Goal: Task Accomplishment & Management: Manage account settings

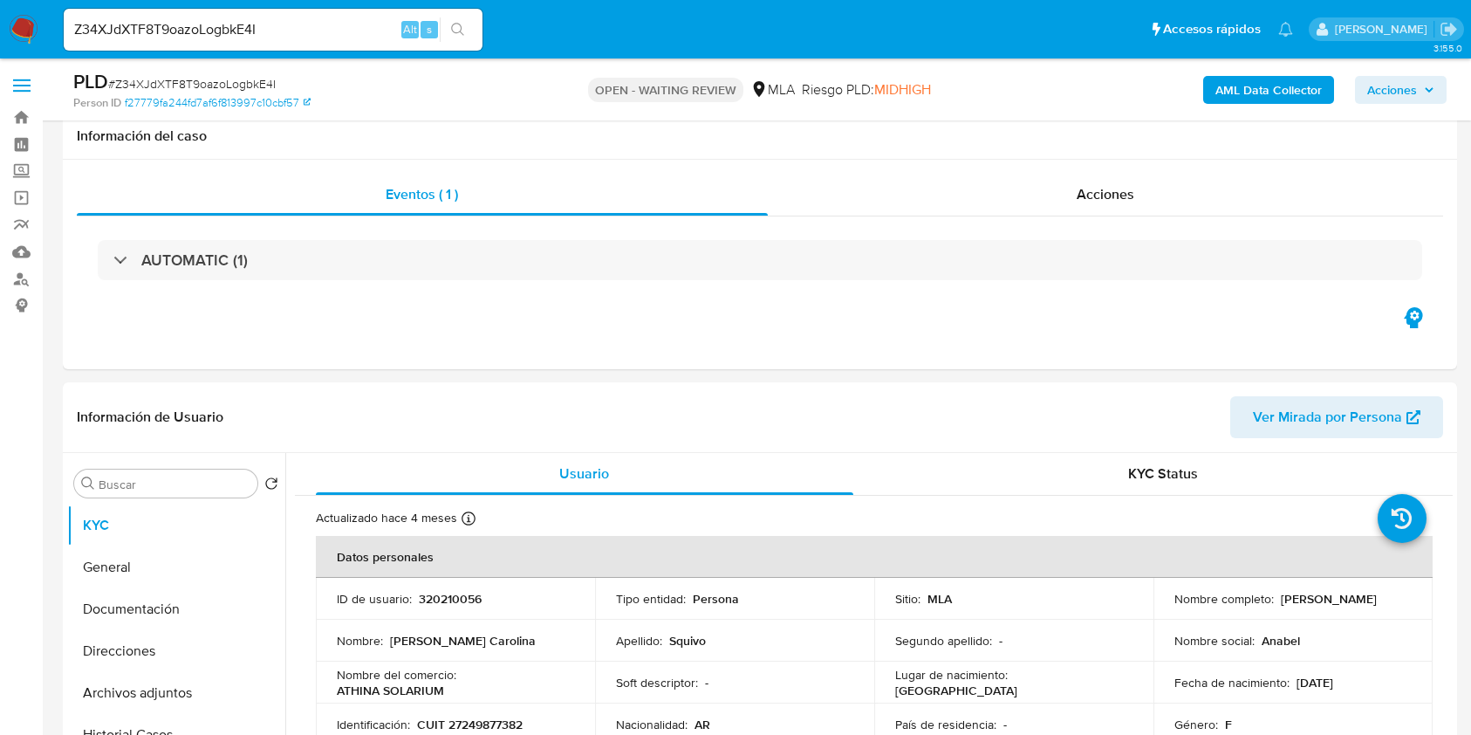
select select "10"
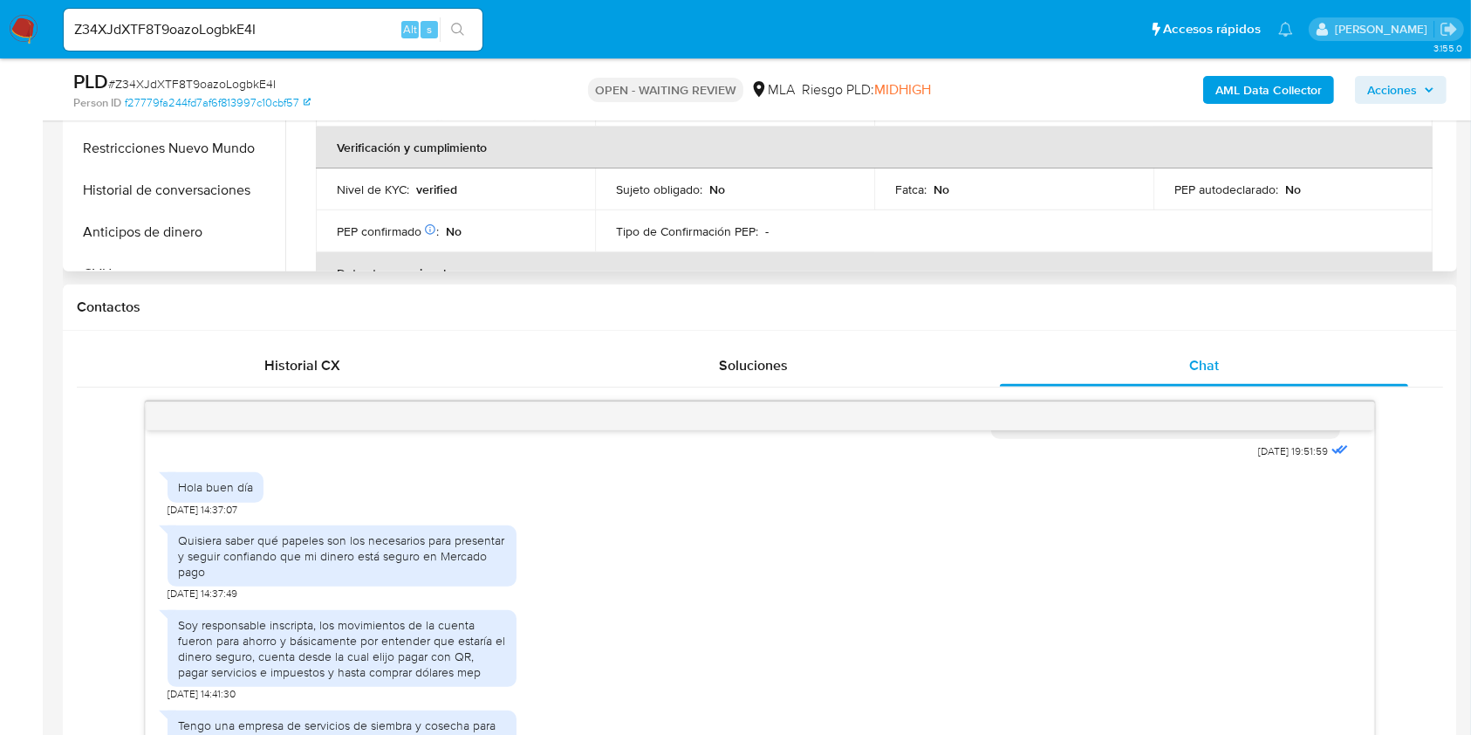
scroll to position [349, 0]
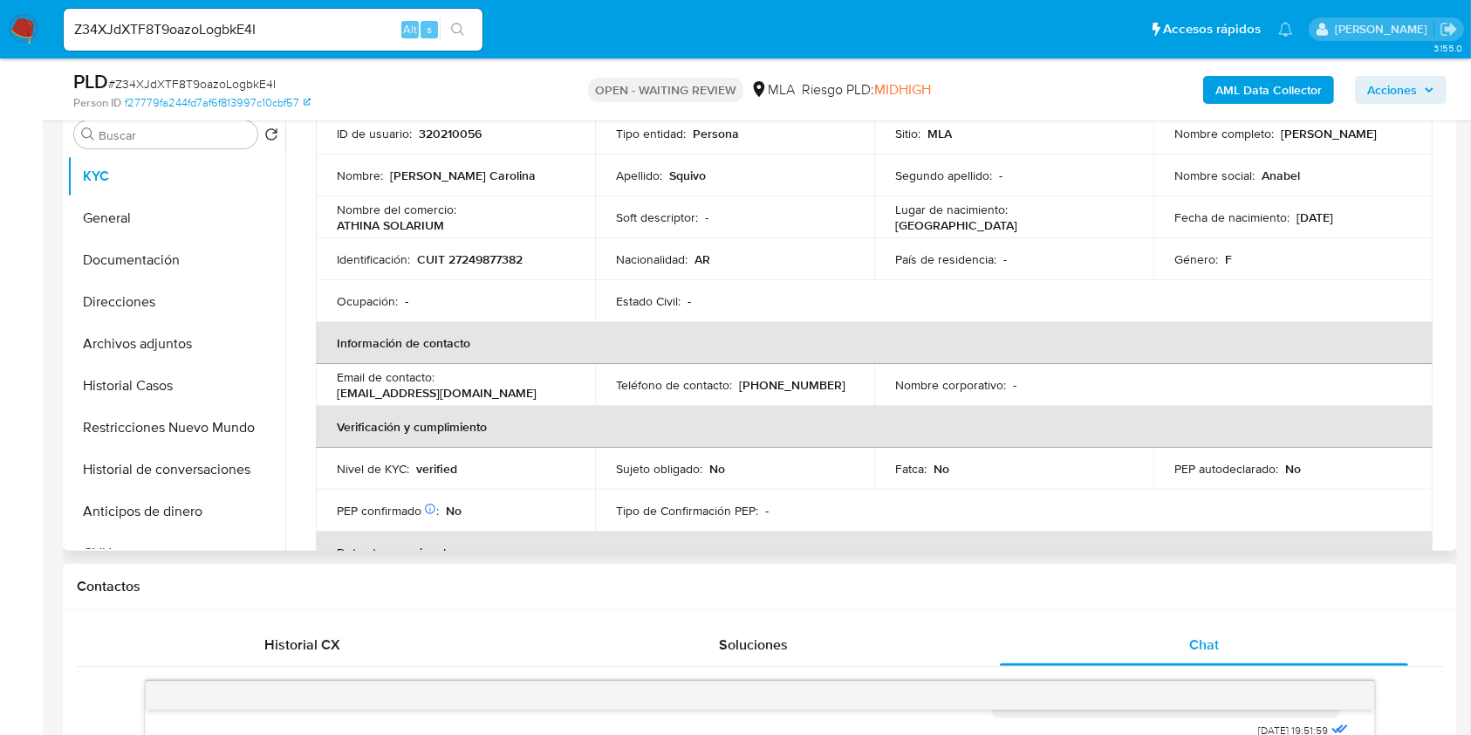
click at [510, 255] on p "CUIT 27249877382" at bounding box center [470, 259] width 106 height 16
copy p "27249877382"
click at [301, 36] on input "Z34XJdXTF8T9oazoLogbkE4I" at bounding box center [273, 29] width 419 height 23
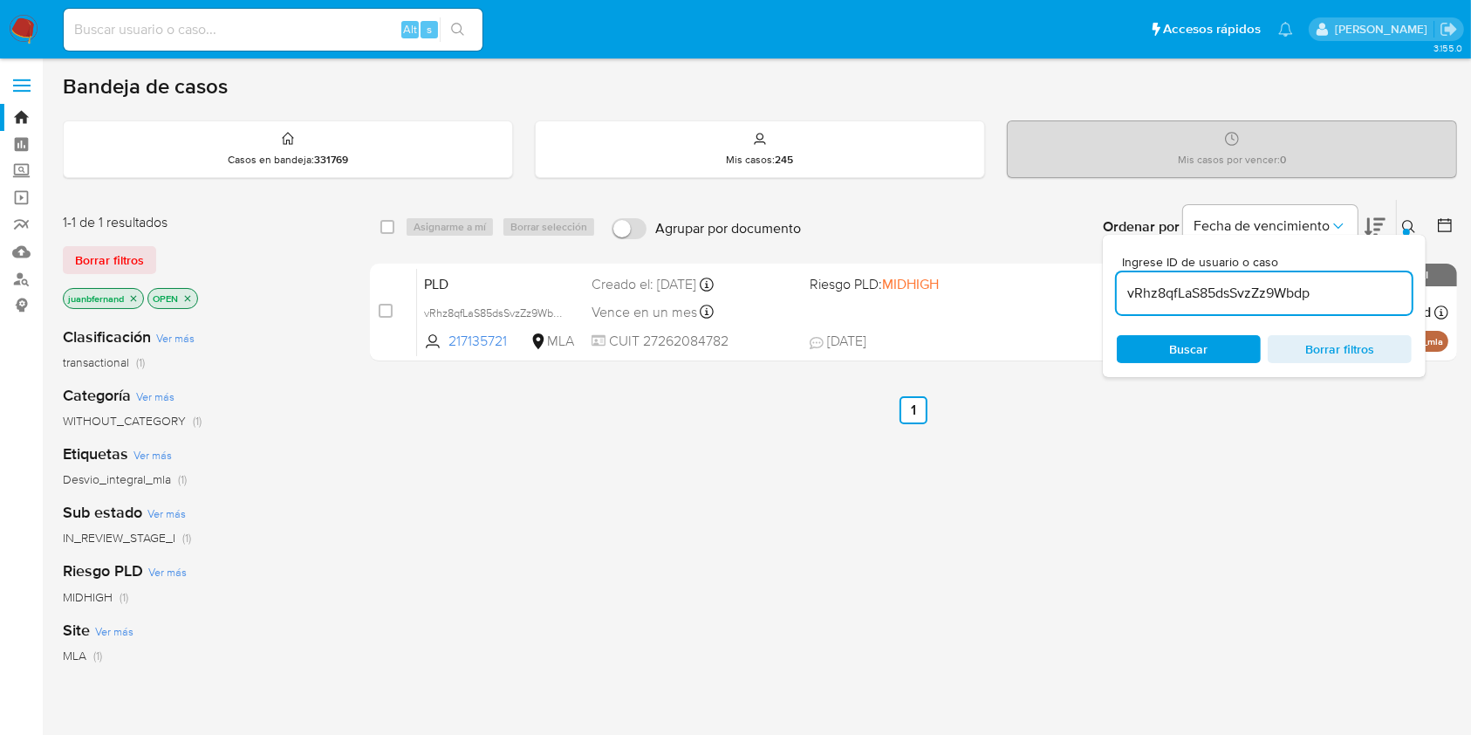
click at [1363, 291] on input "vRhz8qfLaS85dsSvzZz9Wbdp" at bounding box center [1264, 293] width 295 height 23
click at [1364, 291] on input "vRhz8qfLaS85dsSvzZz9Wbdp" at bounding box center [1264, 293] width 295 height 23
paste input "Z34XJdXTF8T9oazoLogbkE4I"
type input "Z34XJdXTF8T9oazoLogbkE4I"
click at [392, 226] on input "checkbox" at bounding box center [387, 227] width 14 height 14
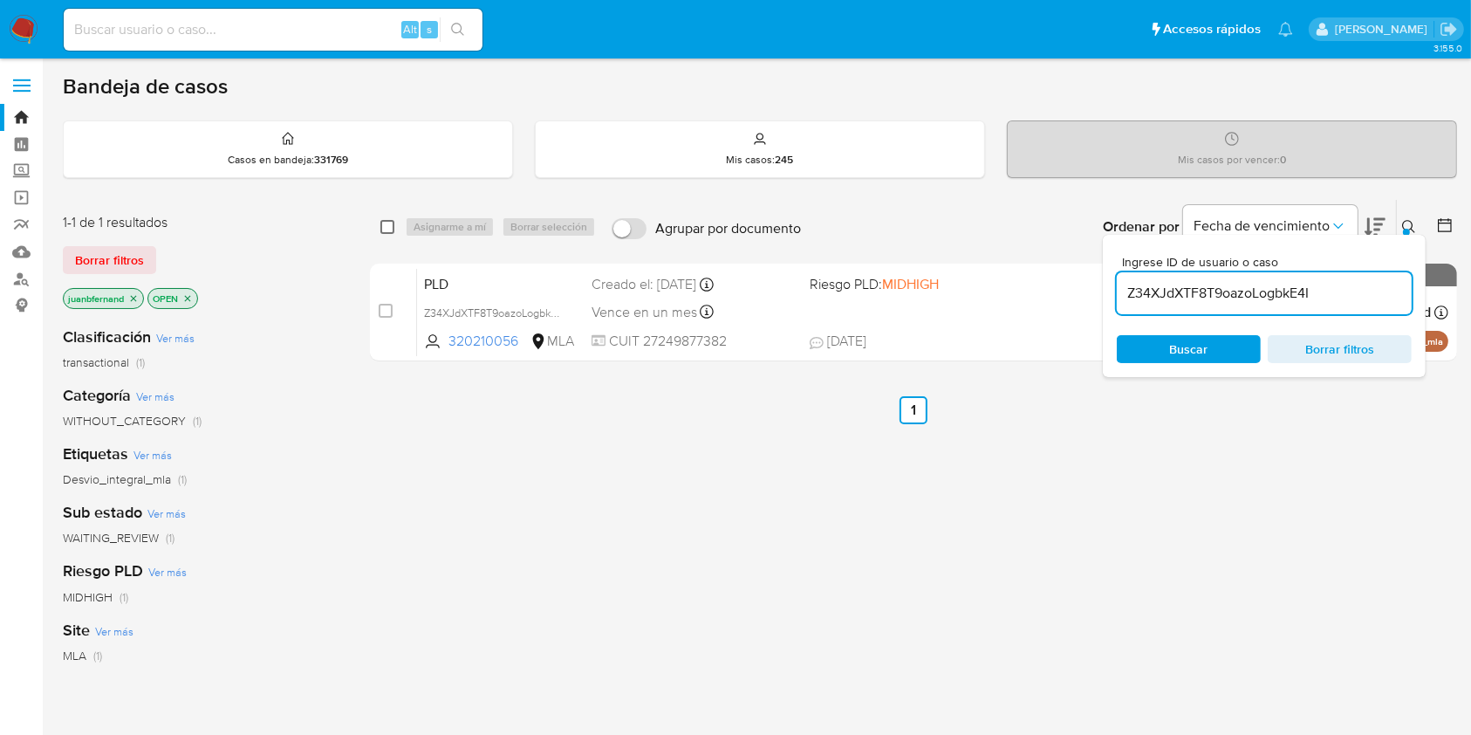
checkbox input "true"
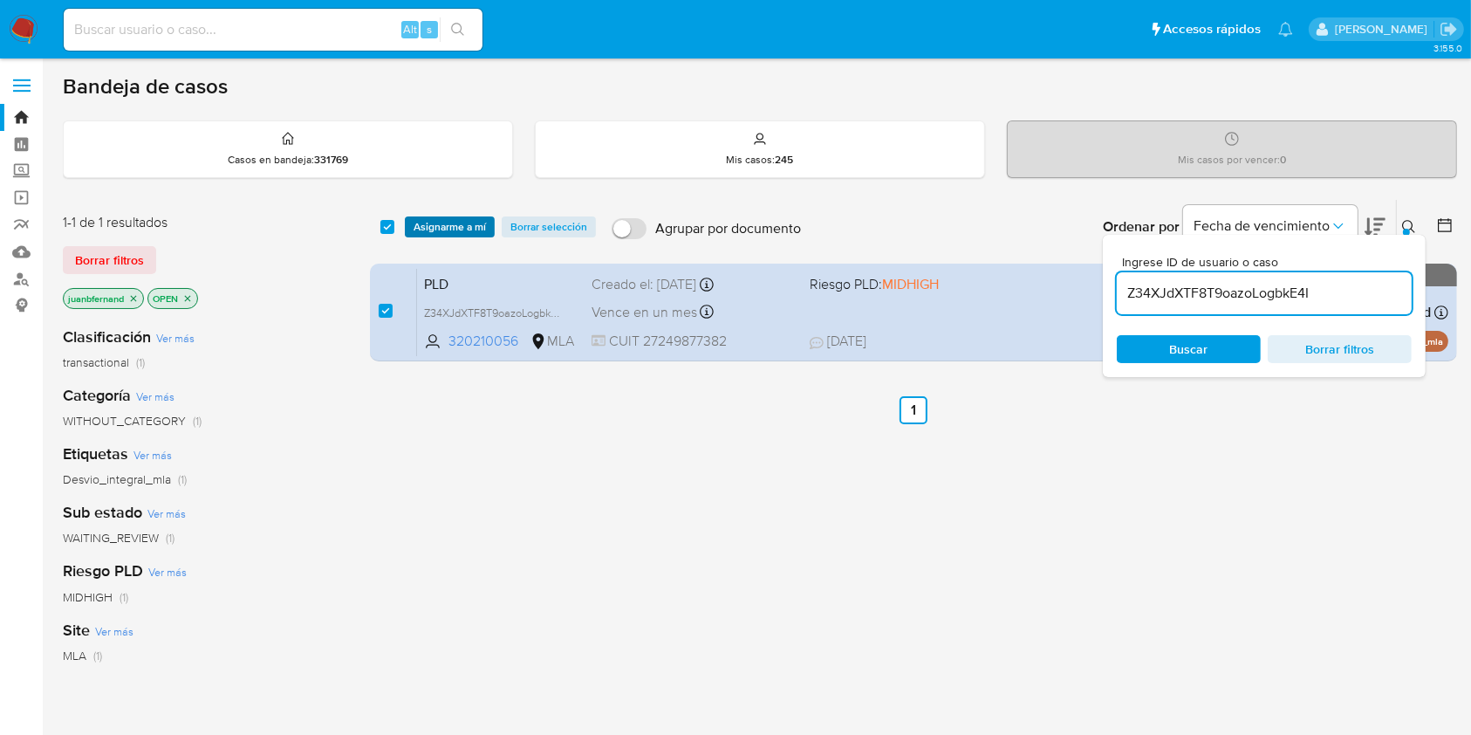
click at [460, 229] on span "Asignarme a mí" at bounding box center [450, 226] width 72 height 17
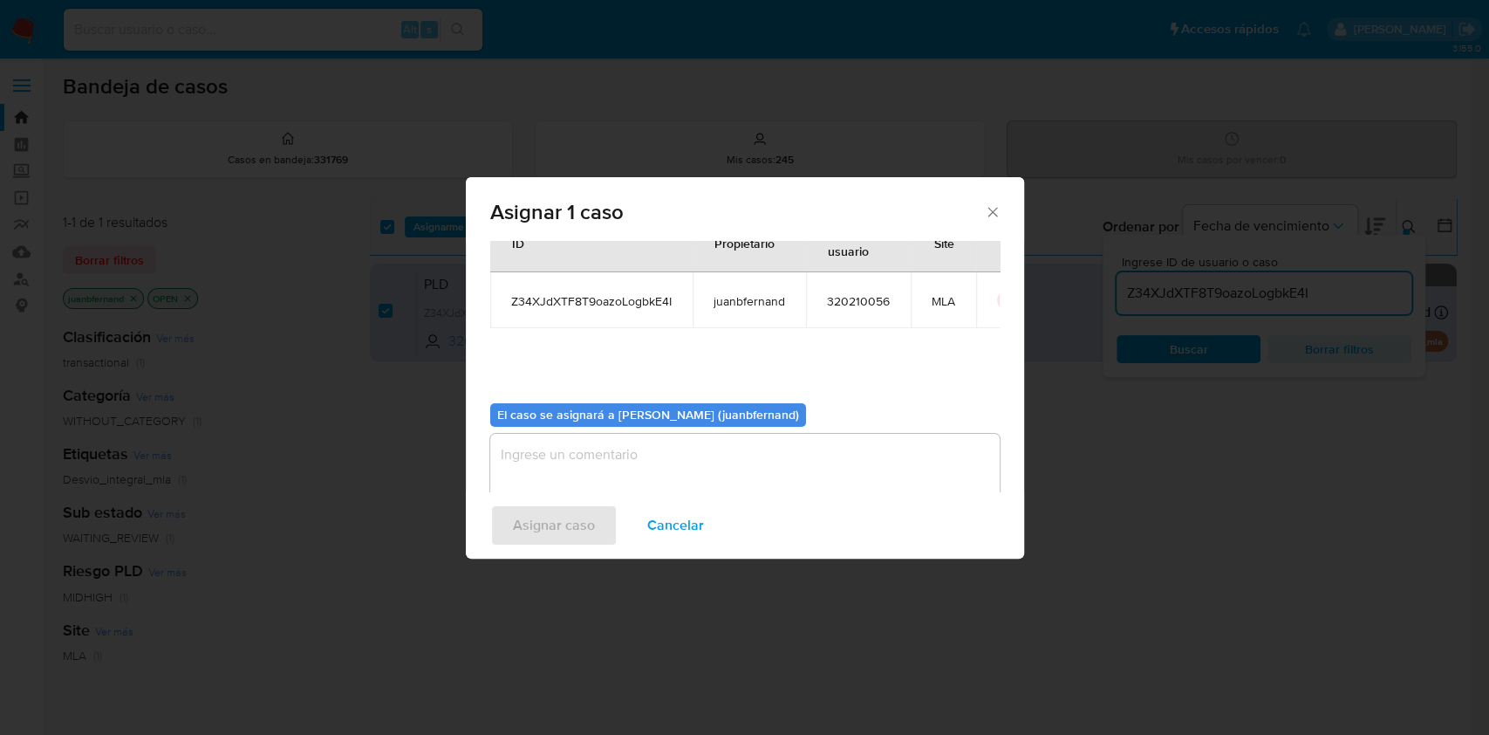
scroll to position [89, 0]
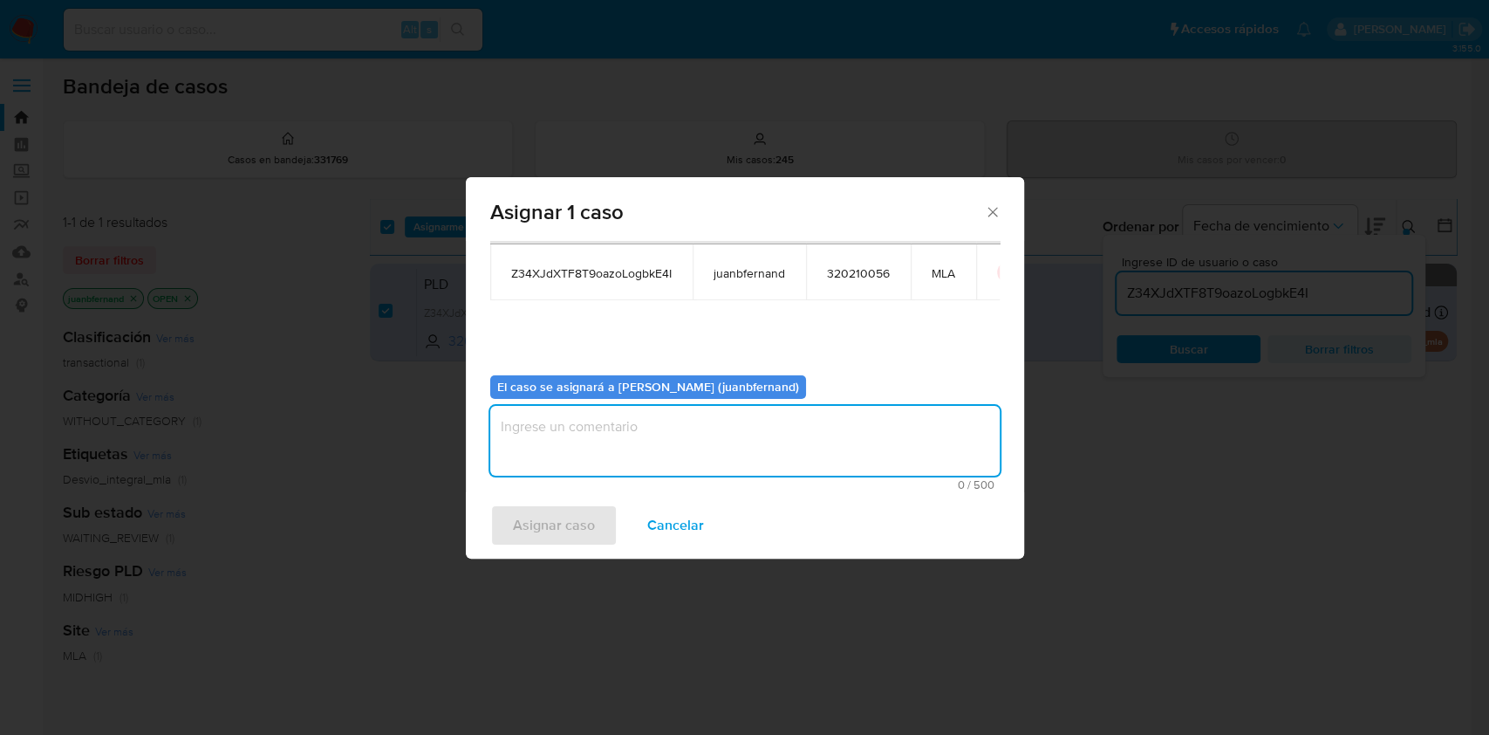
click at [694, 430] on textarea "assign-modal" at bounding box center [744, 441] width 509 height 70
click at [587, 519] on span "Asignar caso" at bounding box center [554, 525] width 82 height 38
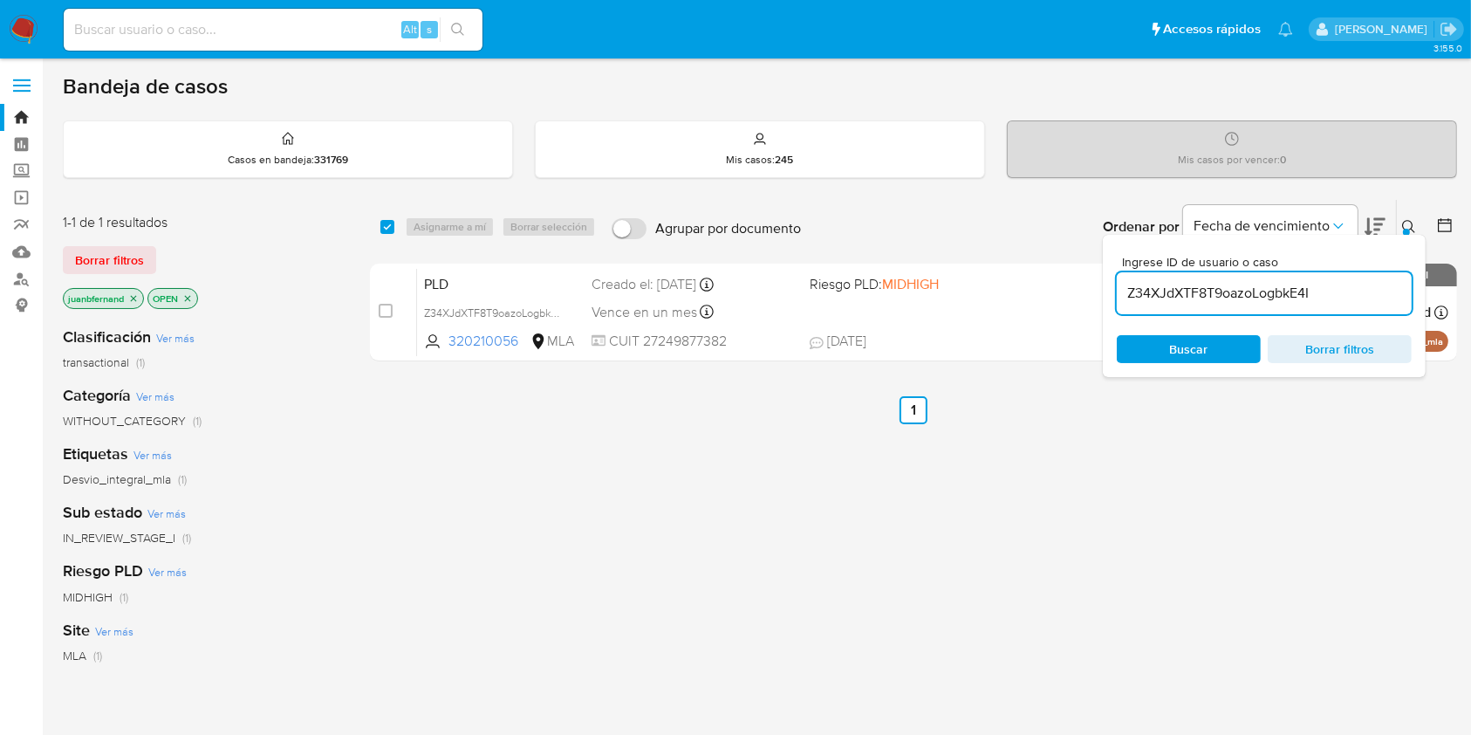
click at [1366, 286] on input "Z34XJdXTF8T9oazoLogbkE4I" at bounding box center [1264, 293] width 295 height 23
click at [390, 227] on input "checkbox" at bounding box center [387, 227] width 14 height 14
checkbox input "true"
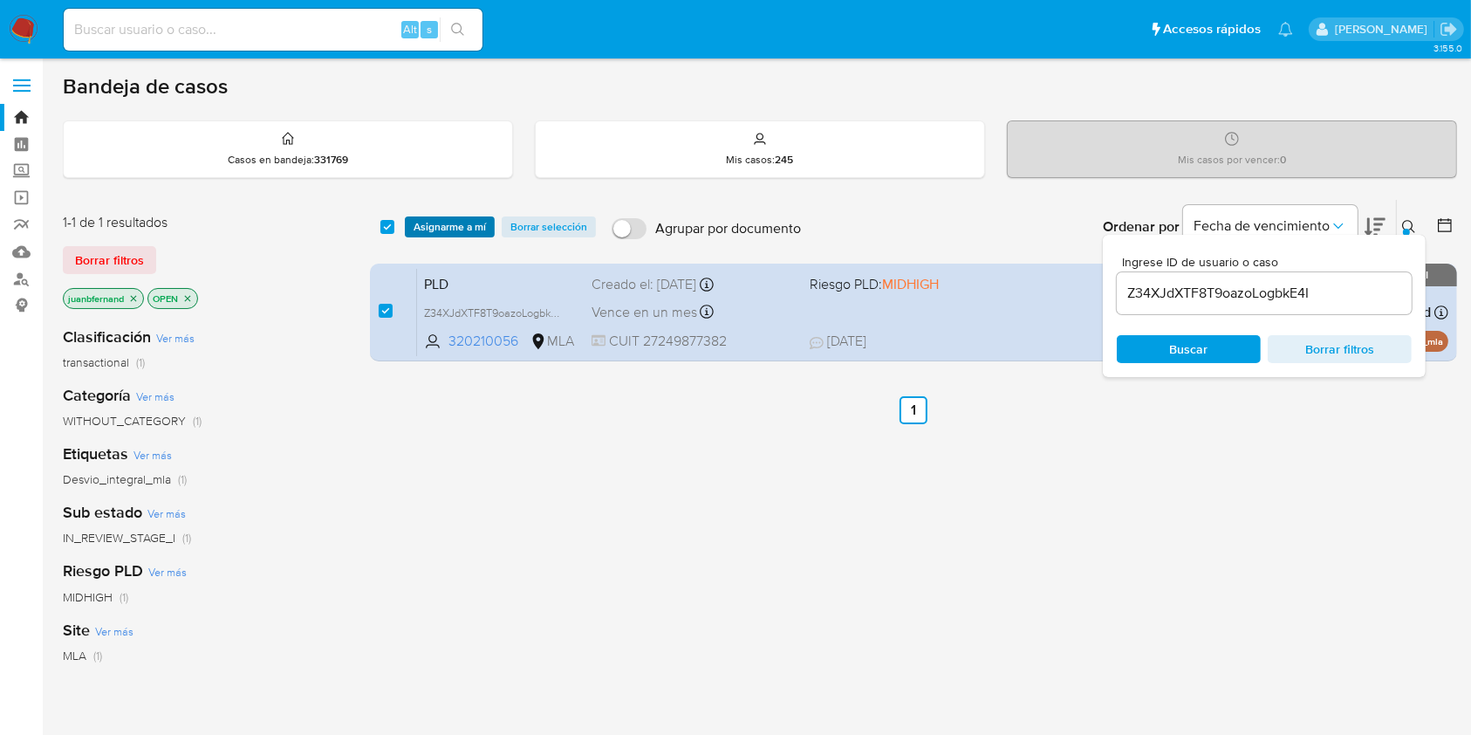
click at [420, 224] on span "Asignarme a mí" at bounding box center [450, 226] width 72 height 17
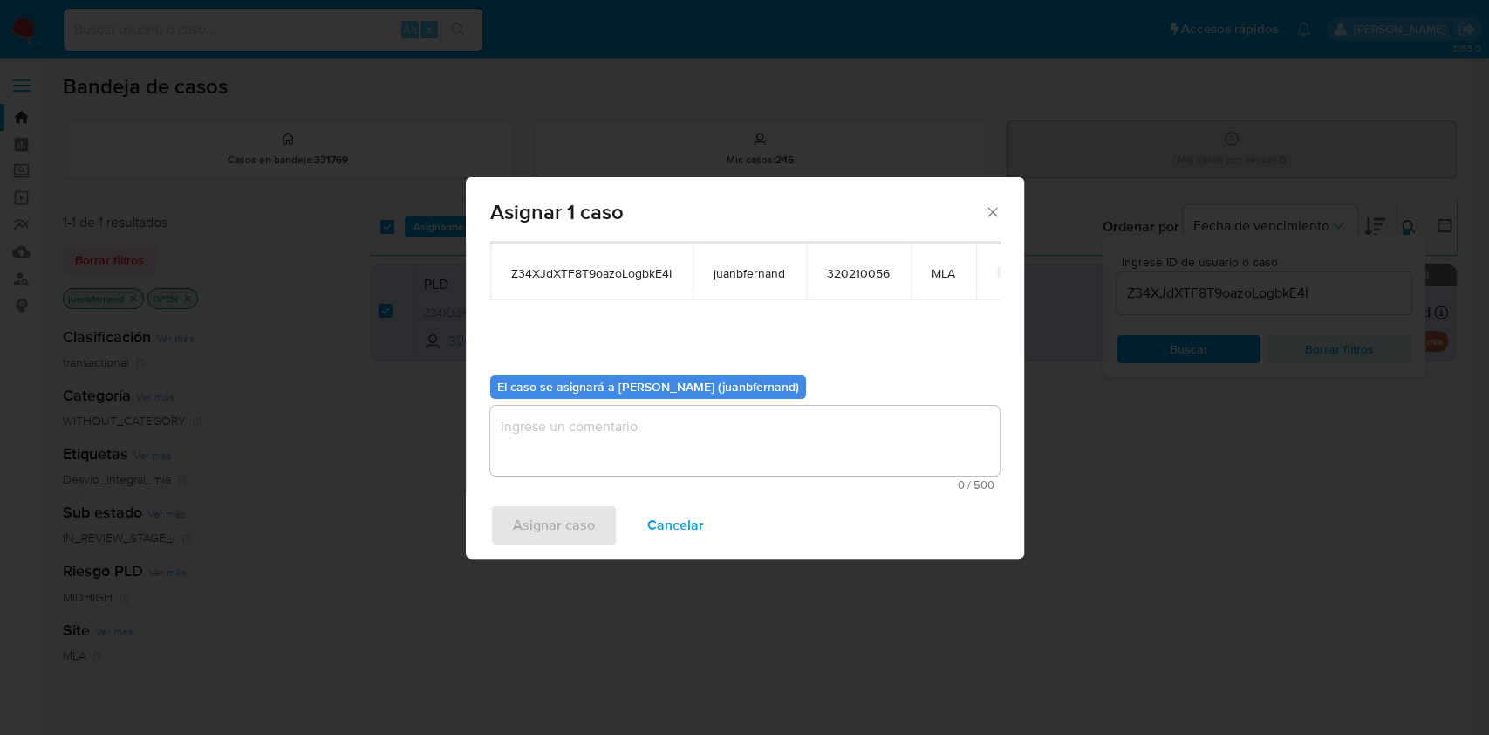
click at [620, 414] on textarea "assign-modal" at bounding box center [744, 441] width 509 height 70
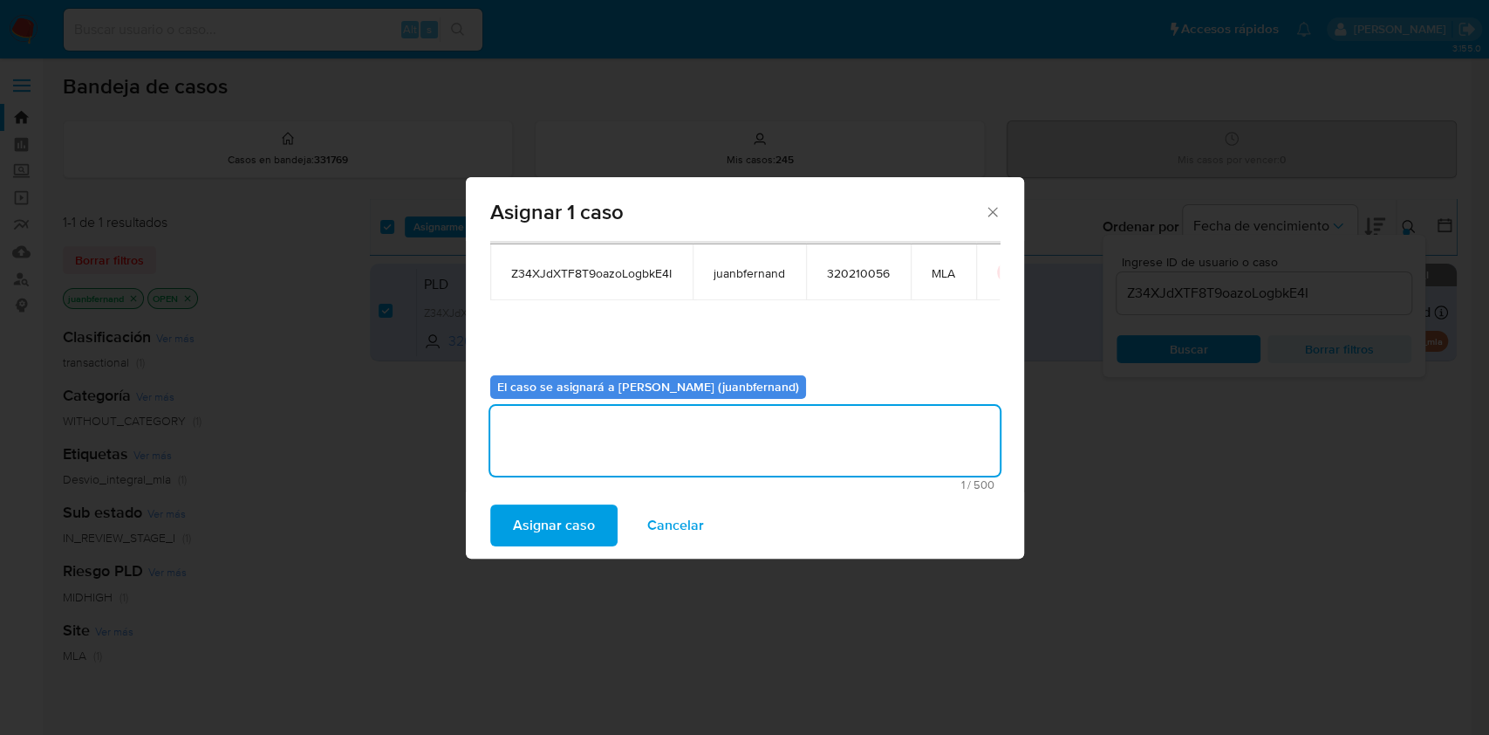
click at [546, 522] on span "Asignar caso" at bounding box center [554, 525] width 82 height 38
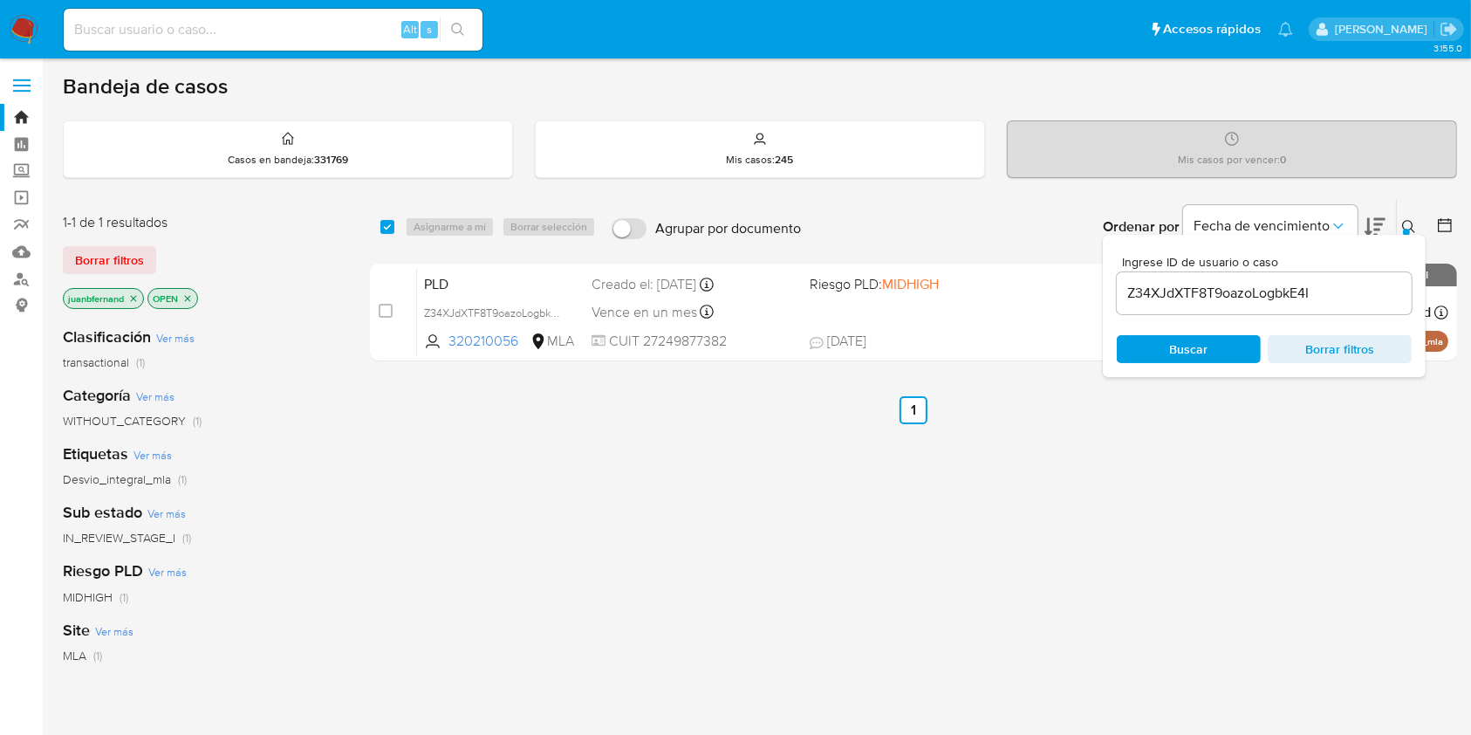
click at [1332, 290] on input "Z34XJdXTF8T9oazoLogbkE4I" at bounding box center [1264, 293] width 295 height 23
paste input "i1EjJ4yW3mRmVRTqRW2a49Te"
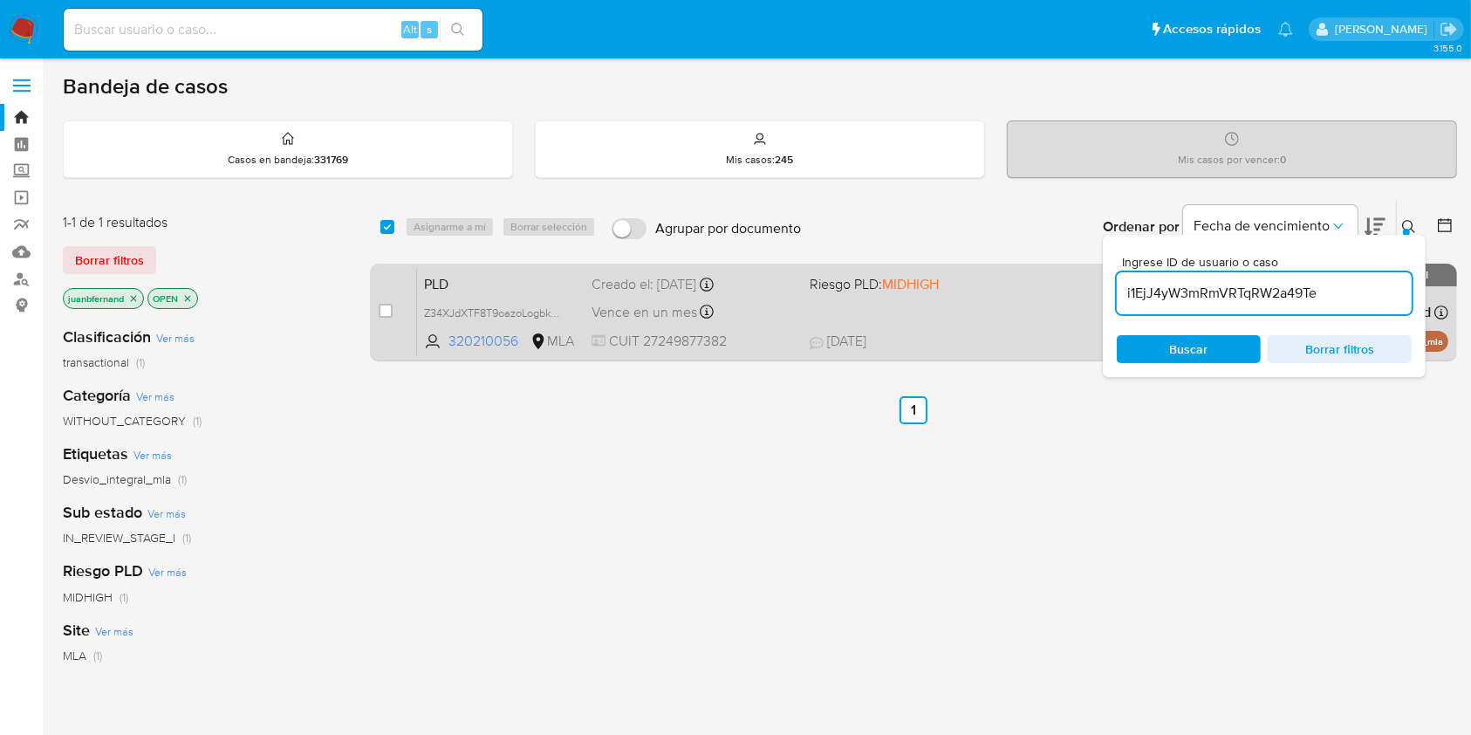
type input "i1EjJ4yW3mRmVRTqRW2a49Te"
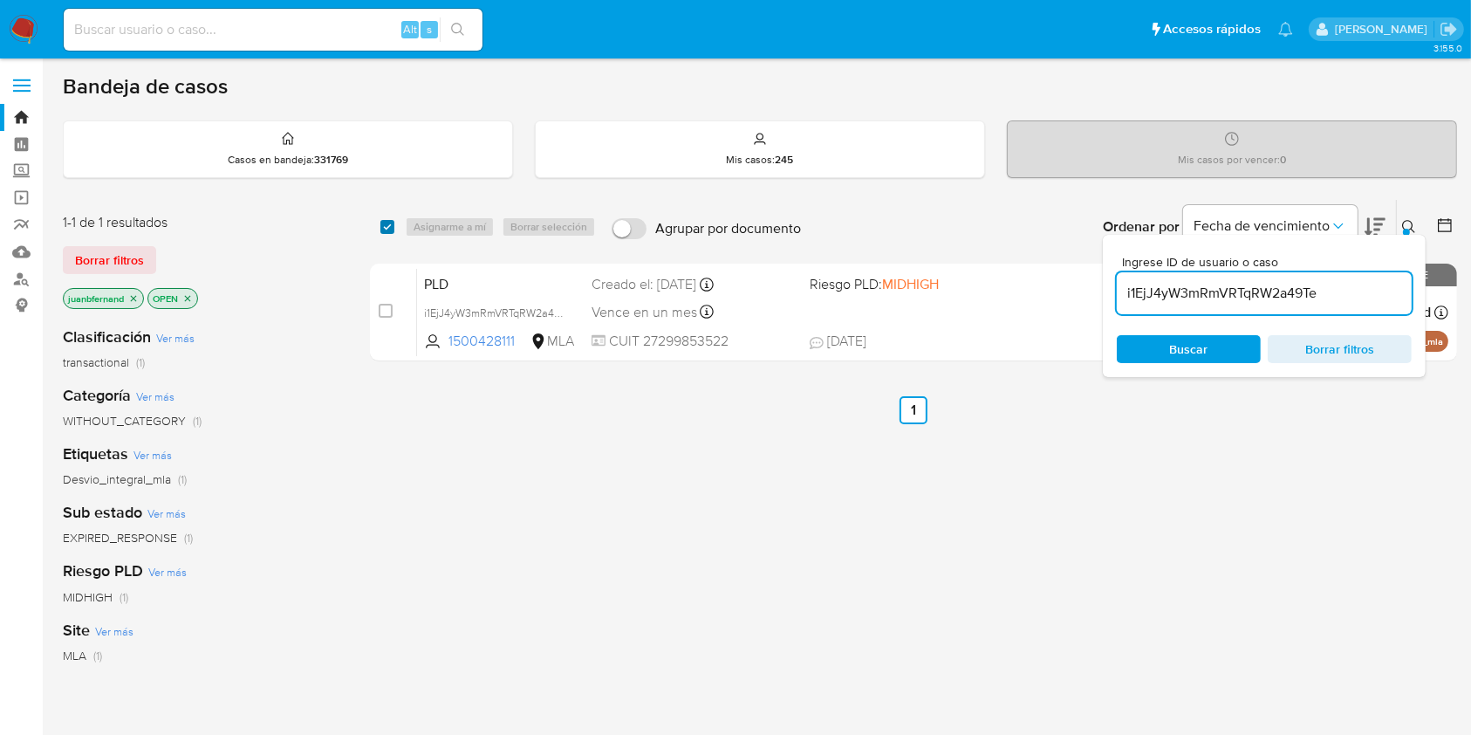
click at [386, 224] on input "checkbox" at bounding box center [387, 227] width 14 height 14
checkbox input "true"
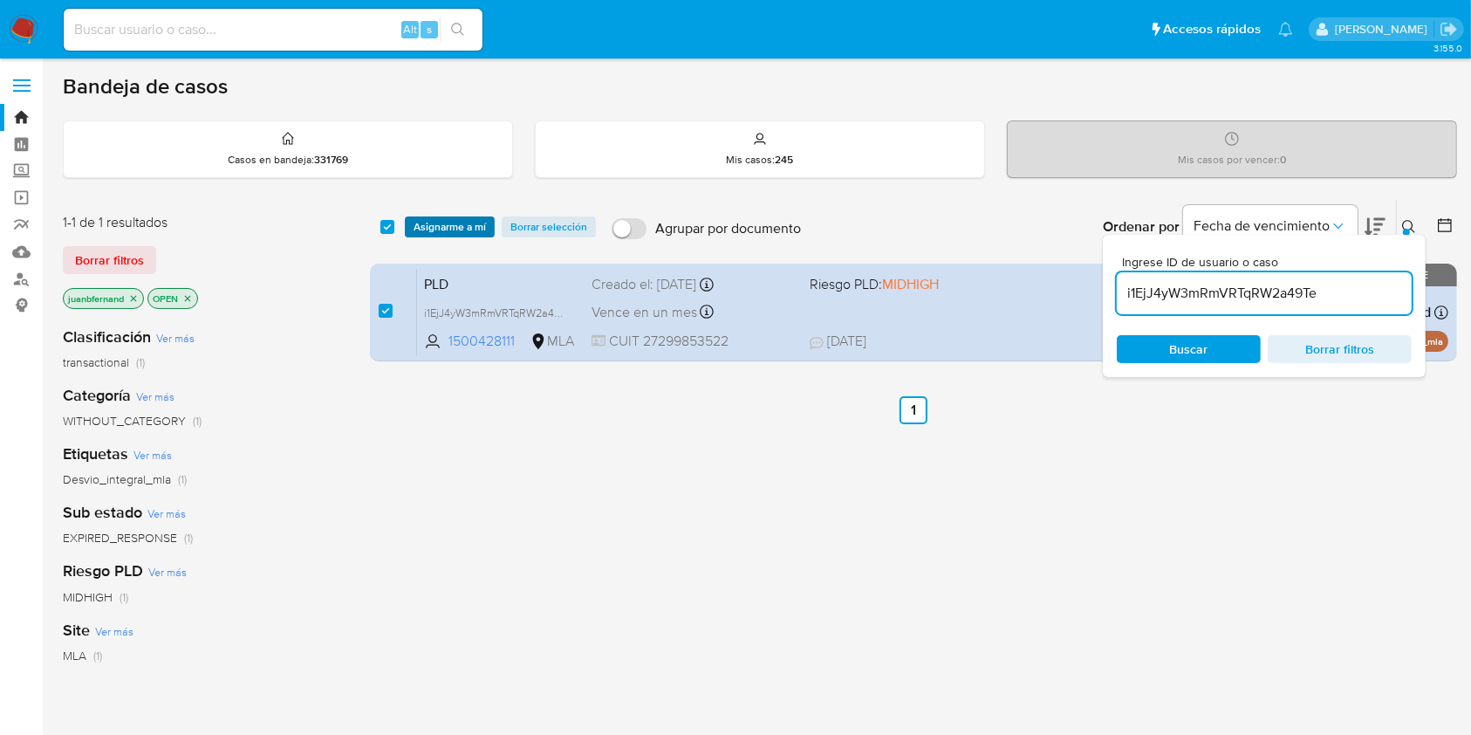
click at [446, 222] on span "Asignarme a mí" at bounding box center [450, 226] width 72 height 17
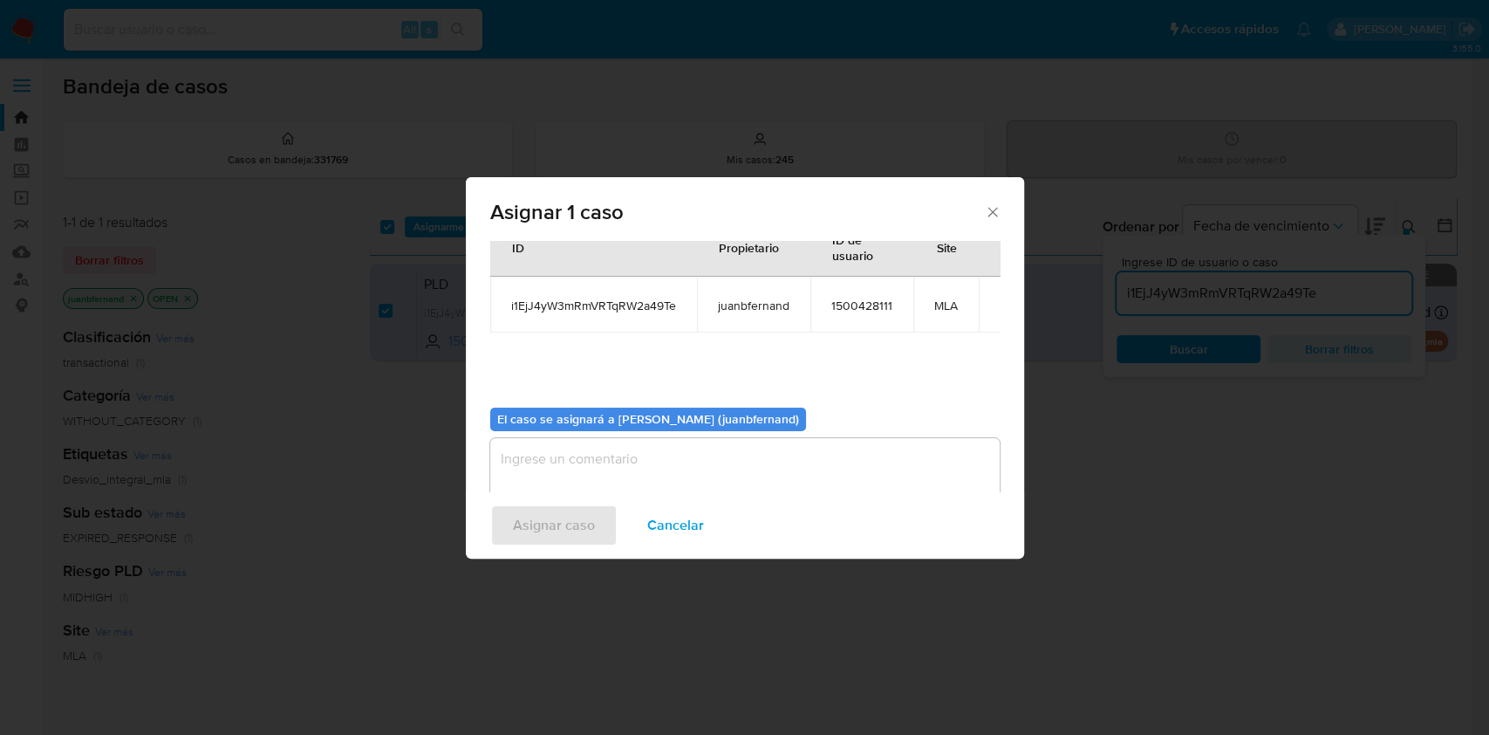
scroll to position [89, 0]
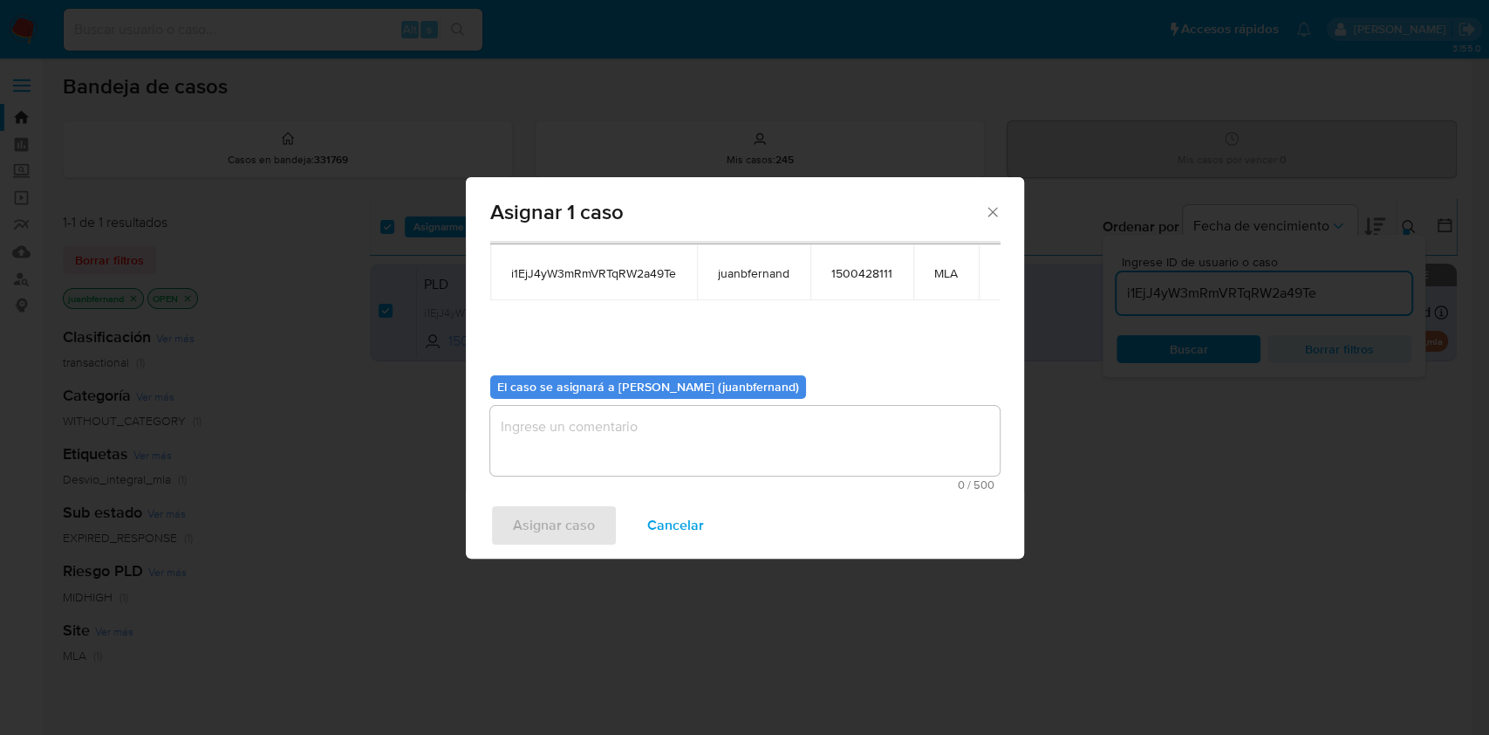
click at [762, 402] on div "El caso se asignará a Juan Bautista Fernandez (juanbfernand) 0 / 500 500 caract…" at bounding box center [744, 426] width 509 height 130
drag, startPoint x: 747, startPoint y: 442, endPoint x: 673, endPoint y: 478, distance: 82.3
click at [747, 443] on textarea "assign-modal" at bounding box center [744, 441] width 509 height 70
click at [552, 529] on span "Asignar caso" at bounding box center [554, 525] width 82 height 38
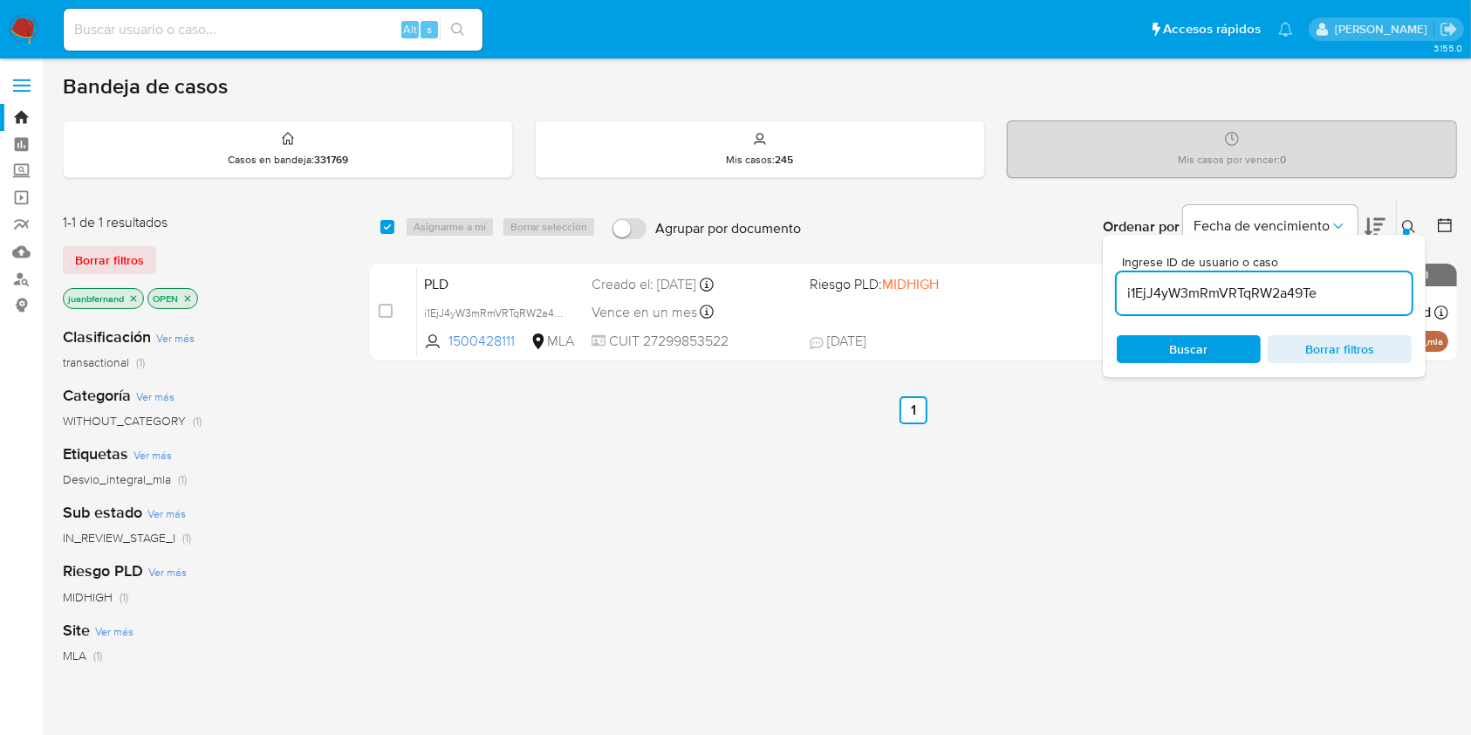
click at [1284, 277] on div "i1EjJ4yW3mRmVRTqRW2a49Te" at bounding box center [1264, 293] width 295 height 42
click at [1277, 294] on input "i1EjJ4yW3mRmVRTqRW2a49Te" at bounding box center [1264, 293] width 295 height 23
paste input "0vUy5T2VzpMzkBHKq0vmk5jx"
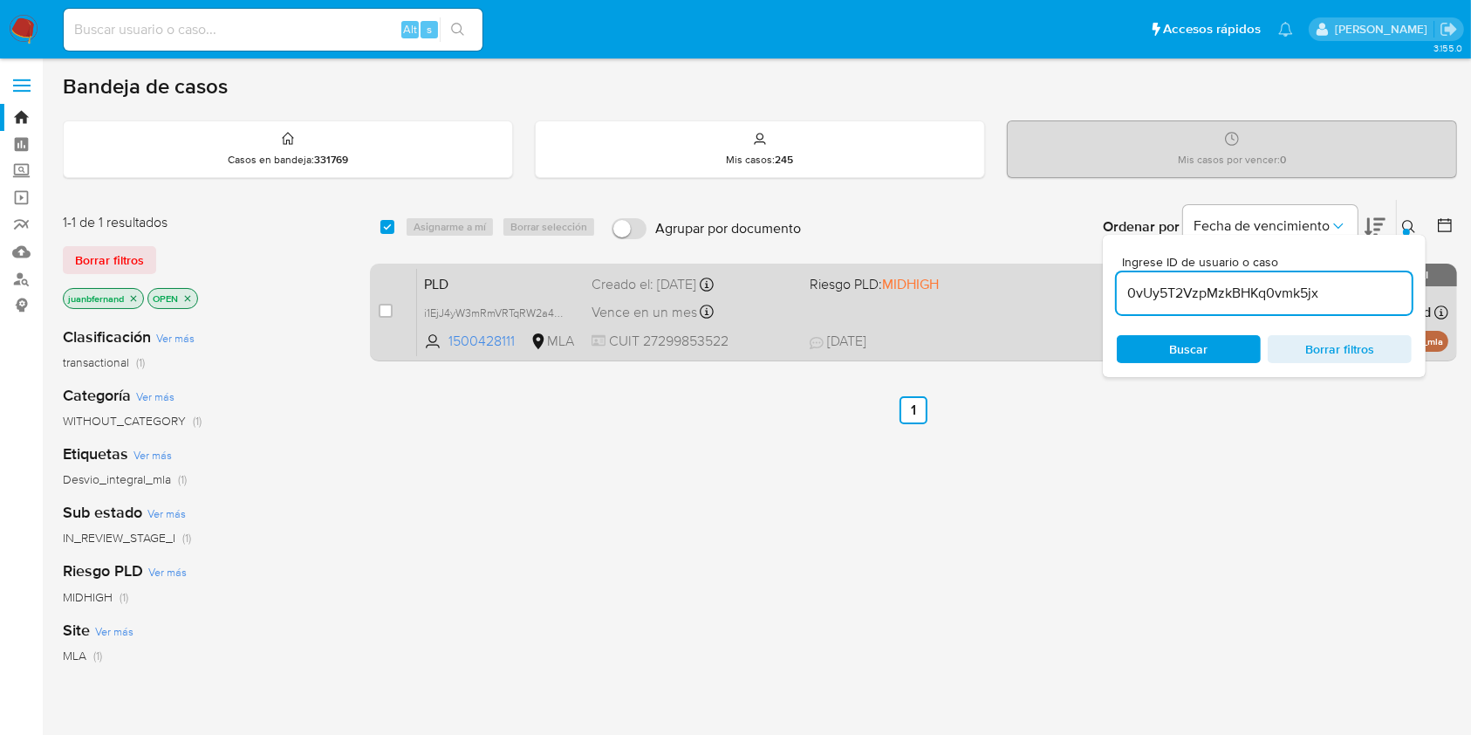
type input "0vUy5T2VzpMzkBHKq0vmk5jx"
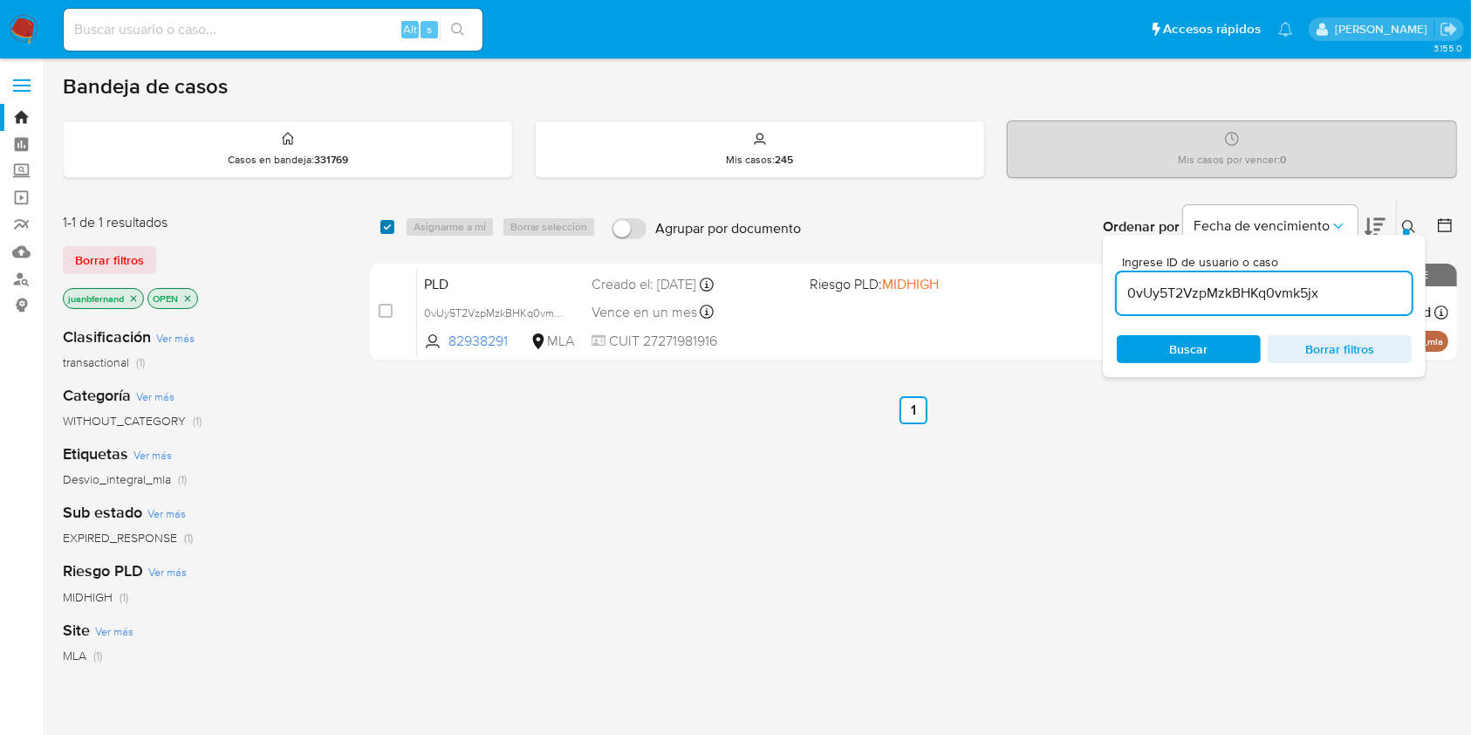
click at [385, 228] on input "checkbox" at bounding box center [387, 227] width 14 height 14
checkbox input "true"
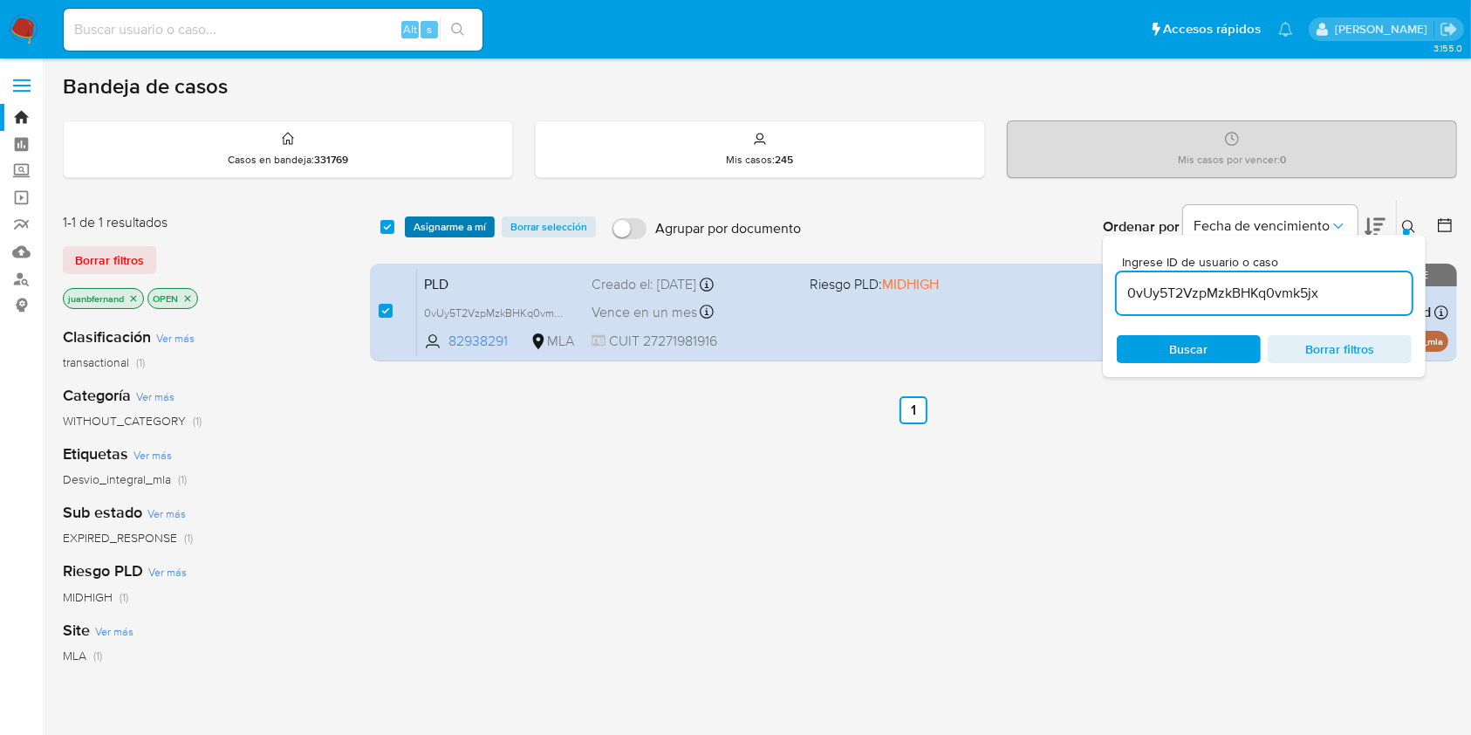
click at [441, 223] on span "Asignarme a mí" at bounding box center [450, 226] width 72 height 17
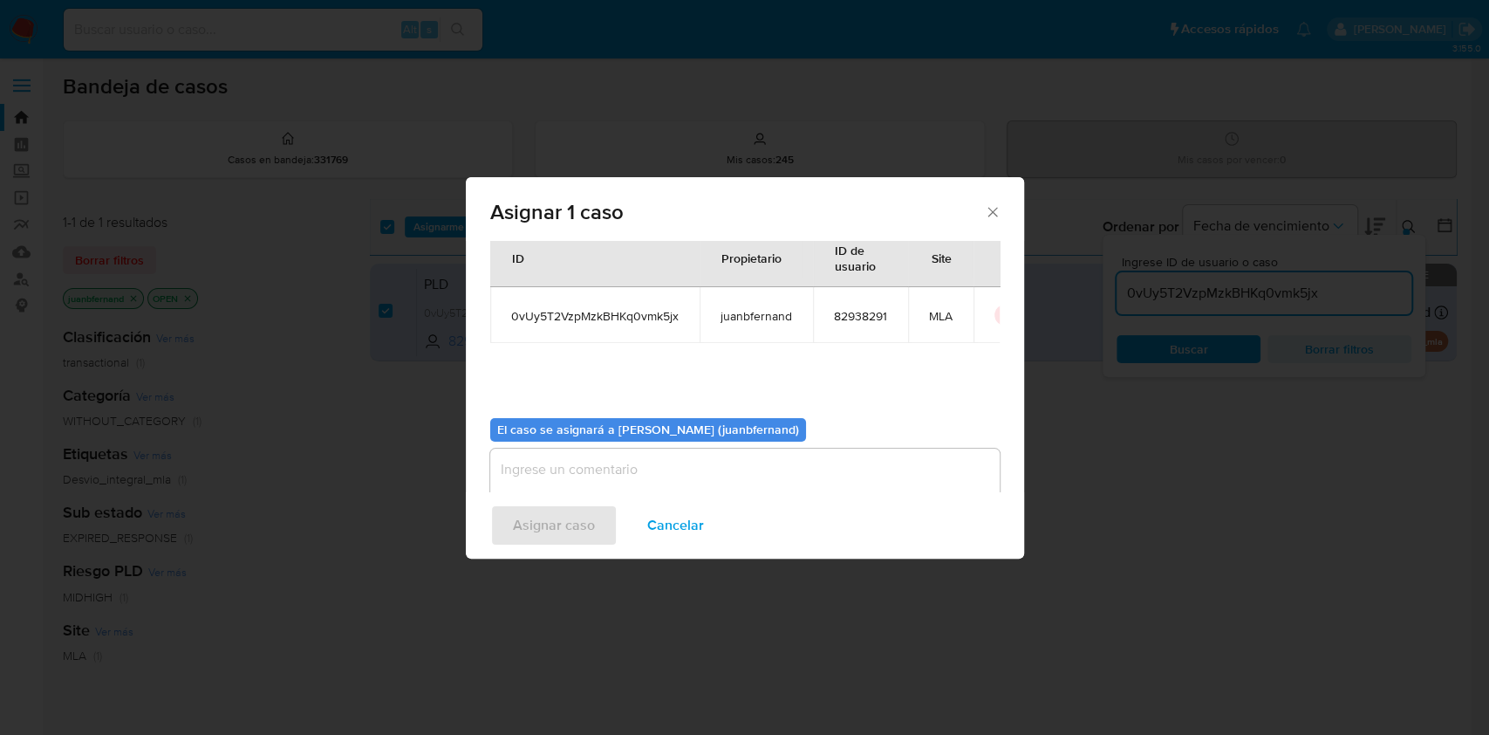
scroll to position [89, 0]
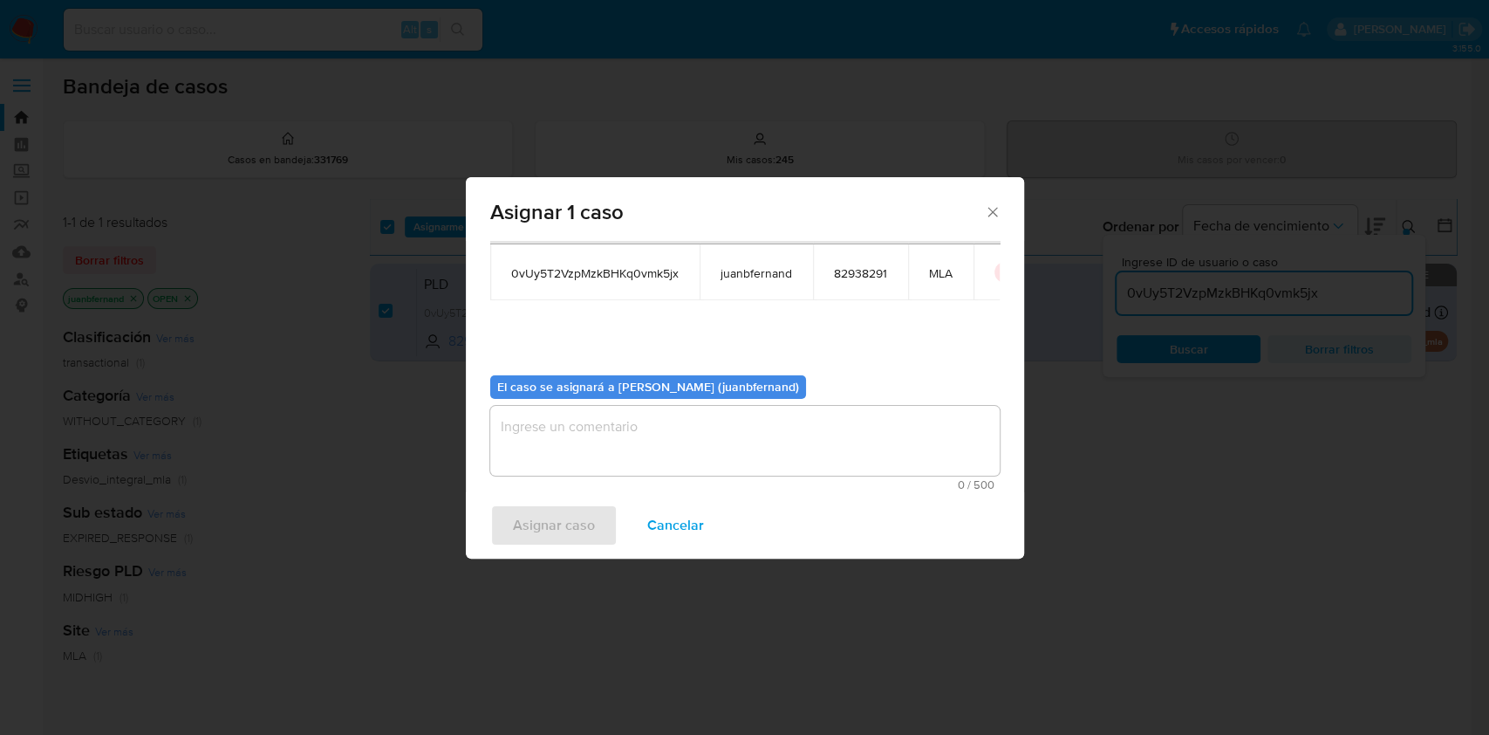
click at [620, 471] on textarea "assign-modal" at bounding box center [744, 441] width 509 height 70
click at [589, 516] on span "Asignar caso" at bounding box center [554, 525] width 82 height 38
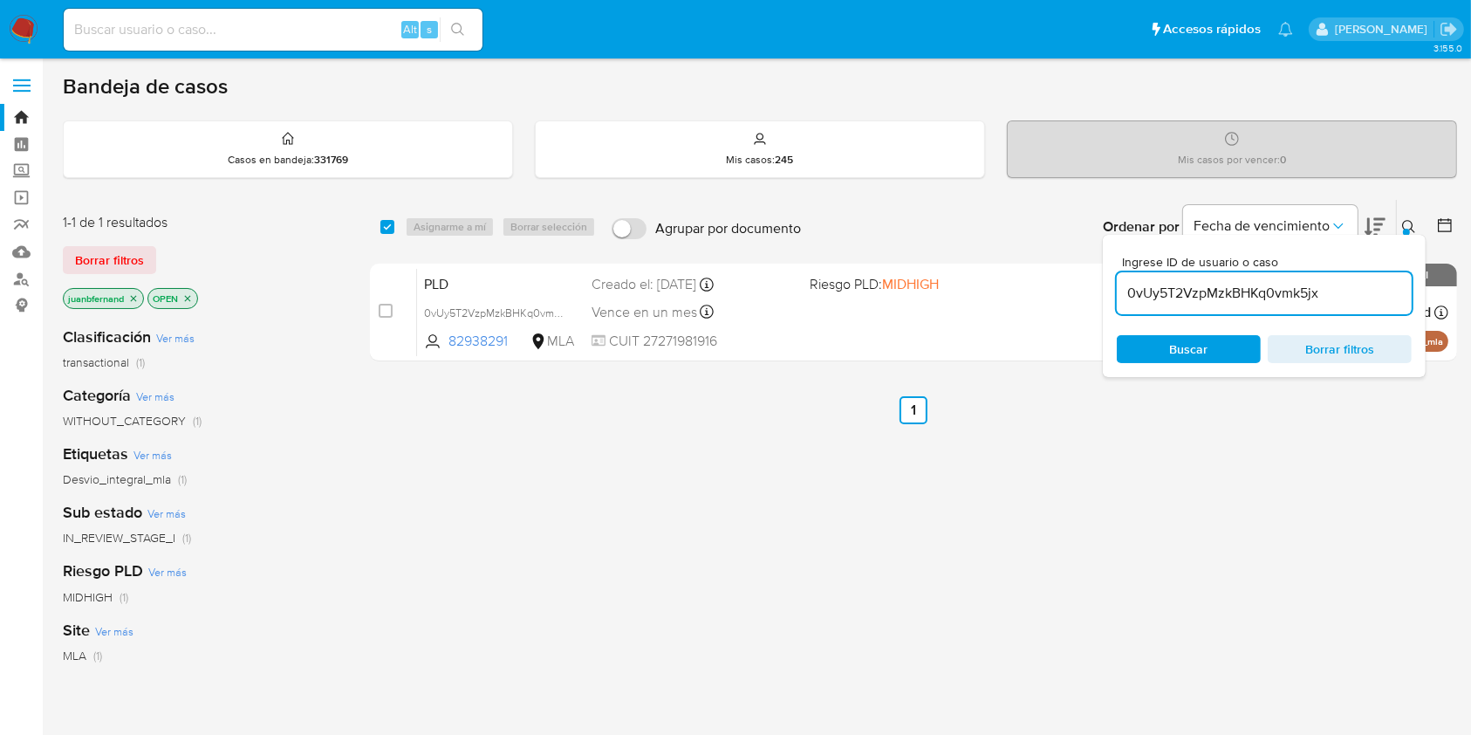
click at [1325, 295] on input "0vUy5T2VzpMzkBHKq0vmk5jx" at bounding box center [1264, 293] width 295 height 23
paste input "YKLnaT5c4YRBq92E5vKx4iKO"
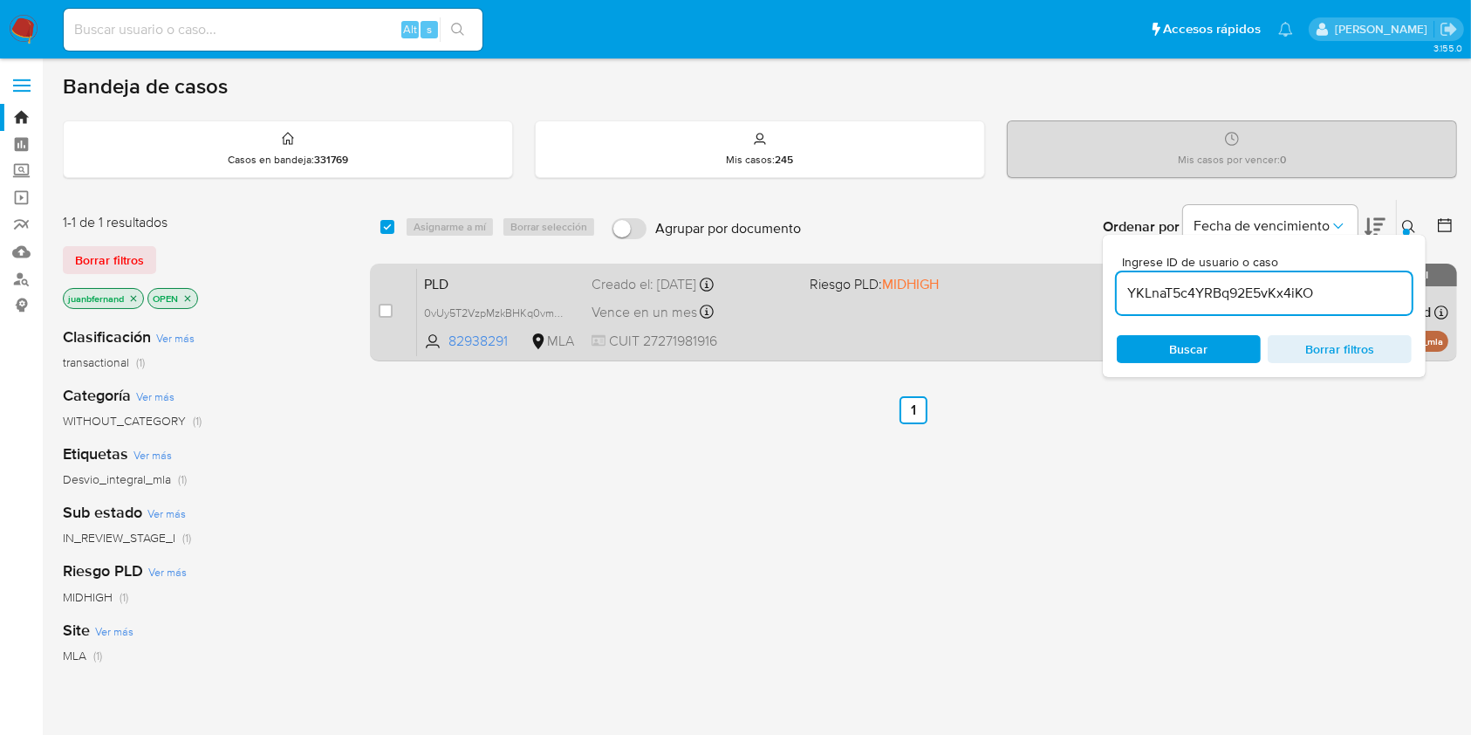
type input "YKLnaT5c4YRBq92E5vKx4iKO"
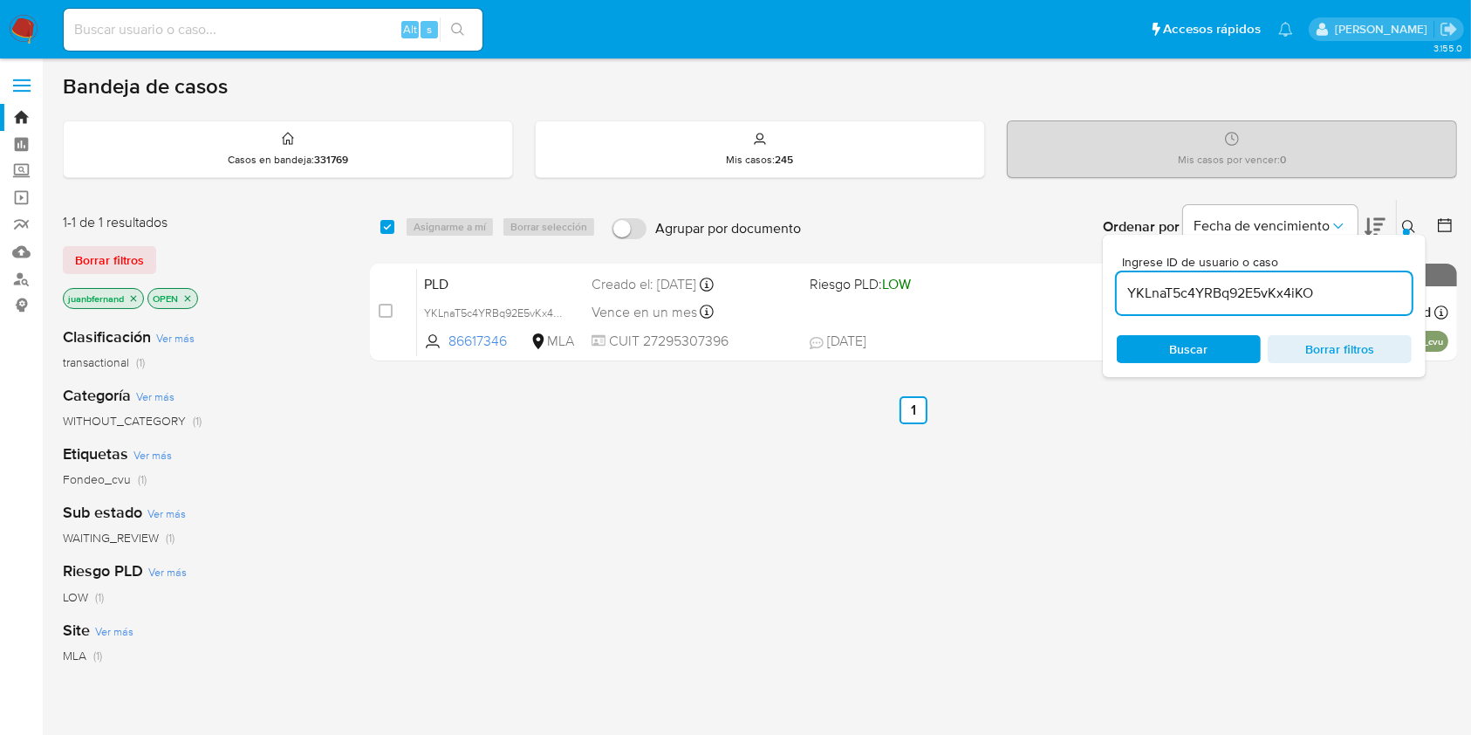
click at [373, 220] on div "select-all-cases-checkbox Asignarme a mí Borrar selección Agrupar por documento…" at bounding box center [913, 227] width 1087 height 54
drag, startPoint x: 384, startPoint y: 220, endPoint x: 441, endPoint y: 226, distance: 57.9
click at [384, 220] on input "checkbox" at bounding box center [387, 227] width 14 height 14
checkbox input "true"
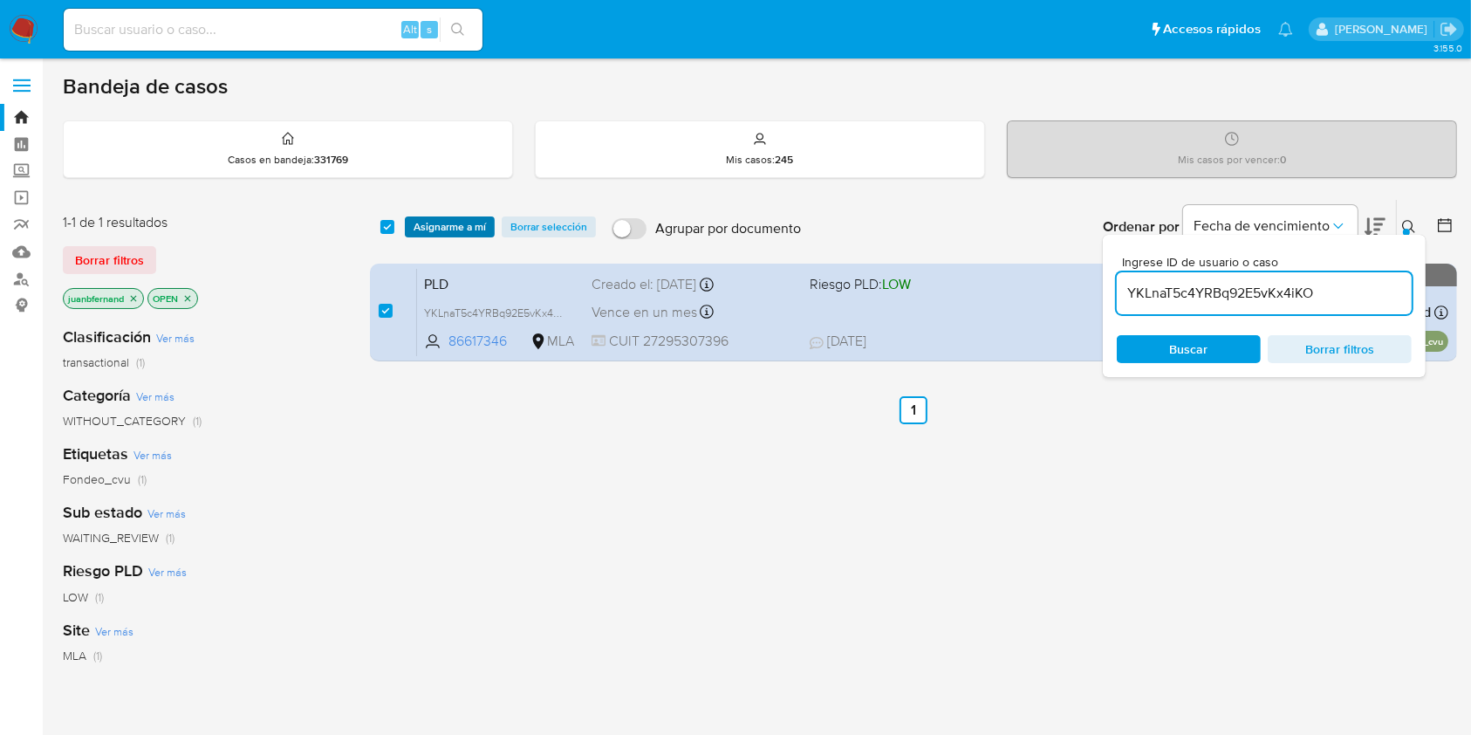
click at [466, 225] on span "Asignarme a mí" at bounding box center [450, 226] width 72 height 17
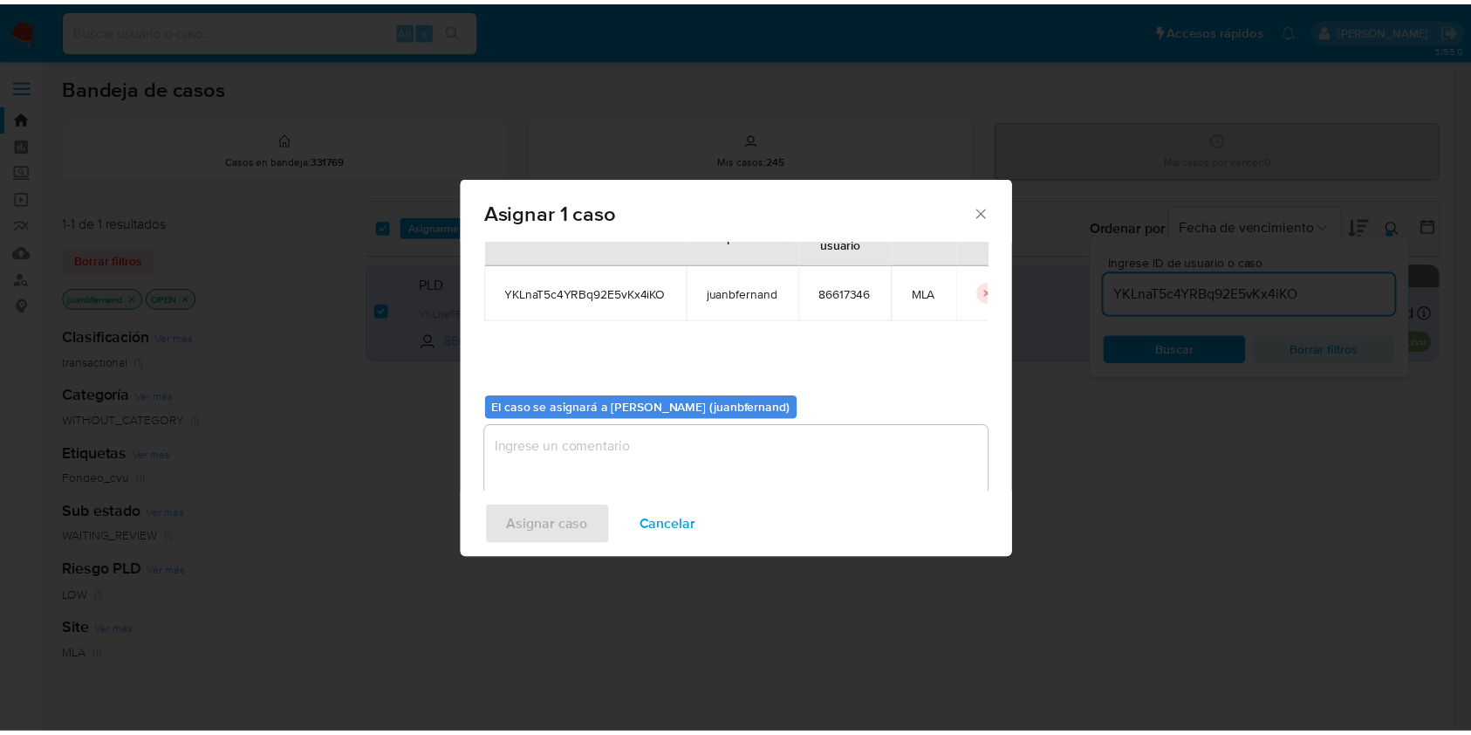
scroll to position [89, 0]
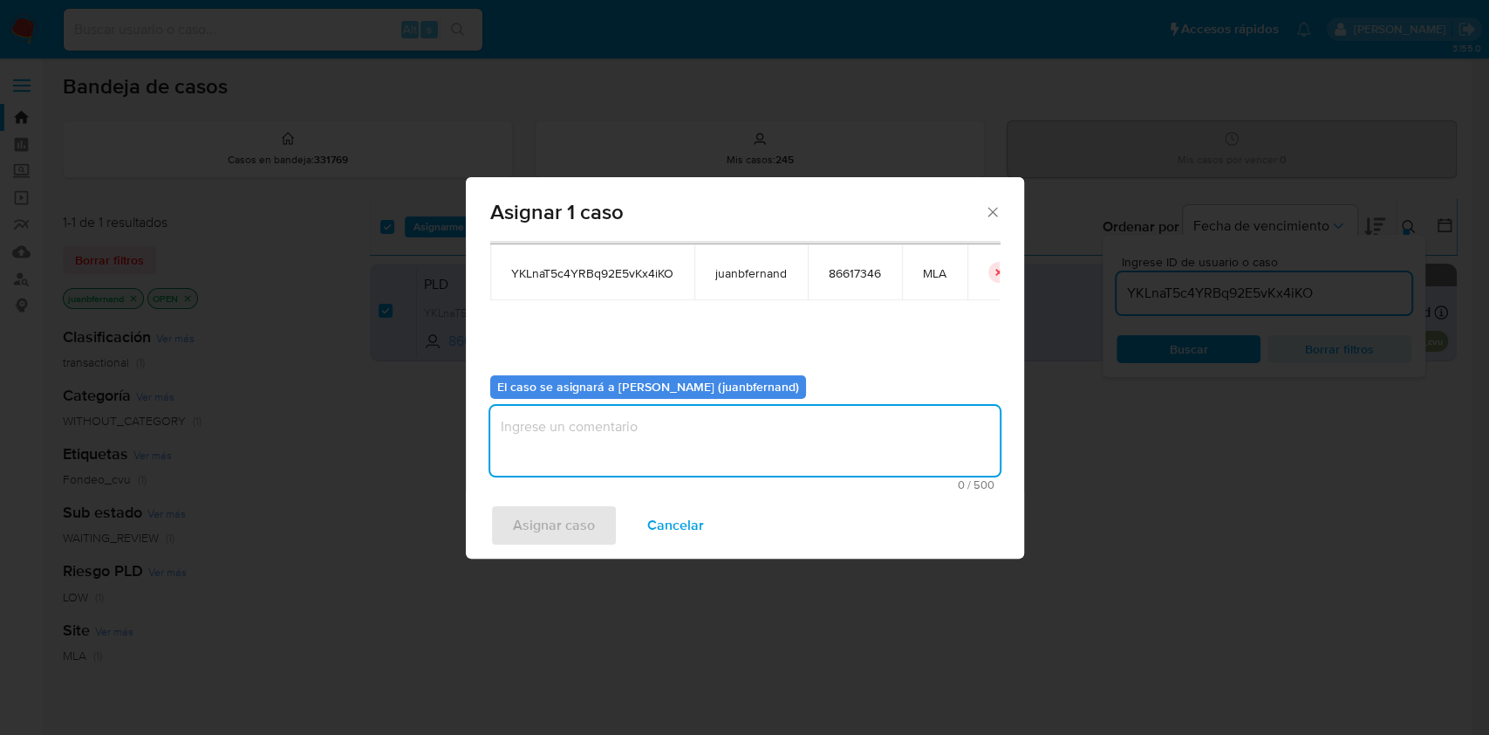
drag, startPoint x: 666, startPoint y: 448, endPoint x: 650, endPoint y: 478, distance: 34.3
click at [666, 448] on textarea "assign-modal" at bounding box center [744, 441] width 509 height 70
click at [562, 523] on span "Asignar caso" at bounding box center [554, 525] width 82 height 38
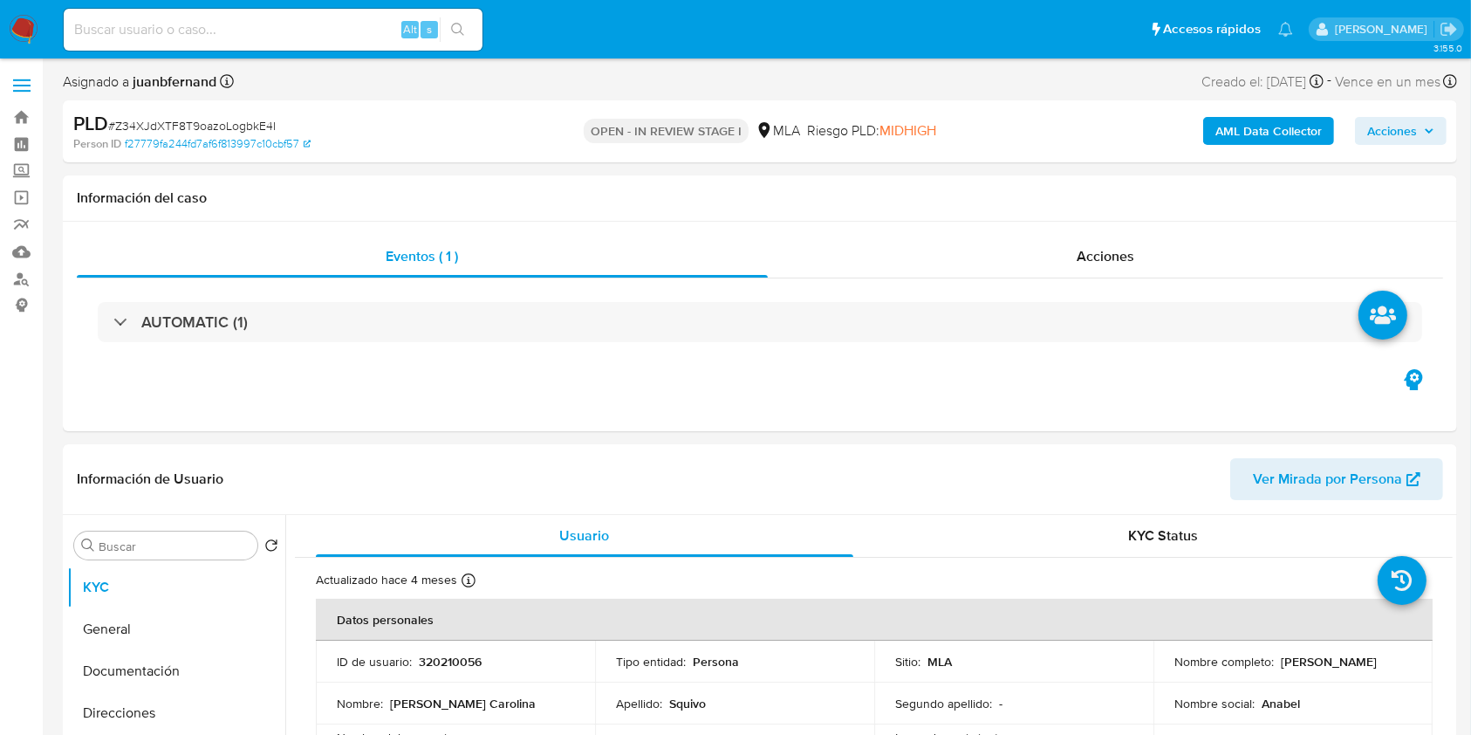
select select "10"
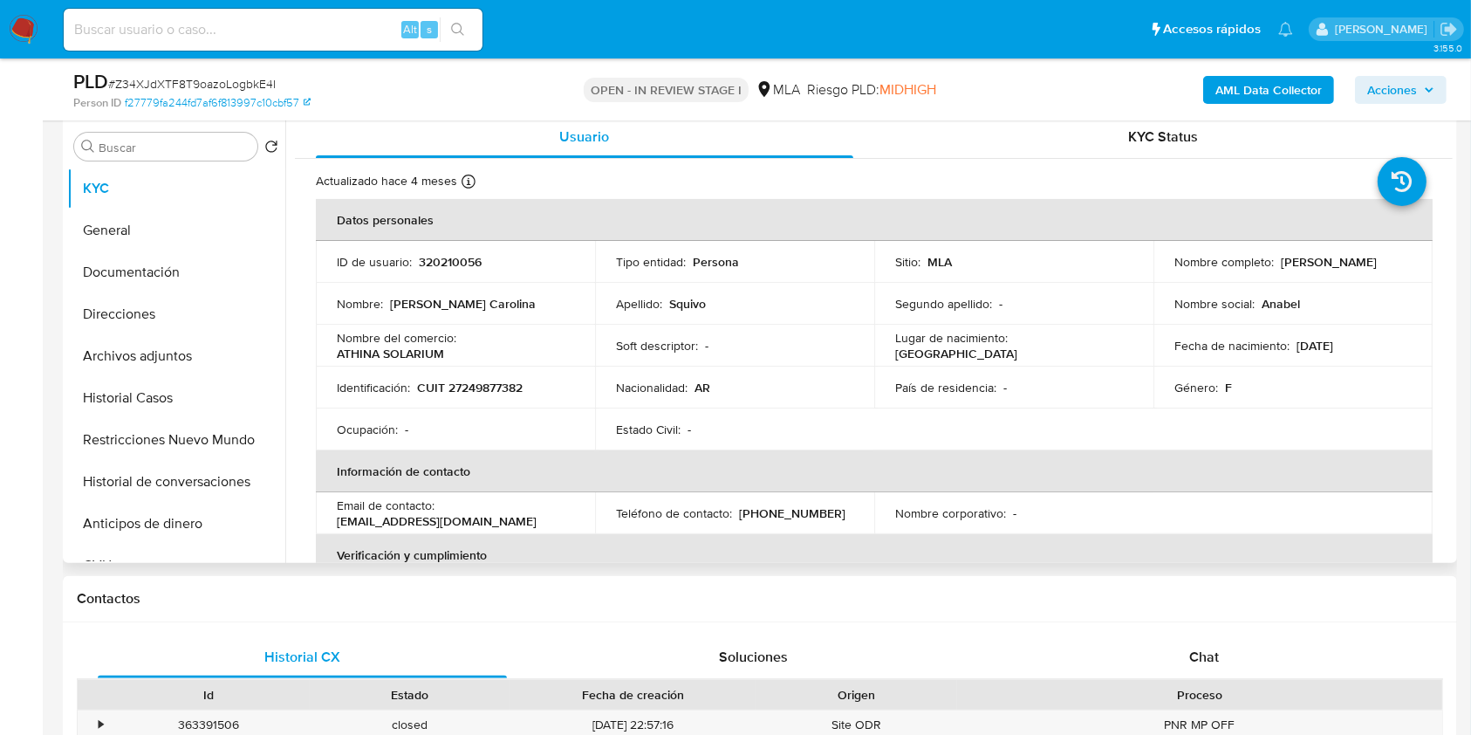
scroll to position [465, 0]
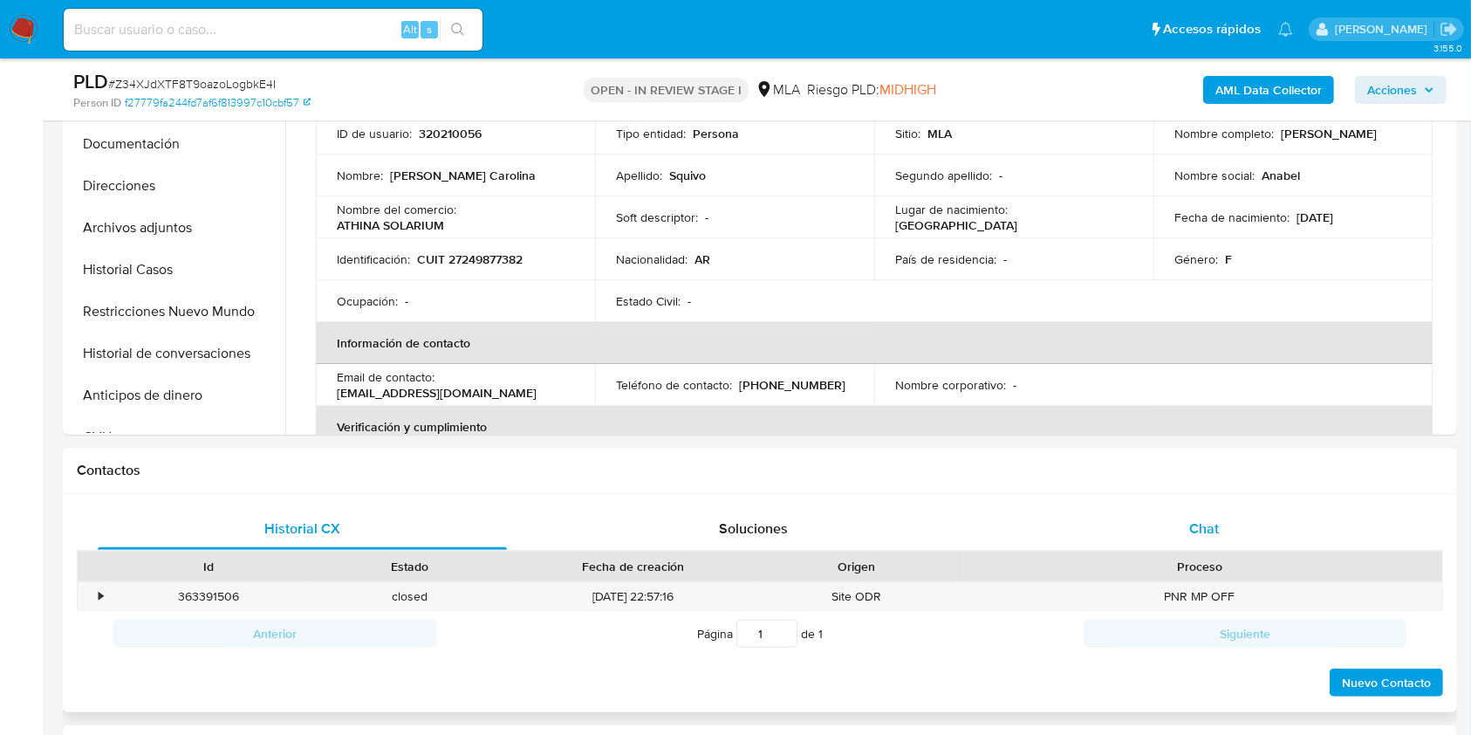
click at [1229, 535] on div "Chat" at bounding box center [1204, 529] width 409 height 42
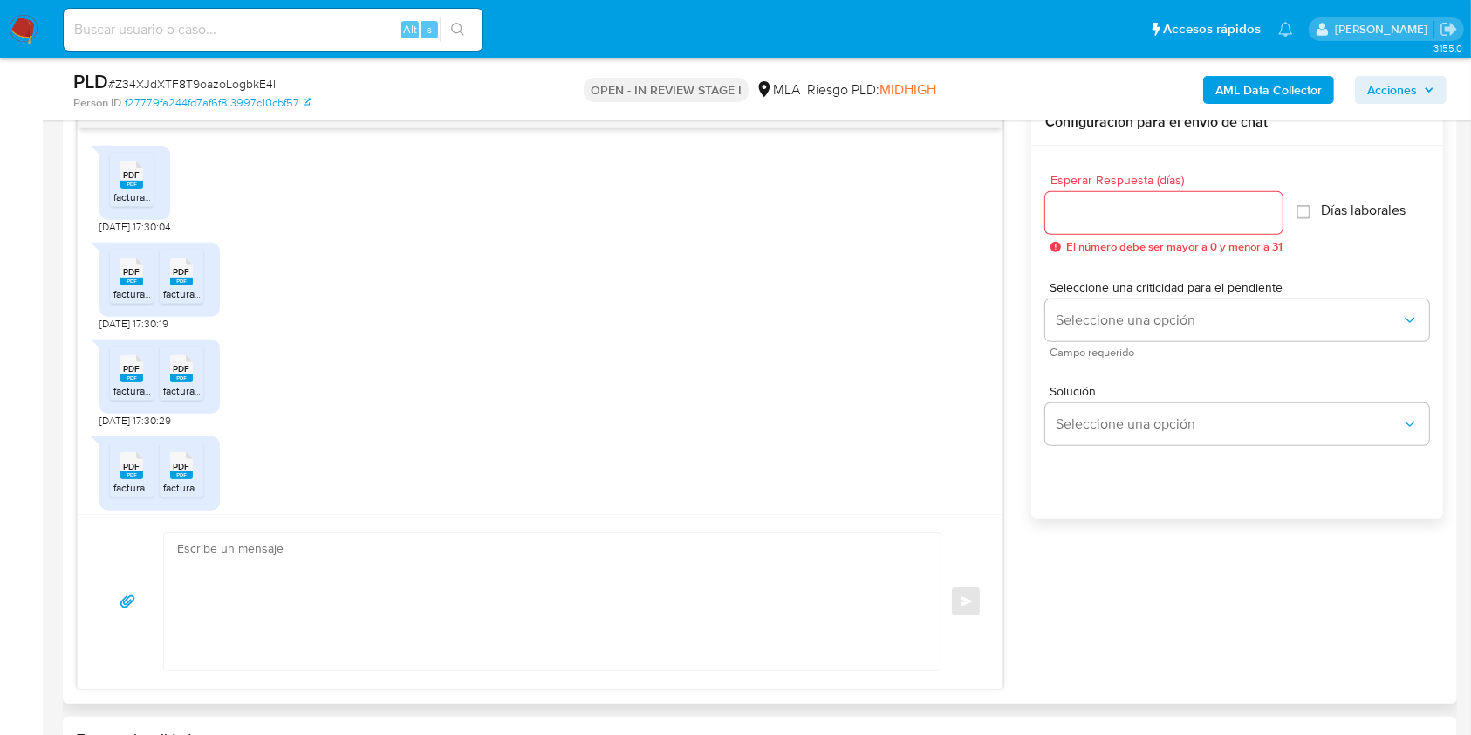
scroll to position [589, 0]
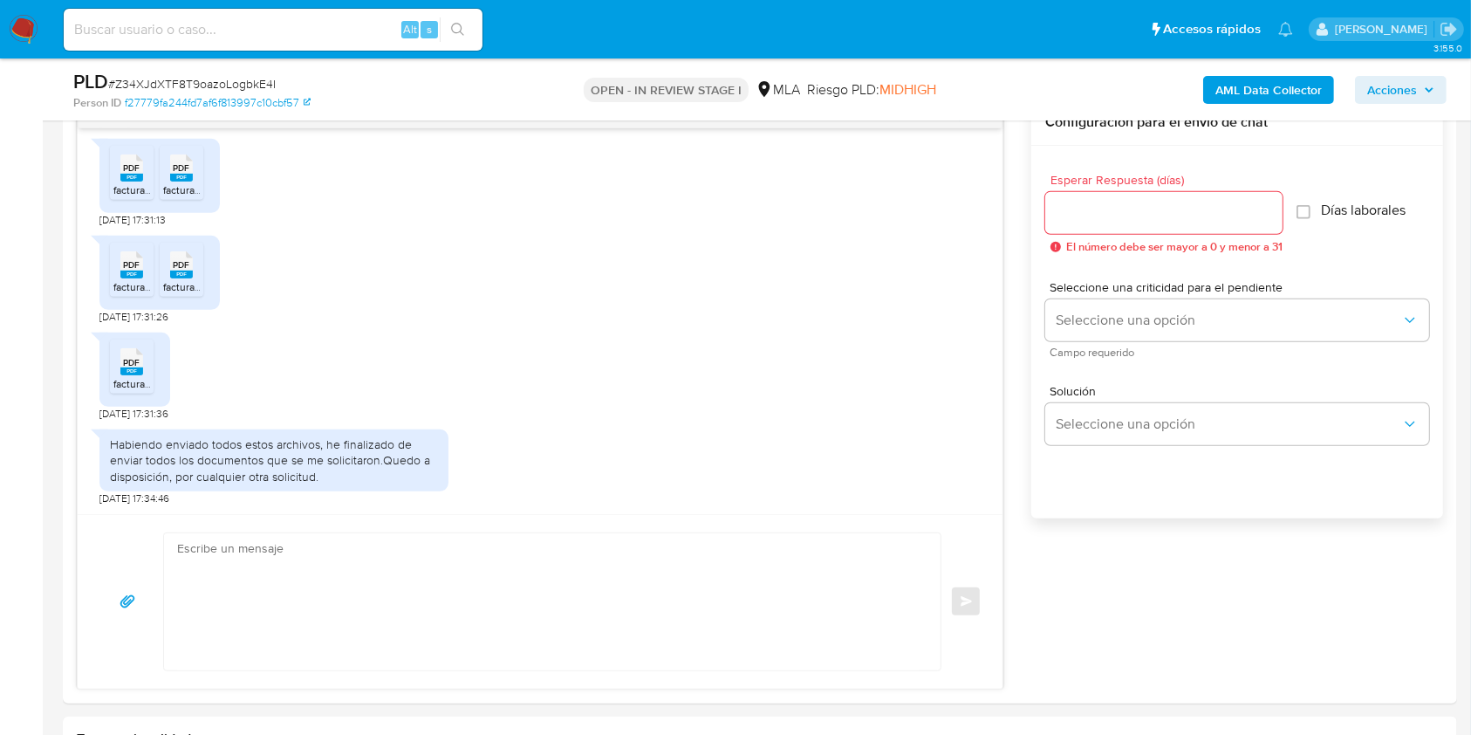
click at [251, 84] on span "# Z34XJdXTF8T9oazoLogbkE4I" at bounding box center [191, 83] width 167 height 17
copy span "Z34XJdXTF8T9oazoLogbkE4I"
click at [544, 581] on textarea at bounding box center [548, 601] width 742 height 137
paste textarea "Hola. ¡Muchas gracias por tu respuesta! Confirmamos la recepción de la document…"
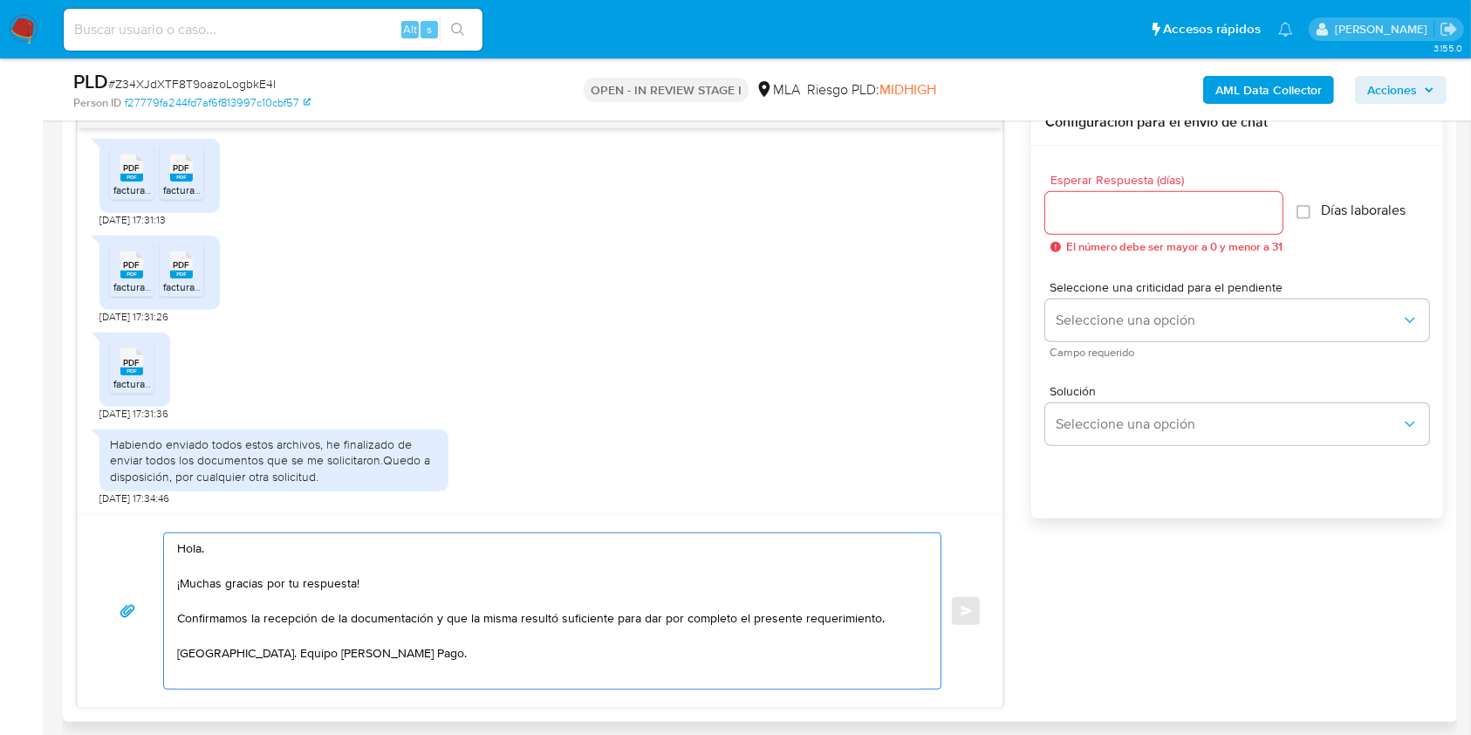
type textarea "Hola. ¡Muchas gracias por tu respuesta! Confirmamos la recepción de la document…"
click at [1101, 223] on div at bounding box center [1163, 213] width 237 height 42
click at [1110, 213] on input "Esperar Respuesta (días)" at bounding box center [1163, 213] width 237 height 23
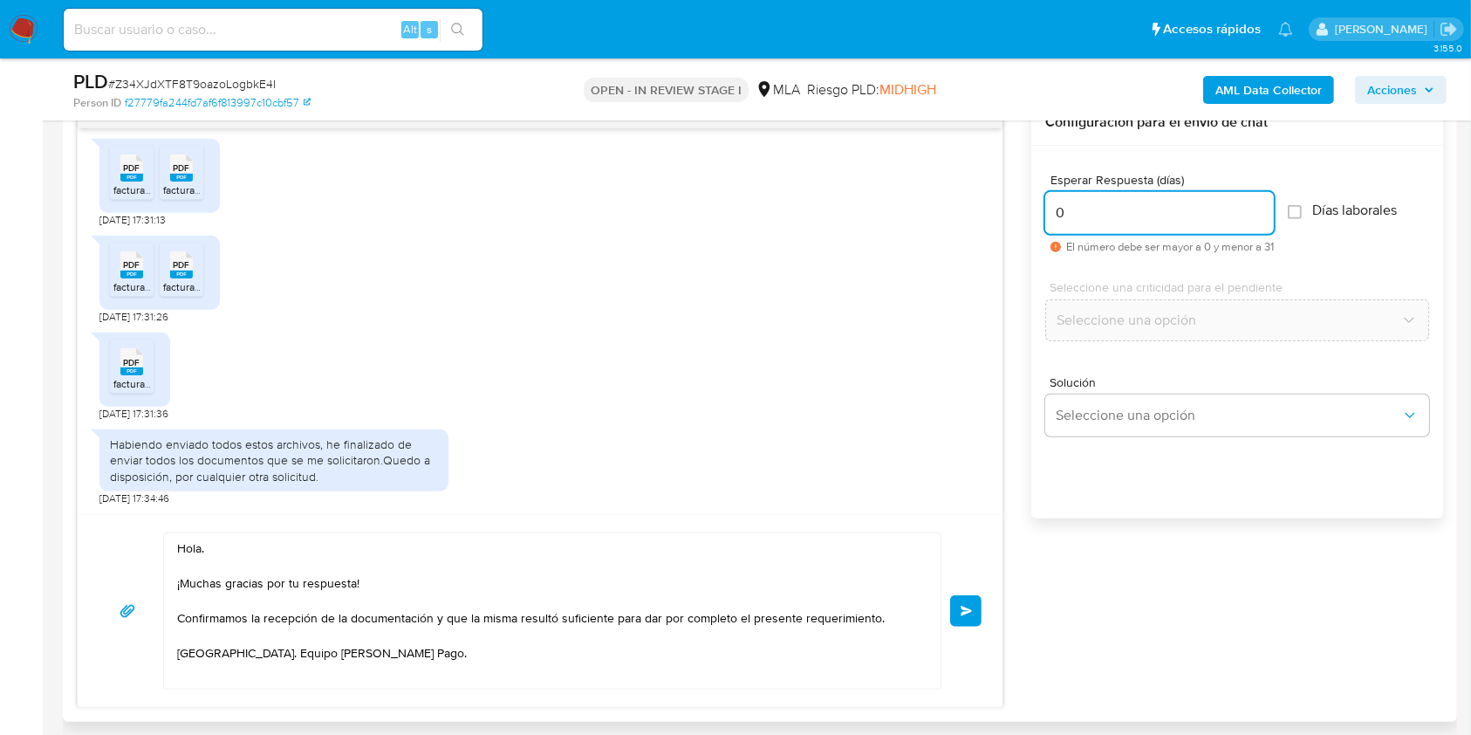
scroll to position [1047, 0]
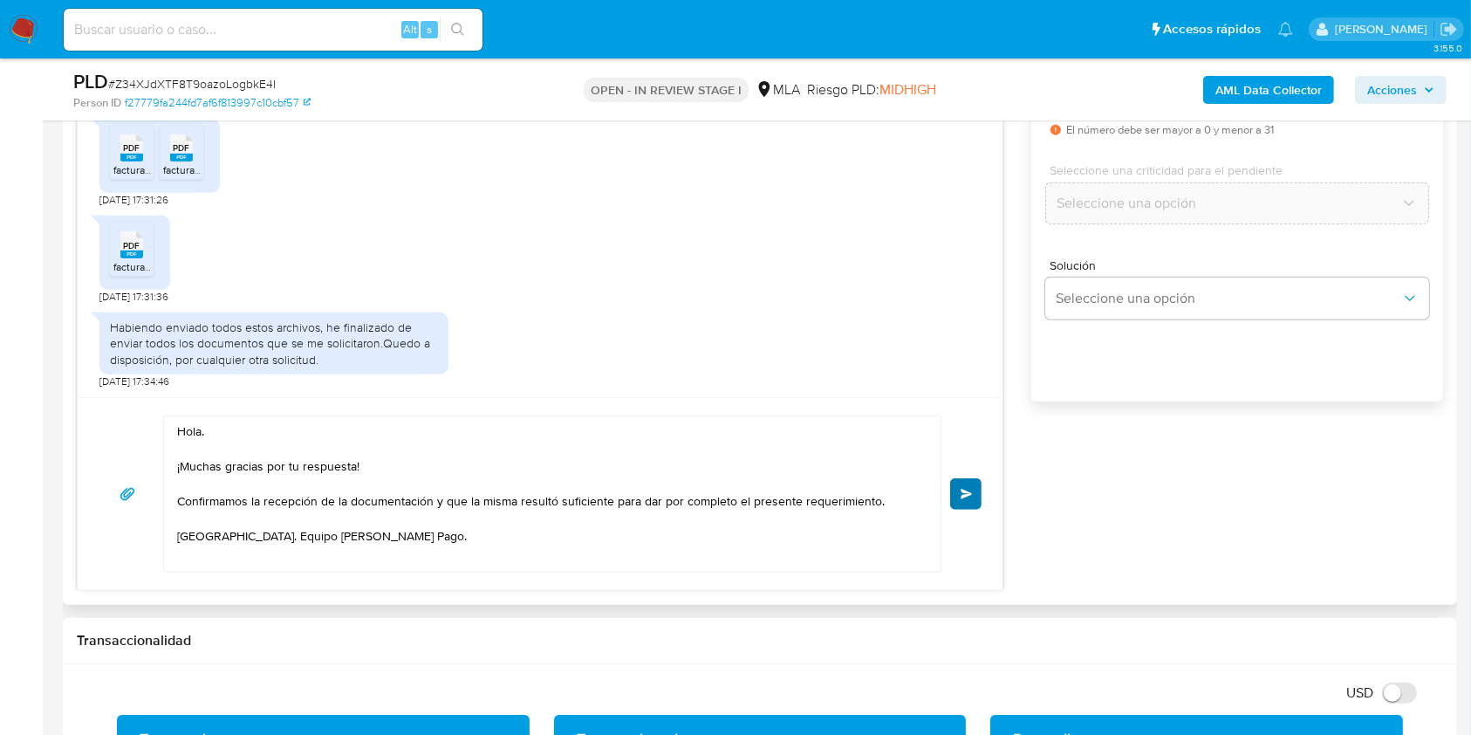
type input "0"
click at [963, 489] on span "Enviar" at bounding box center [966, 494] width 12 height 10
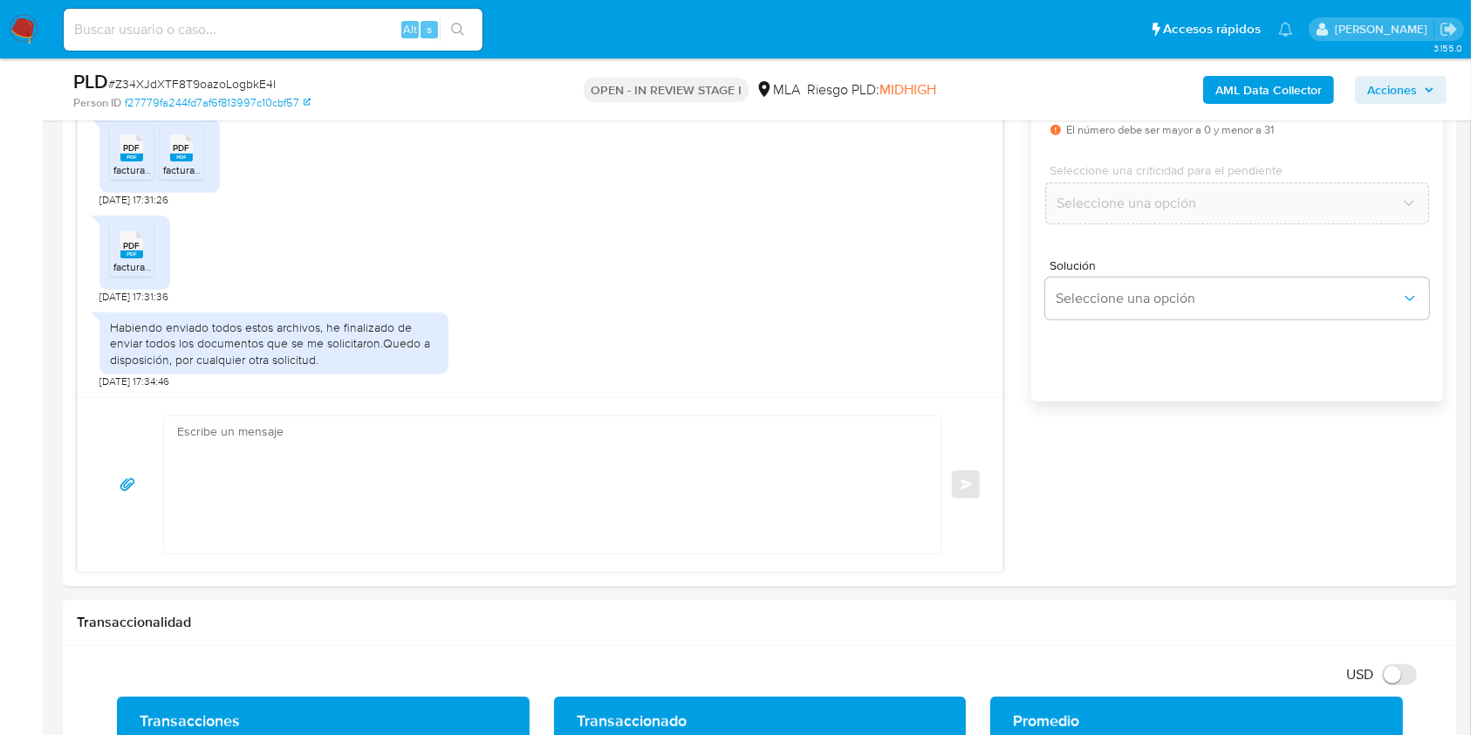
scroll to position [782, 0]
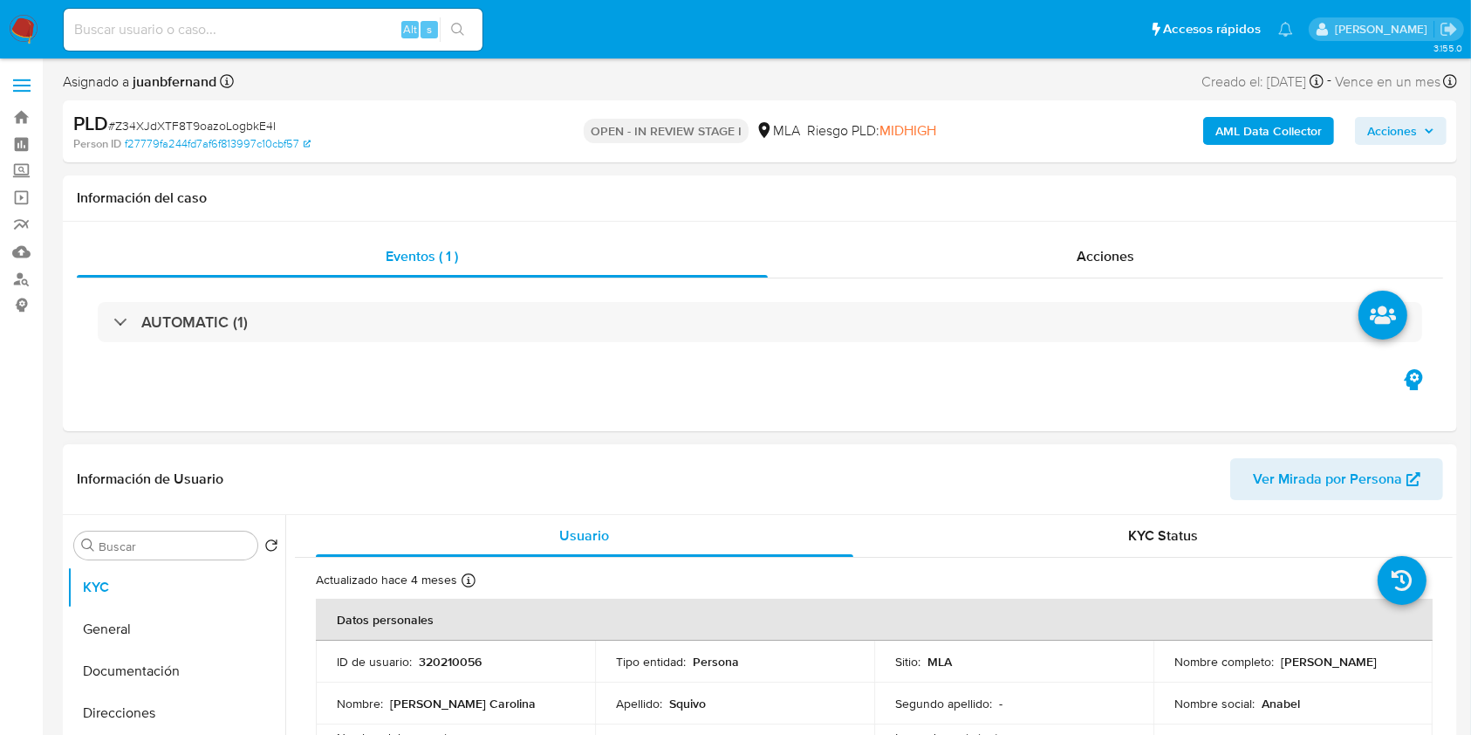
select select "10"
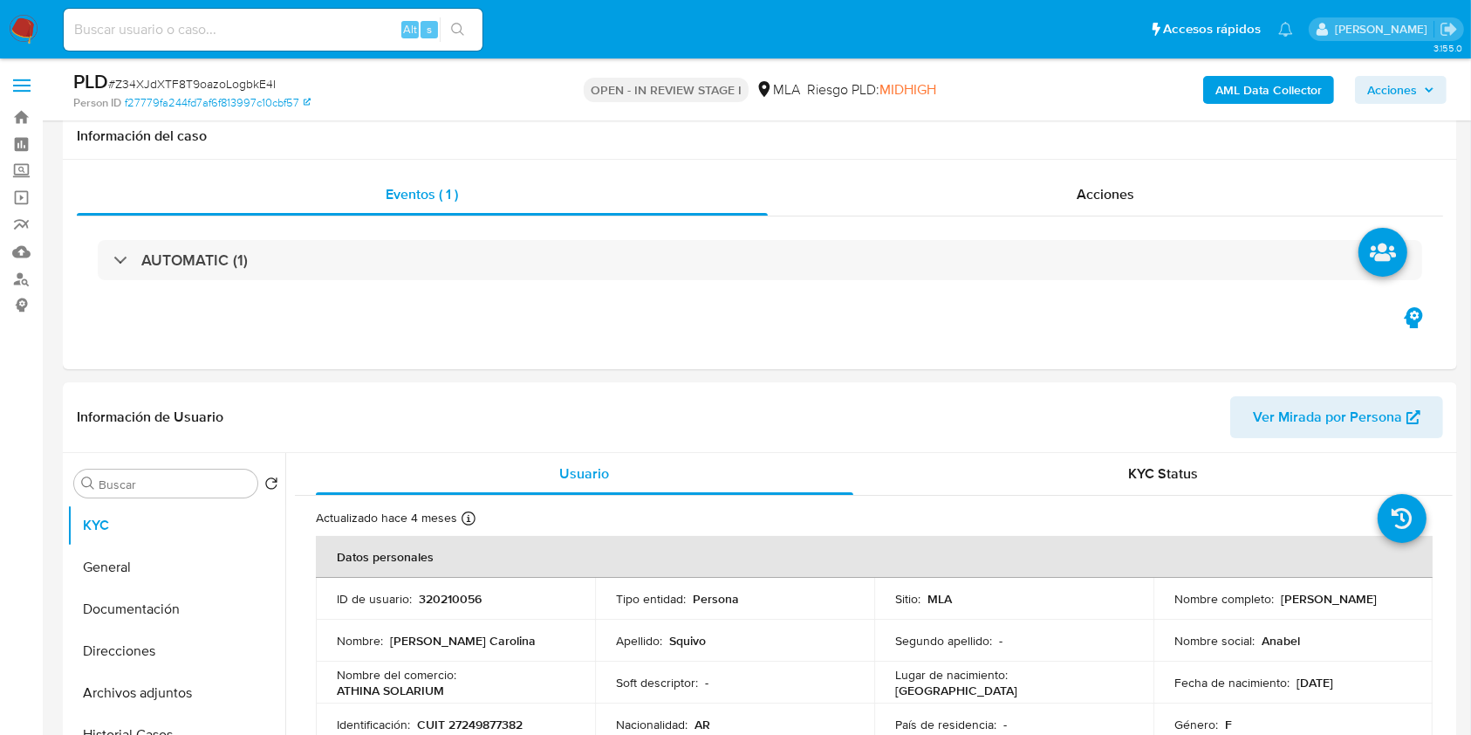
scroll to position [581, 0]
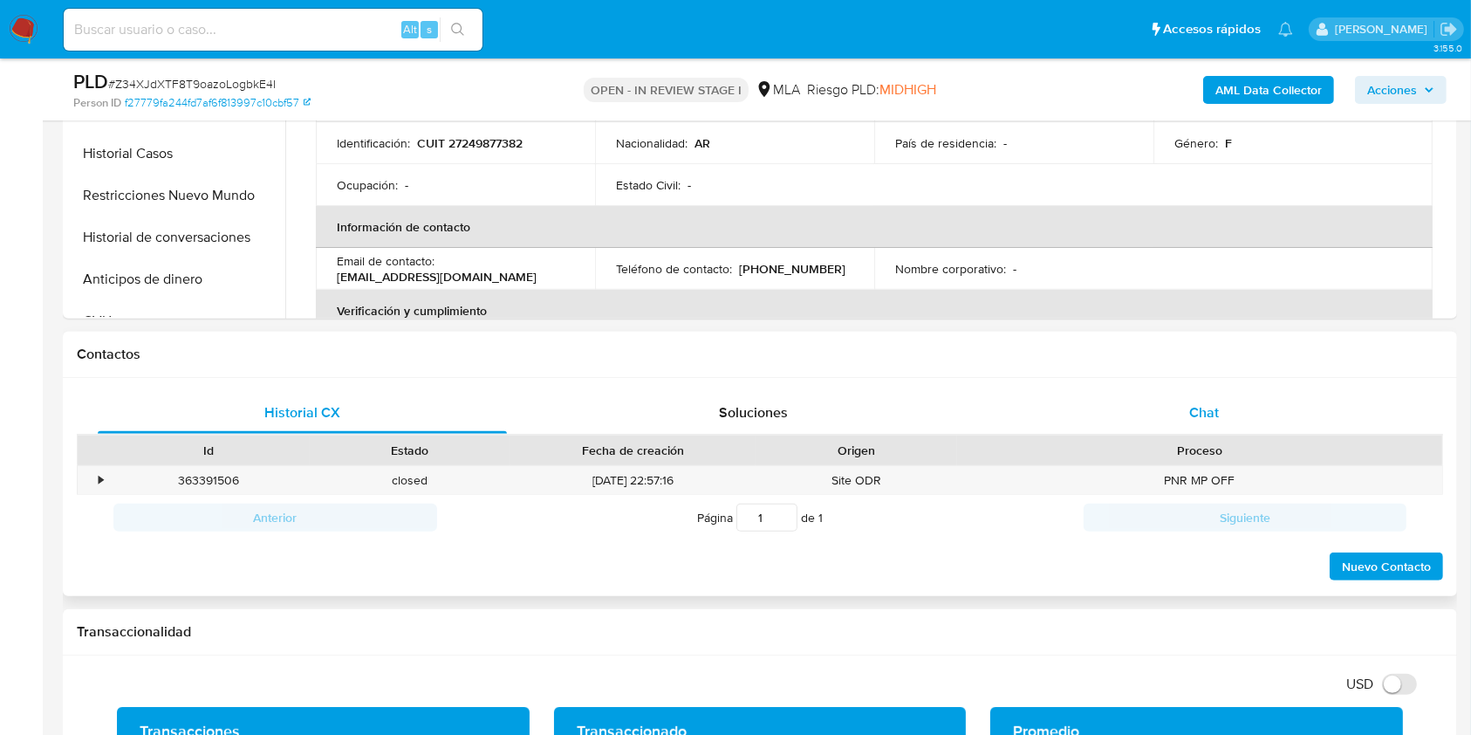
click at [1253, 420] on div "Chat" at bounding box center [1204, 413] width 409 height 42
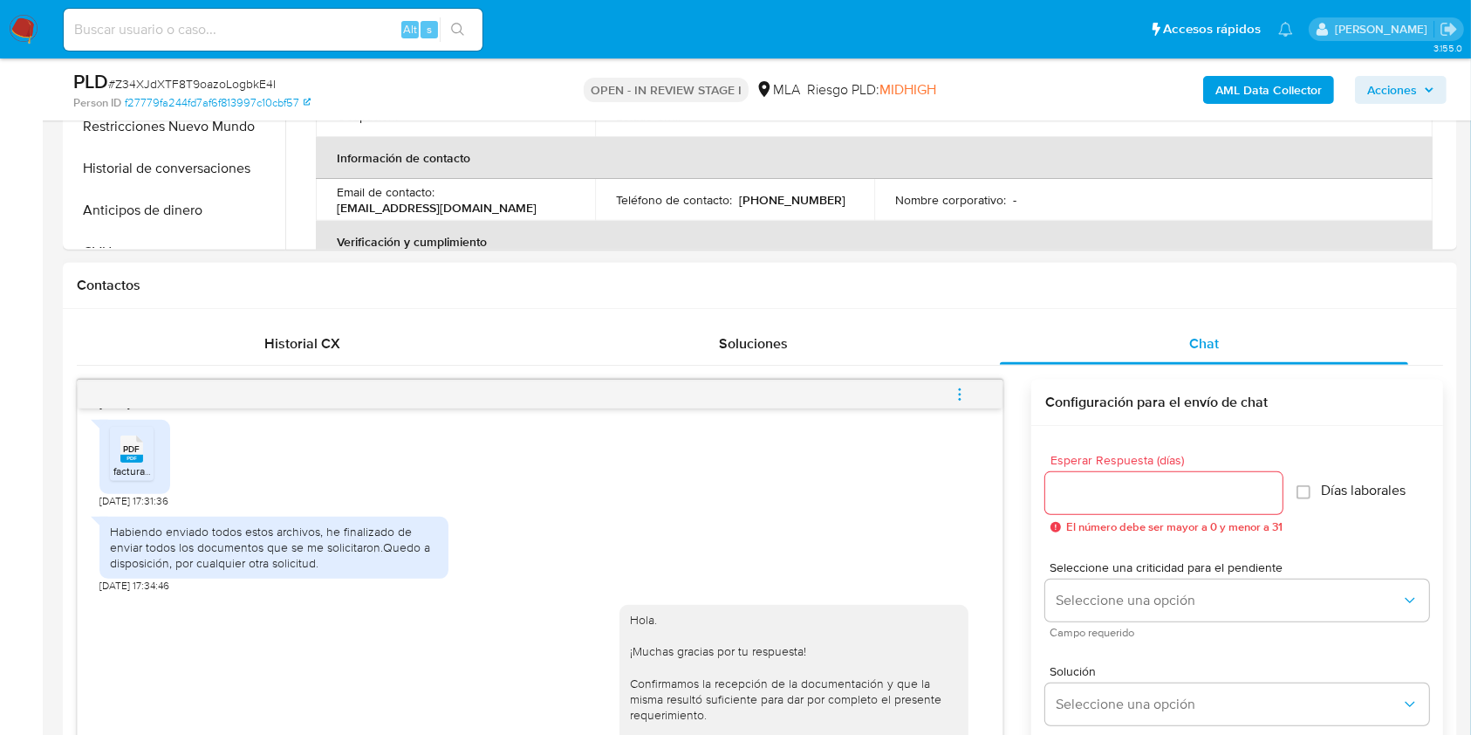
scroll to position [814, 0]
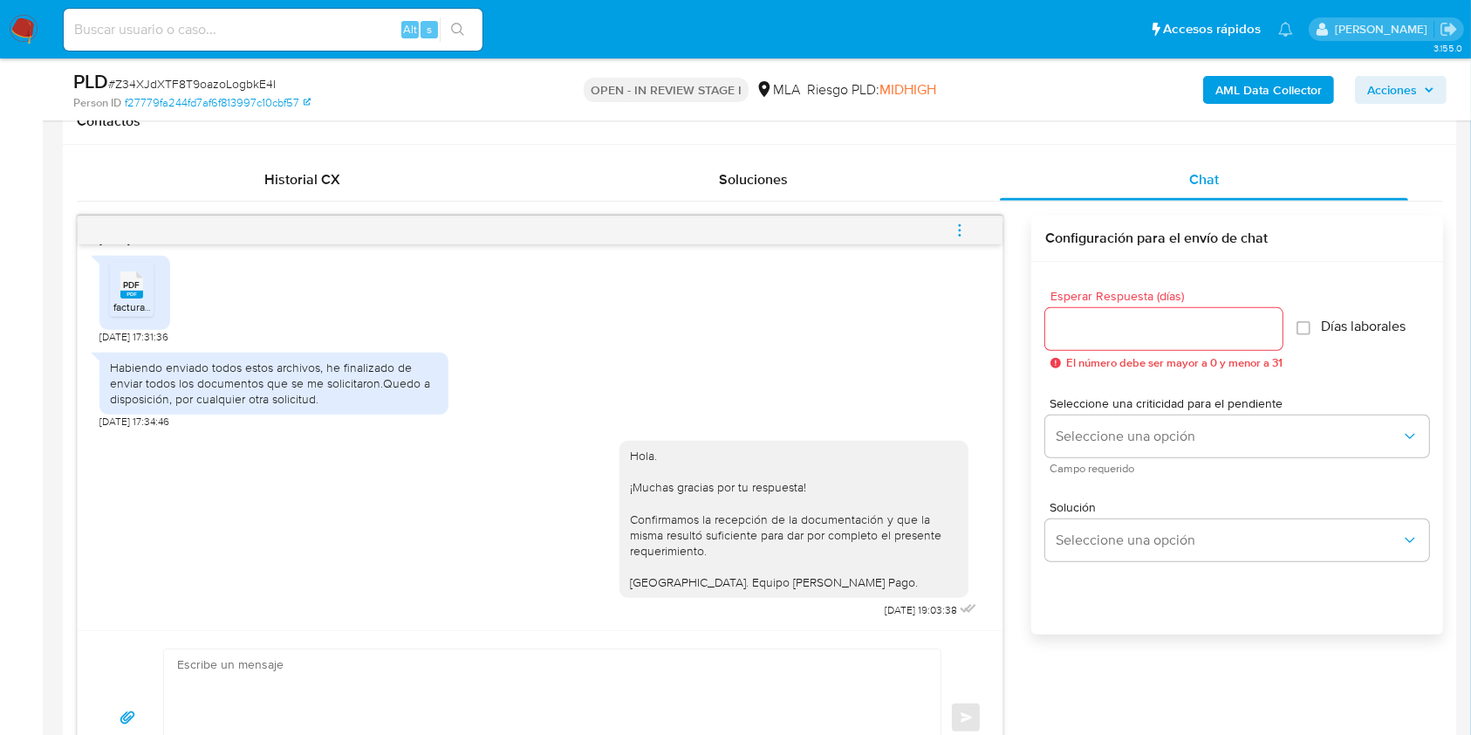
click at [966, 219] on span "menu-action" at bounding box center [960, 230] width 16 height 42
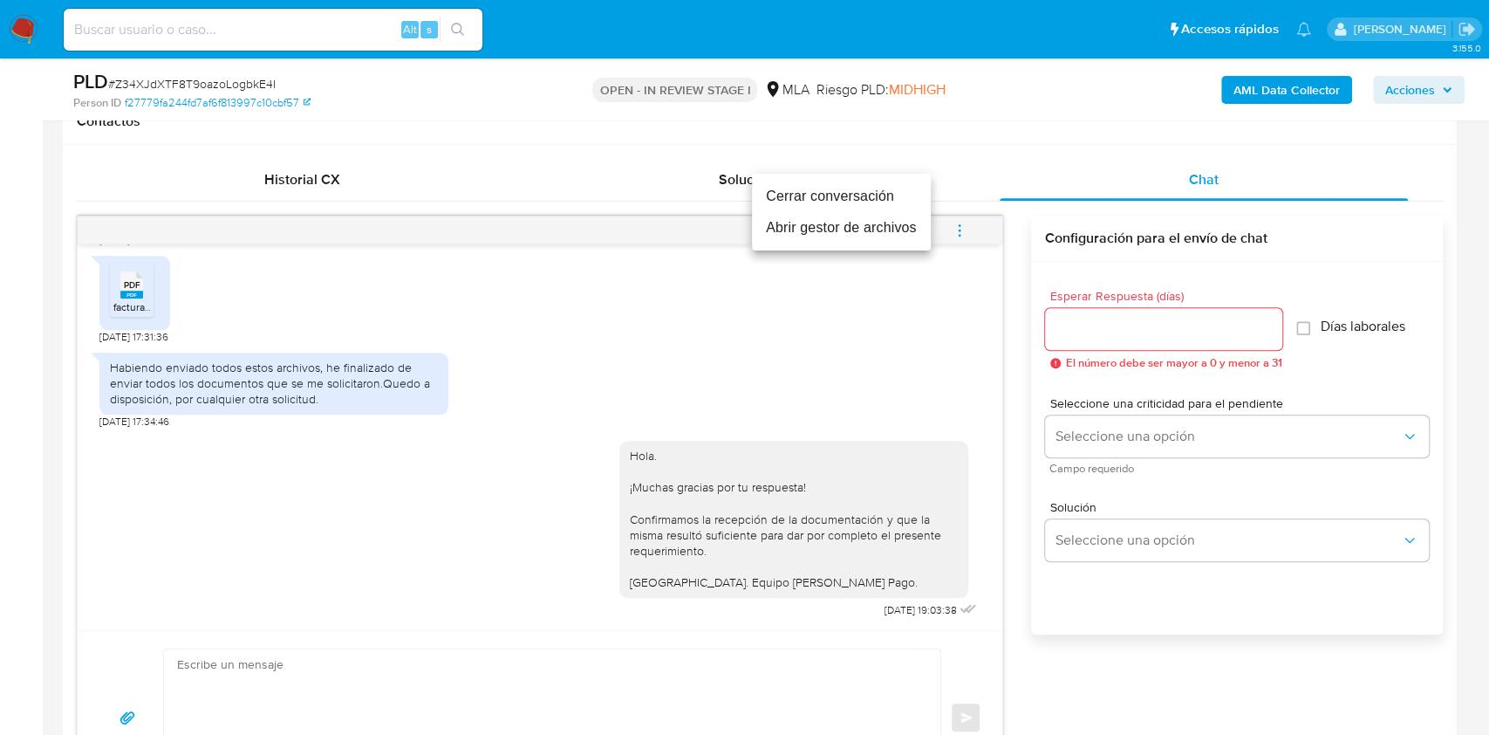
click at [865, 199] on li "Cerrar conversación" at bounding box center [841, 196] width 179 height 31
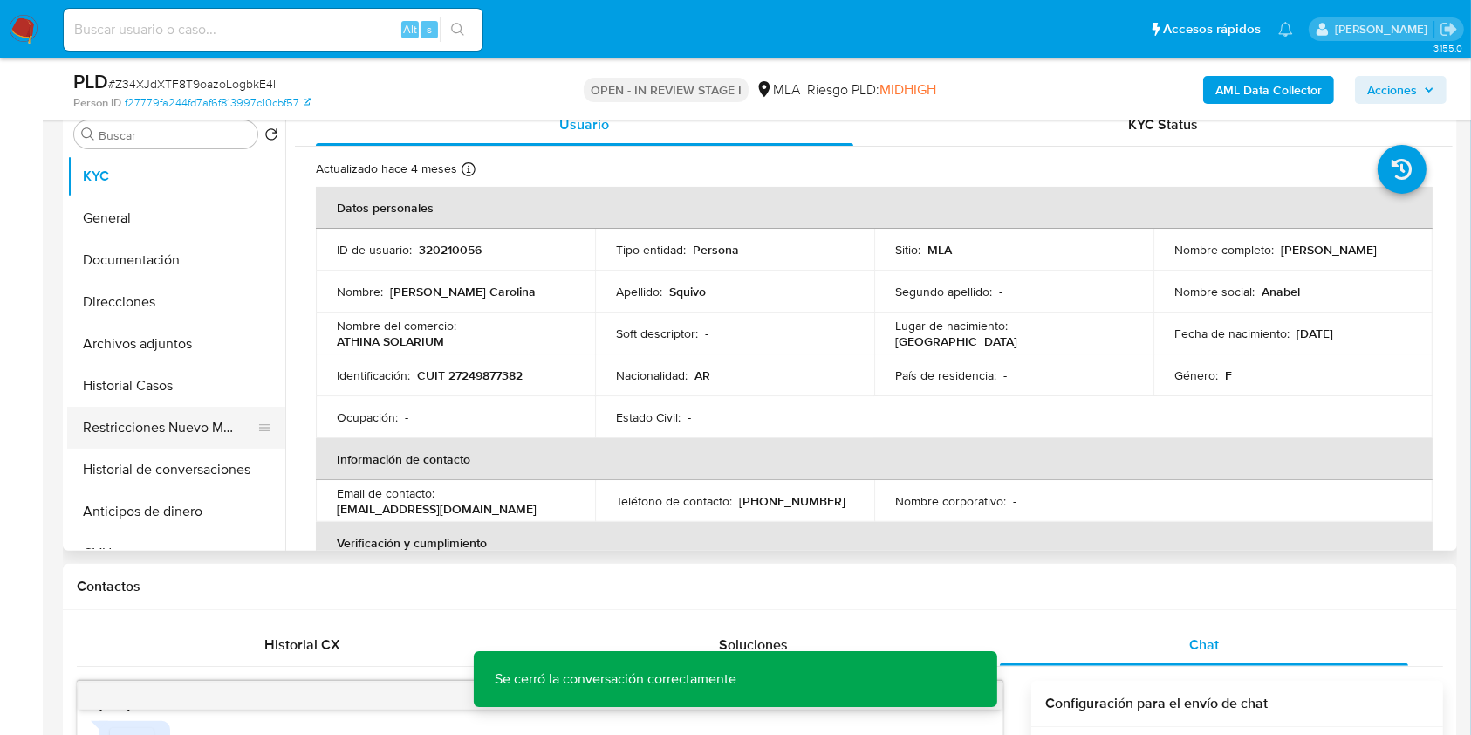
scroll to position [349, 0]
click at [120, 422] on button "Restricciones Nuevo Mundo" at bounding box center [169, 428] width 204 height 42
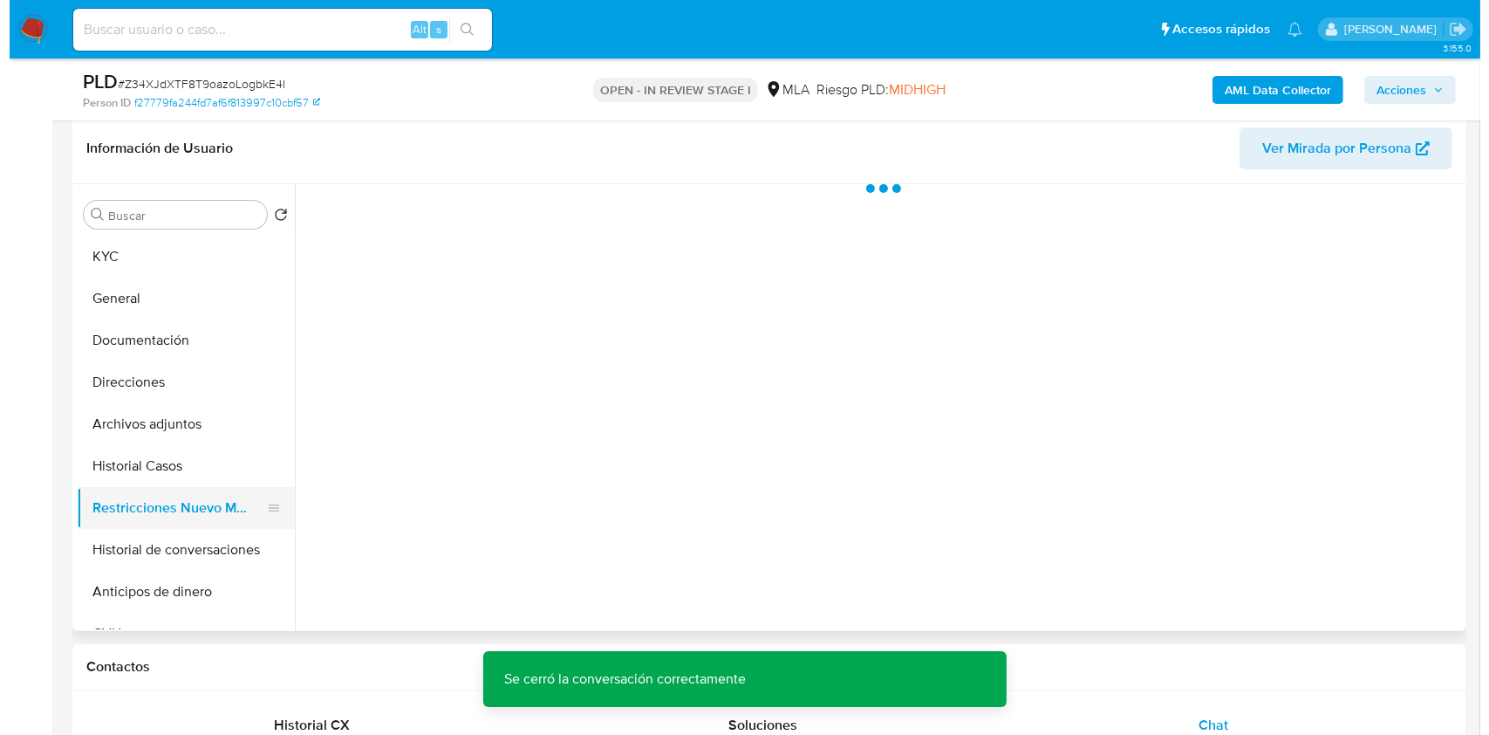
scroll to position [232, 0]
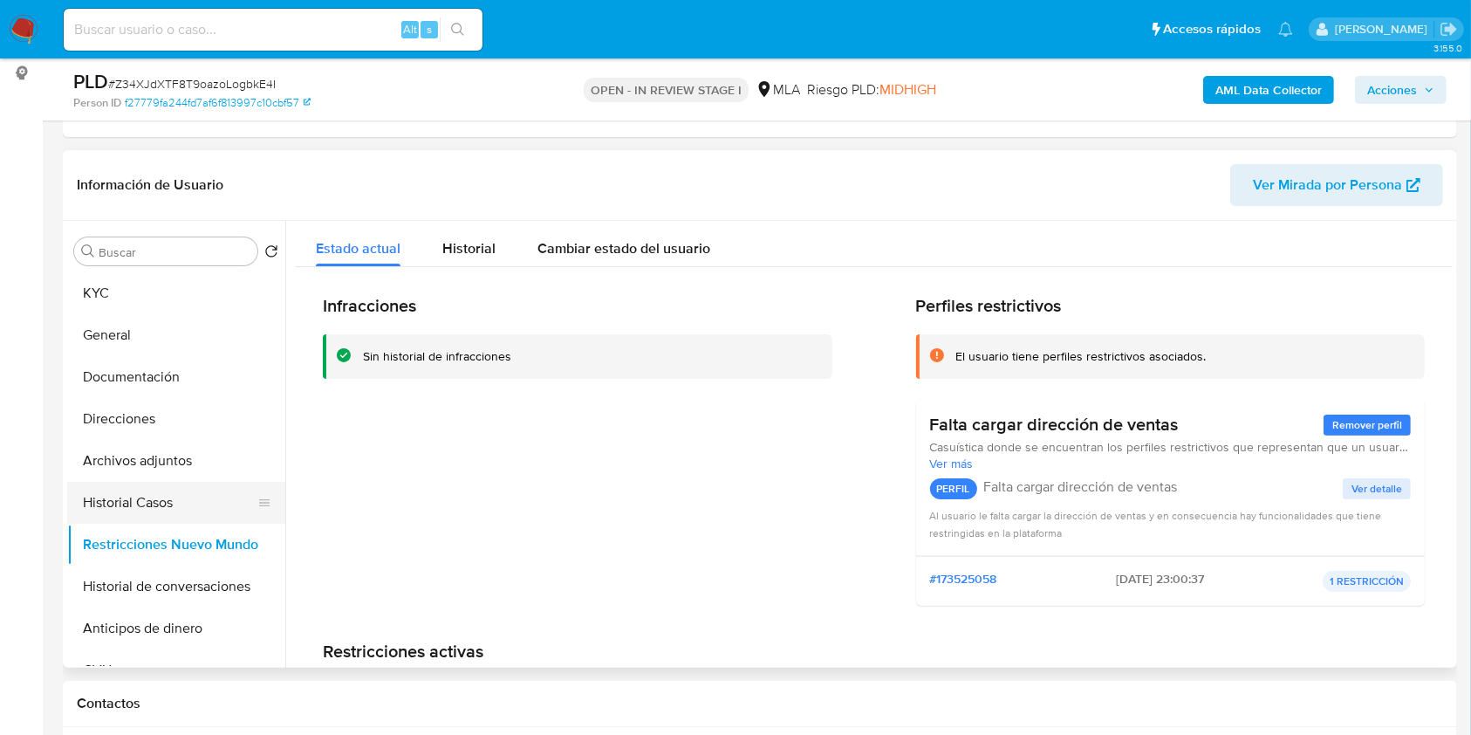
click at [119, 511] on button "Historial Casos" at bounding box center [169, 503] width 204 height 42
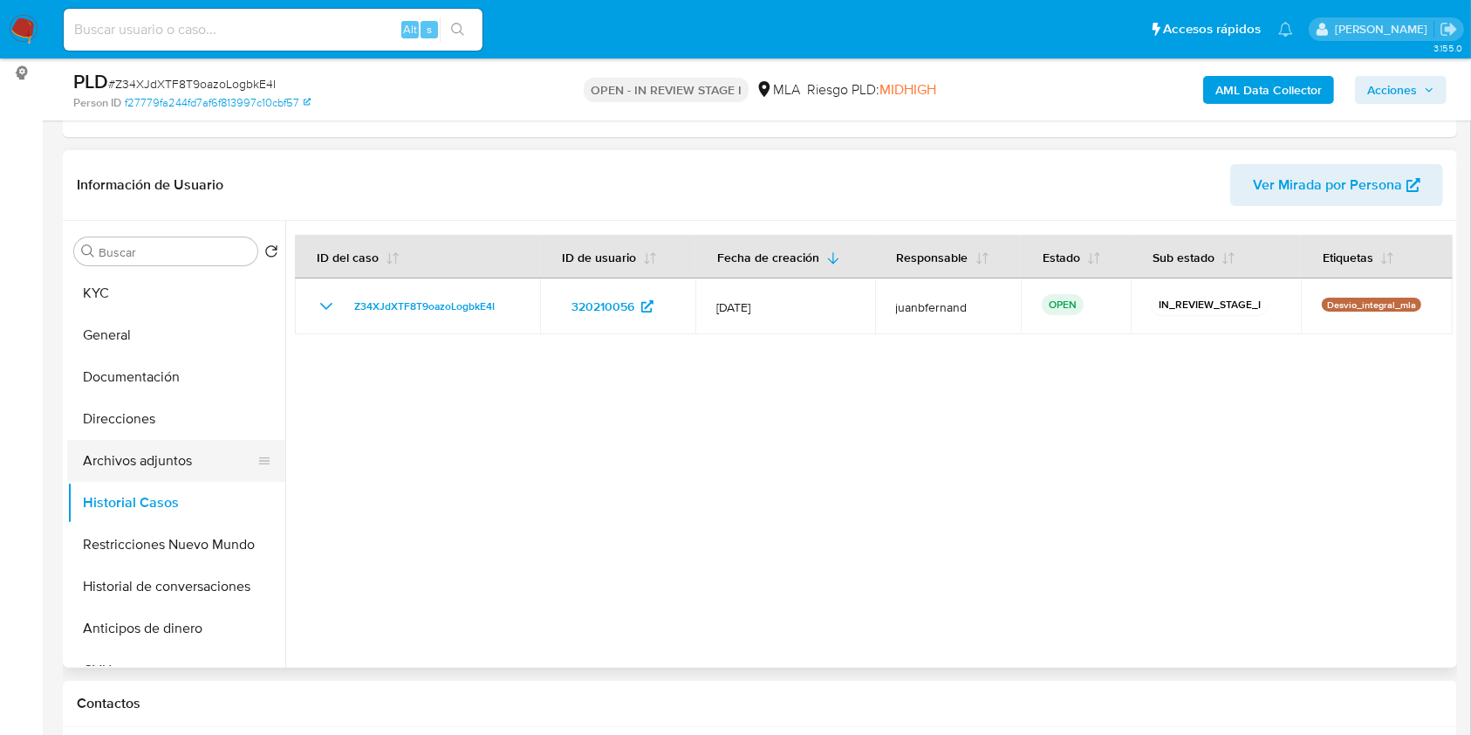
click at [152, 459] on button "Archivos adjuntos" at bounding box center [169, 461] width 204 height 42
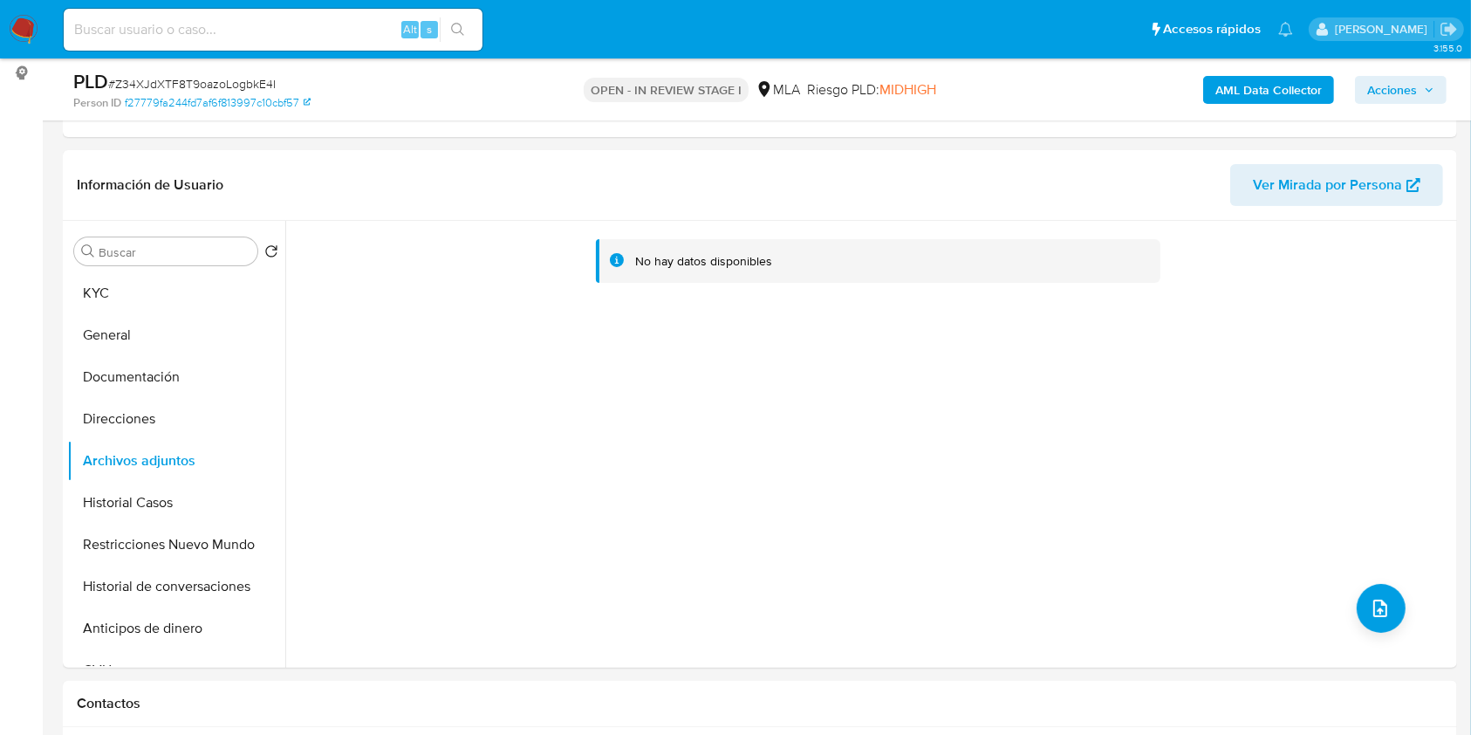
click at [1282, 80] on b "AML Data Collector" at bounding box center [1268, 90] width 106 height 28
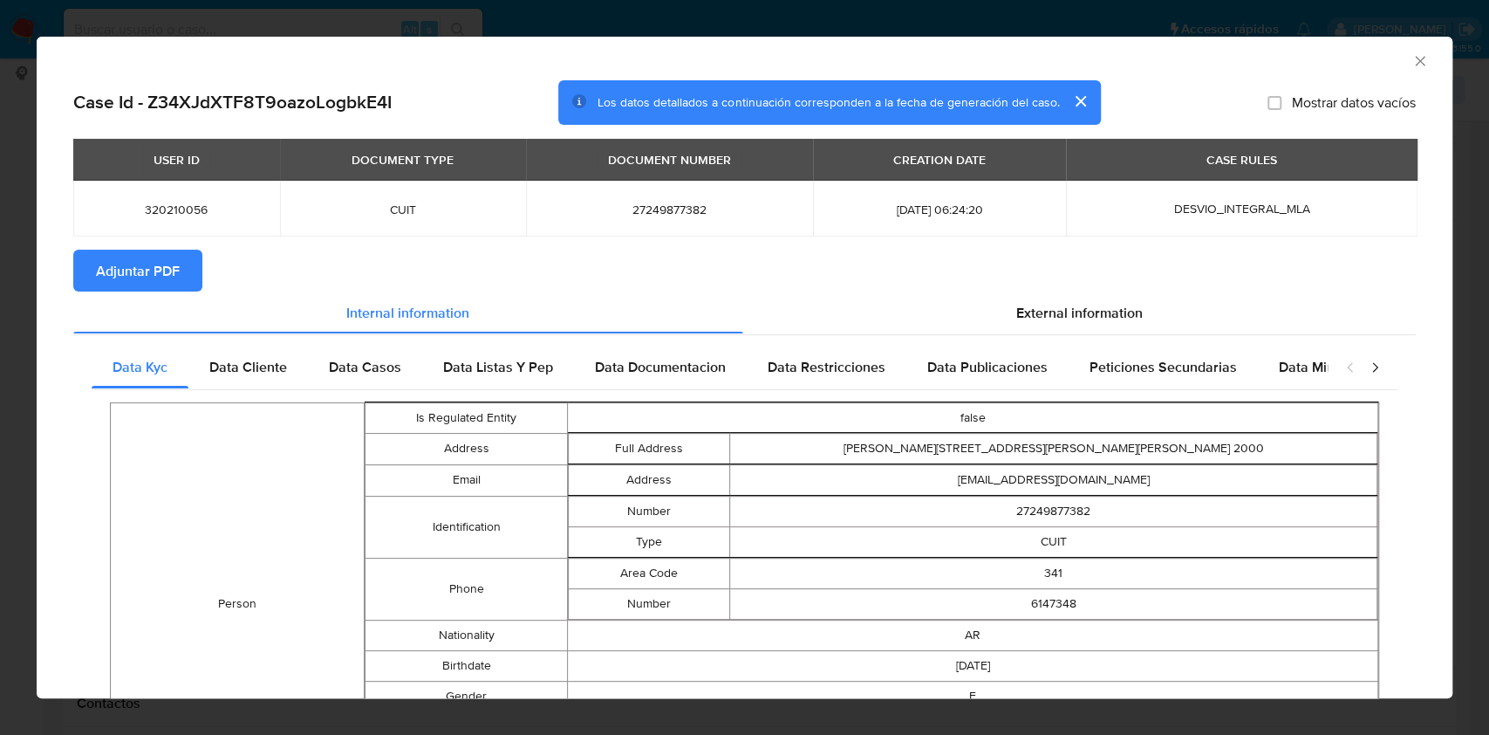
click at [119, 267] on span "Adjuntar PDF" at bounding box center [138, 270] width 84 height 38
click at [1415, 59] on icon "Cerrar ventana" at bounding box center [1420, 61] width 10 height 10
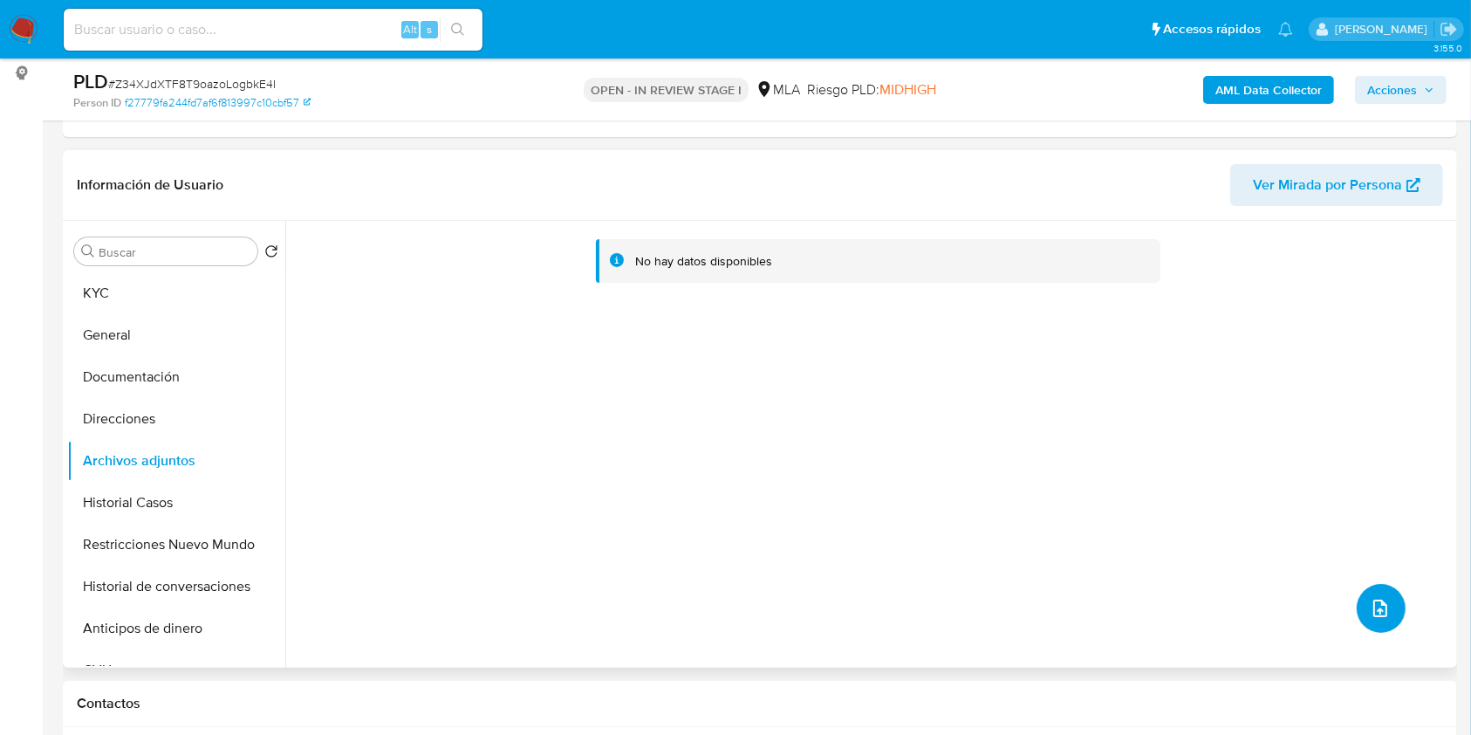
click at [1393, 610] on button "upload-file" at bounding box center [1381, 608] width 49 height 49
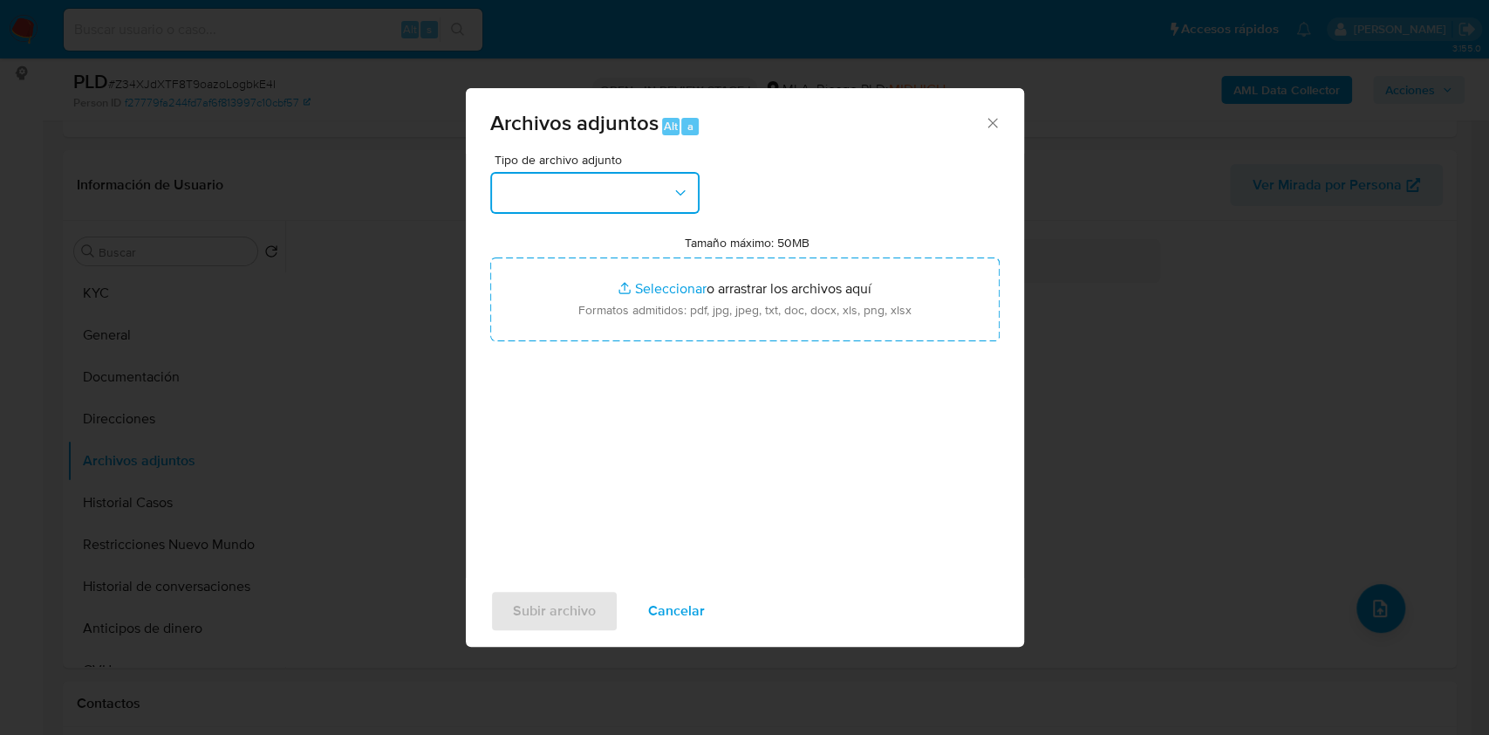
click at [605, 185] on button "button" at bounding box center [594, 193] width 209 height 42
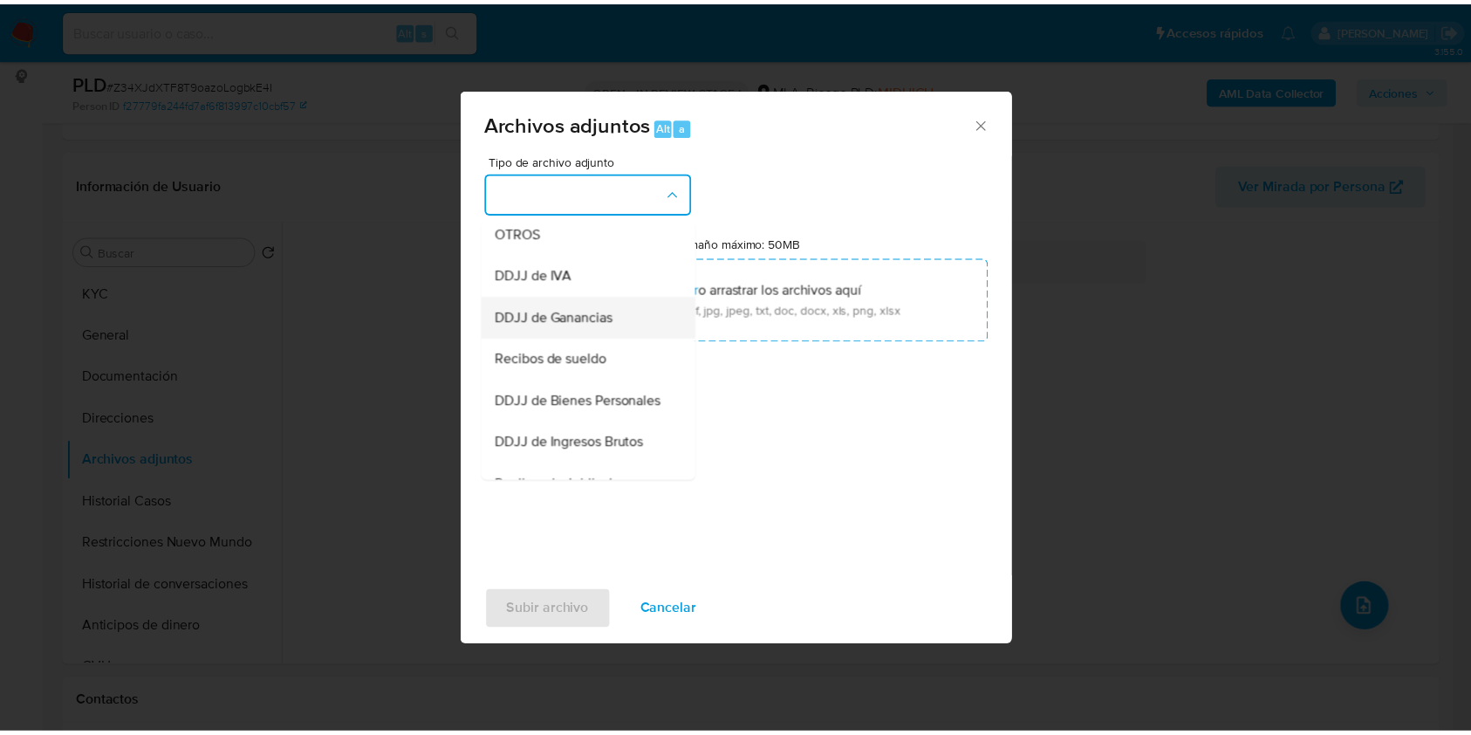
scroll to position [349, 0]
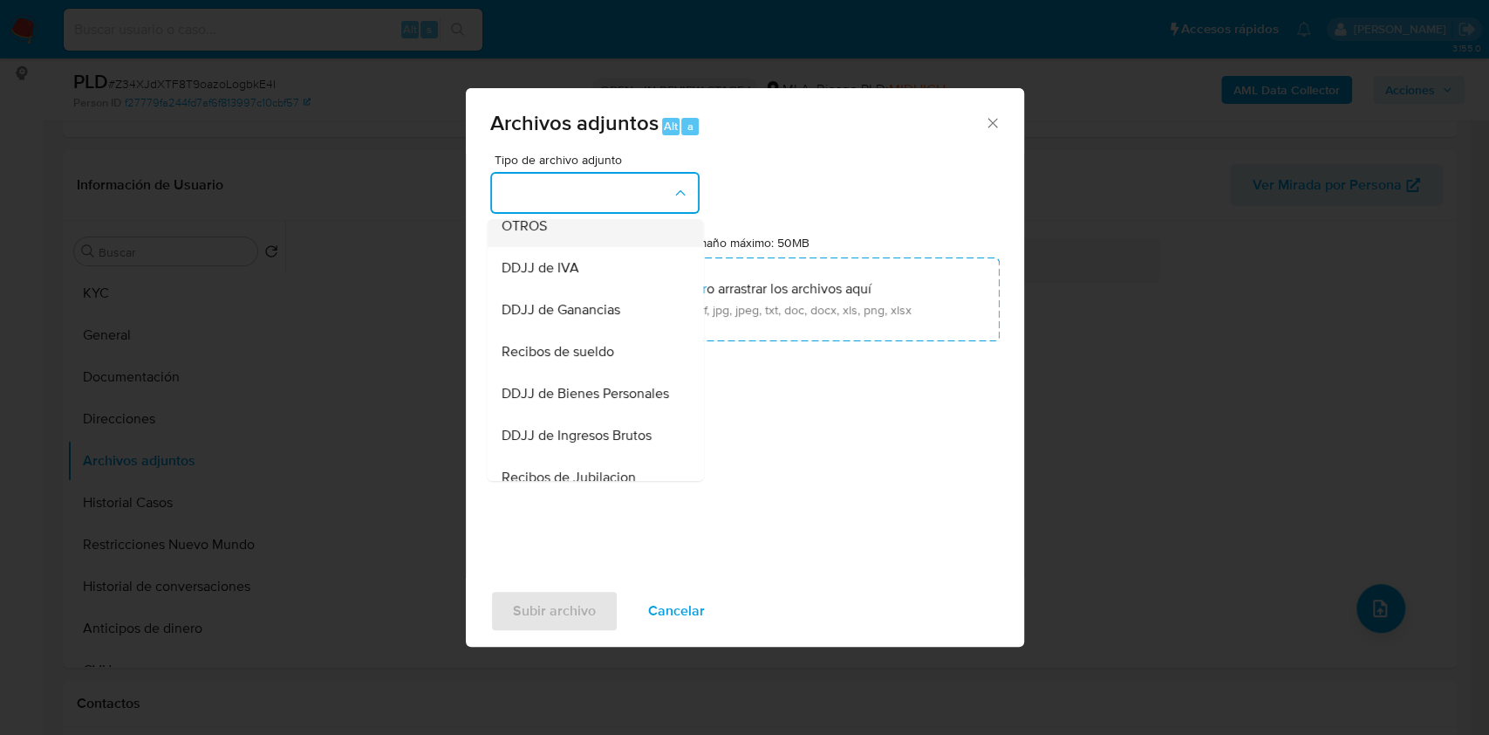
click at [578, 238] on div "OTROS" at bounding box center [590, 226] width 178 height 42
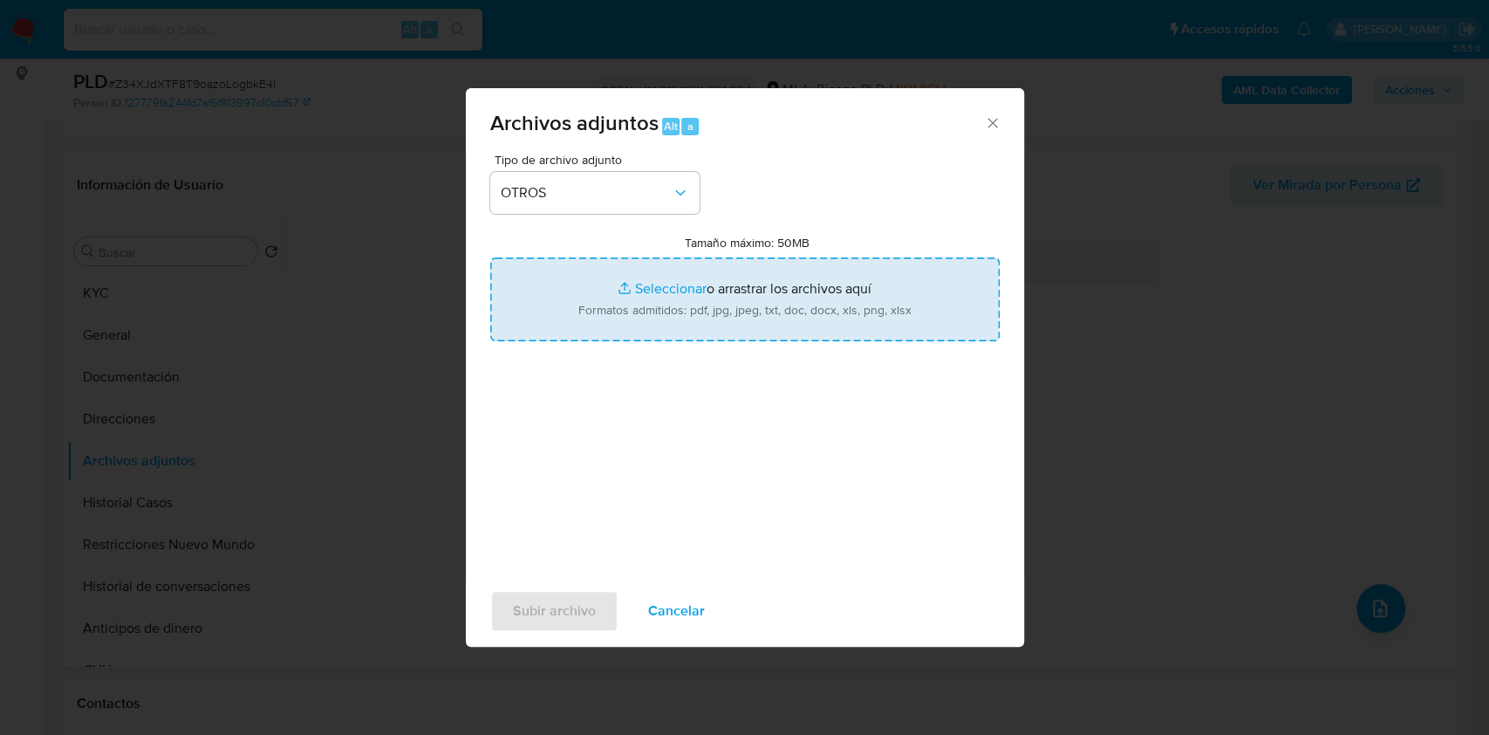
type input "C:\fakepath\Caselog Z34XJdXTF8T9oazoLogbkE4I_2025_07_17_22_41_30.docx"
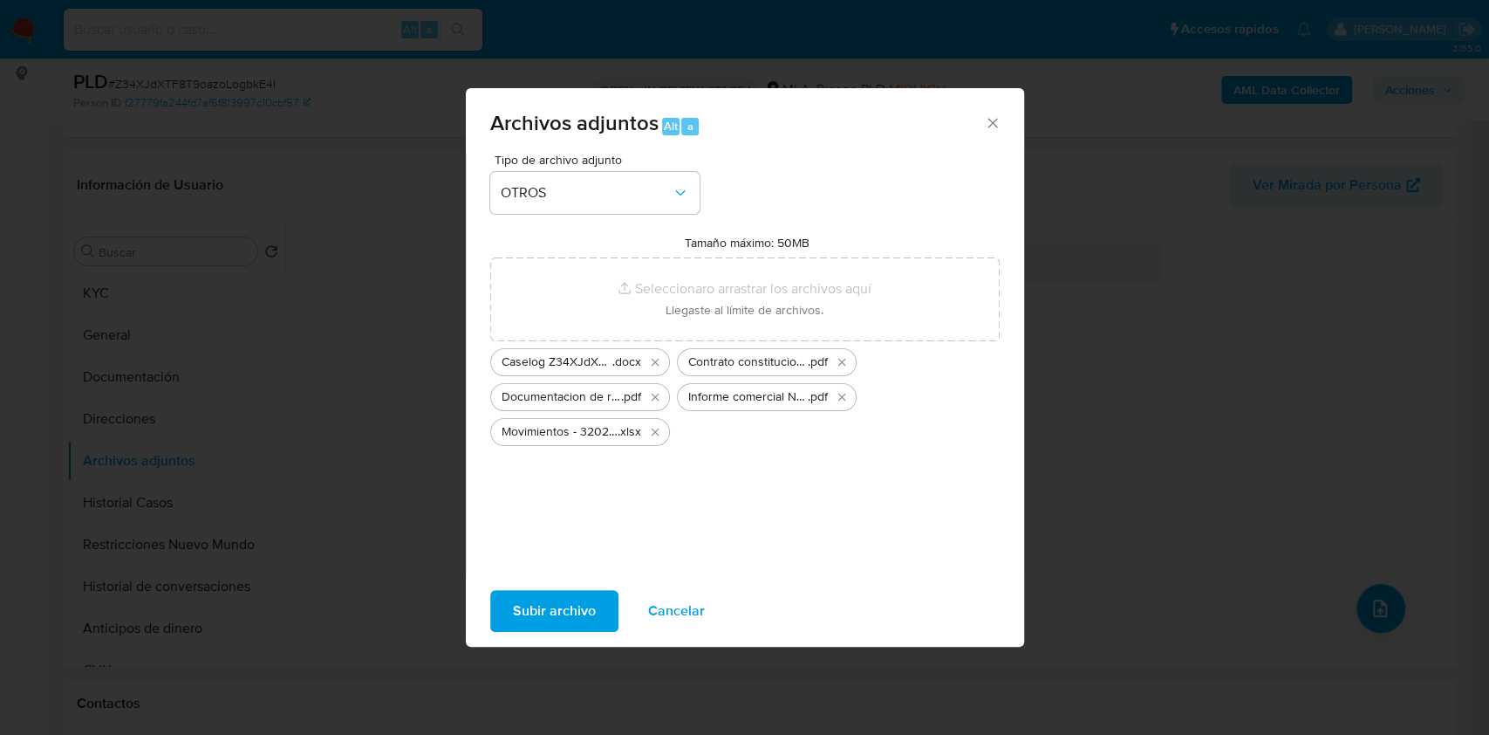
click at [560, 598] on span "Subir archivo" at bounding box center [554, 610] width 83 height 38
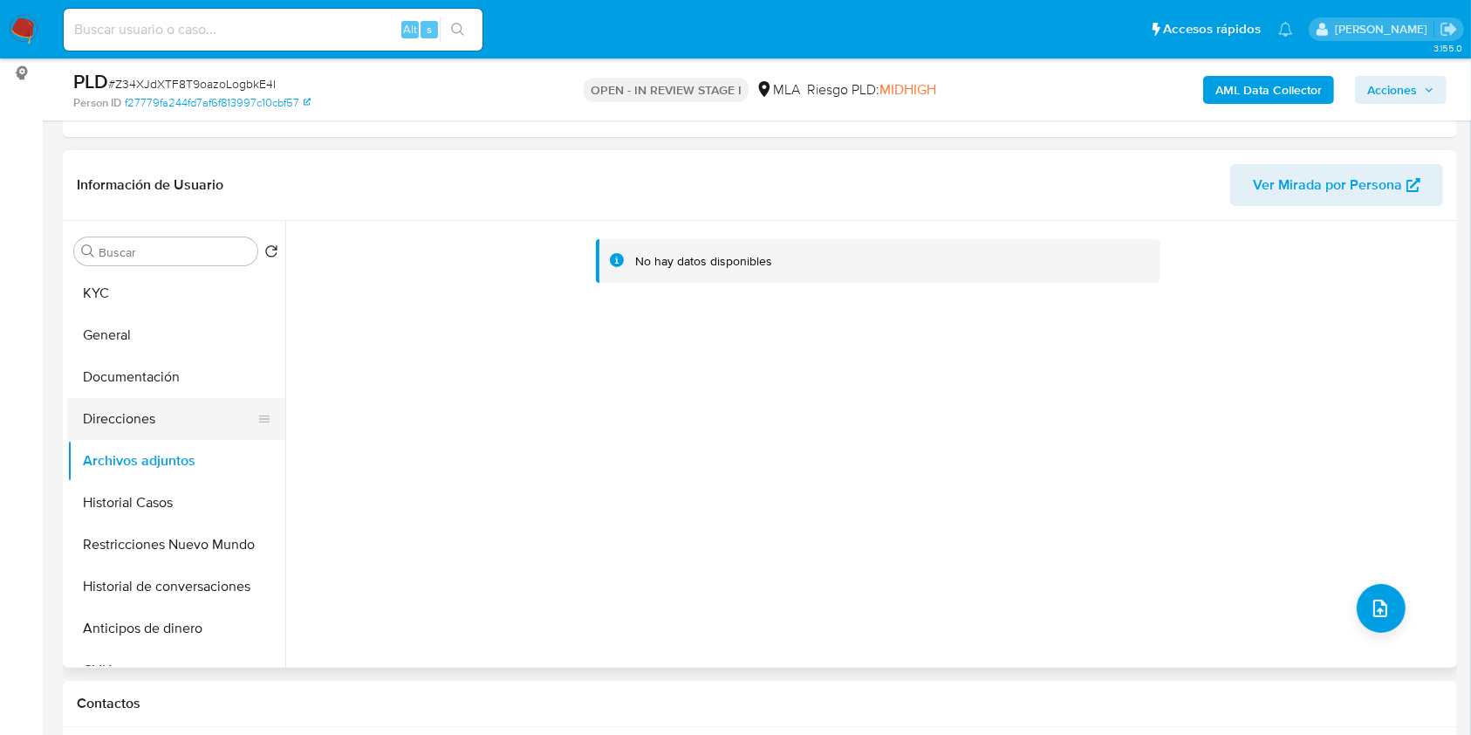
click at [174, 422] on button "Direcciones" at bounding box center [169, 419] width 204 height 42
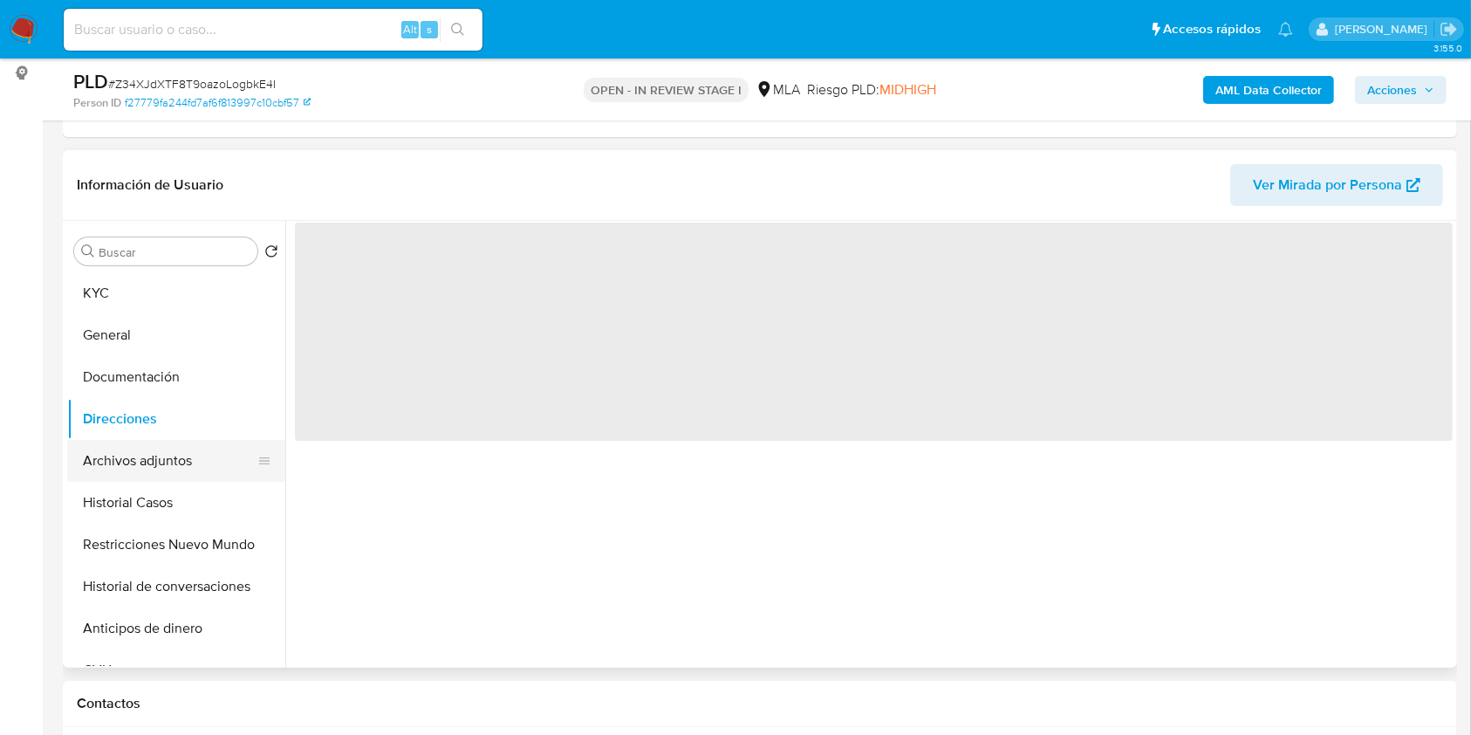
click at [160, 454] on button "Archivos adjuntos" at bounding box center [169, 461] width 204 height 42
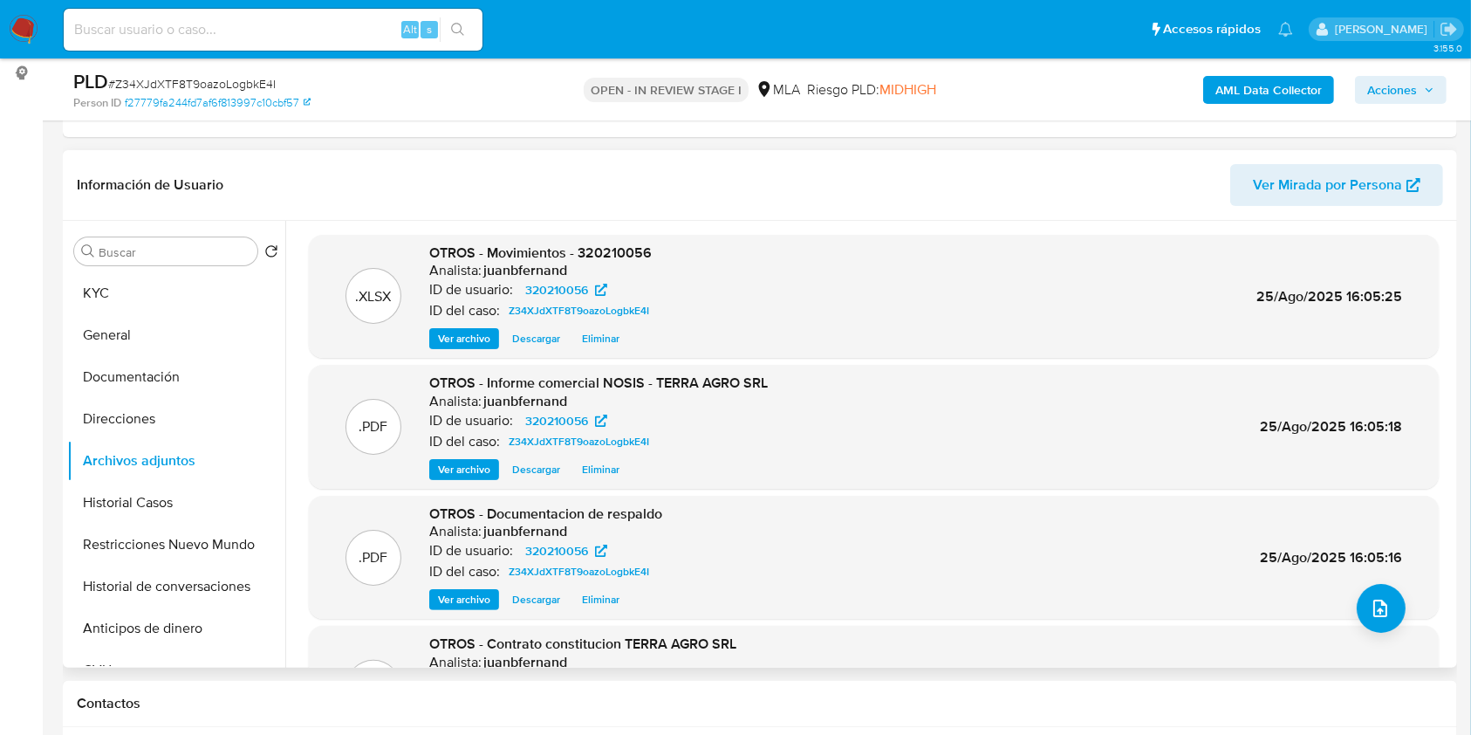
scroll to position [147, 0]
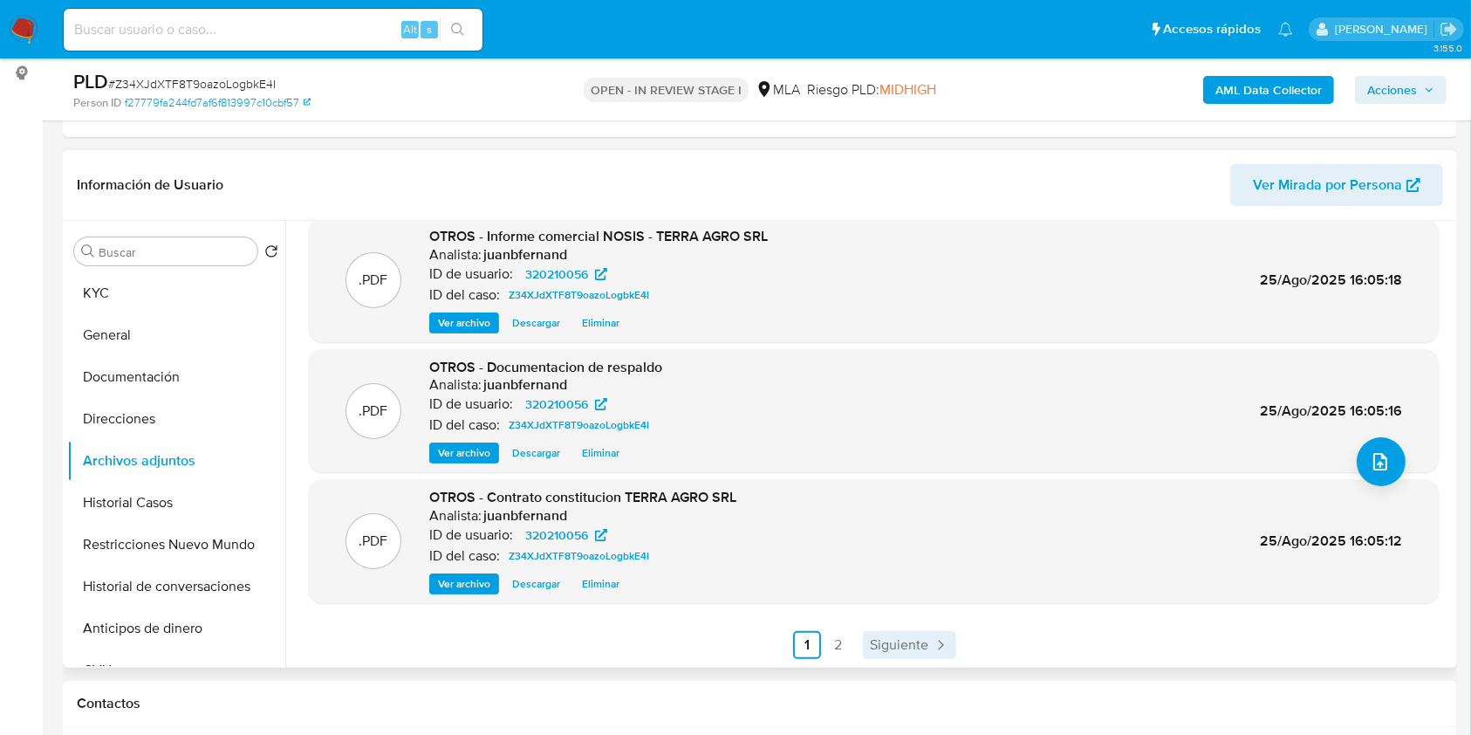
click at [886, 645] on span "Siguiente" at bounding box center [899, 645] width 58 height 14
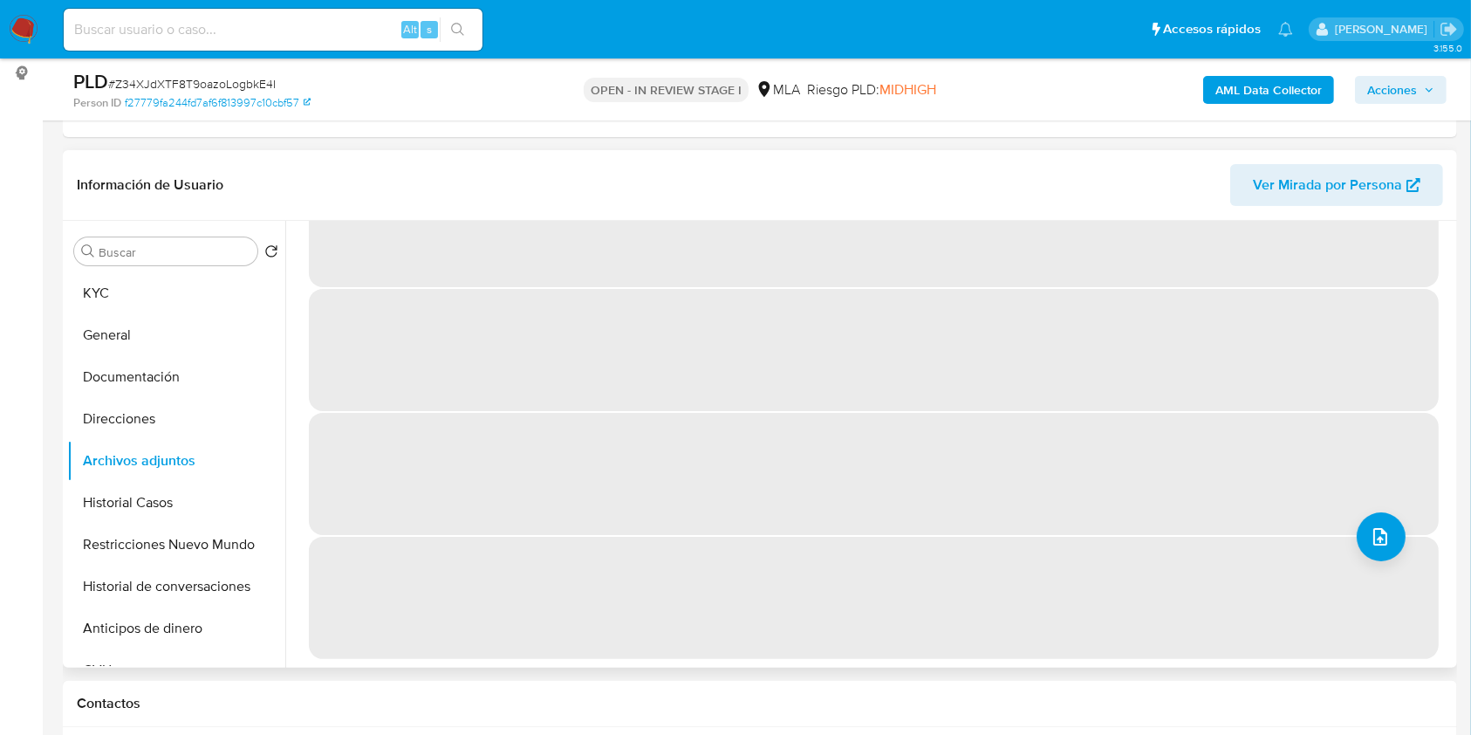
scroll to position [0, 0]
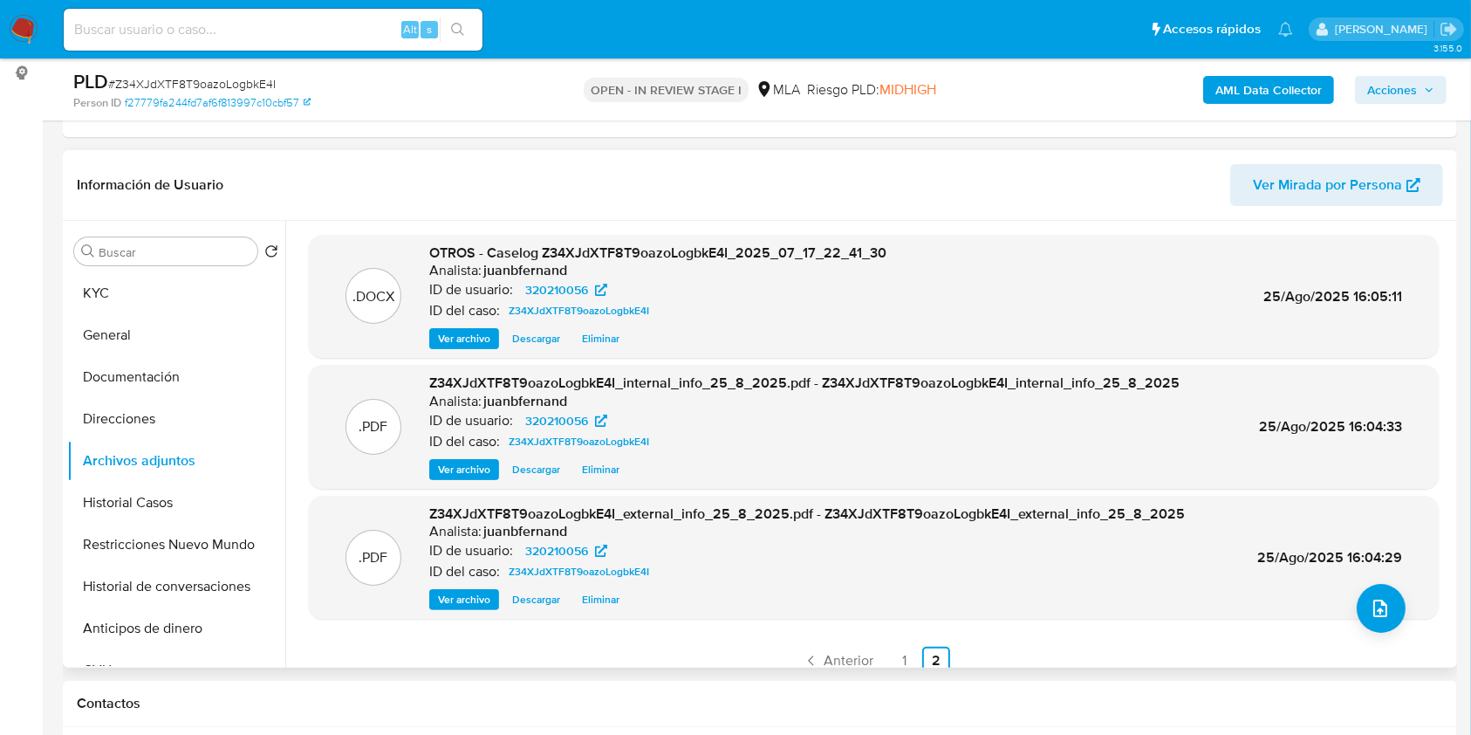
click at [1425, 91] on icon "button" at bounding box center [1429, 90] width 10 height 10
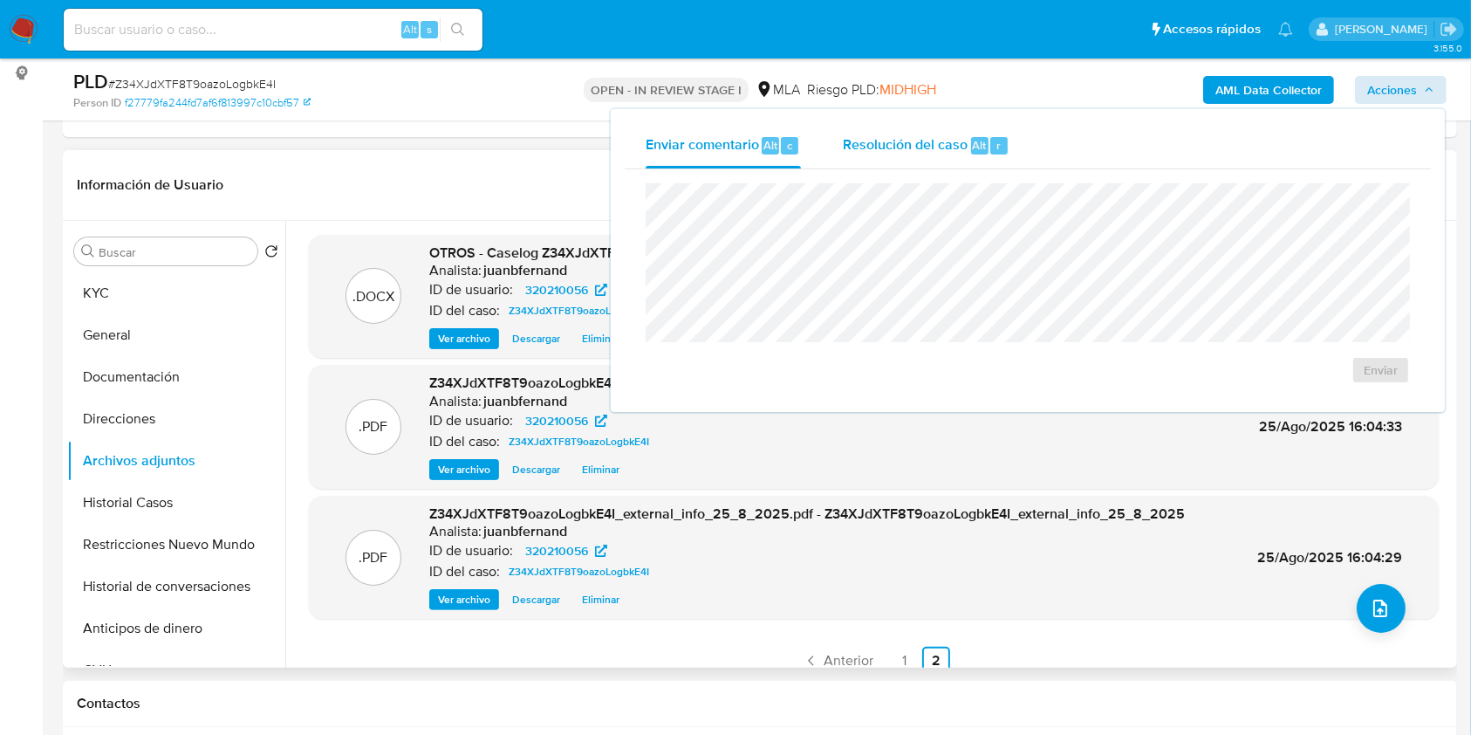
click at [962, 141] on span "Resolución del caso" at bounding box center [905, 144] width 125 height 20
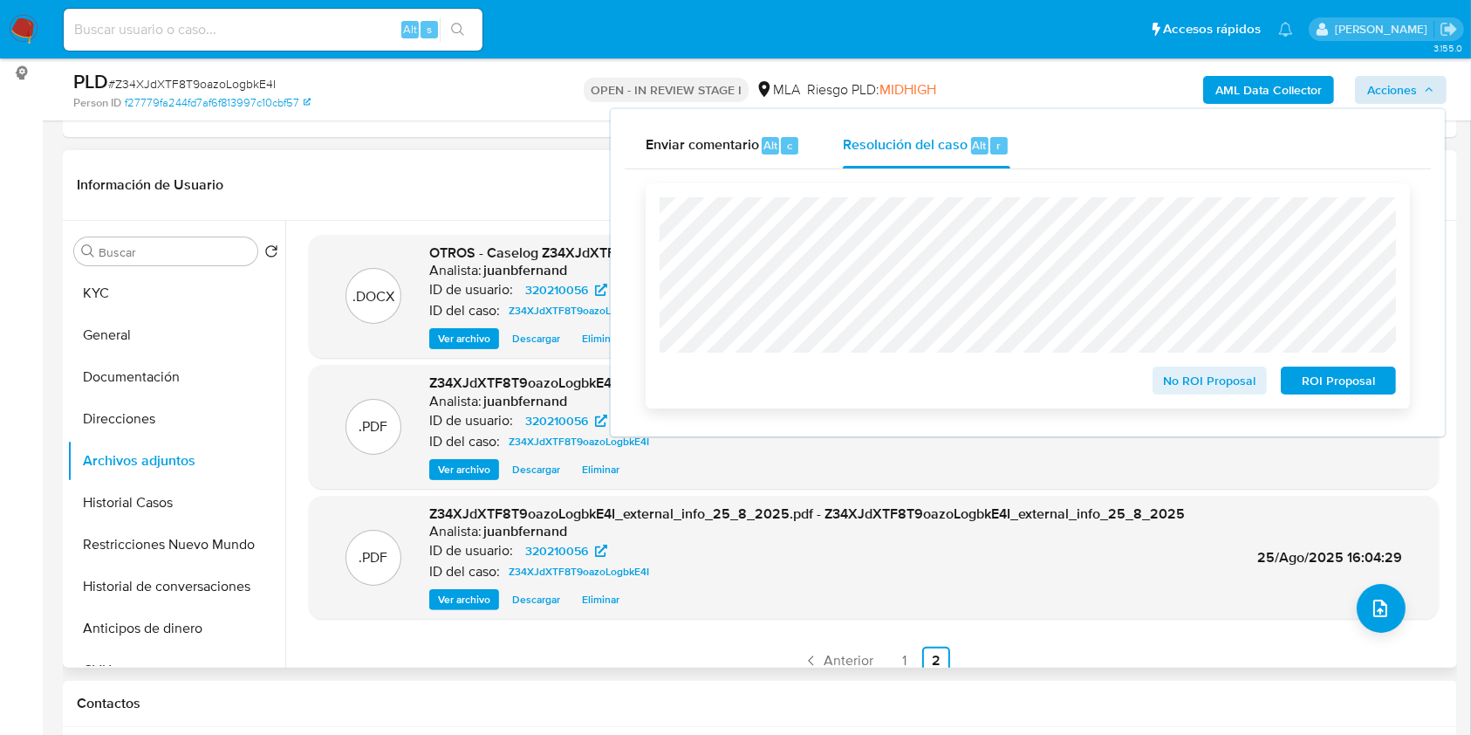
click at [1227, 377] on span "No ROI Proposal" at bounding box center [1210, 380] width 91 height 24
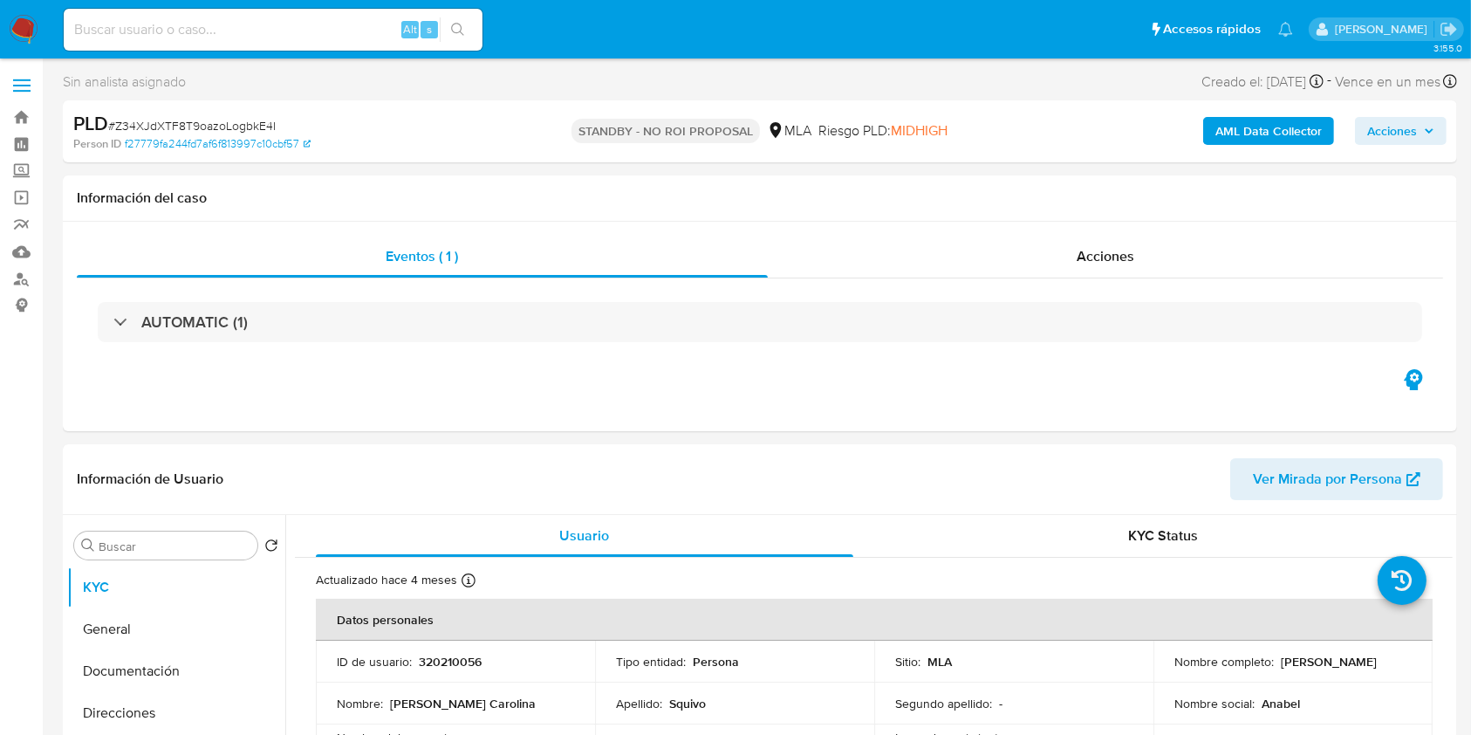
select select "10"
click at [272, 31] on input at bounding box center [273, 29] width 419 height 23
paste input "clP8NLs5mJOI3aNf9wz2OZ0K"
type input "clP8NLs5mJOI3aNf9wz2OZ0K"
click at [468, 38] on button "search-icon" at bounding box center [458, 29] width 36 height 24
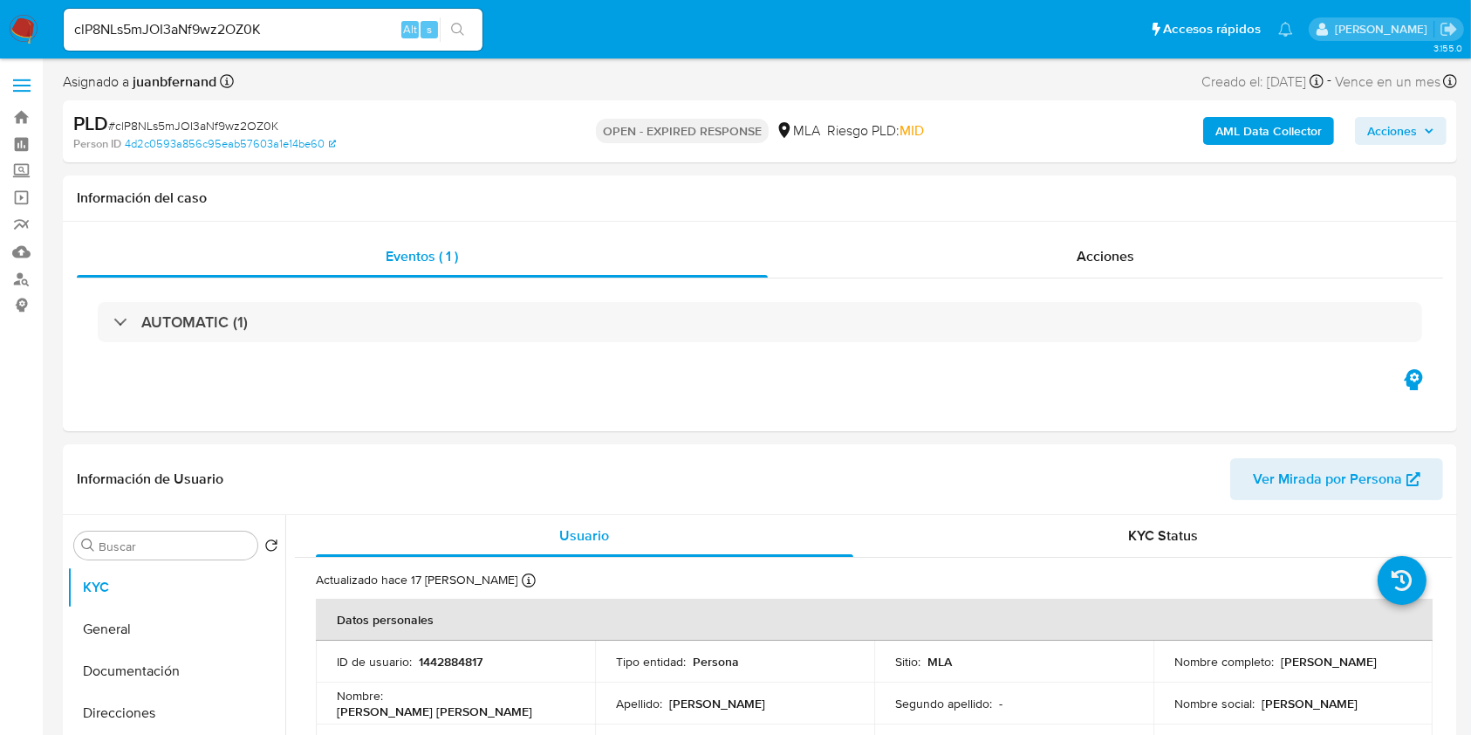
select select "10"
click at [286, 31] on input "clP8NLs5mJOI3aNf9wz2OZ0K" at bounding box center [273, 29] width 419 height 23
drag, startPoint x: 286, startPoint y: 31, endPoint x: 411, endPoint y: 31, distance: 124.8
click at [286, 31] on input "clP8NLs5mJOI3aNf9wz2OZ0K" at bounding box center [273, 29] width 419 height 23
paste input "i1EjJ4yW3mRmVRTqRW2a49Te"
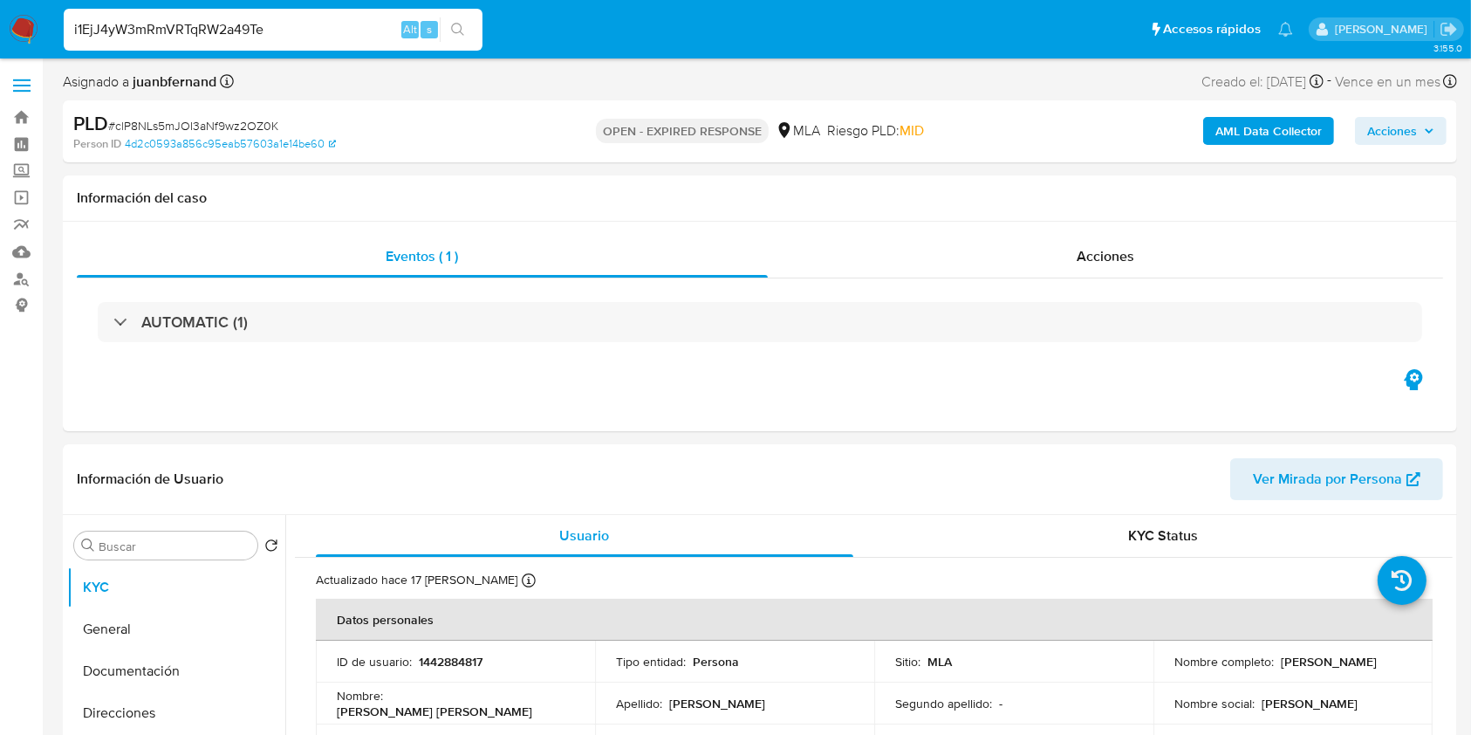
type input "i1EjJ4yW3mRmVRTqRW2a49Te"
click at [460, 29] on icon "search-icon" at bounding box center [458, 30] width 14 height 14
select select "10"
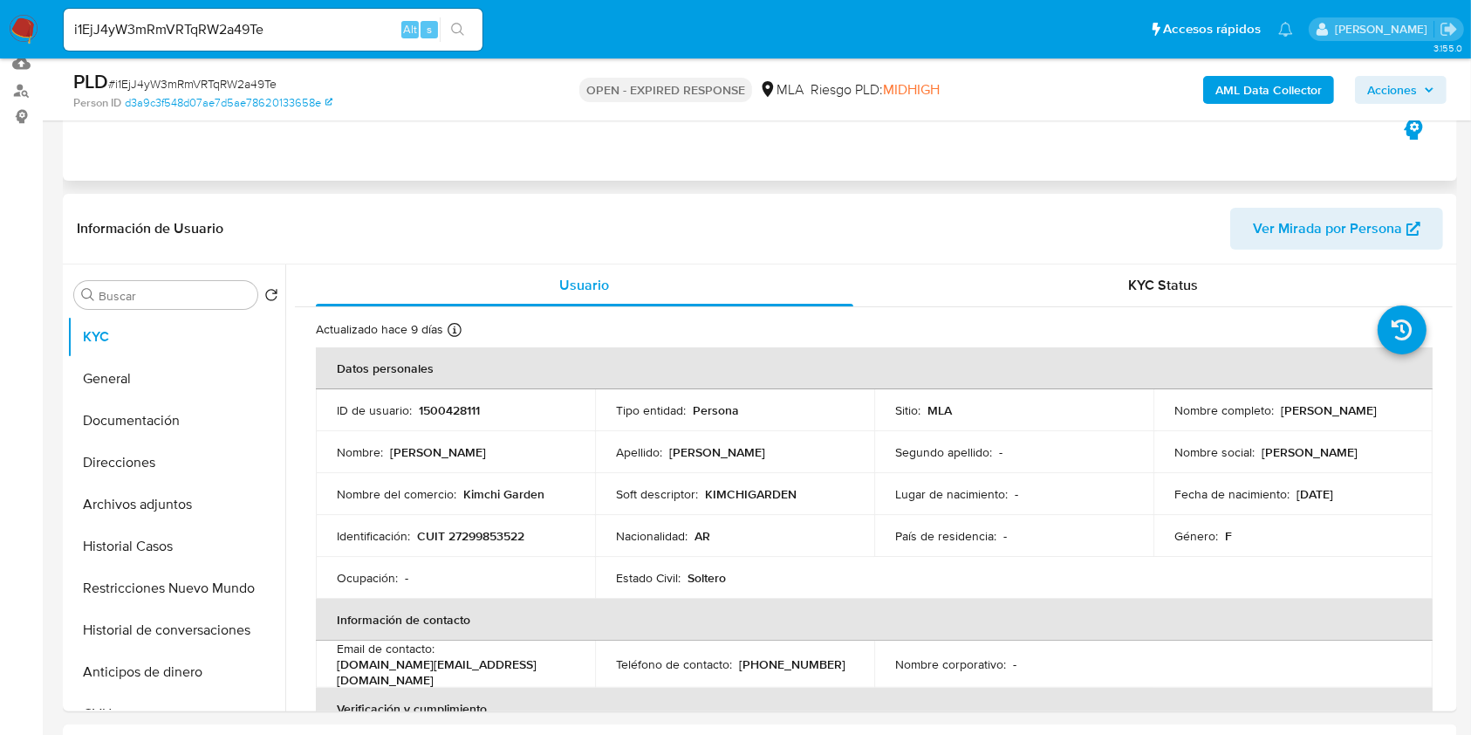
scroll to position [349, 0]
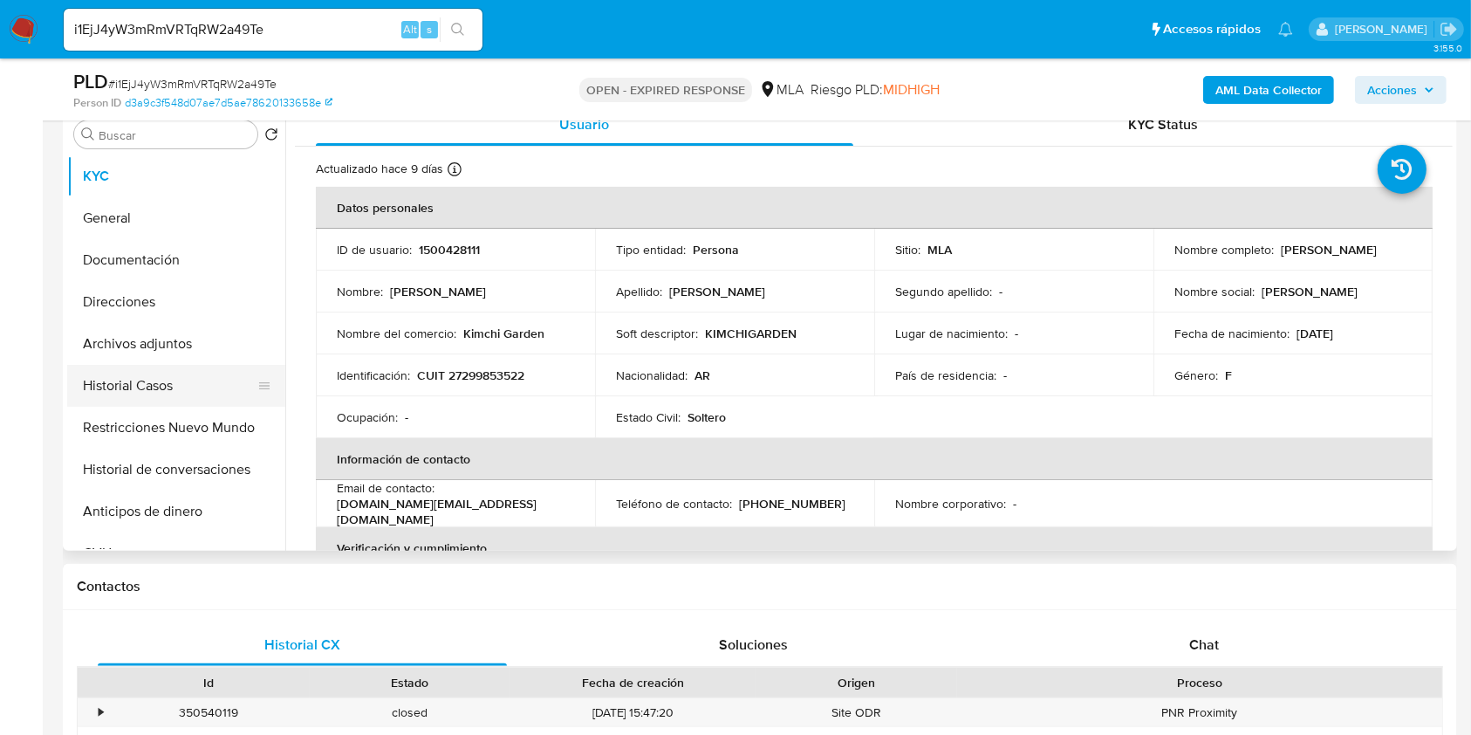
click at [133, 394] on button "Historial Casos" at bounding box center [169, 386] width 204 height 42
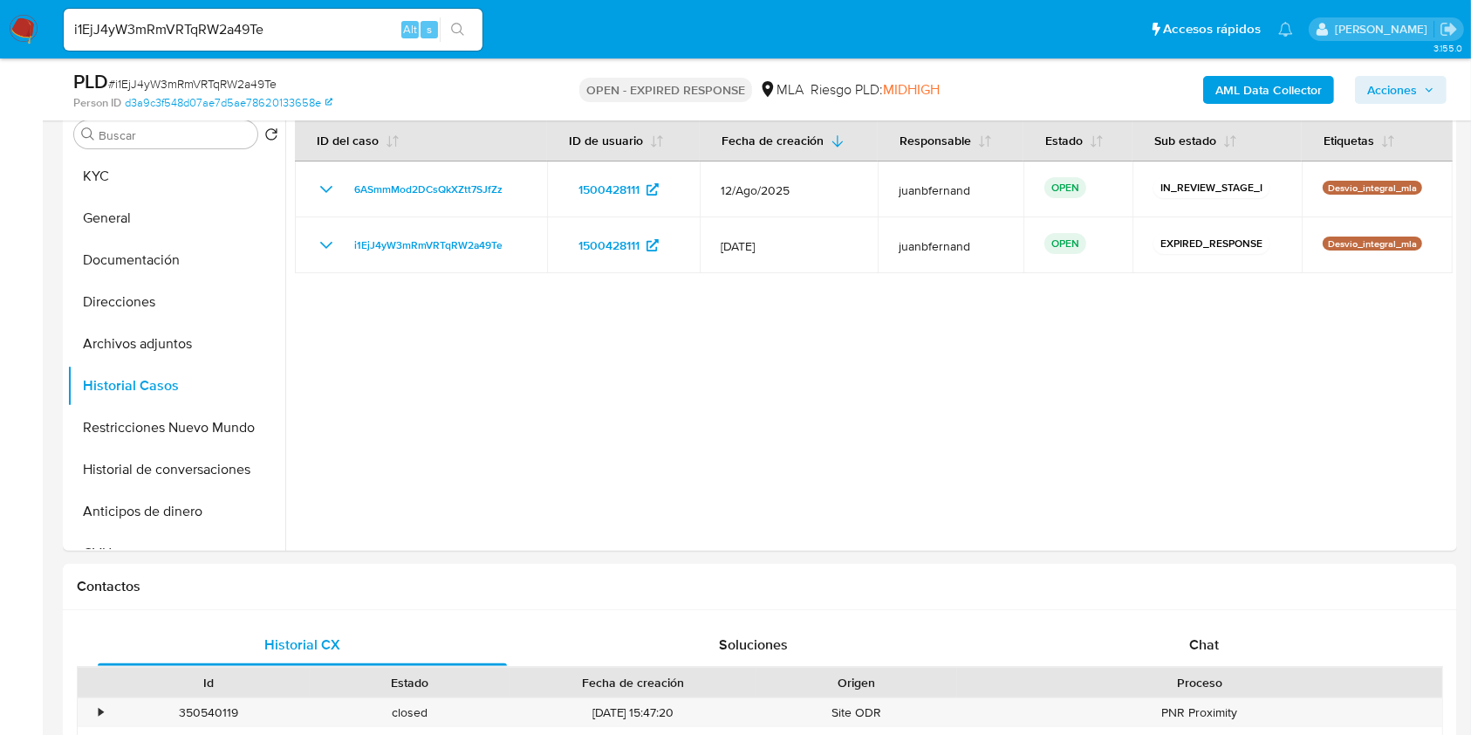
scroll to position [232, 0]
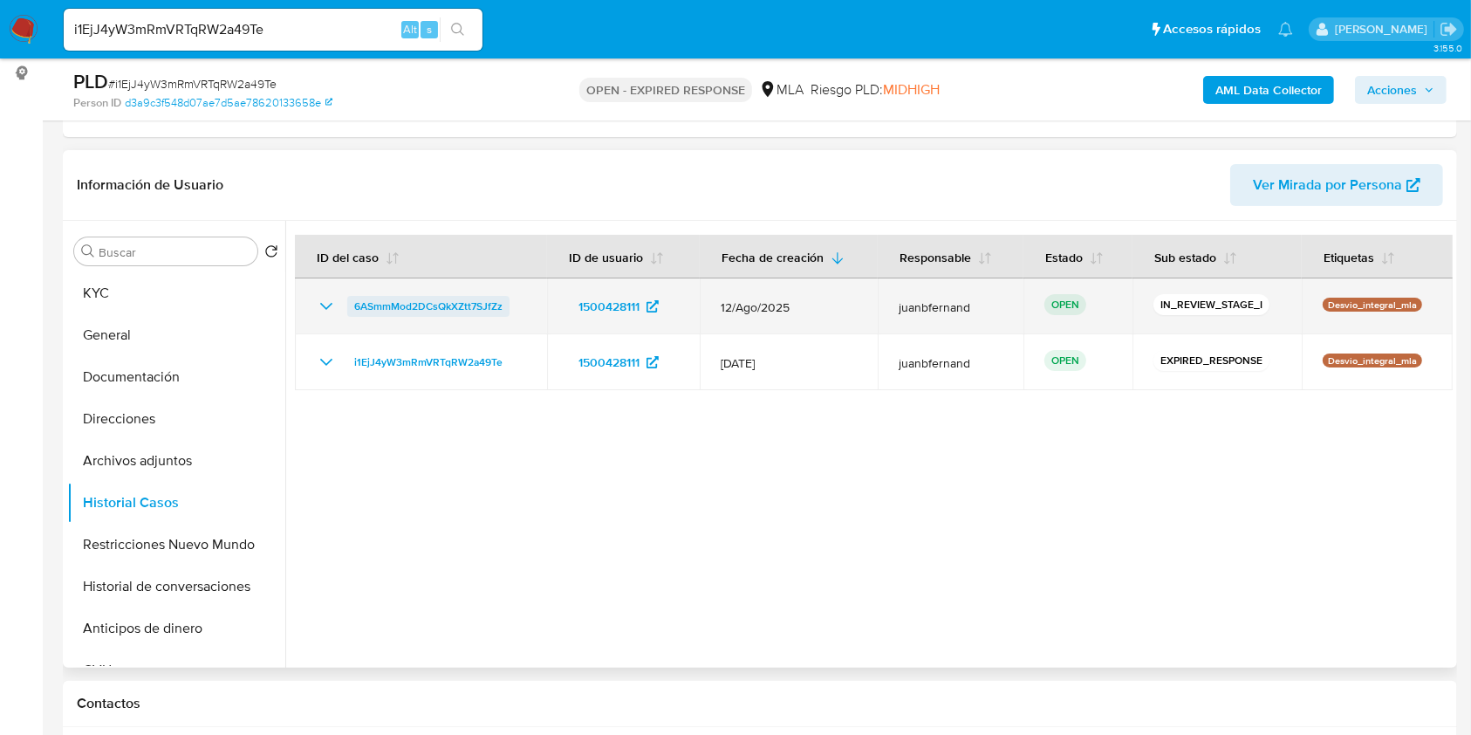
click at [417, 304] on span "6ASmmMod2DCsQkXZtt7SJfZz" at bounding box center [428, 306] width 148 height 21
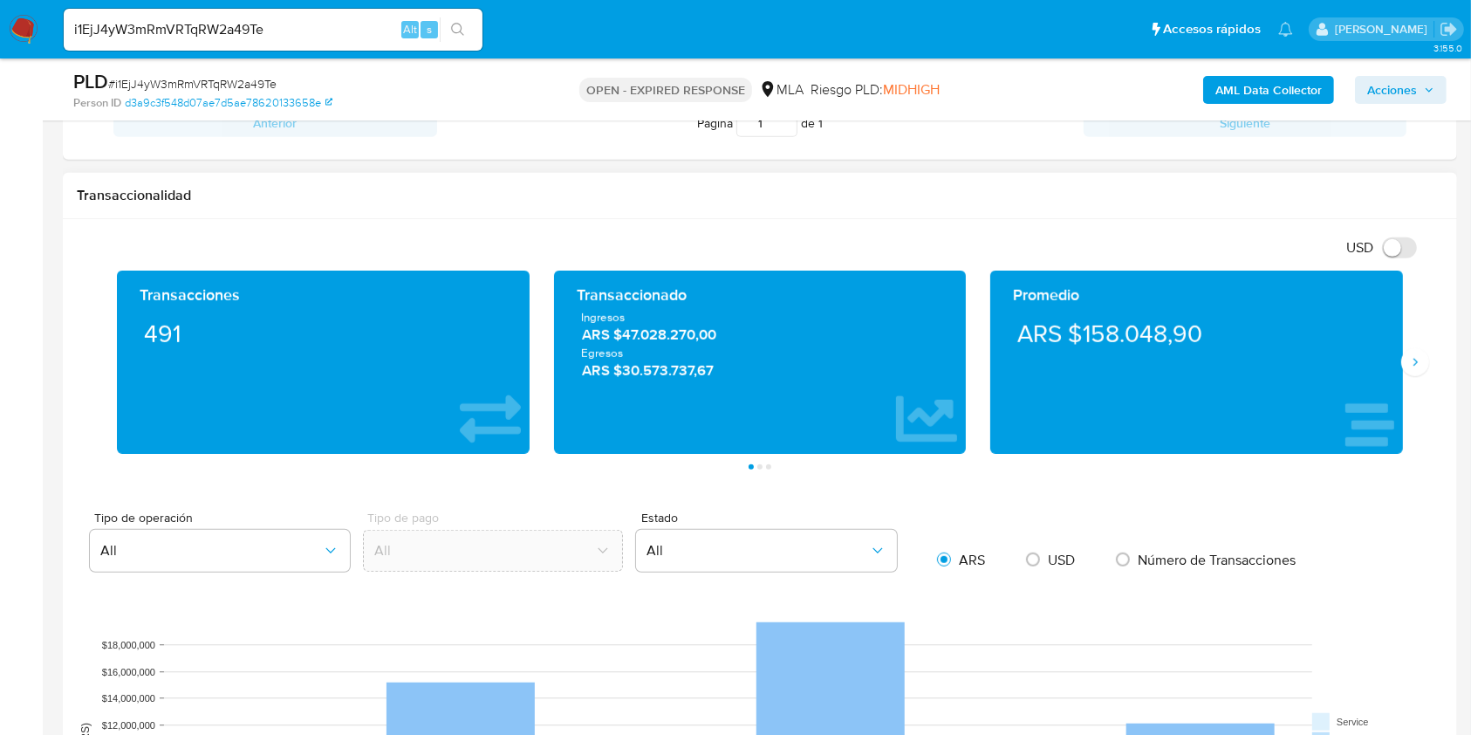
scroll to position [814, 0]
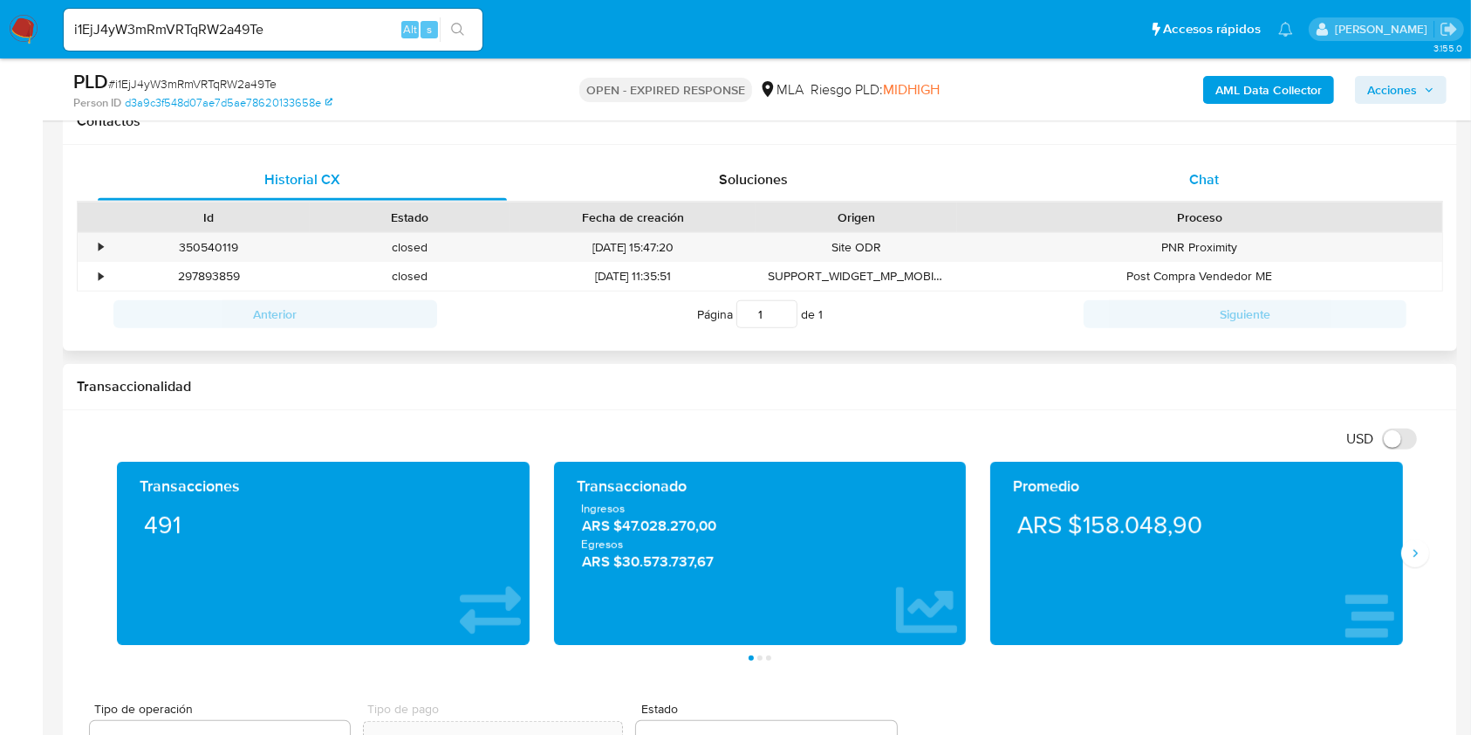
click at [1238, 170] on div "Chat" at bounding box center [1204, 180] width 409 height 42
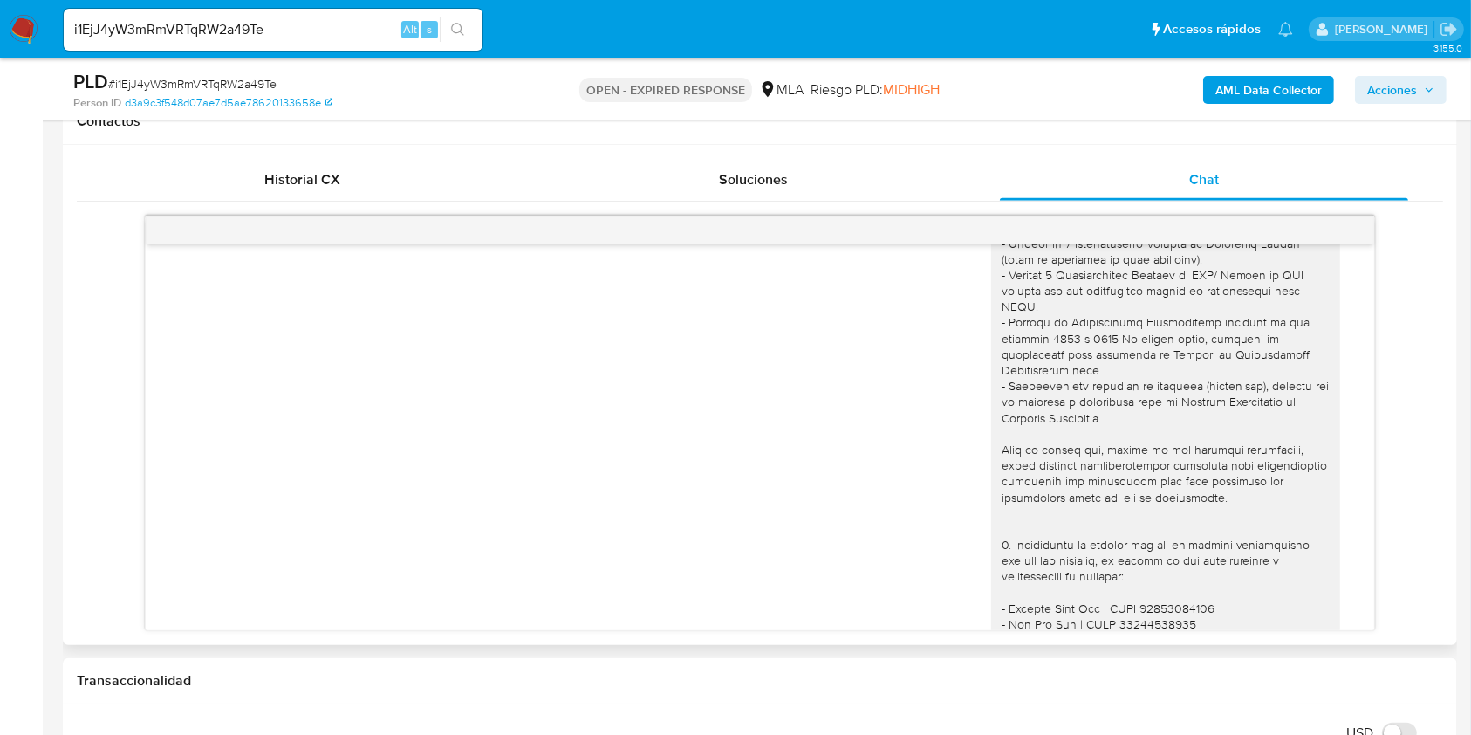
scroll to position [899, 0]
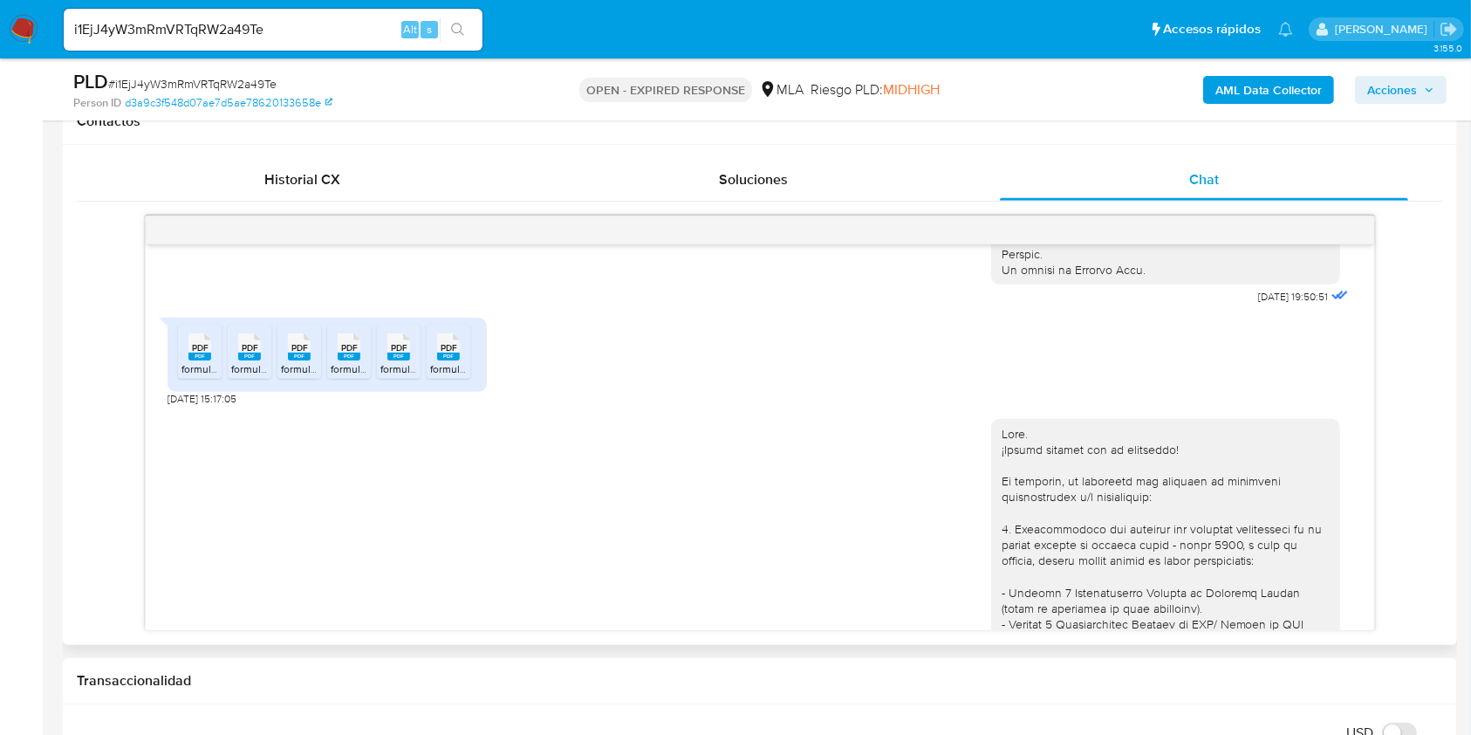
click at [168, 406] on span "[DATE] 15:17:05" at bounding box center [201, 399] width 69 height 14
drag, startPoint x: 168, startPoint y: 433, endPoint x: 205, endPoint y: 427, distance: 37.0
click at [205, 406] on span "[DATE] 15:17:05" at bounding box center [201, 399] width 69 height 14
copy span "[DATE]"
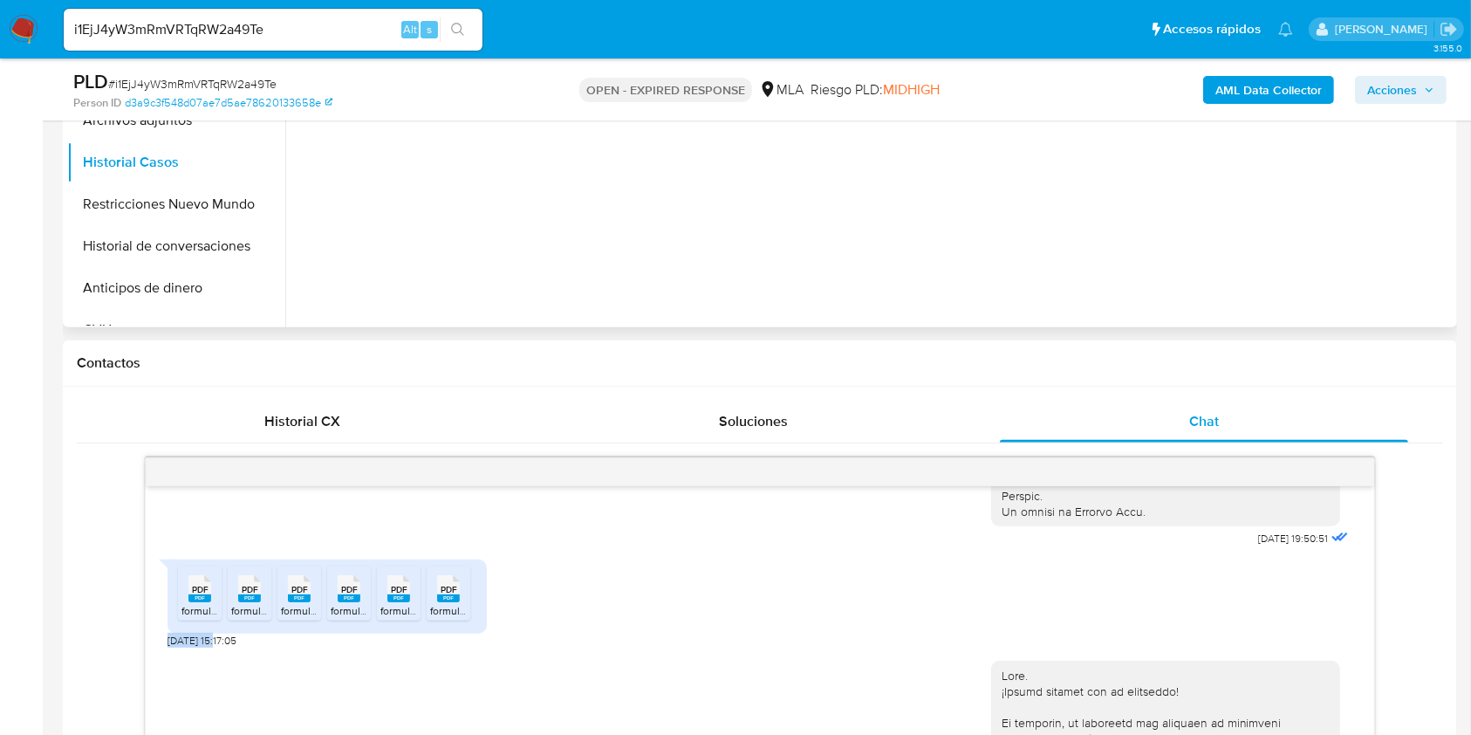
scroll to position [349, 0]
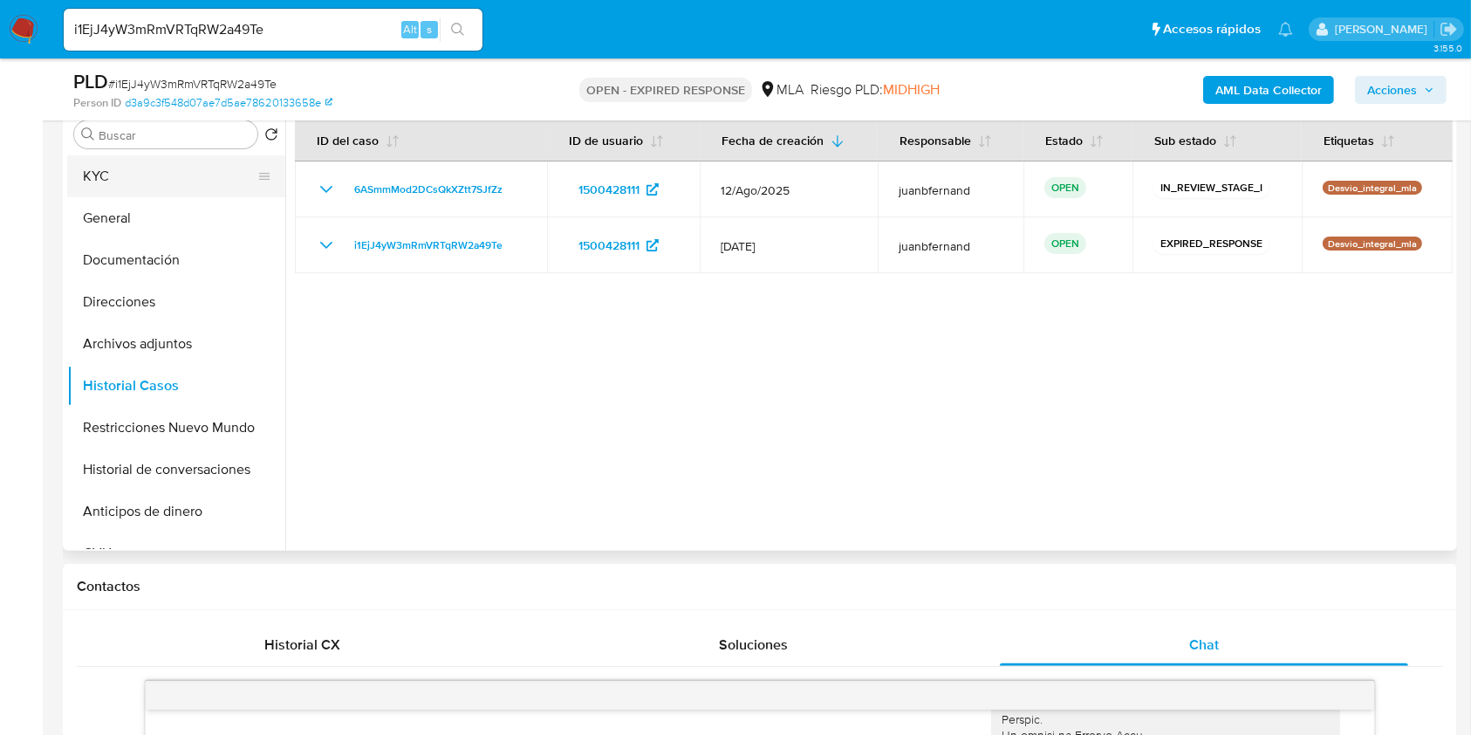
click at [126, 184] on button "KYC" at bounding box center [169, 176] width 204 height 42
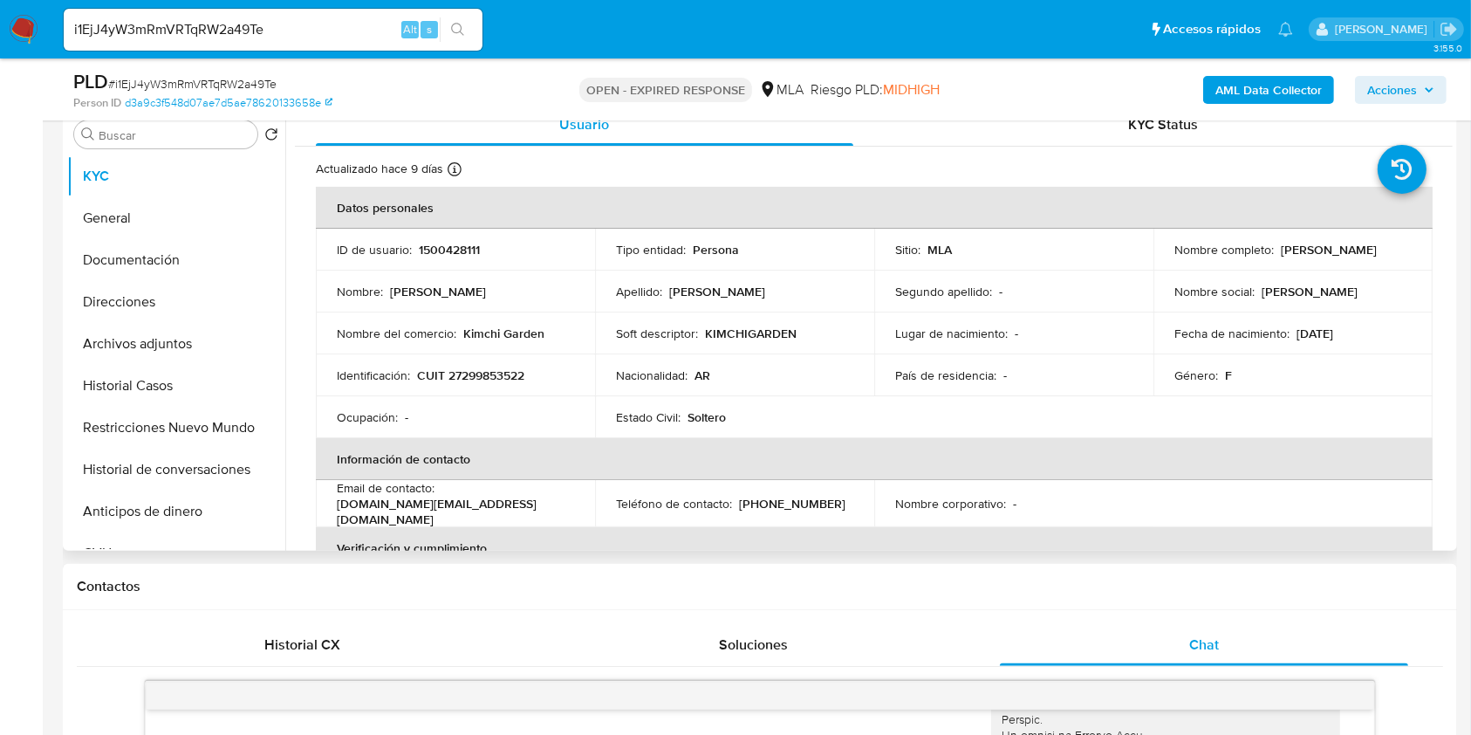
click at [502, 373] on p "CUIT 27299853522" at bounding box center [470, 375] width 107 height 16
copy p "27299853522"
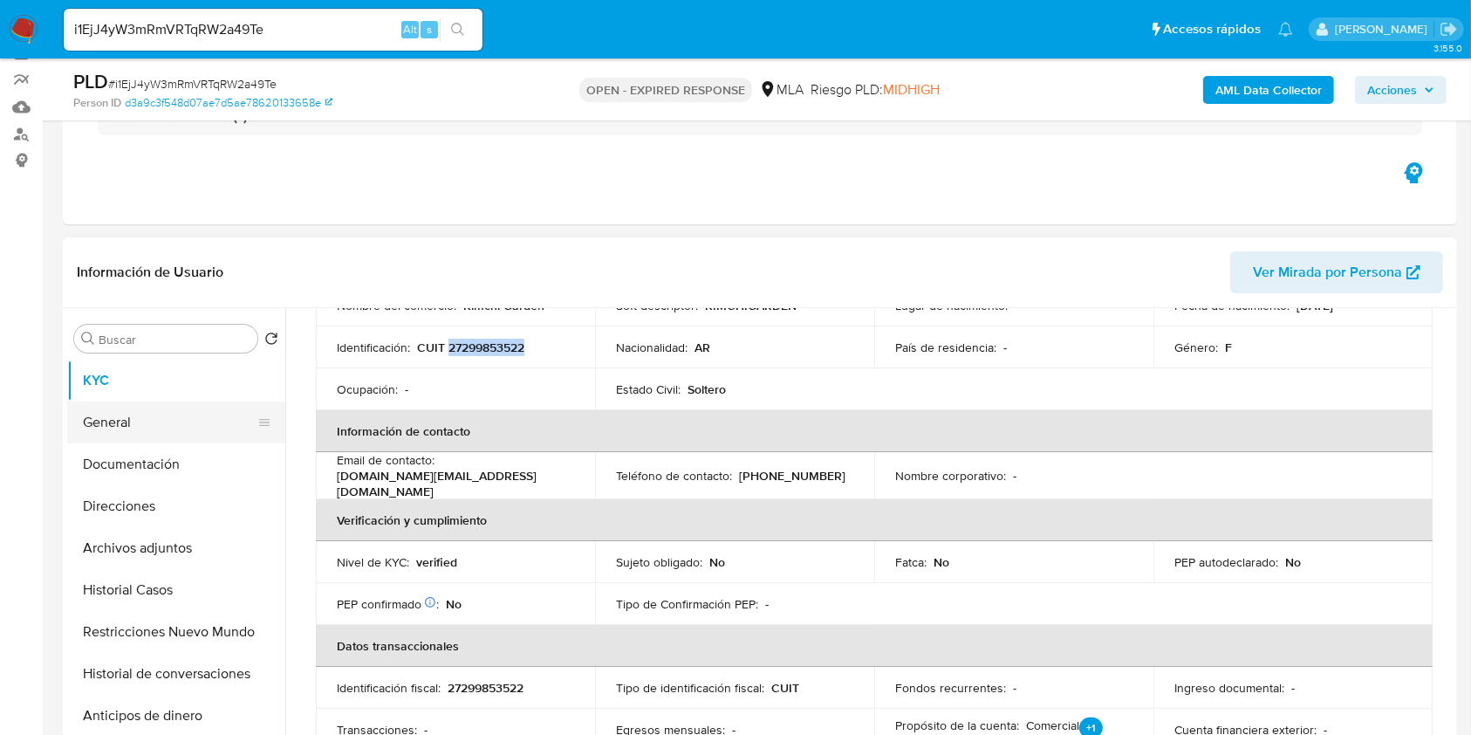
scroll to position [116, 0]
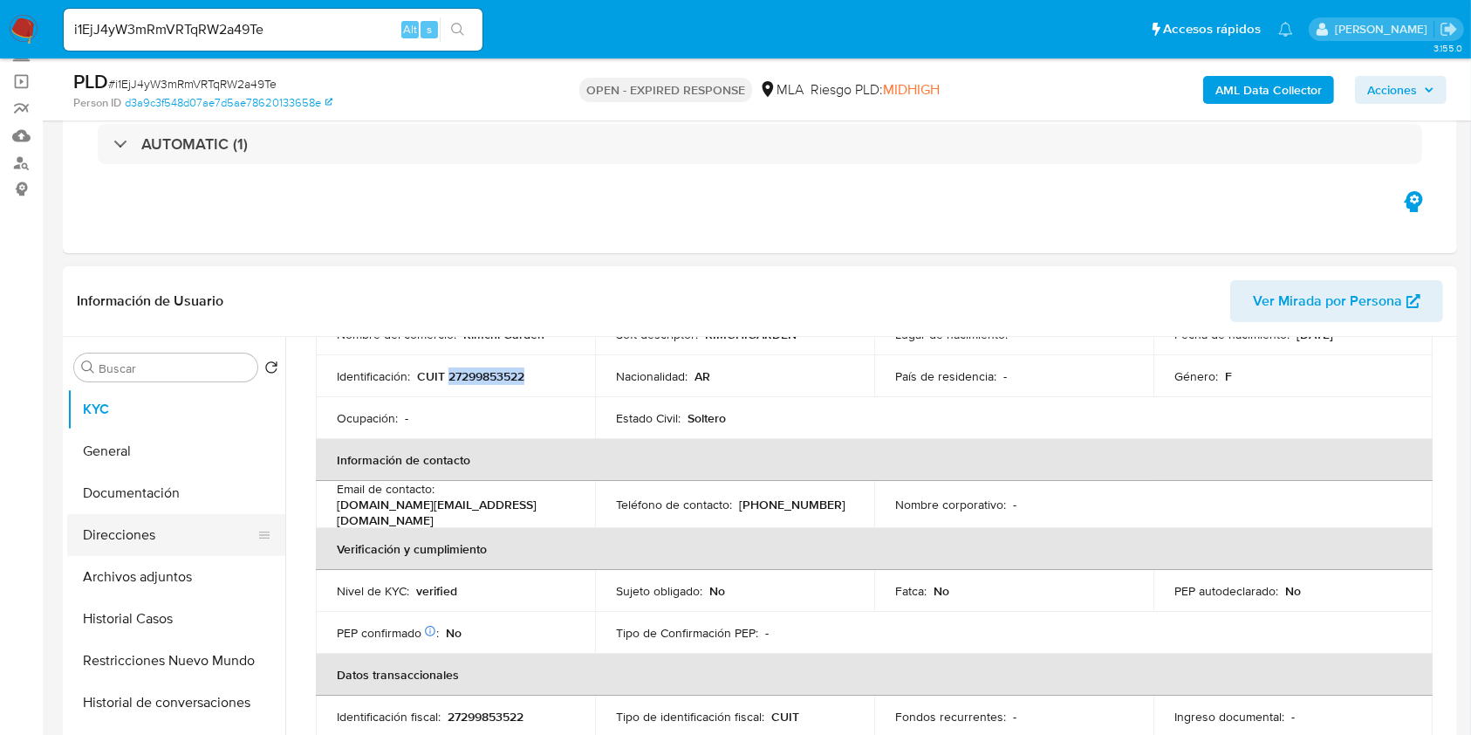
click at [155, 531] on button "Direcciones" at bounding box center [169, 535] width 204 height 42
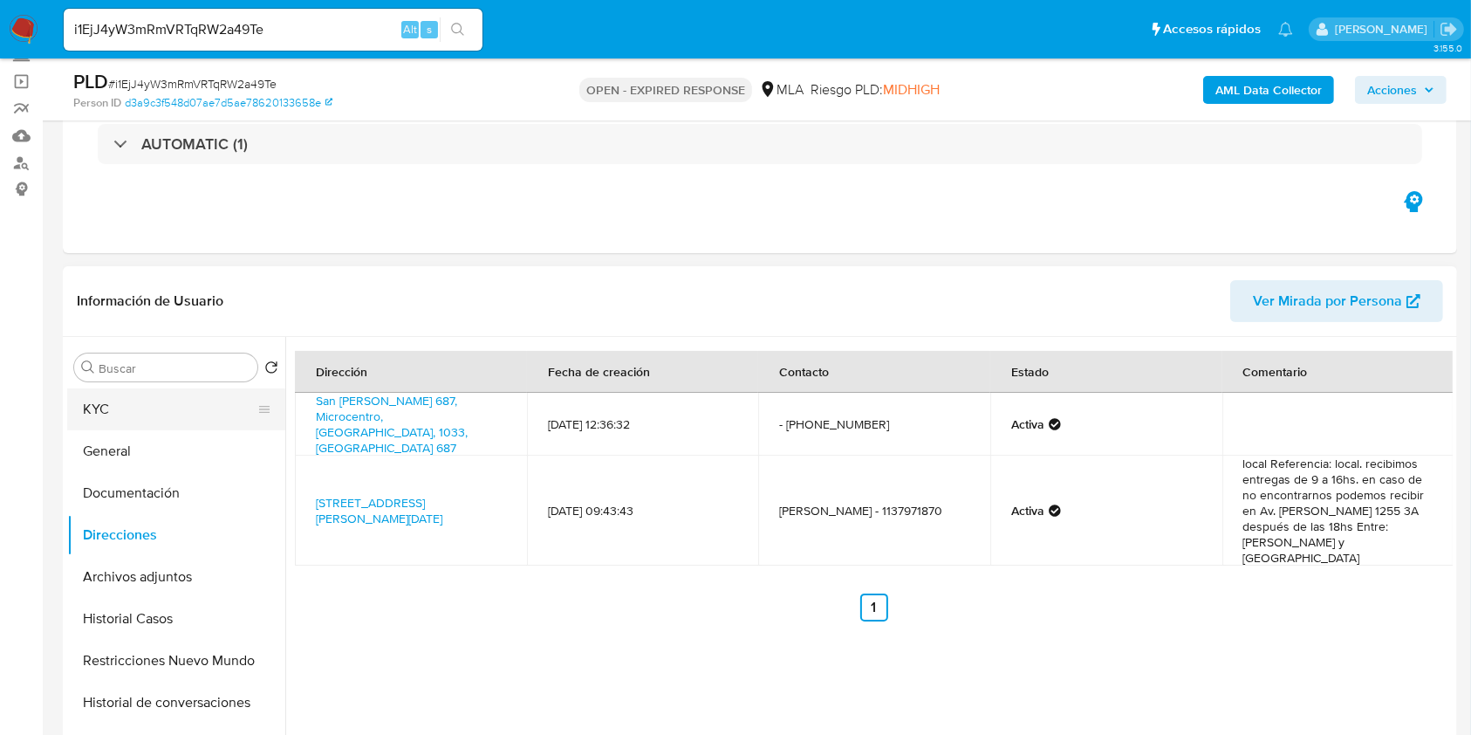
click at [137, 409] on button "KYC" at bounding box center [169, 409] width 204 height 42
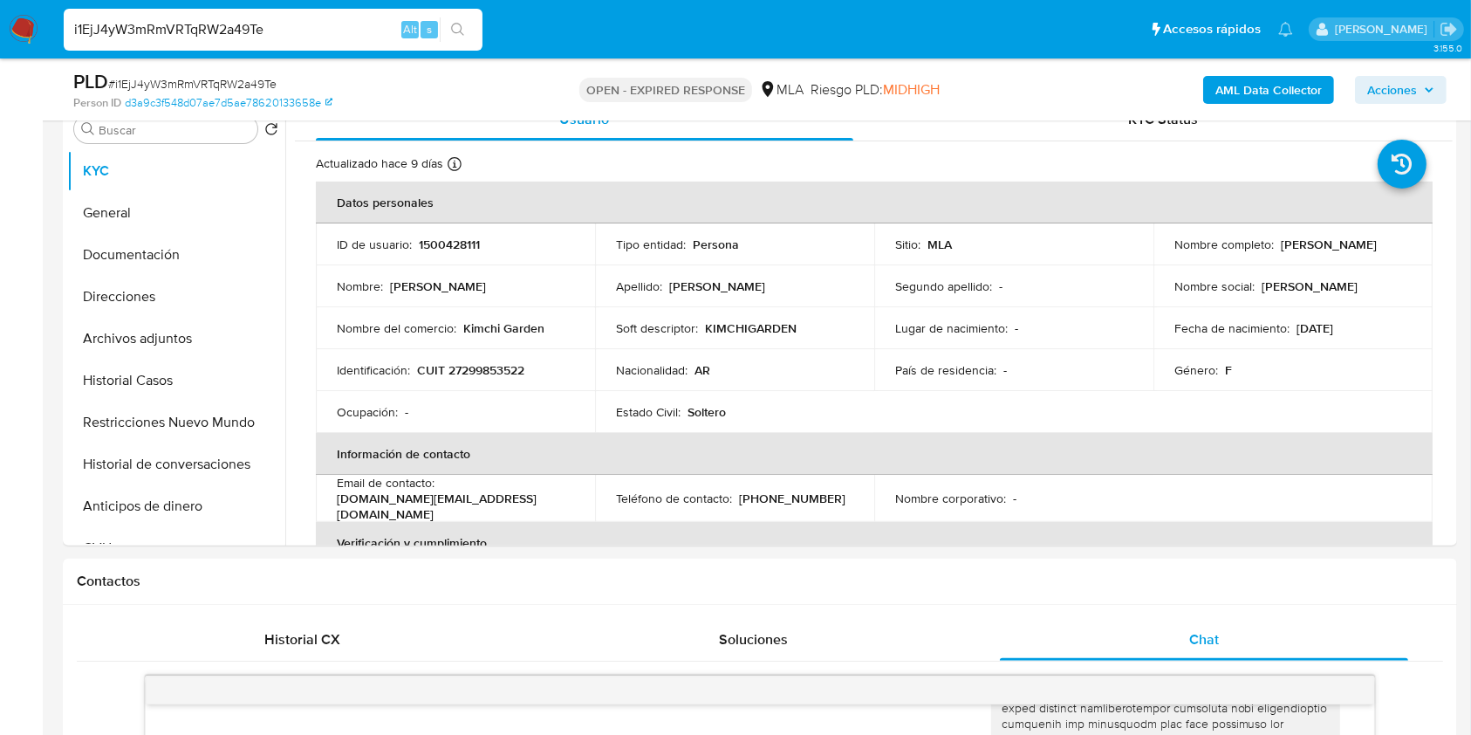
click at [291, 25] on input "i1EjJ4yW3mRmVRTqRW2a49Te" at bounding box center [273, 29] width 419 height 23
click at [292, 24] on input "i1EjJ4yW3mRmVRTqRW2a49Te" at bounding box center [273, 29] width 419 height 23
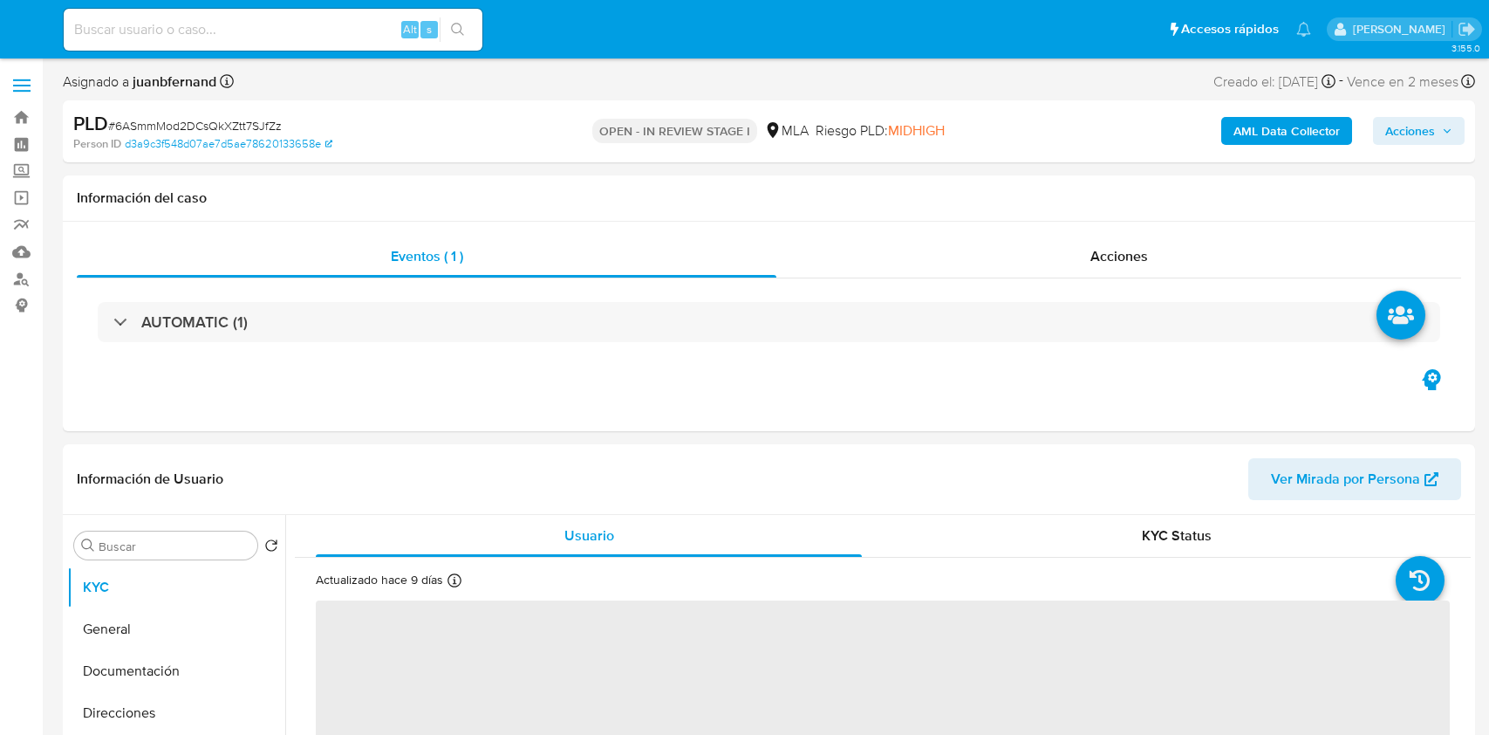
select select "10"
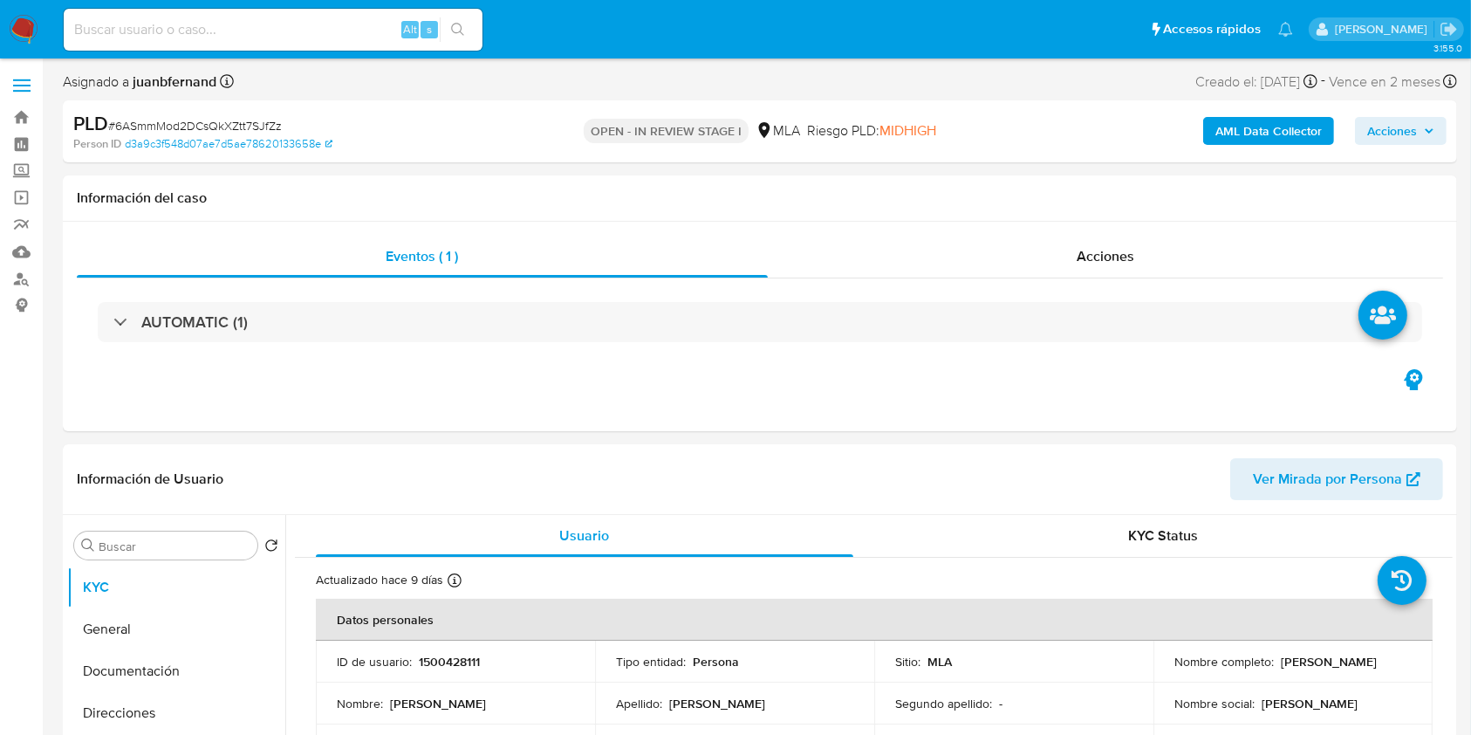
click at [259, 124] on span "# 6ASmmMod2DCsQkXZtt7SJfZz" at bounding box center [195, 125] width 174 height 17
copy span "6ASmmMod2DCsQkXZtt7SJfZz"
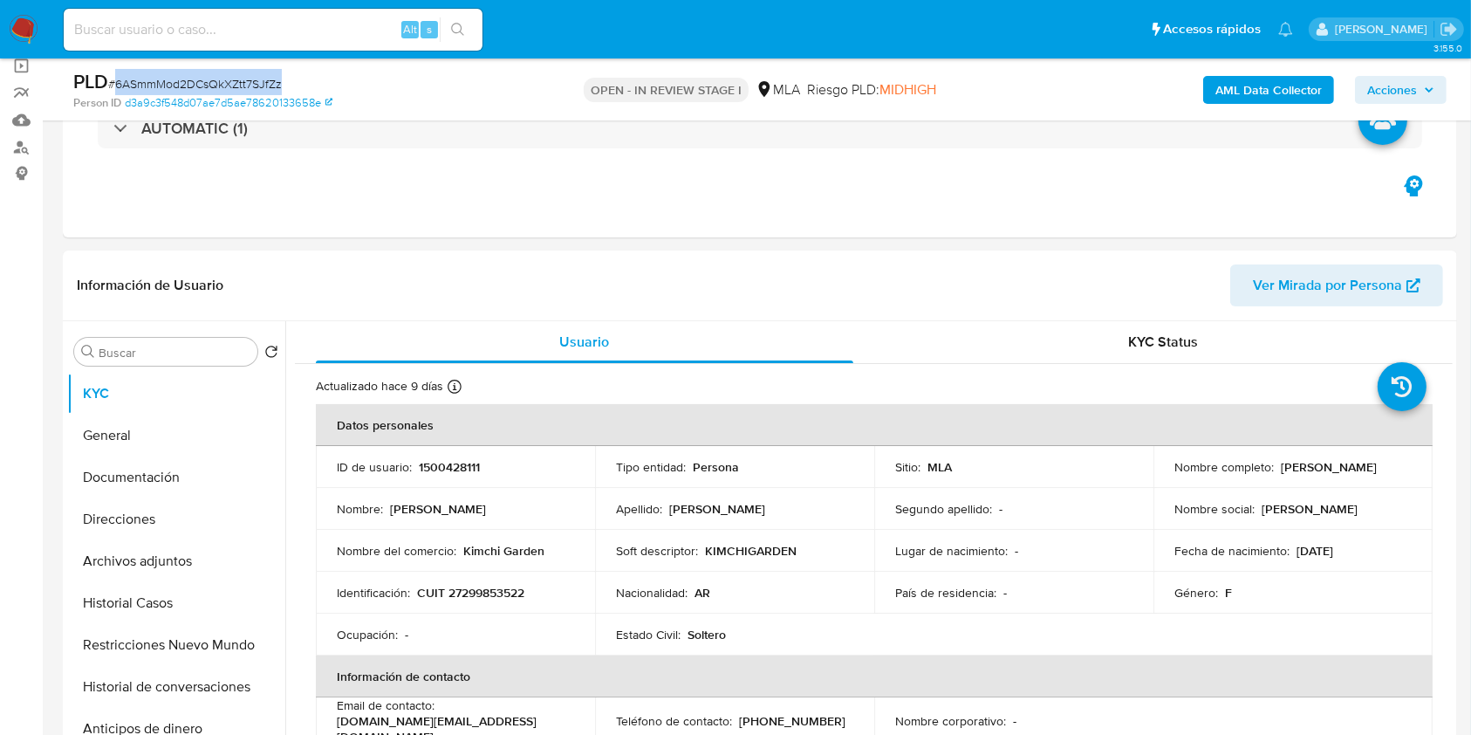
scroll to position [232, 0]
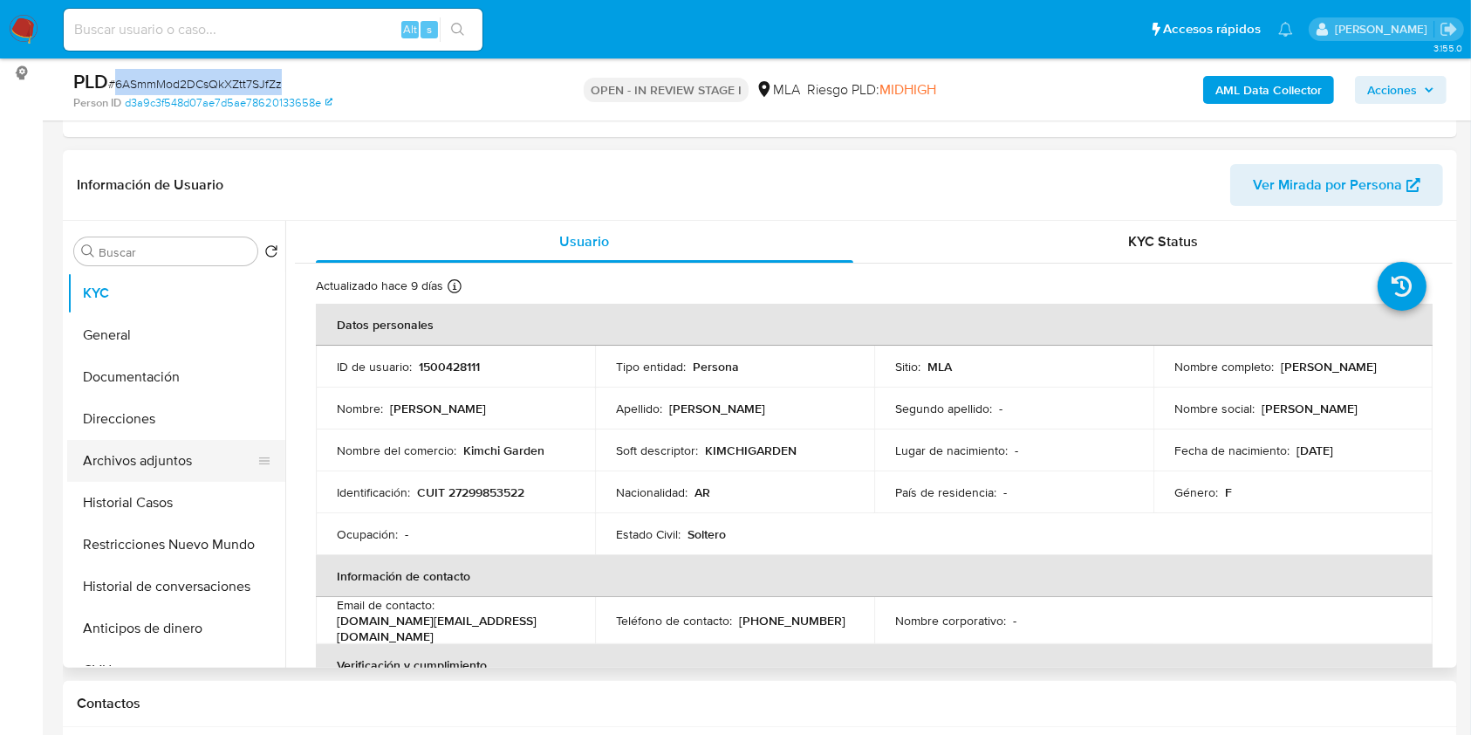
click at [140, 461] on button "Archivos adjuntos" at bounding box center [169, 461] width 204 height 42
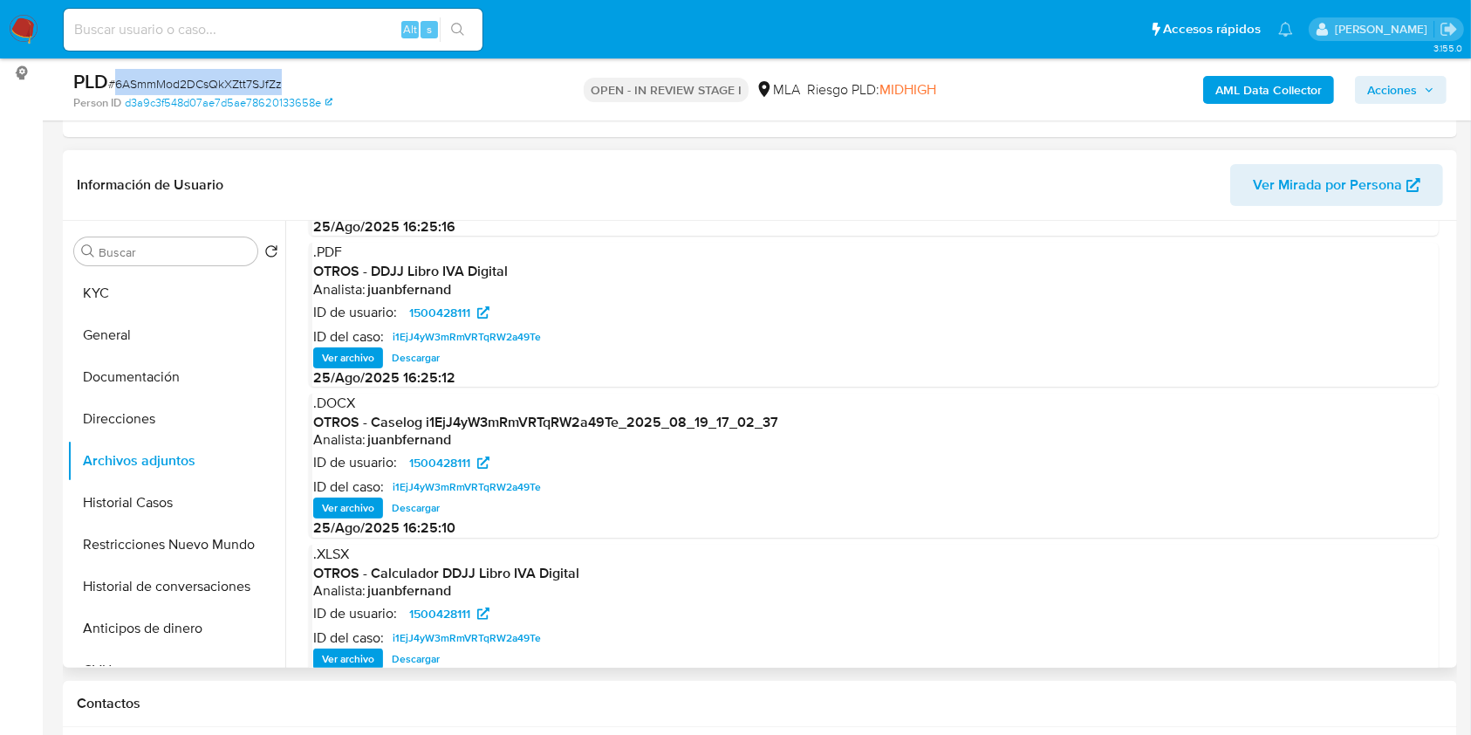
scroll to position [147, 0]
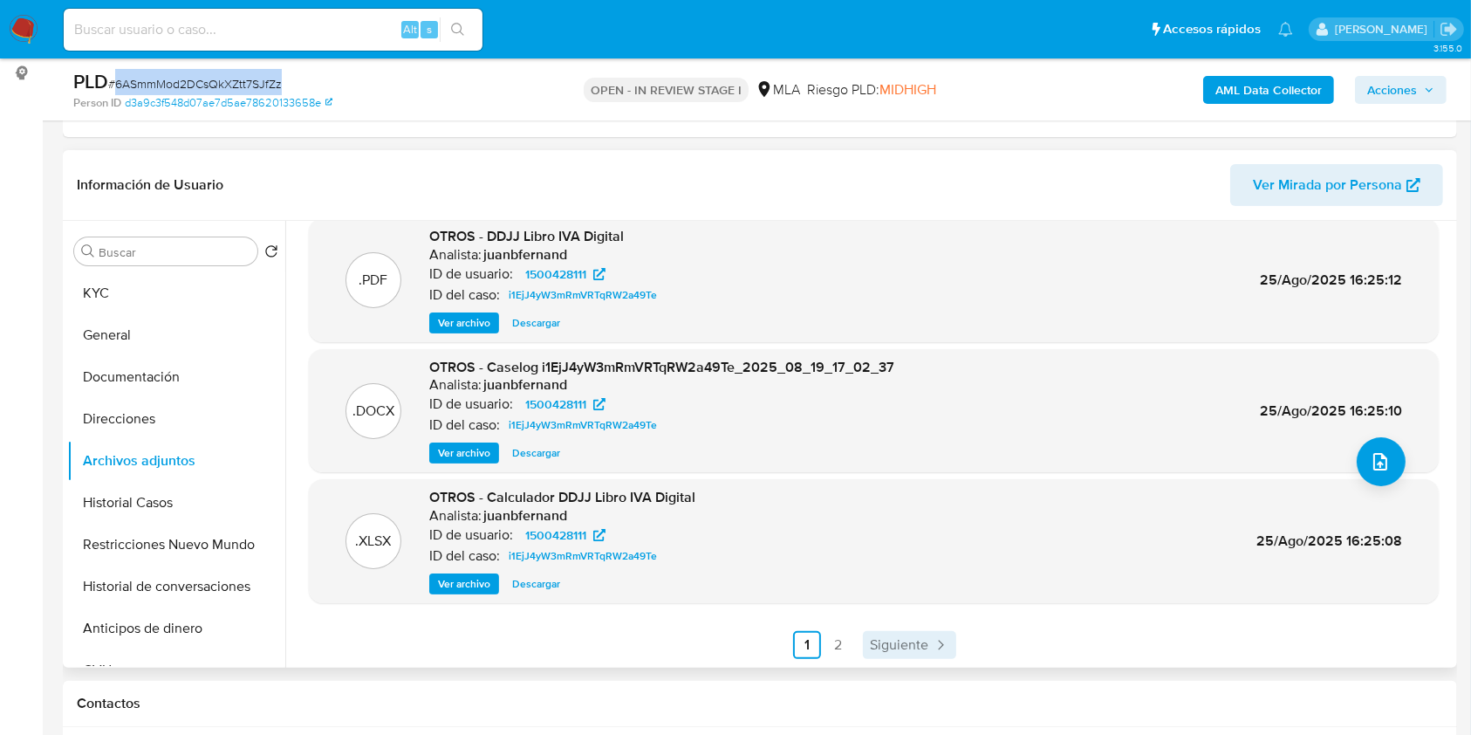
click at [880, 646] on span "Siguiente" at bounding box center [899, 645] width 58 height 14
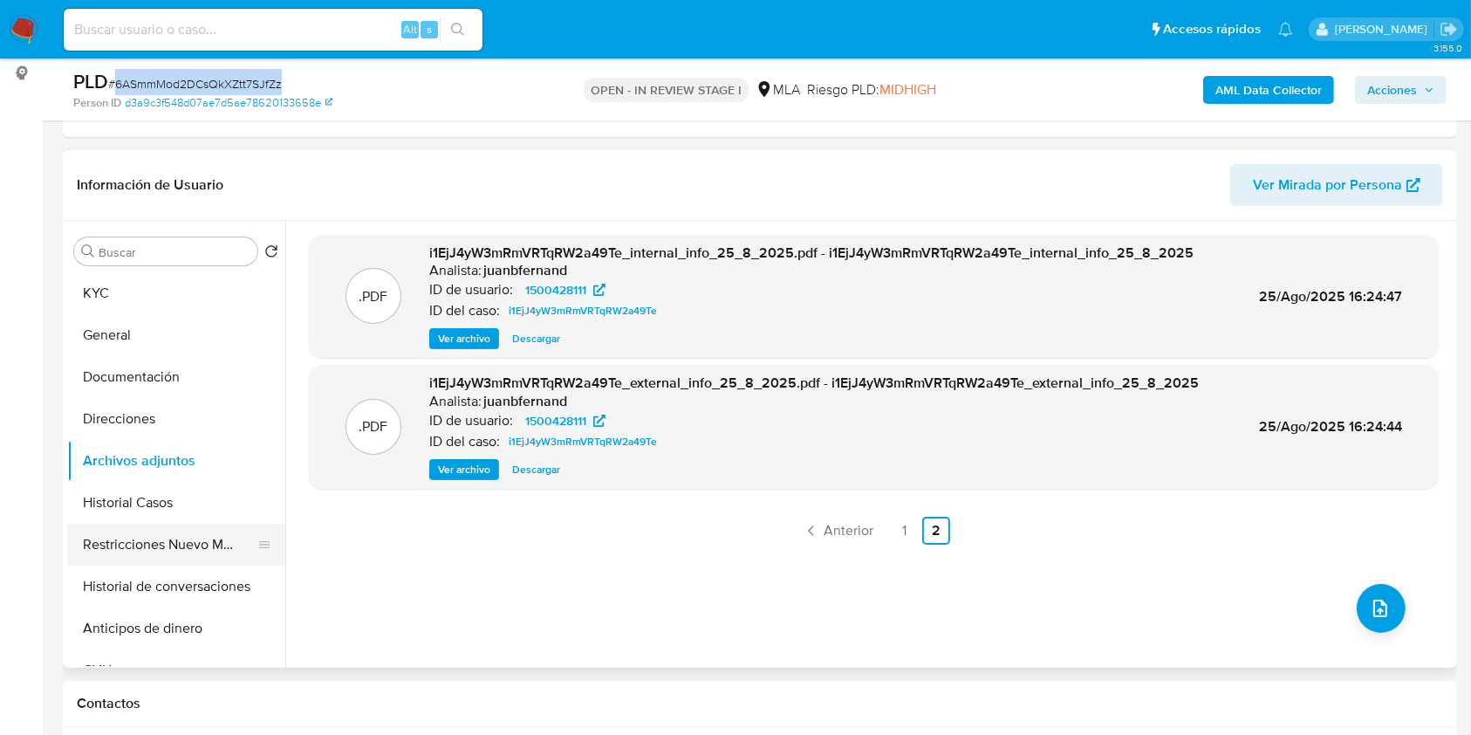
click at [125, 527] on button "Restricciones Nuevo Mundo" at bounding box center [169, 544] width 204 height 42
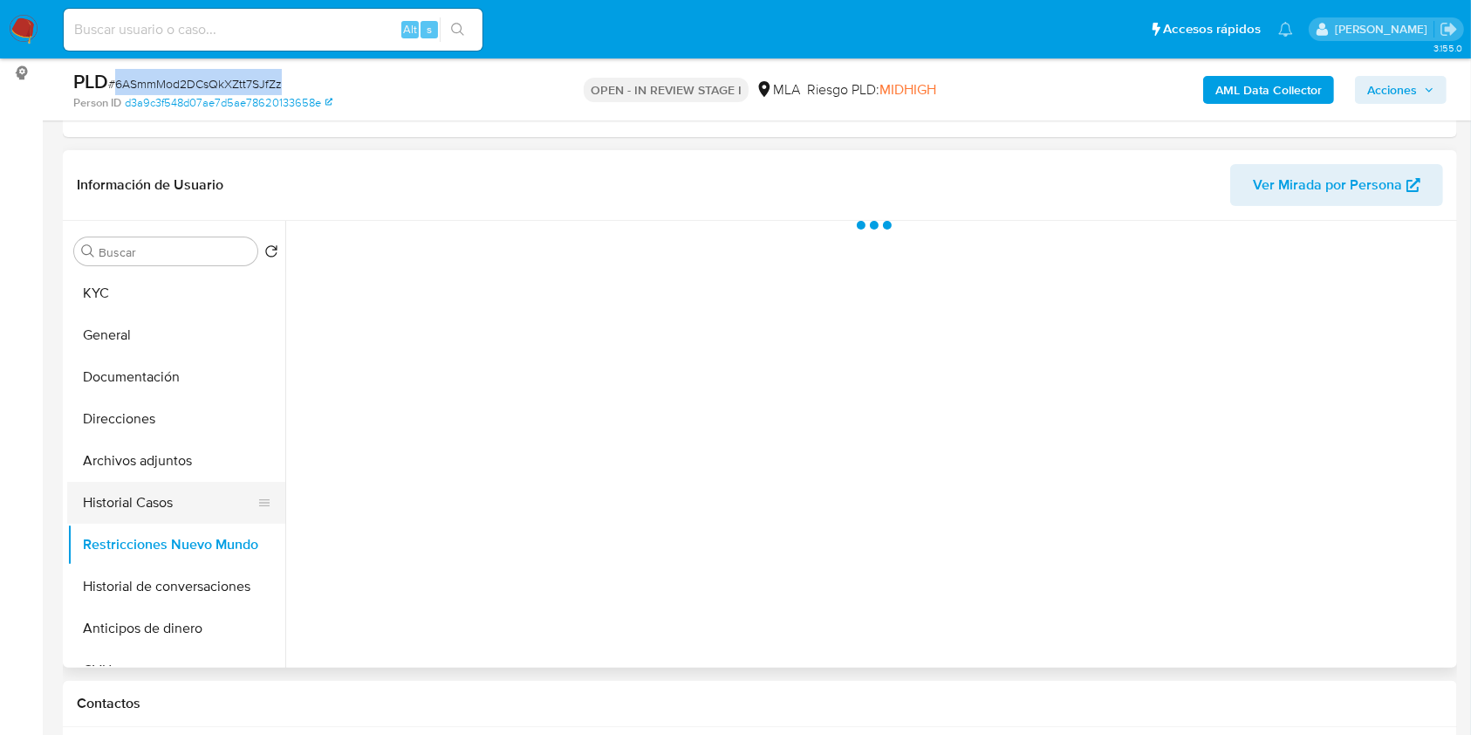
click at [131, 486] on button "Historial Casos" at bounding box center [169, 503] width 204 height 42
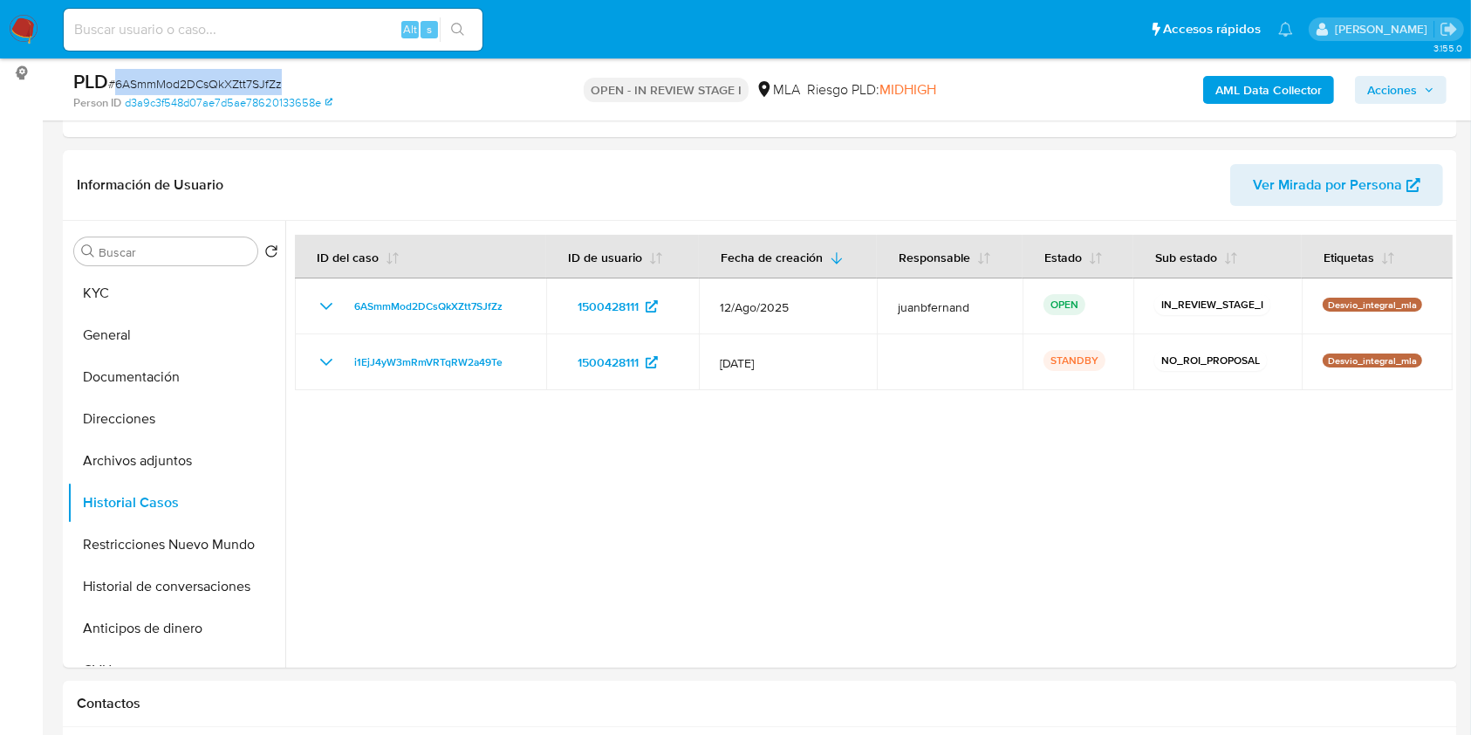
click at [1396, 85] on span "Acciones" at bounding box center [1392, 90] width 50 height 28
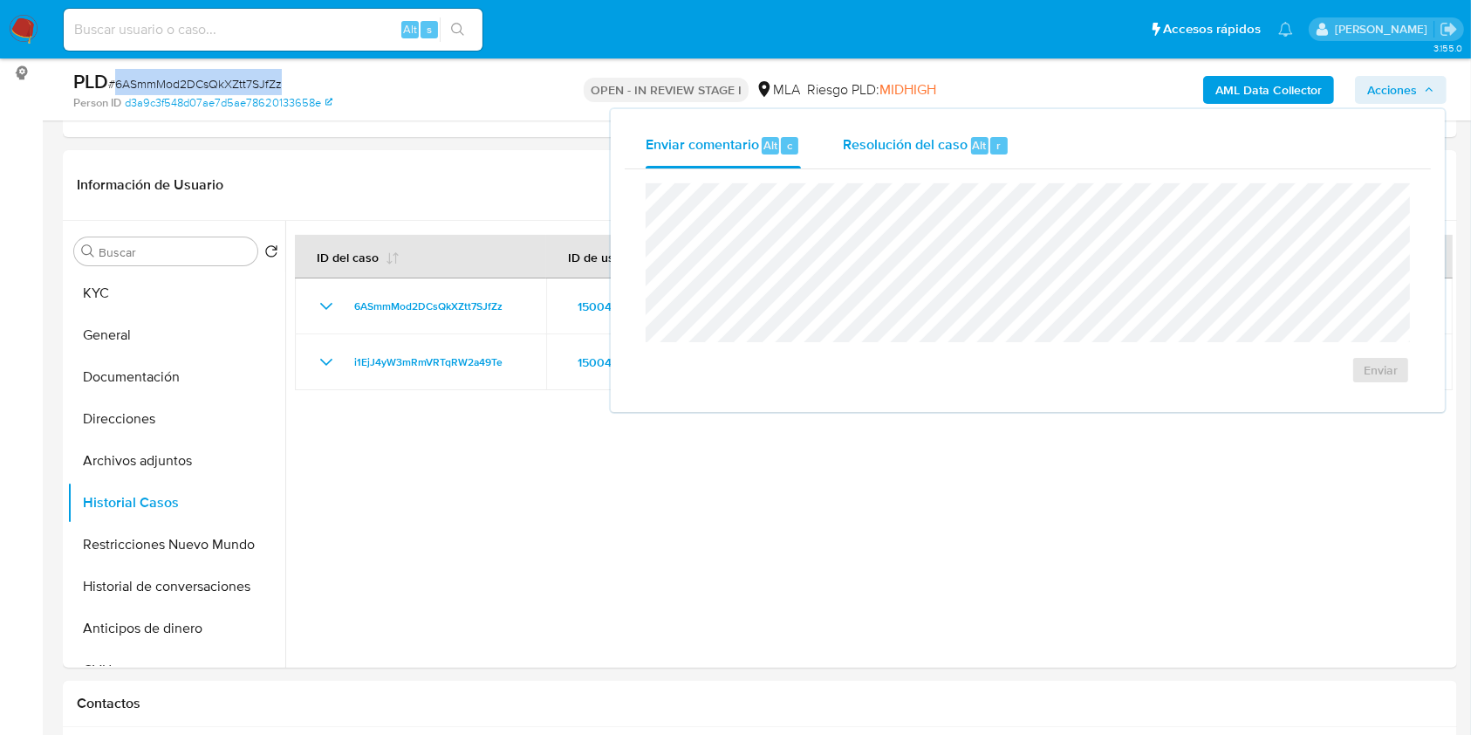
click at [879, 139] on span "Resolución del caso" at bounding box center [905, 144] width 125 height 20
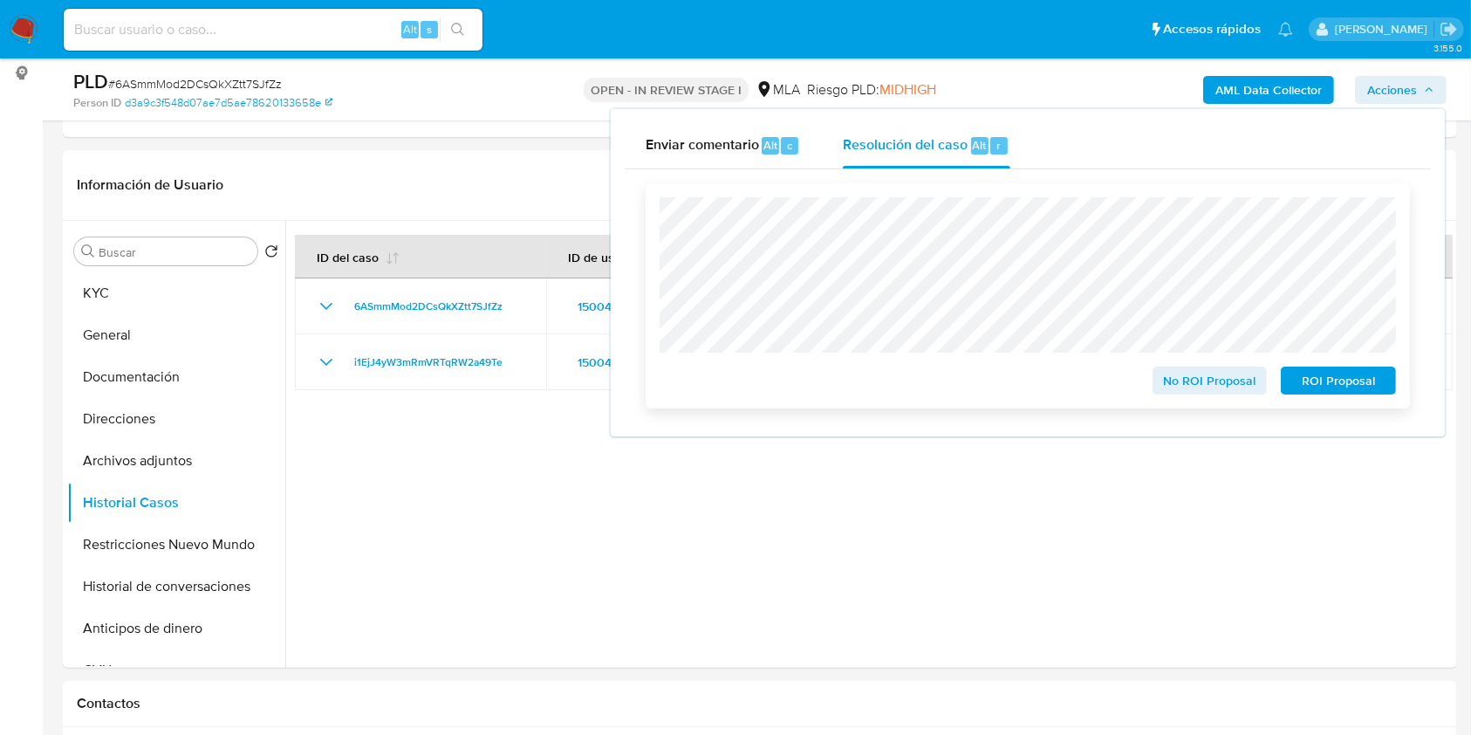
click at [1216, 383] on span "No ROI Proposal" at bounding box center [1210, 380] width 91 height 24
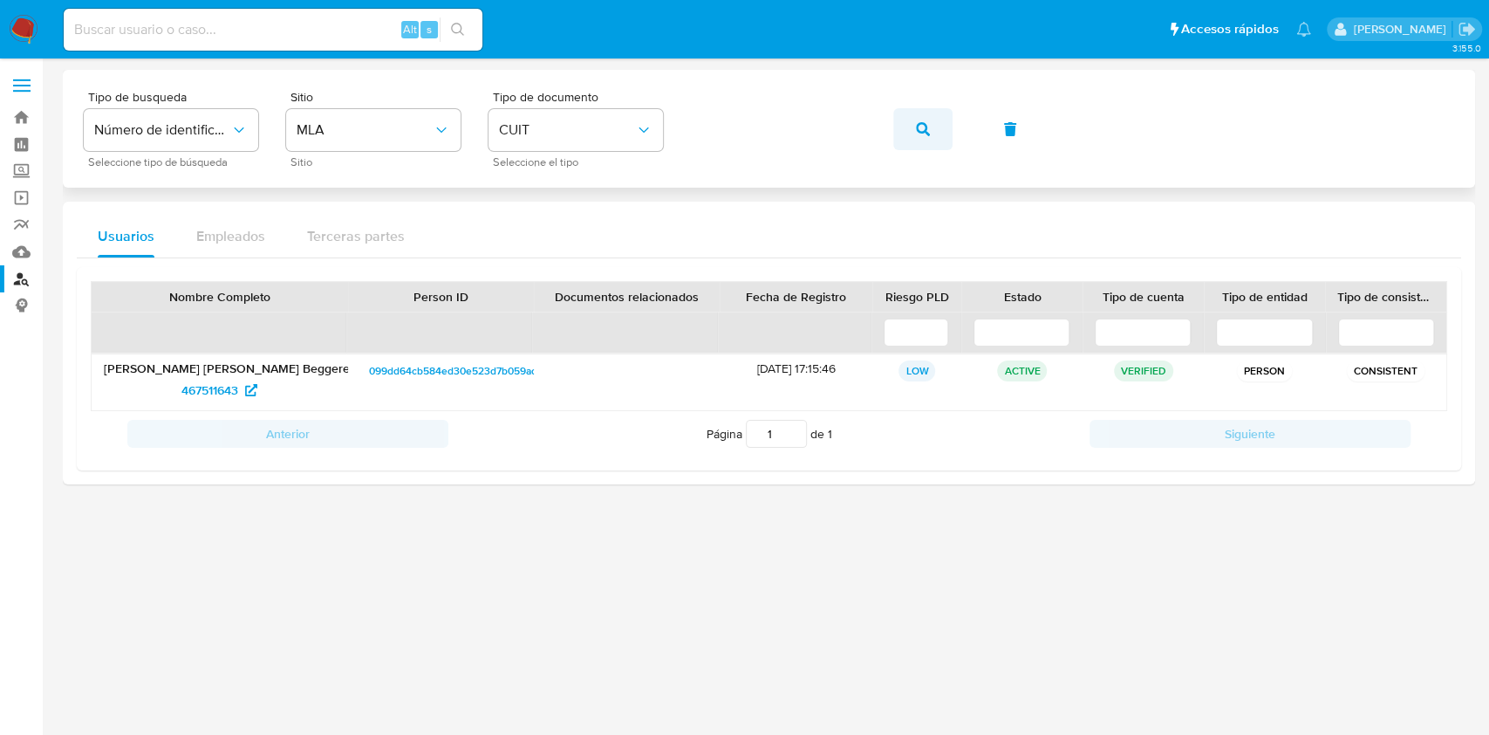
click at [914, 134] on button "button" at bounding box center [922, 129] width 59 height 42
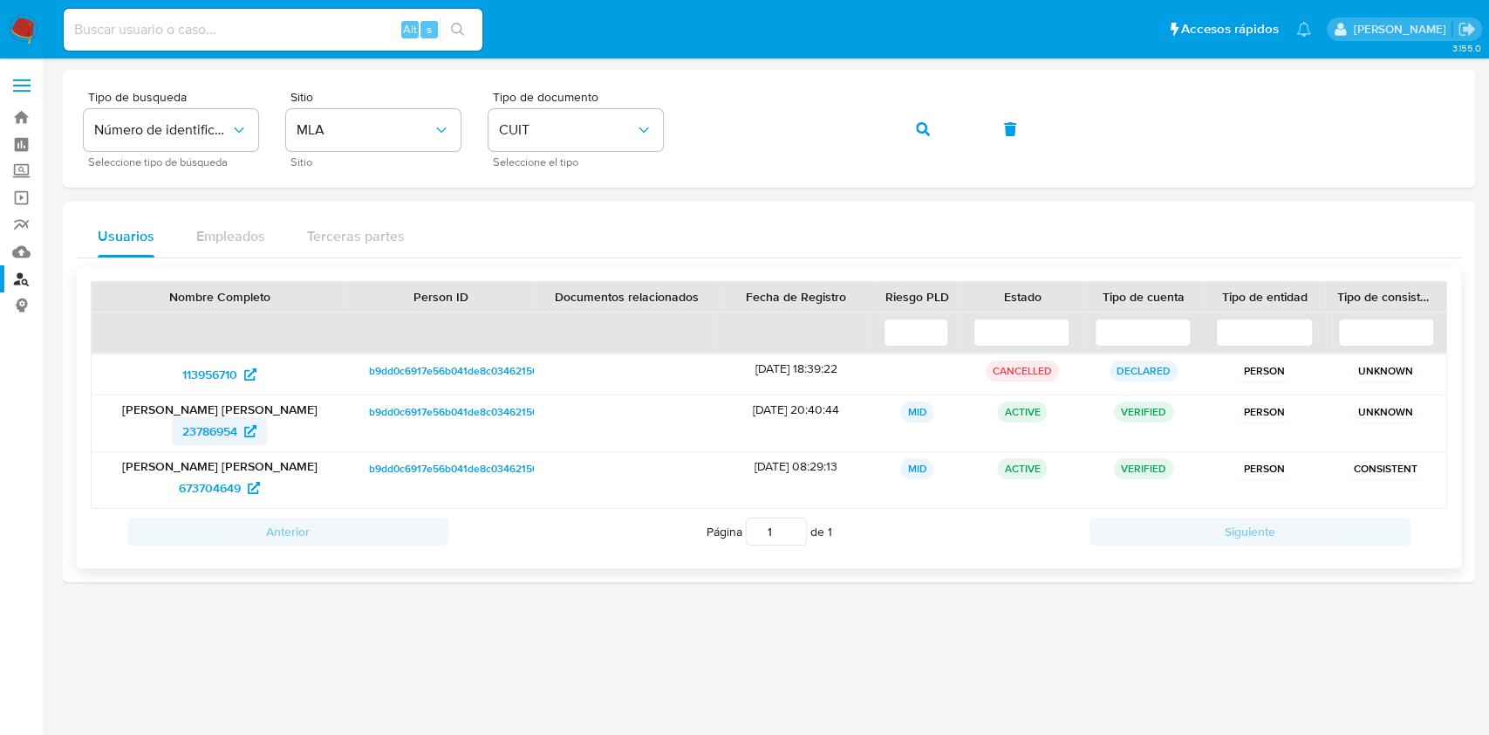
click at [198, 436] on span "23786954" at bounding box center [209, 431] width 55 height 28
click at [211, 487] on span "673704649" at bounding box center [210, 488] width 62 height 28
click at [923, 127] on icon "button" at bounding box center [923, 129] width 14 height 14
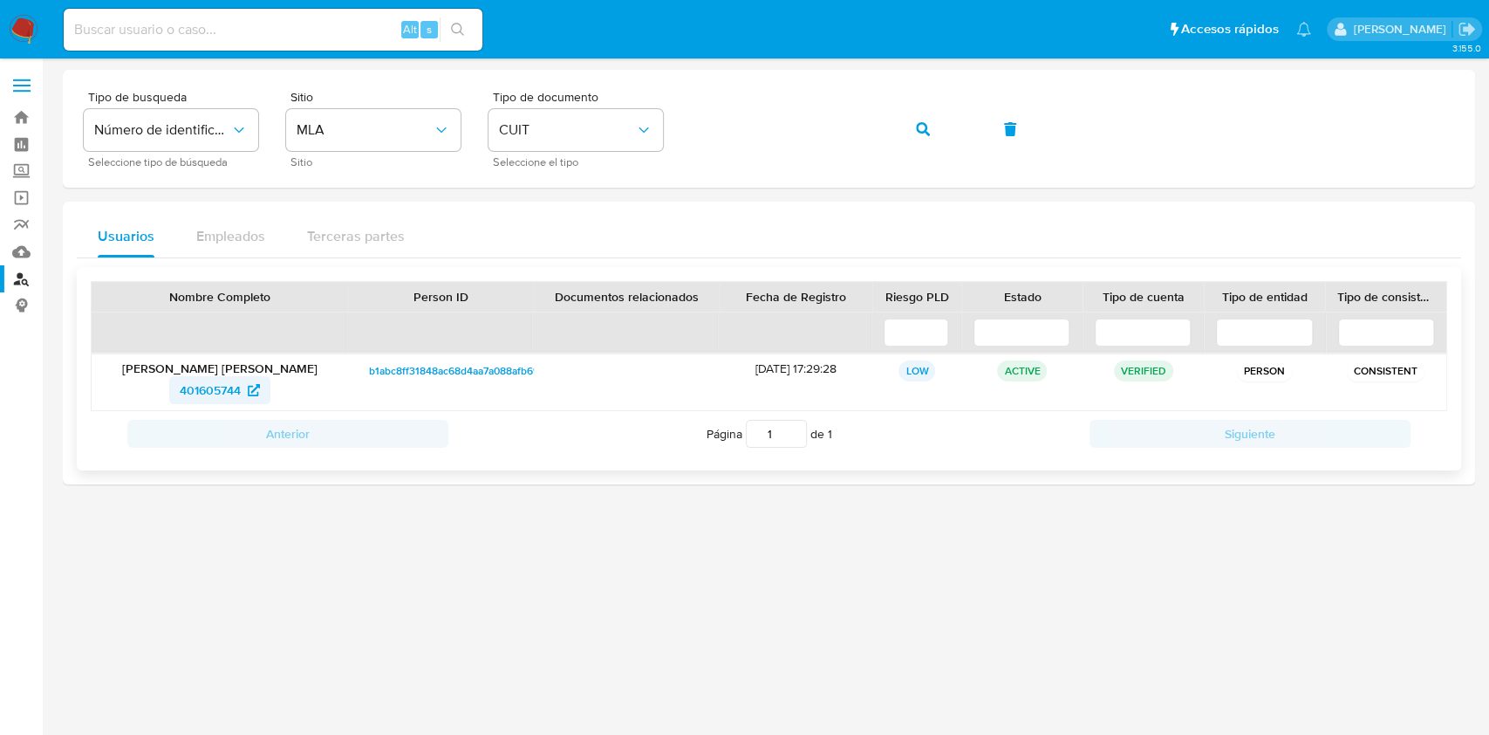
click at [256, 386] on icon at bounding box center [254, 390] width 12 height 12
click at [291, 33] on input at bounding box center [273, 29] width 419 height 23
click at [929, 129] on button "button" at bounding box center [922, 129] width 59 height 42
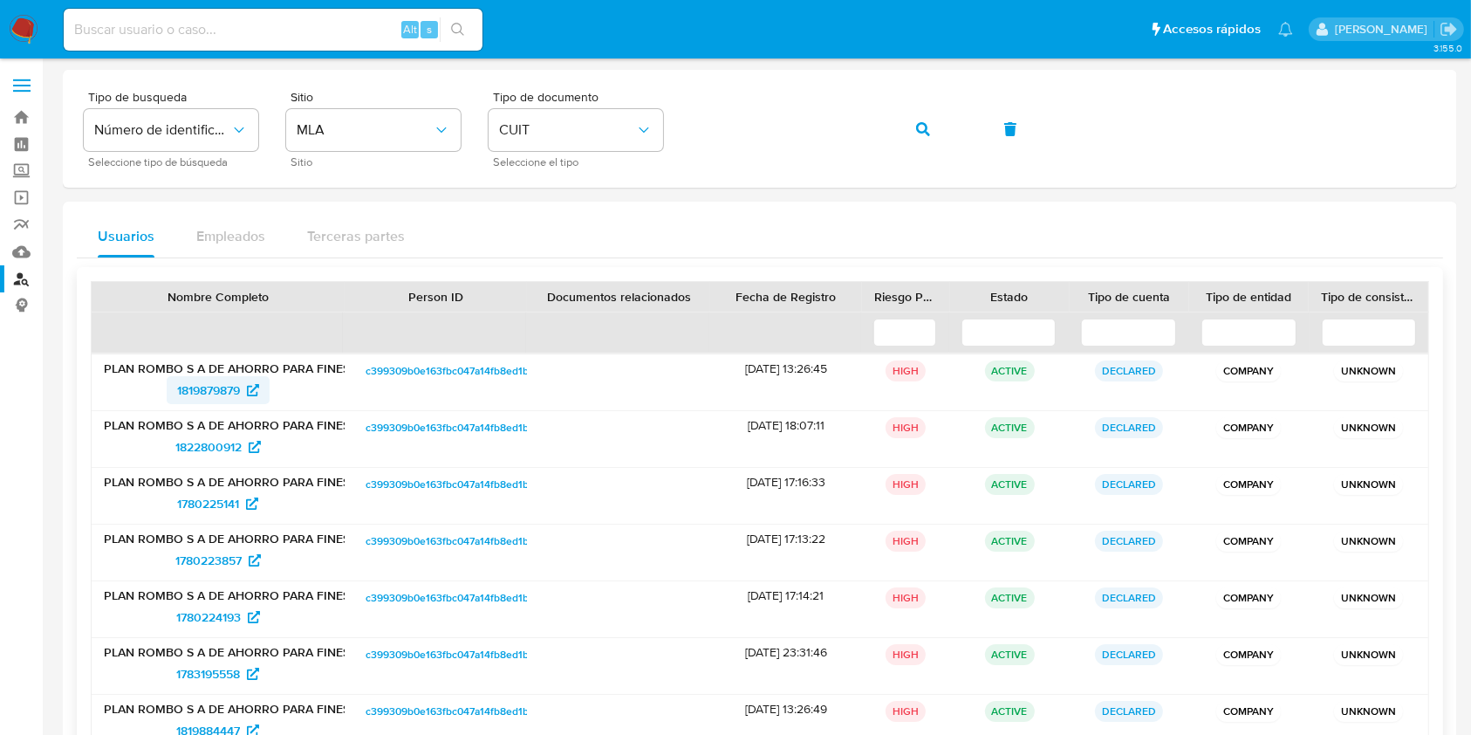
click at [200, 391] on span "1819879879" at bounding box center [208, 390] width 63 height 28
click at [899, 133] on button "button" at bounding box center [922, 129] width 59 height 42
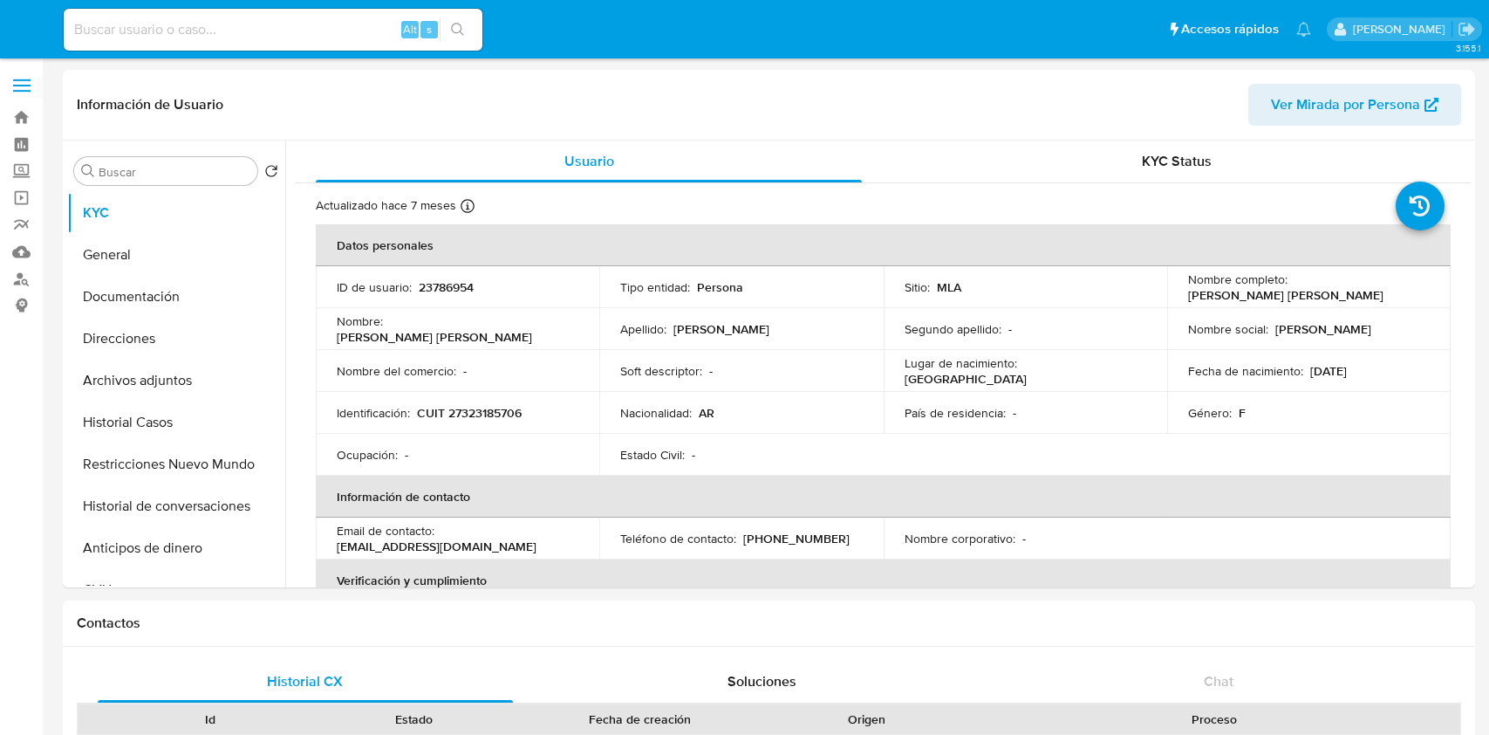
select select "10"
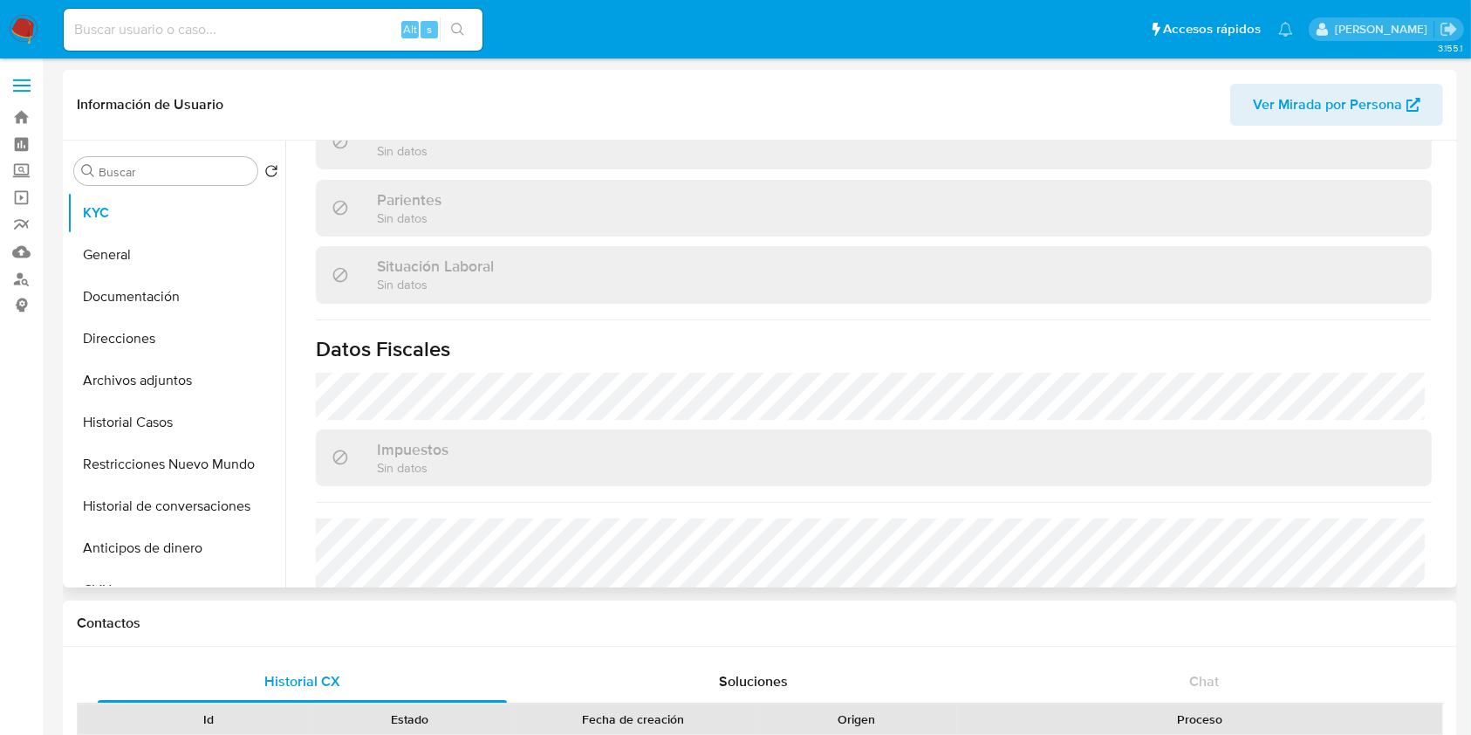
scroll to position [901, 0]
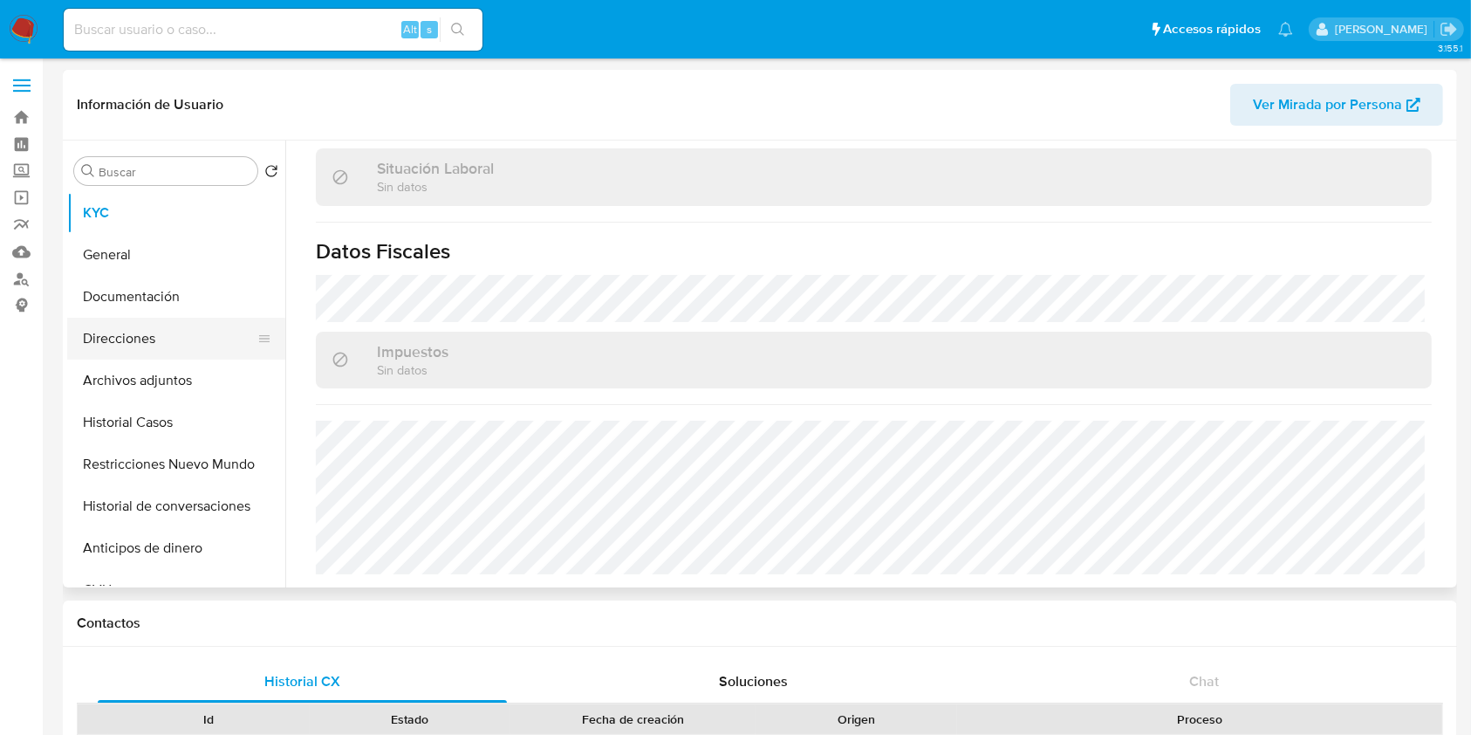
click at [126, 333] on button "Direcciones" at bounding box center [169, 339] width 204 height 42
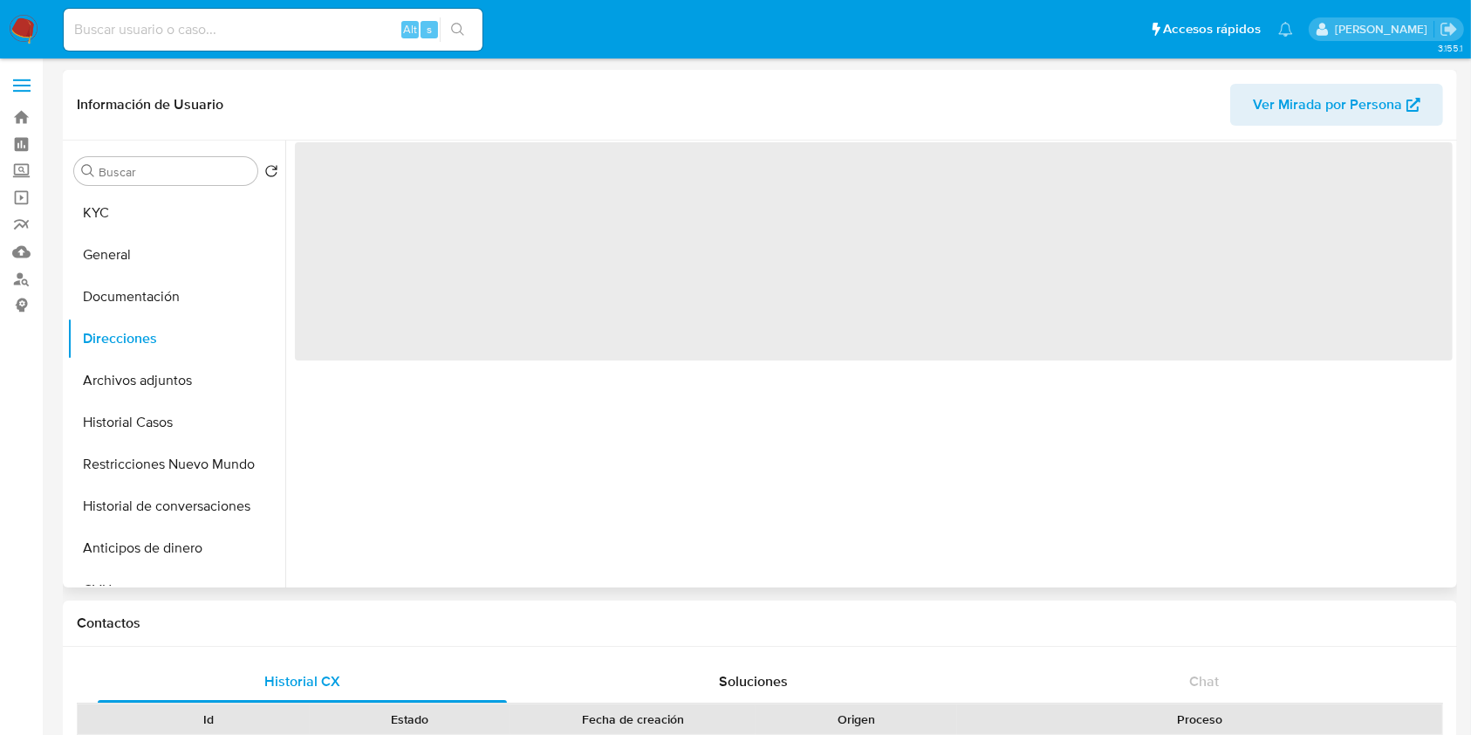
scroll to position [0, 0]
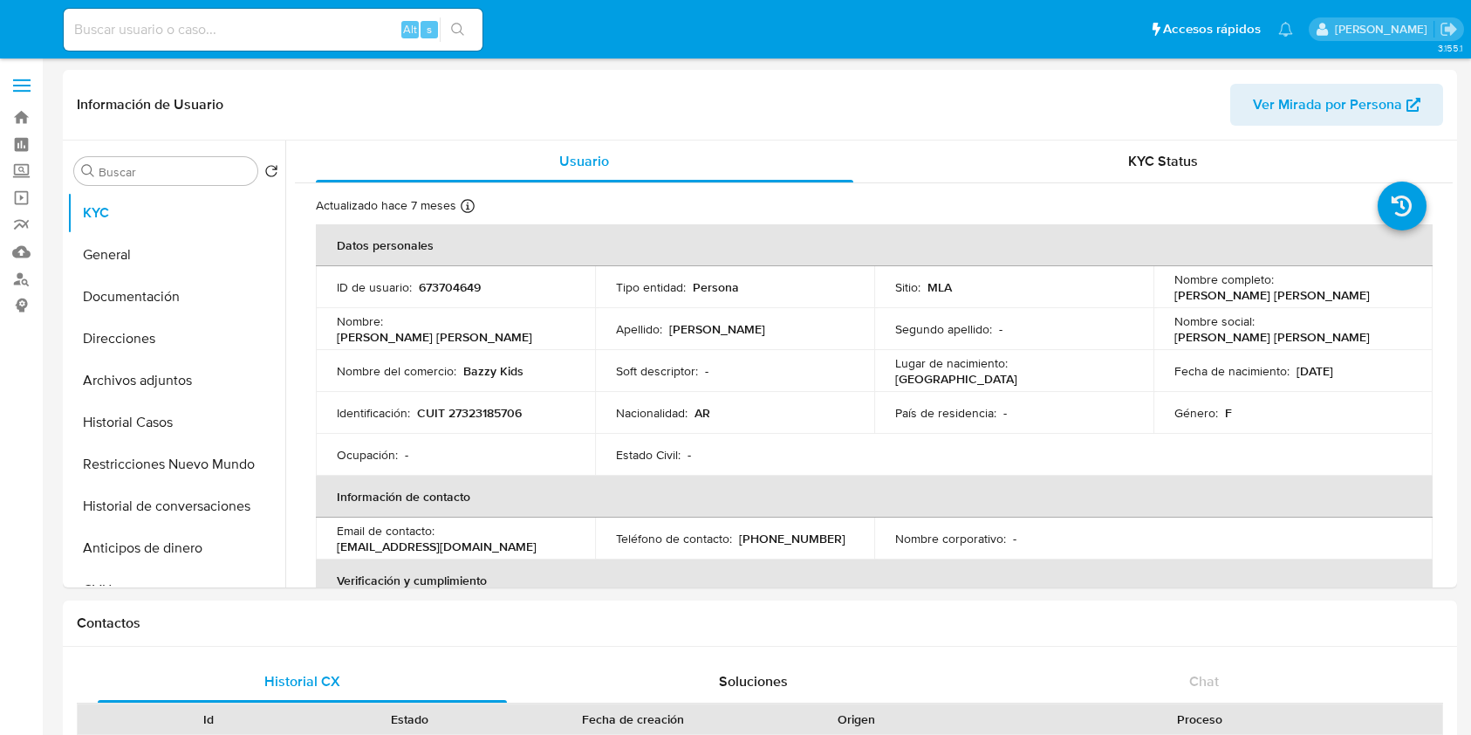
select select "10"
click at [154, 341] on button "Direcciones" at bounding box center [169, 339] width 204 height 42
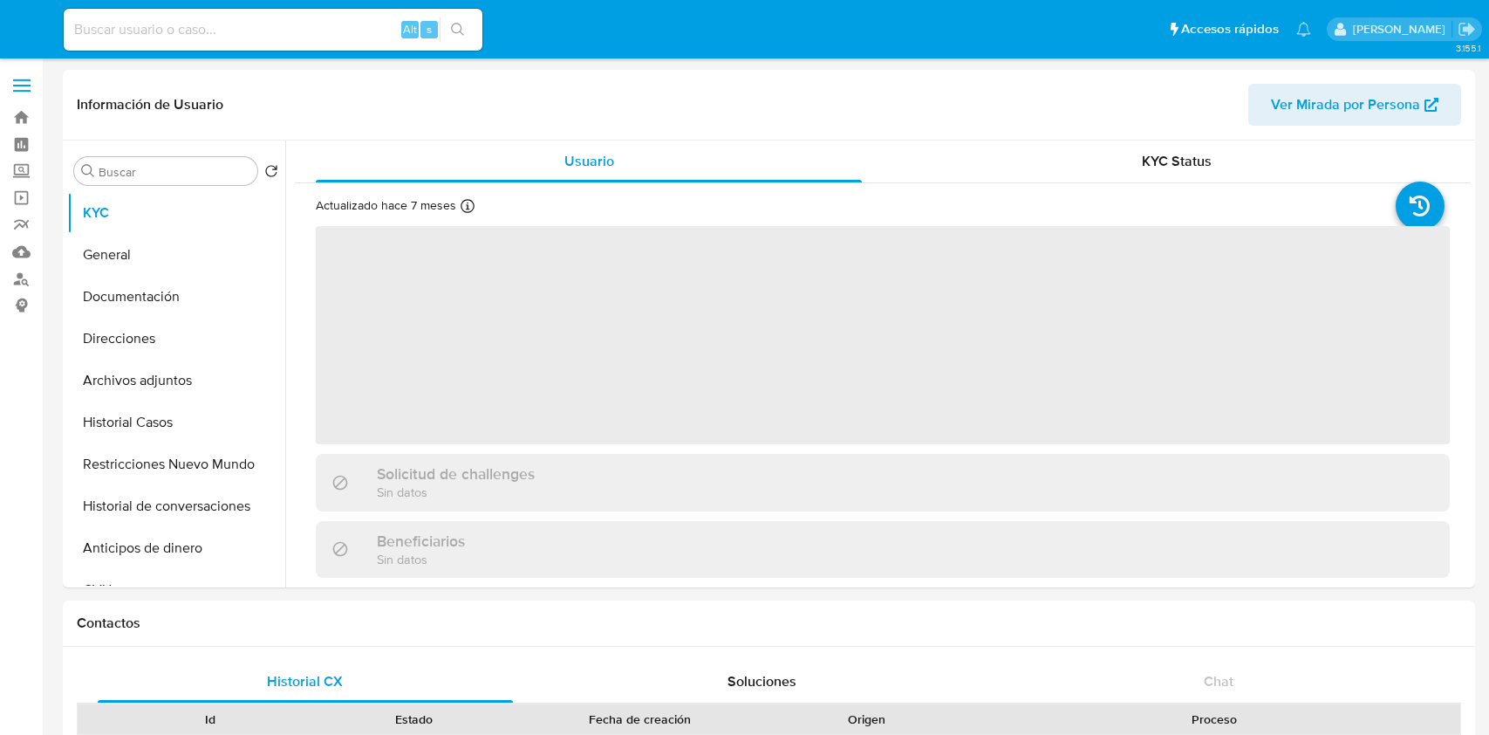
select select "10"
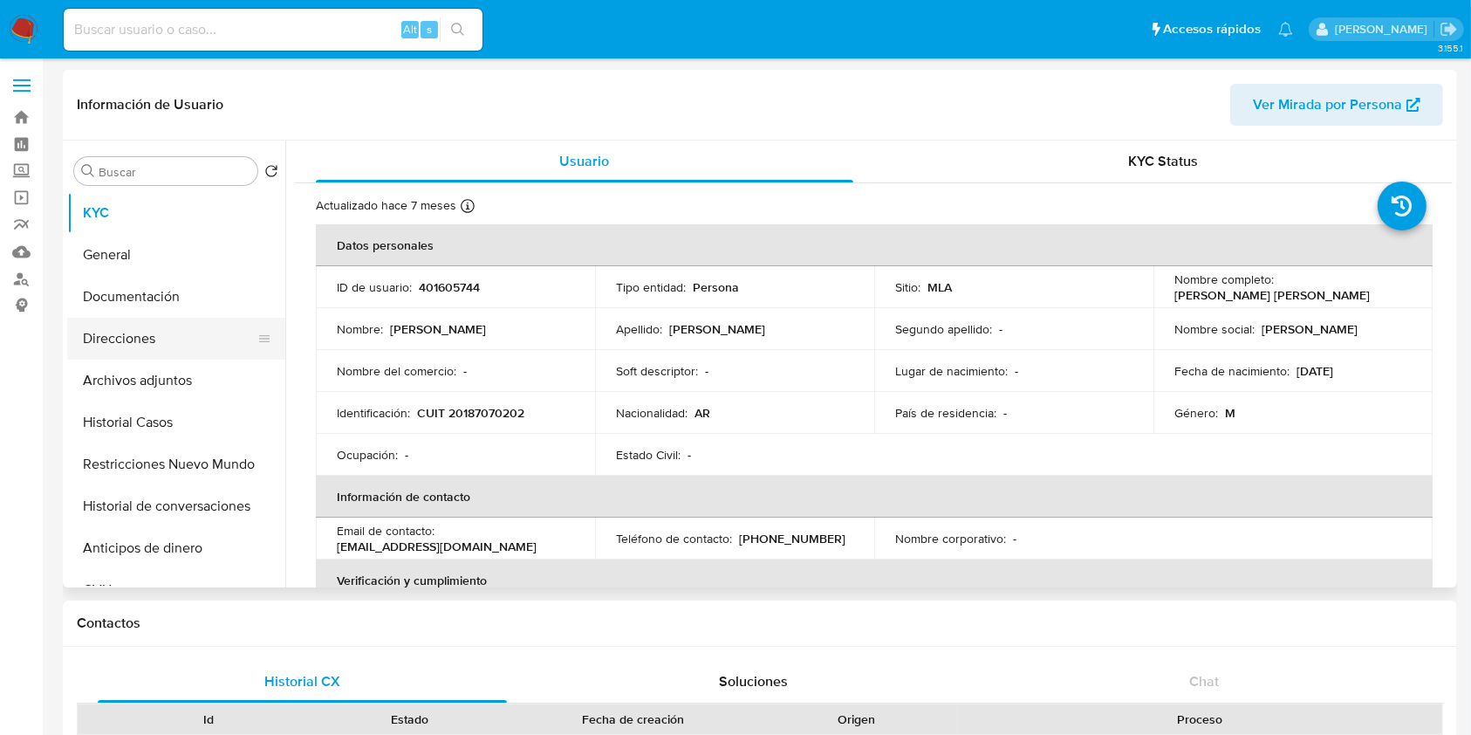
click at [157, 332] on button "Direcciones" at bounding box center [169, 339] width 204 height 42
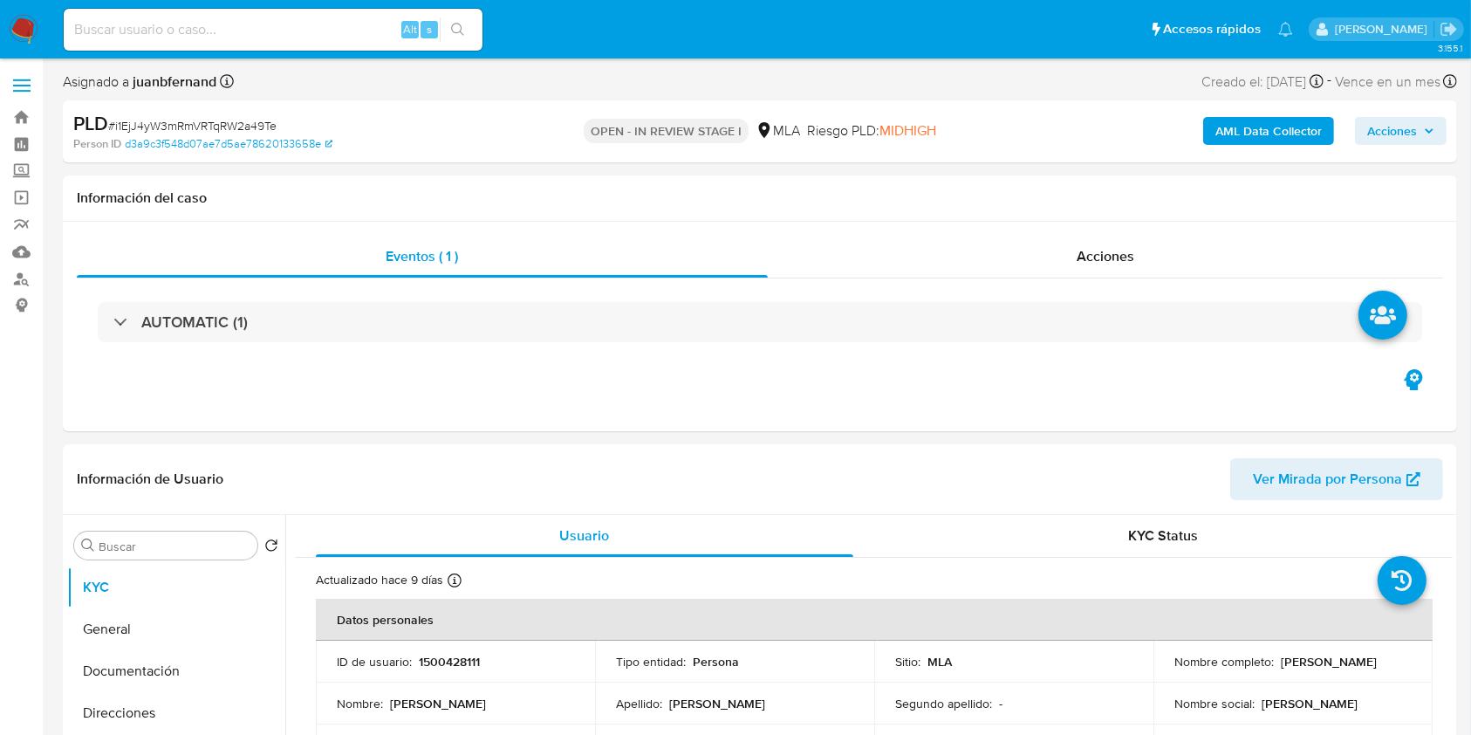
select select "10"
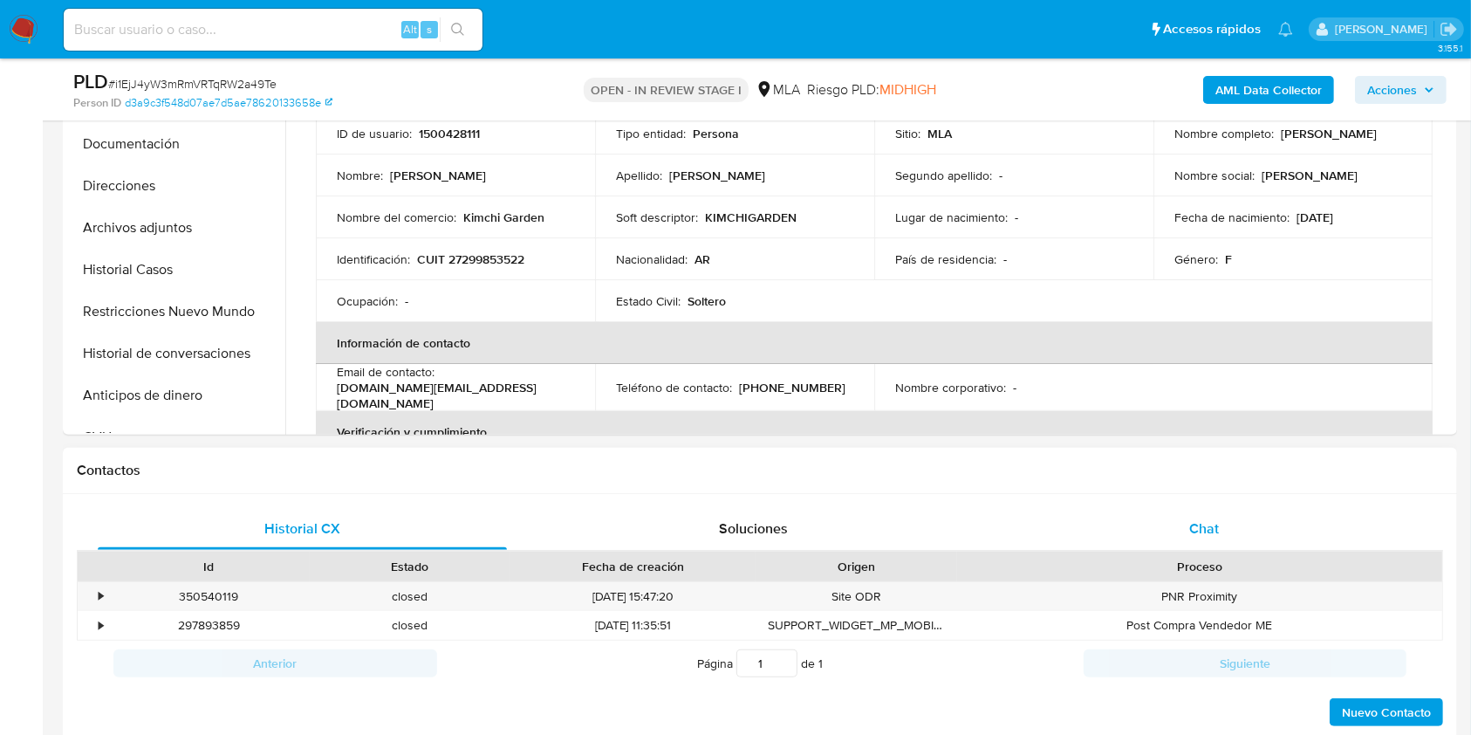
click at [1261, 523] on div "Chat" at bounding box center [1204, 529] width 409 height 42
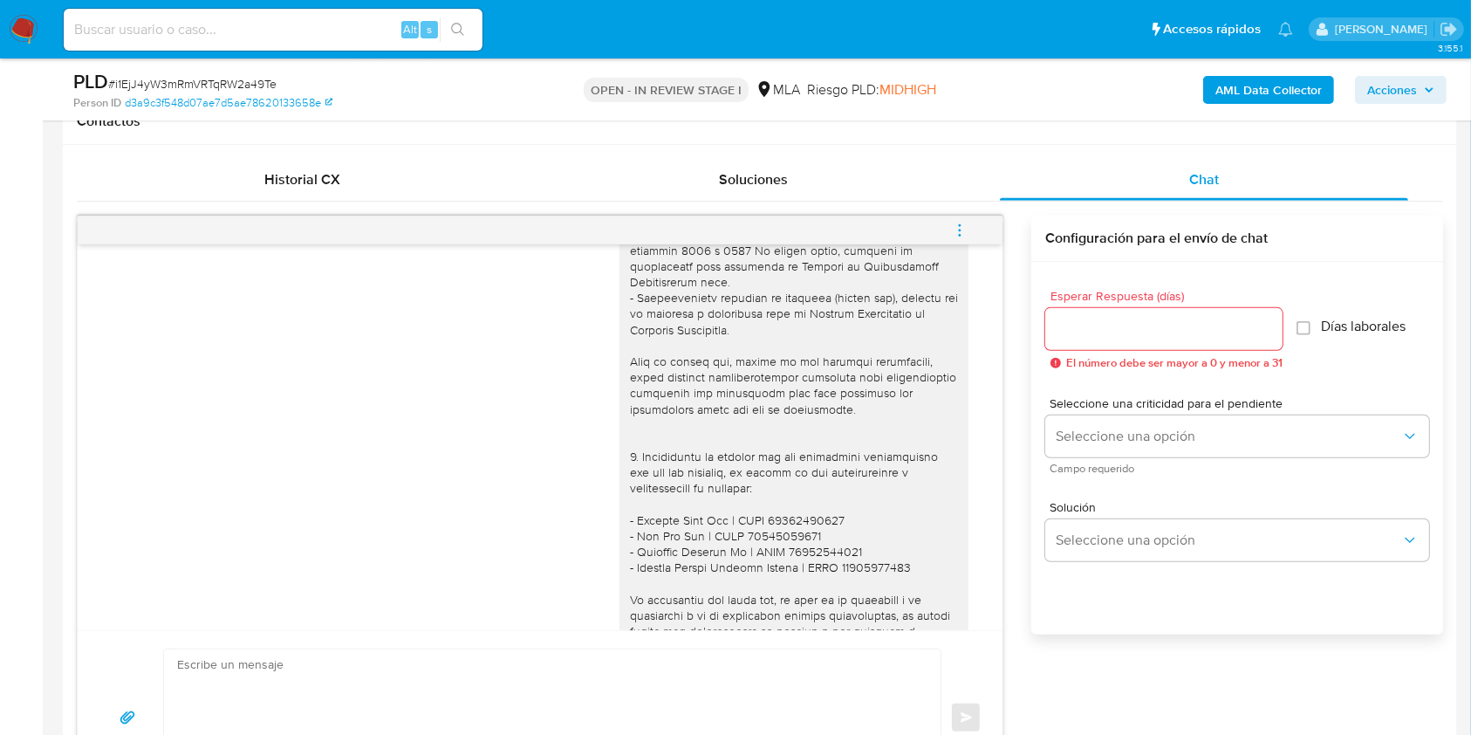
scroll to position [1480, 0]
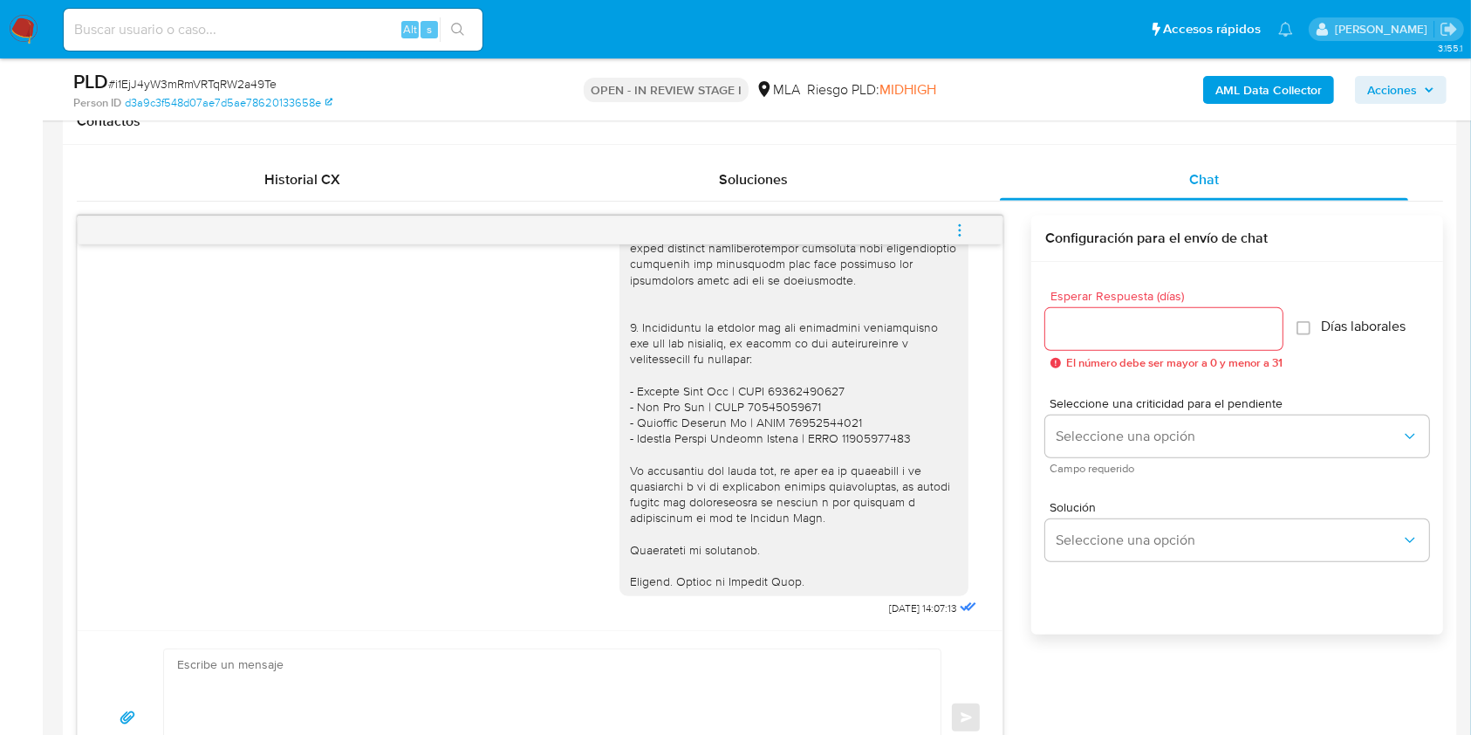
click at [954, 223] on icon "menu-action" at bounding box center [960, 230] width 16 height 16
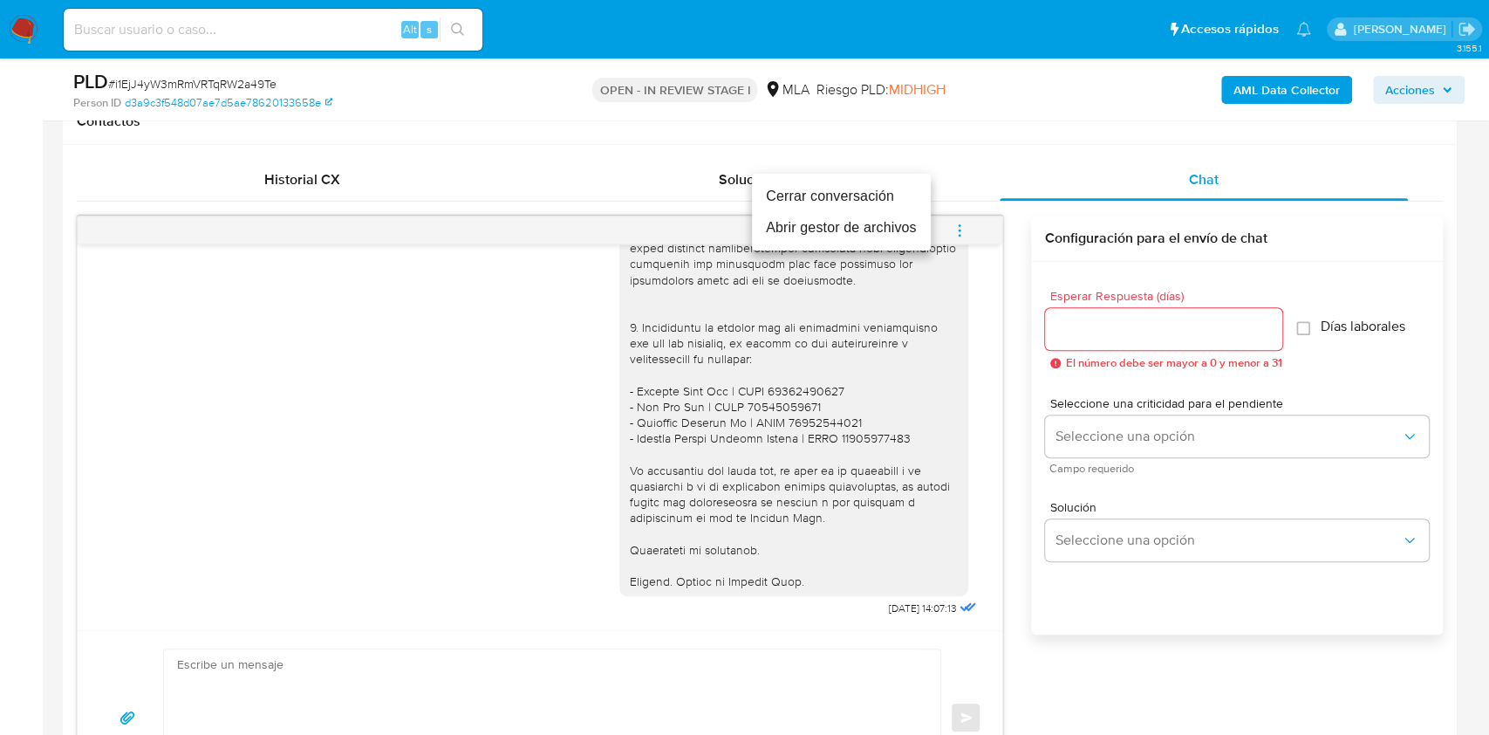
click at [830, 194] on li "Cerrar conversación" at bounding box center [841, 196] width 179 height 31
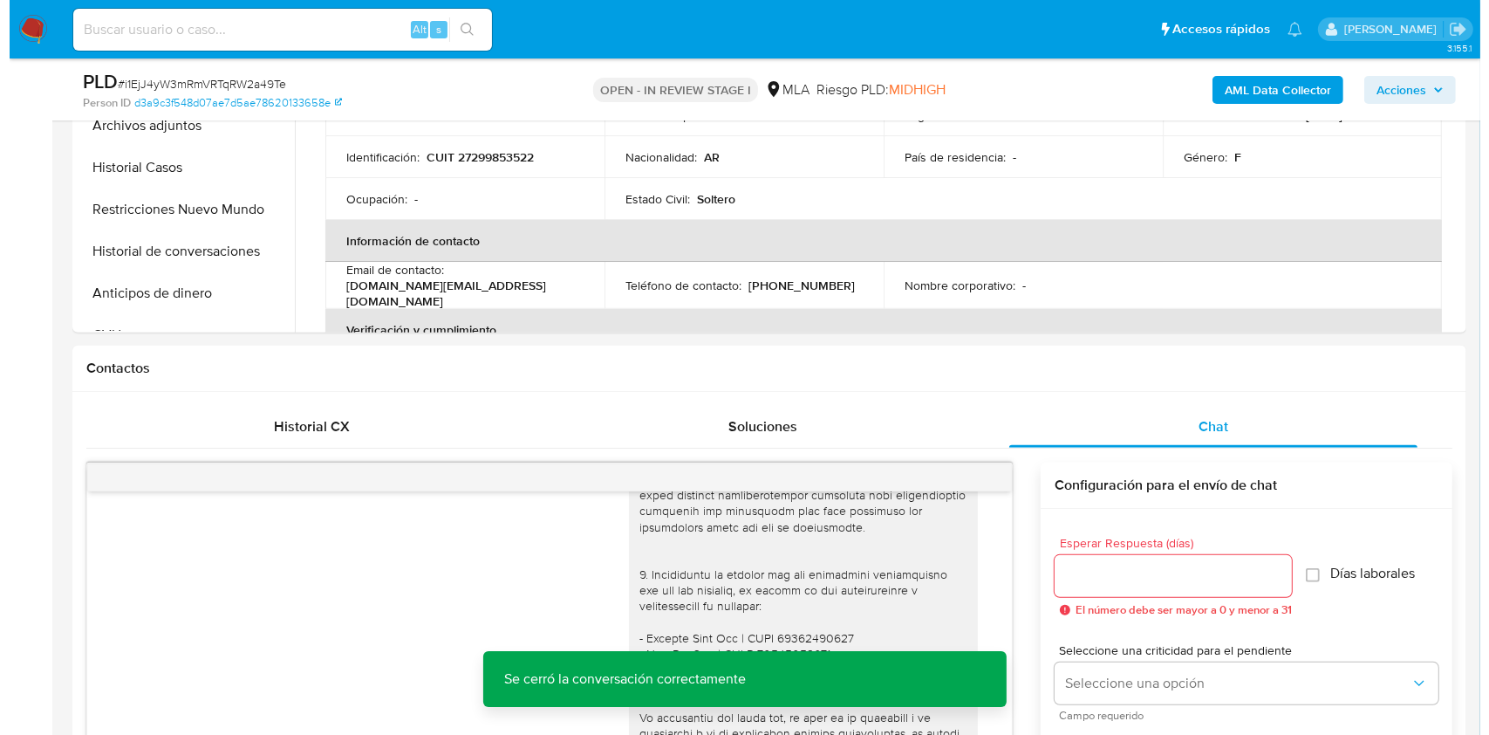
scroll to position [349, 0]
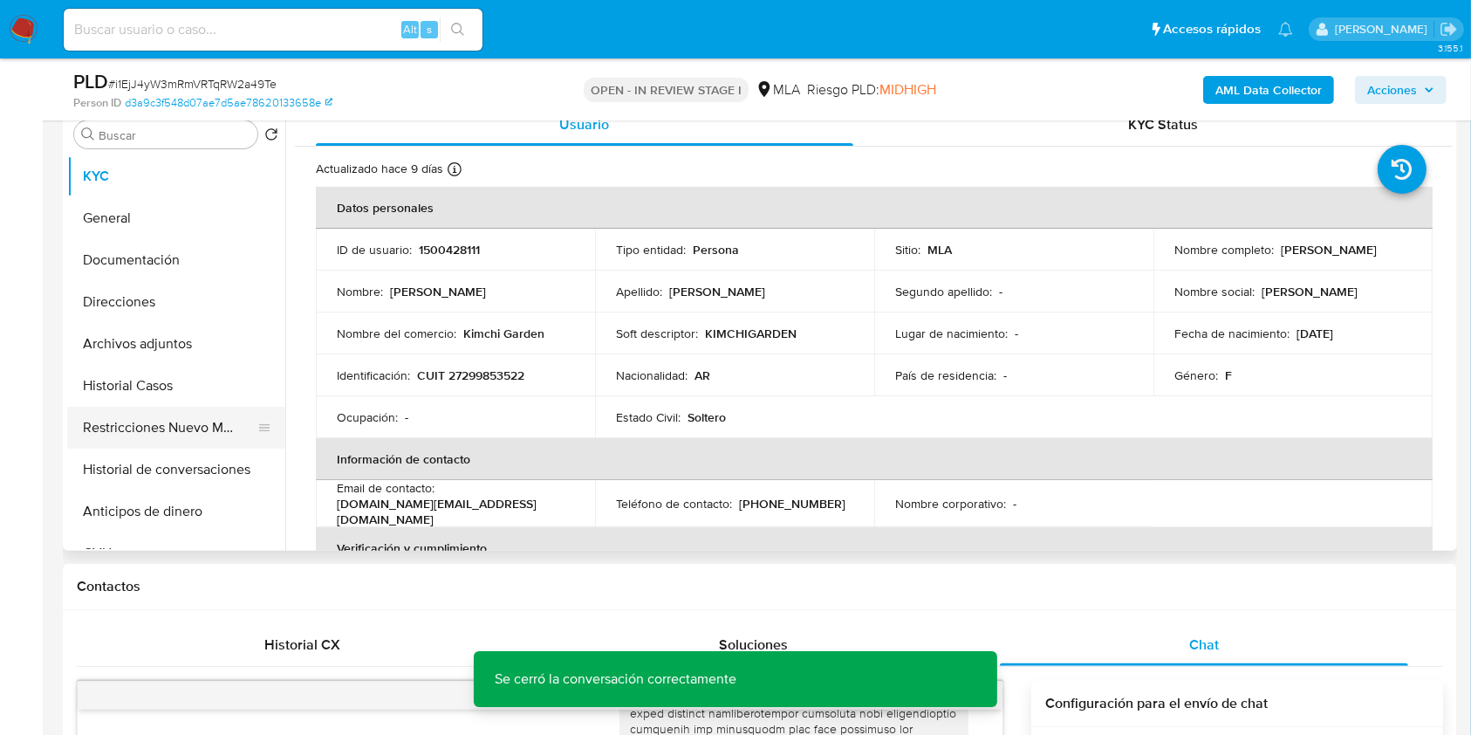
click at [147, 431] on button "Restricciones Nuevo Mundo" at bounding box center [169, 428] width 204 height 42
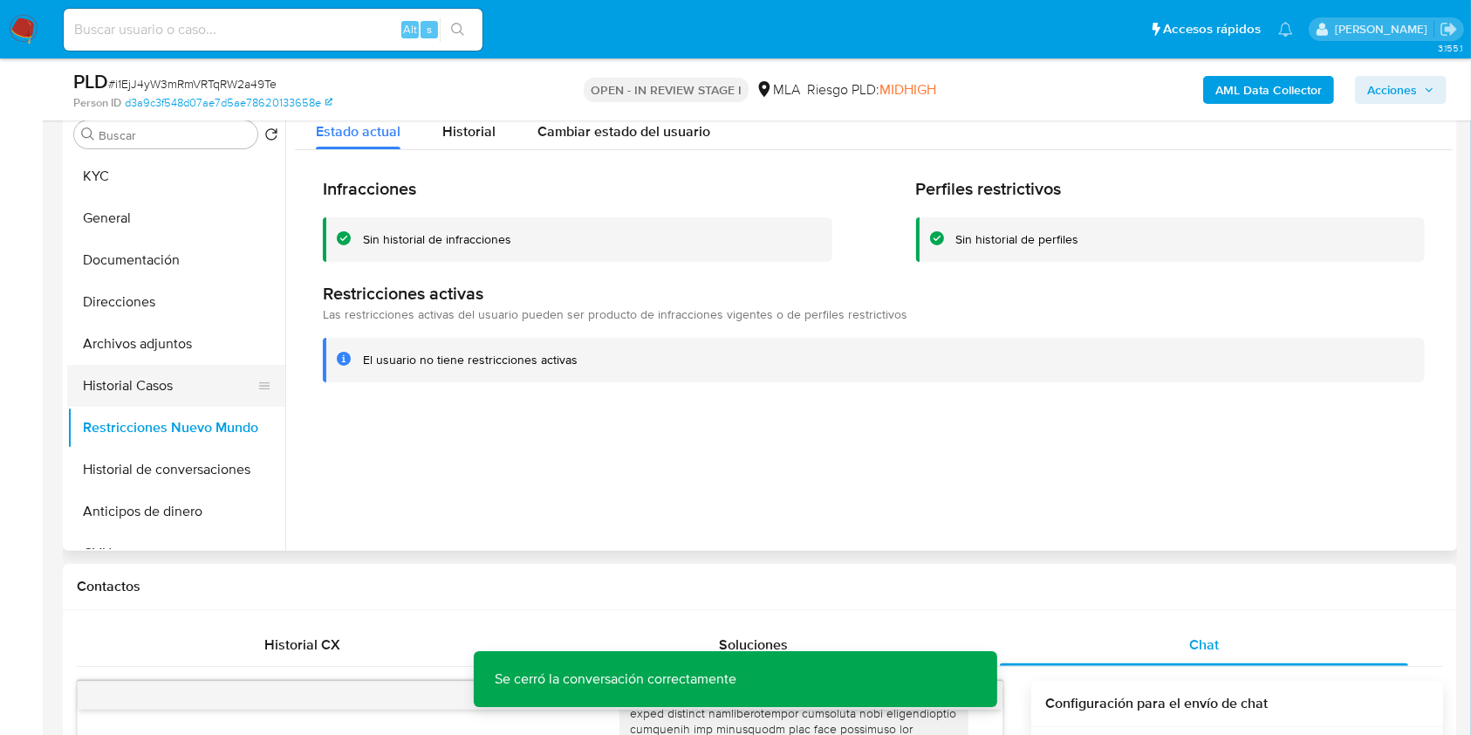
click at [196, 397] on button "Historial Casos" at bounding box center [169, 386] width 204 height 42
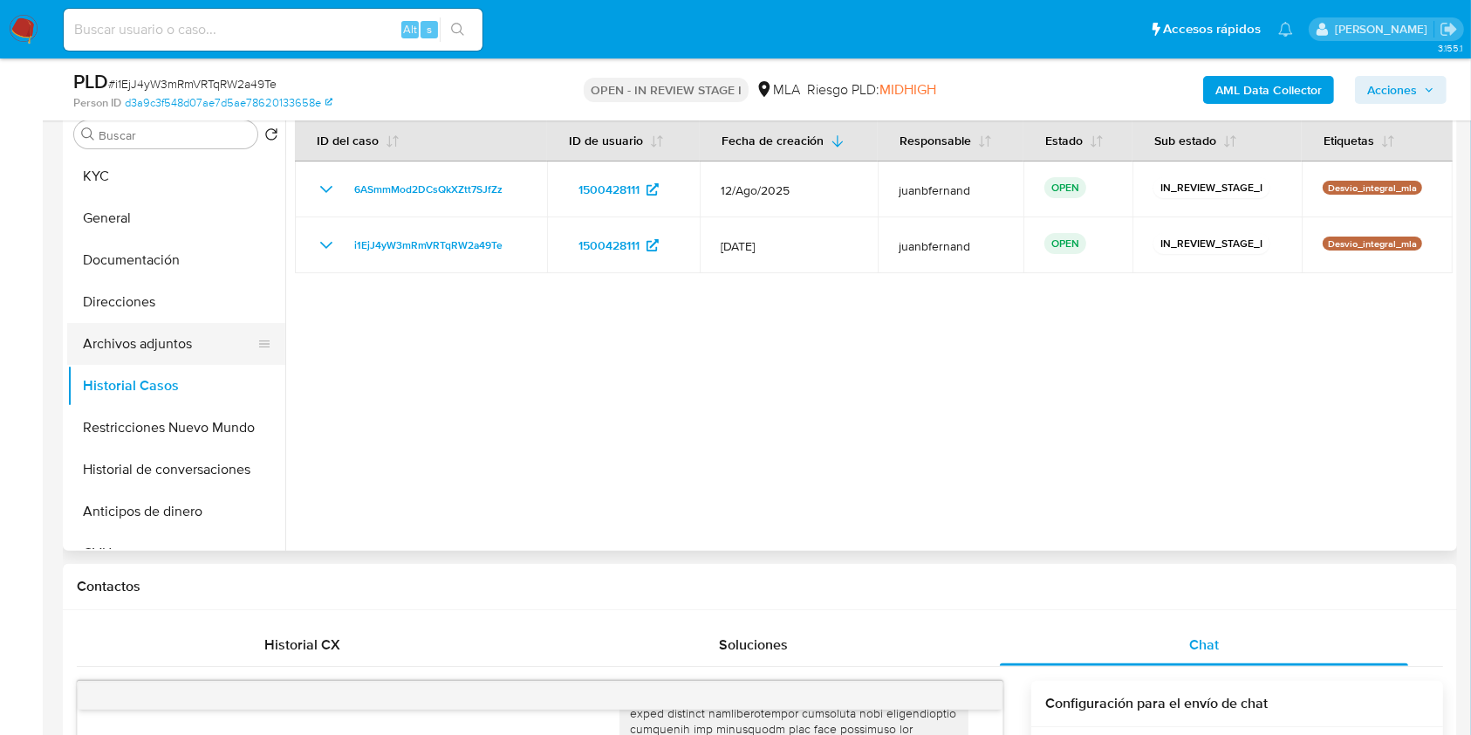
click at [202, 349] on button "Archivos adjuntos" at bounding box center [169, 344] width 204 height 42
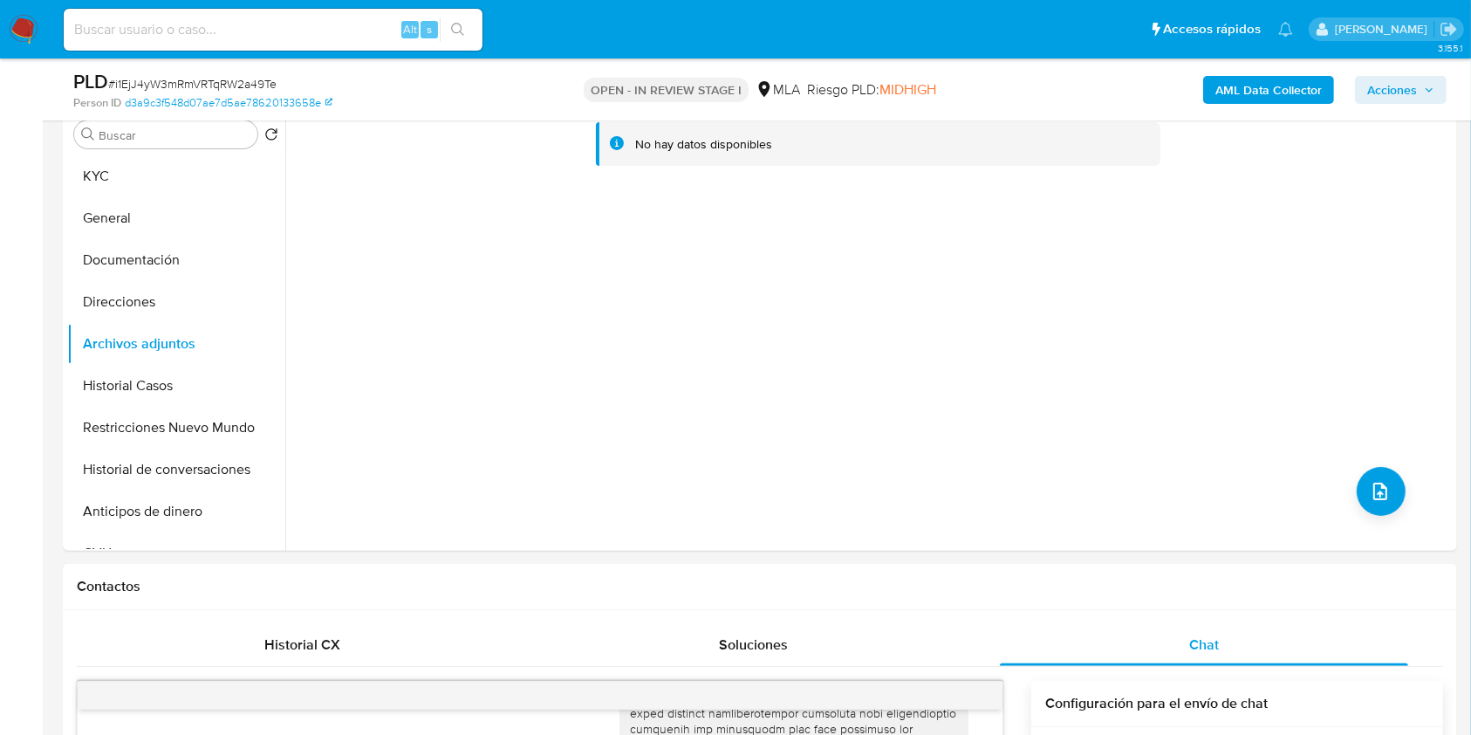
click at [1264, 87] on b "AML Data Collector" at bounding box center [1268, 90] width 106 height 28
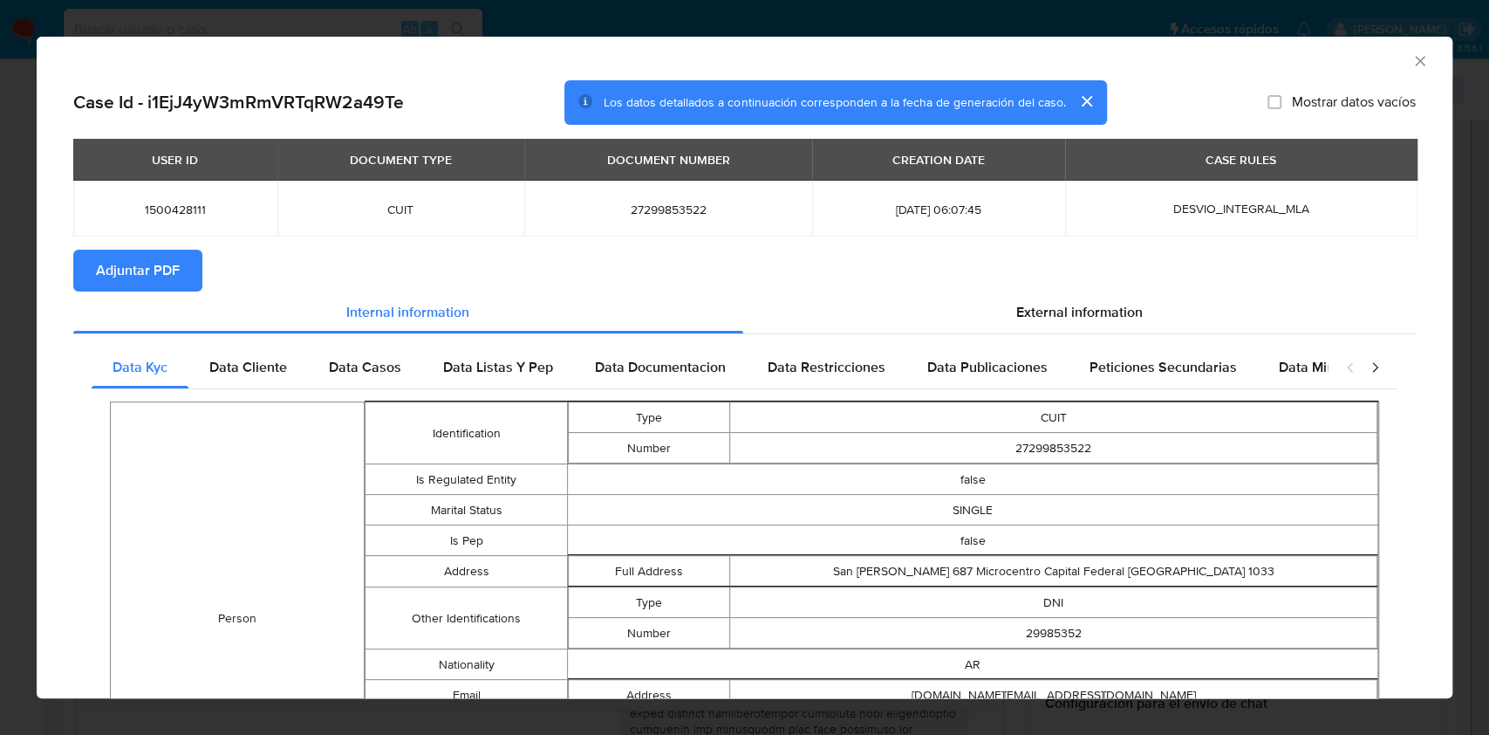
click at [115, 277] on span "Adjuntar PDF" at bounding box center [138, 270] width 84 height 38
click at [1415, 60] on icon "Cerrar ventana" at bounding box center [1420, 61] width 10 height 10
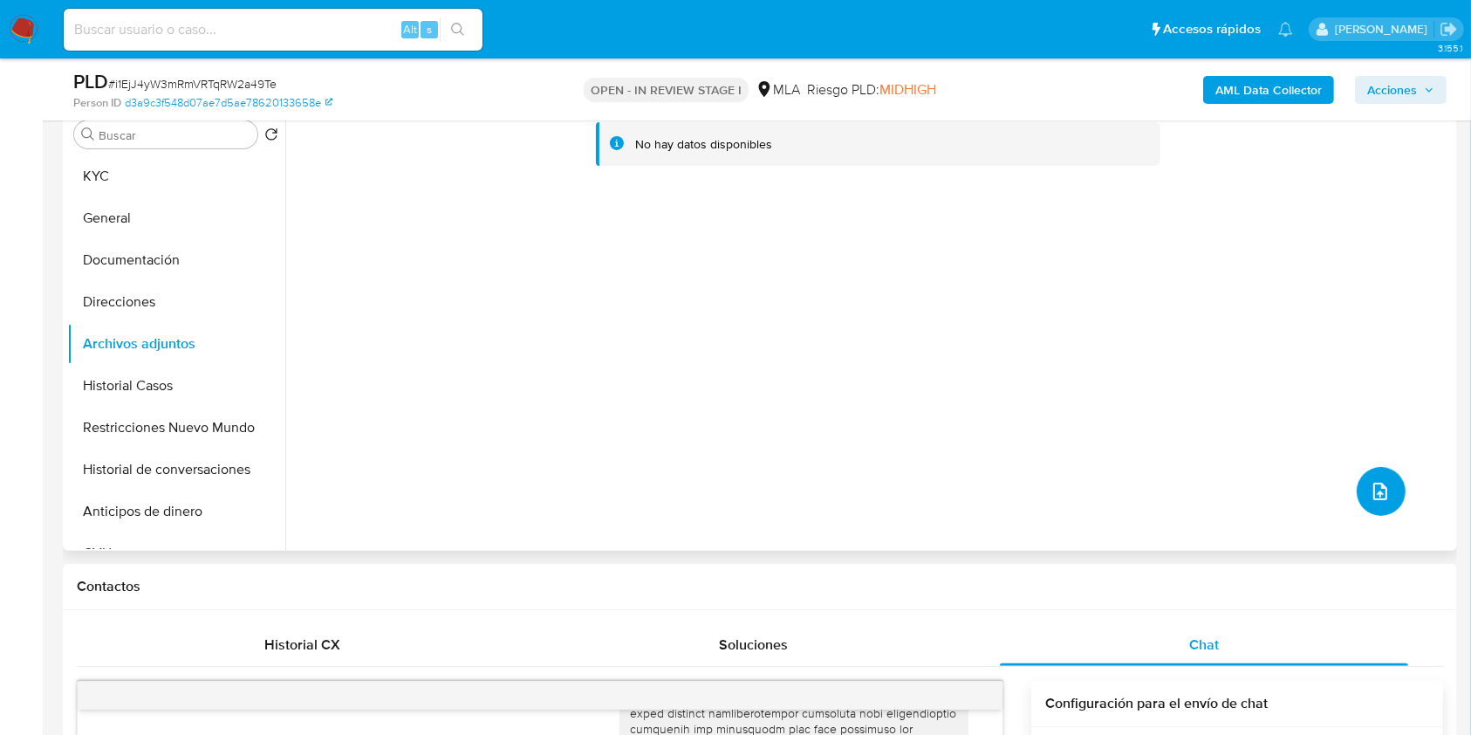
click at [1377, 478] on button "upload-file" at bounding box center [1381, 491] width 49 height 49
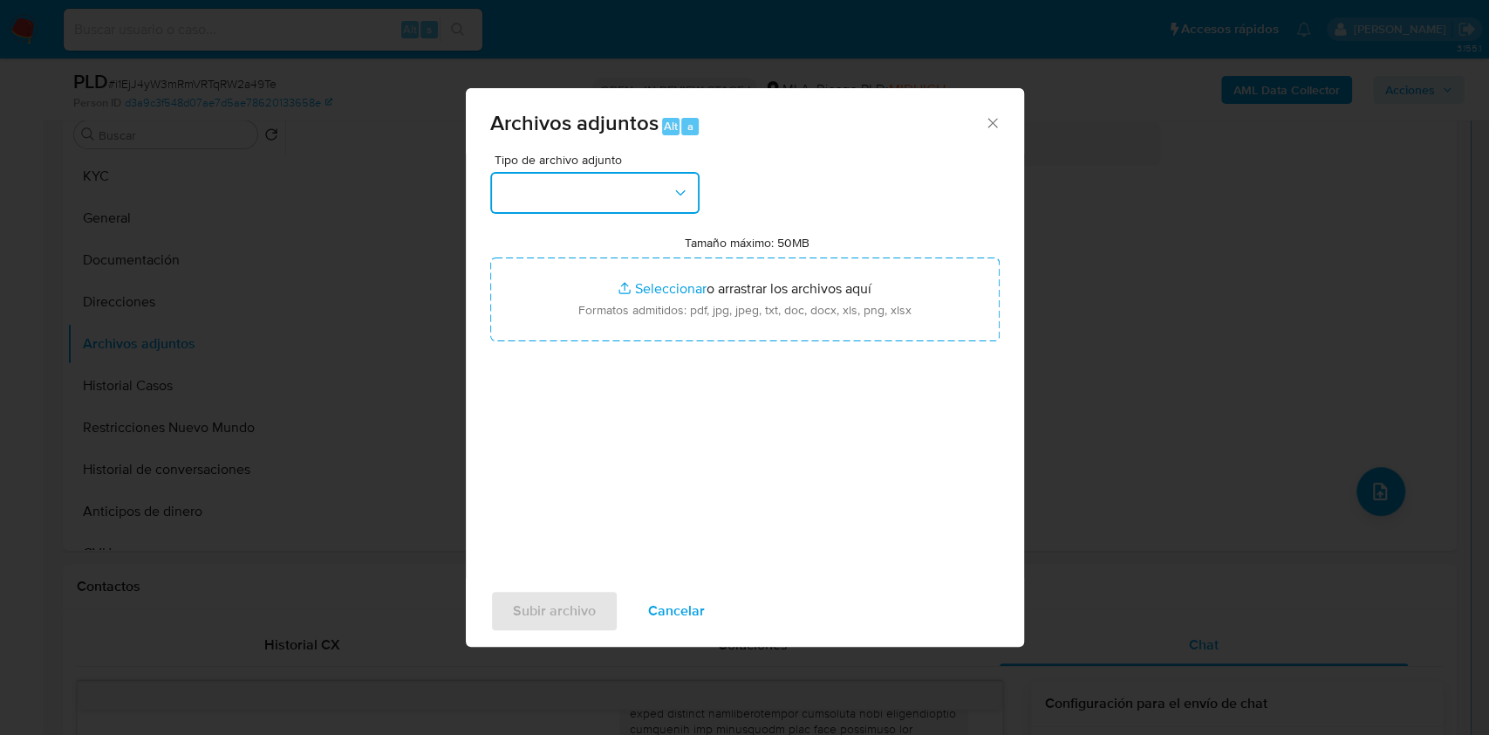
click at [541, 192] on button "button" at bounding box center [594, 193] width 209 height 42
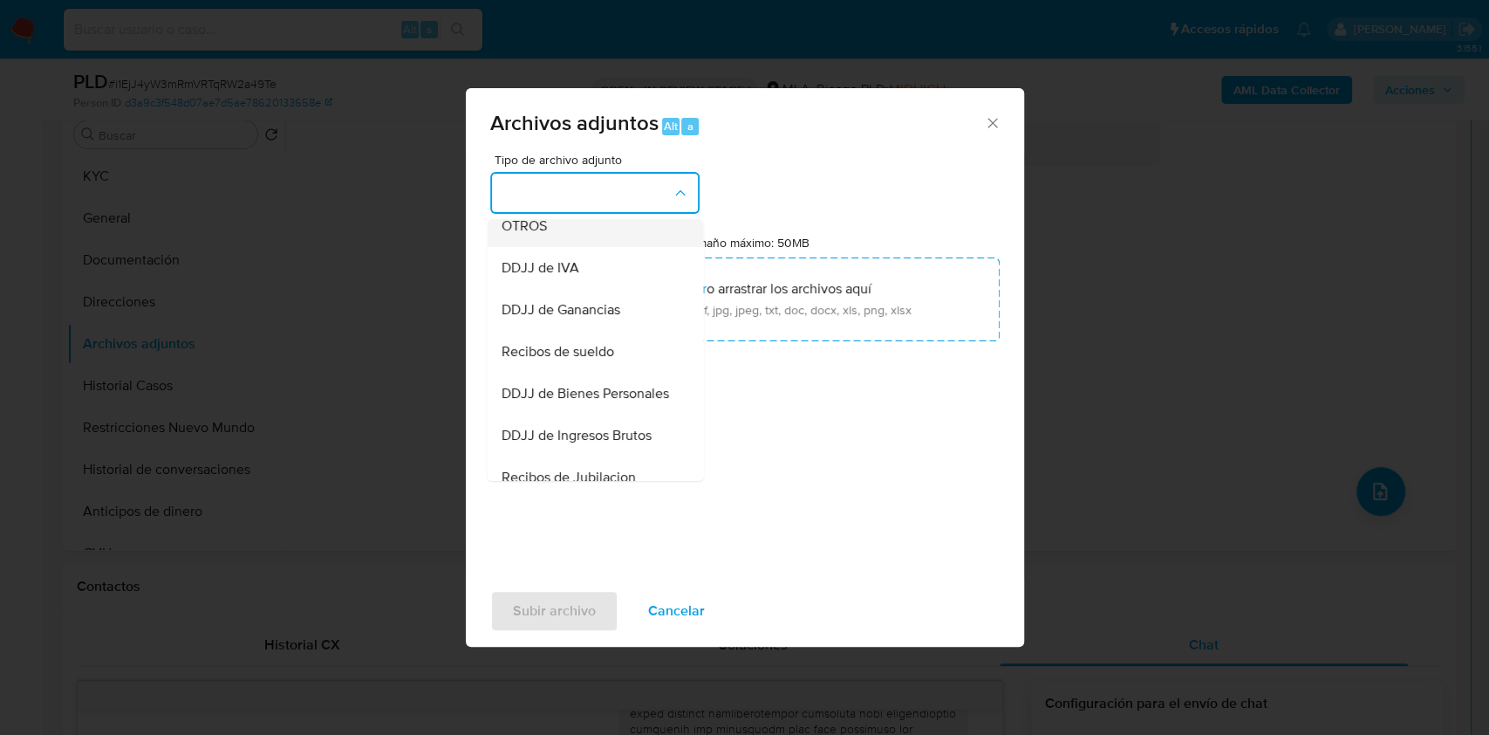
click at [566, 247] on div "OTROS" at bounding box center [590, 226] width 178 height 42
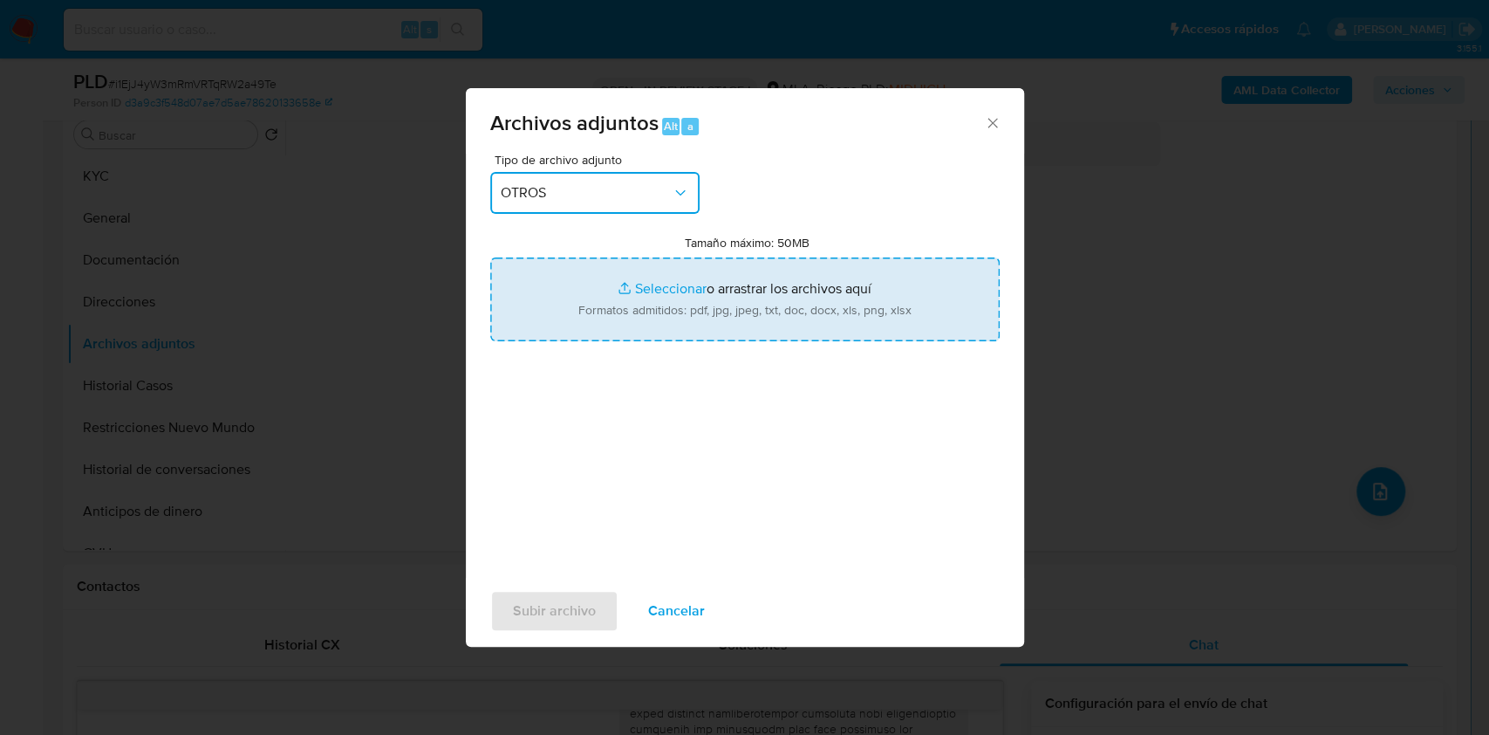
type input "C:\fakepath\Calculador DDJJ Libro IVA Digital.xlsx"
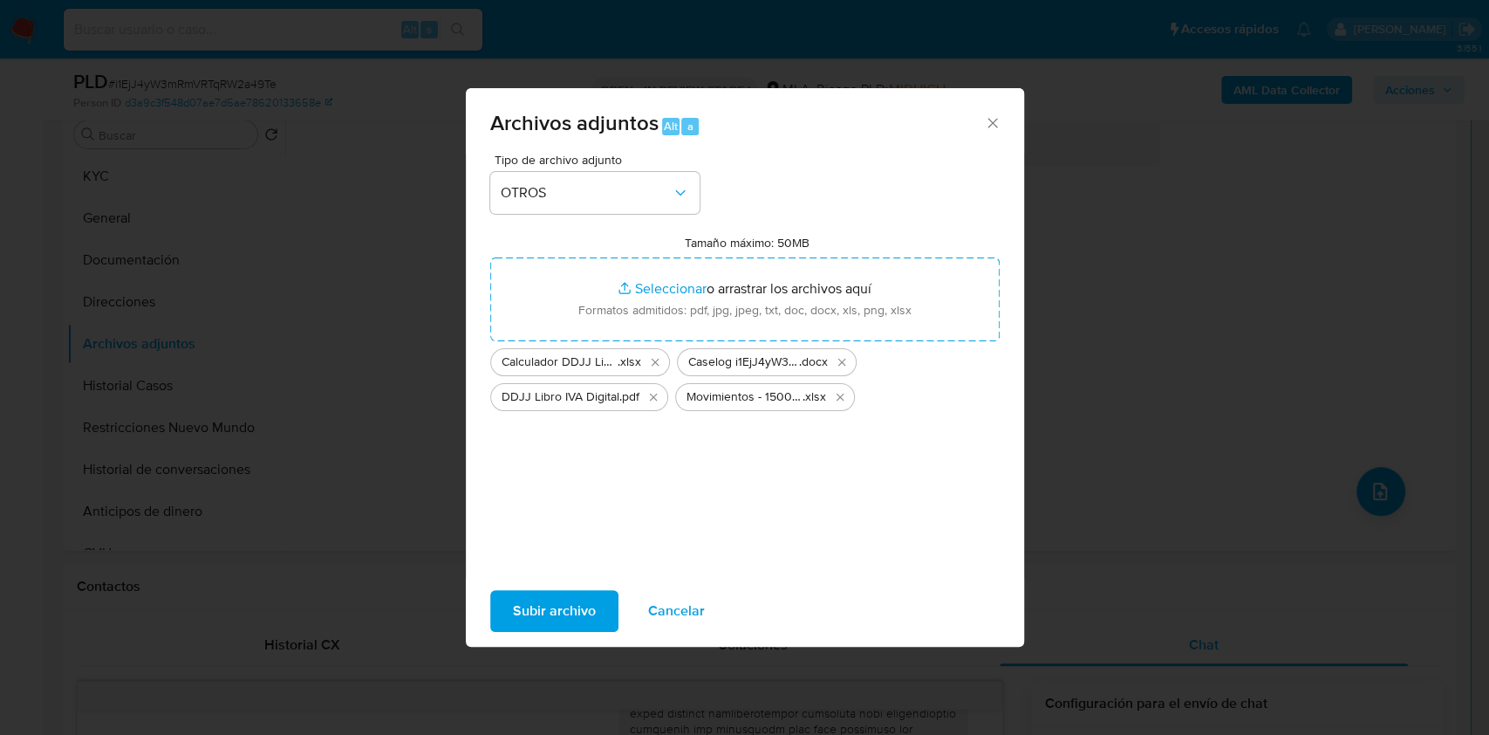
click at [587, 593] on span "Subir archivo" at bounding box center [554, 610] width 83 height 38
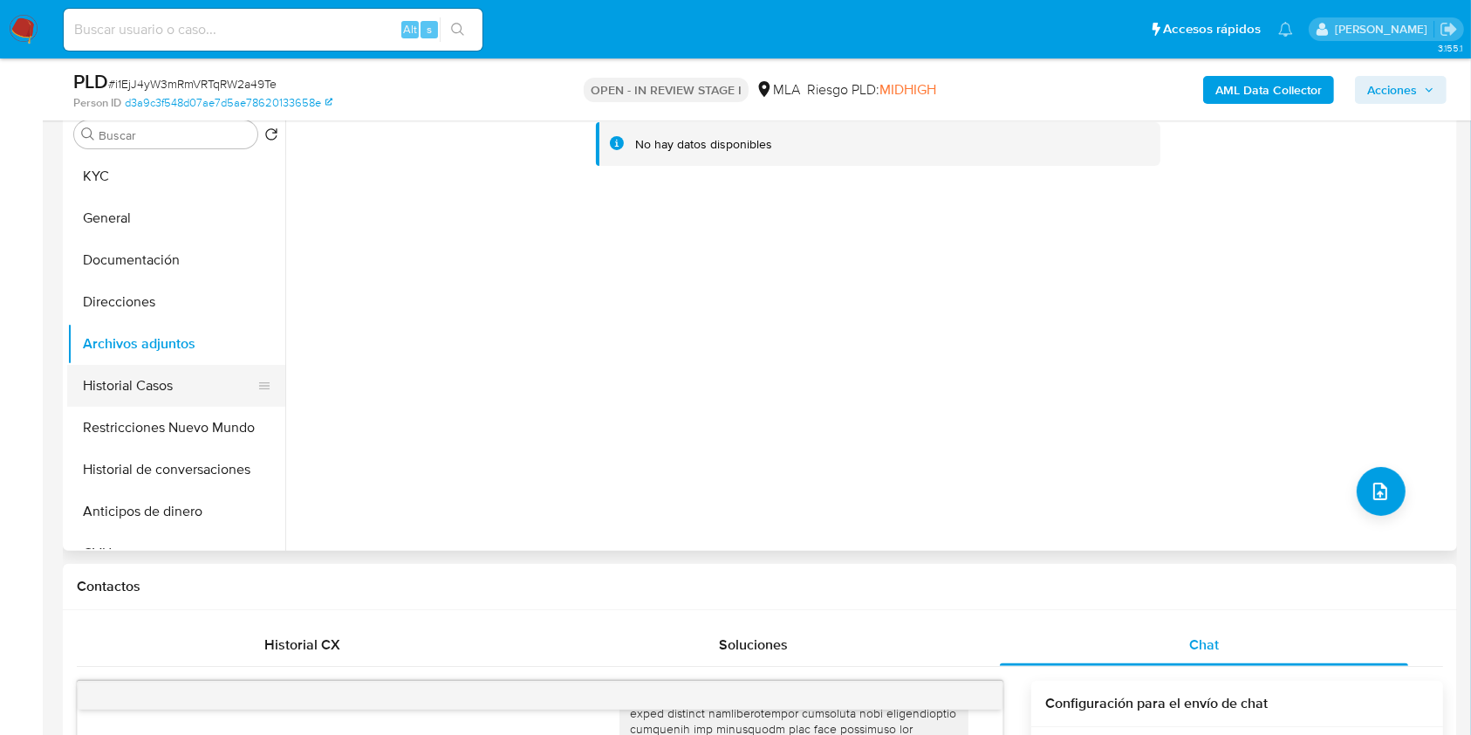
click at [125, 374] on button "Historial Casos" at bounding box center [169, 386] width 204 height 42
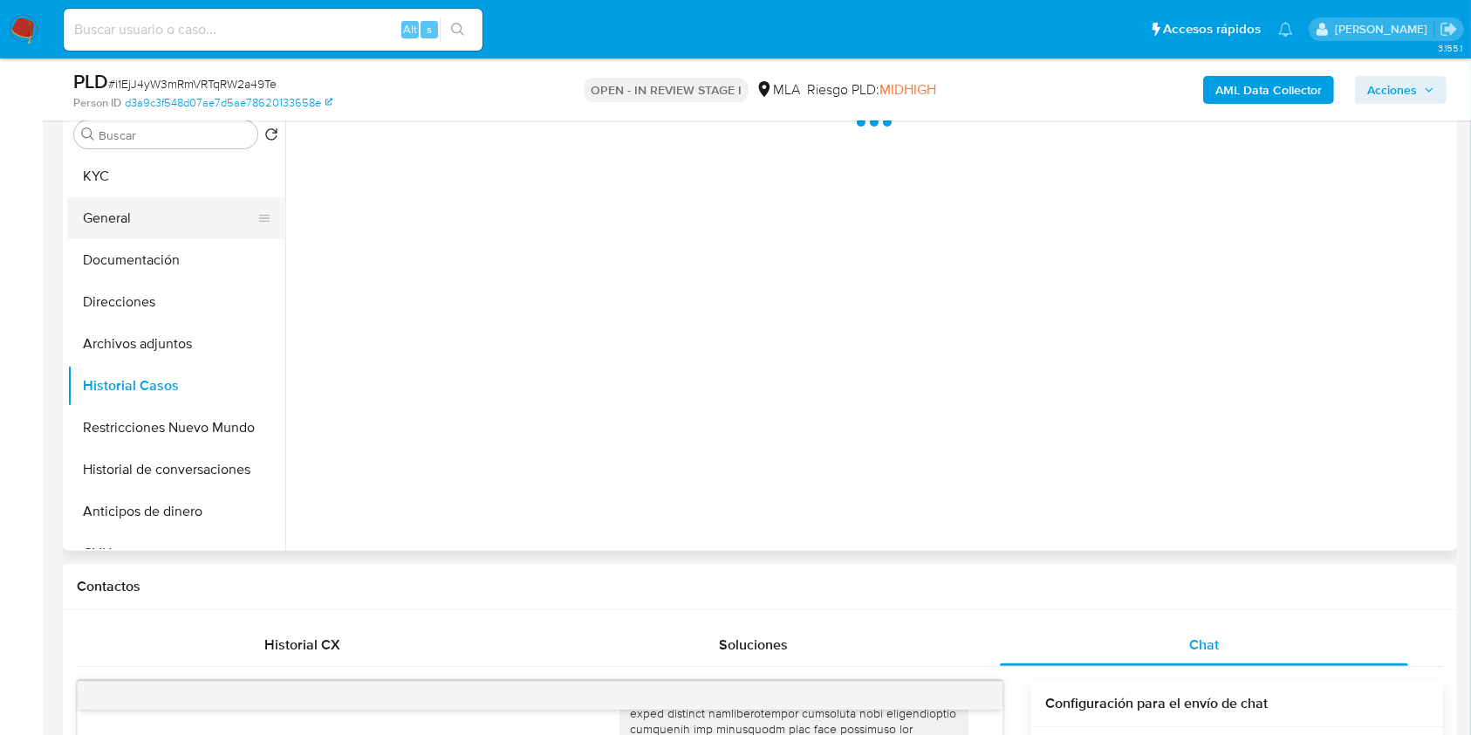
drag, startPoint x: 165, startPoint y: 338, endPoint x: 154, endPoint y: 223, distance: 115.6
click at [165, 338] on button "Archivos adjuntos" at bounding box center [176, 344] width 218 height 42
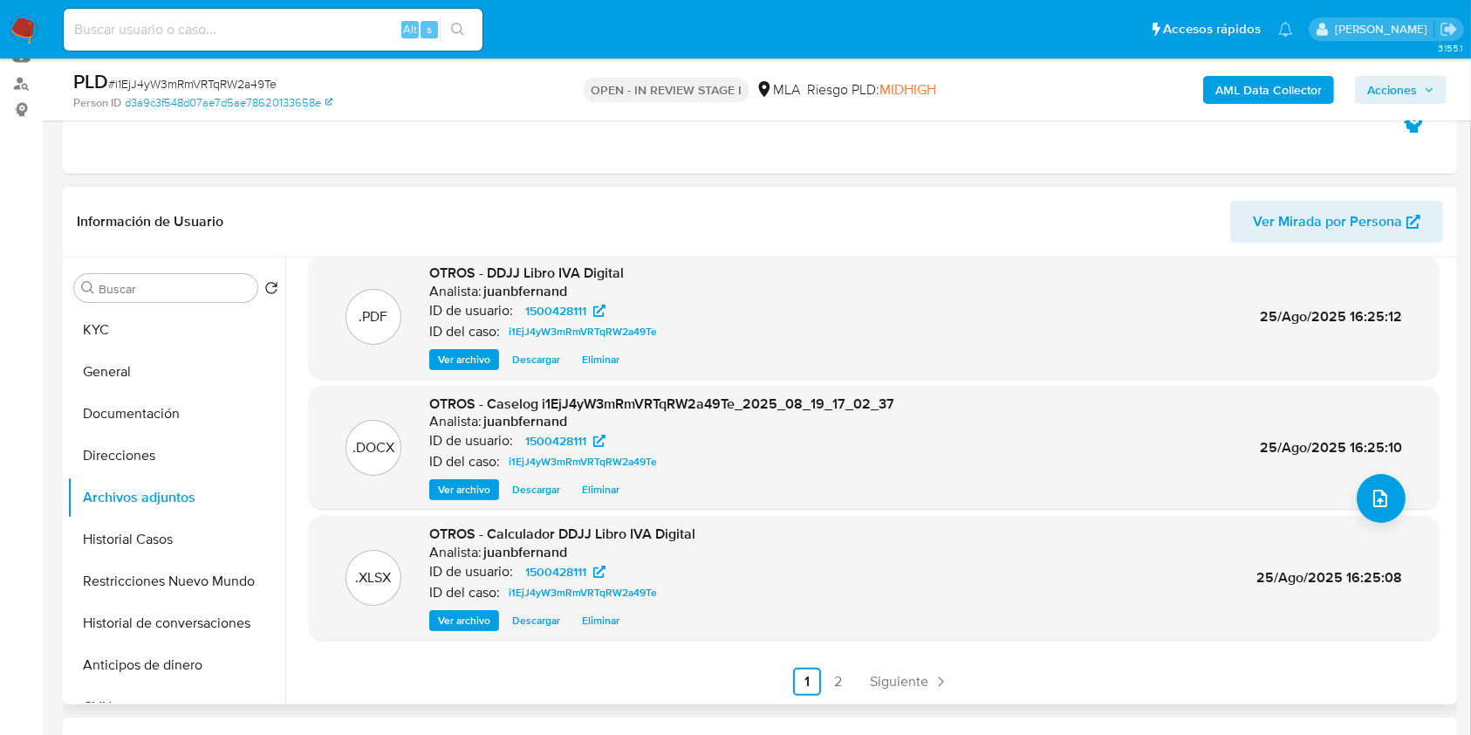
scroll to position [232, 0]
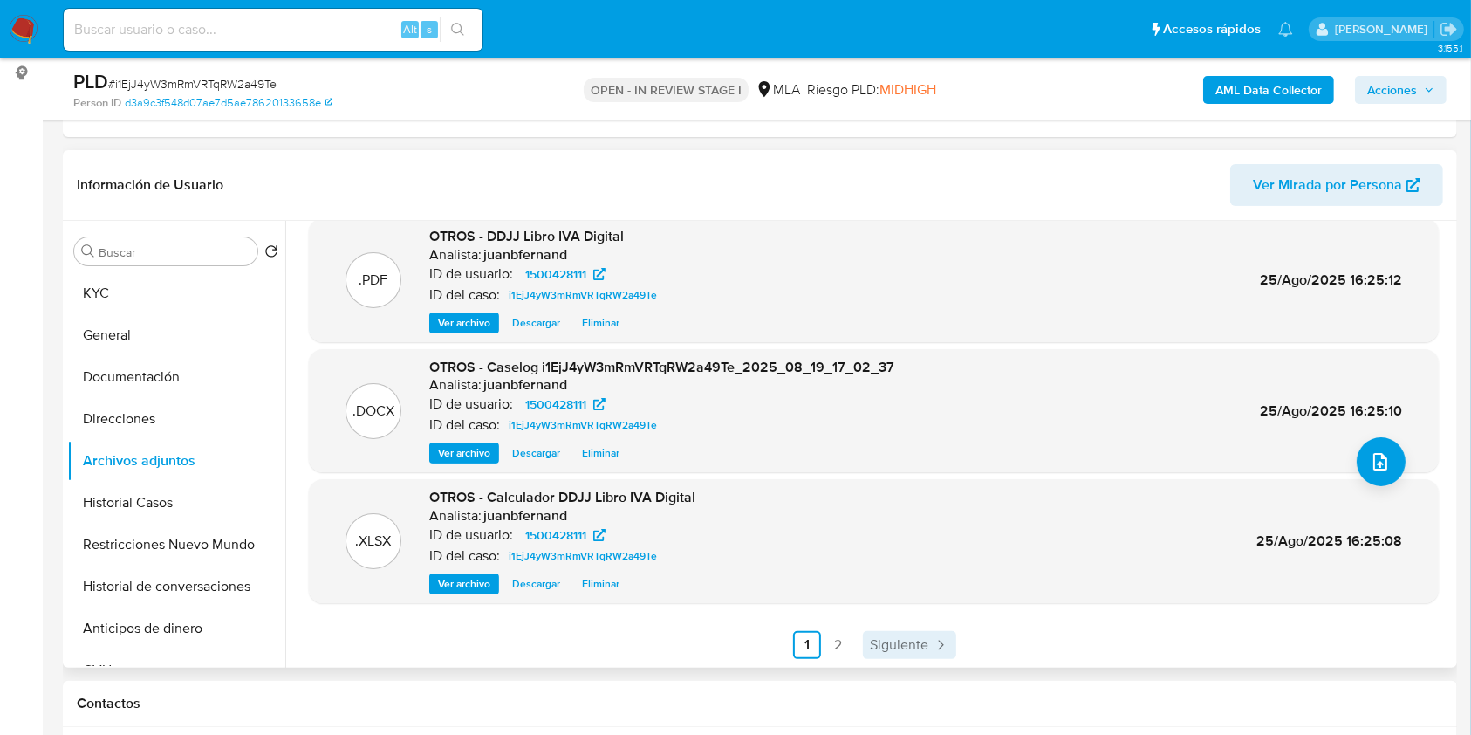
click at [941, 647] on icon "Paginación" at bounding box center [940, 644] width 17 height 17
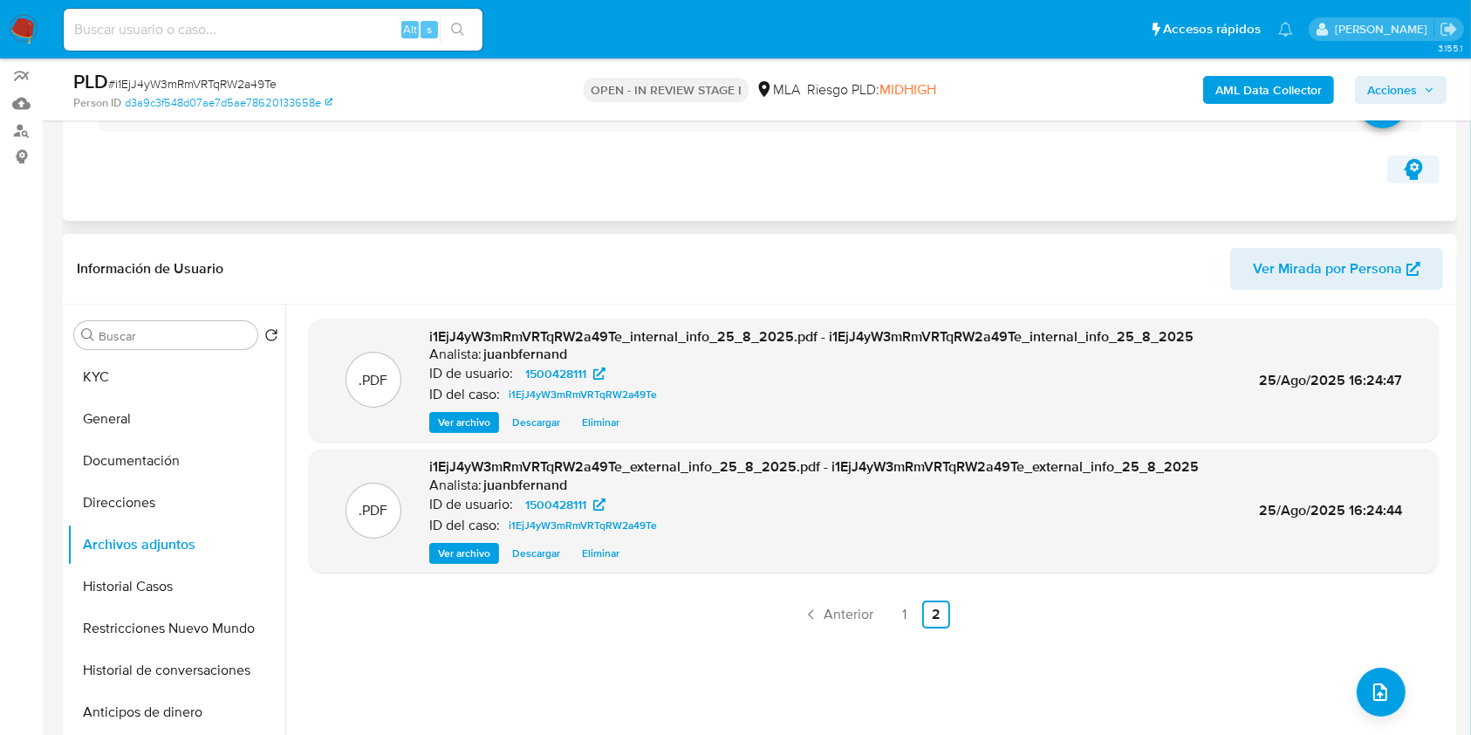
scroll to position [116, 0]
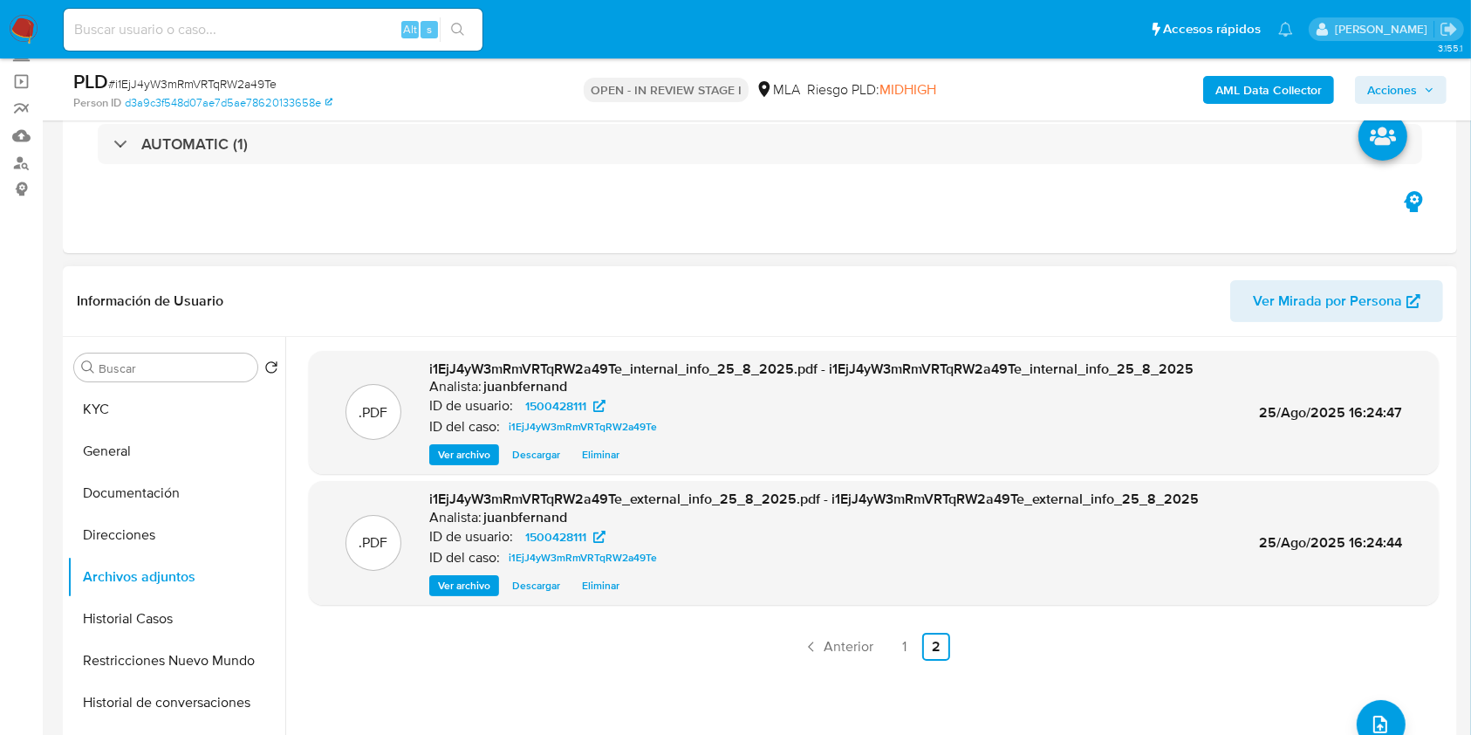
click at [1425, 79] on span "Acciones" at bounding box center [1400, 90] width 67 height 24
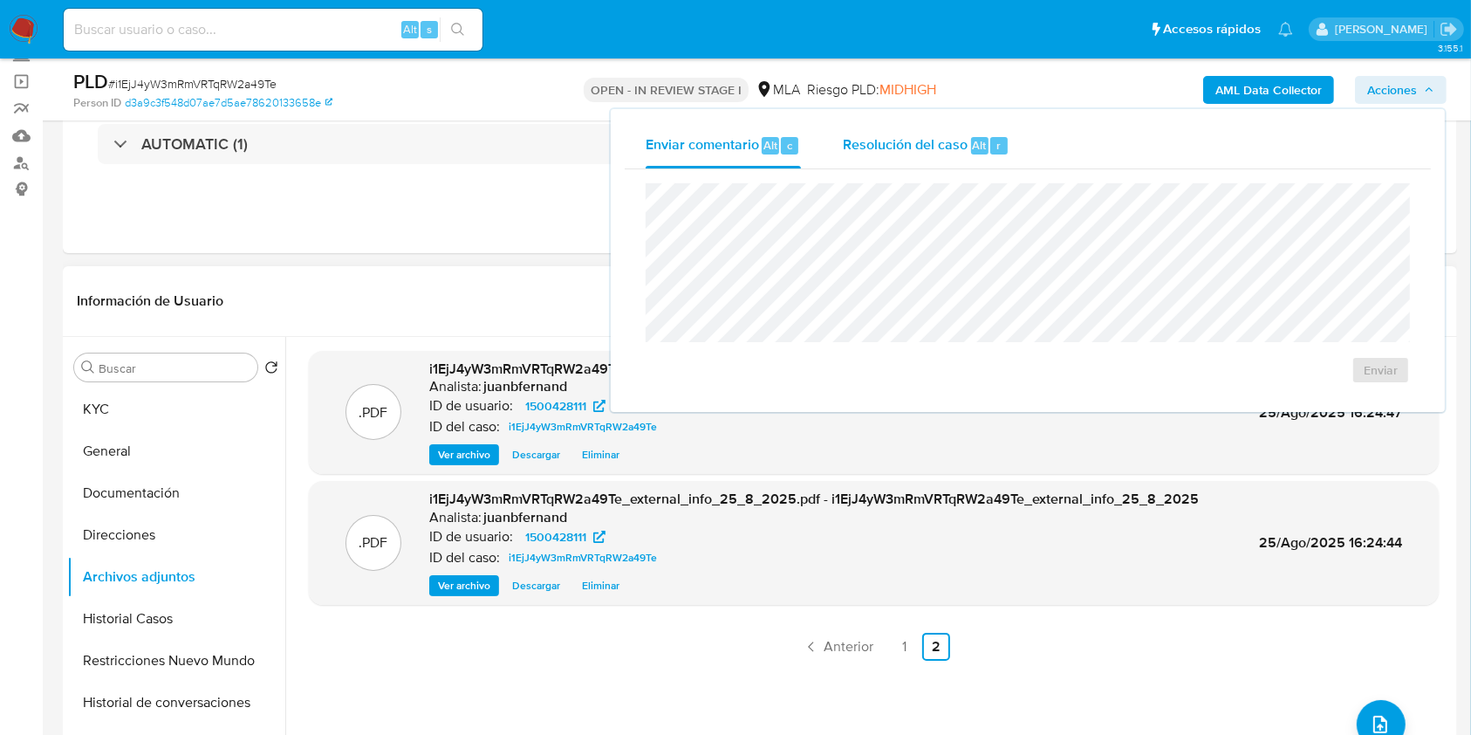
click at [946, 138] on span "Resolución del caso" at bounding box center [905, 144] width 125 height 20
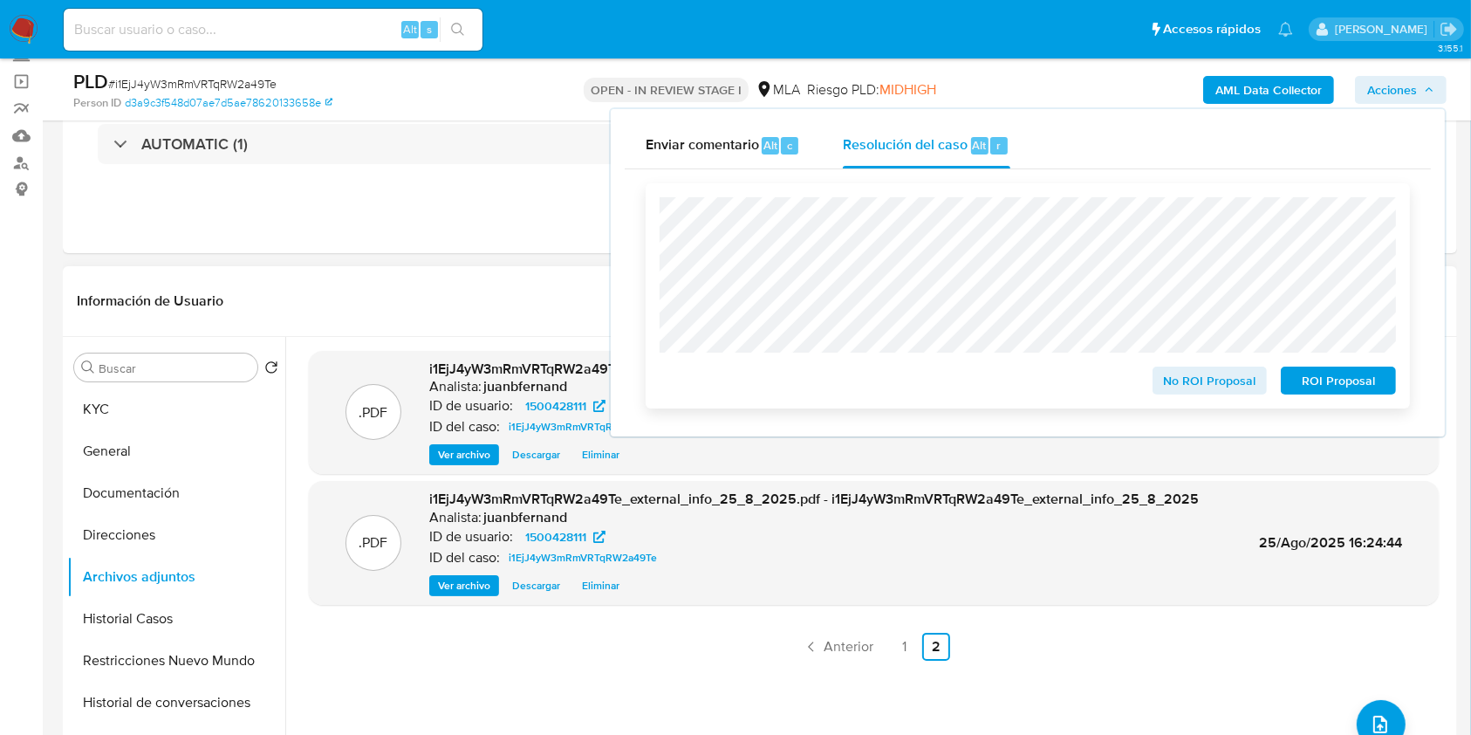
click at [1234, 378] on span "No ROI Proposal" at bounding box center [1210, 380] width 91 height 24
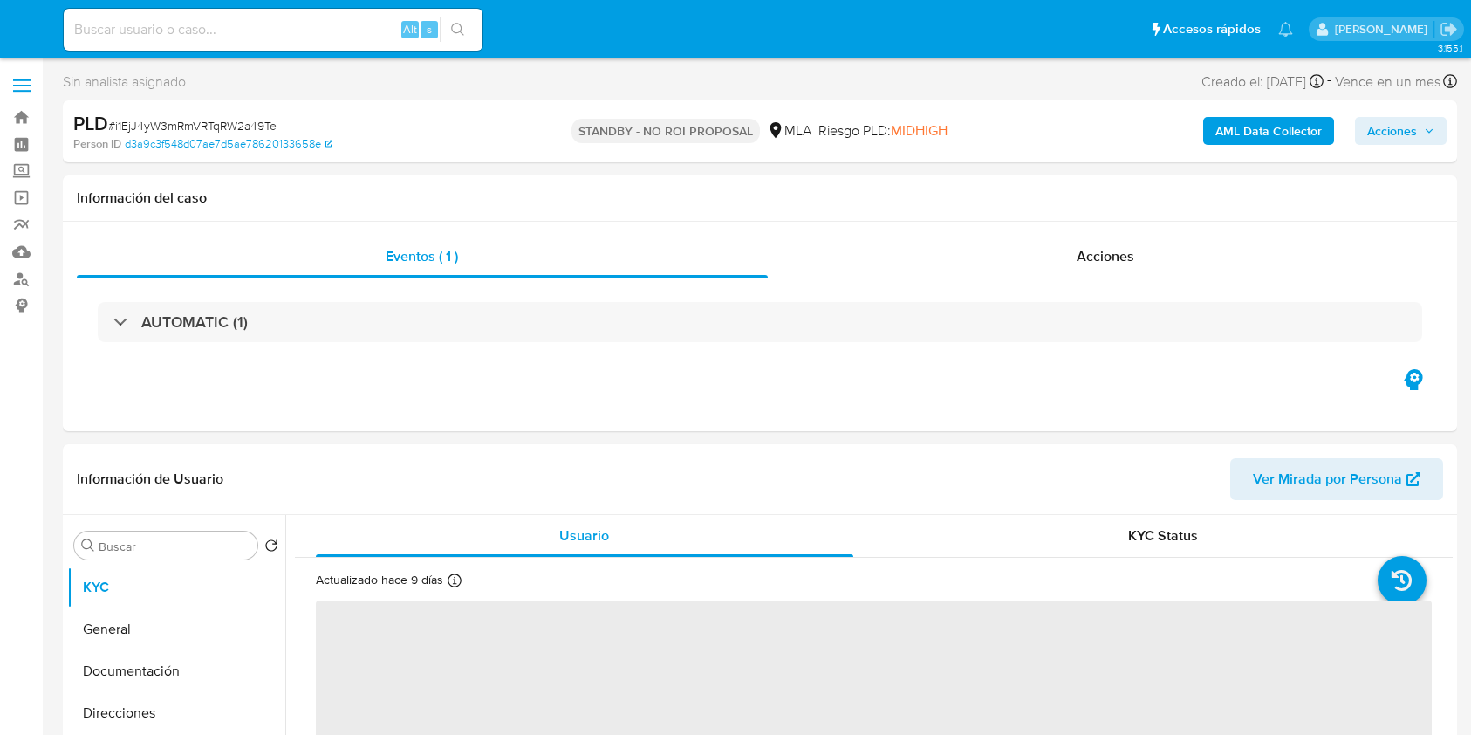
select select "10"
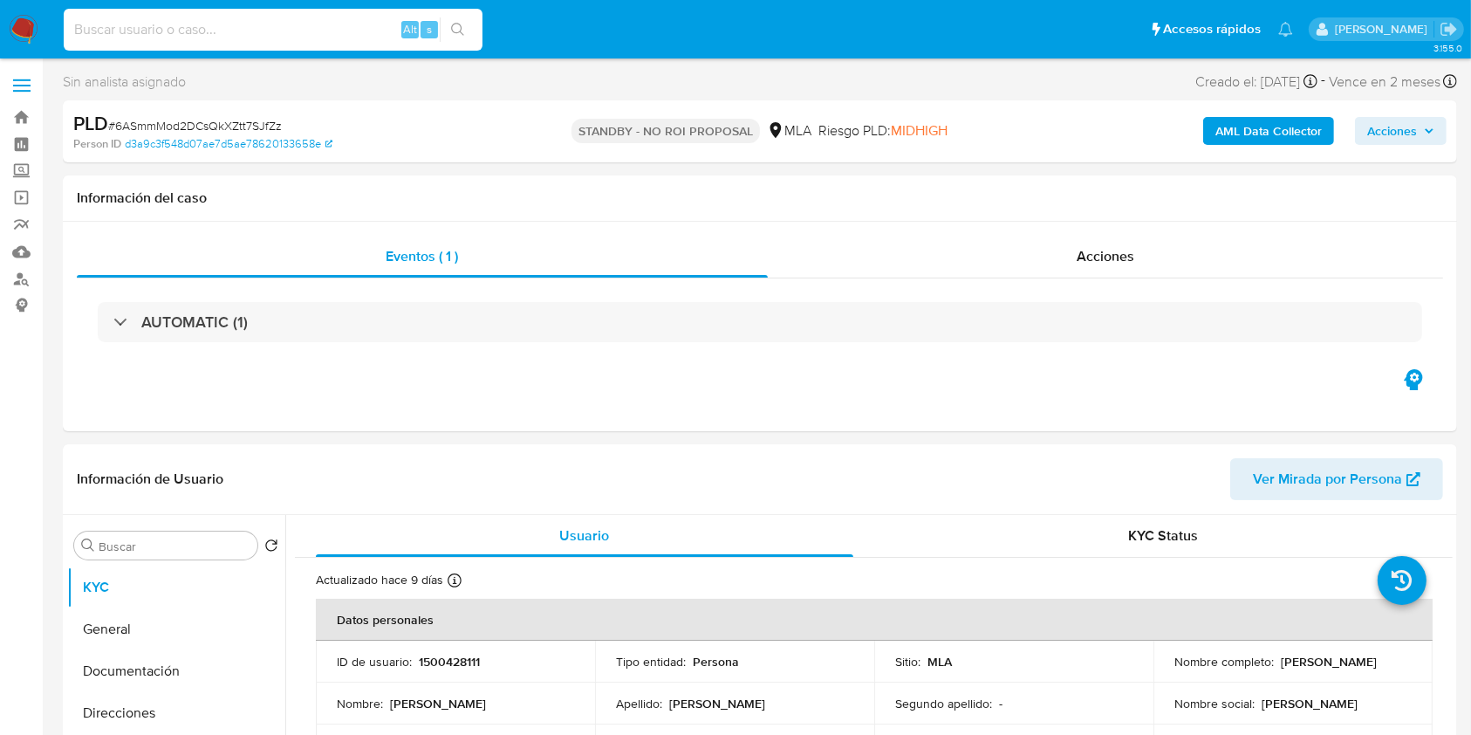
click at [311, 27] on input at bounding box center [273, 29] width 419 height 23
paste input "clP8NLs5mJOI3aNf9wz2OZ0K"
type input "clP8NLs5mJOI3aNf9wz2OZ0K"
click at [468, 27] on button "search-icon" at bounding box center [458, 29] width 36 height 24
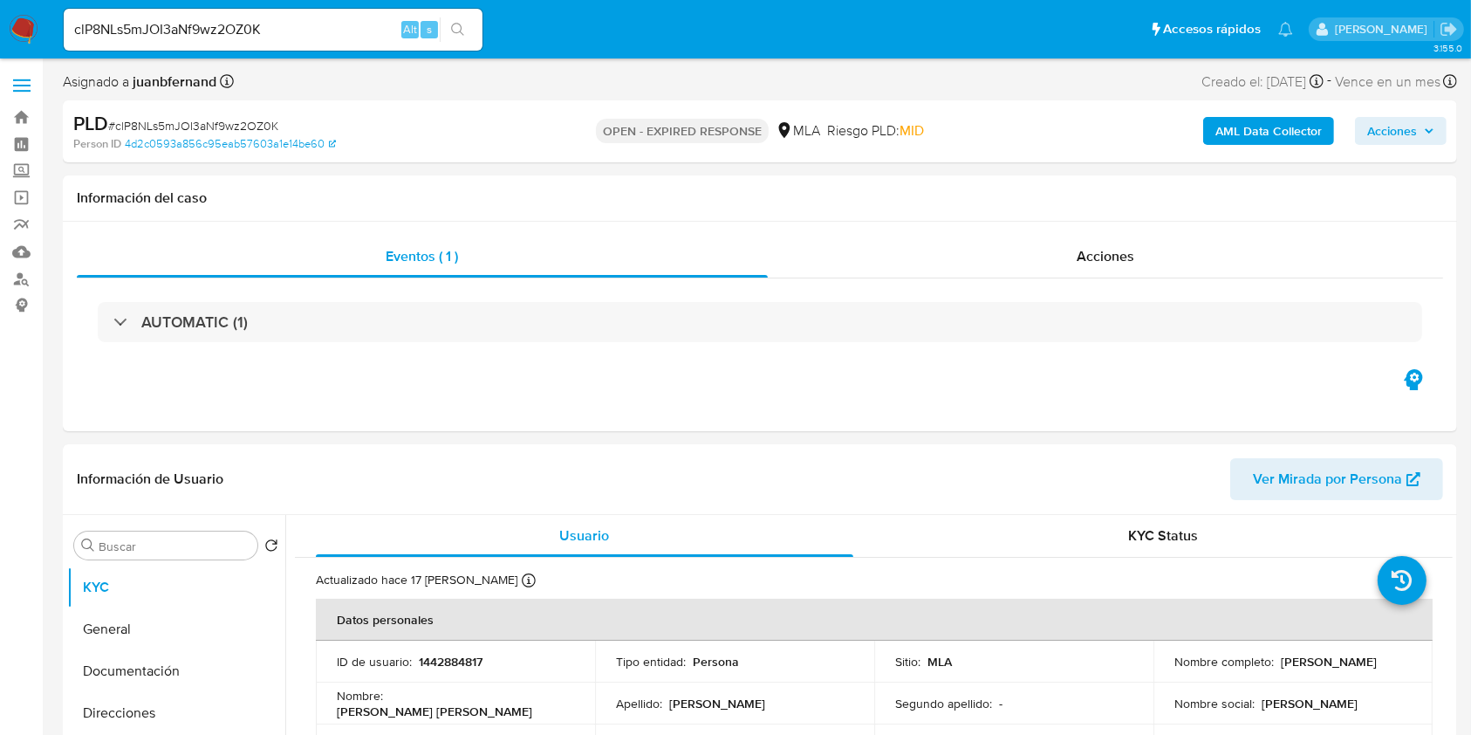
select select "10"
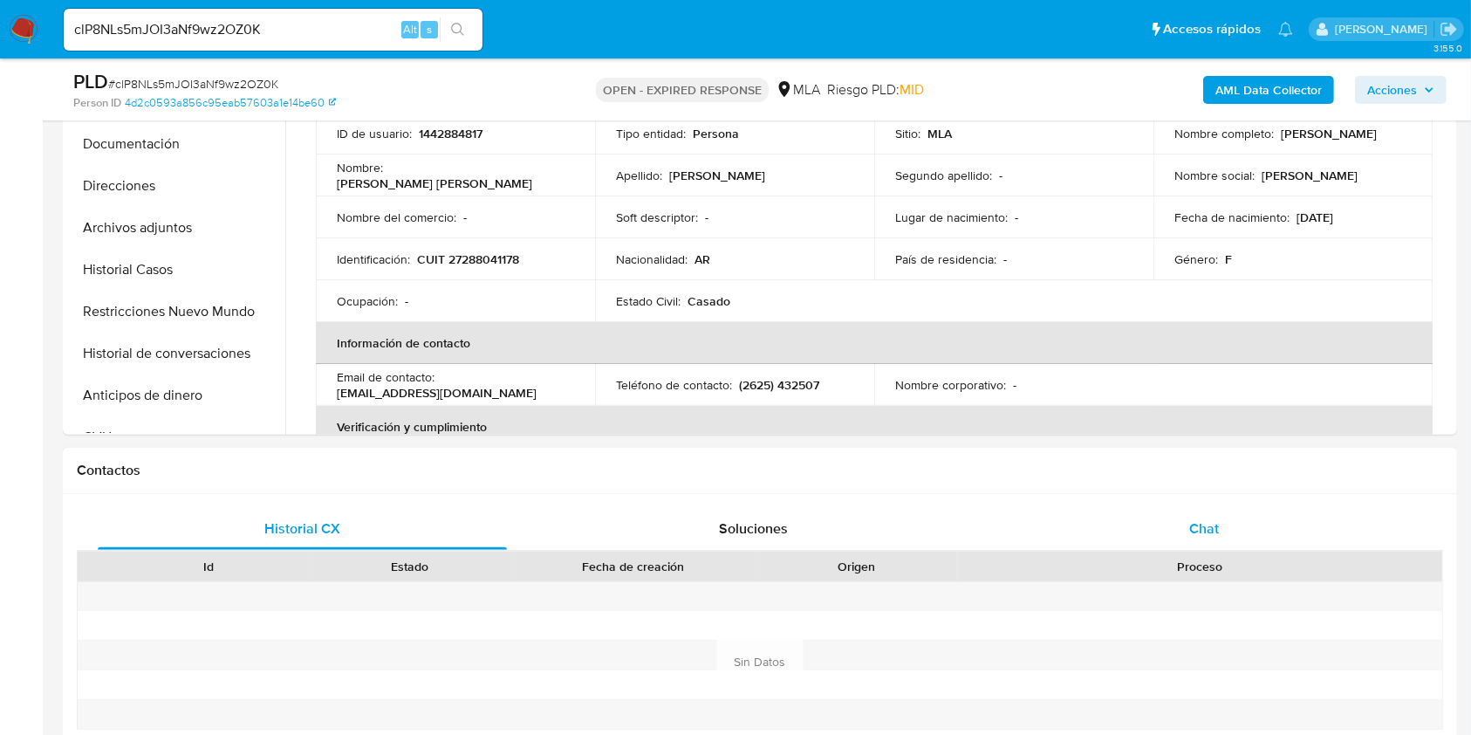
click at [1294, 527] on div "Chat" at bounding box center [1204, 529] width 409 height 42
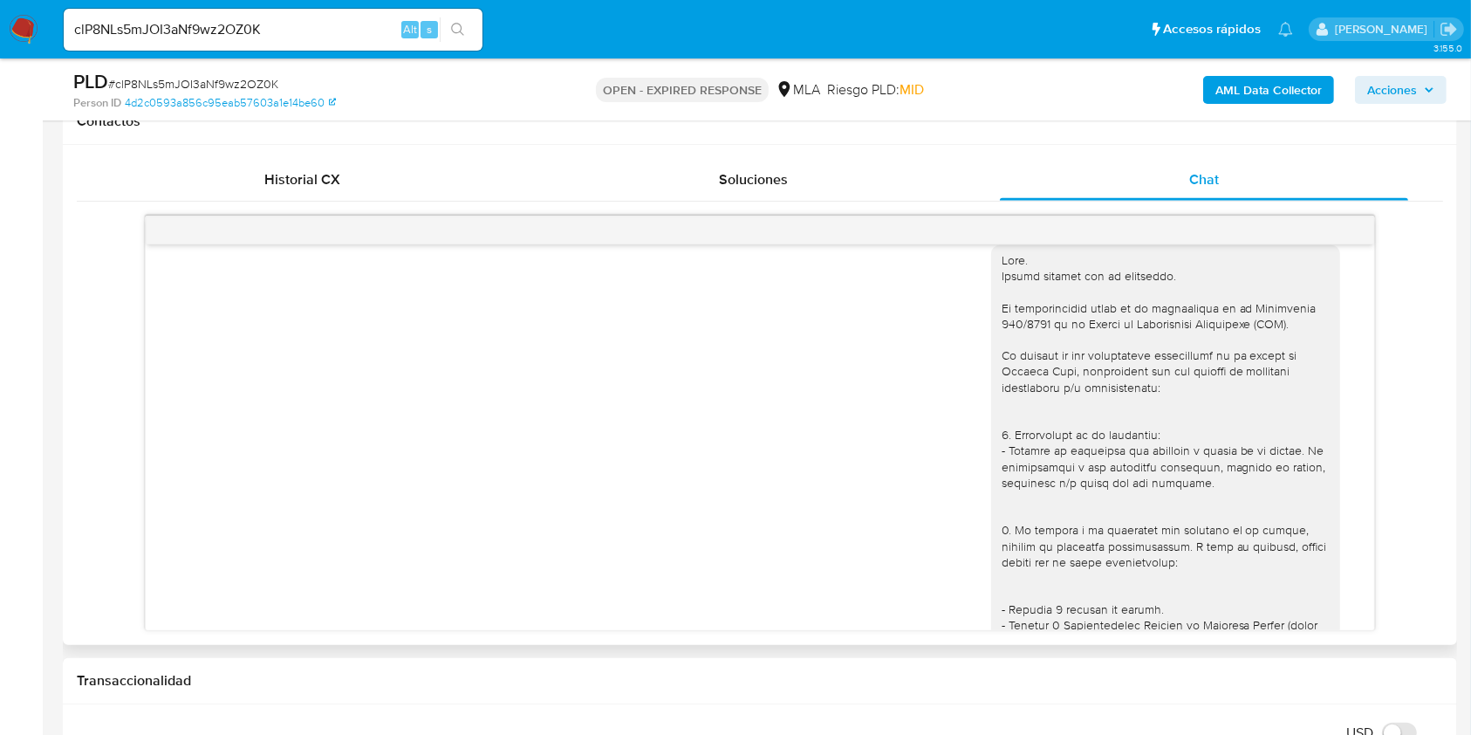
scroll to position [1254, 0]
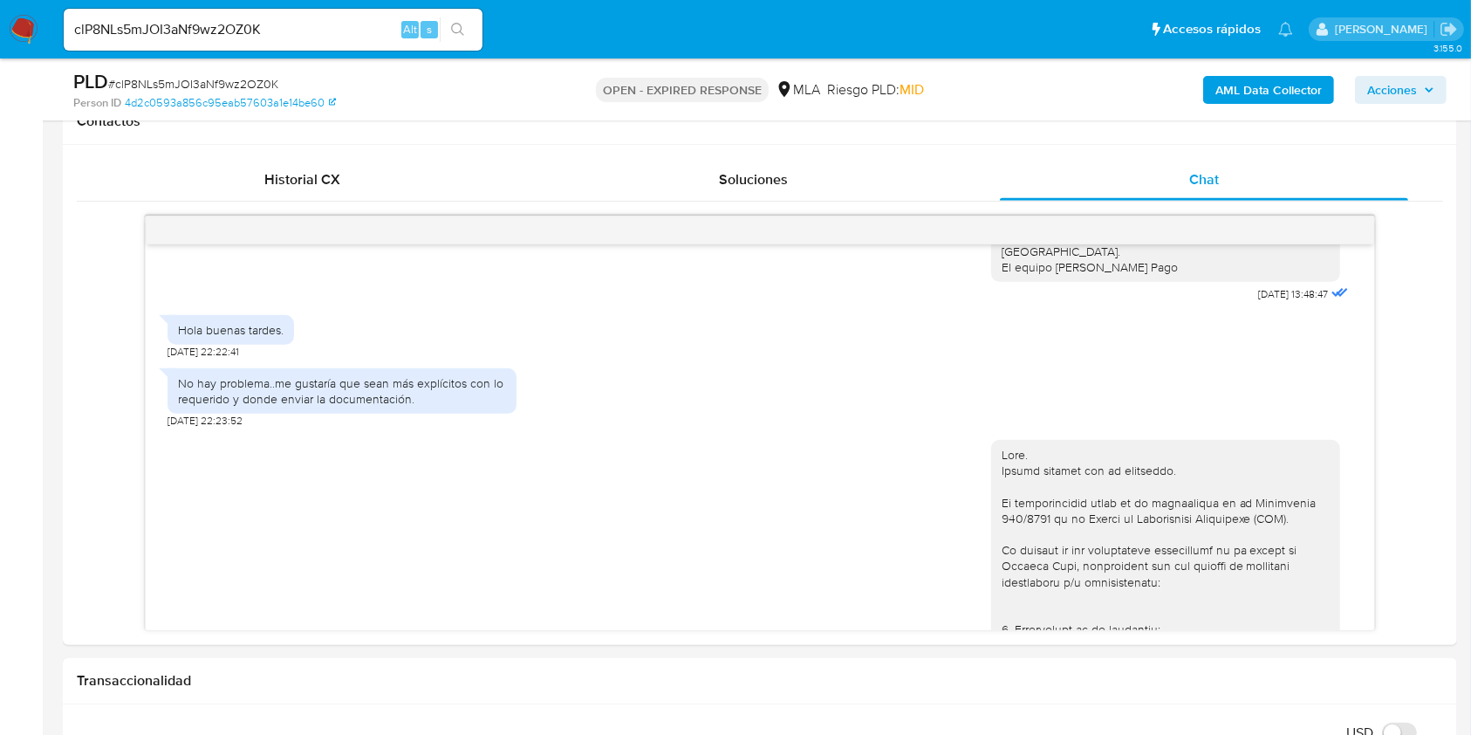
click at [338, 38] on input "clP8NLs5mJOI3aNf9wz2OZ0K" at bounding box center [273, 29] width 419 height 23
paste input "SqVwoyTnIBFWYb7blES2YqJq"
type input "SqVwoyTnIBFWYb7blES2YqJq"
click at [462, 31] on icon "search-icon" at bounding box center [458, 30] width 14 height 14
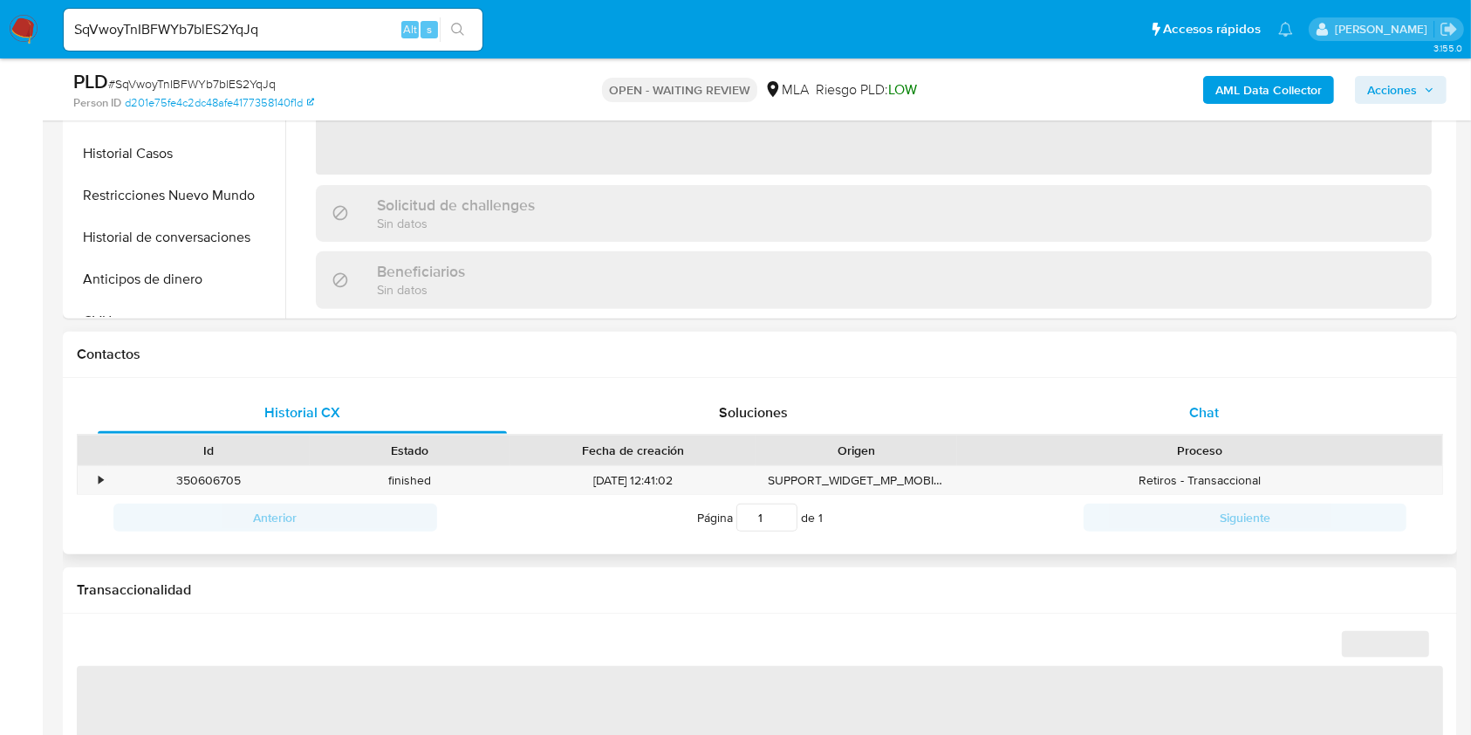
click at [1210, 414] on span "Chat" at bounding box center [1204, 412] width 30 height 20
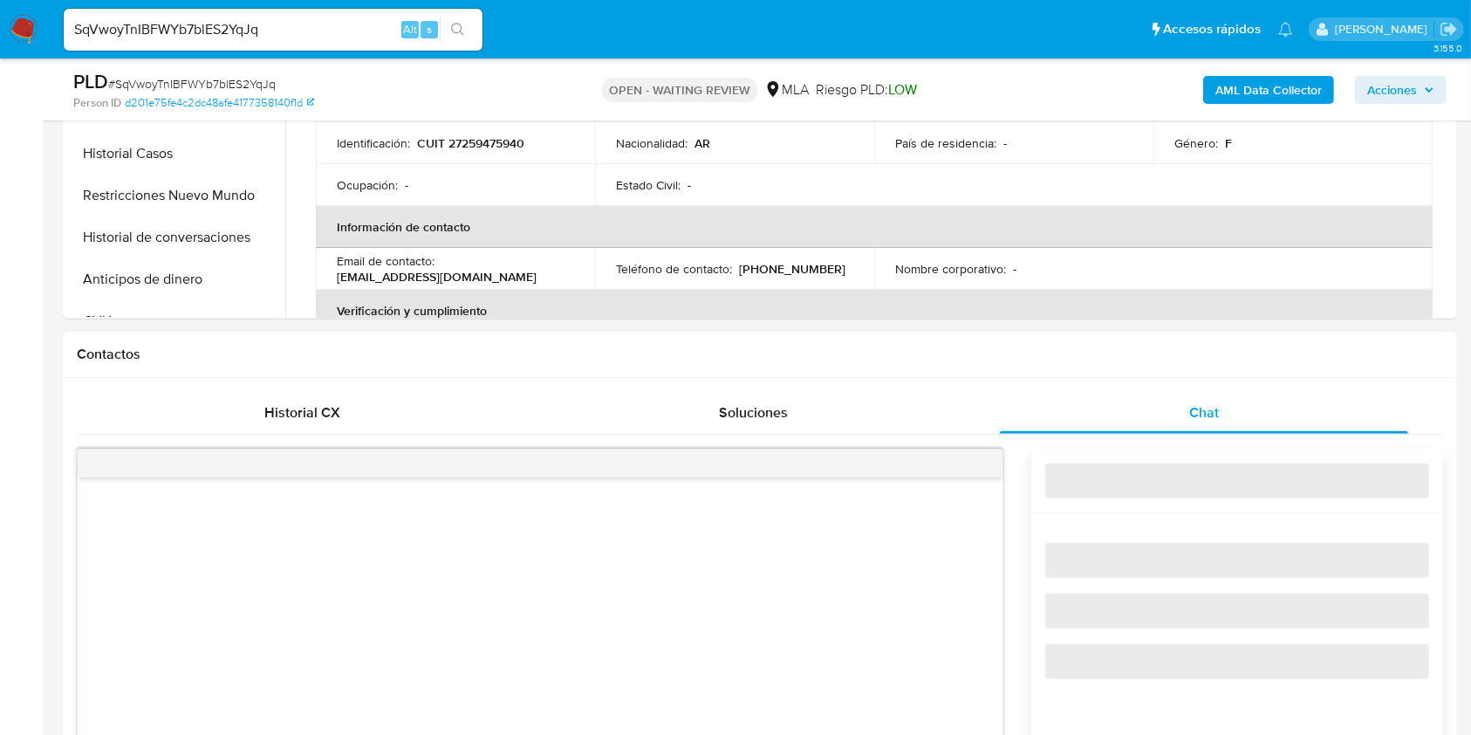
select select "10"
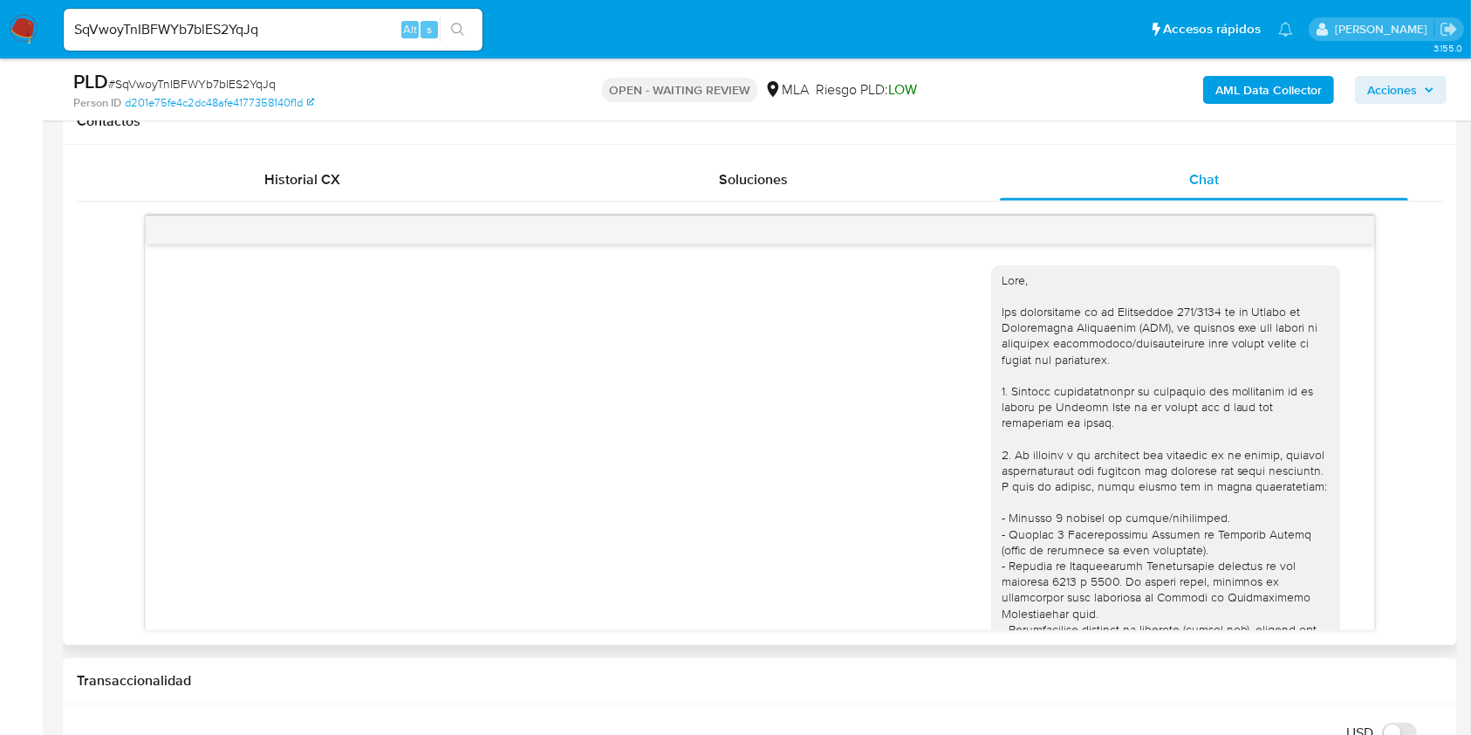
scroll to position [1637, 0]
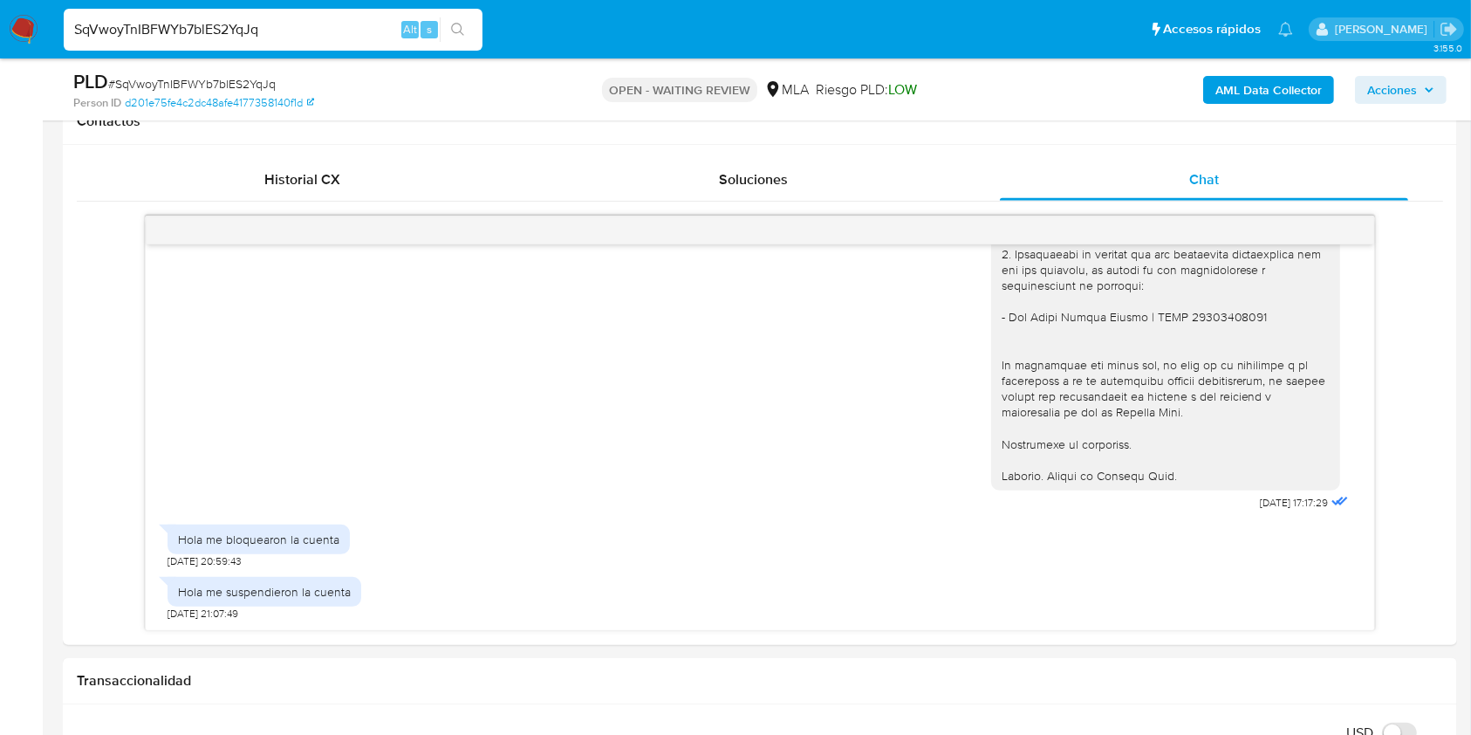
click at [297, 26] on input "SqVwoyTnIBFWYb7blES2YqJq" at bounding box center [273, 29] width 419 height 23
paste input "0vUy5T2VzpMzkBHKq0vmk5jx"
type input "0vUy5T2VzpMzkBHKq0vmk5jx"
click at [466, 26] on button "search-icon" at bounding box center [458, 29] width 36 height 24
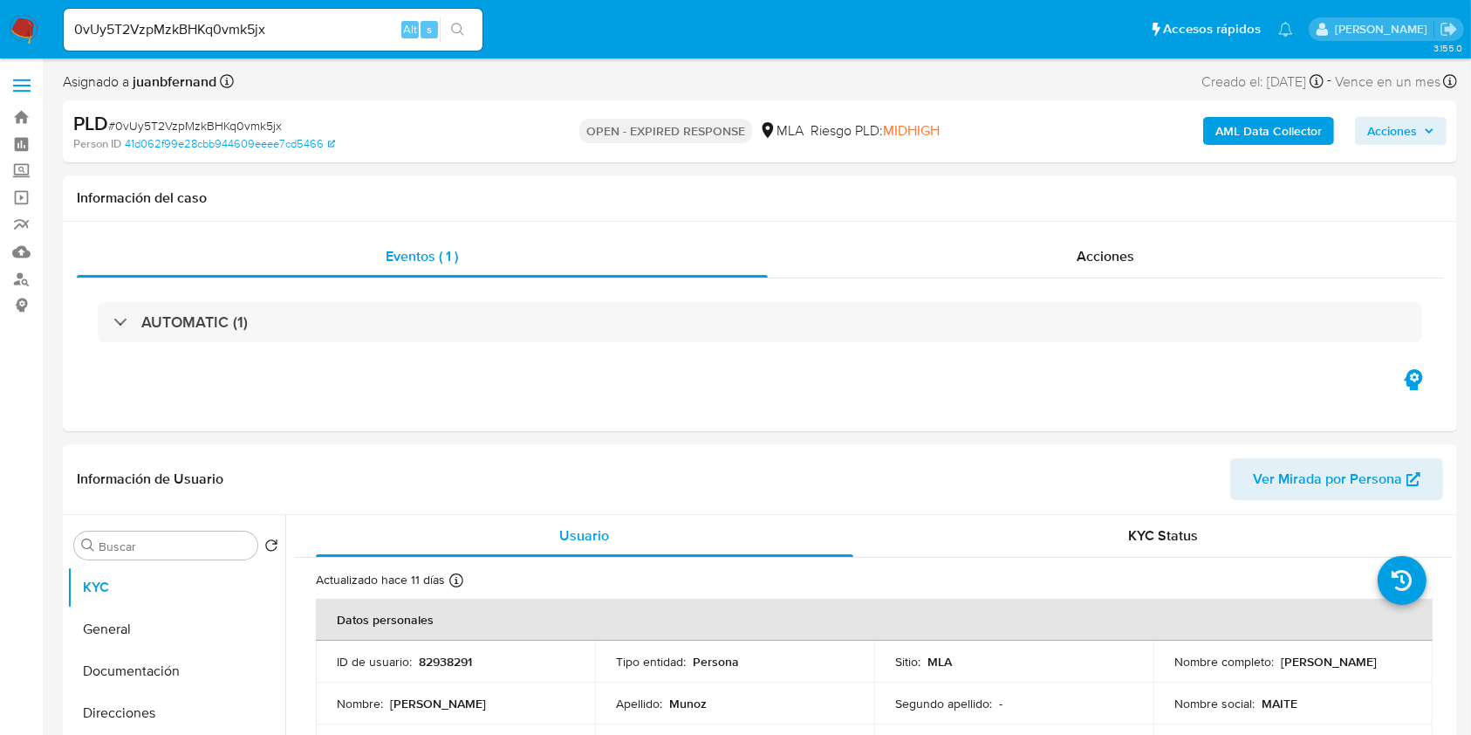
select select "10"
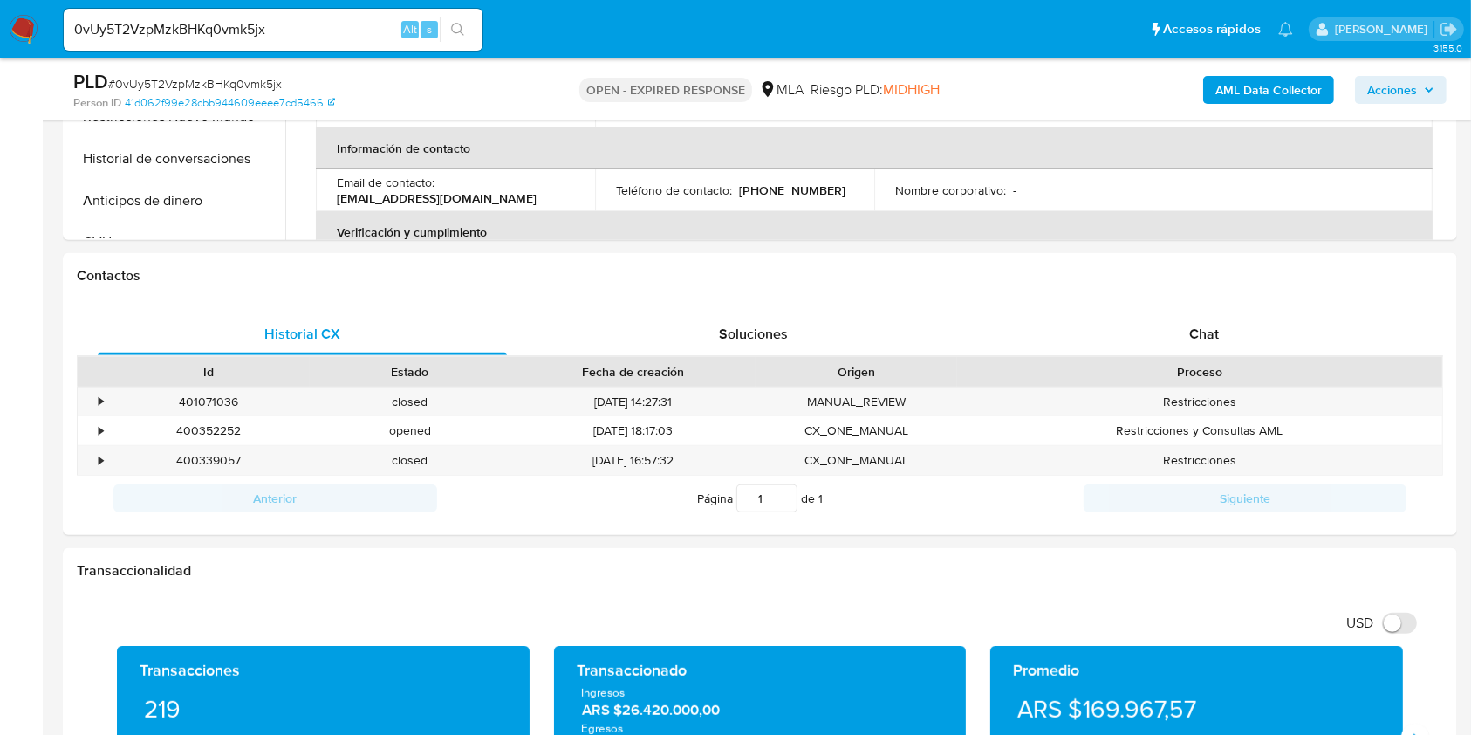
scroll to position [698, 0]
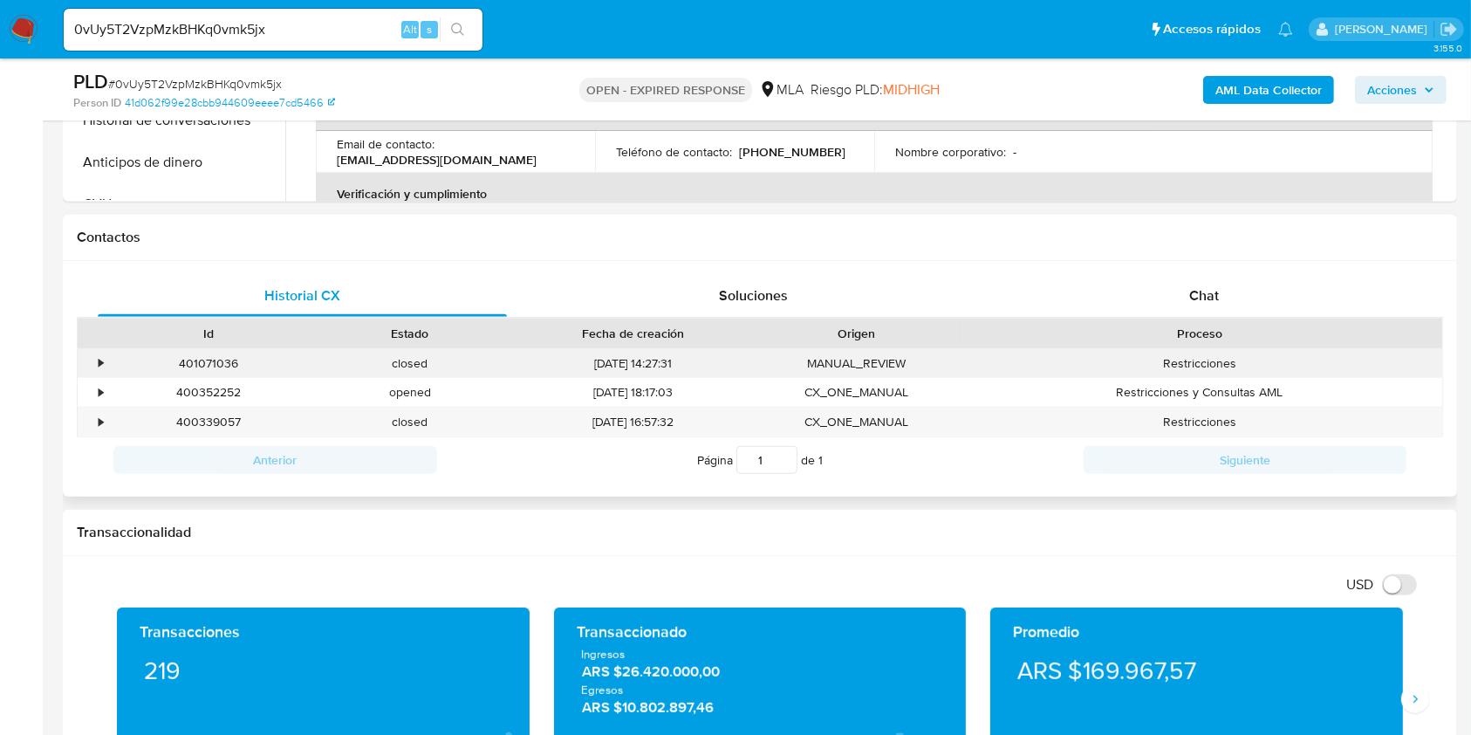
click at [214, 365] on div "401071036" at bounding box center [209, 363] width 202 height 29
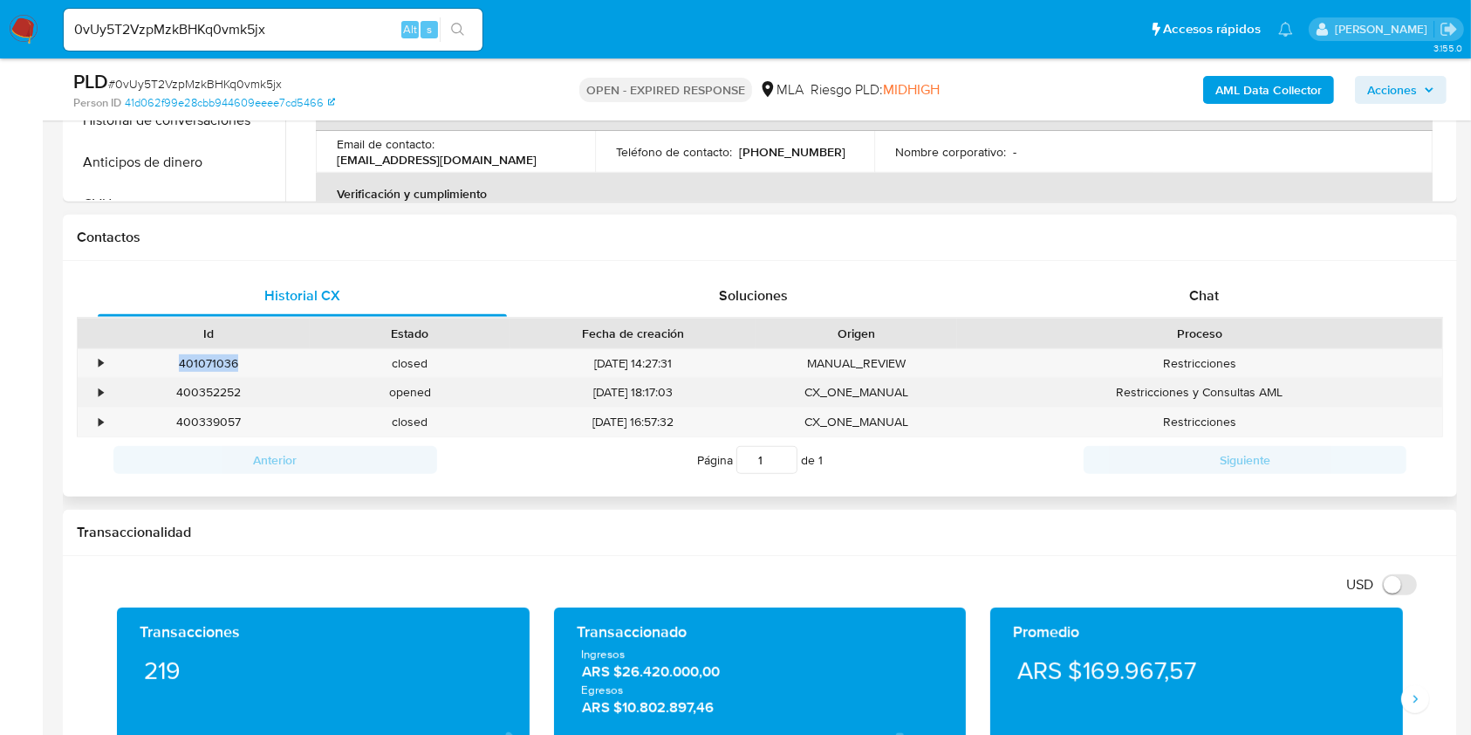
copy div "401071036"
click at [217, 396] on div "400352252" at bounding box center [209, 392] width 202 height 29
copy div "400352252"
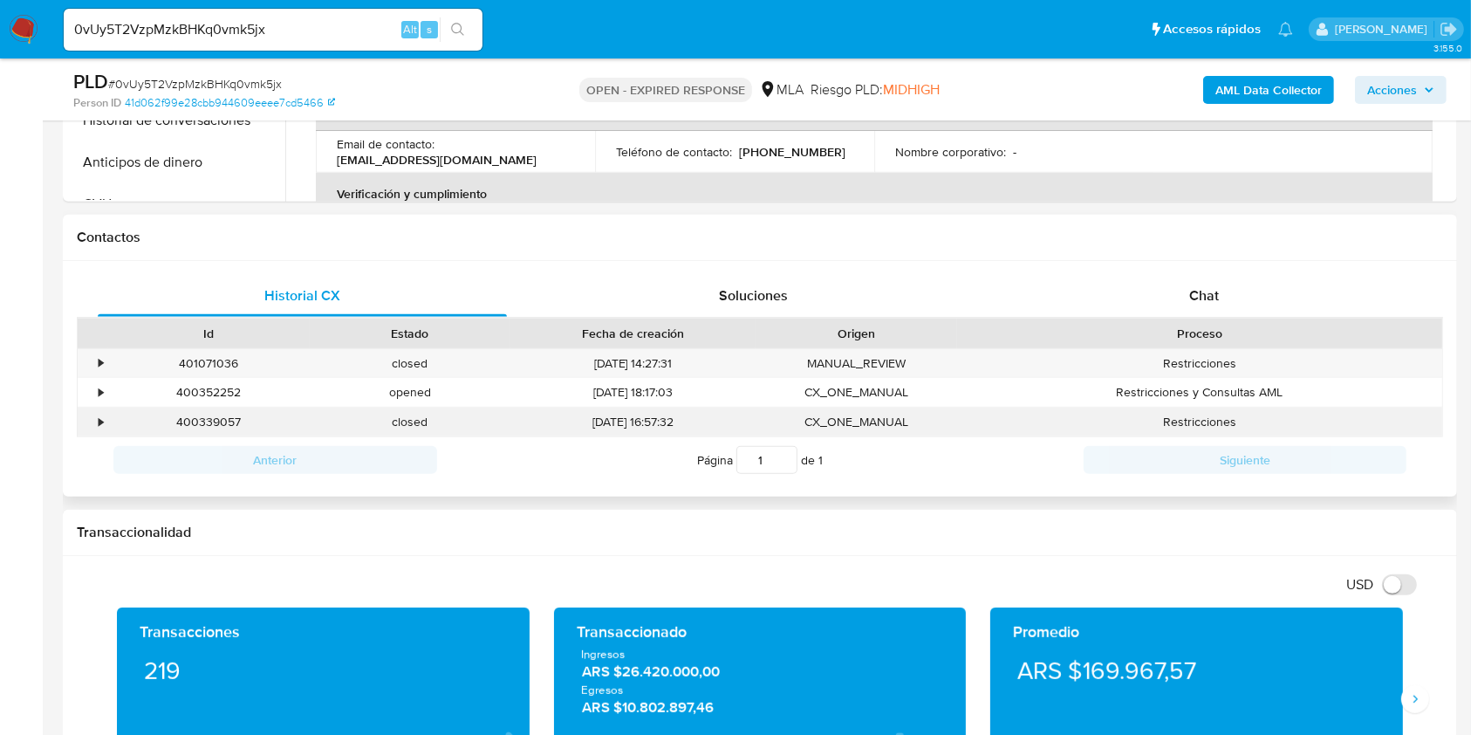
click at [211, 420] on div "400339057" at bounding box center [209, 421] width 202 height 29
copy div "400339057"
click at [1129, 283] on div "Chat" at bounding box center [1204, 296] width 409 height 42
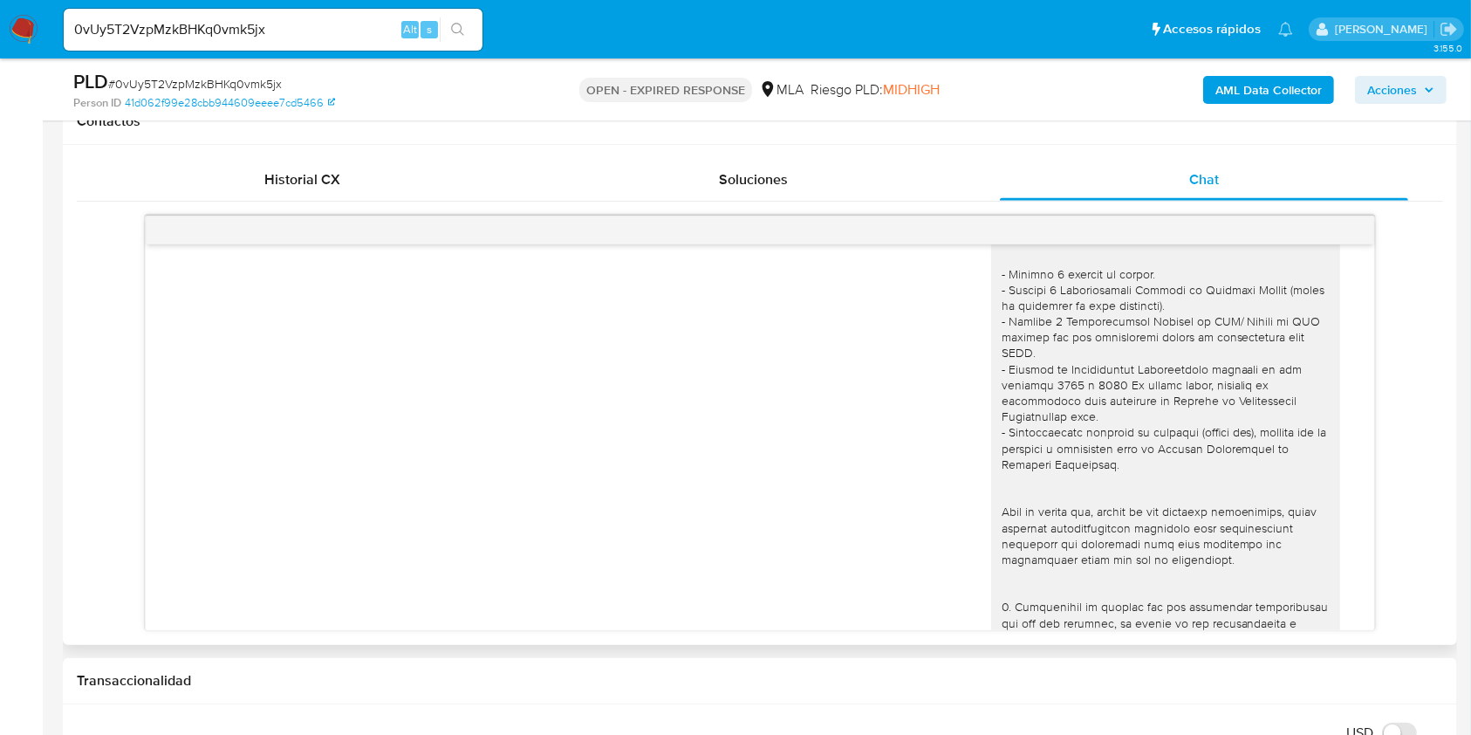
scroll to position [1656, 0]
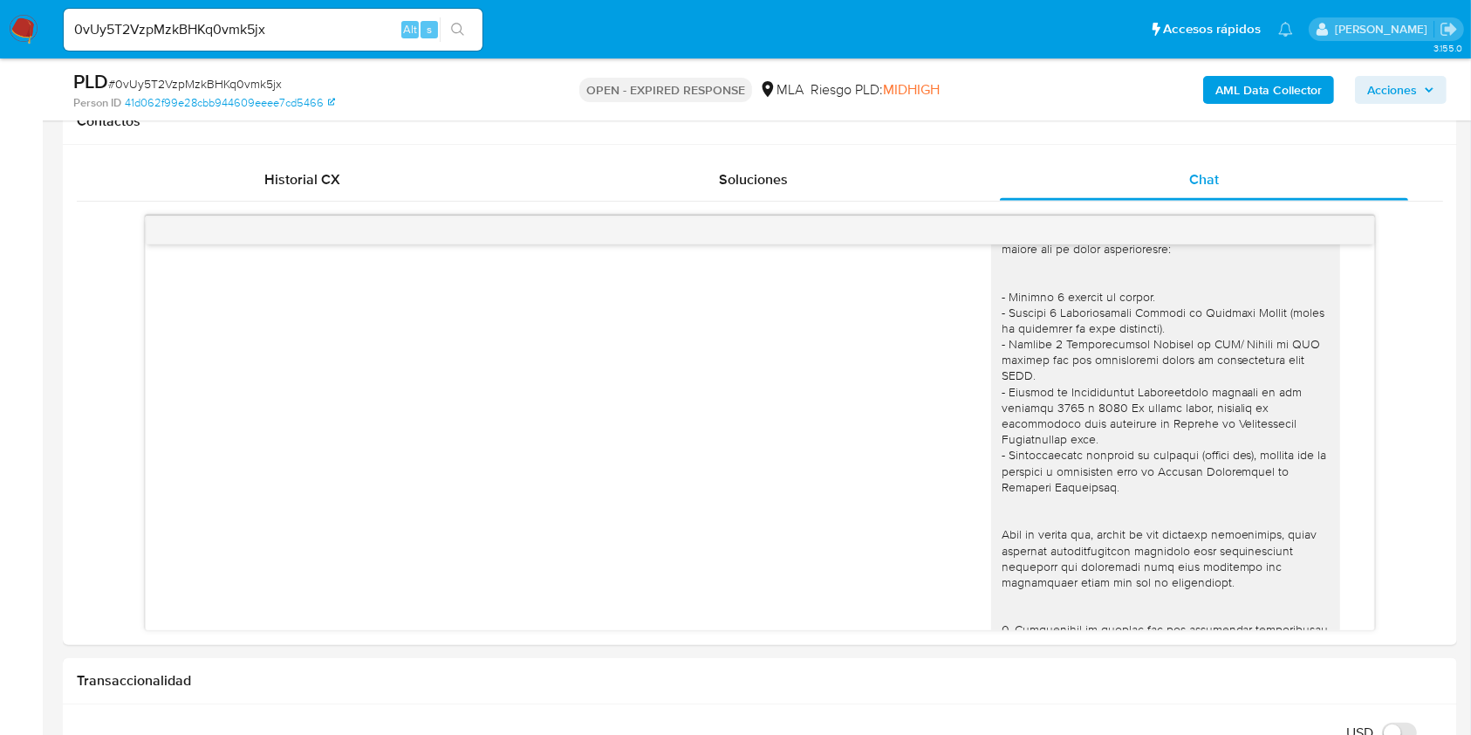
click at [359, 28] on input "0vUy5T2VzpMzkBHKq0vmk5jx" at bounding box center [273, 29] width 419 height 23
click at [359, 27] on input "0vUy5T2VzpMzkBHKq0vmk5jx" at bounding box center [273, 29] width 419 height 23
click at [360, 31] on input "0vUy5T2VzpMzkBHKq0vmk5jx" at bounding box center [273, 29] width 419 height 23
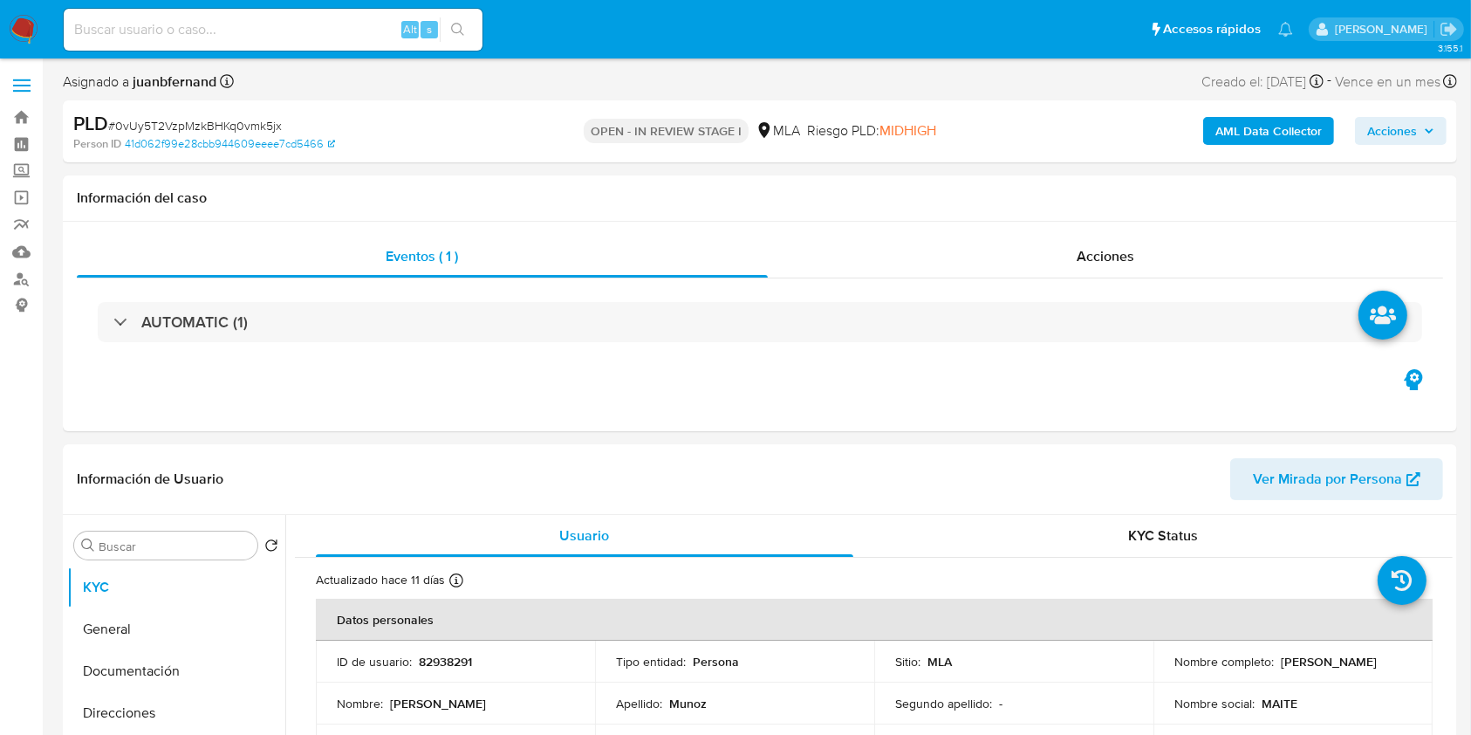
select select "10"
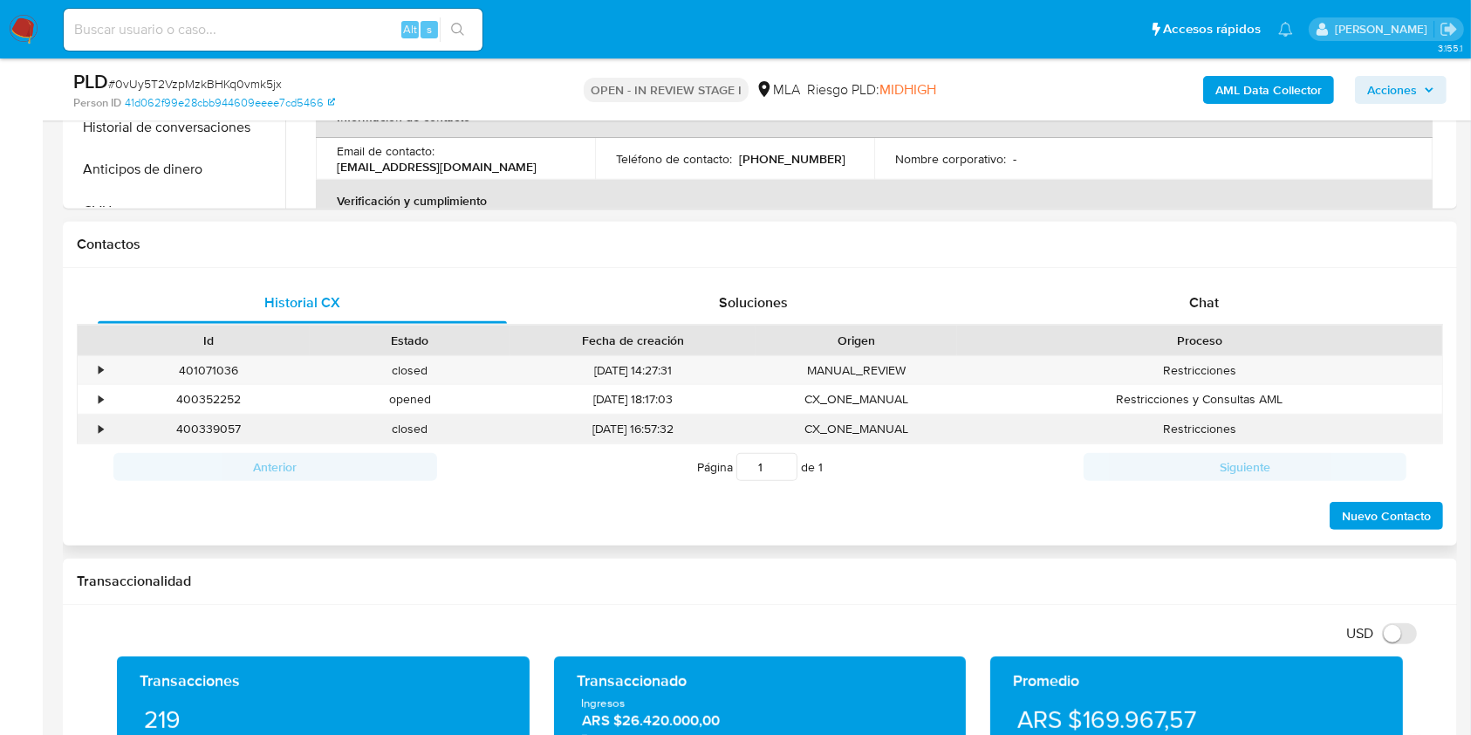
scroll to position [698, 0]
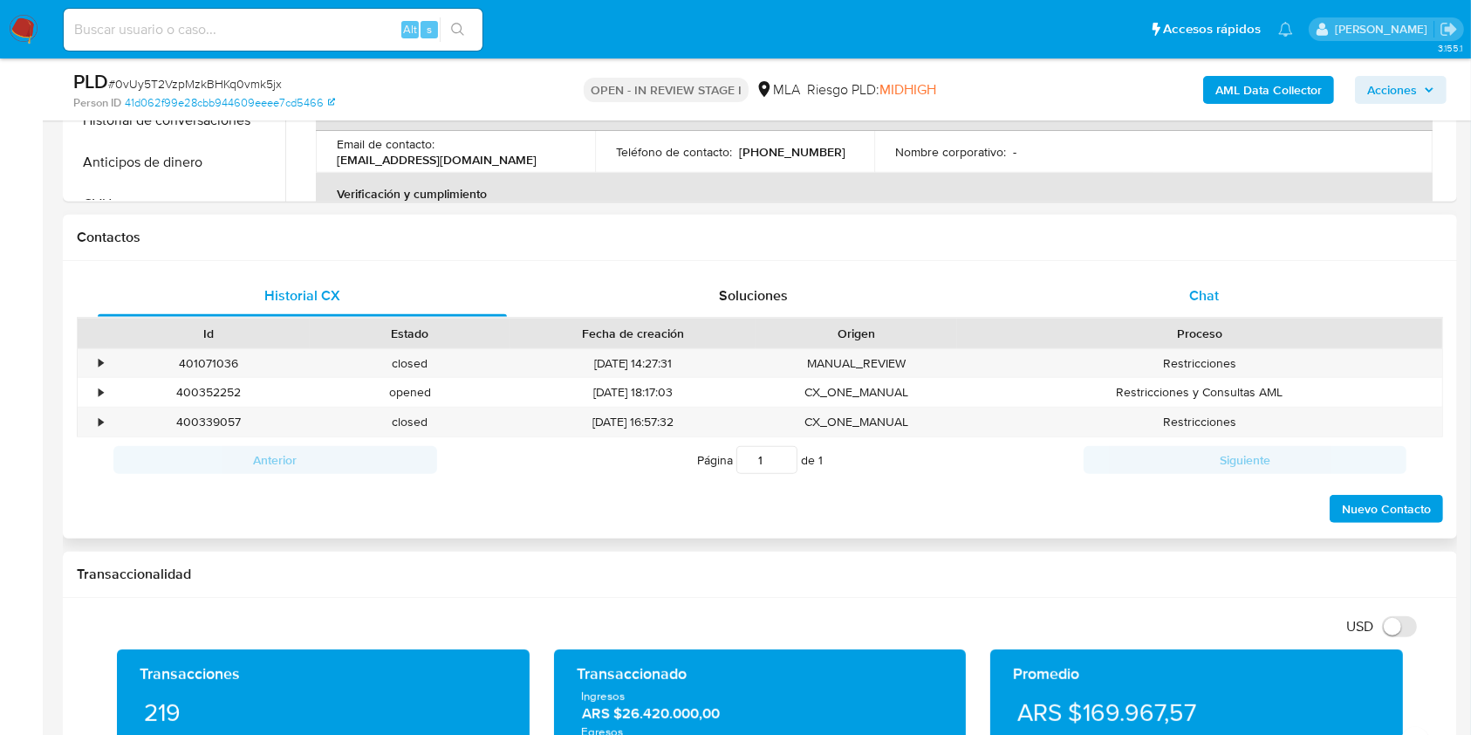
drag, startPoint x: 1235, startPoint y: 283, endPoint x: 1214, endPoint y: 292, distance: 23.0
click at [1236, 283] on div "Chat" at bounding box center [1204, 296] width 409 height 42
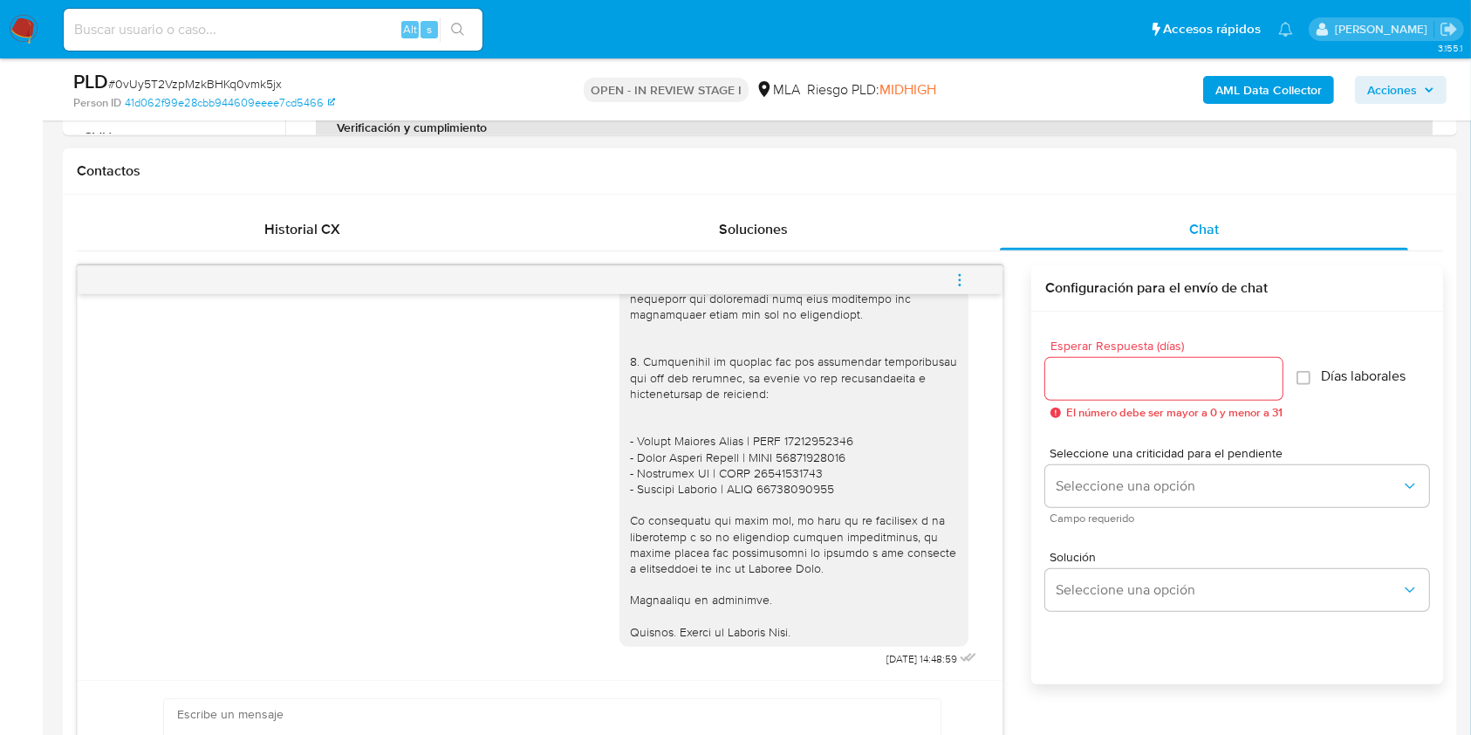
scroll to position [814, 0]
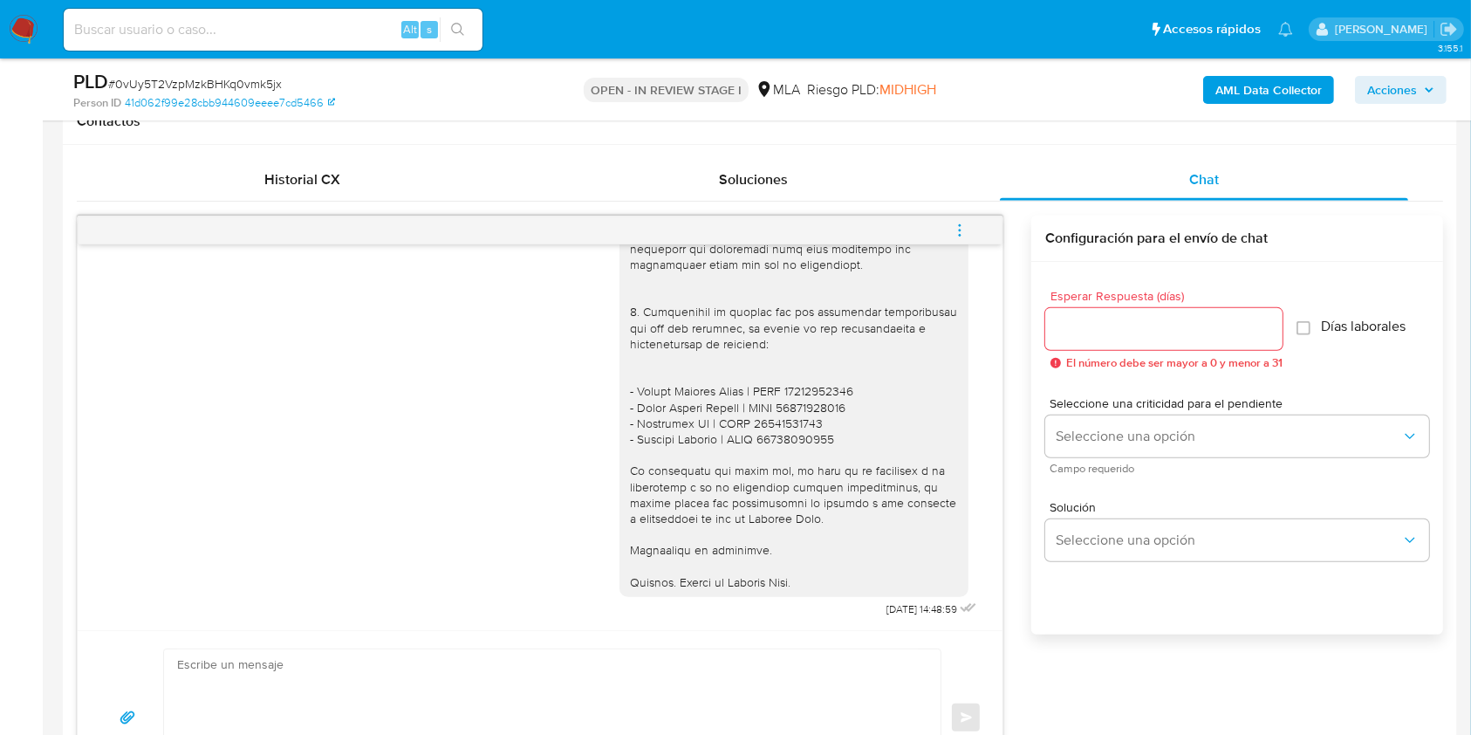
click at [416, 667] on textarea at bounding box center [548, 717] width 742 height 137
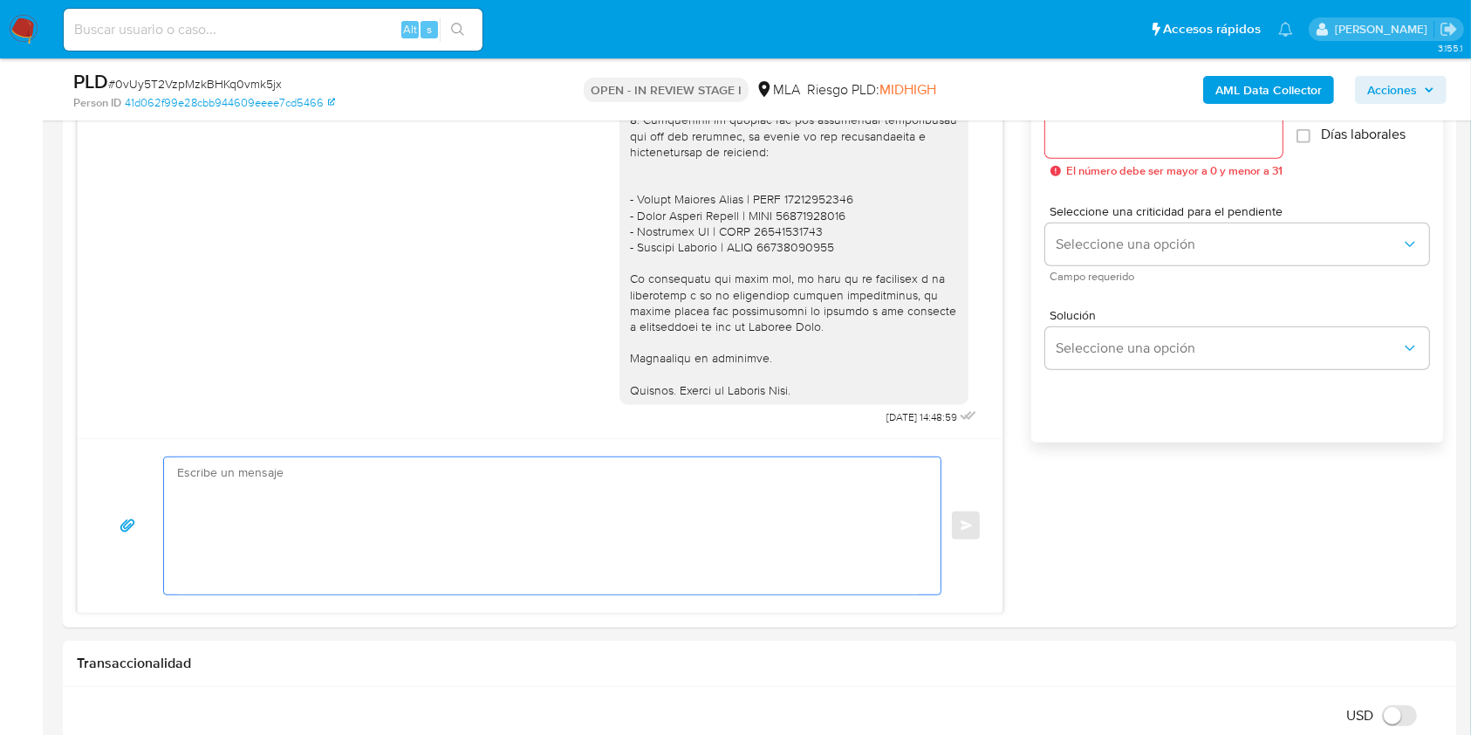
scroll to position [1163, 0]
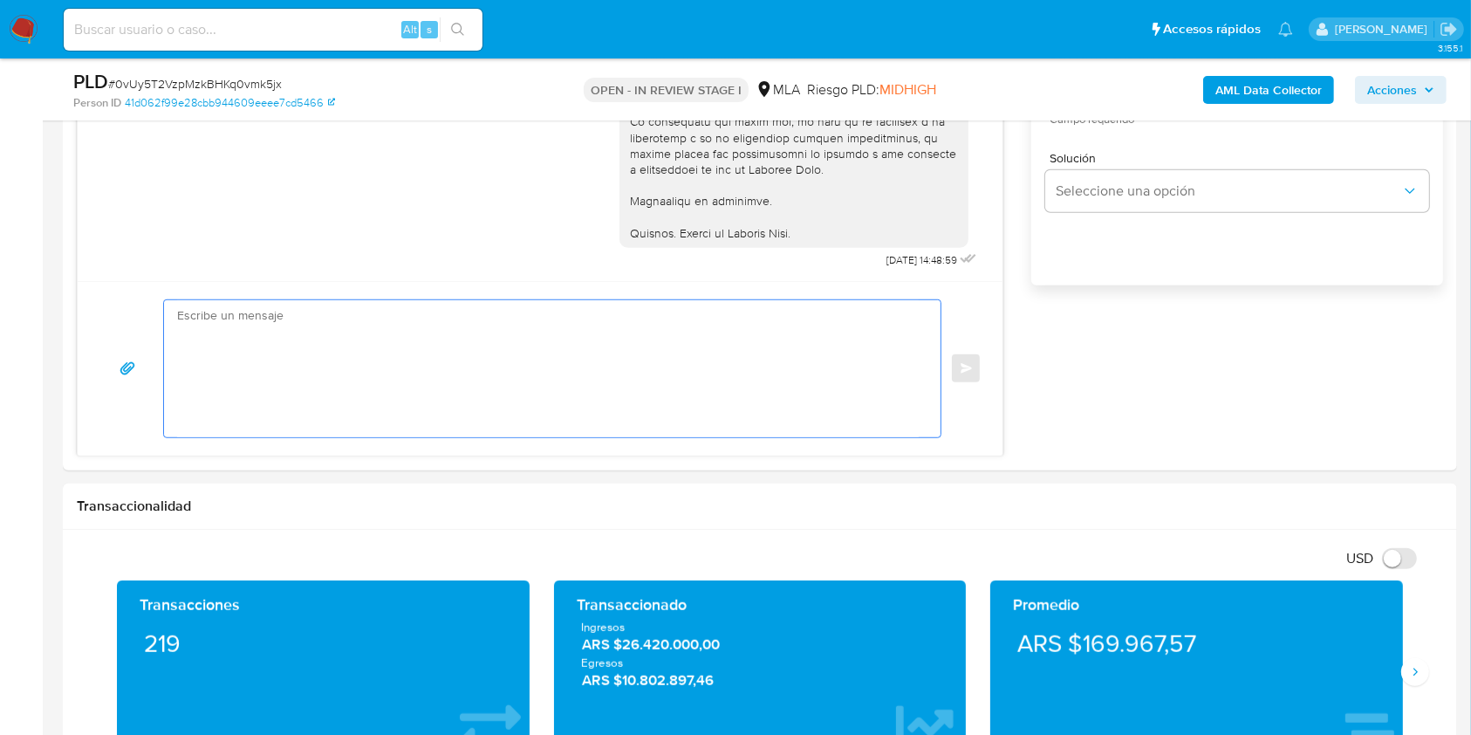
paste textarea "Hola, Esperamos que te encuentres muy bien. Te consultamos si tuviste oportunid…"
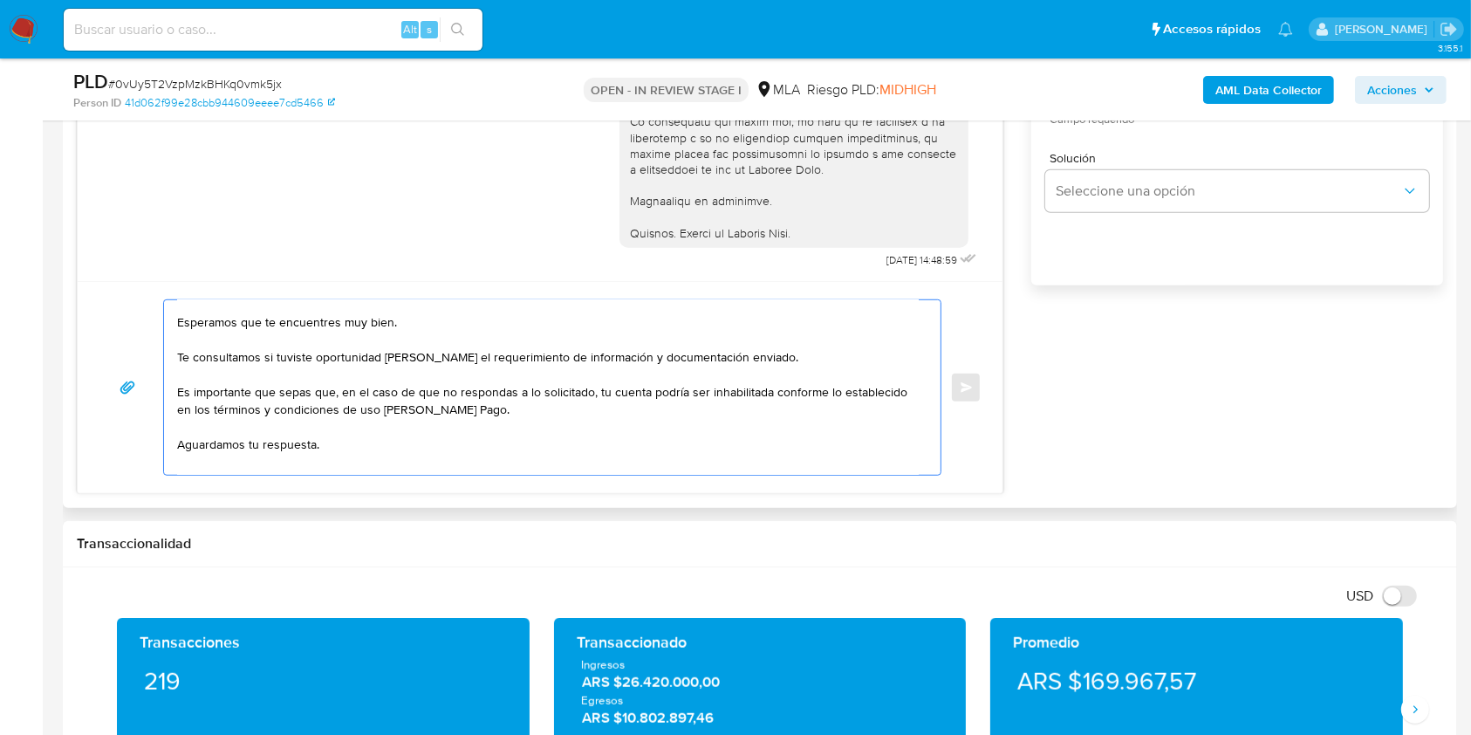
scroll to position [0, 0]
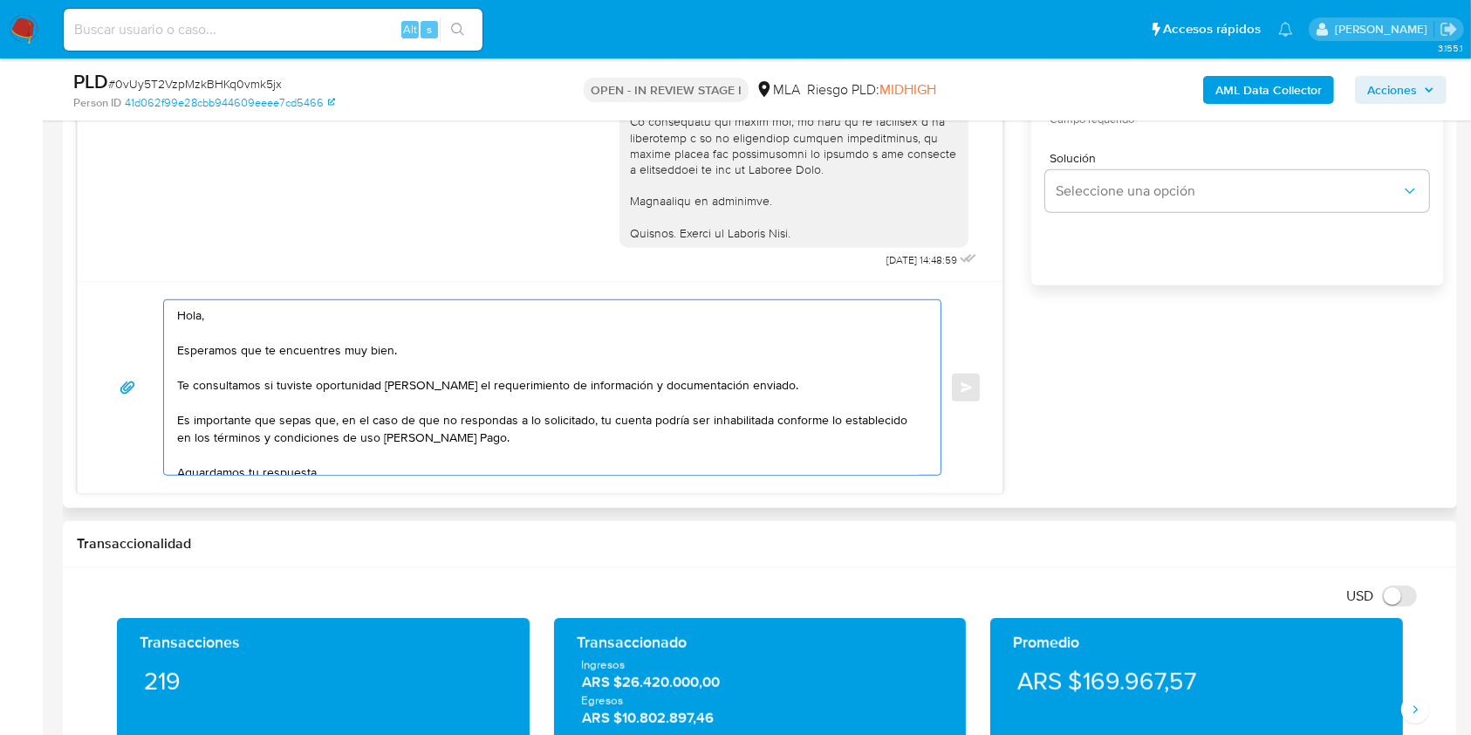
click at [281, 337] on textarea "Hola, Esperamos que te encuentres muy bien. Te consultamos si tuviste oportunid…" at bounding box center [548, 387] width 742 height 174
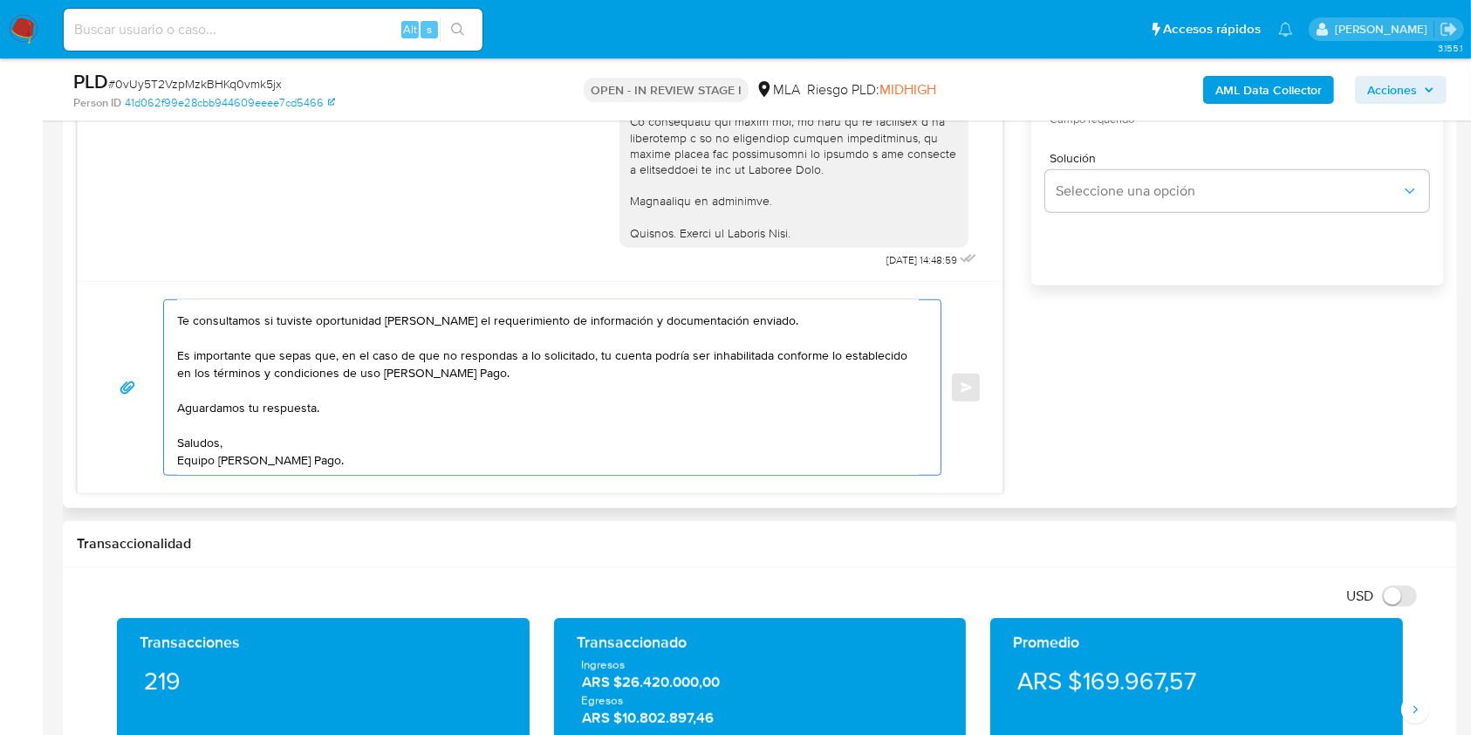
scroll to position [70, 0]
click at [376, 419] on textarea "Hola. Esperamos que te encuentres muy bien. Te consultamos si tuviste oportunid…" at bounding box center [548, 387] width 742 height 174
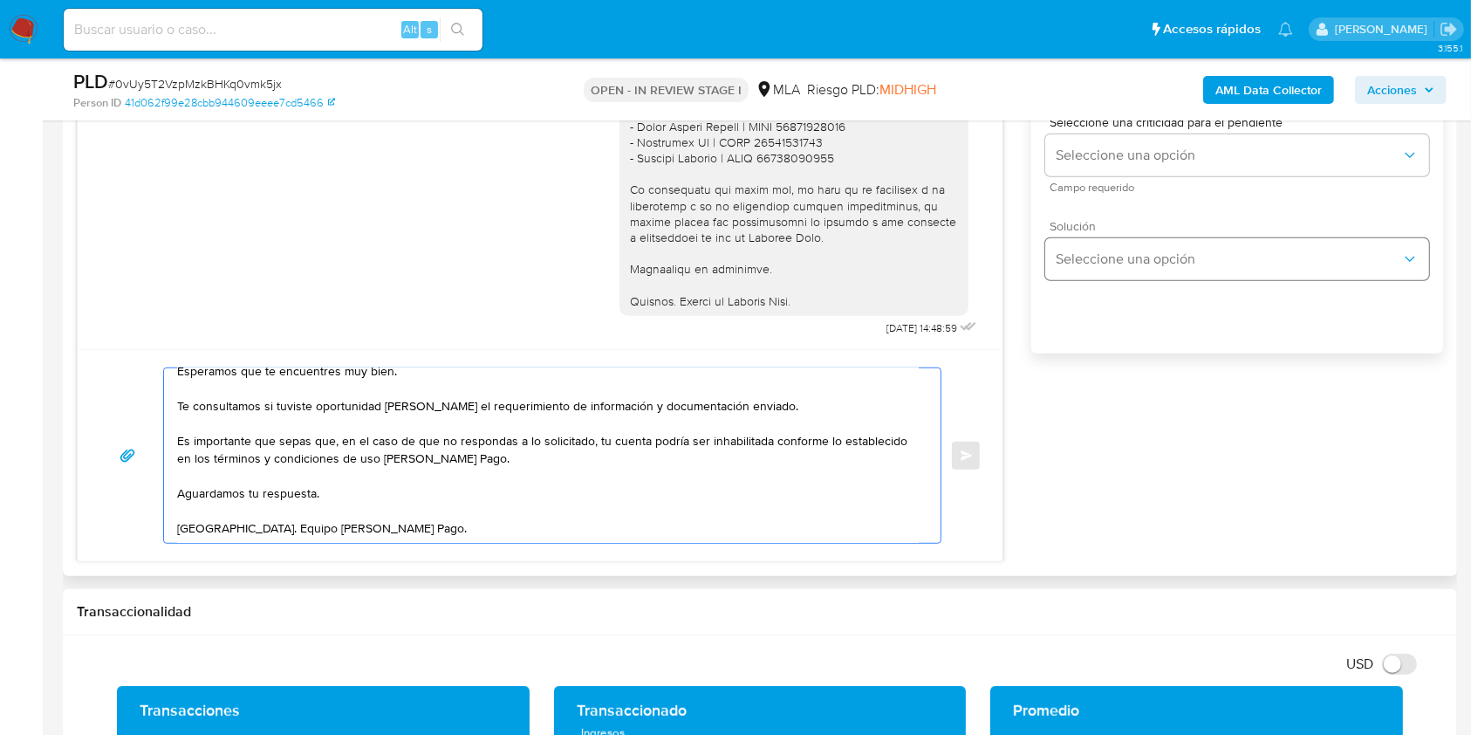
scroll to position [1047, 0]
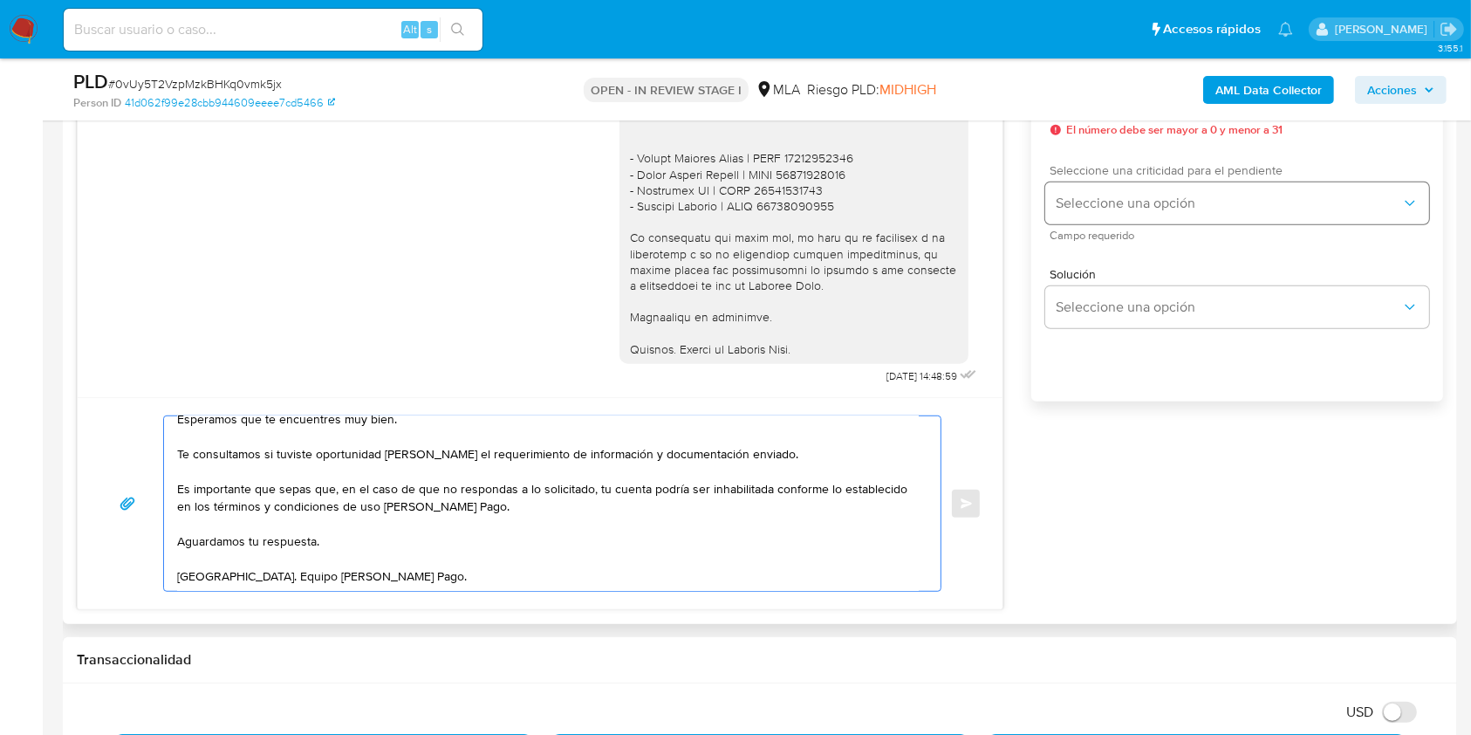
type textarea "Hola. Esperamos que te encuentres muy bien. Te consultamos si tuviste oportunid…"
click at [1125, 201] on span "Seleccione una opción" at bounding box center [1228, 203] width 345 height 17
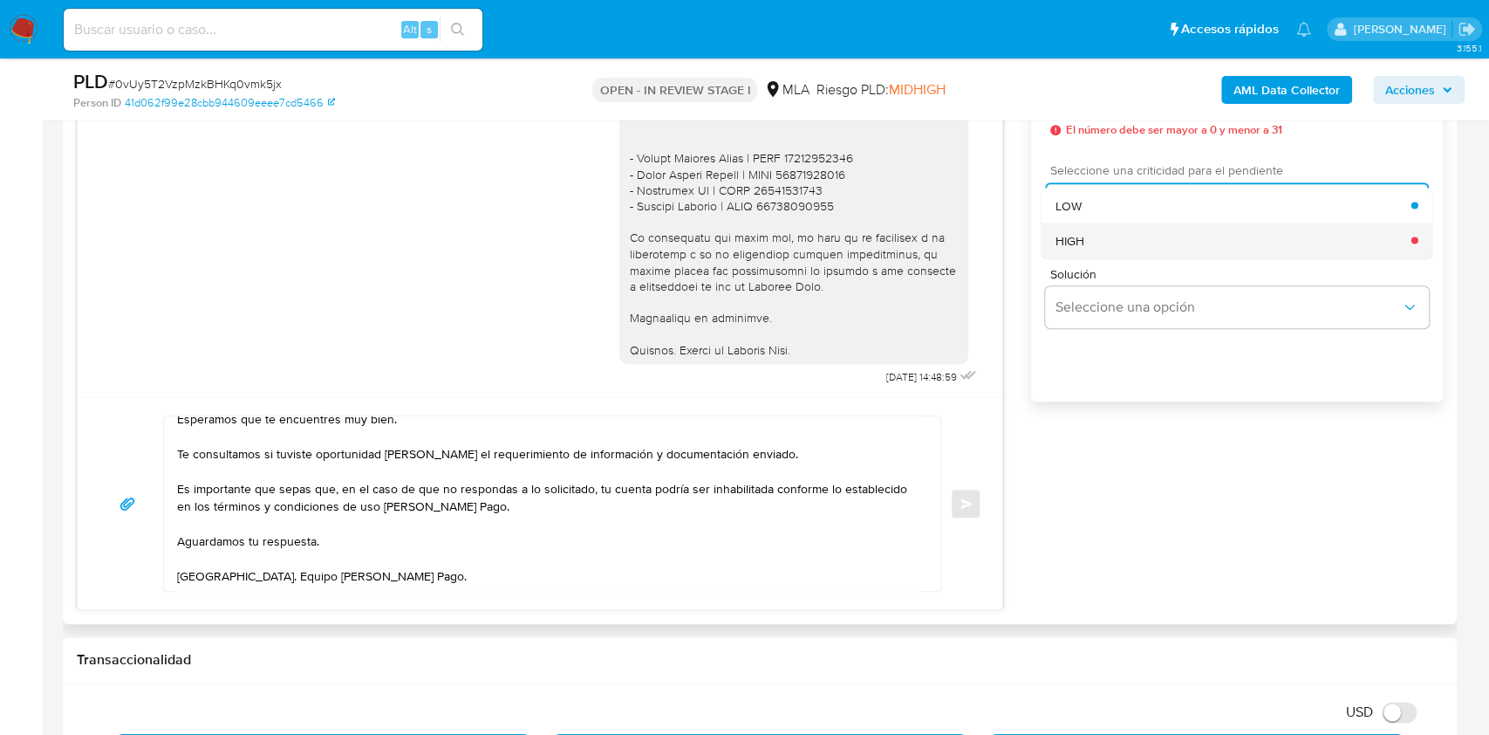
click at [1128, 243] on div "HIGH" at bounding box center [1234, 239] width 356 height 35
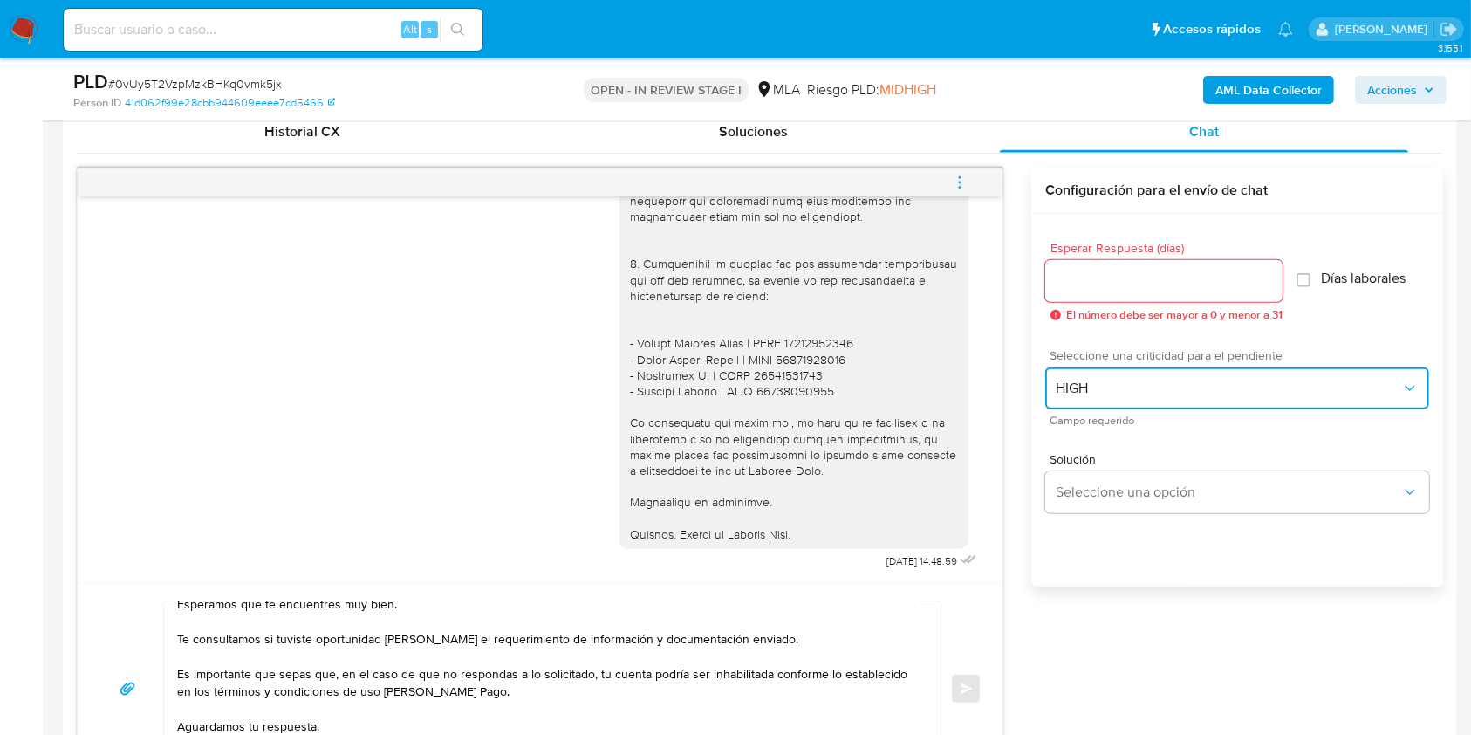
scroll to position [814, 0]
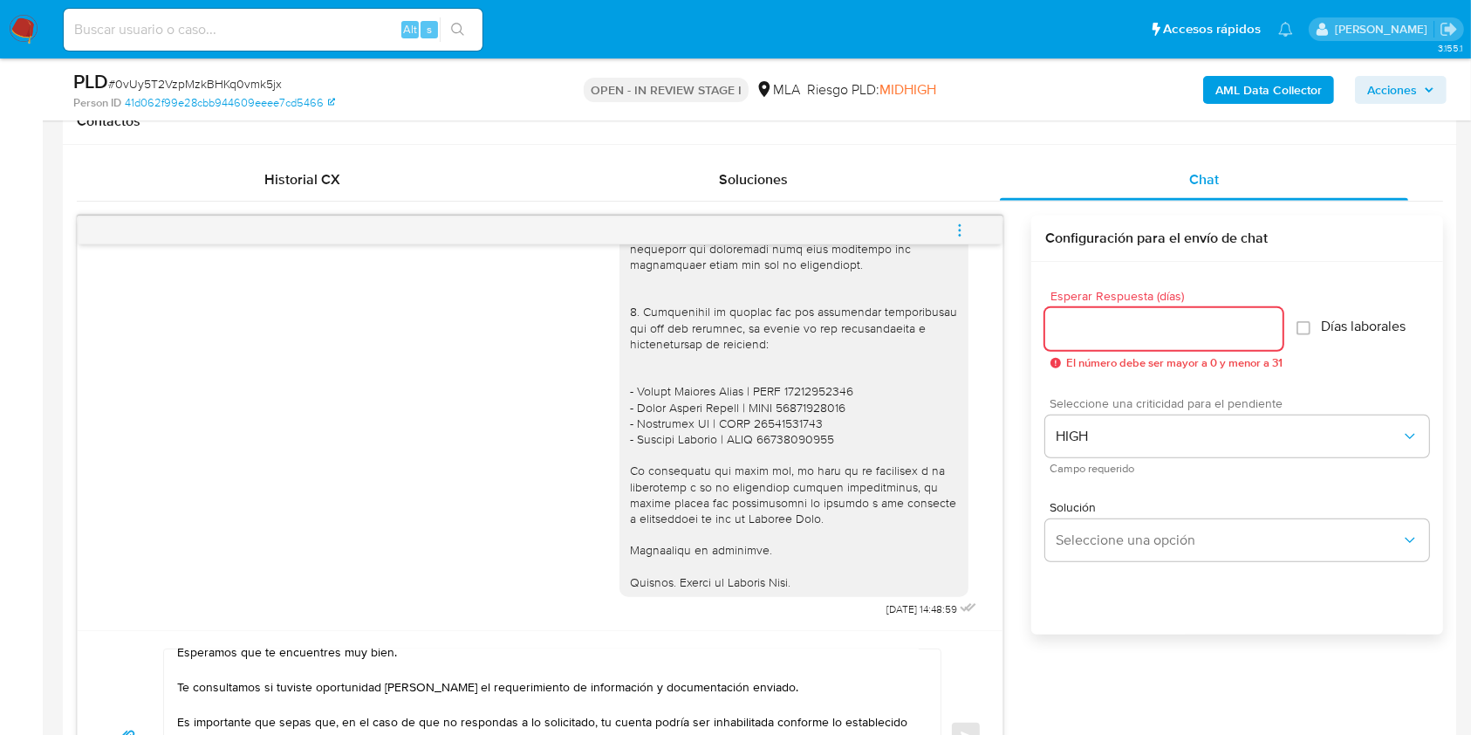
click at [1122, 318] on input "Esperar Respuesta (días)" at bounding box center [1163, 329] width 237 height 23
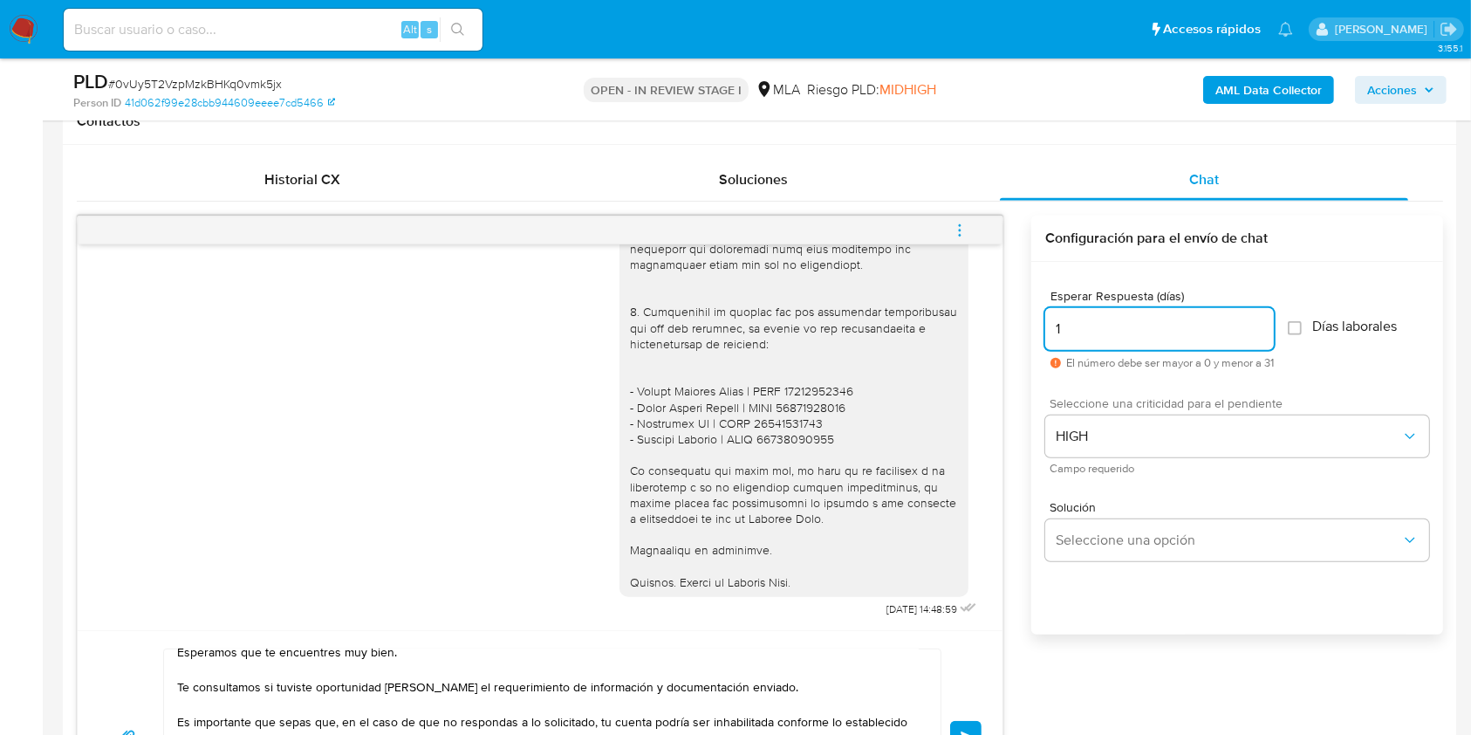
type input "1"
click at [1130, 248] on div "Configuración para el envío de chat" at bounding box center [1237, 238] width 412 height 46
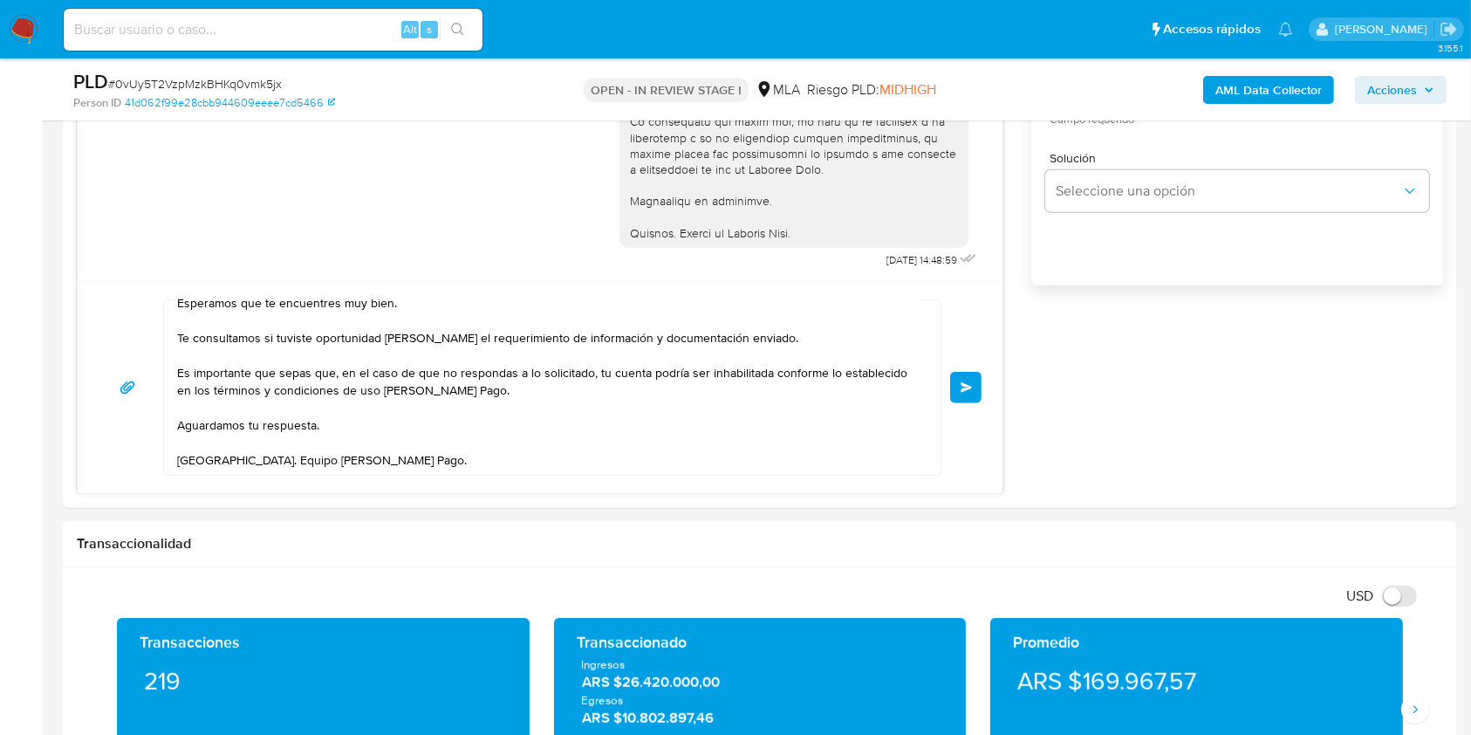
scroll to position [51, 0]
click at [958, 380] on button "Enviar" at bounding box center [965, 387] width 31 height 31
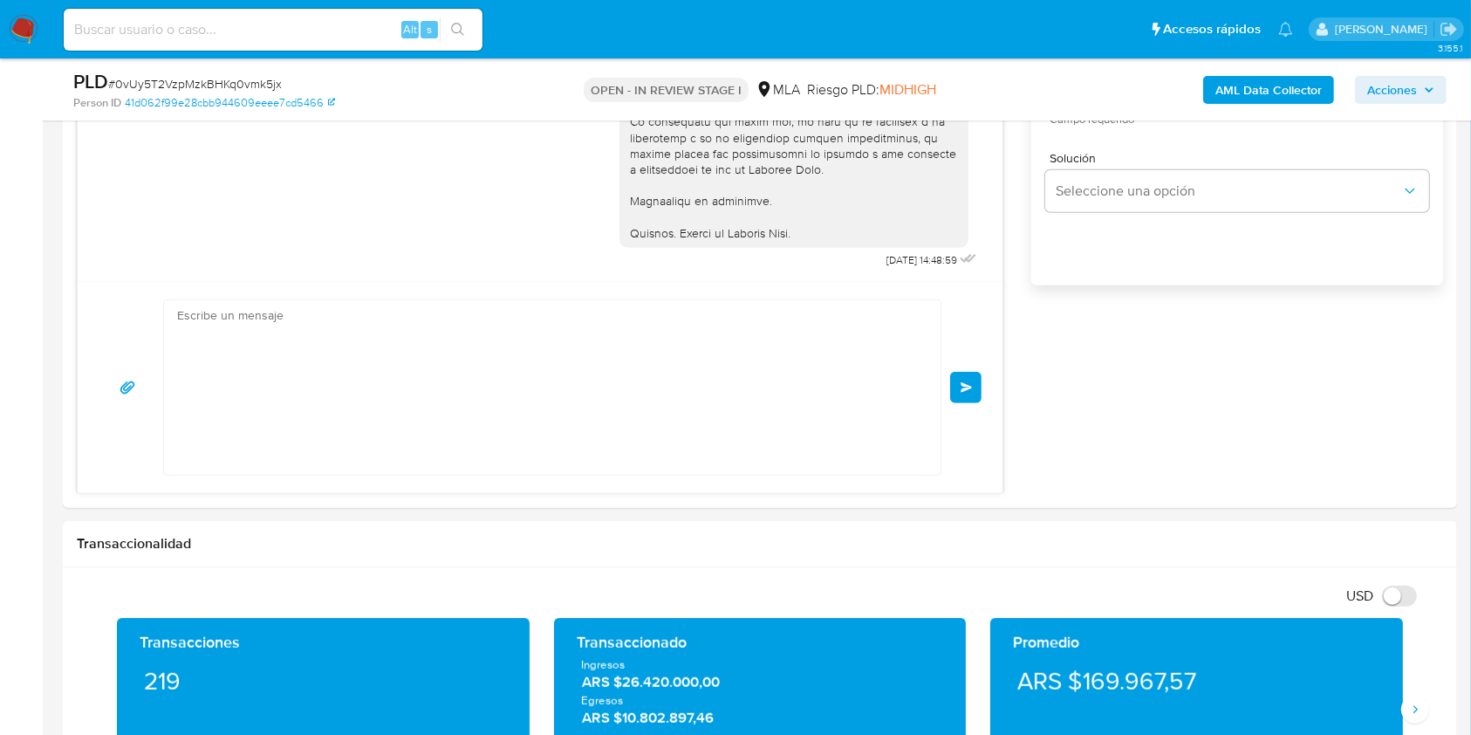
scroll to position [0, 0]
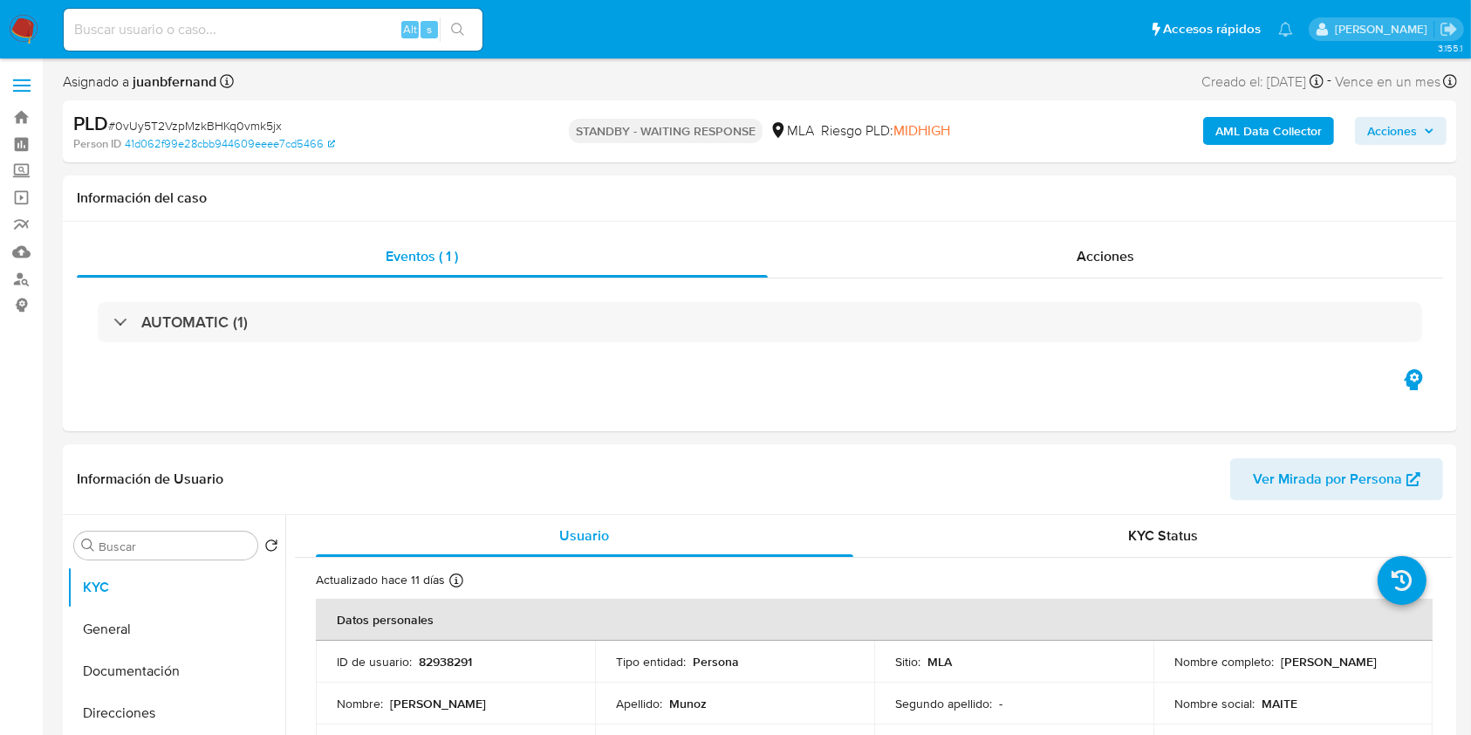
select select "10"
click at [321, 31] on input at bounding box center [273, 29] width 419 height 23
paste input "YKLnaT5c4YRBq92E5vKx4iKO"
type input "YKLnaT5c4YRBq92E5vKx4iKO"
click at [464, 36] on icon "search-icon" at bounding box center [458, 30] width 14 height 14
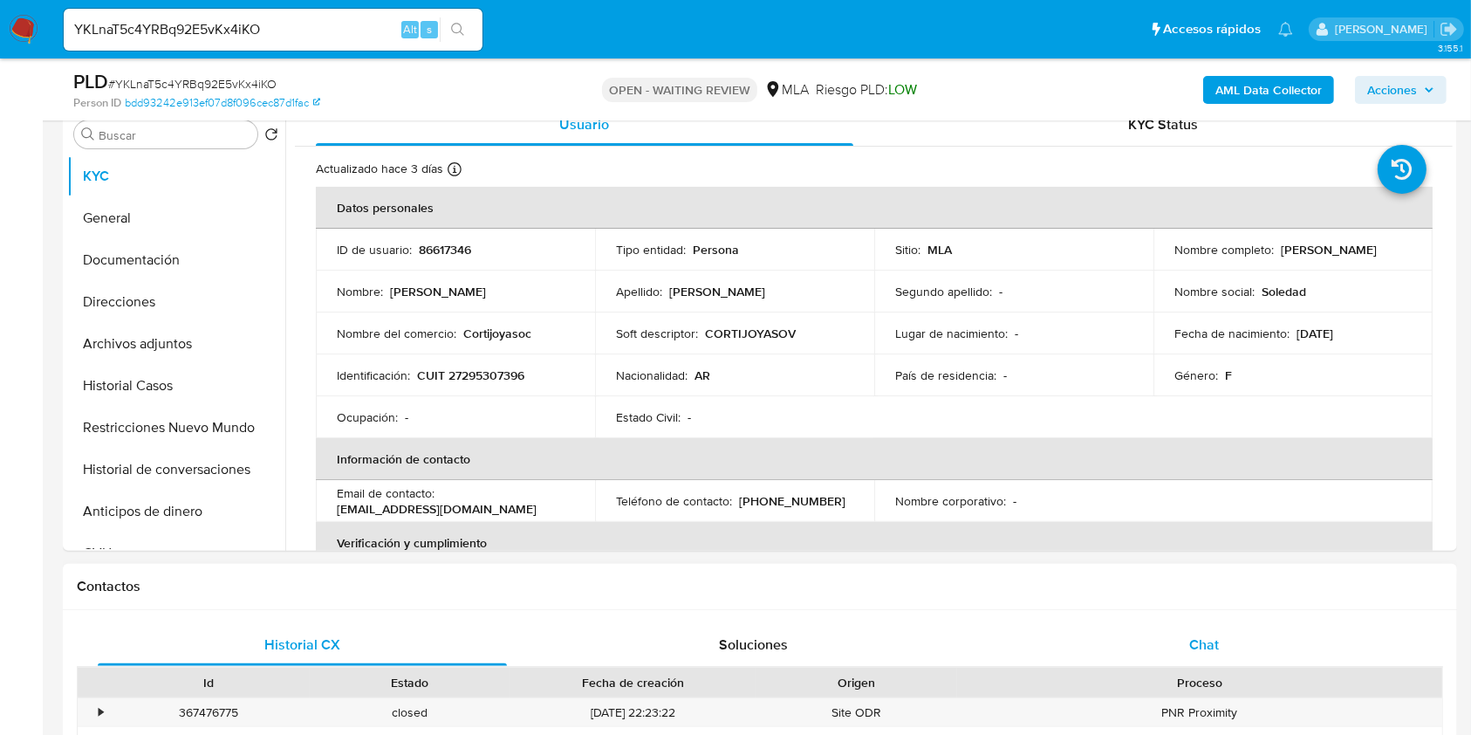
click at [1200, 624] on div "Chat" at bounding box center [1204, 645] width 409 height 42
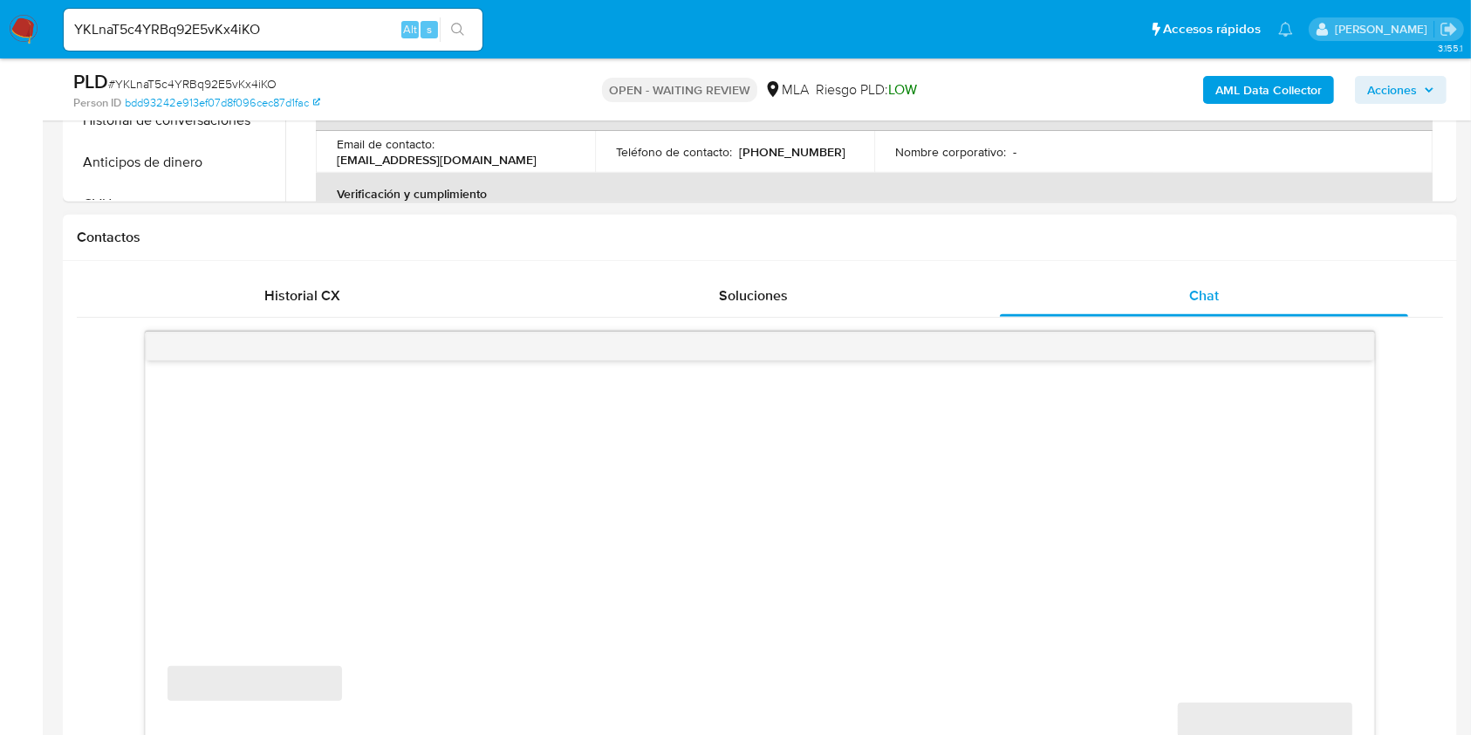
select select "10"
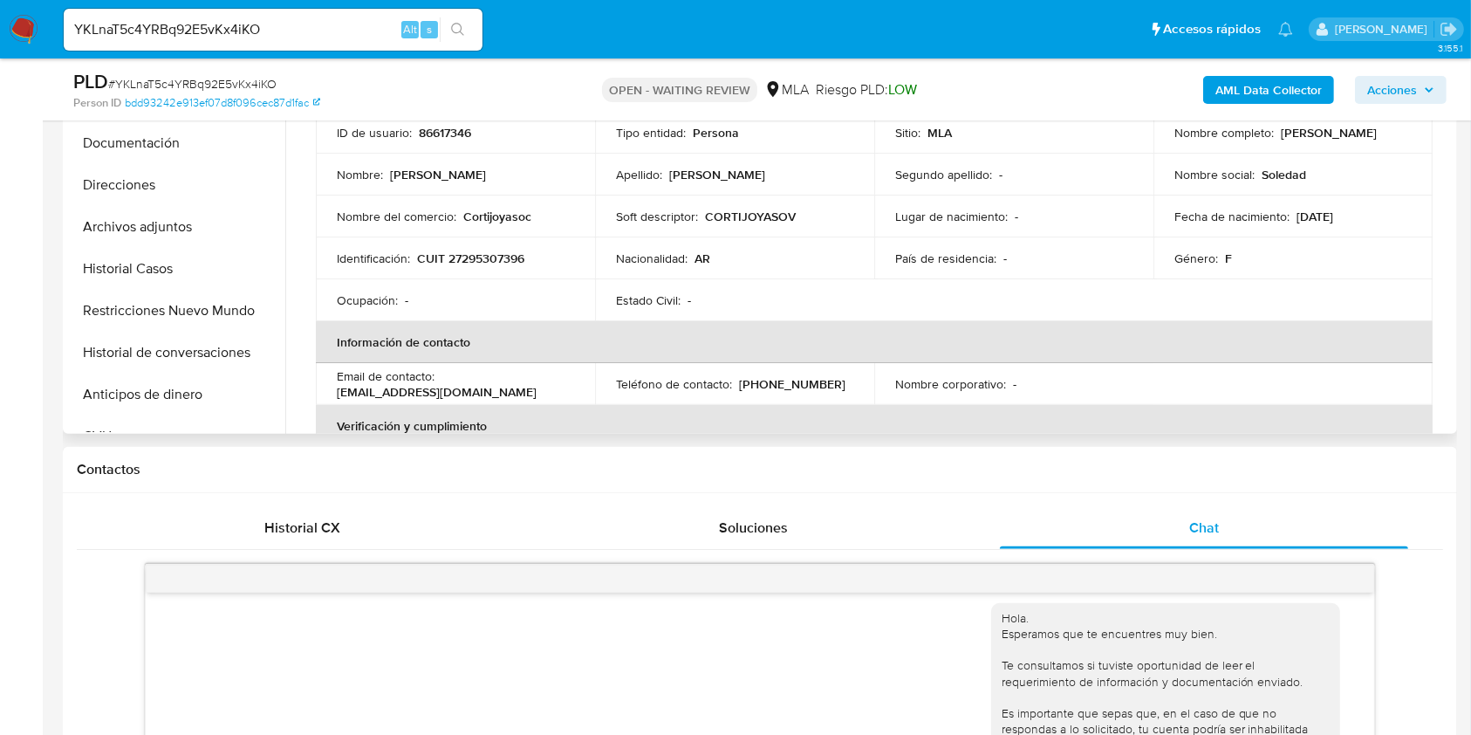
scroll to position [465, 0]
click at [530, 386] on p "sole82@gmail.com" at bounding box center [437, 393] width 200 height 16
drag, startPoint x: 530, startPoint y: 386, endPoint x: 451, endPoint y: 387, distance: 79.4
click at [451, 387] on p "sole82@gmail.com" at bounding box center [437, 393] width 200 height 16
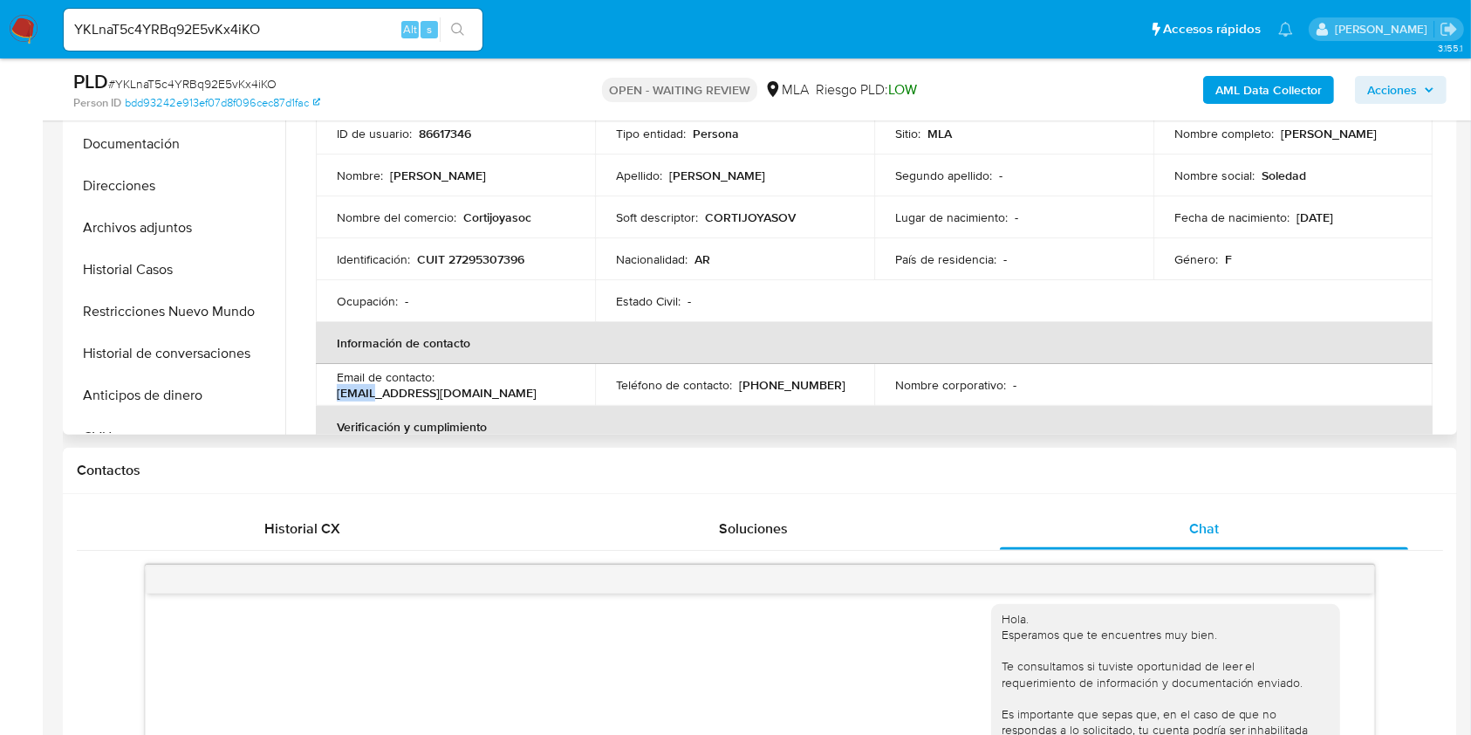
click at [451, 387] on p "sole82@gmail.com" at bounding box center [437, 393] width 200 height 16
click at [457, 390] on p "sole82@gmail.com" at bounding box center [437, 393] width 200 height 16
click at [537, 385] on p "sole82@gmail.com" at bounding box center [437, 393] width 200 height 16
drag, startPoint x: 537, startPoint y: 383, endPoint x: 454, endPoint y: 380, distance: 83.8
click at [454, 385] on p "sole82@gmail.com" at bounding box center [437, 393] width 200 height 16
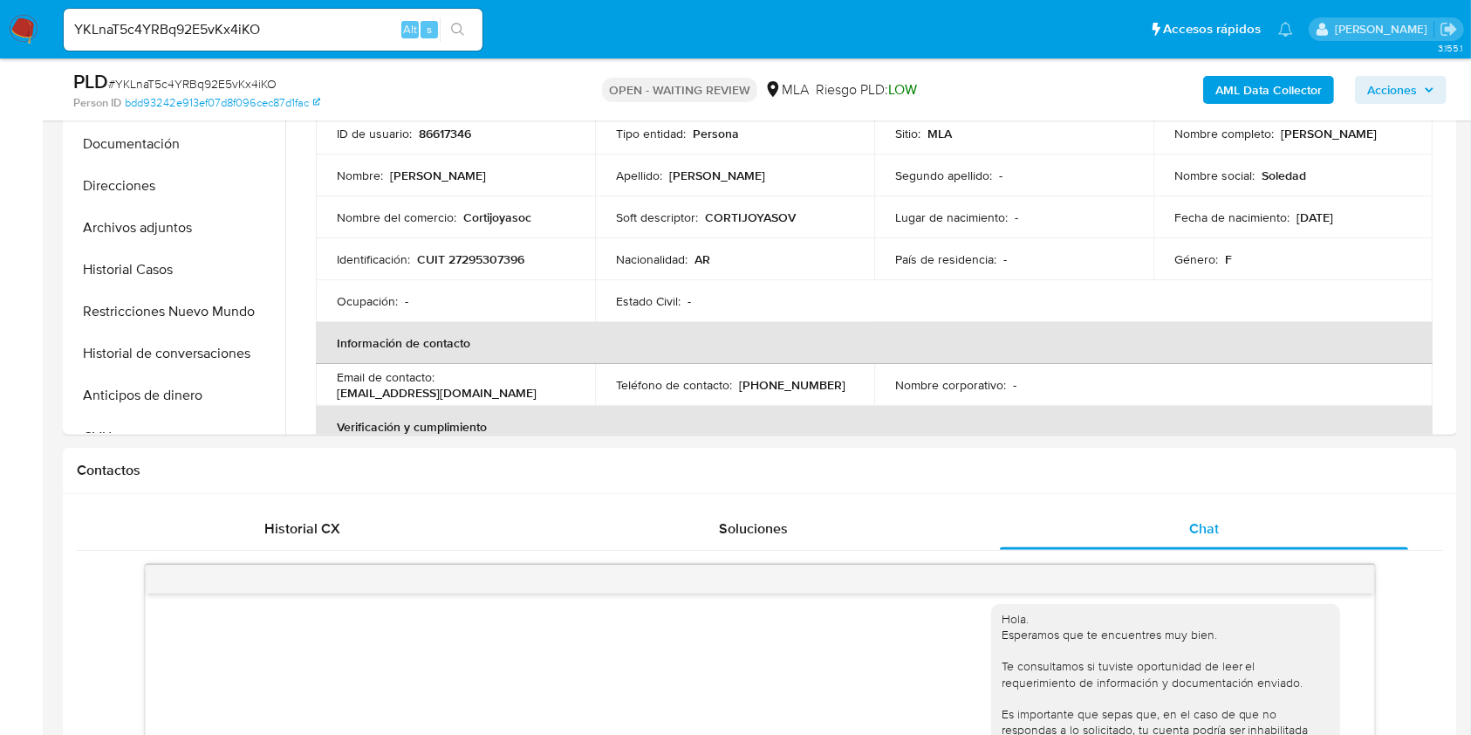
click at [326, 17] on div "YKLnaT5c4YRBq92E5vKx4iKO Alt s" at bounding box center [273, 30] width 419 height 42
click at [328, 27] on input "YKLnaT5c4YRBq92E5vKx4iKO" at bounding box center [273, 29] width 419 height 23
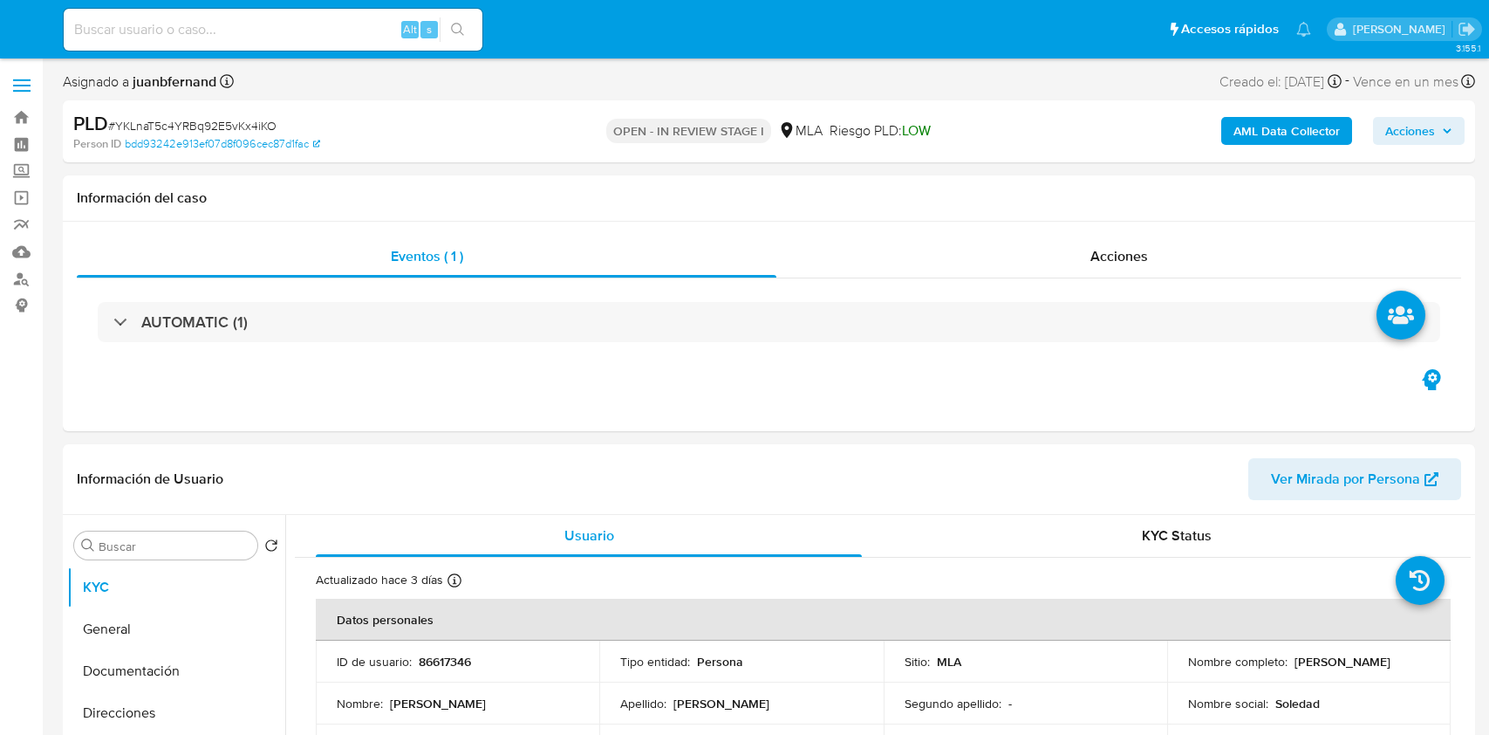
select select "10"
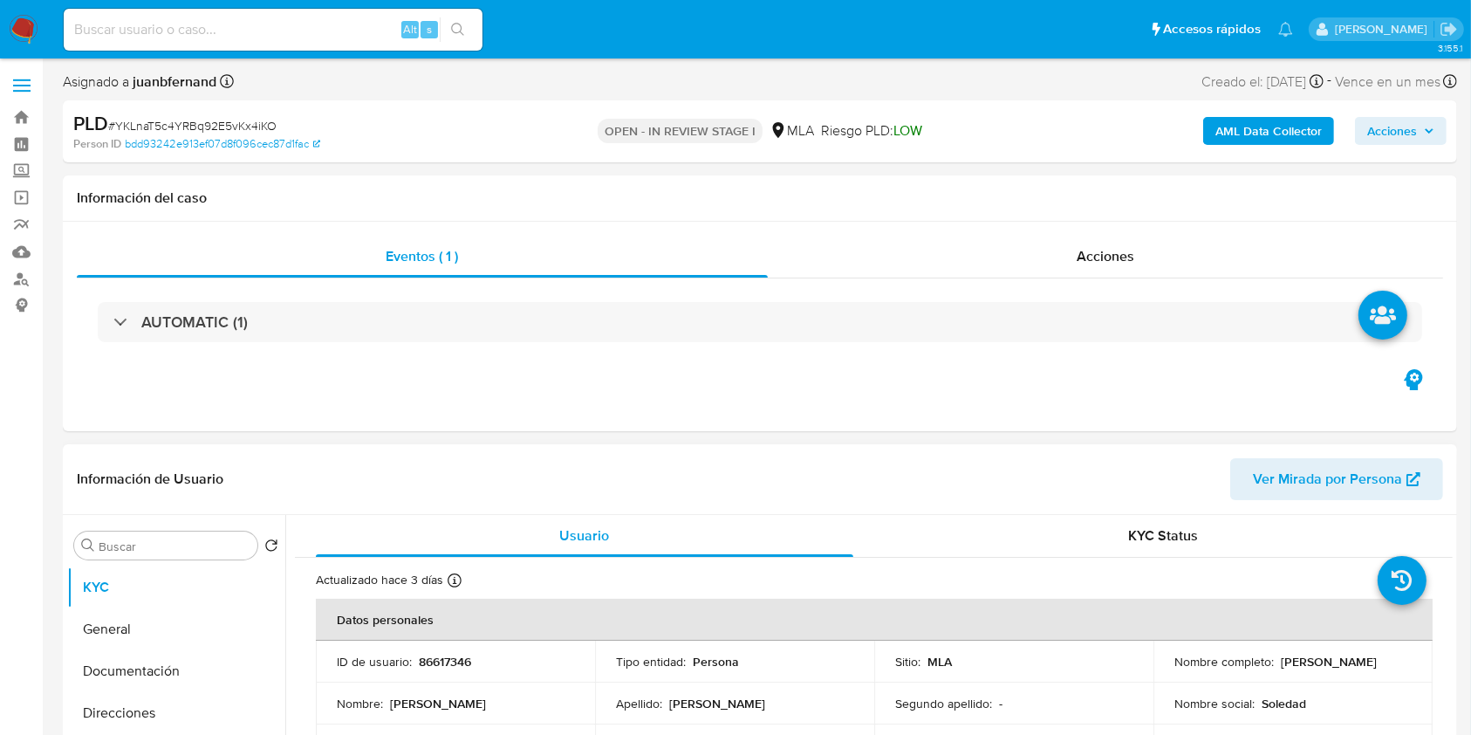
scroll to position [581, 0]
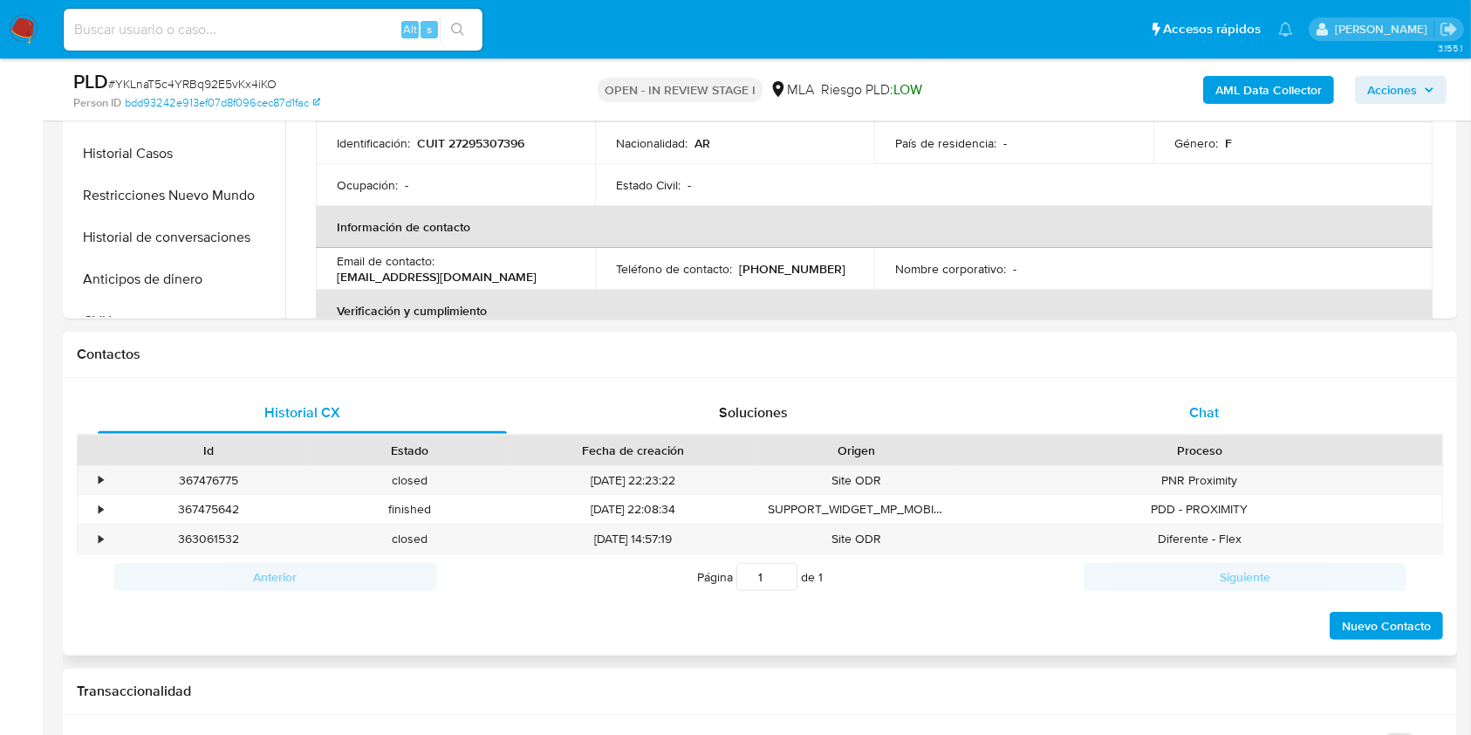
click at [1266, 419] on div "Chat" at bounding box center [1204, 413] width 409 height 42
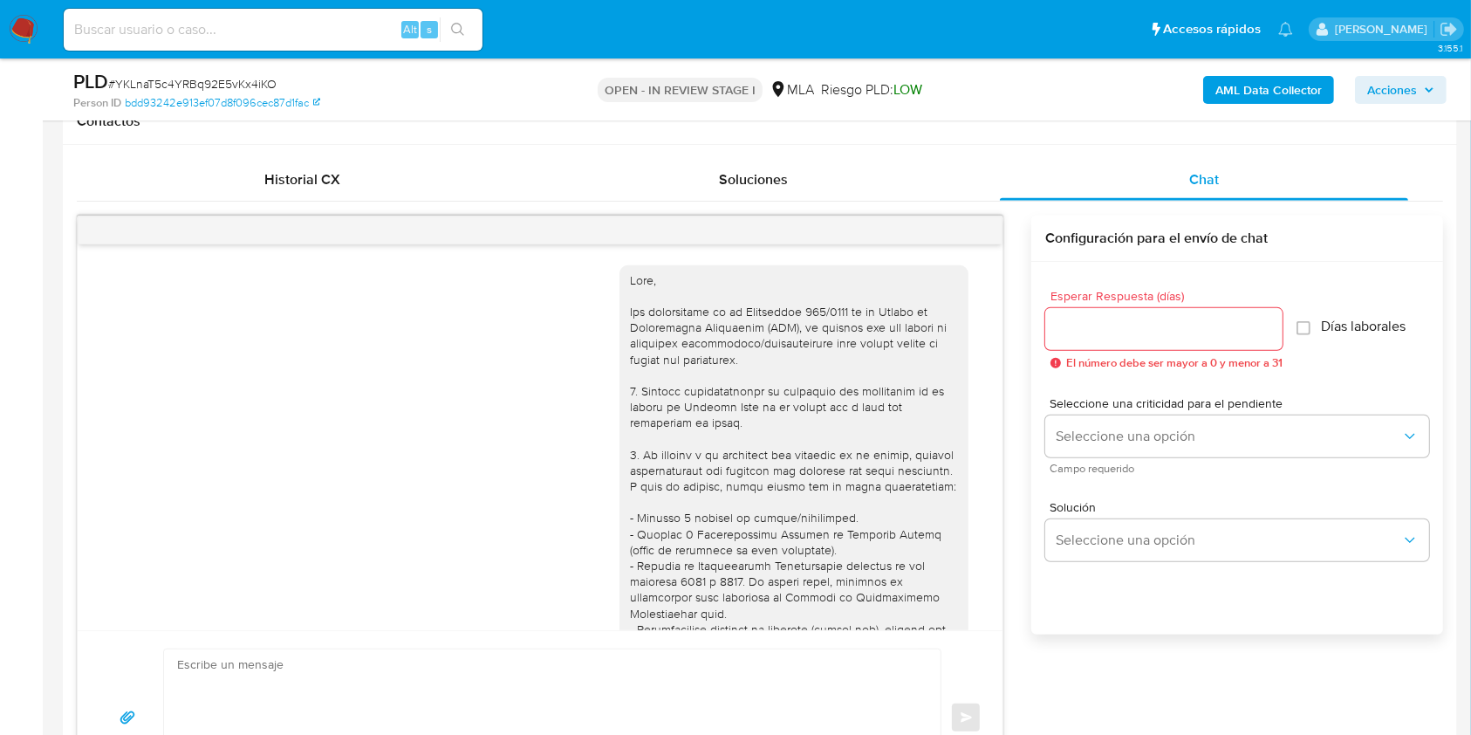
scroll to position [1432, 0]
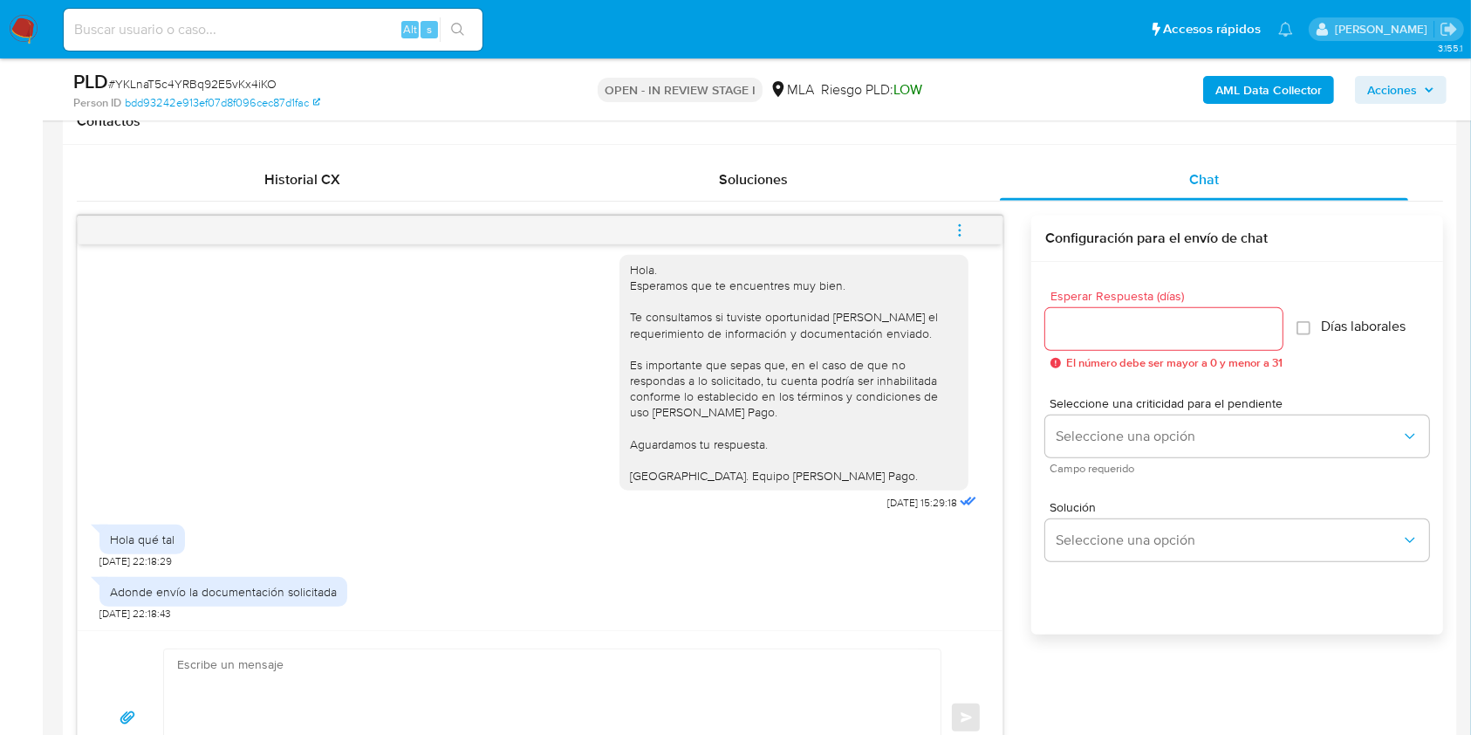
click at [314, 666] on textarea at bounding box center [548, 717] width 742 height 137
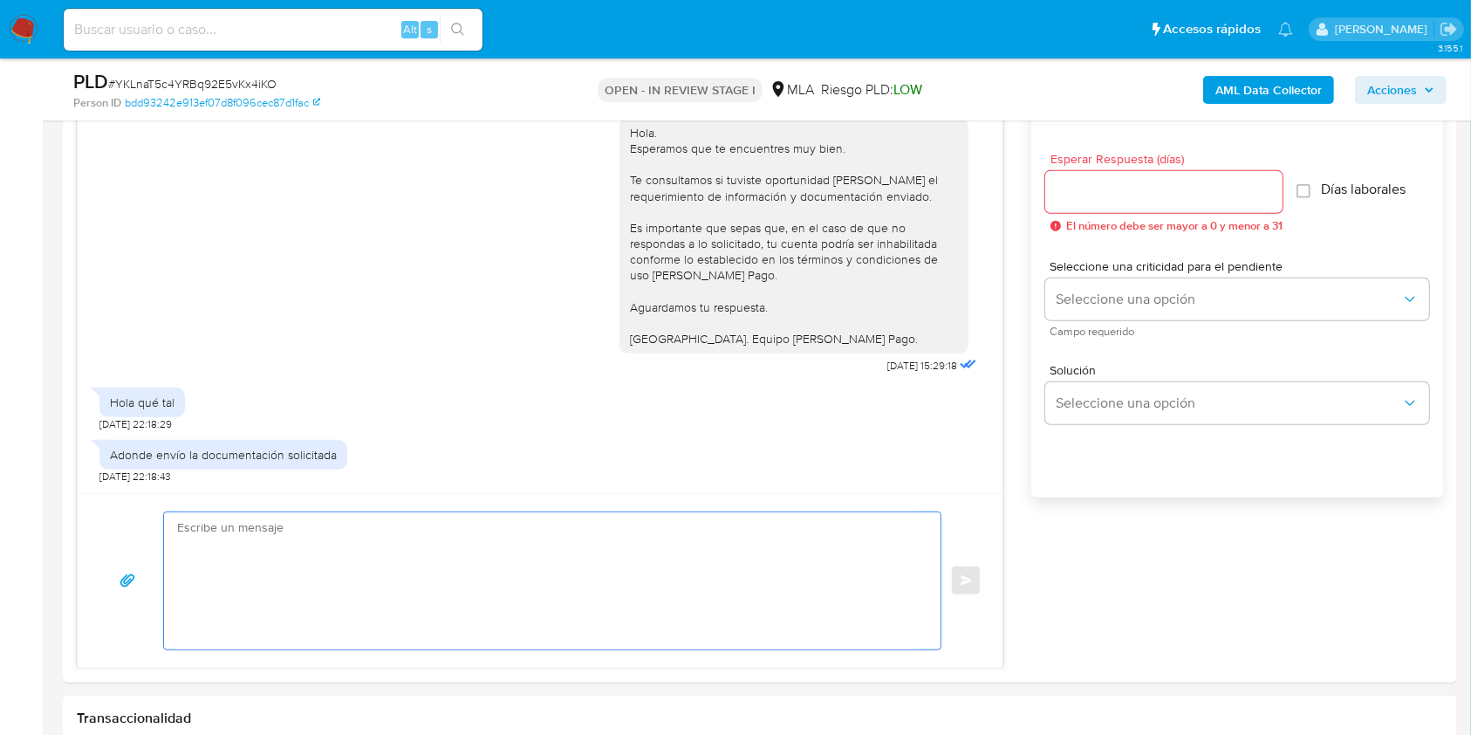
scroll to position [1163, 0]
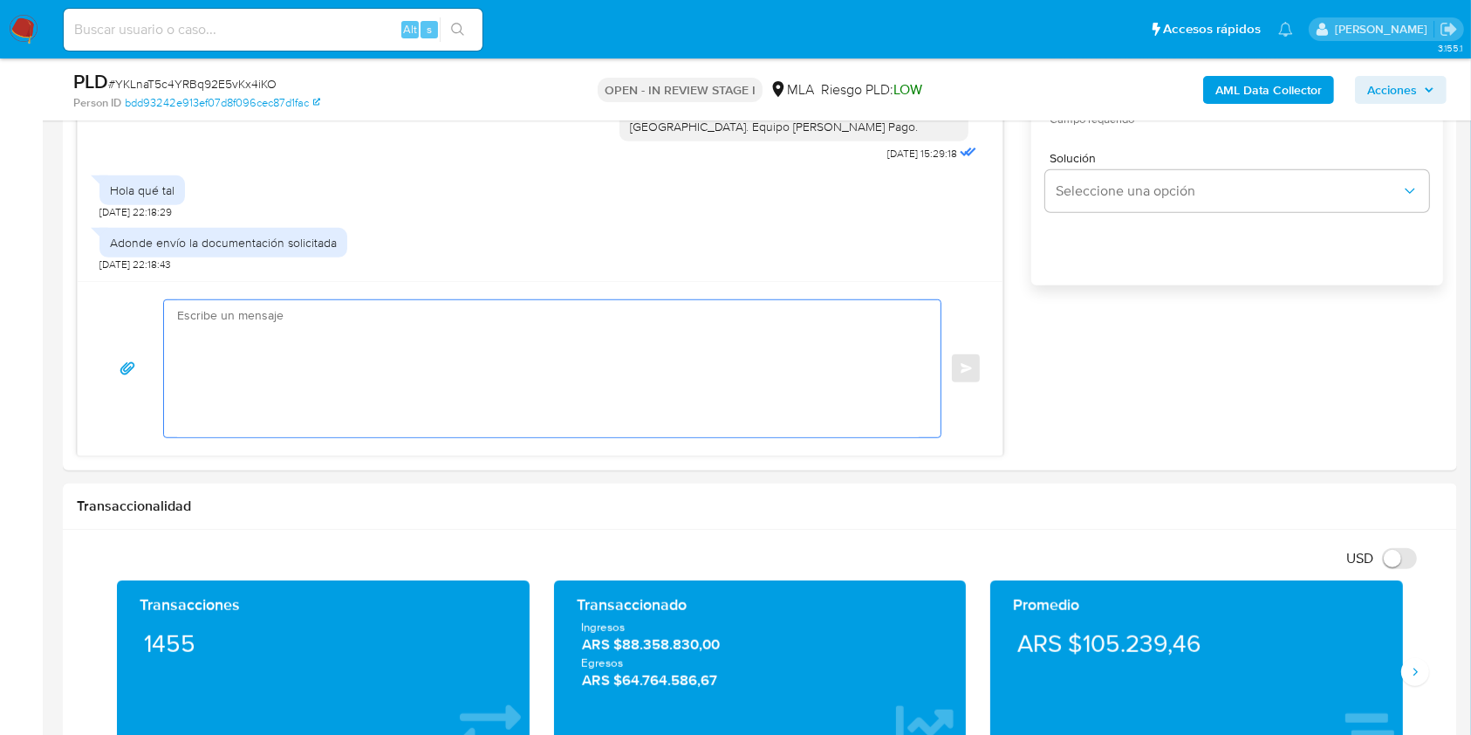
paste textarea "Hola. Los medios habilitados para poder recibir la documentación únicamente son…"
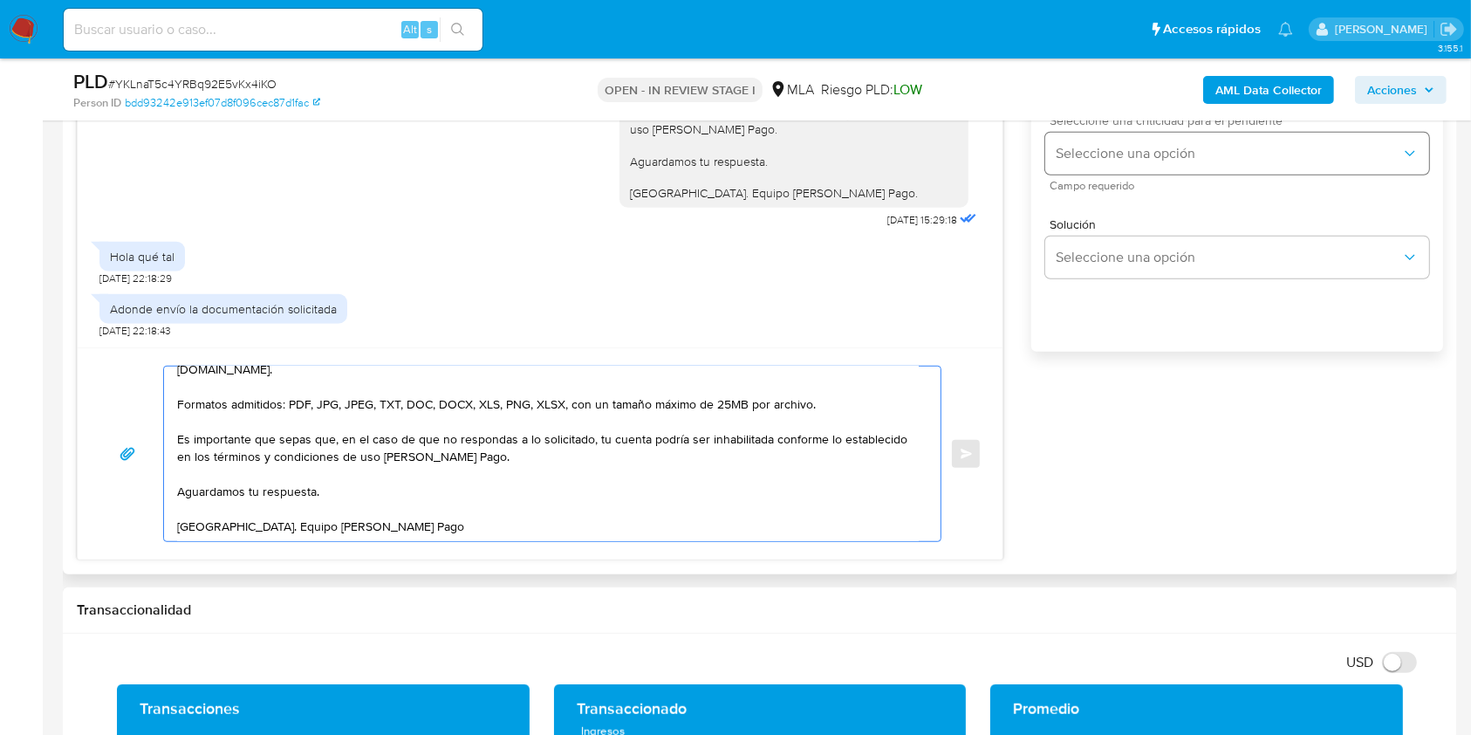
scroll to position [930, 0]
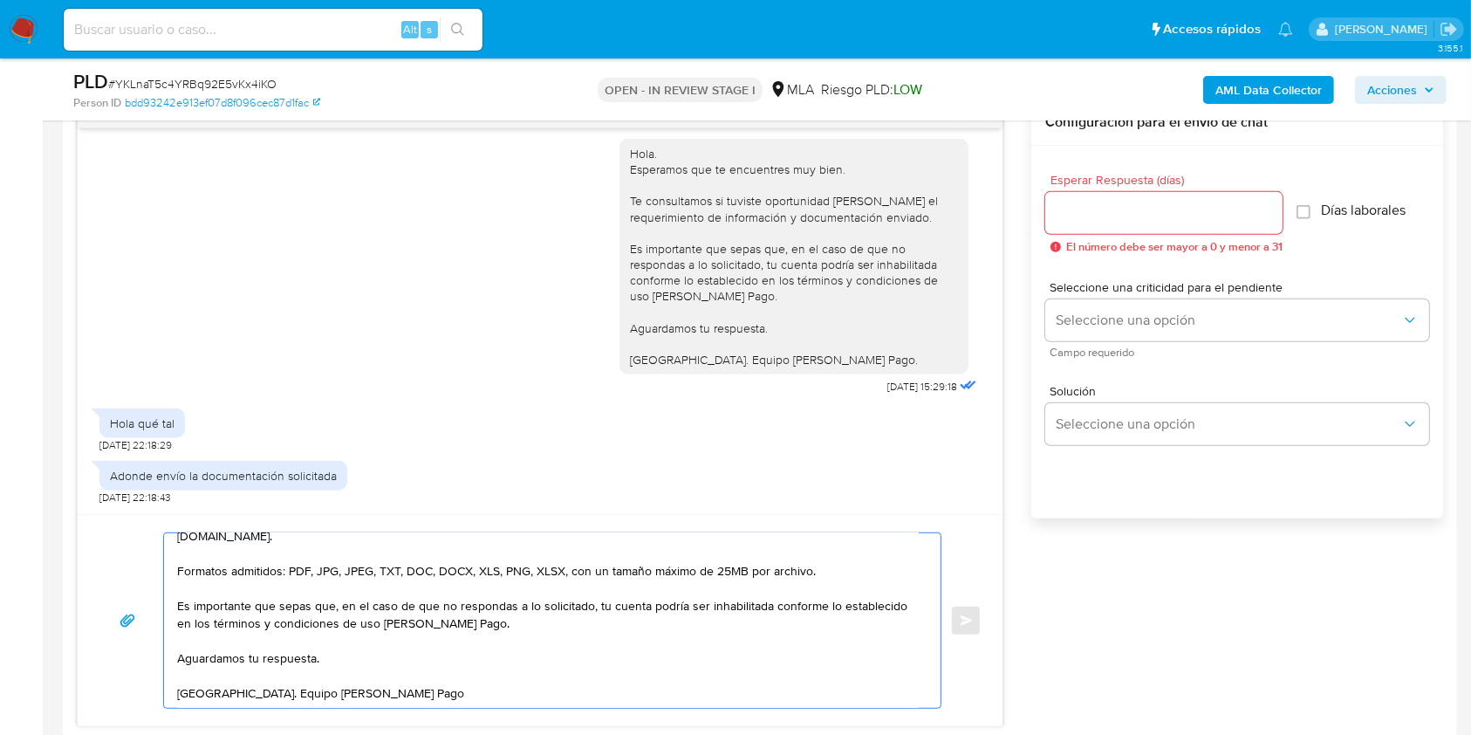
type textarea "Hola. Los medios habilitados para poder recibir la documentación únicamente son…"
click at [1154, 213] on input "Esperar Respuesta (días)" at bounding box center [1163, 213] width 237 height 23
type input "1"
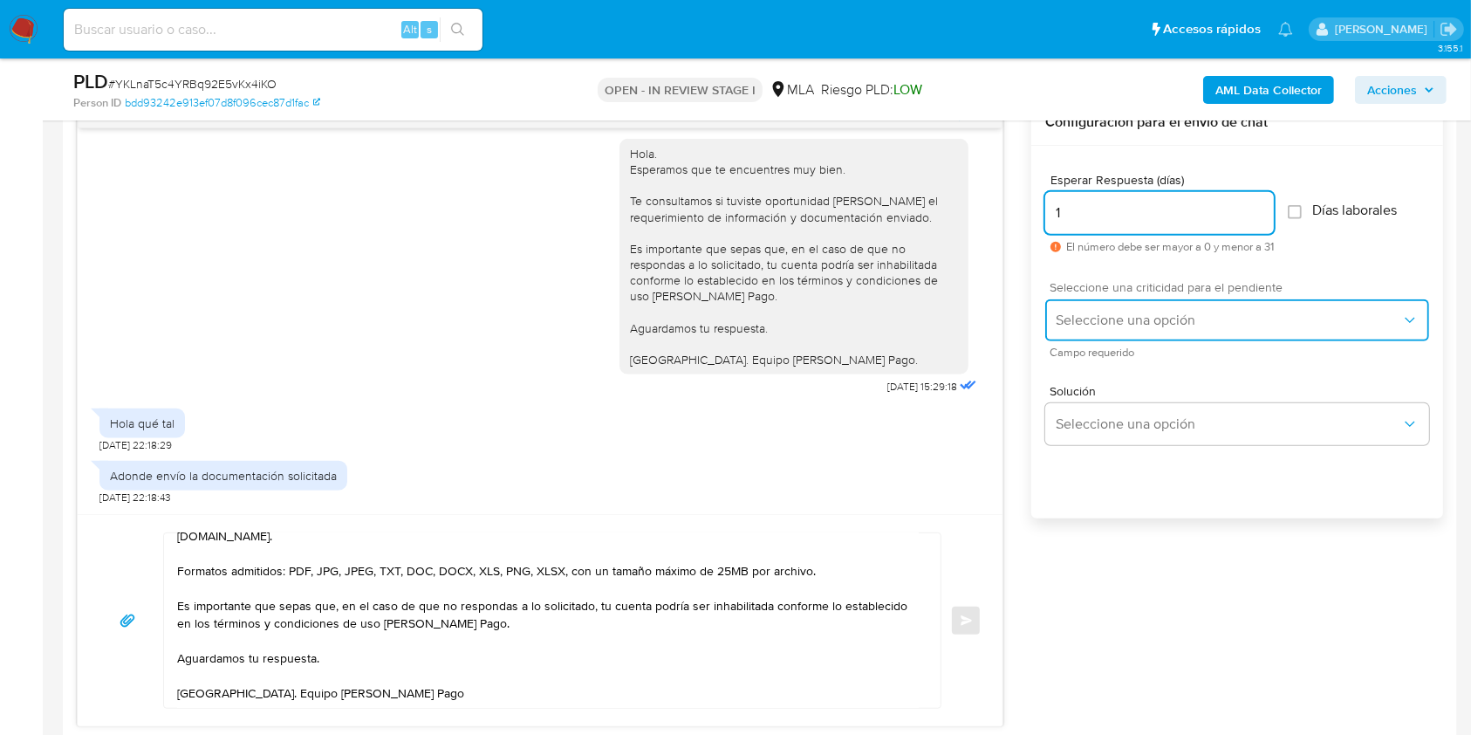
click at [1120, 311] on span "Seleccione una opción" at bounding box center [1228, 319] width 345 height 17
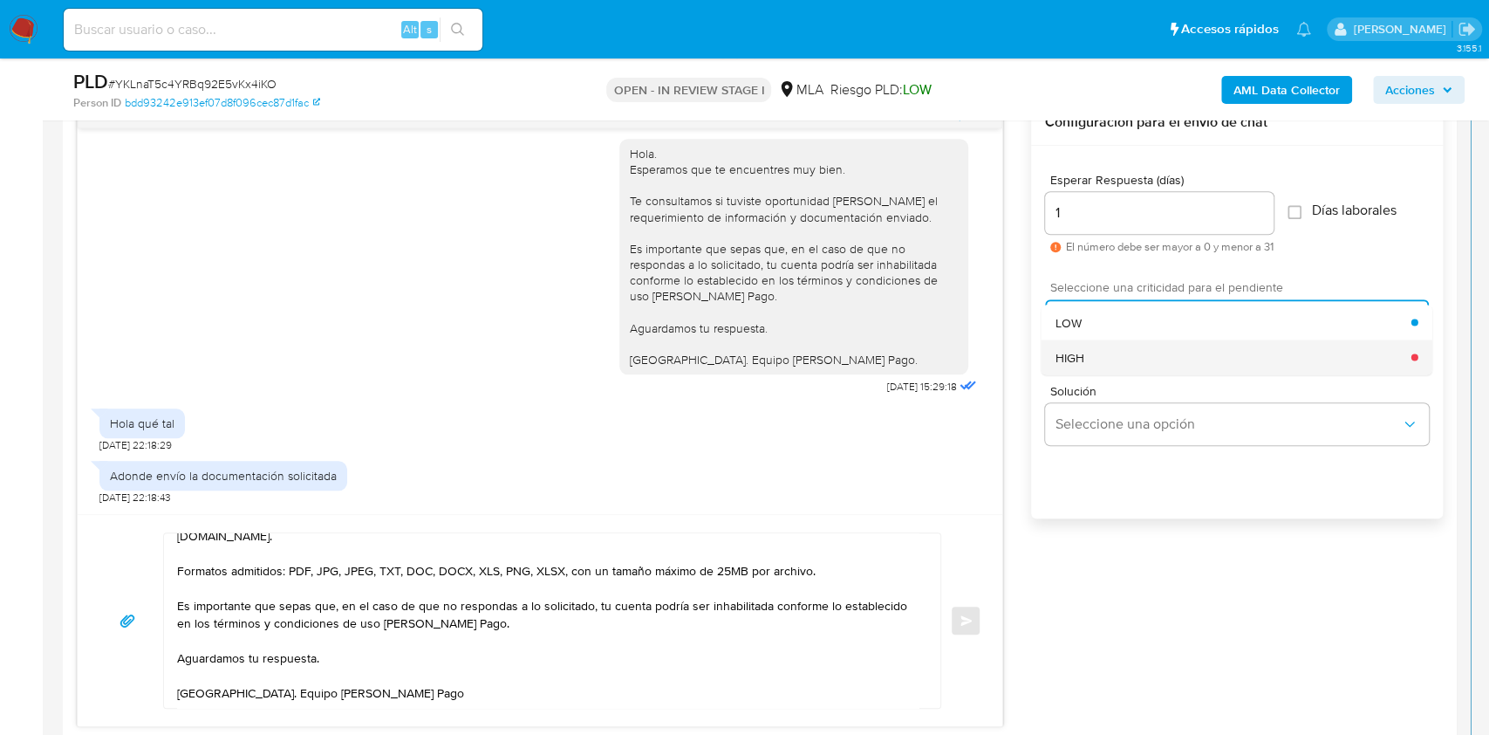
click at [1130, 352] on div "HIGH" at bounding box center [1234, 356] width 356 height 35
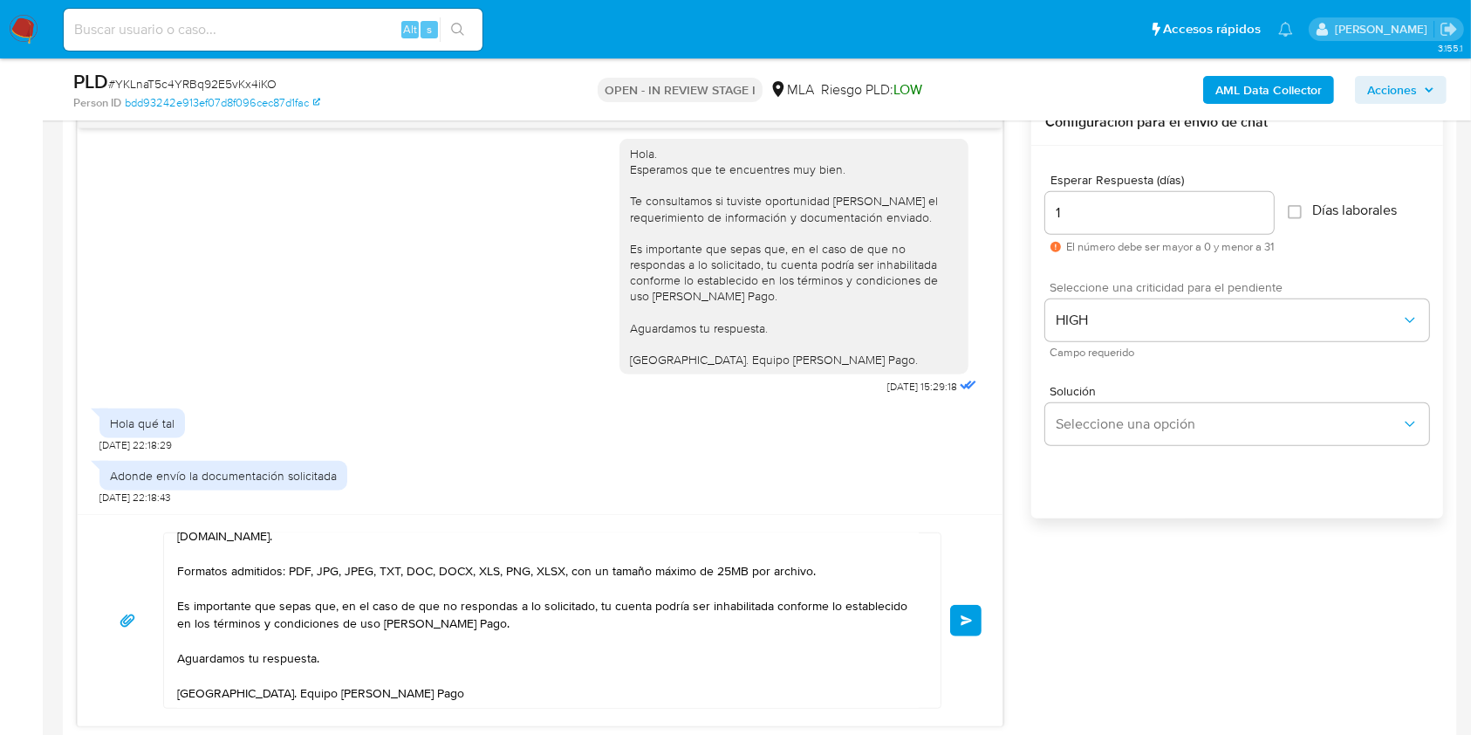
click at [970, 625] on button "Enviar" at bounding box center [965, 620] width 31 height 31
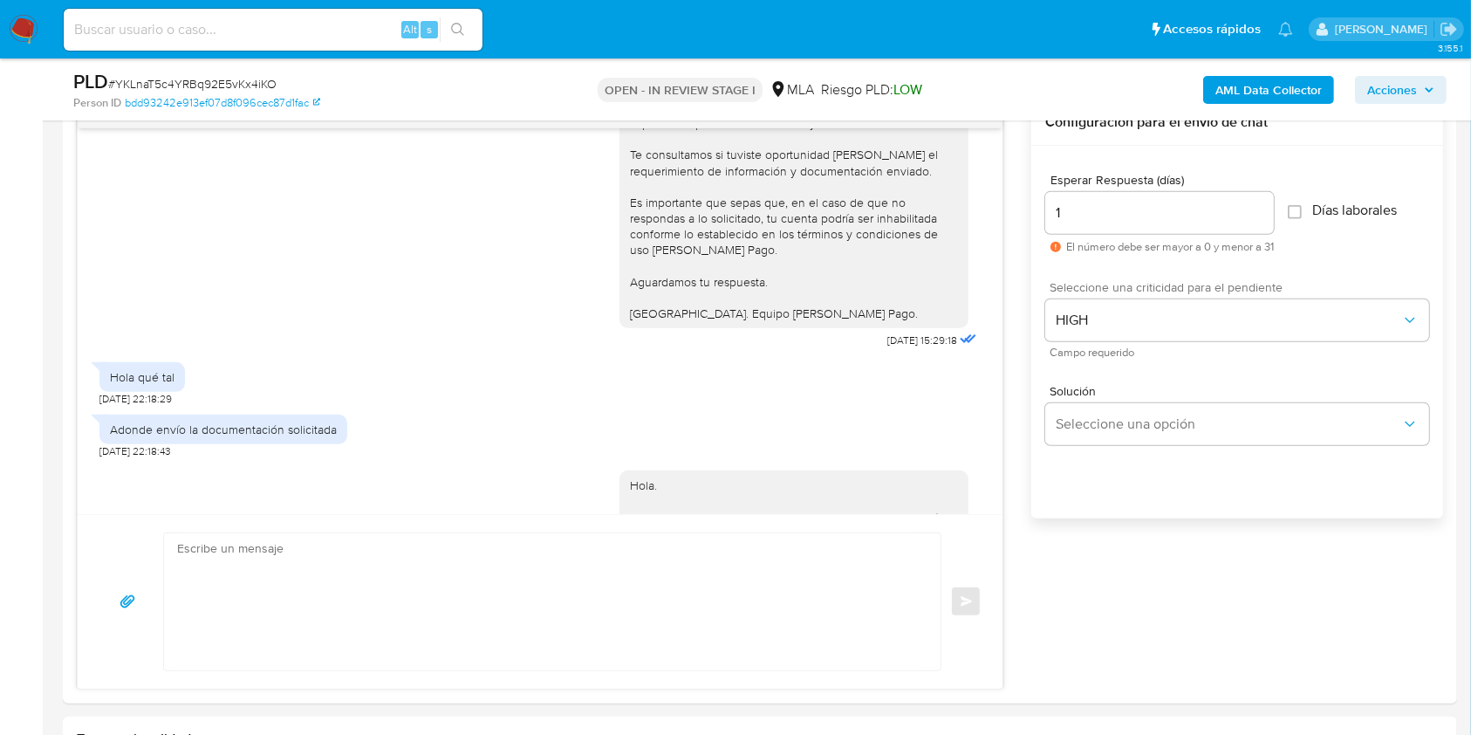
scroll to position [1753, 0]
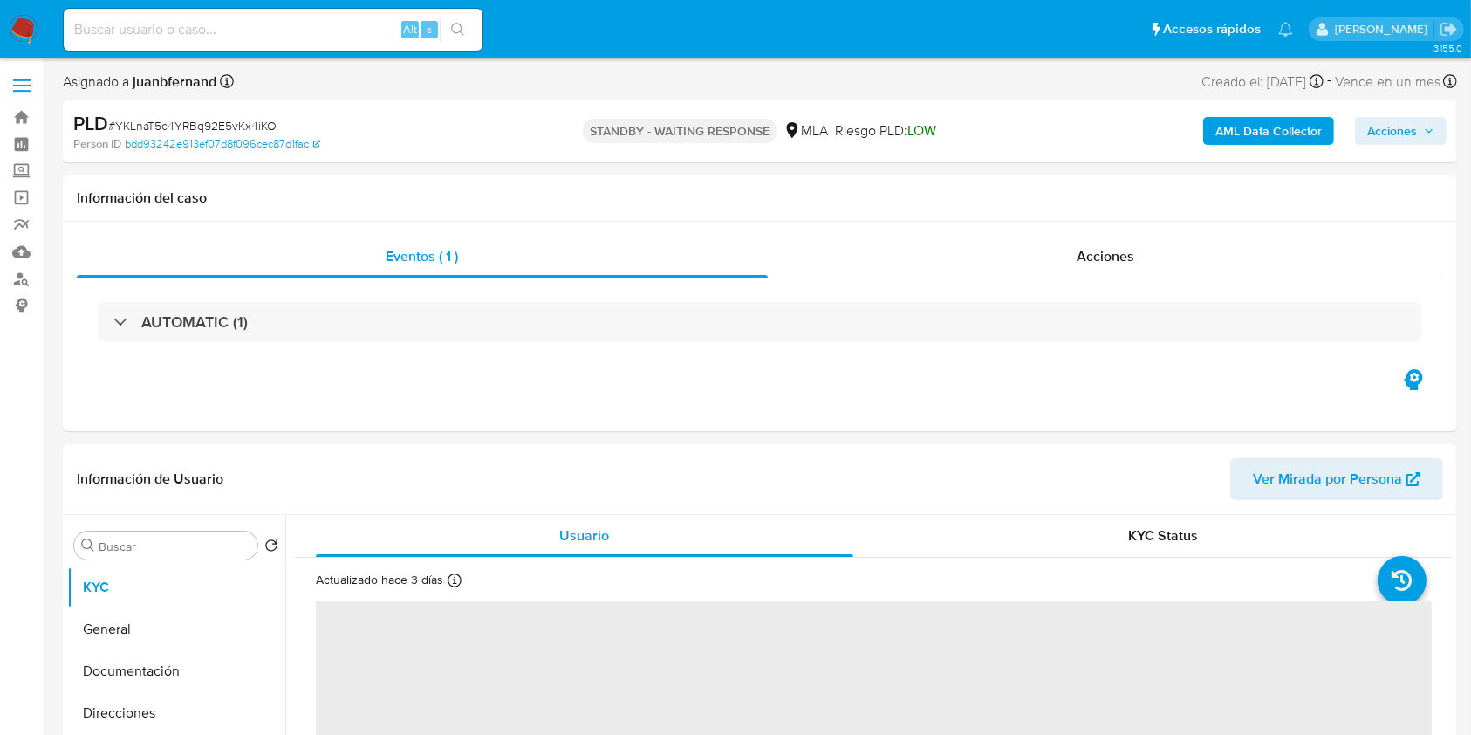
click at [338, 28] on input at bounding box center [273, 29] width 419 height 23
paste input "oLpiPlwMkdAfc4Z5MbRSNbAl"
type input "oLpiPlwMkdAfc4Z5MbRSNbAl"
select select "10"
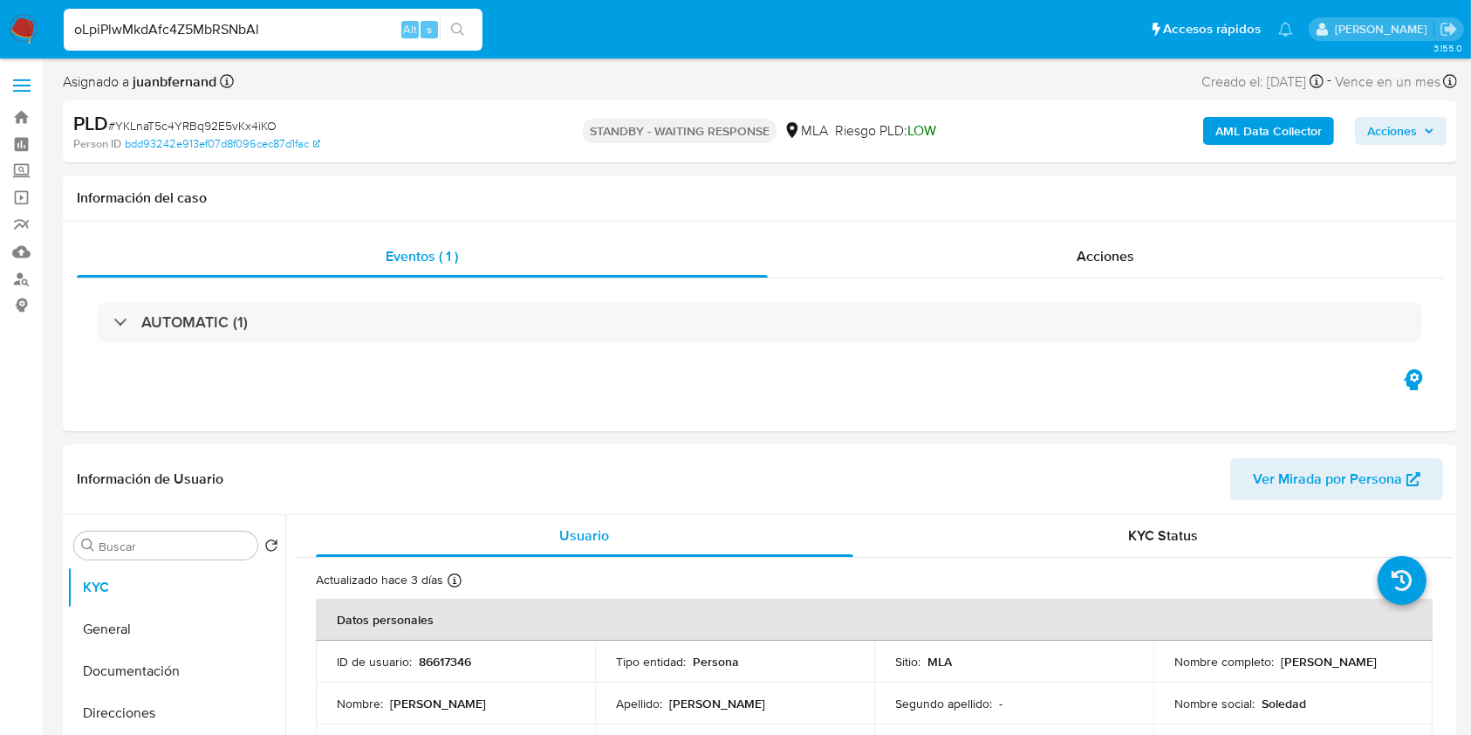
type input "oLpiPlwMkdAfc4Z5MbRSNbAl"
click at [462, 32] on icon "search-icon" at bounding box center [458, 30] width 14 height 14
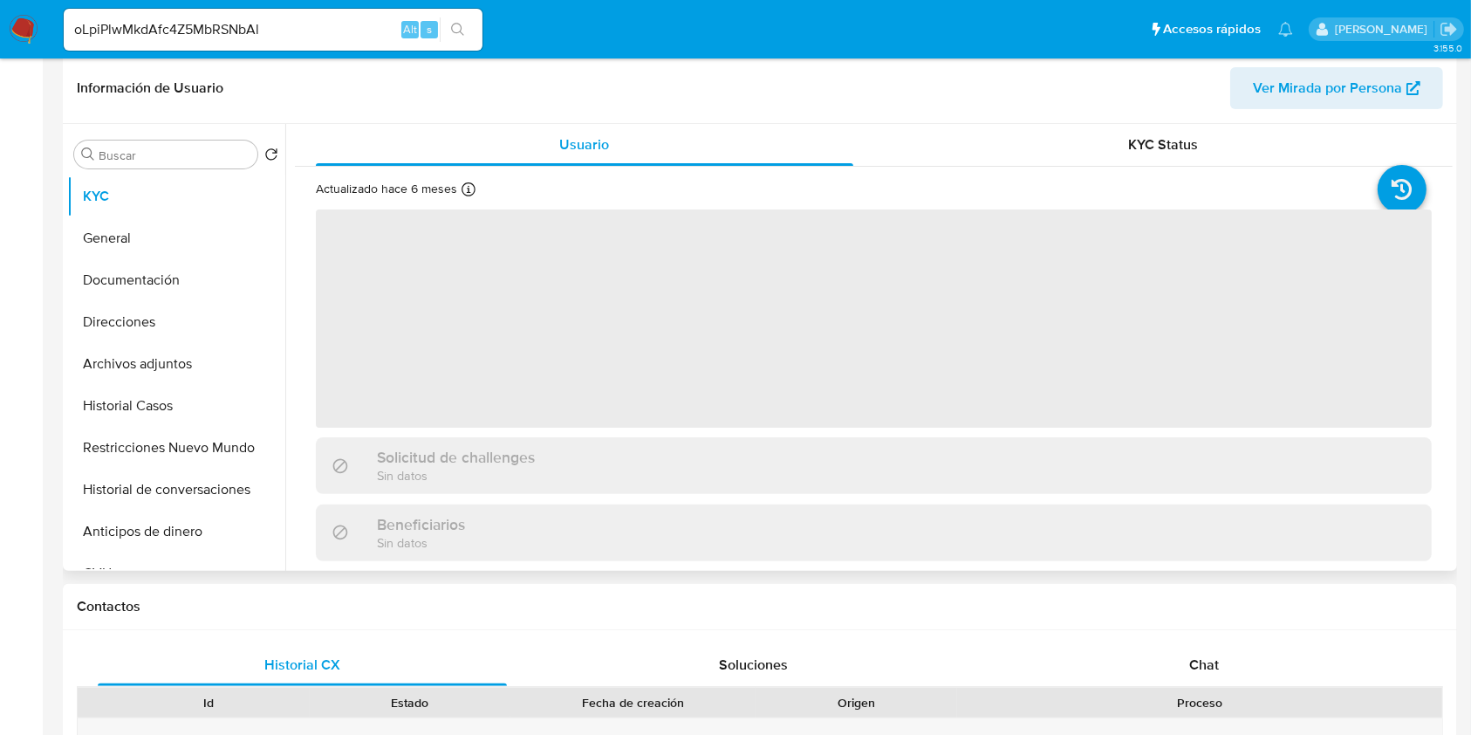
scroll to position [465, 0]
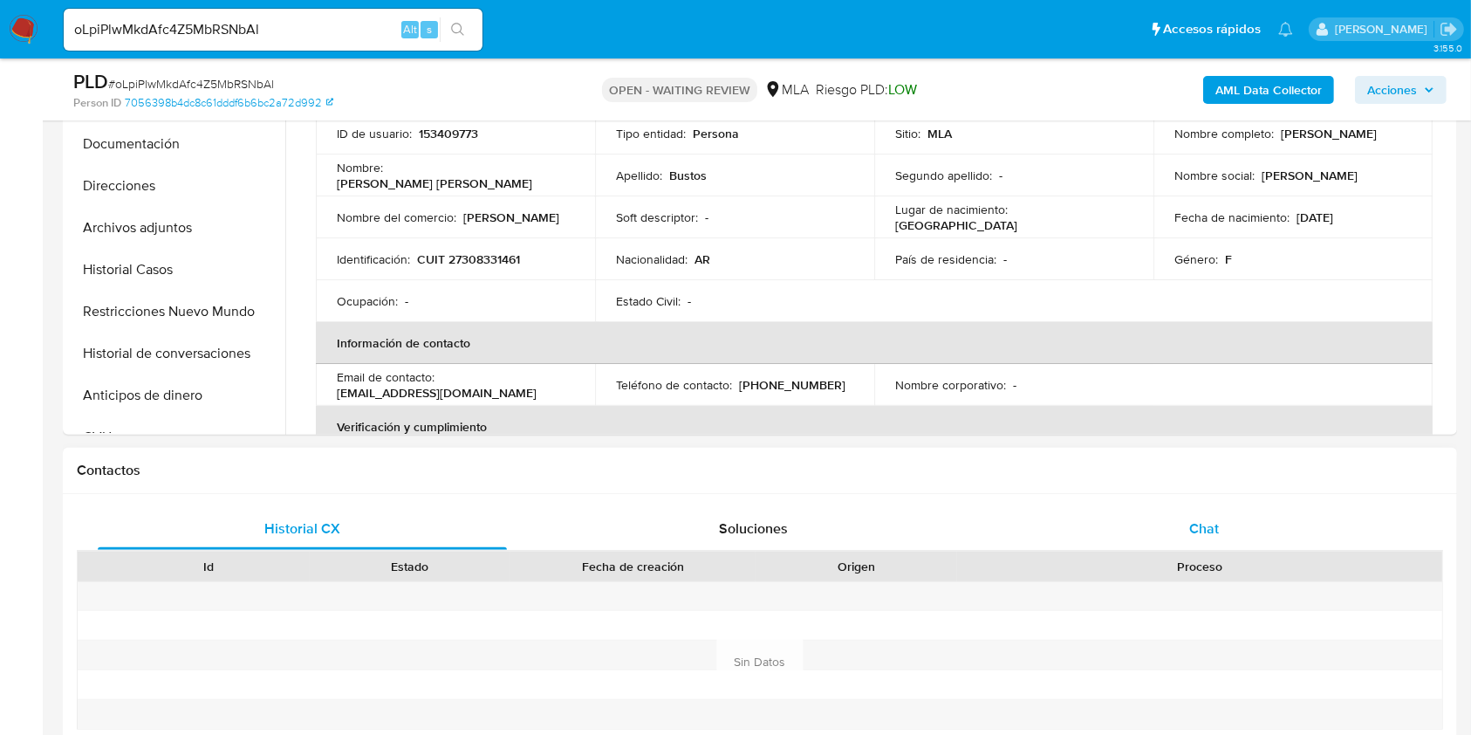
click at [1152, 529] on div "Chat" at bounding box center [1204, 529] width 409 height 42
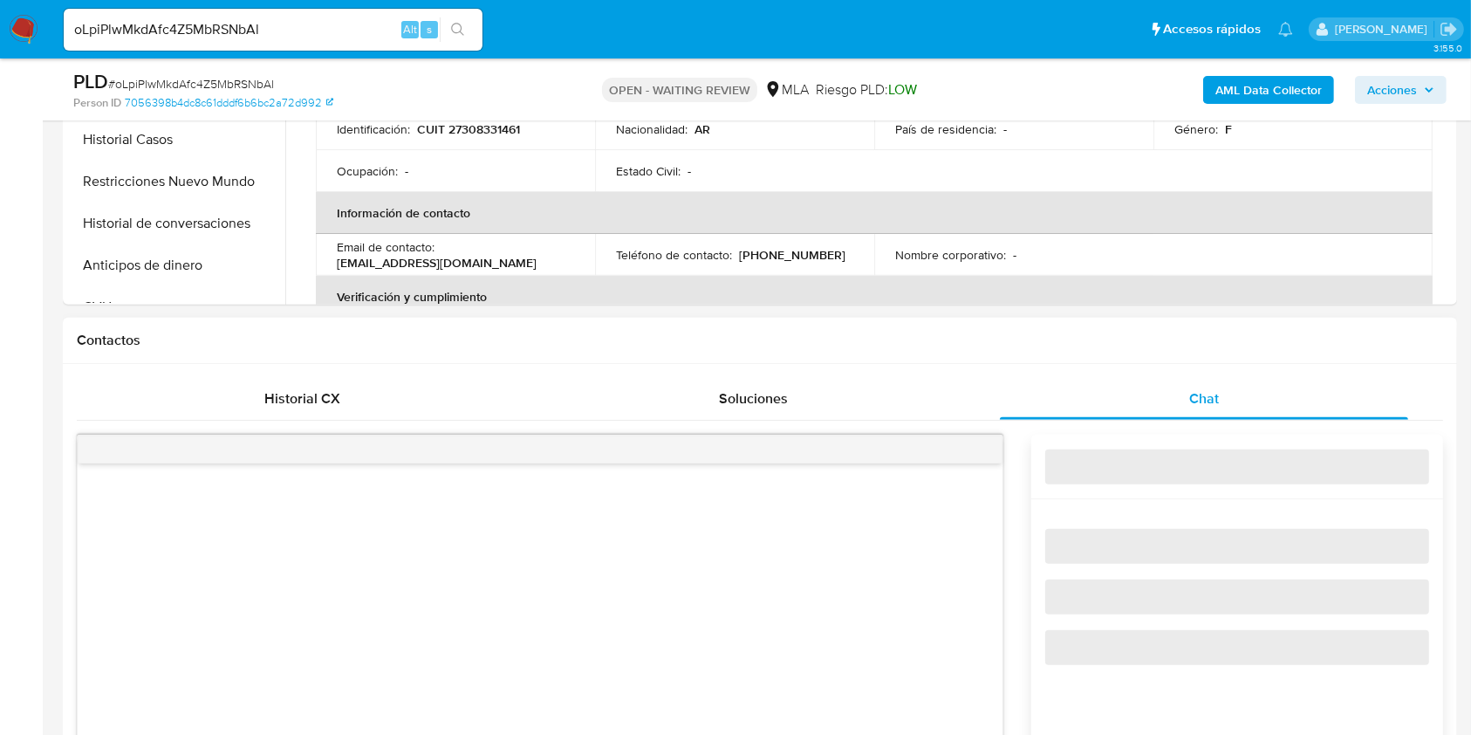
select select "10"
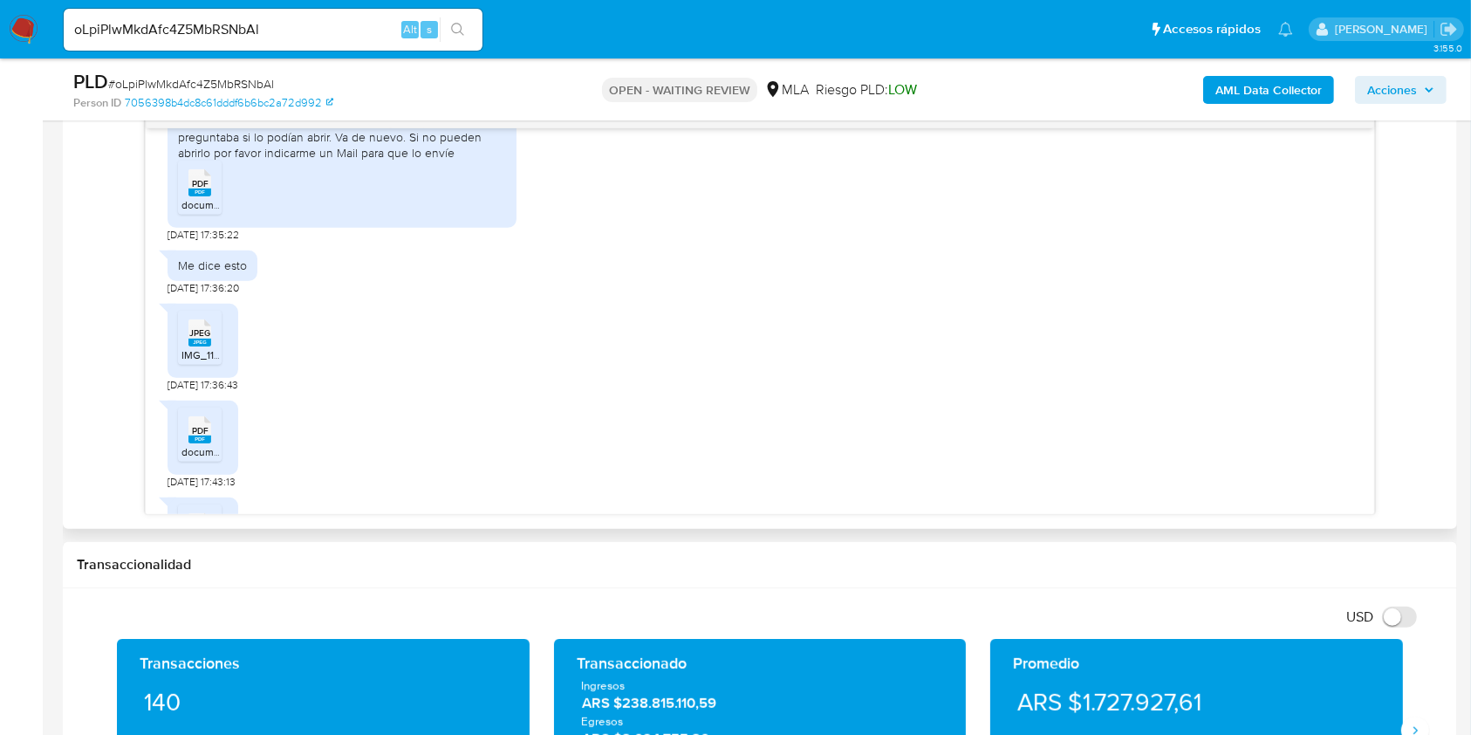
scroll to position [1041, 0]
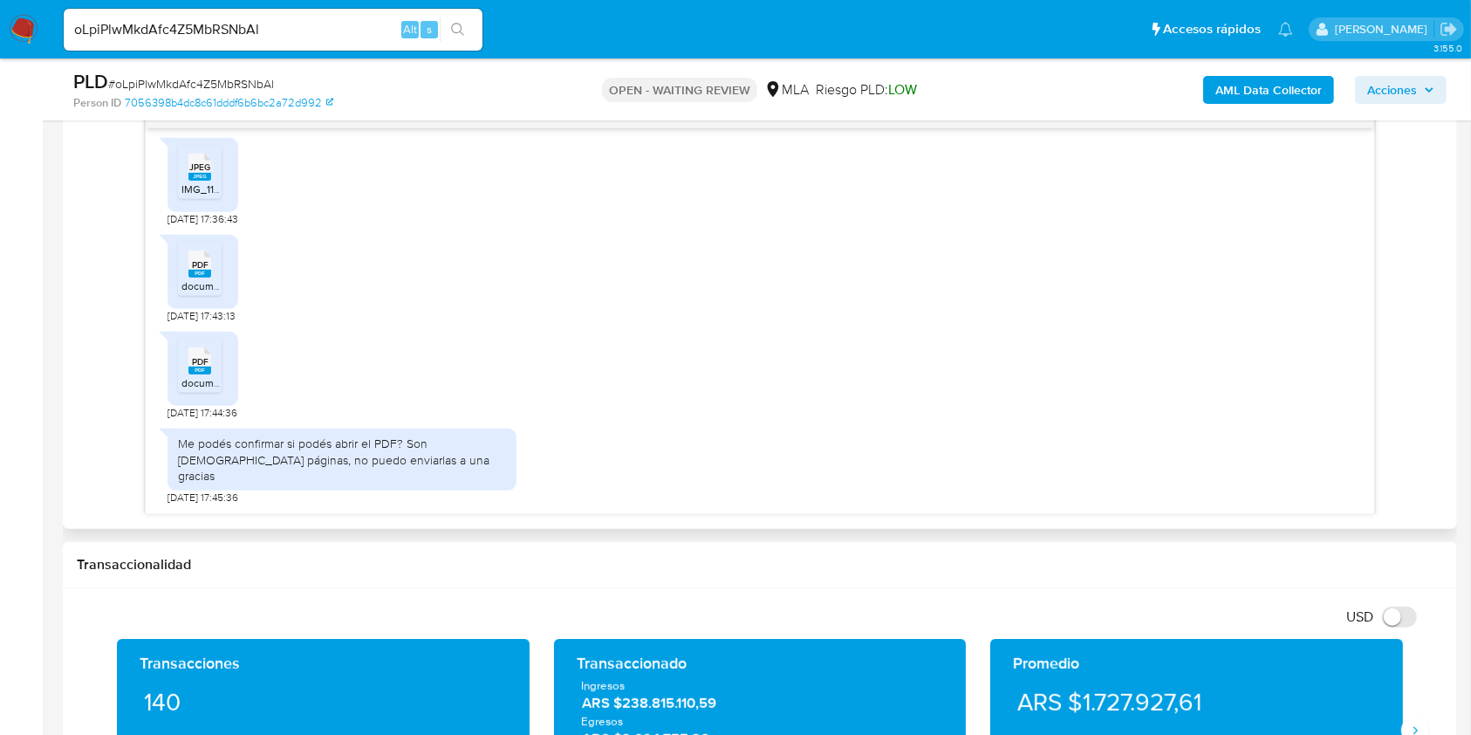
click at [204, 372] on rect at bounding box center [199, 370] width 23 height 8
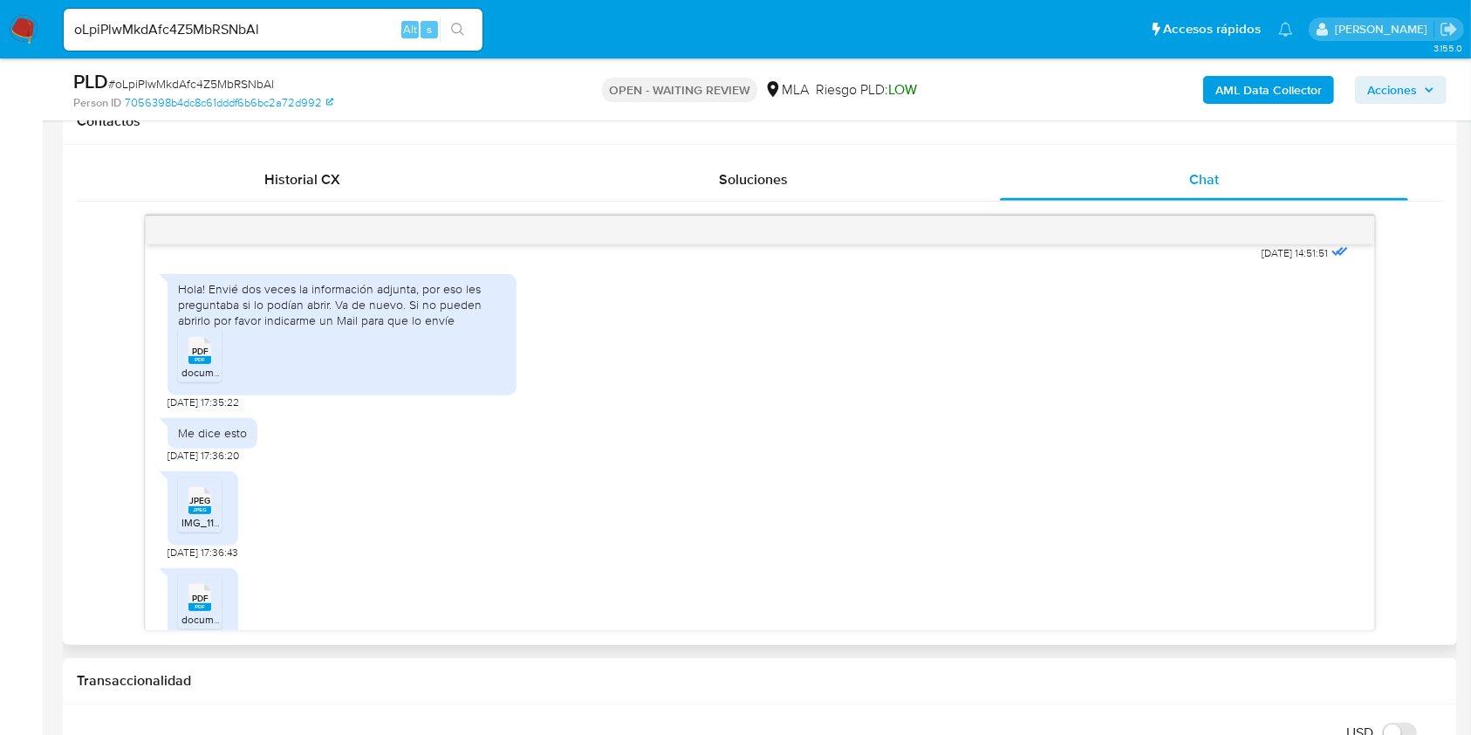
scroll to position [925, 0]
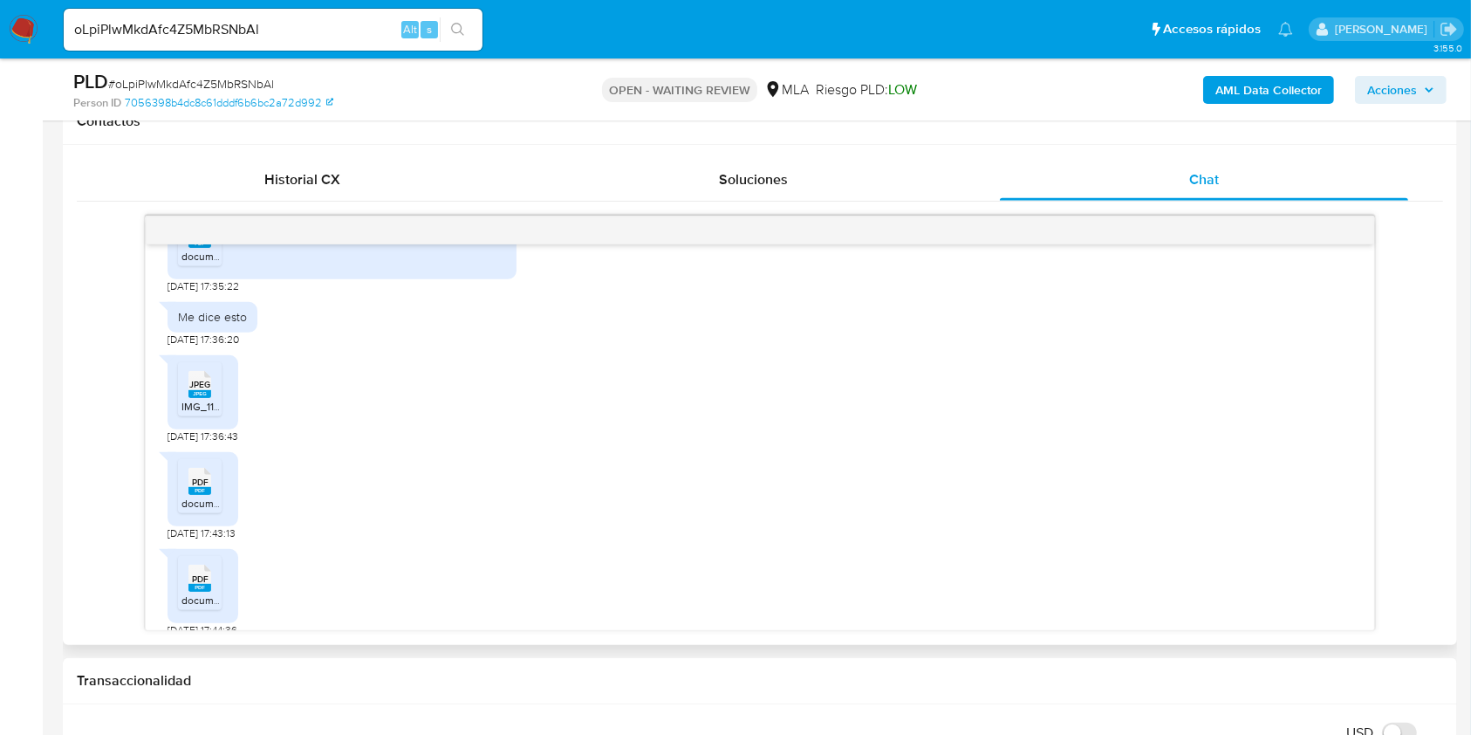
click at [207, 398] on rect at bounding box center [199, 394] width 23 height 8
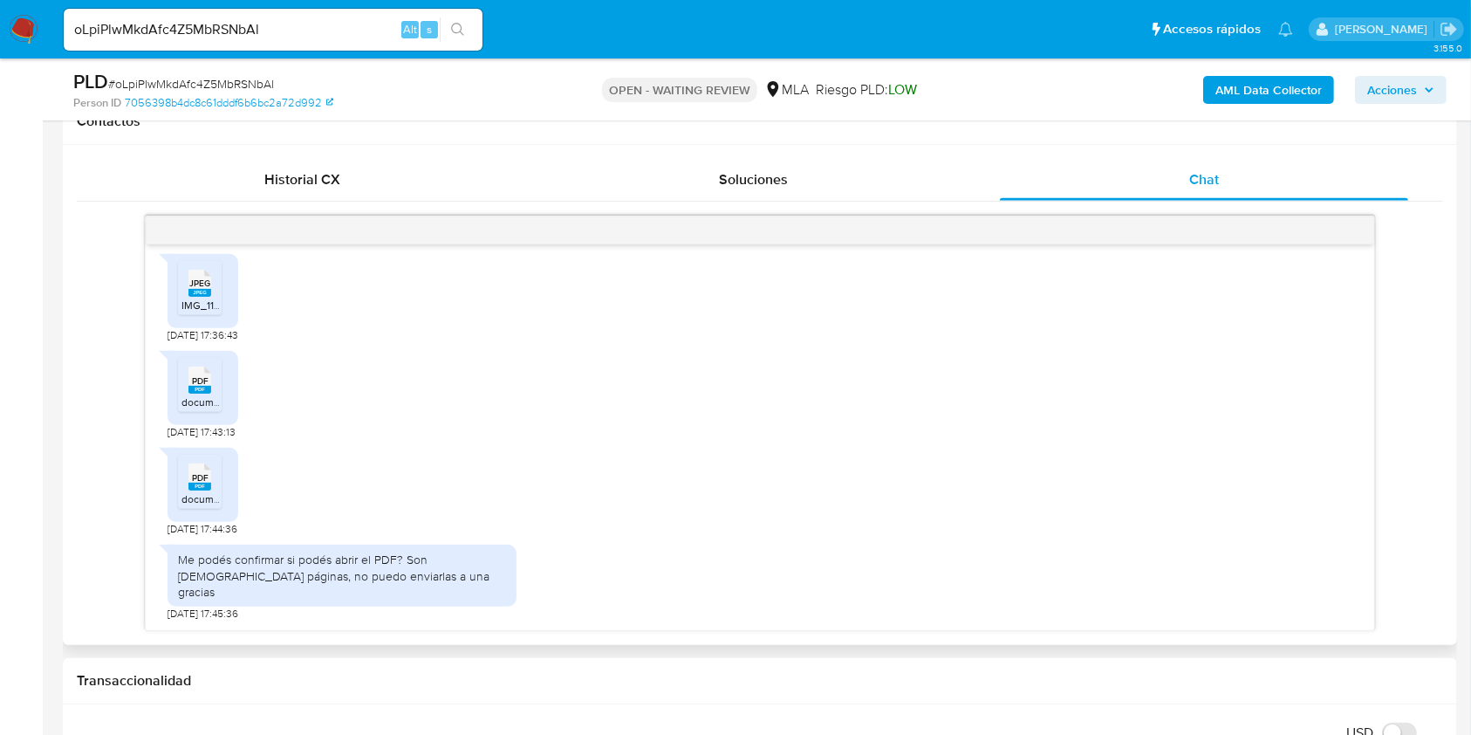
click at [208, 392] on rect at bounding box center [199, 390] width 23 height 8
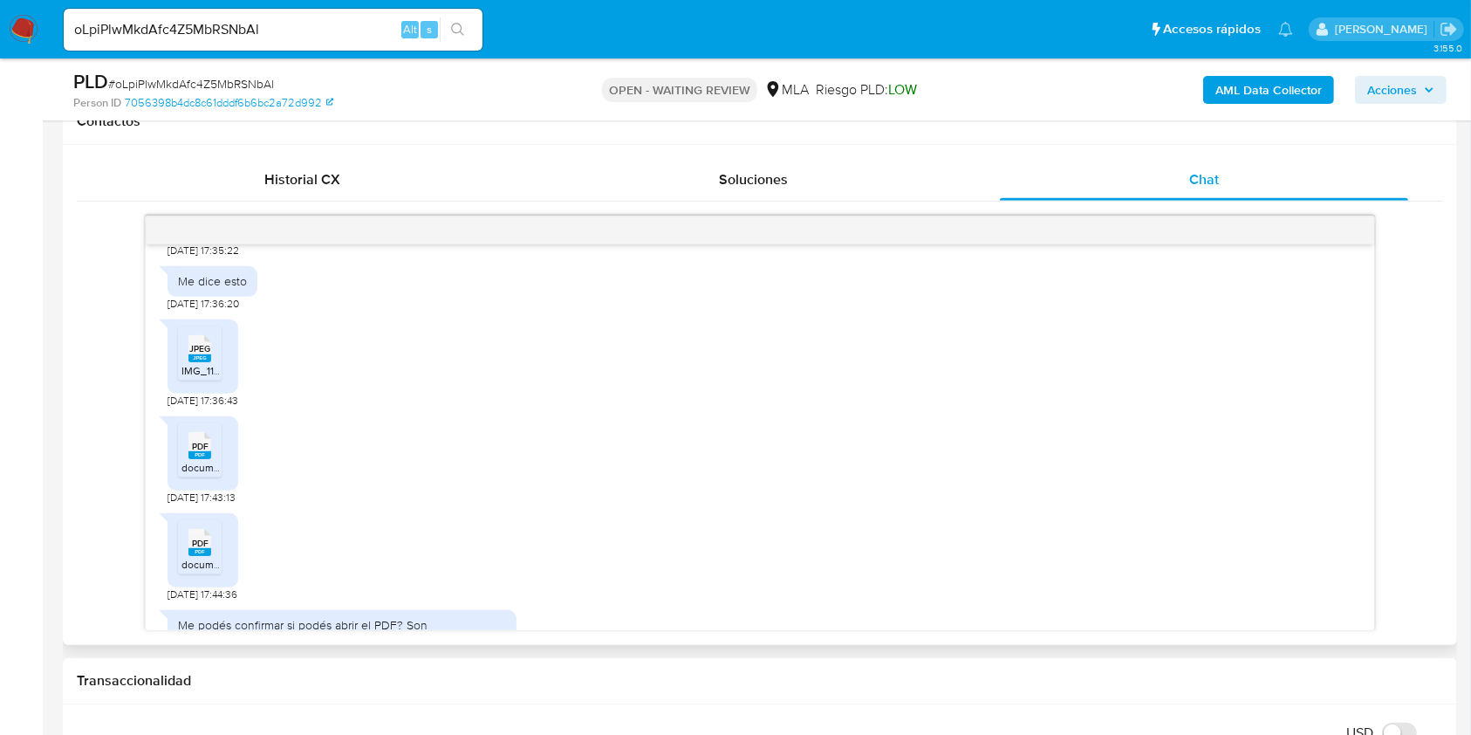
scroll to position [925, 0]
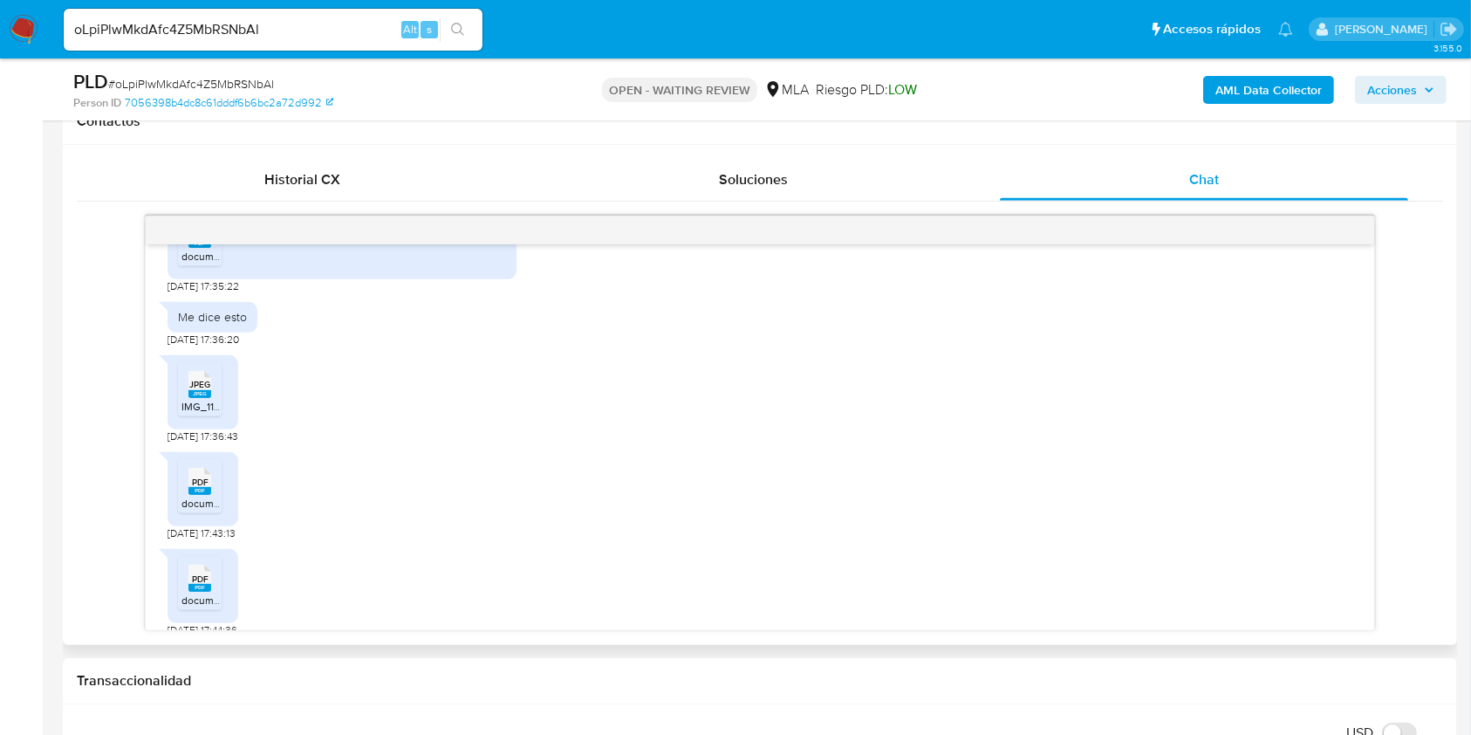
click at [188, 248] on icon at bounding box center [199, 234] width 23 height 27
click at [347, 31] on input "oLpiPlwMkdAfc4Z5MbRSNbAl" at bounding box center [273, 29] width 419 height 23
paste input "Ta8HsgPQ0JyNSfAffBpEpwPg"
type input "Ta8HsgPQ0JyNSfAffBpEpwPg"
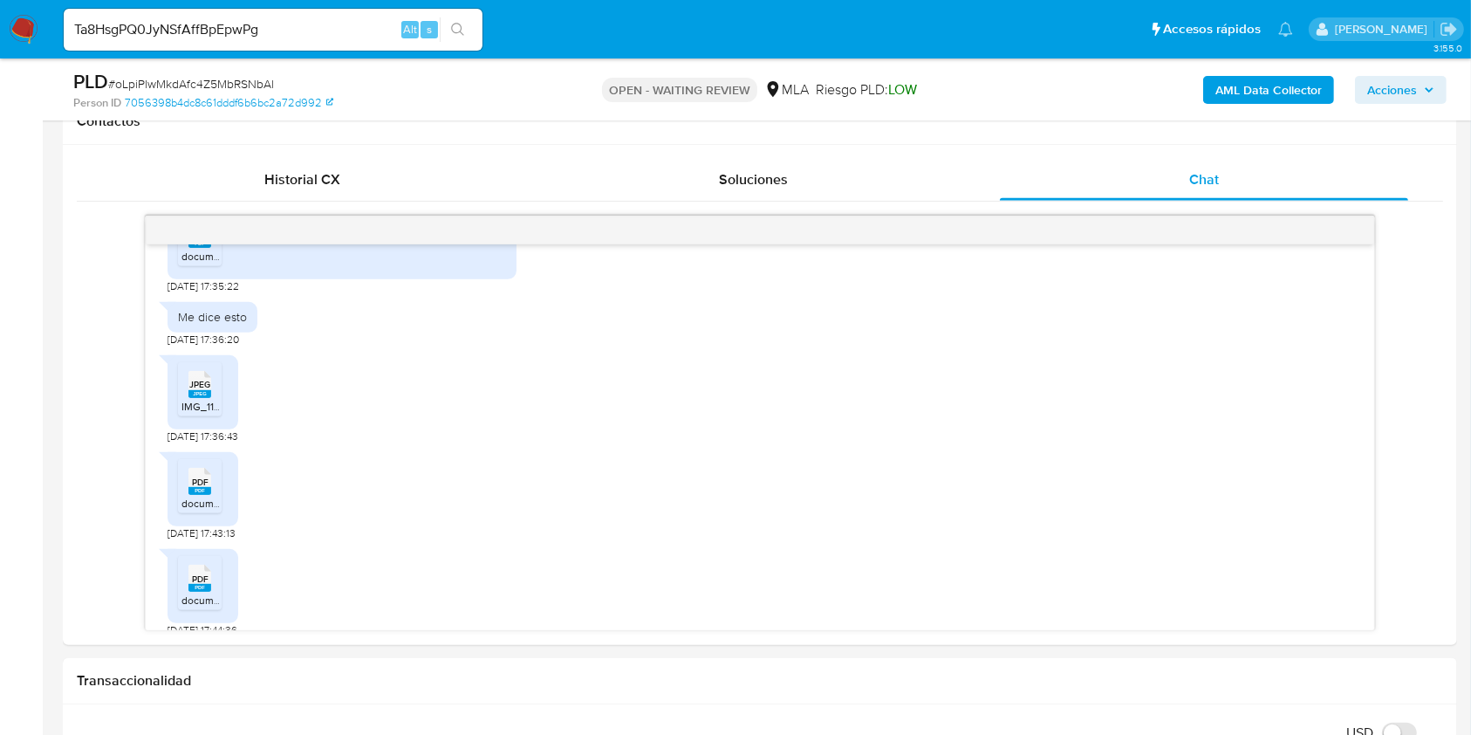
click at [457, 31] on icon "search-icon" at bounding box center [457, 29] width 13 height 13
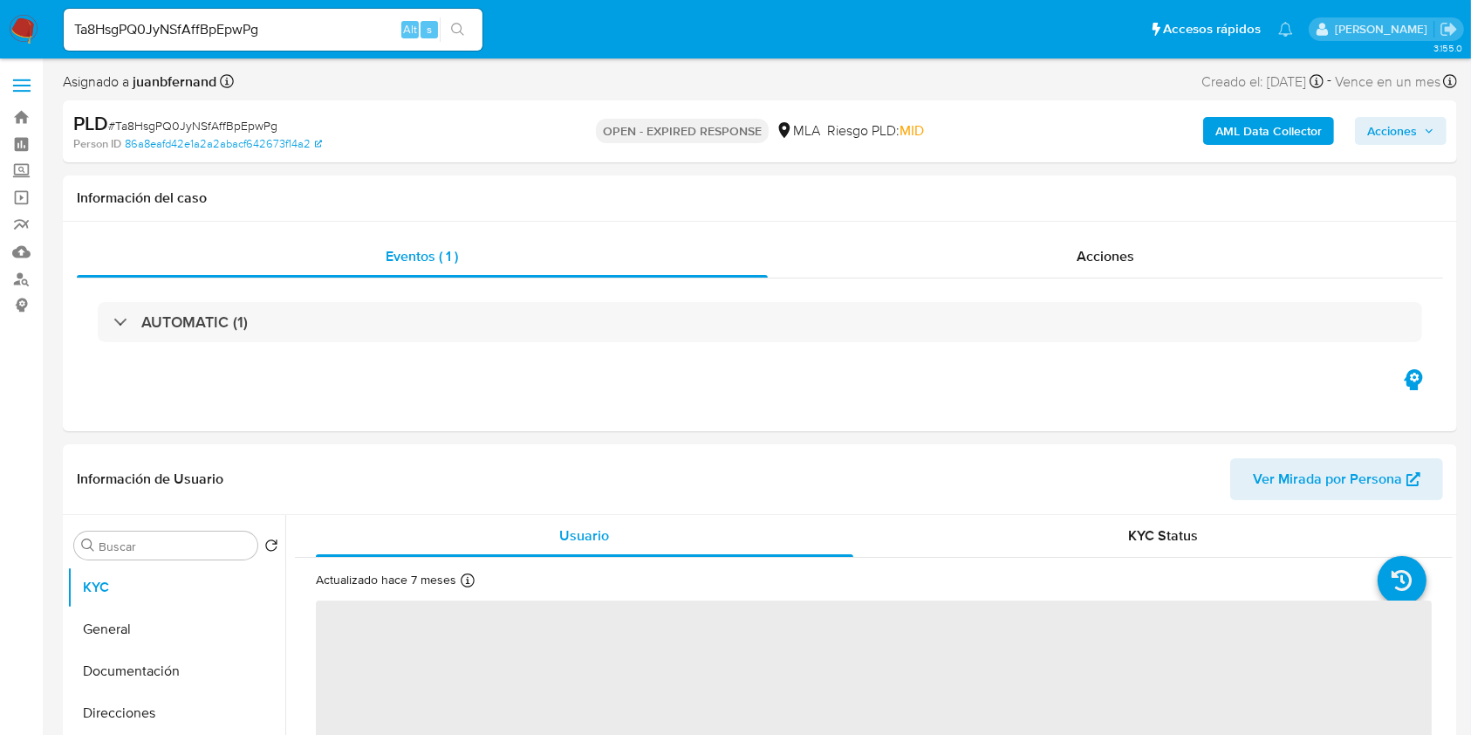
select select "10"
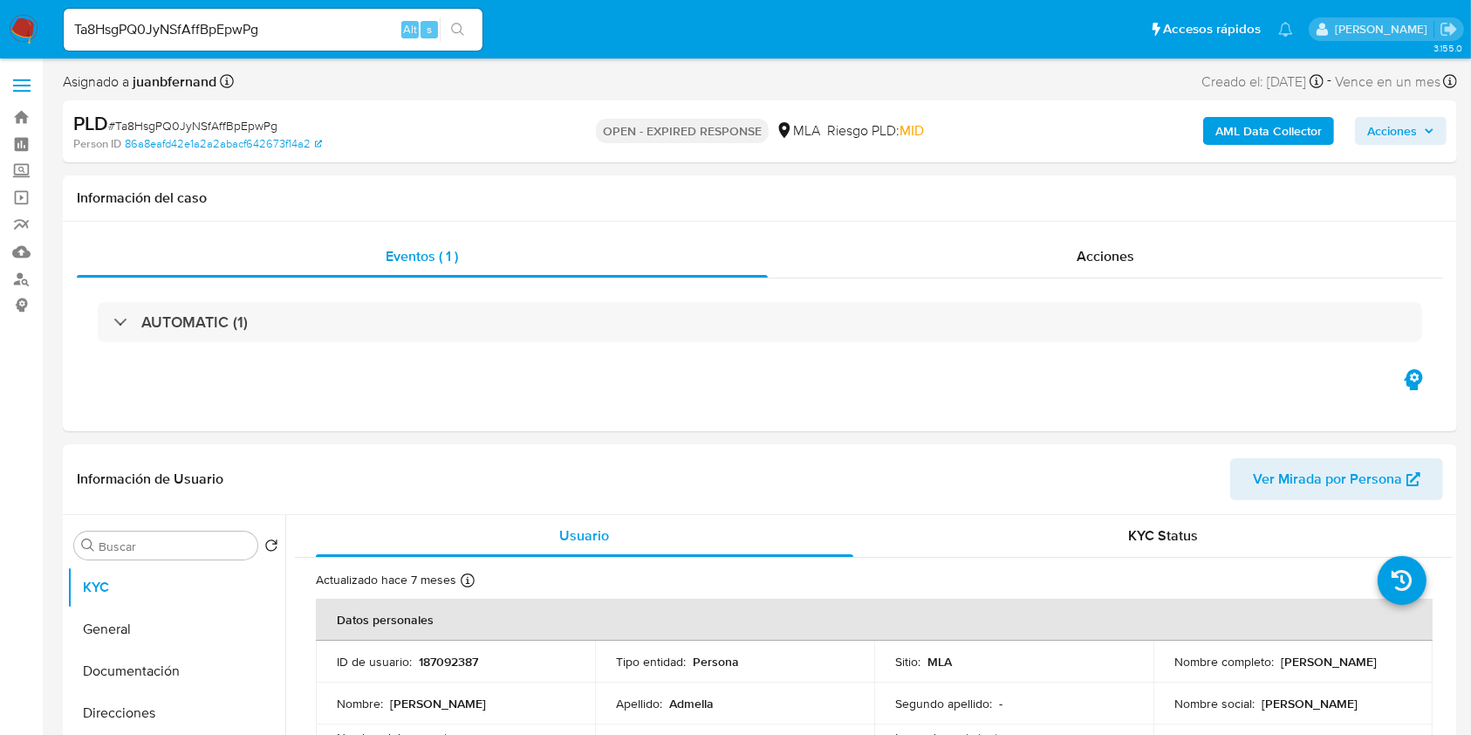
click at [325, 40] on div "Ta8HsgPQ0JyNSfAffBpEpwPg Alt s" at bounding box center [273, 30] width 419 height 42
click at [329, 32] on input "Ta8HsgPQ0JyNSfAffBpEpwPg" at bounding box center [273, 29] width 419 height 23
paste input "pYCk52yjlLoywM0Ga6cujmfB"
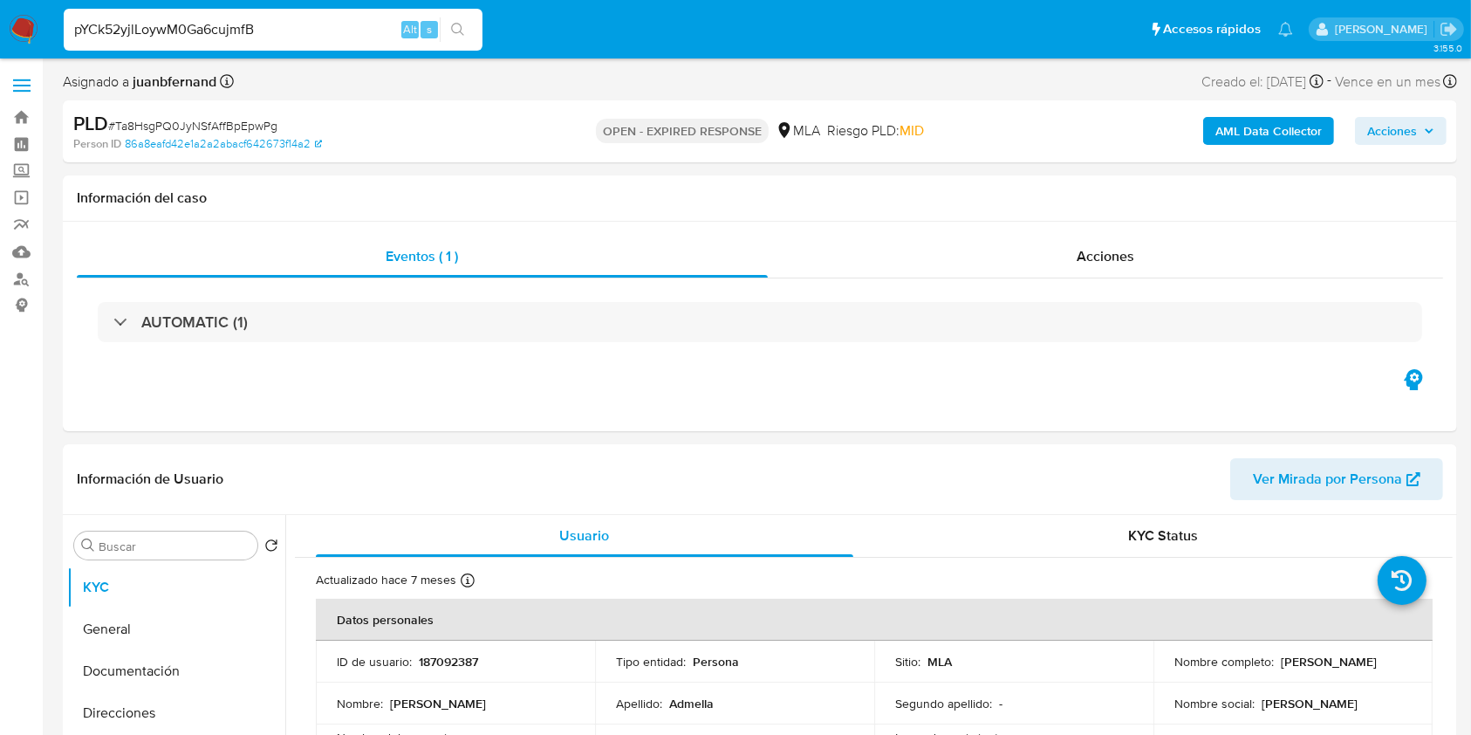
type input "pYCk52yjlLoywM0Ga6cujmfB"
click at [462, 31] on icon "search-icon" at bounding box center [458, 30] width 14 height 14
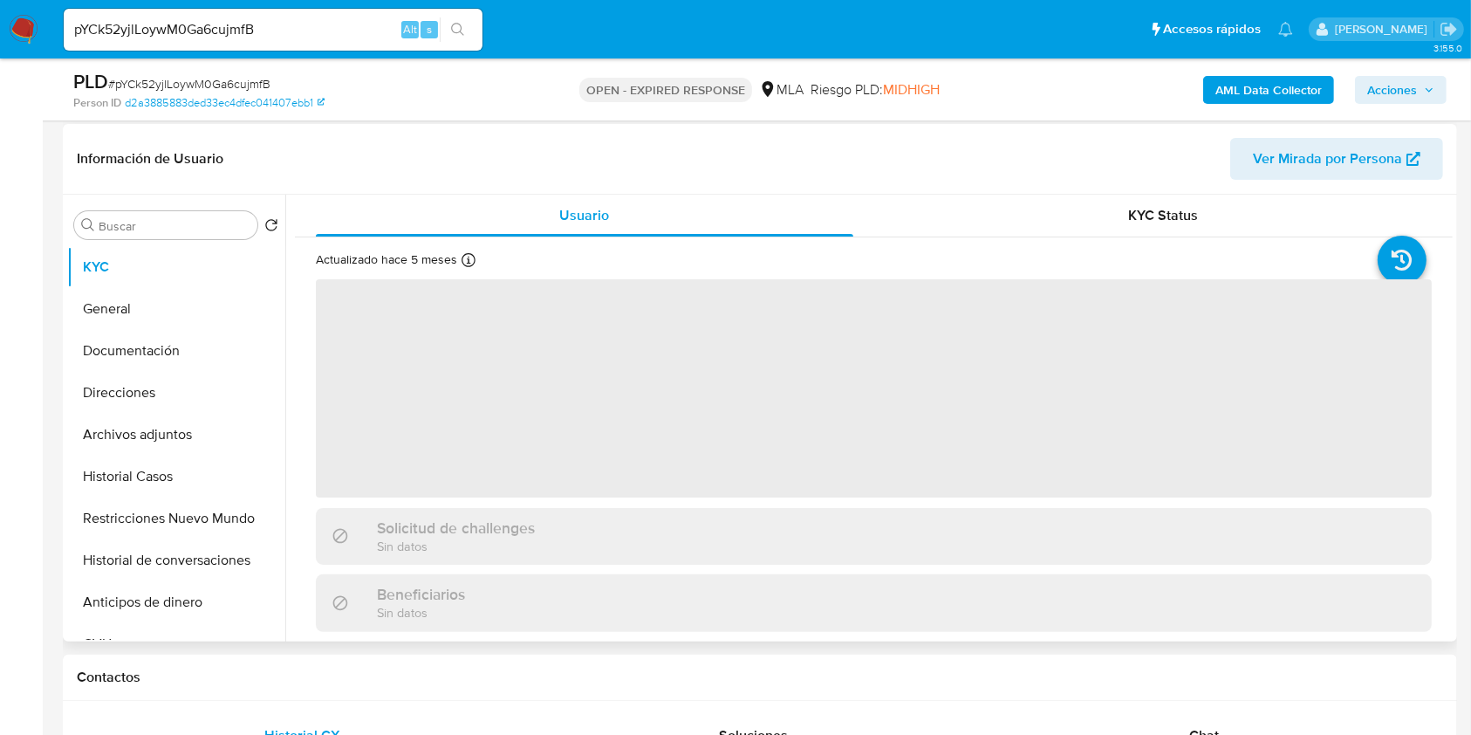
scroll to position [581, 0]
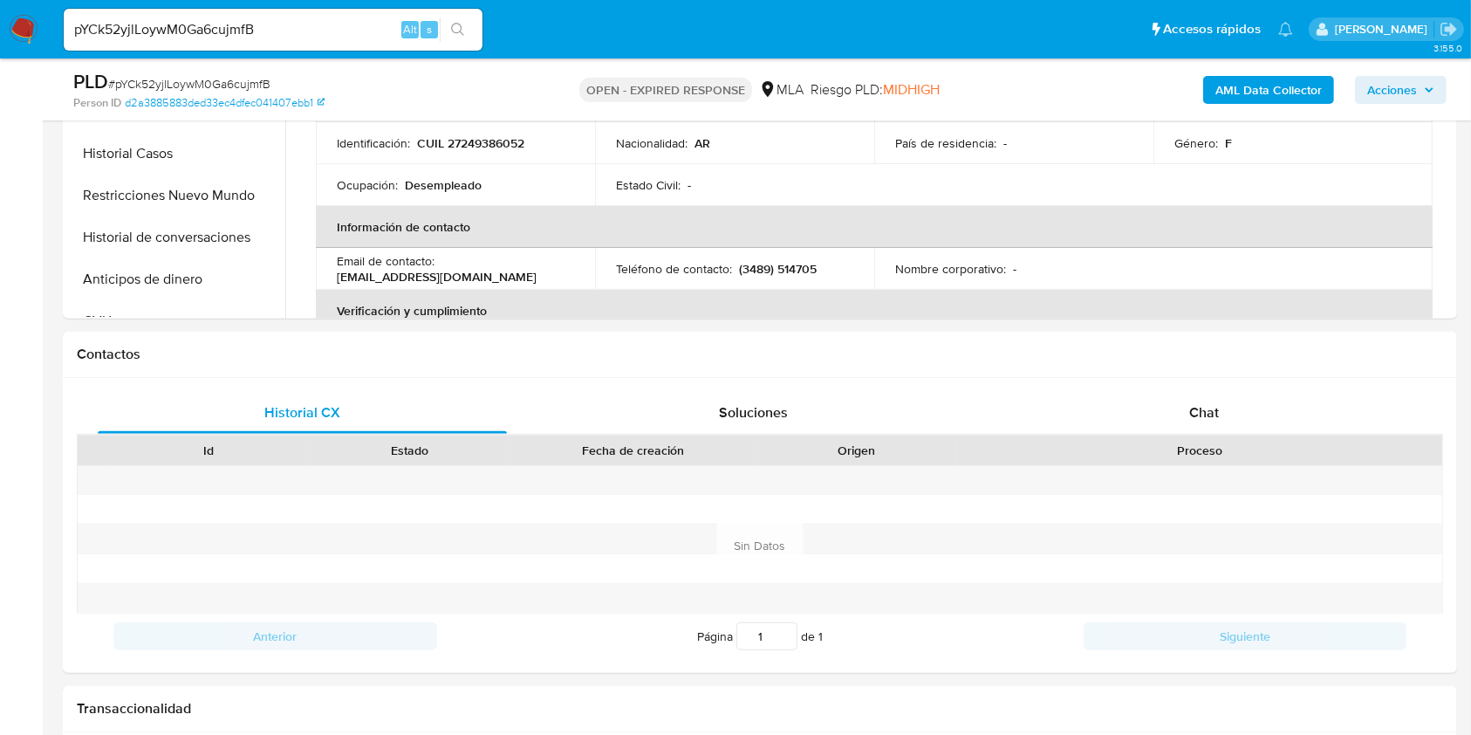
select select "10"
click at [1193, 405] on span "Chat" at bounding box center [1204, 412] width 30 height 20
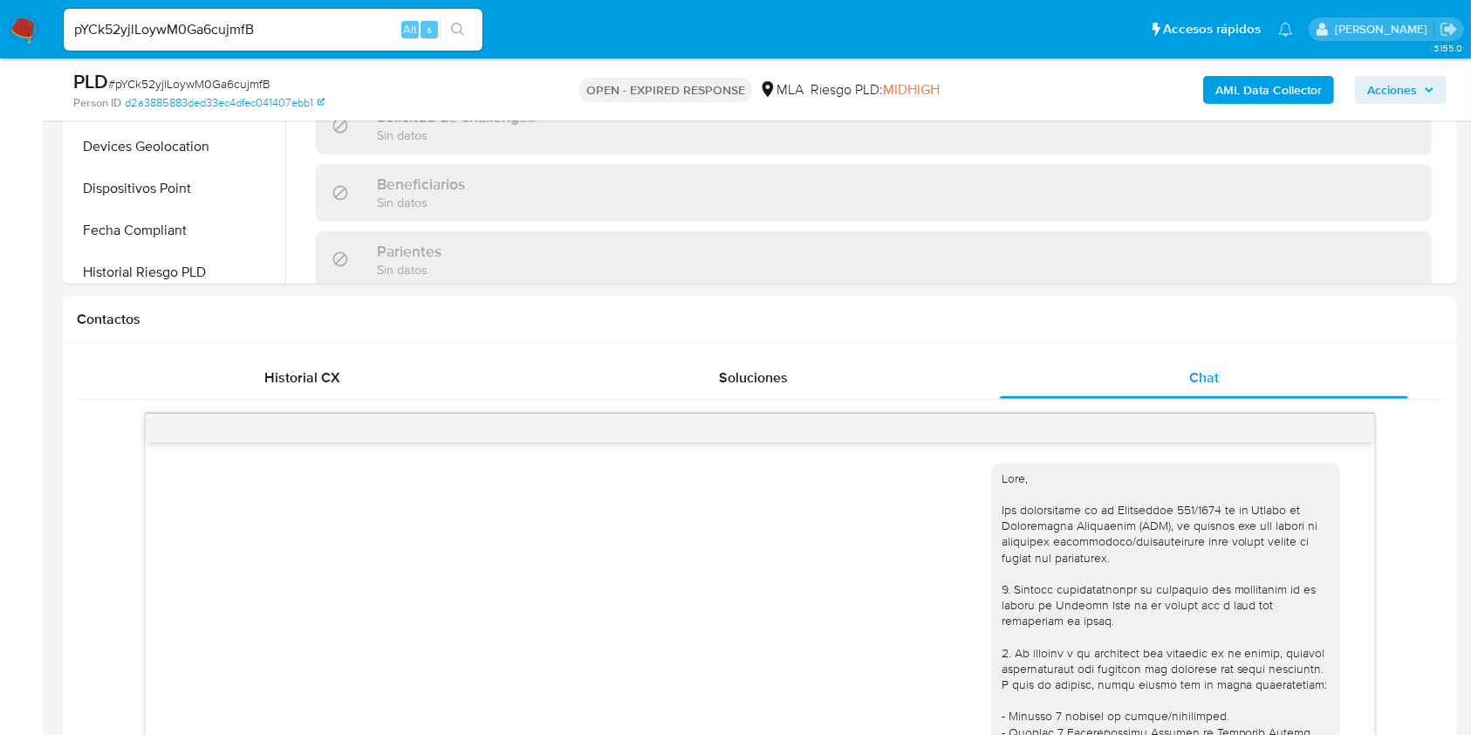
scroll to position [465, 0]
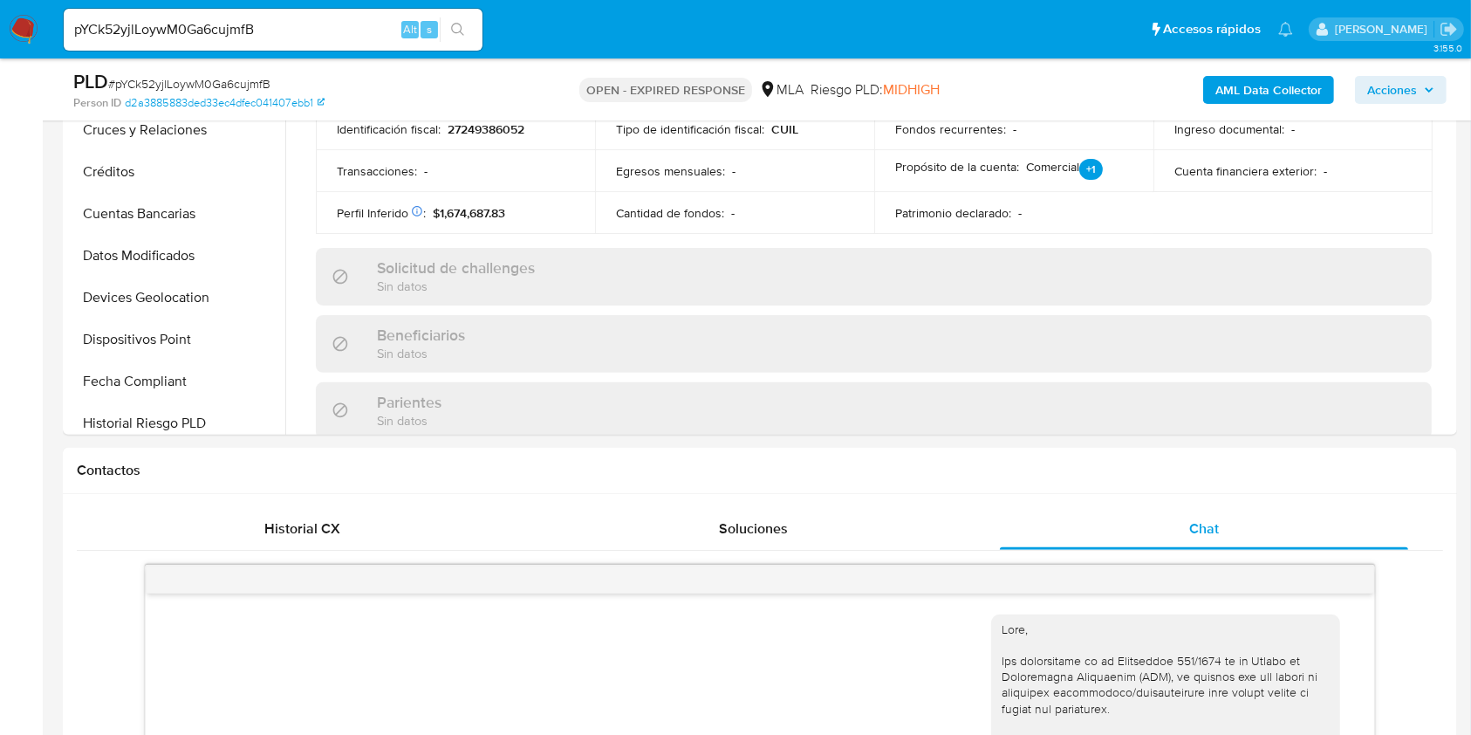
drag, startPoint x: 390, startPoint y: 18, endPoint x: 375, endPoint y: 23, distance: 15.5
click at [384, 19] on input "pYCk52yjlLoywM0Ga6cujmfB" at bounding box center [273, 29] width 419 height 23
click at [375, 23] on input "pYCk52yjlLoywM0Ga6cujmfB" at bounding box center [273, 29] width 419 height 23
paste input "4GifpCbqUWhMhZ3FxppaO7kF"
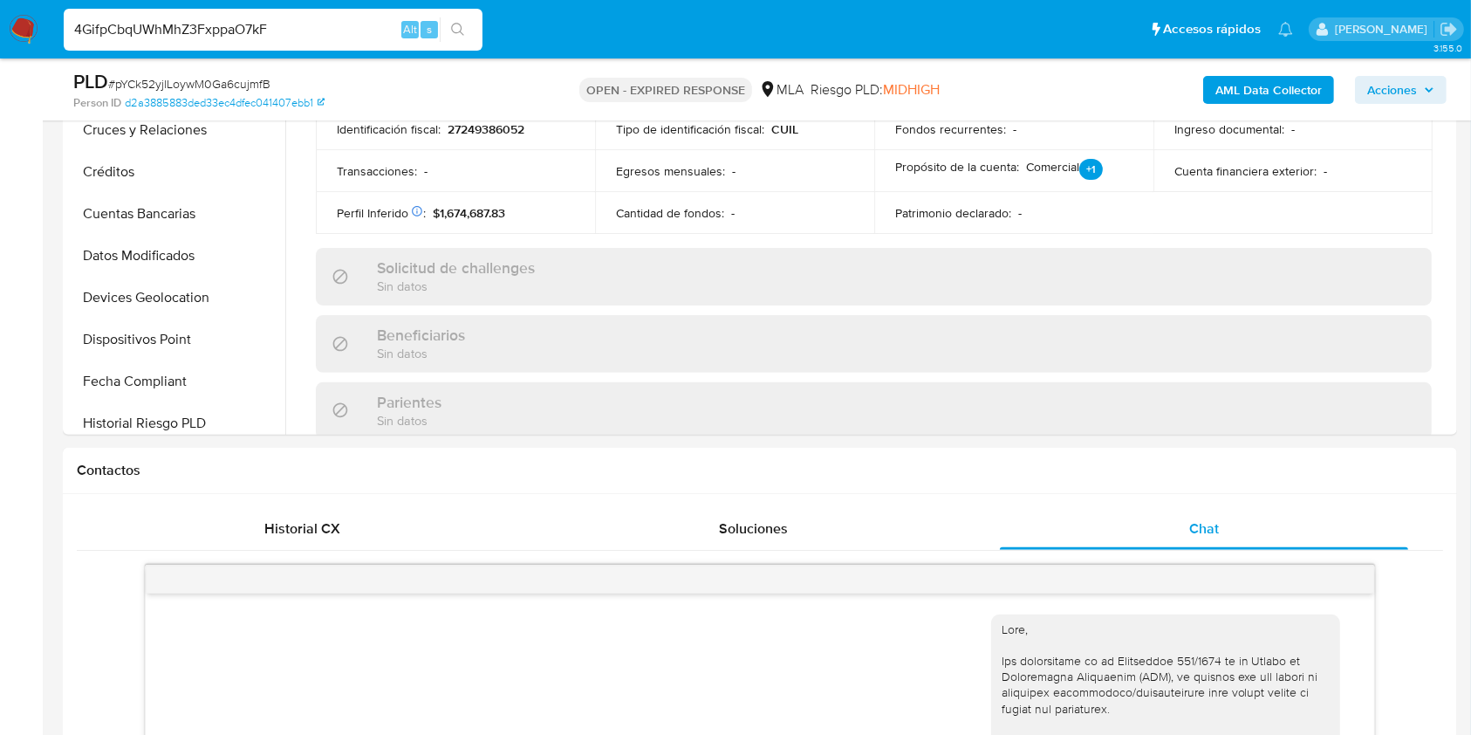
type input "4GifpCbqUWhMhZ3FxppaO7kF"
click at [460, 29] on icon "search-icon" at bounding box center [458, 30] width 14 height 14
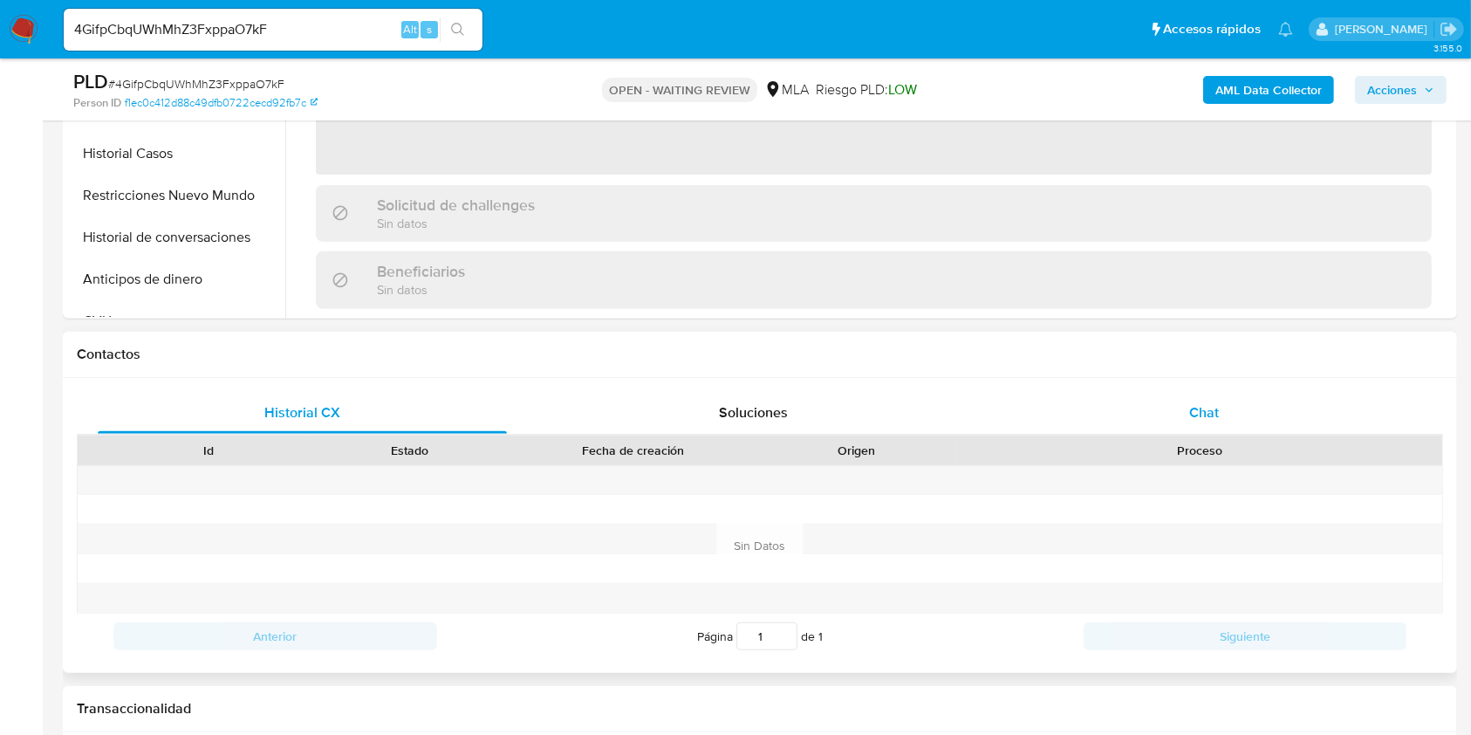
click at [1258, 410] on div "Chat" at bounding box center [1204, 413] width 409 height 42
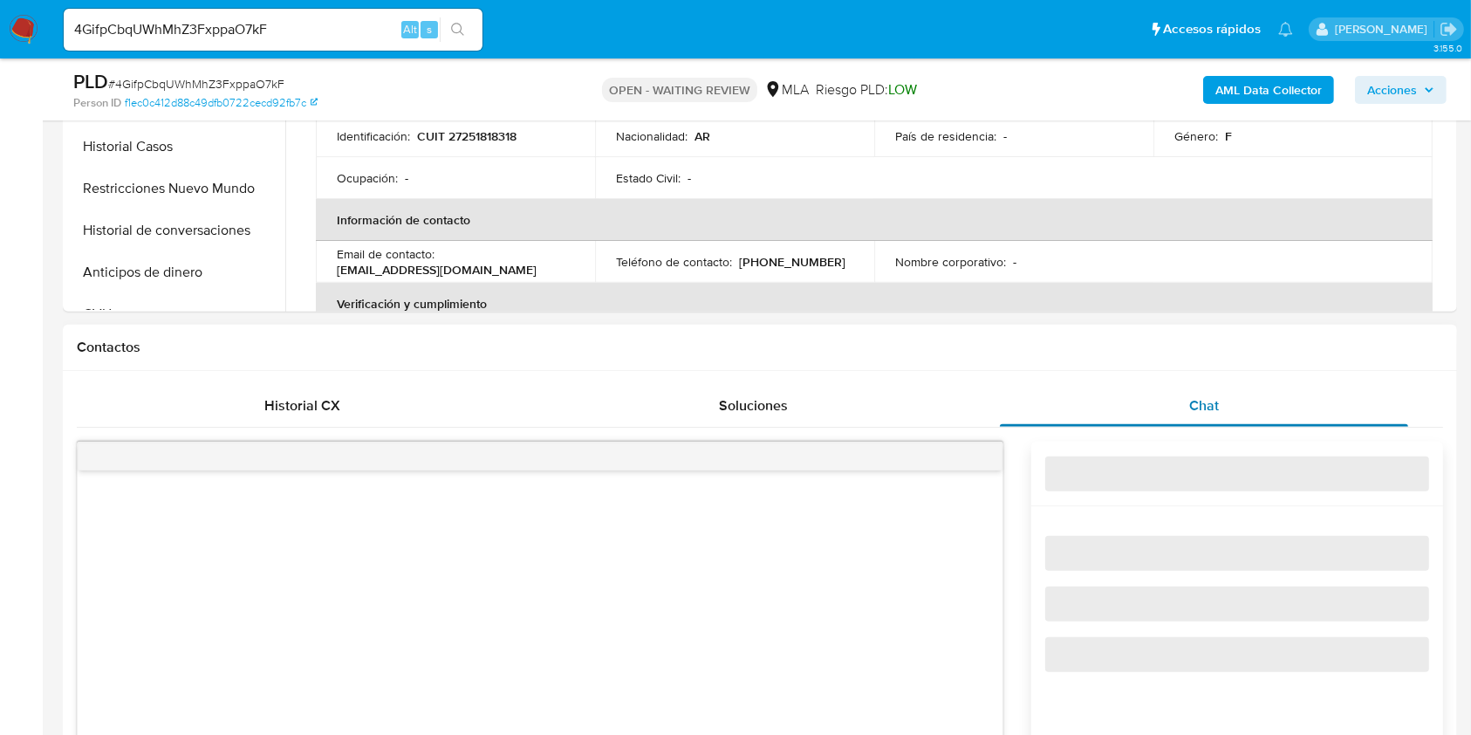
scroll to position [930, 0]
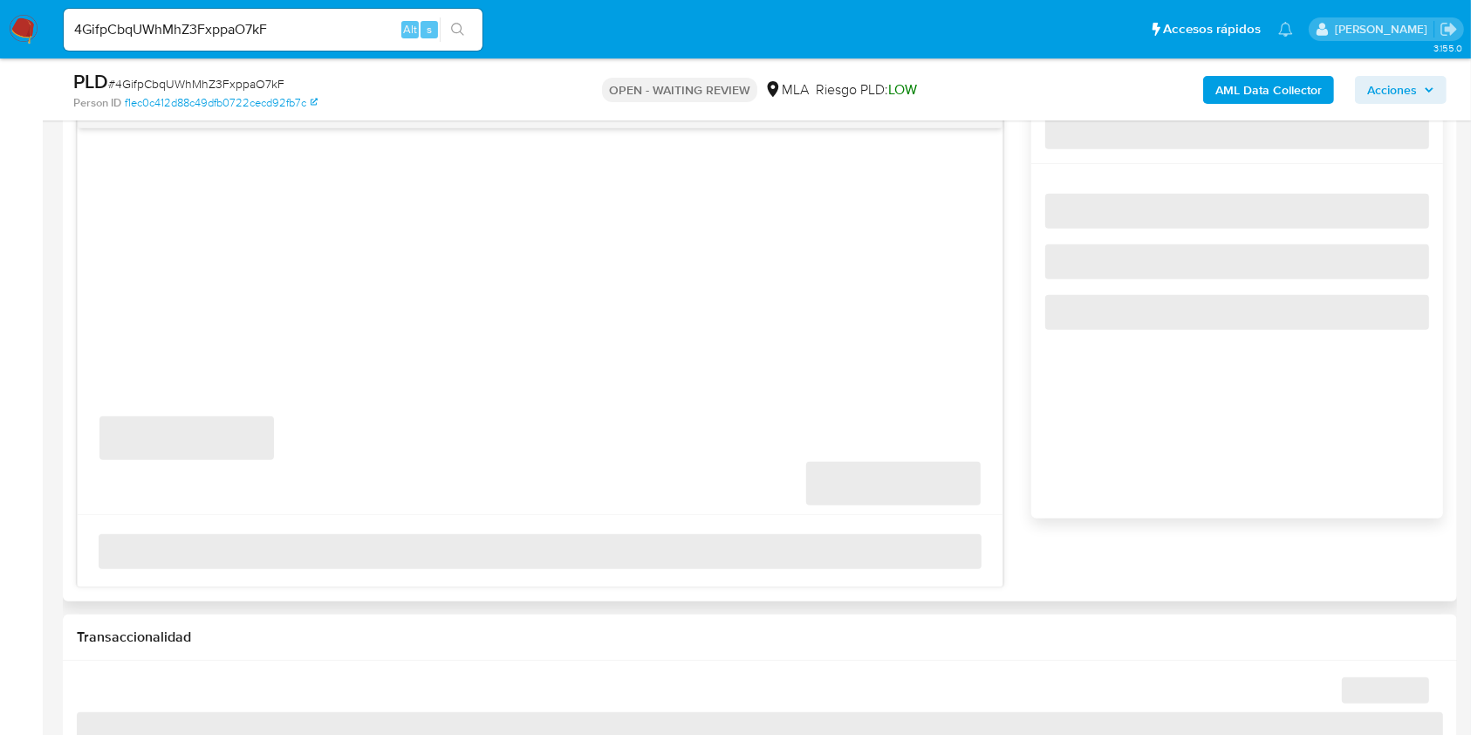
select select "10"
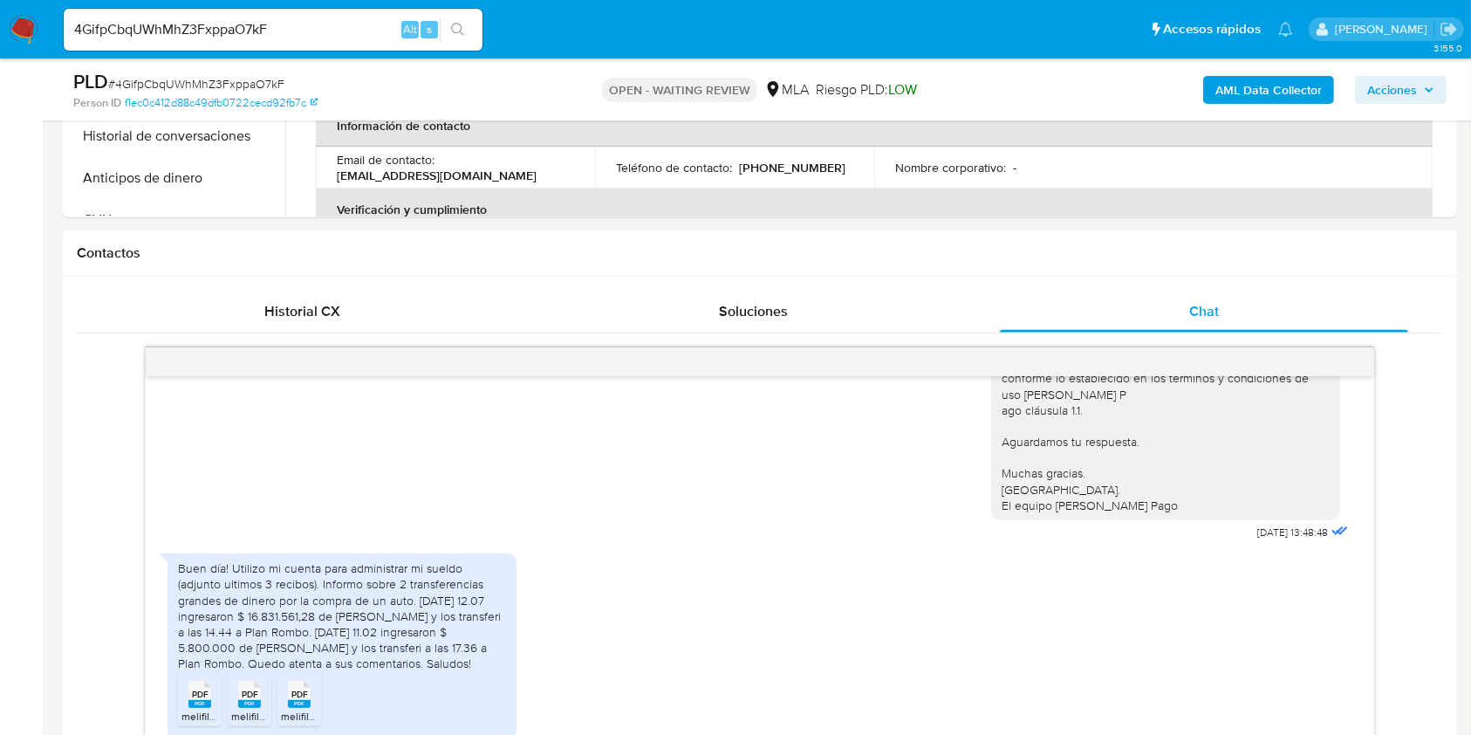
scroll to position [465, 0]
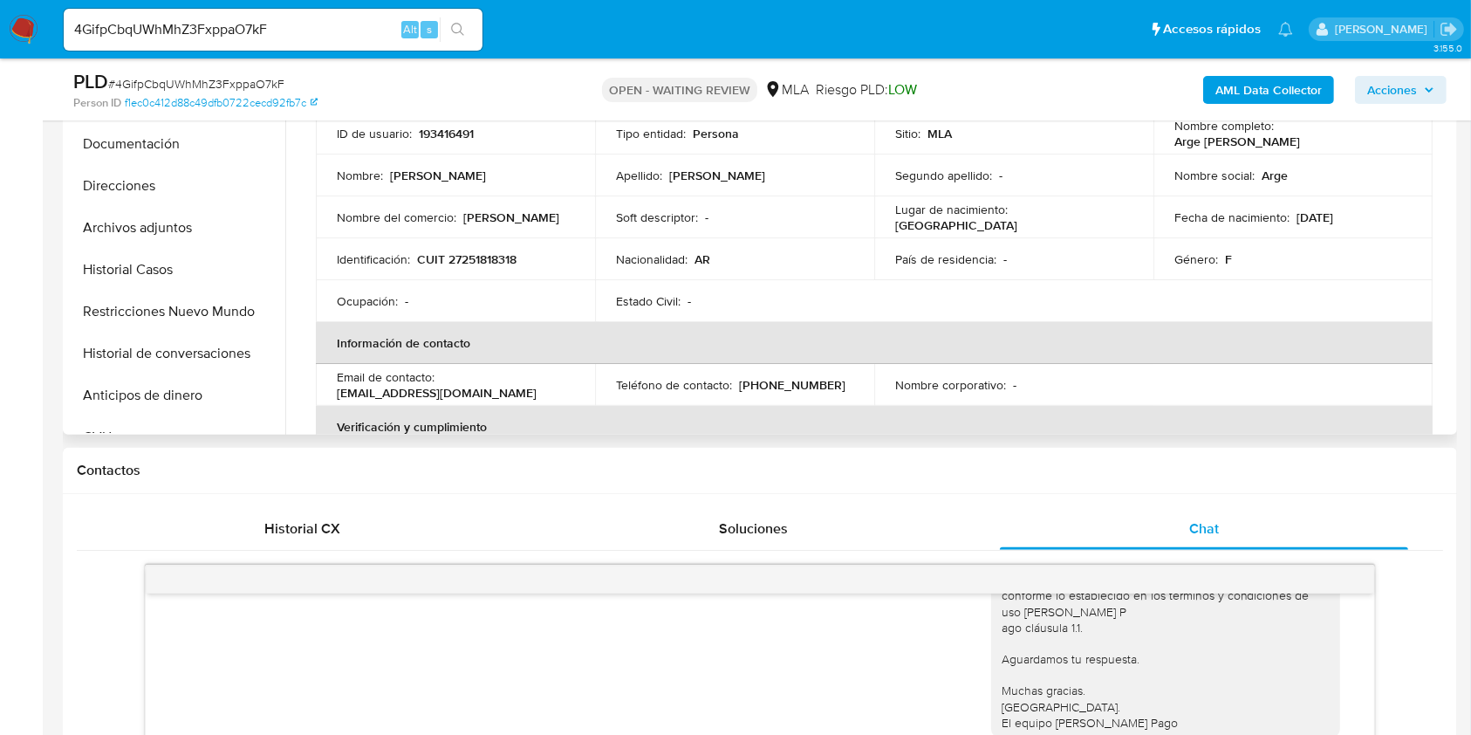
click at [452, 393] on p "argepineiro@gmail.com" at bounding box center [437, 393] width 200 height 16
drag, startPoint x: 452, startPoint y: 393, endPoint x: 373, endPoint y: 395, distance: 79.4
click at [373, 395] on p "argepineiro@gmail.com" at bounding box center [437, 393] width 200 height 16
copy p "argepineiro@gmail.com"
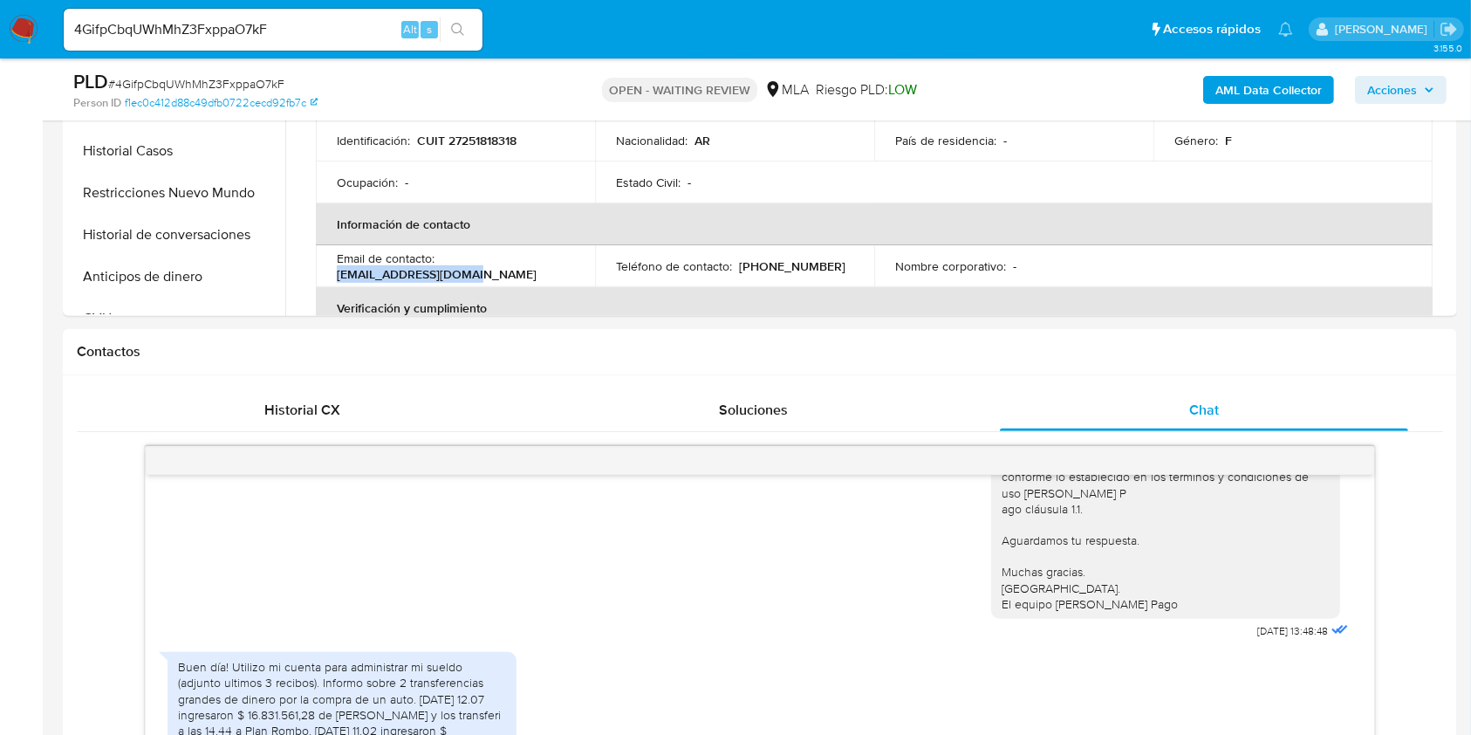
scroll to position [930, 0]
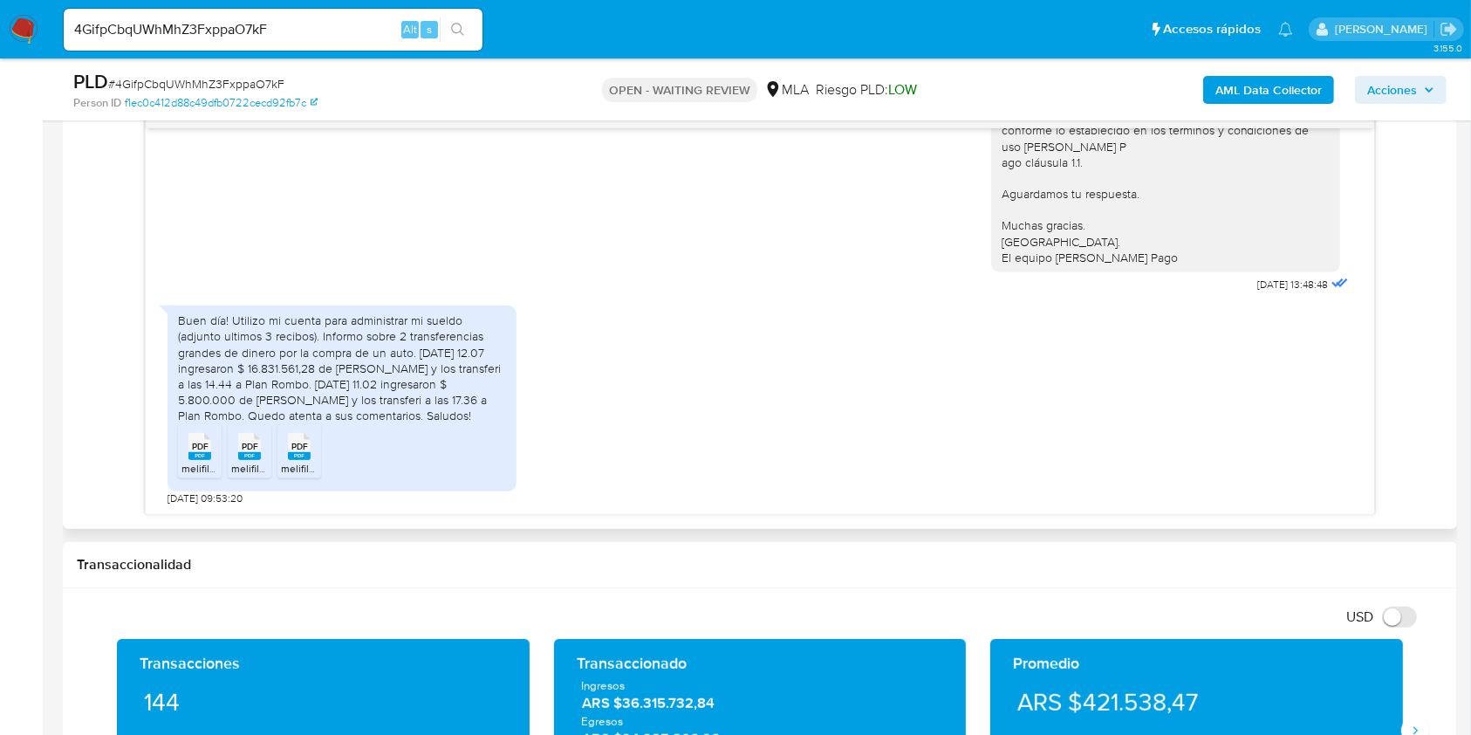
click at [169, 492] on span "22/07/2025 09:53:20" at bounding box center [204, 498] width 75 height 14
drag, startPoint x: 170, startPoint y: 492, endPoint x: 208, endPoint y: 494, distance: 38.4
click at [208, 494] on span "22/07/2025 09:53:20" at bounding box center [204, 498] width 75 height 14
click at [209, 494] on span "22/07/2025 09:53:20" at bounding box center [204, 498] width 75 height 14
drag, startPoint x: 209, startPoint y: 494, endPoint x: 188, endPoint y: 484, distance: 23.8
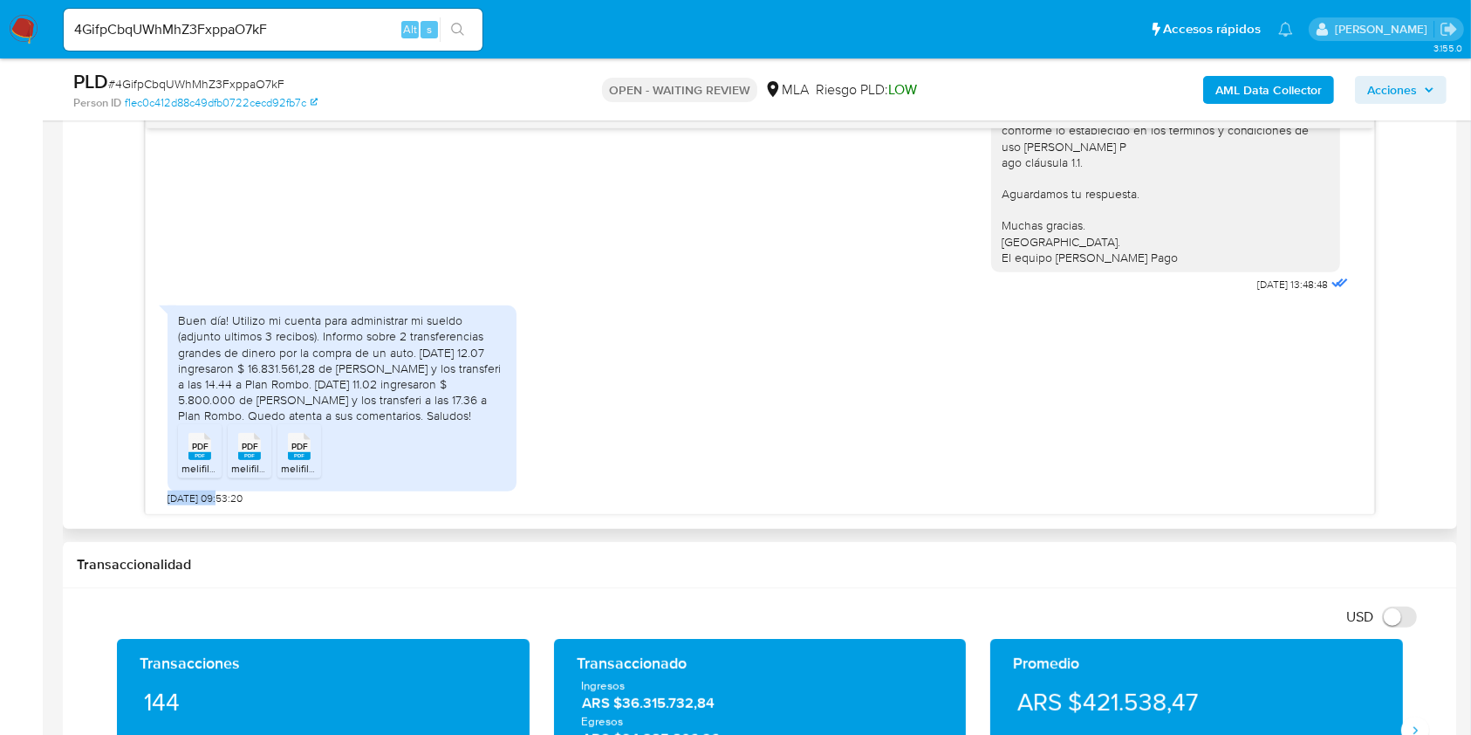
click at [169, 493] on span "22/07/2025 09:53:20" at bounding box center [204, 498] width 75 height 14
click at [244, 320] on div "Buen día! Utilizo mi cuenta para administrar mi sueldo (adjunto ultimos 3 recib…" at bounding box center [342, 367] width 328 height 111
drag, startPoint x: 244, startPoint y: 320, endPoint x: 437, endPoint y: 323, distance: 192.8
click at [437, 323] on div "Buen día! Utilizo mi cuenta para administrar mi sueldo (adjunto ultimos 3 recib…" at bounding box center [342, 367] width 328 height 111
click at [250, 321] on div "Buen día! Utilizo mi cuenta para administrar mi sueldo (adjunto ultimos 3 recib…" at bounding box center [342, 367] width 328 height 111
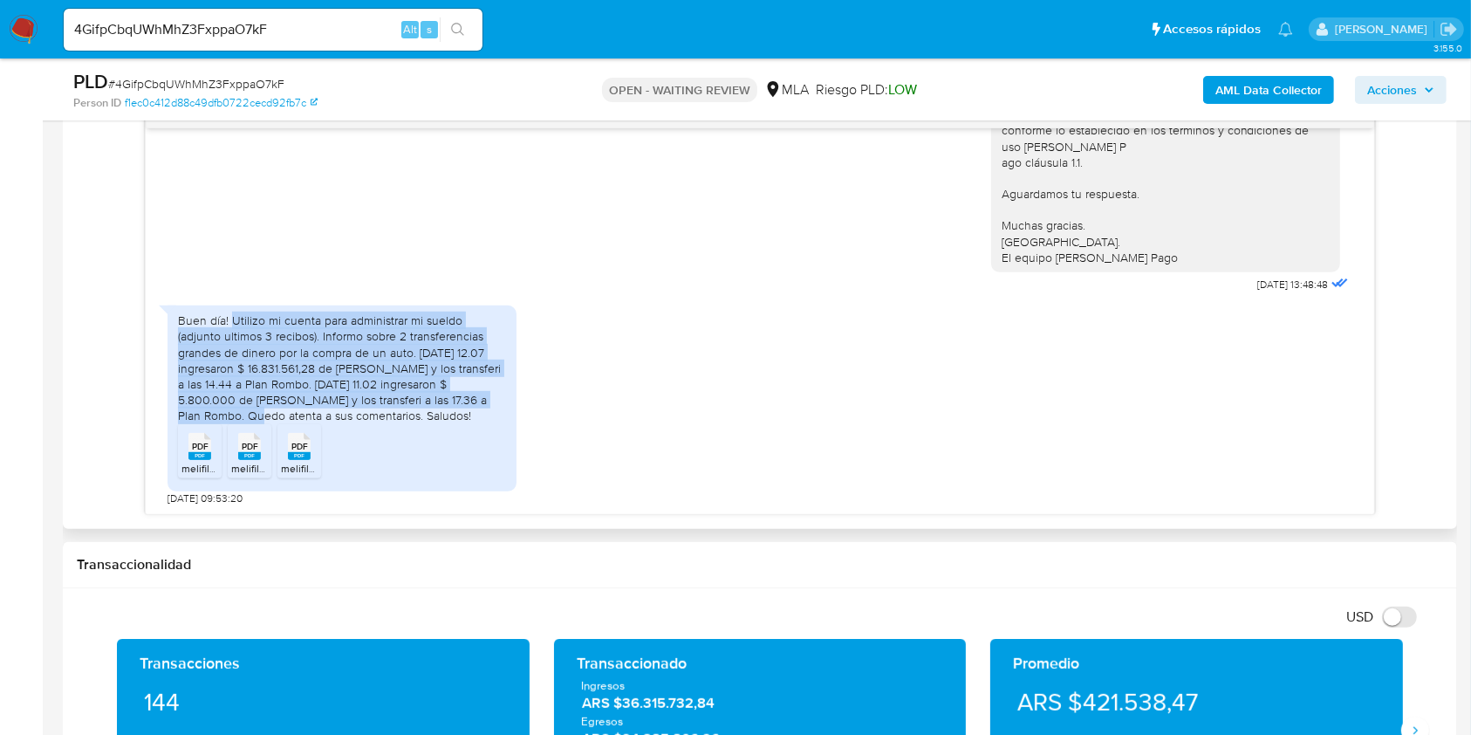
drag, startPoint x: 250, startPoint y: 321, endPoint x: 399, endPoint y: 400, distance: 169.0
click at [399, 400] on div "Buen día! Utilizo mi cuenta para administrar mi sueldo (adjunto ultimos 3 recib…" at bounding box center [342, 367] width 328 height 111
click at [328, 21] on input "4GifpCbqUWhMhZ3FxppaO7kF" at bounding box center [273, 29] width 419 height 23
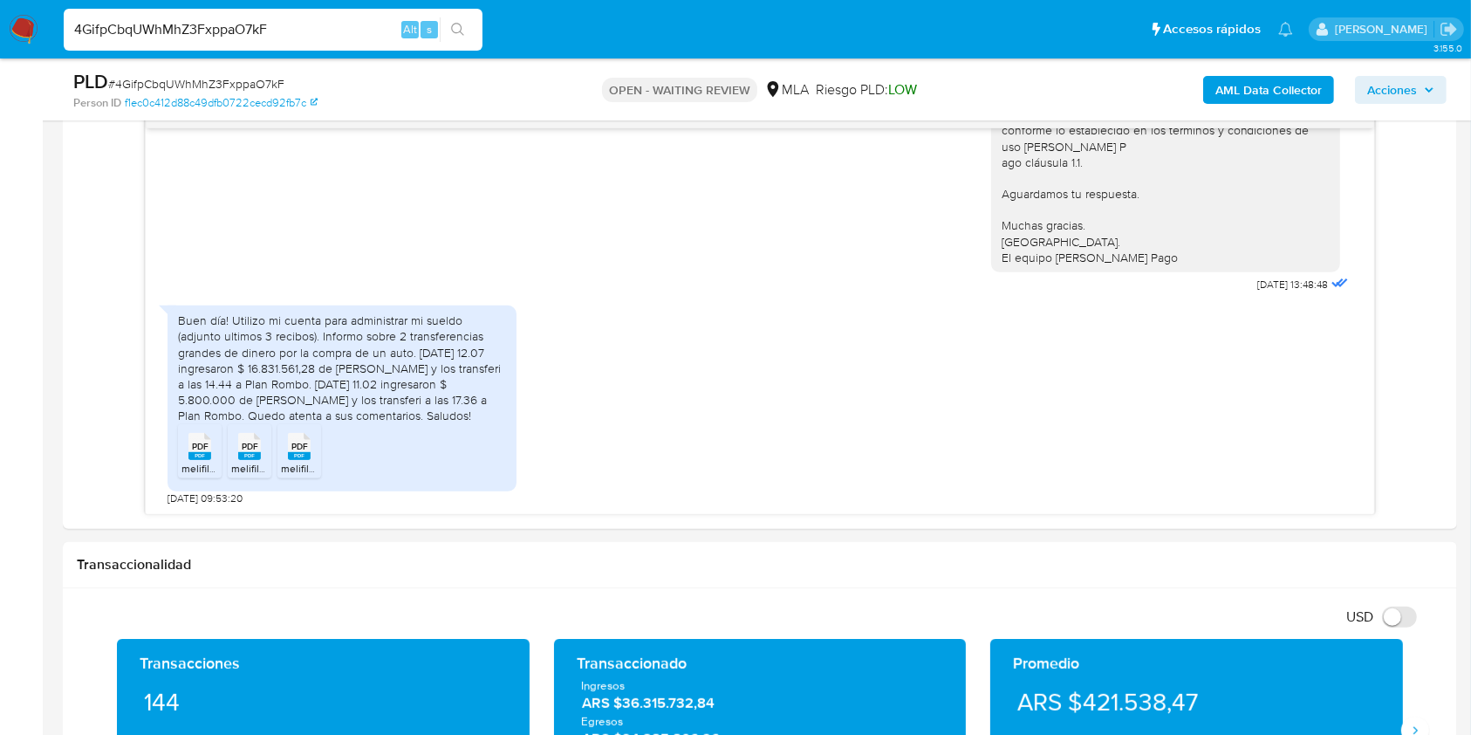
click at [328, 21] on input "4GifpCbqUWhMhZ3FxppaO7kF" at bounding box center [273, 29] width 419 height 23
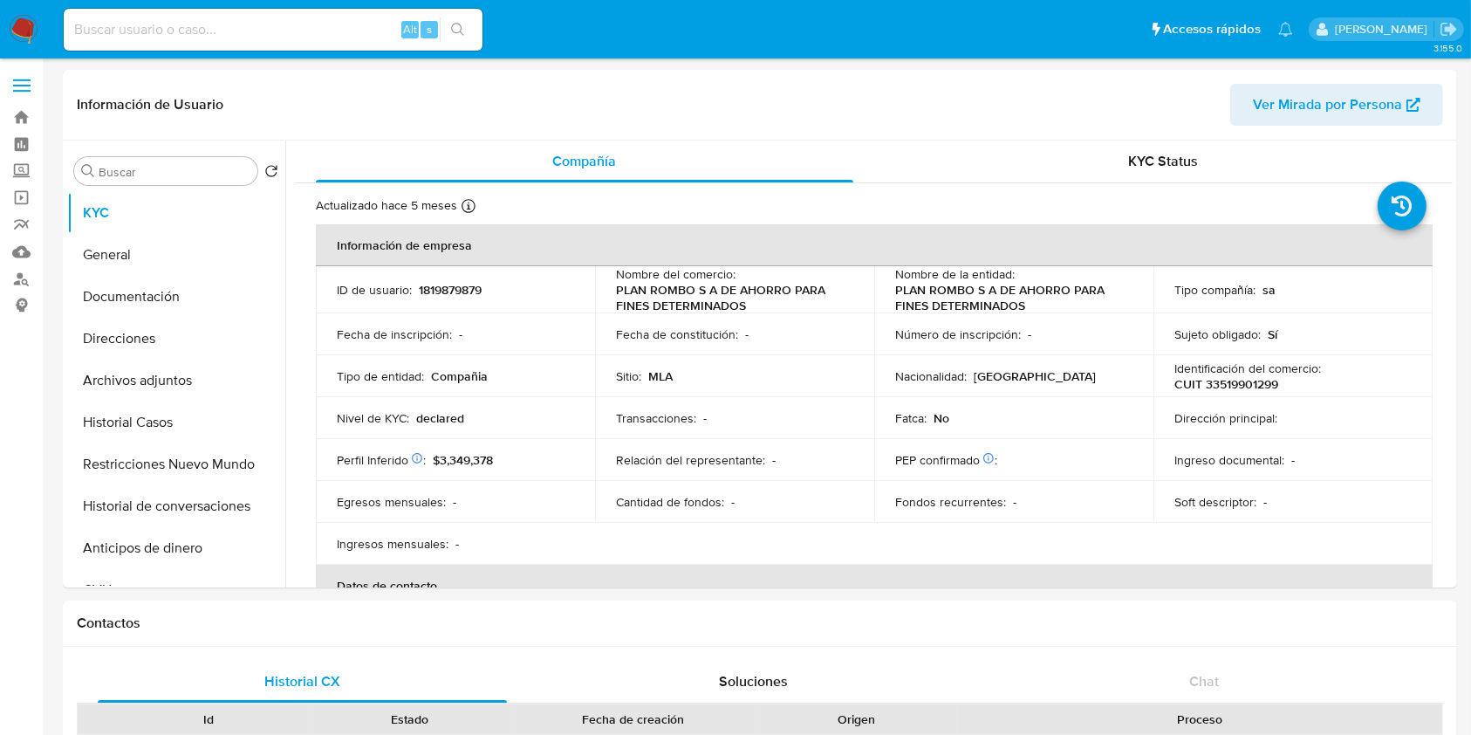
select select "10"
click at [177, 286] on button "Documentación" at bounding box center [169, 297] width 204 height 42
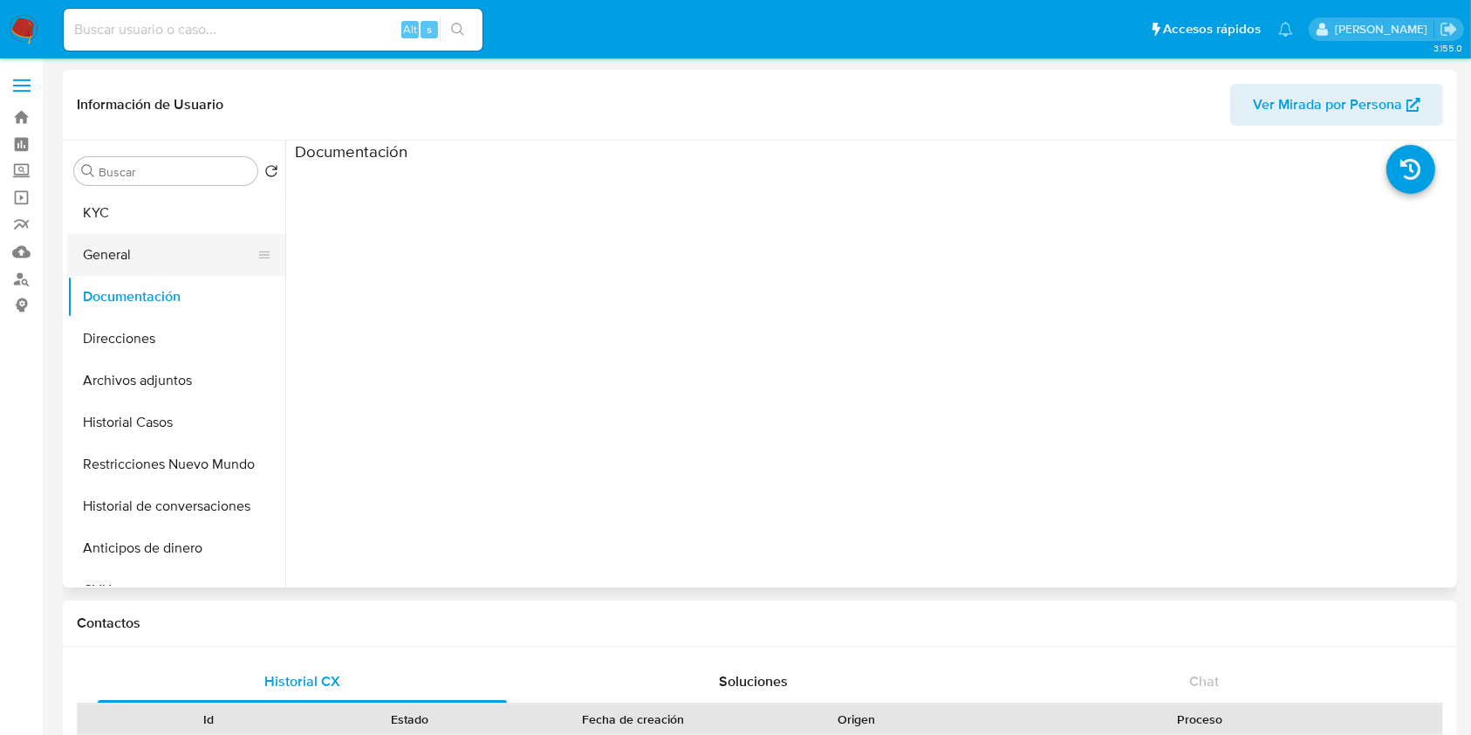
click at [148, 246] on button "General" at bounding box center [169, 255] width 204 height 42
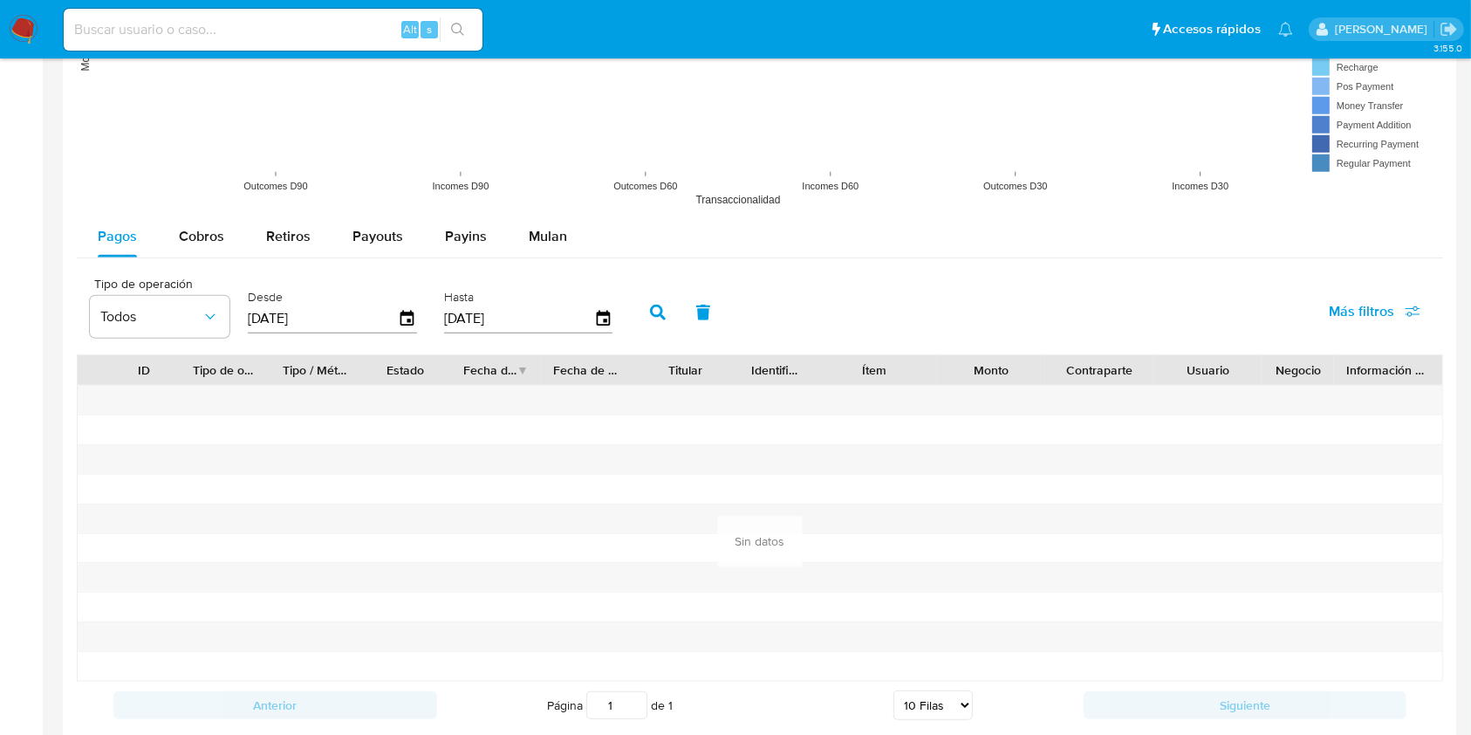
scroll to position [1861, 0]
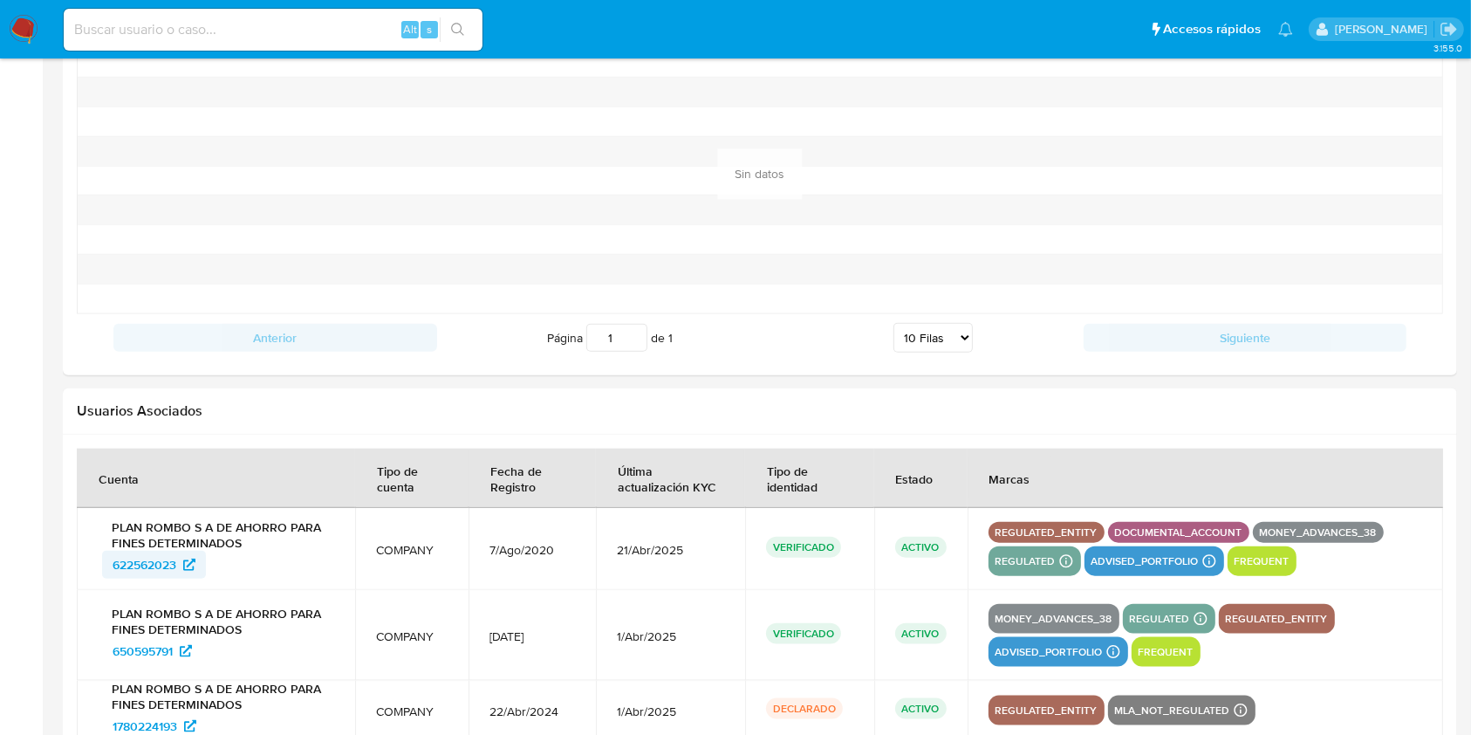
click at [174, 564] on span "622562023" at bounding box center [145, 564] width 64 height 28
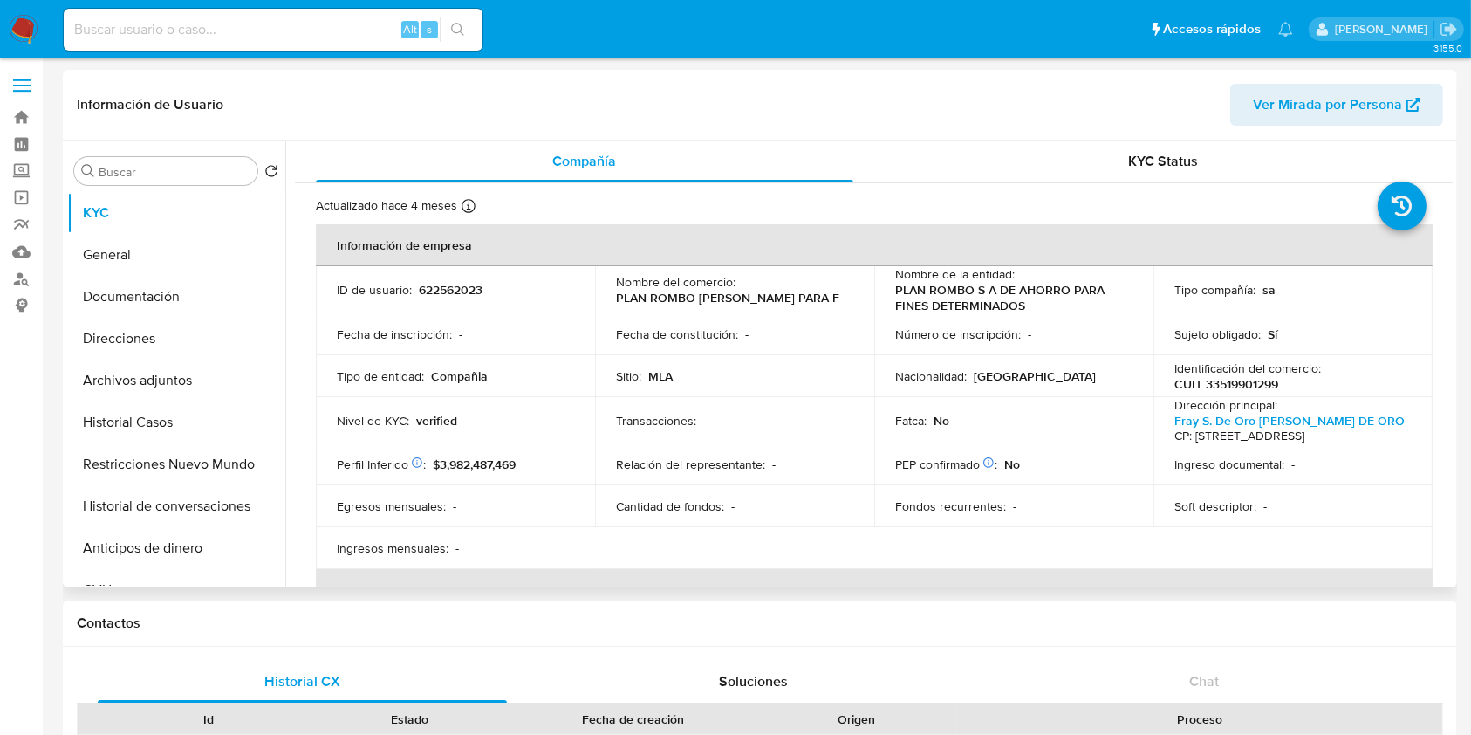
select select "10"
click at [166, 301] on button "Documentación" at bounding box center [169, 297] width 204 height 42
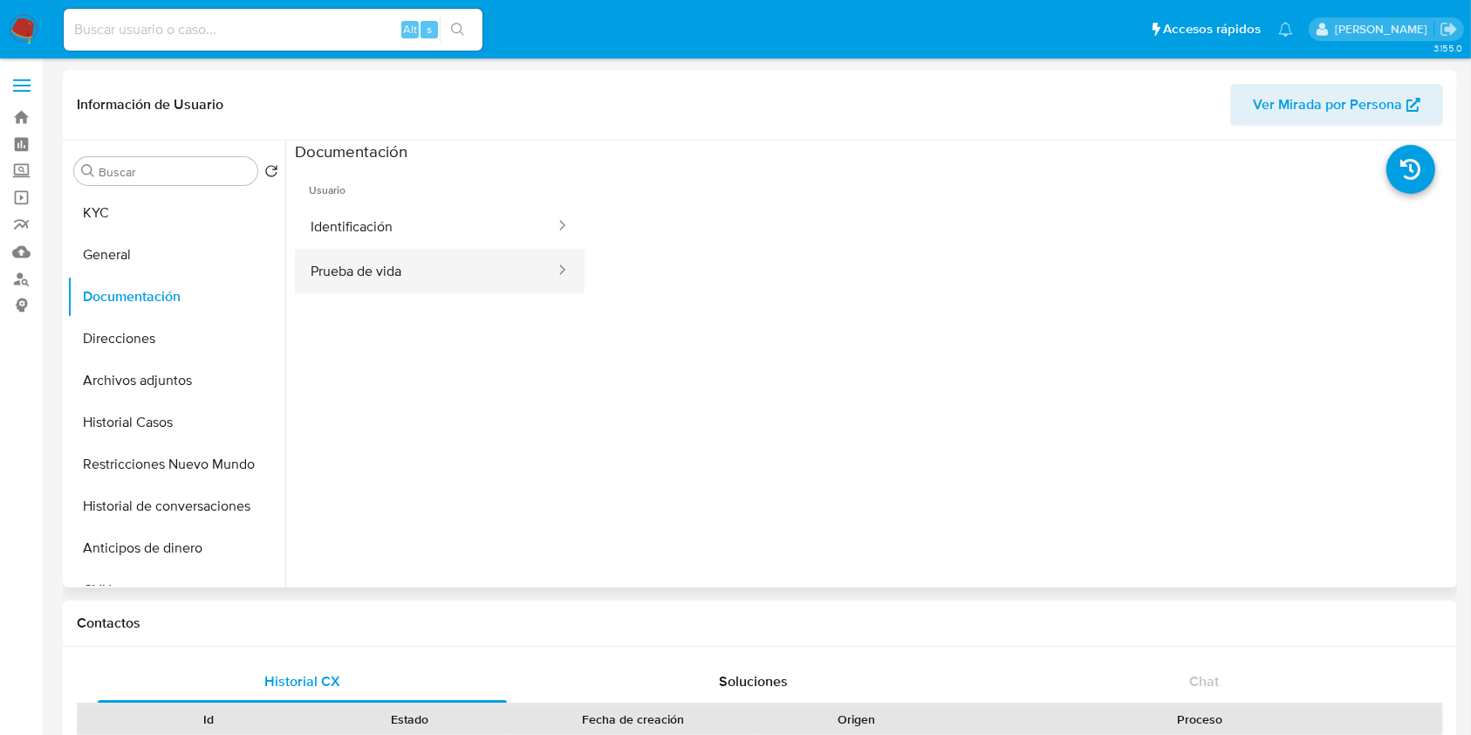
click at [463, 284] on button "Prueba de vida" at bounding box center [426, 271] width 262 height 44
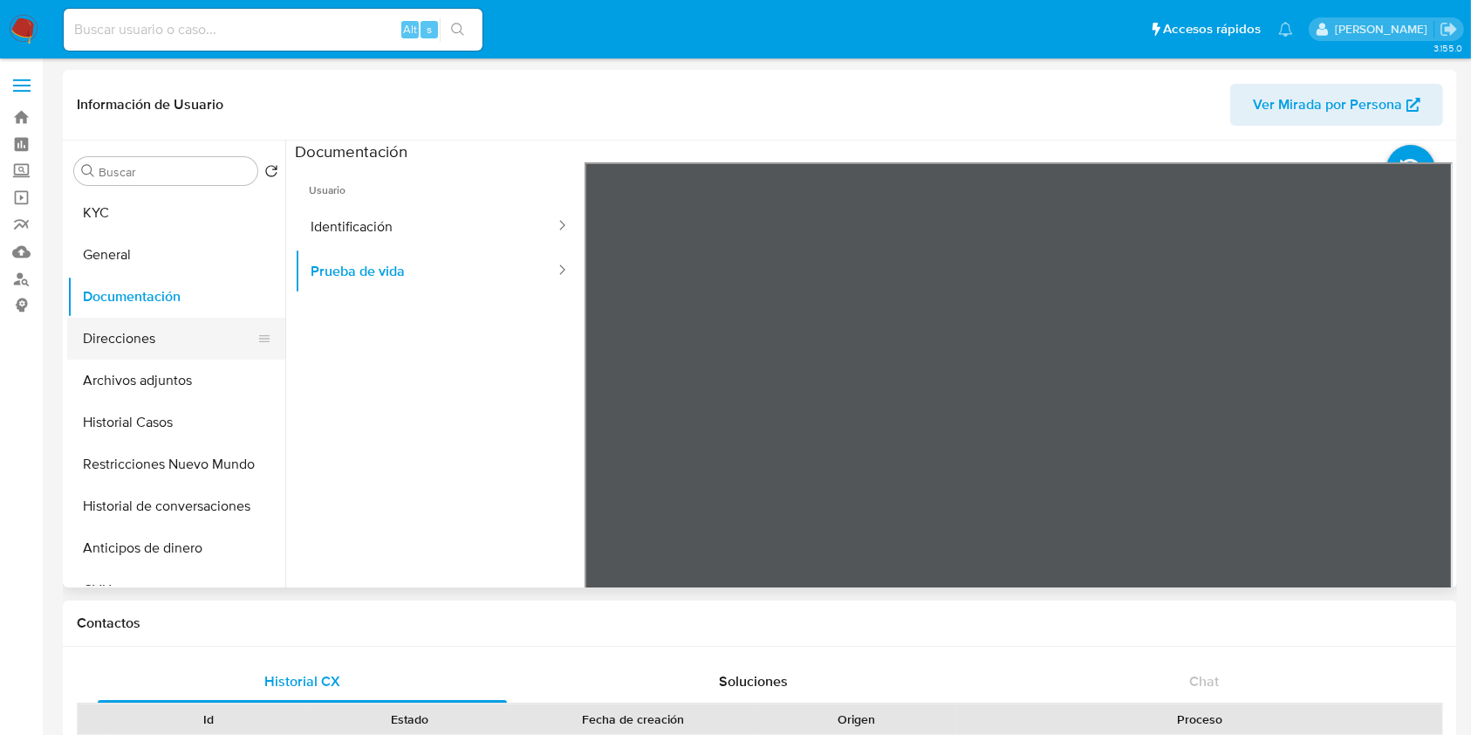
click at [167, 344] on button "Direcciones" at bounding box center [169, 339] width 204 height 42
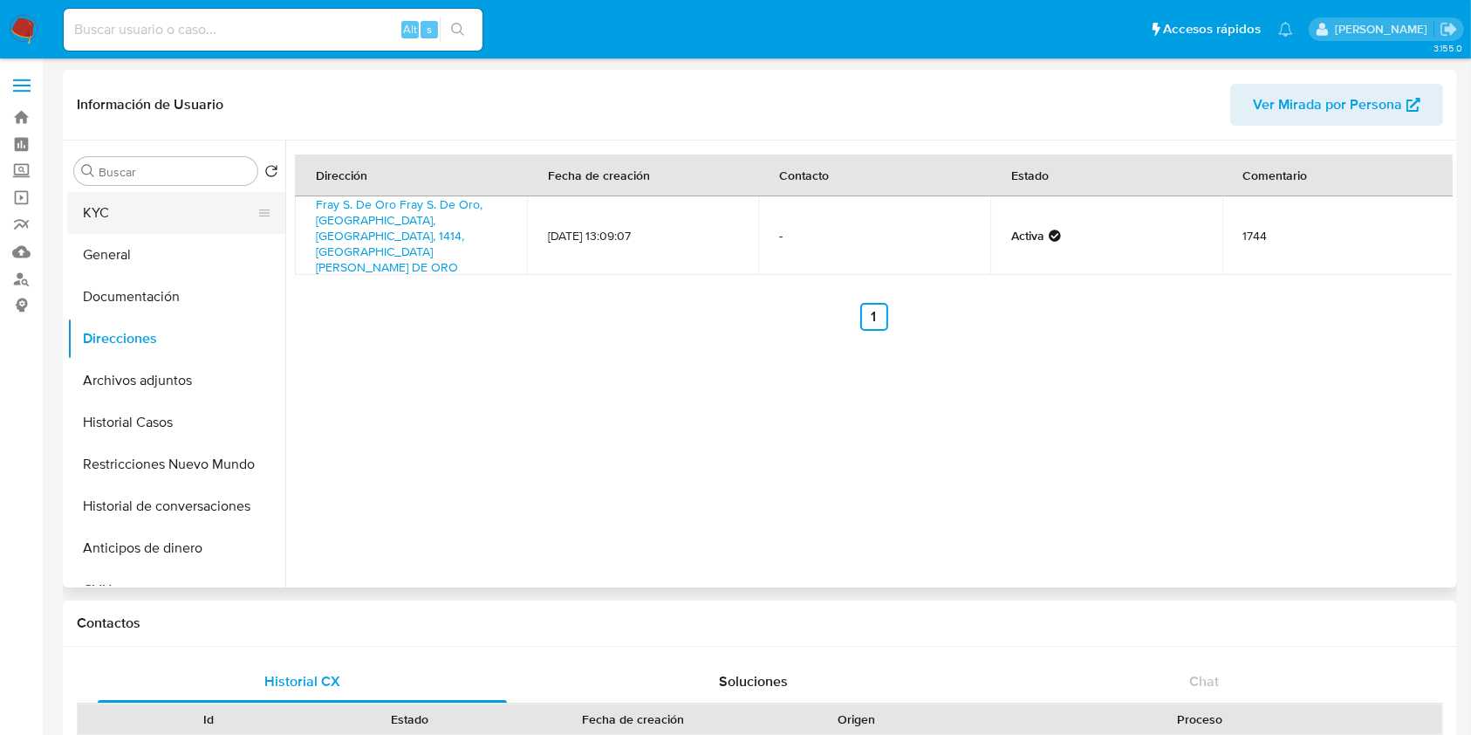
click at [140, 225] on button "KYC" at bounding box center [169, 213] width 204 height 42
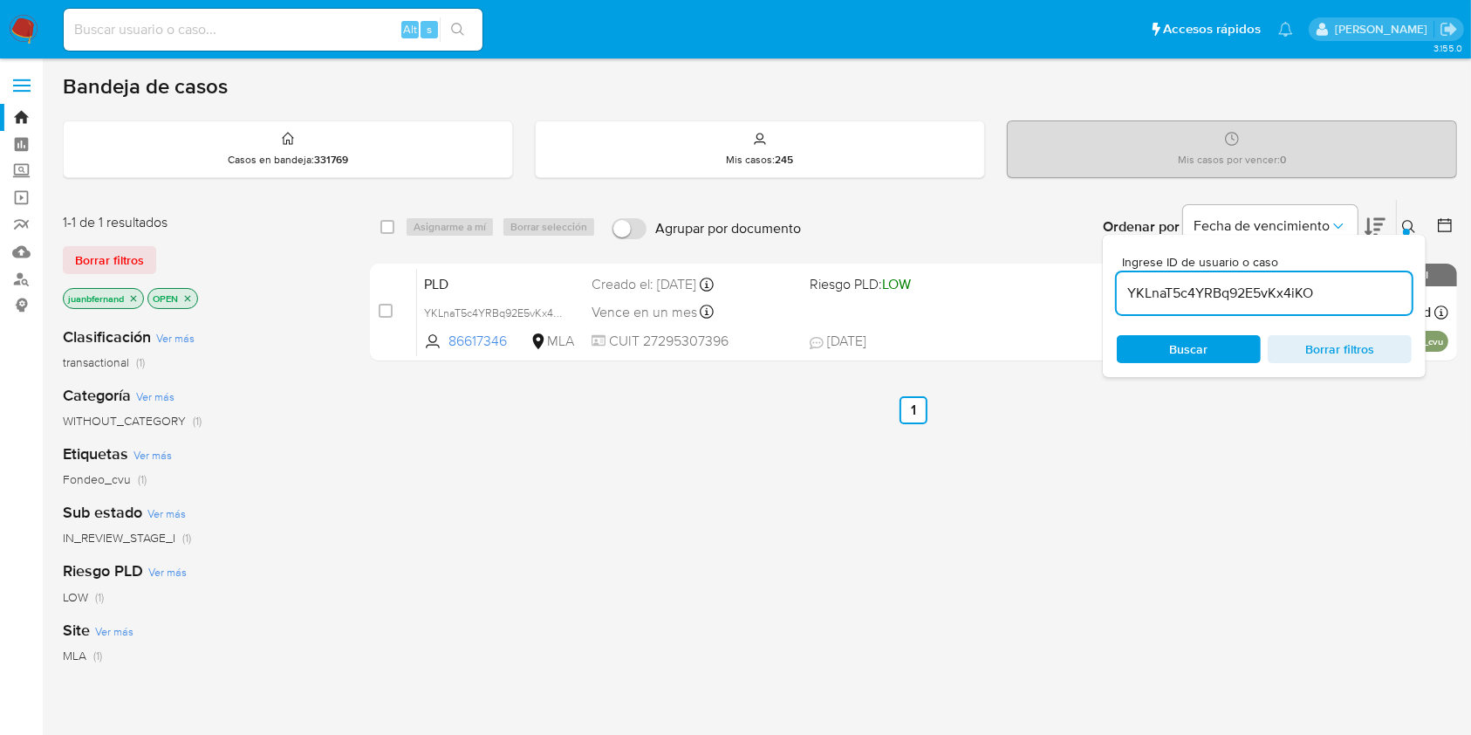
click at [1326, 290] on input "YKLnaT5c4YRBq92E5vKx4iKO" at bounding box center [1264, 293] width 295 height 23
paste input "4GifpCbqUWhMhZ3FxppaO7kF"
type input "4GifpCbqUWhMhZ3FxppaO7kF"
click at [386, 224] on input "checkbox" at bounding box center [387, 227] width 14 height 14
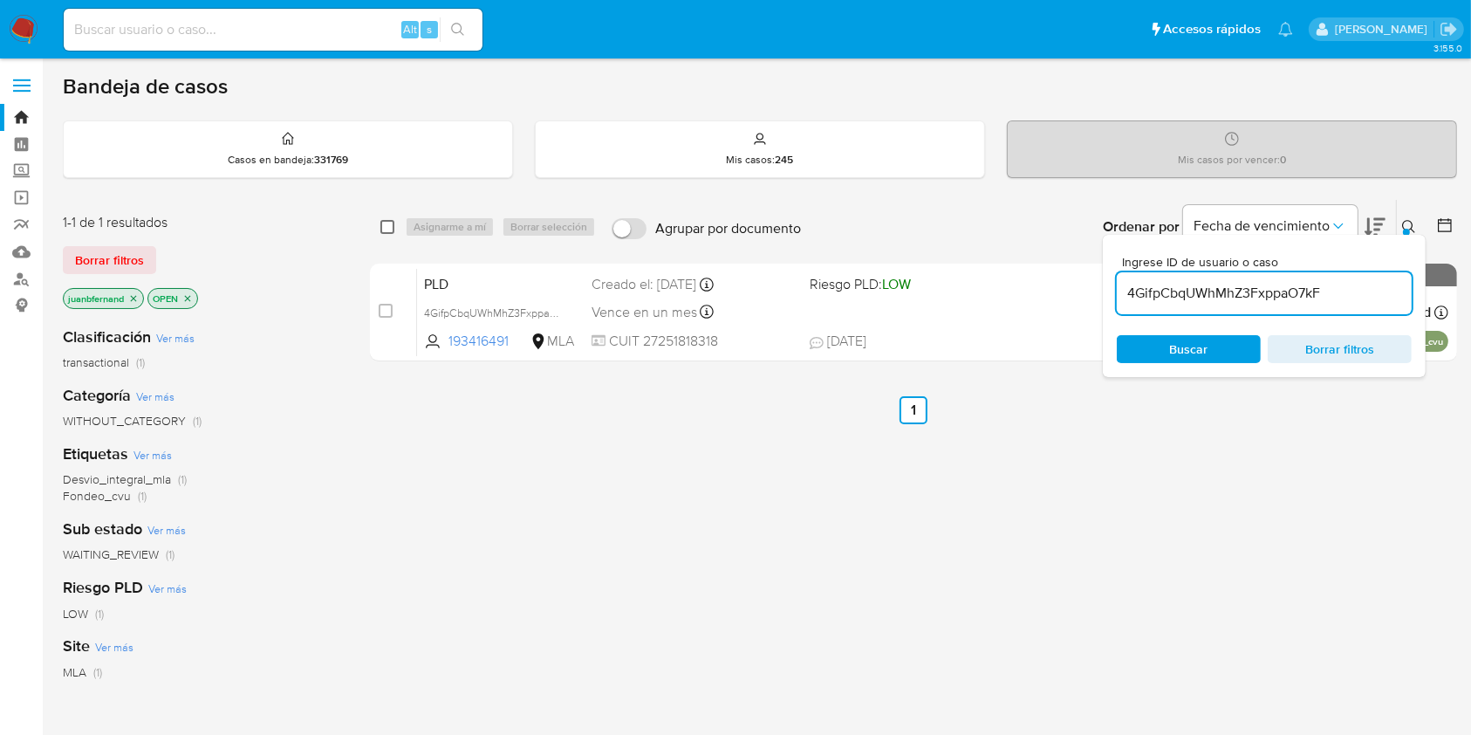
checkbox input "true"
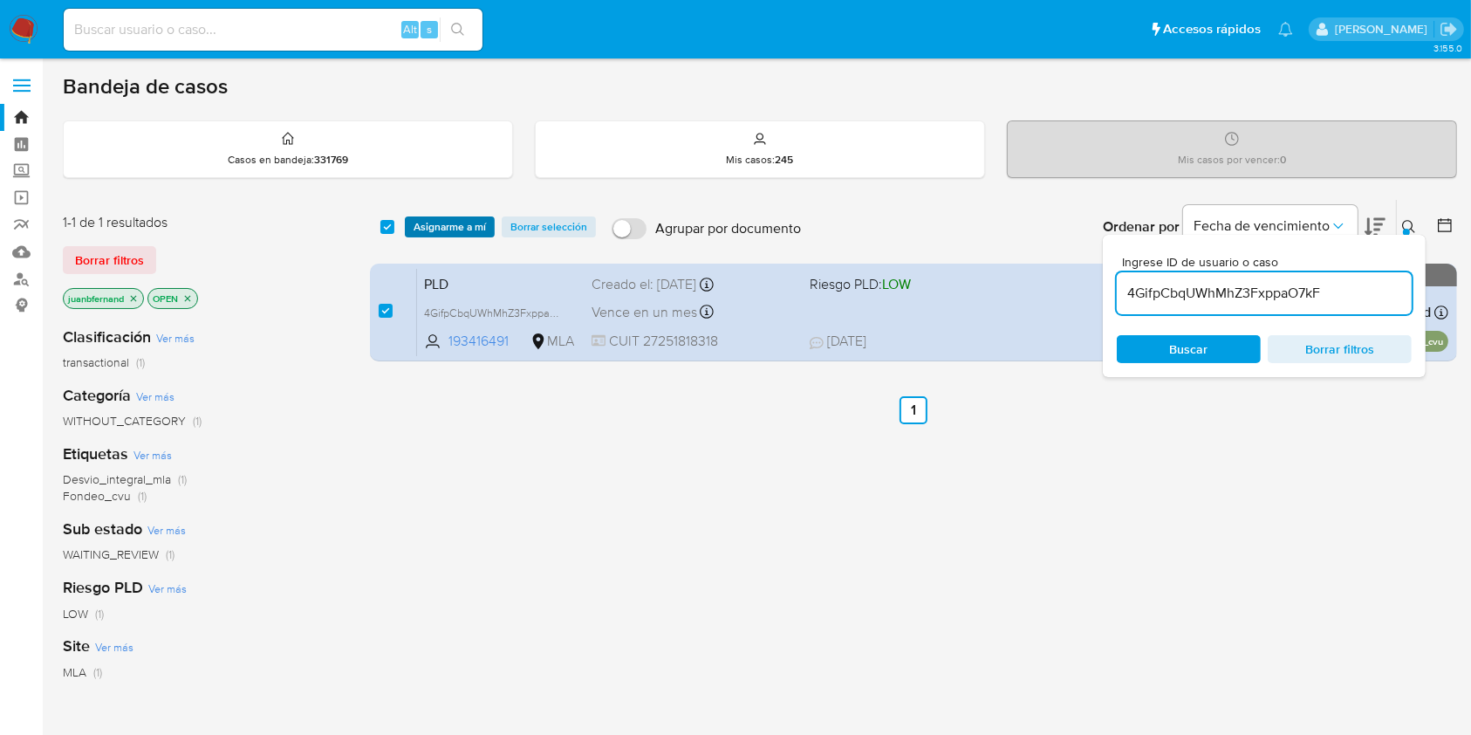
click at [470, 222] on span "Asignarme a mí" at bounding box center [450, 226] width 72 height 17
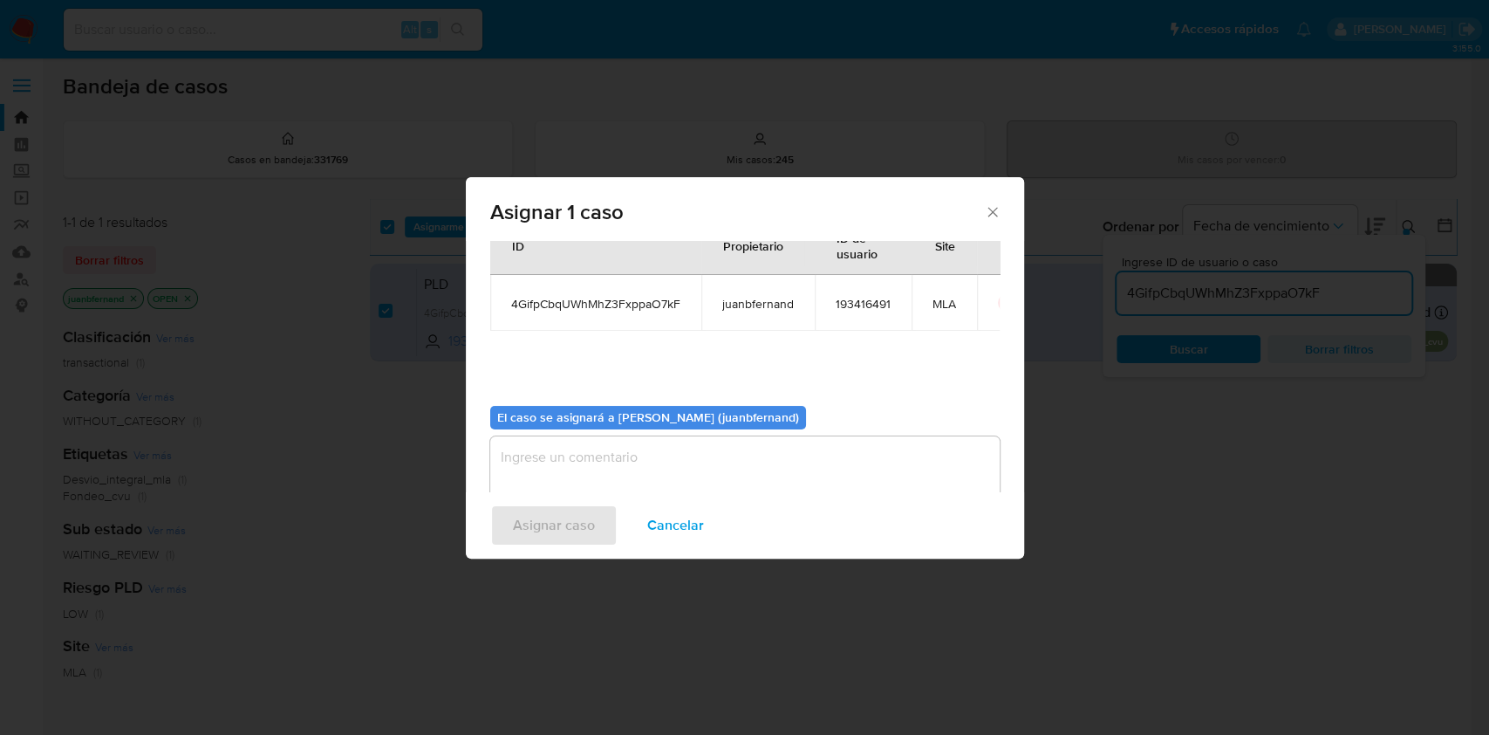
scroll to position [89, 0]
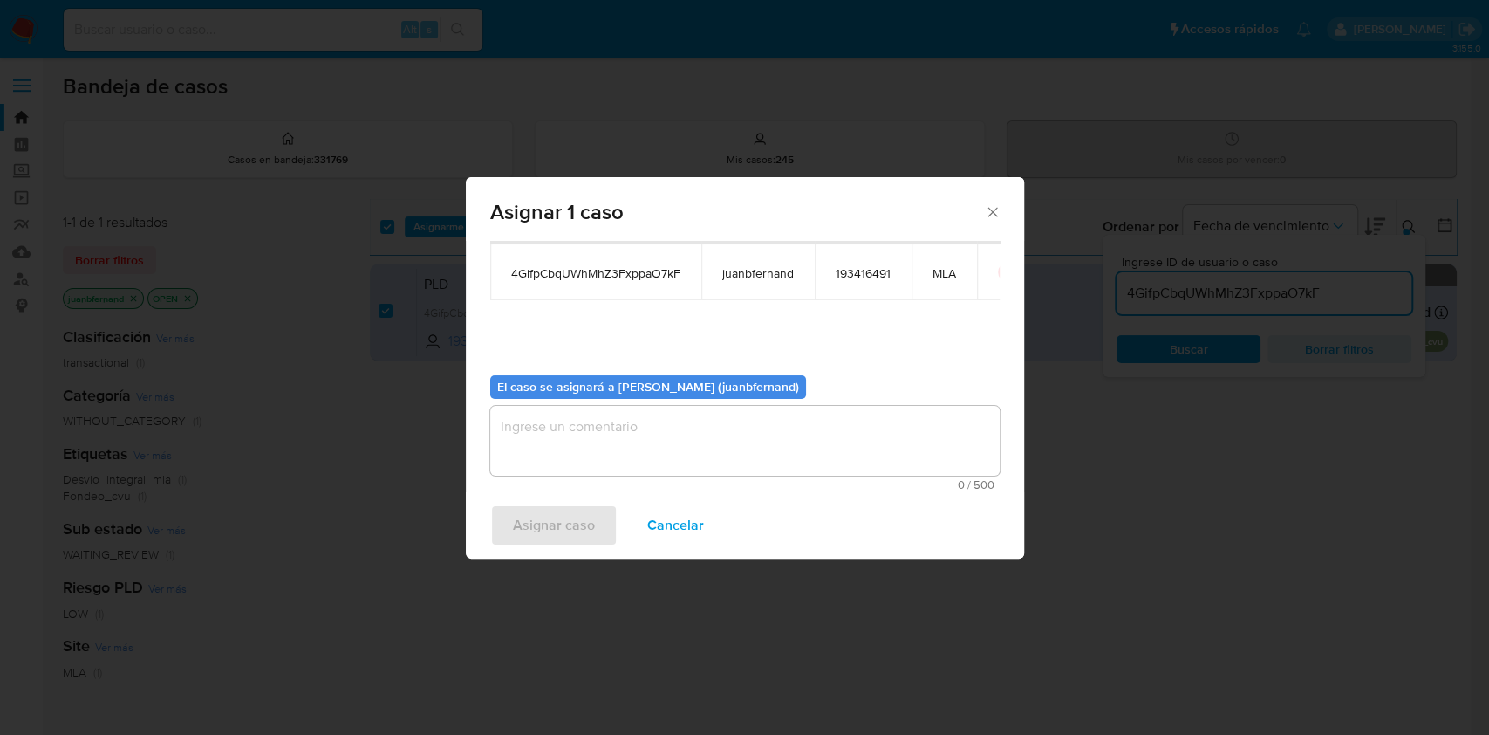
click at [649, 425] on textarea "assign-modal" at bounding box center [744, 441] width 509 height 70
click at [597, 504] on button "Asignar caso" at bounding box center [553, 525] width 127 height 42
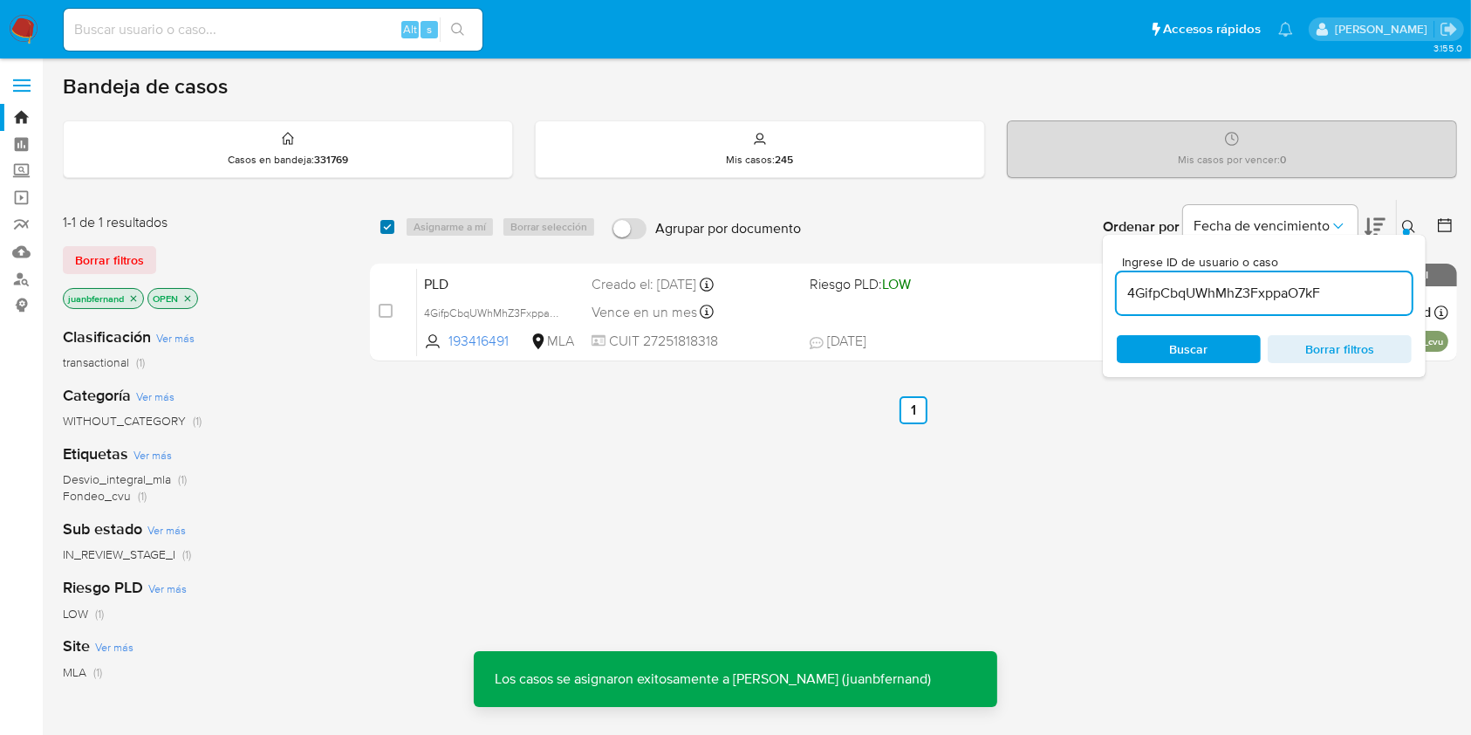
click at [385, 226] on input "checkbox" at bounding box center [387, 227] width 14 height 14
checkbox input "true"
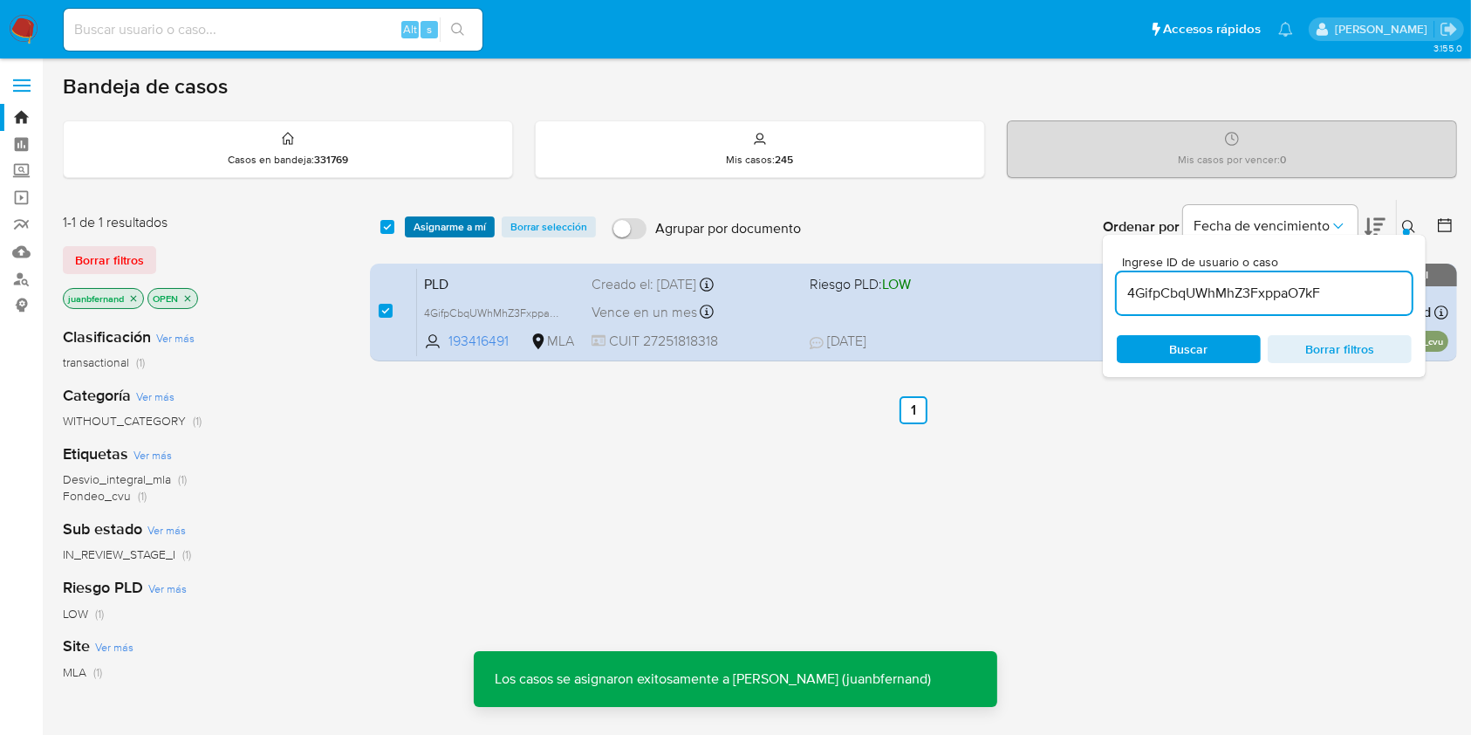
click at [426, 229] on span "Asignarme a mí" at bounding box center [450, 226] width 72 height 17
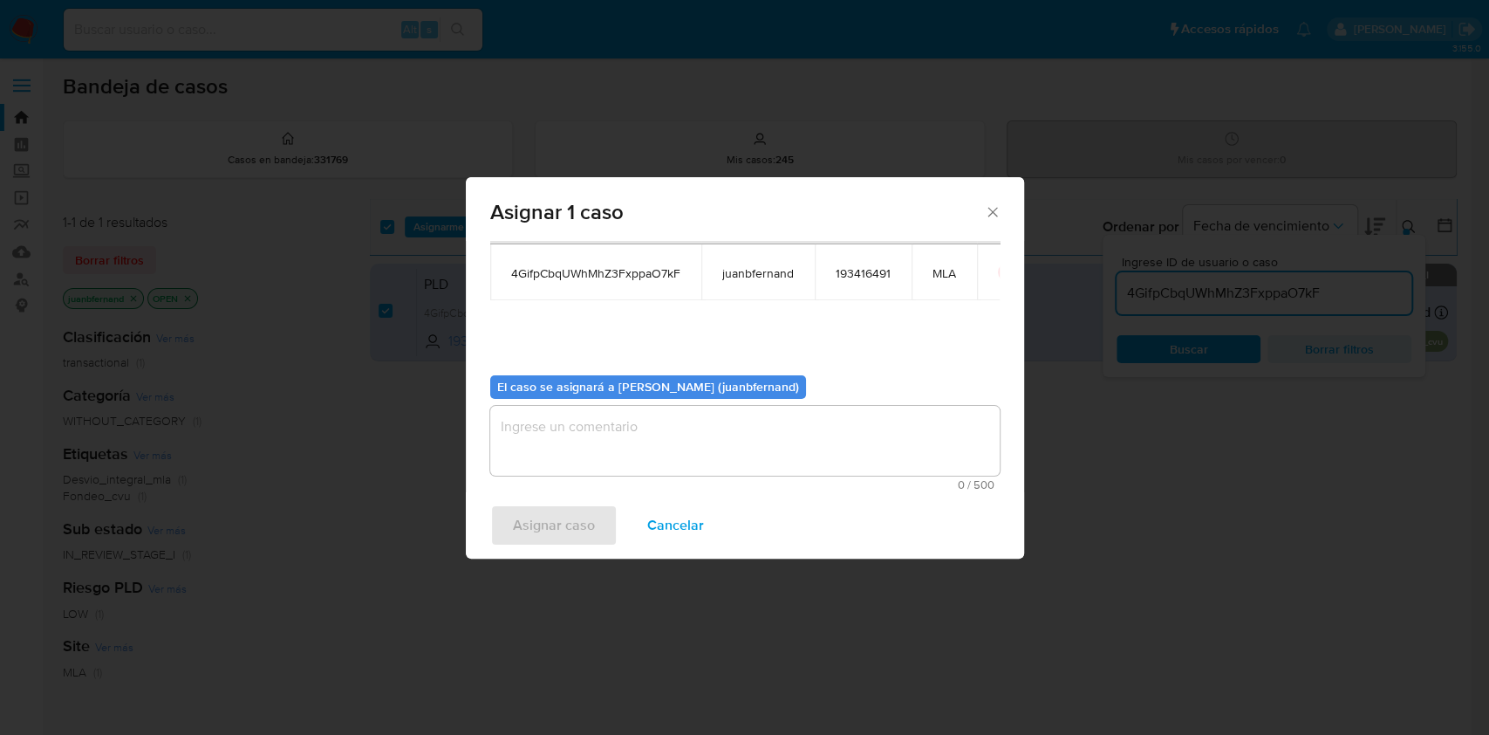
click at [639, 435] on textarea "assign-modal" at bounding box center [744, 441] width 509 height 70
click at [565, 526] on span "Asignar caso" at bounding box center [554, 525] width 82 height 38
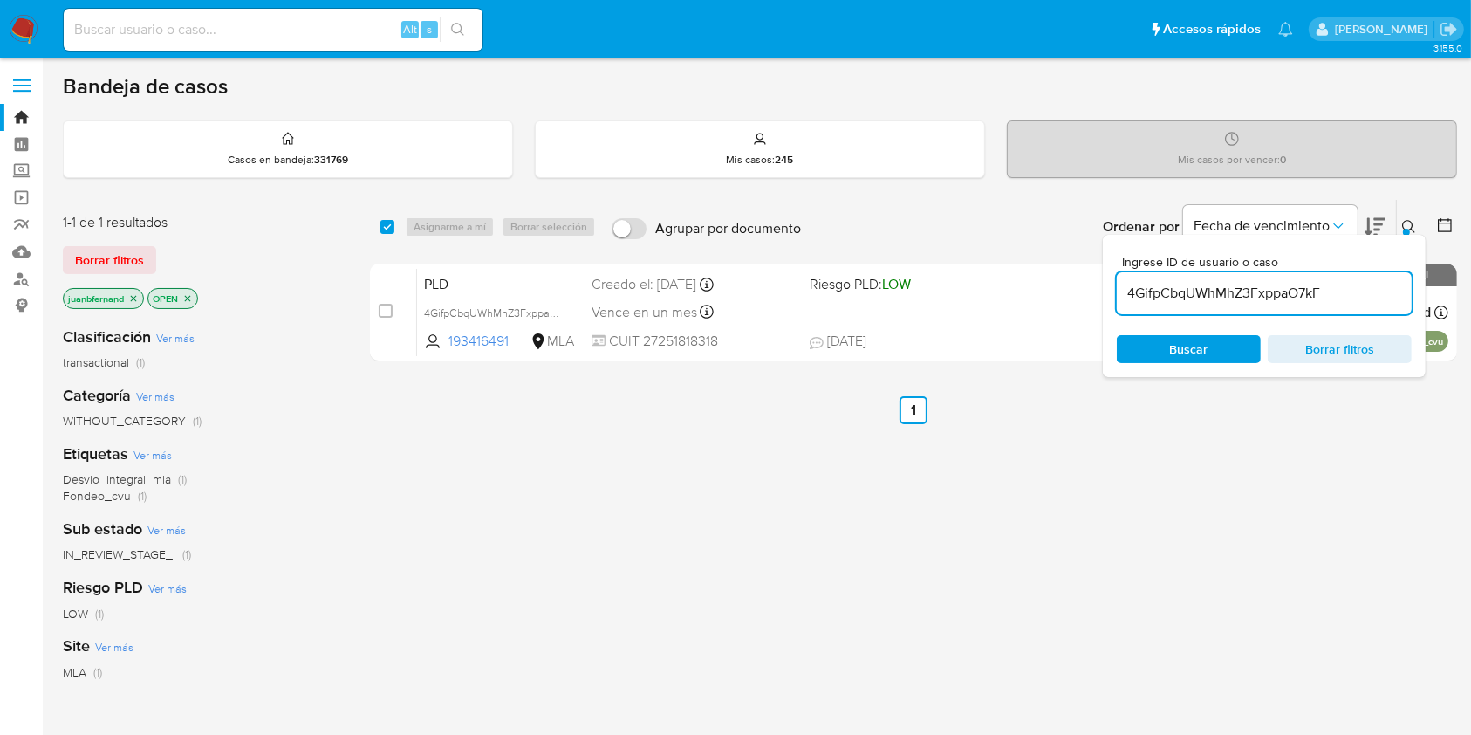
click at [1347, 295] on input "4GifpCbqUWhMhZ3FxppaO7kF" at bounding box center [1264, 293] width 295 height 23
paste input "6QoKxGj72W4nNXZoNULeuBtT"
type input "6QoKxGj72W4nNXZoNULeuBtT"
click at [384, 227] on input "checkbox" at bounding box center [387, 227] width 14 height 14
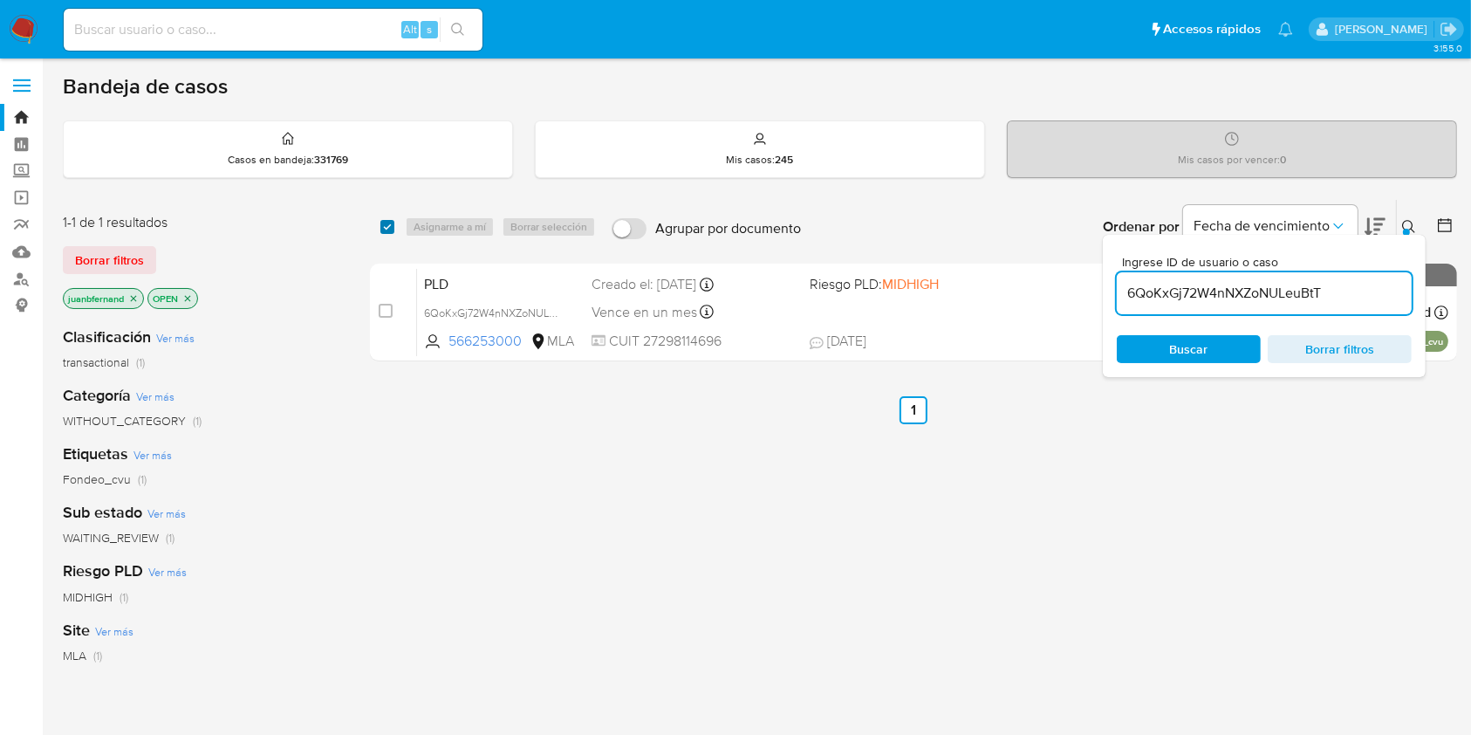
checkbox input "true"
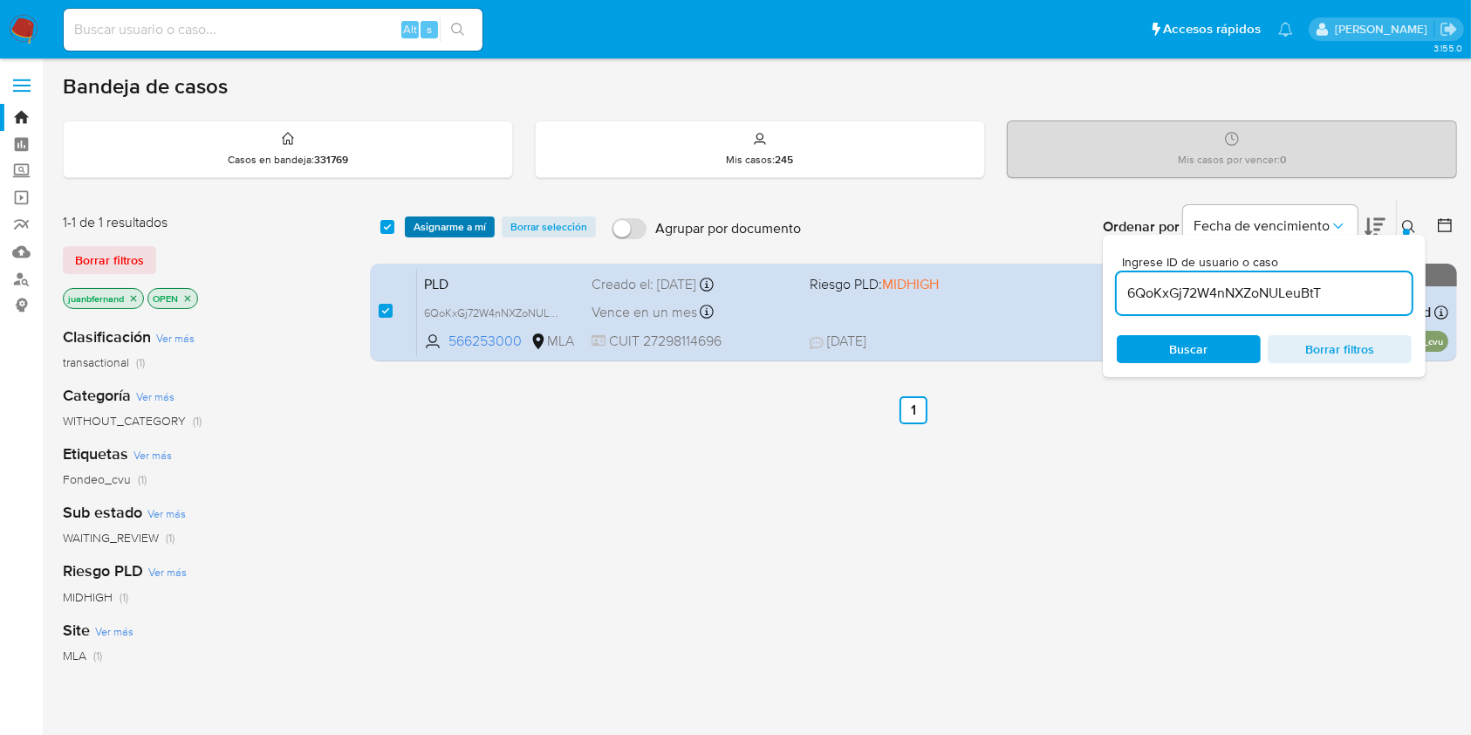
click at [423, 227] on span "Asignarme a mí" at bounding box center [450, 226] width 72 height 17
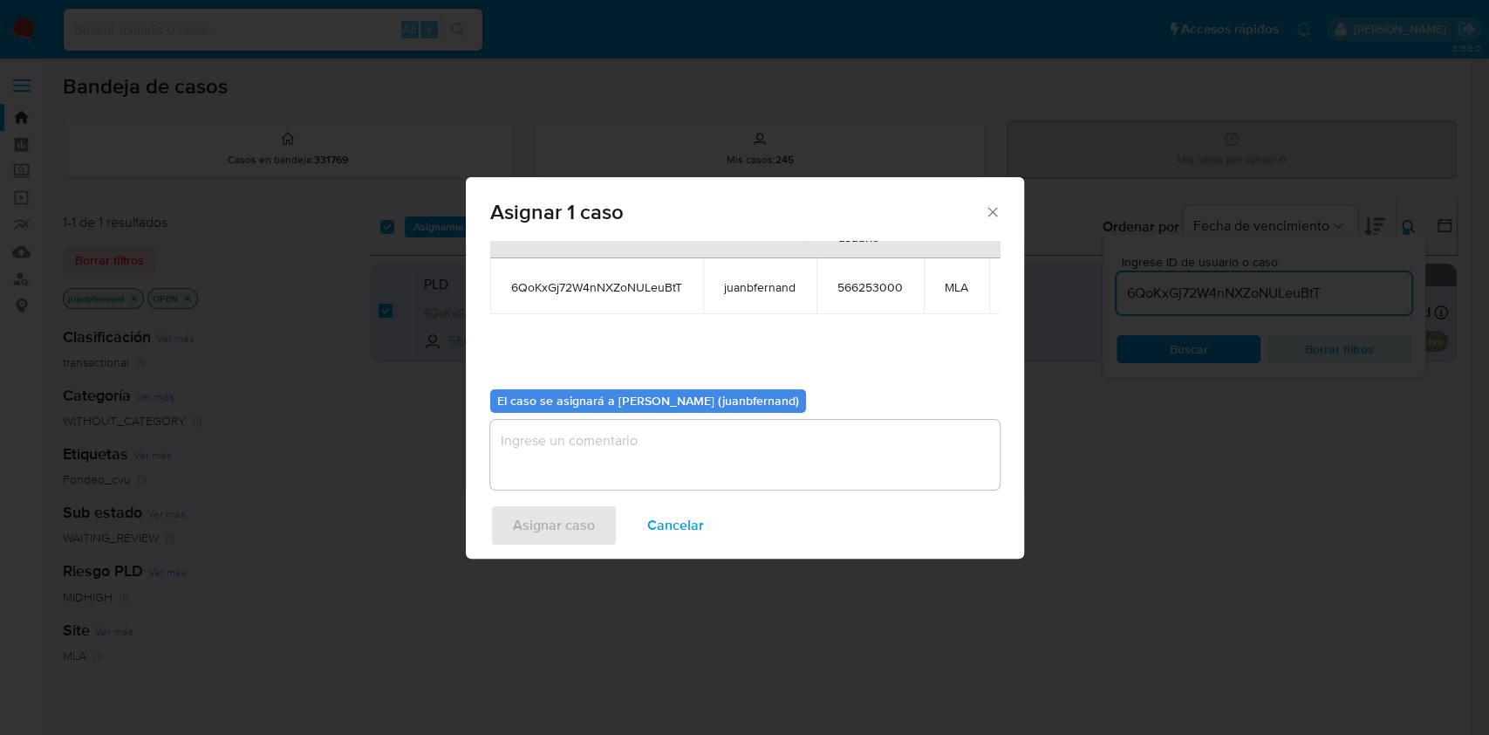
scroll to position [106, 0]
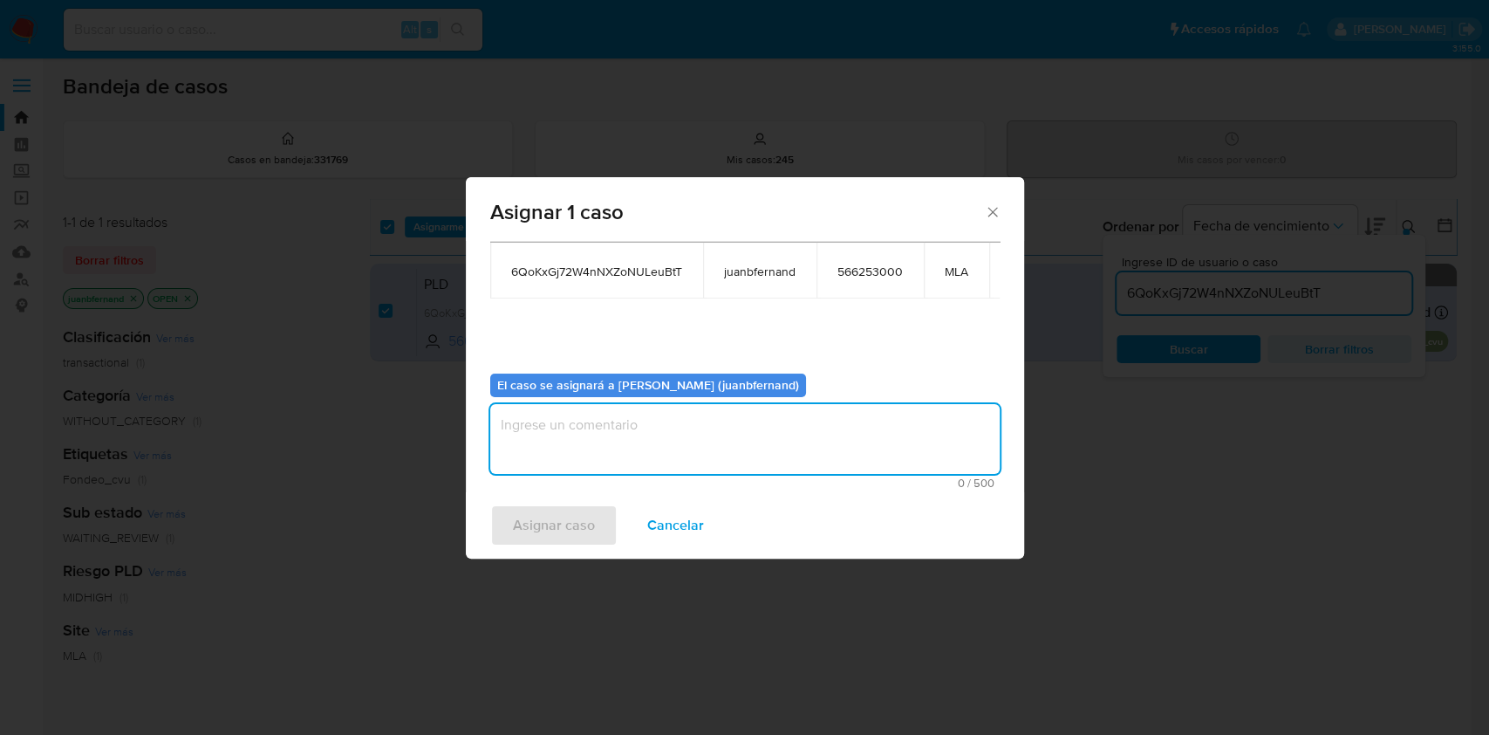
click at [654, 443] on textarea "assign-modal" at bounding box center [744, 439] width 509 height 70
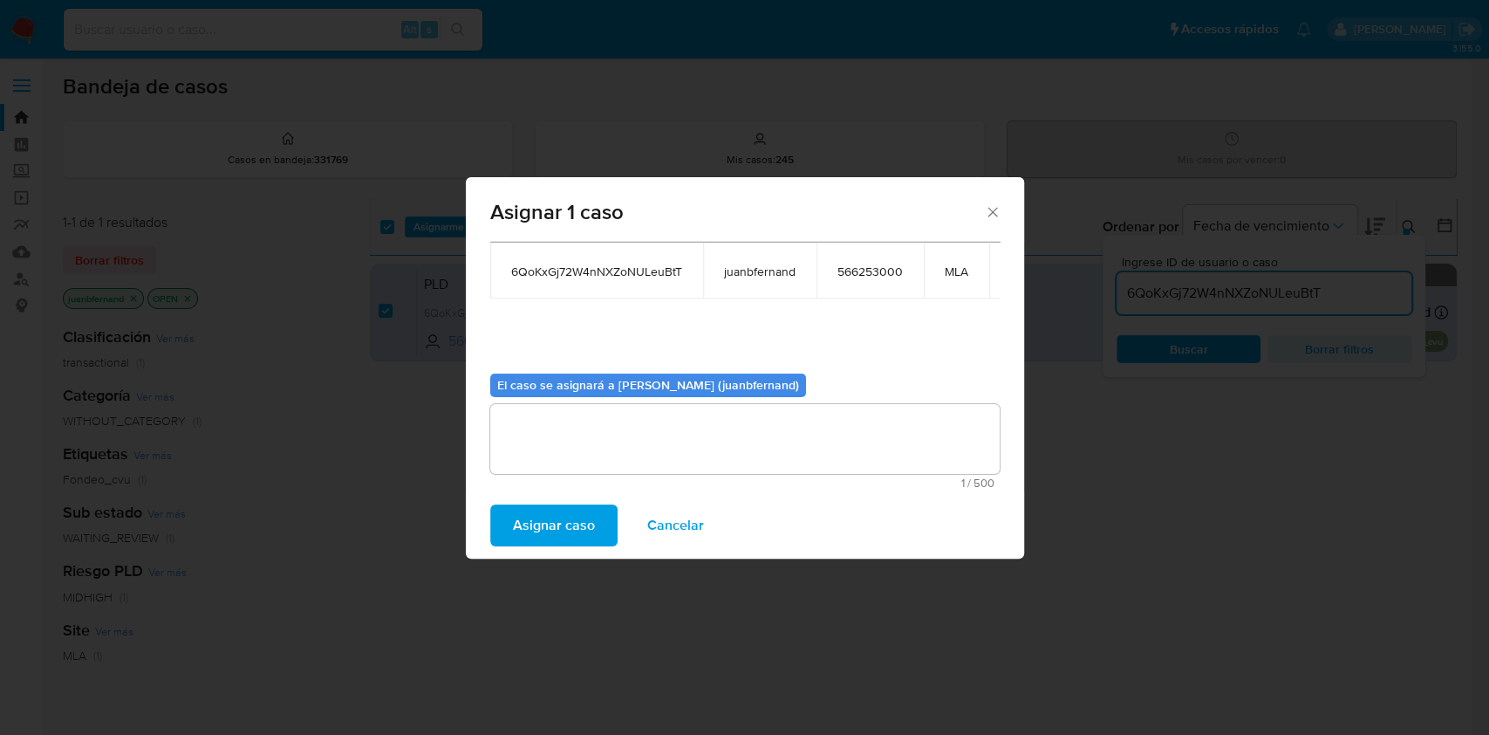
click at [553, 520] on span "Asignar caso" at bounding box center [554, 525] width 82 height 38
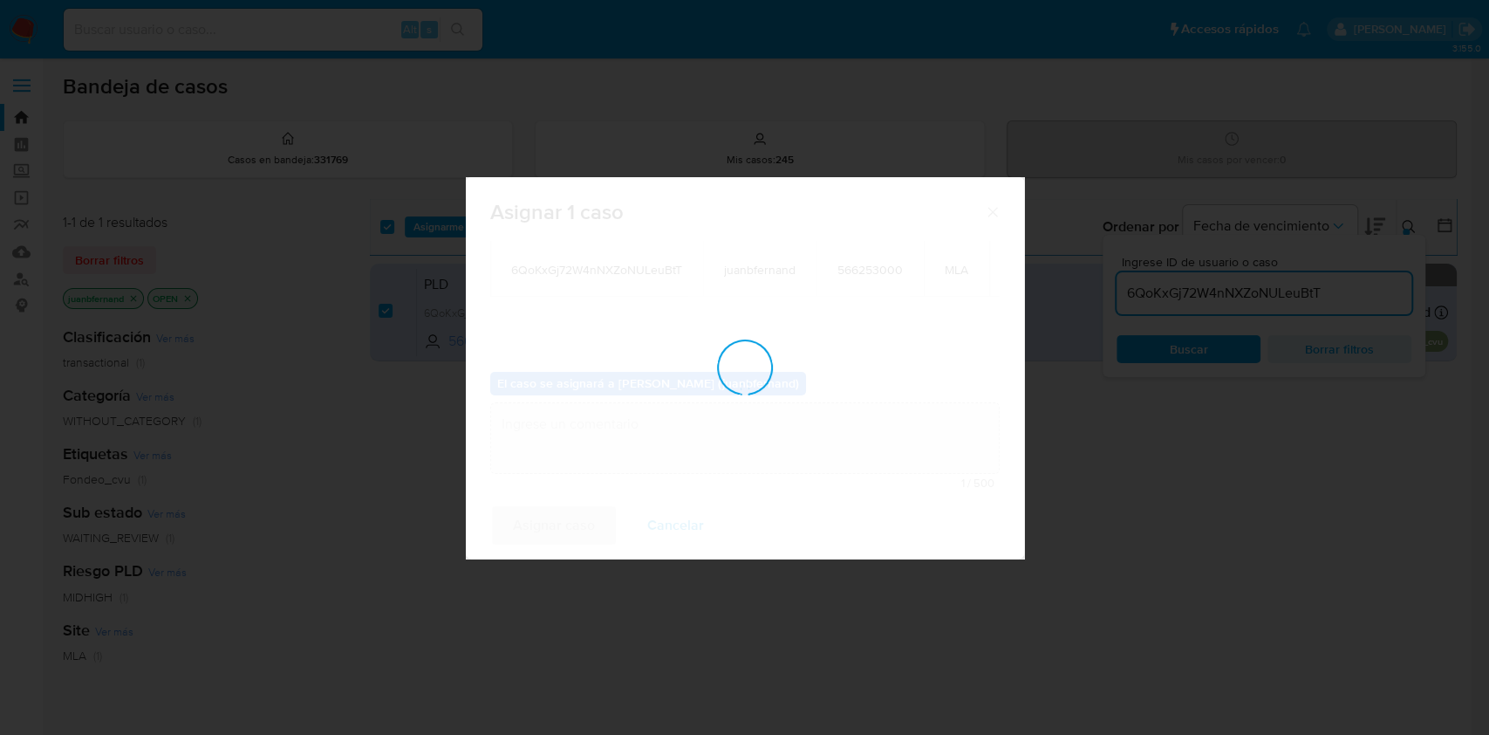
scroll to position [105, 0]
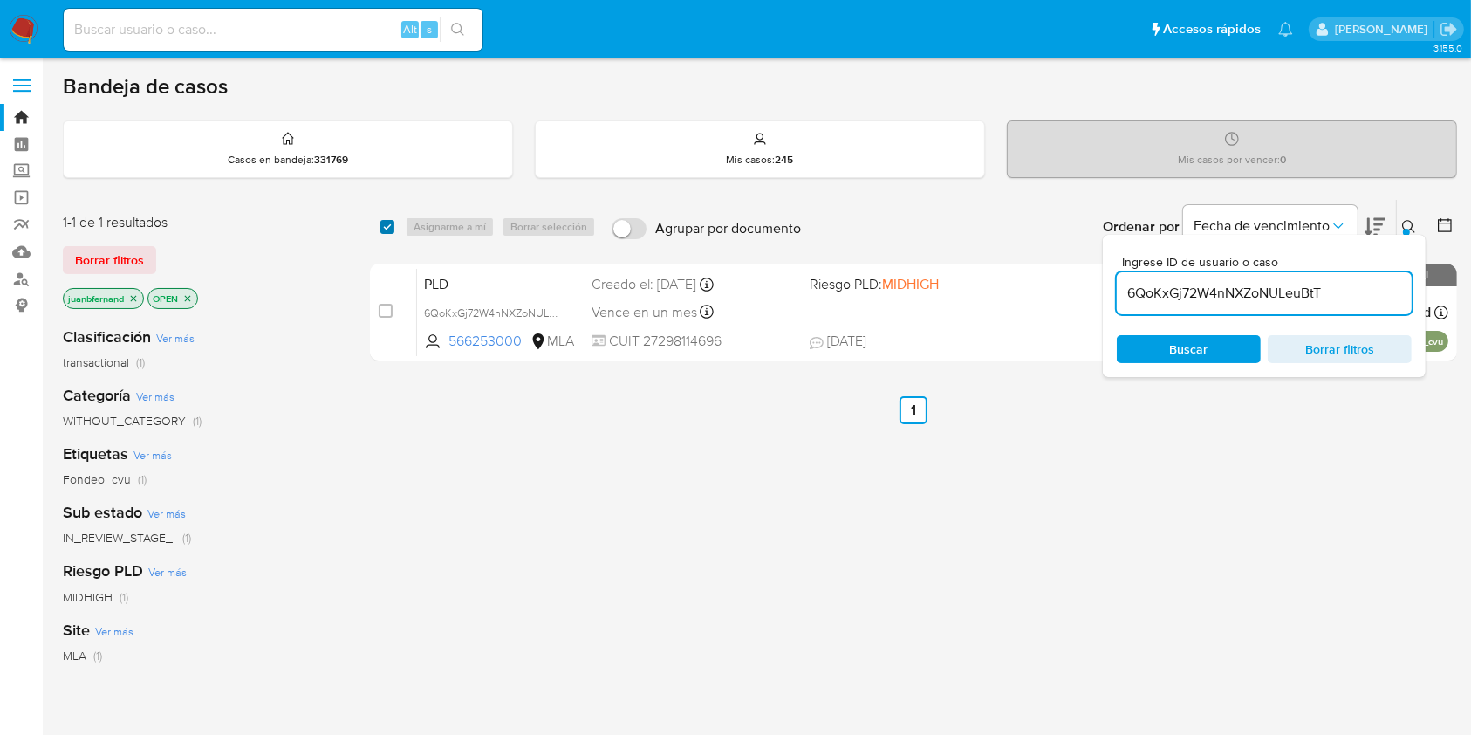
click at [388, 227] on input "checkbox" at bounding box center [387, 227] width 14 height 14
checkbox input "true"
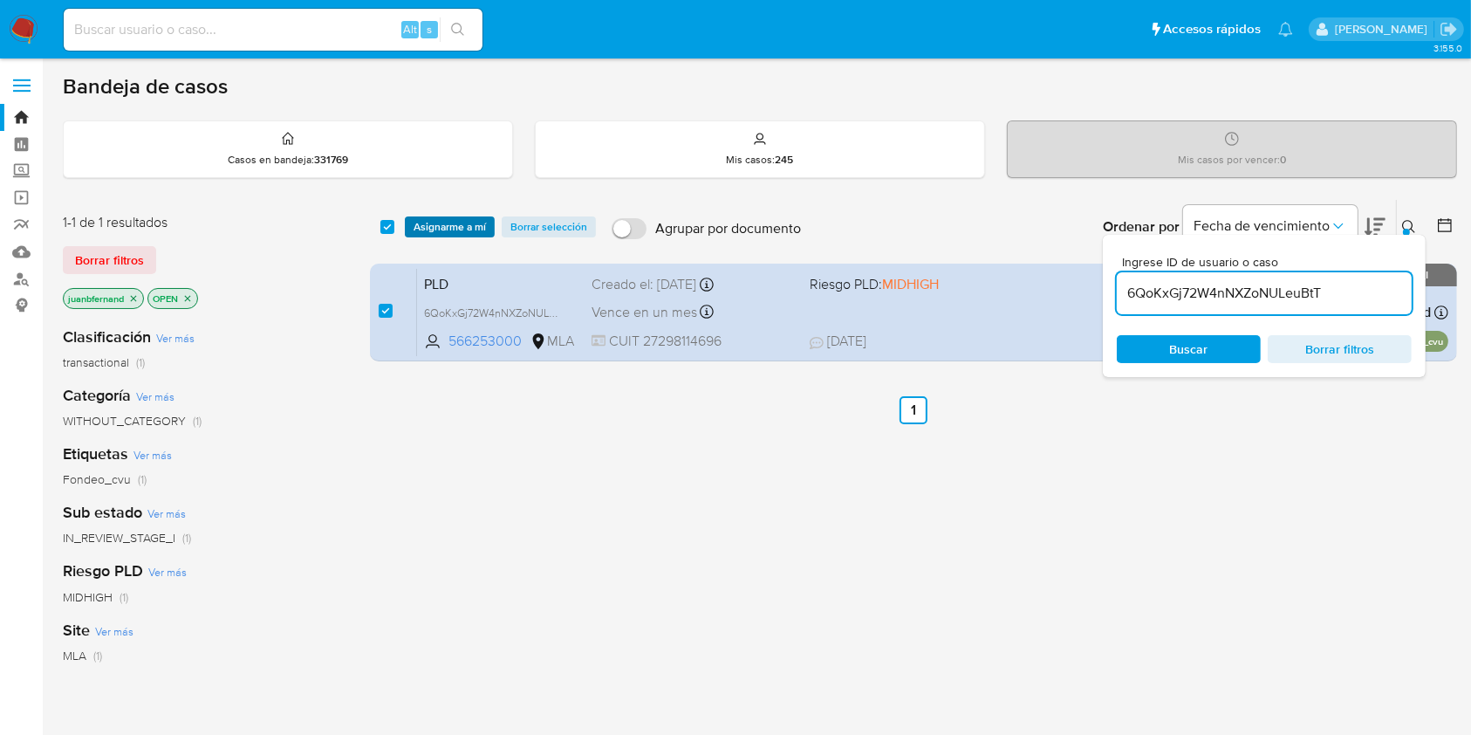
click at [468, 223] on span "Asignarme a mí" at bounding box center [450, 226] width 72 height 17
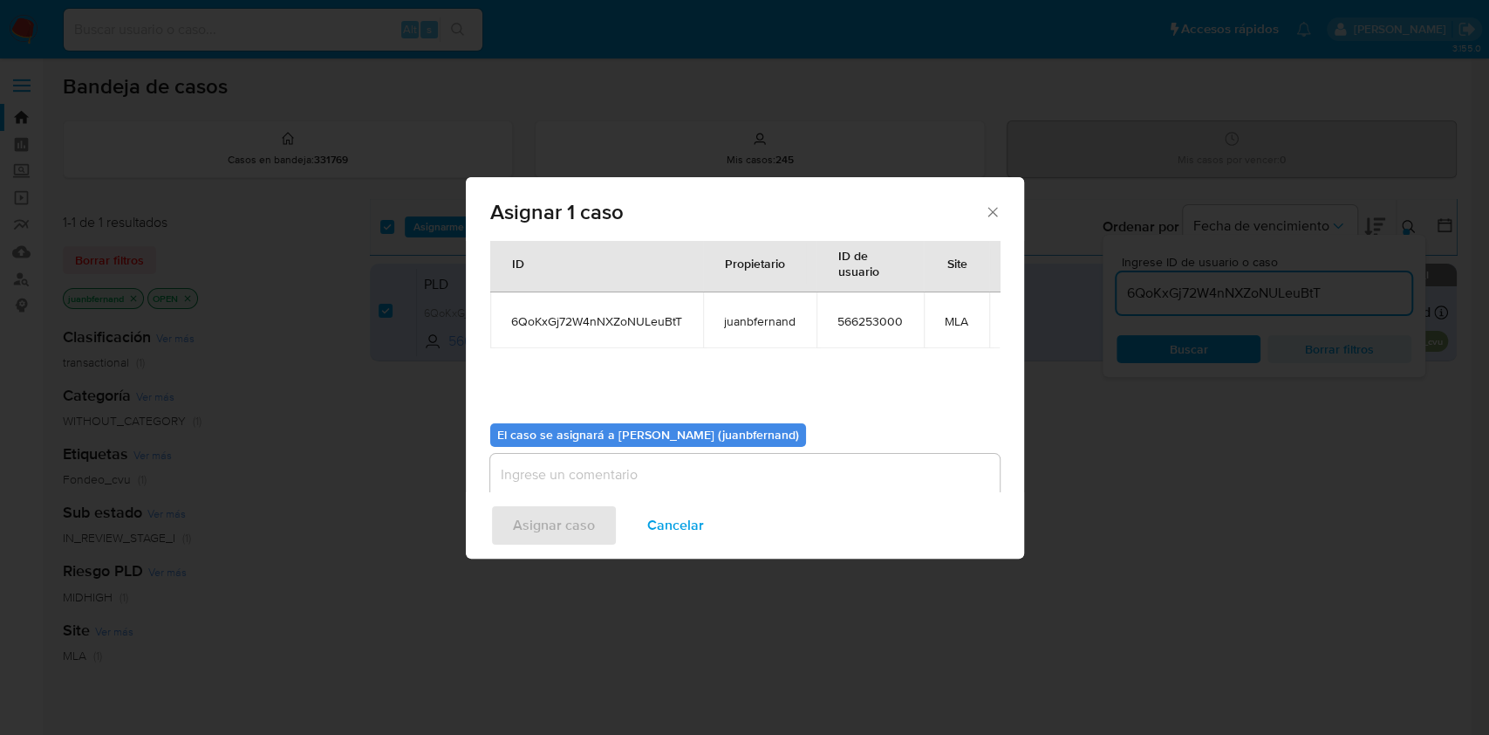
scroll to position [106, 0]
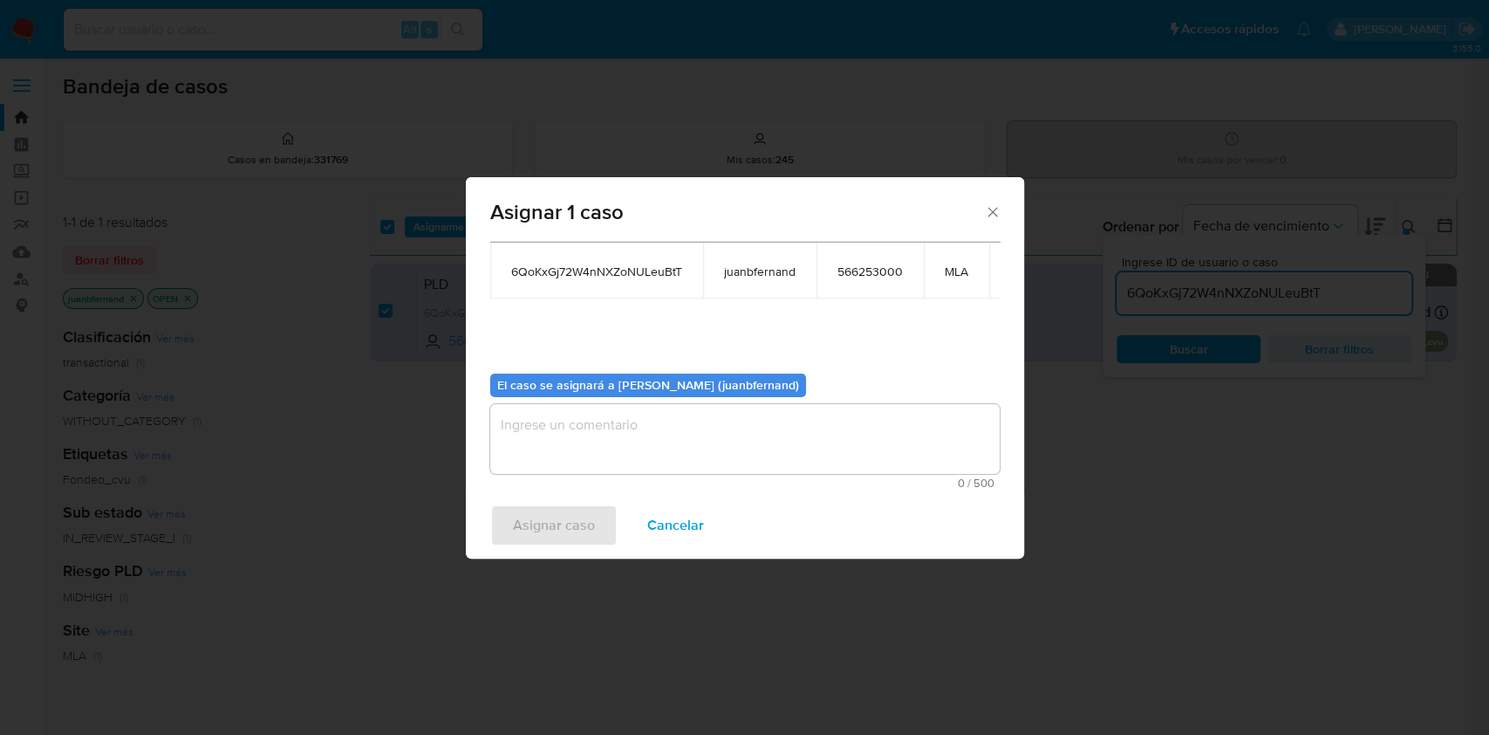
click at [628, 417] on textarea "assign-modal" at bounding box center [744, 439] width 509 height 70
click at [538, 537] on span "Asignar caso" at bounding box center [554, 525] width 82 height 38
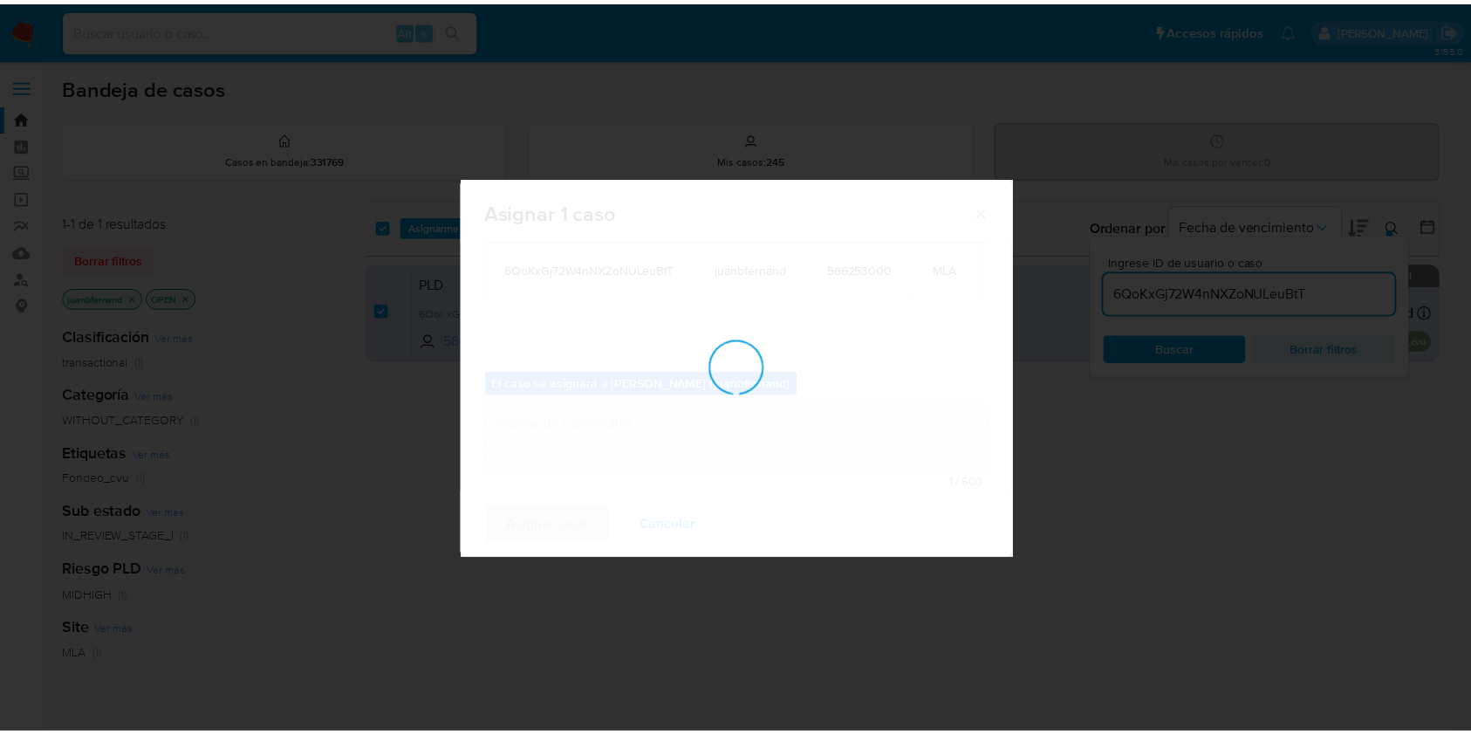
scroll to position [105, 0]
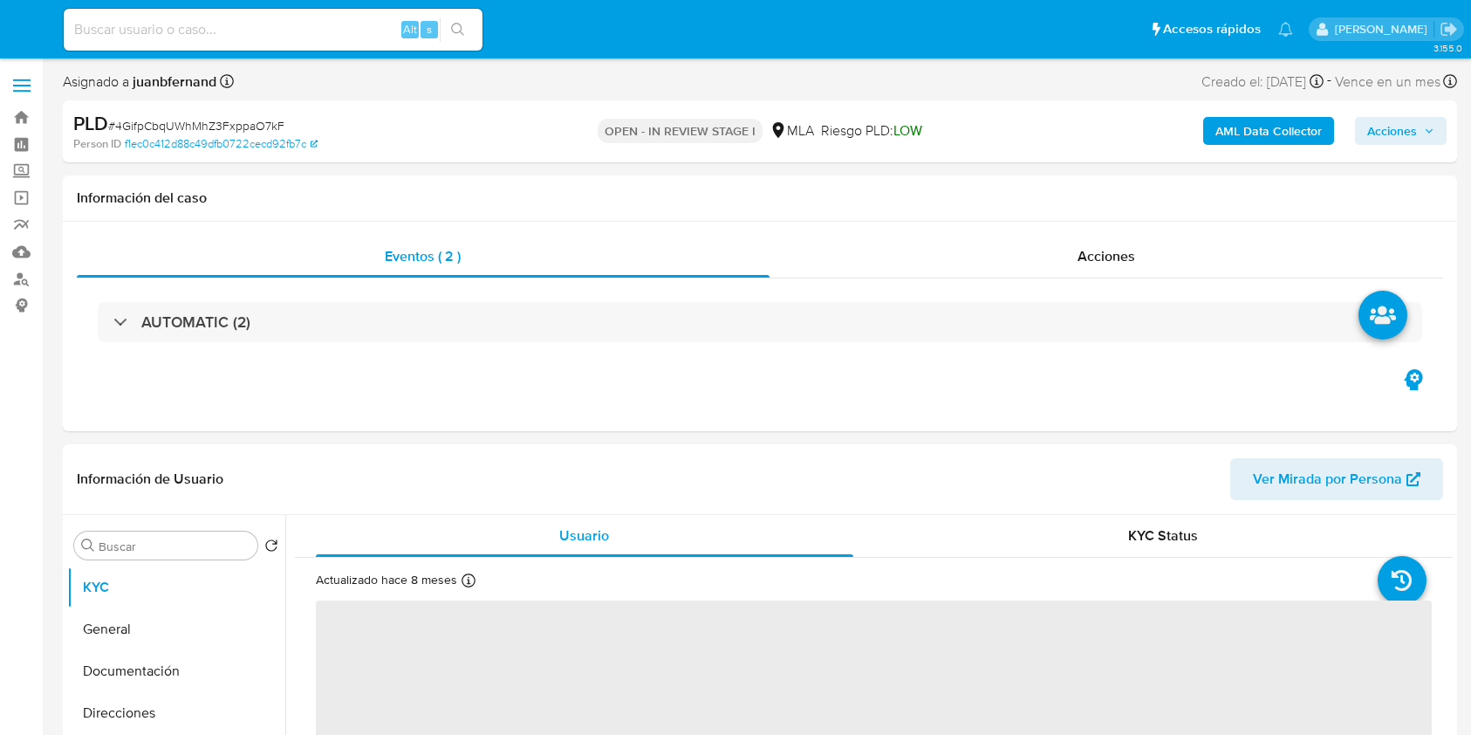
select select "10"
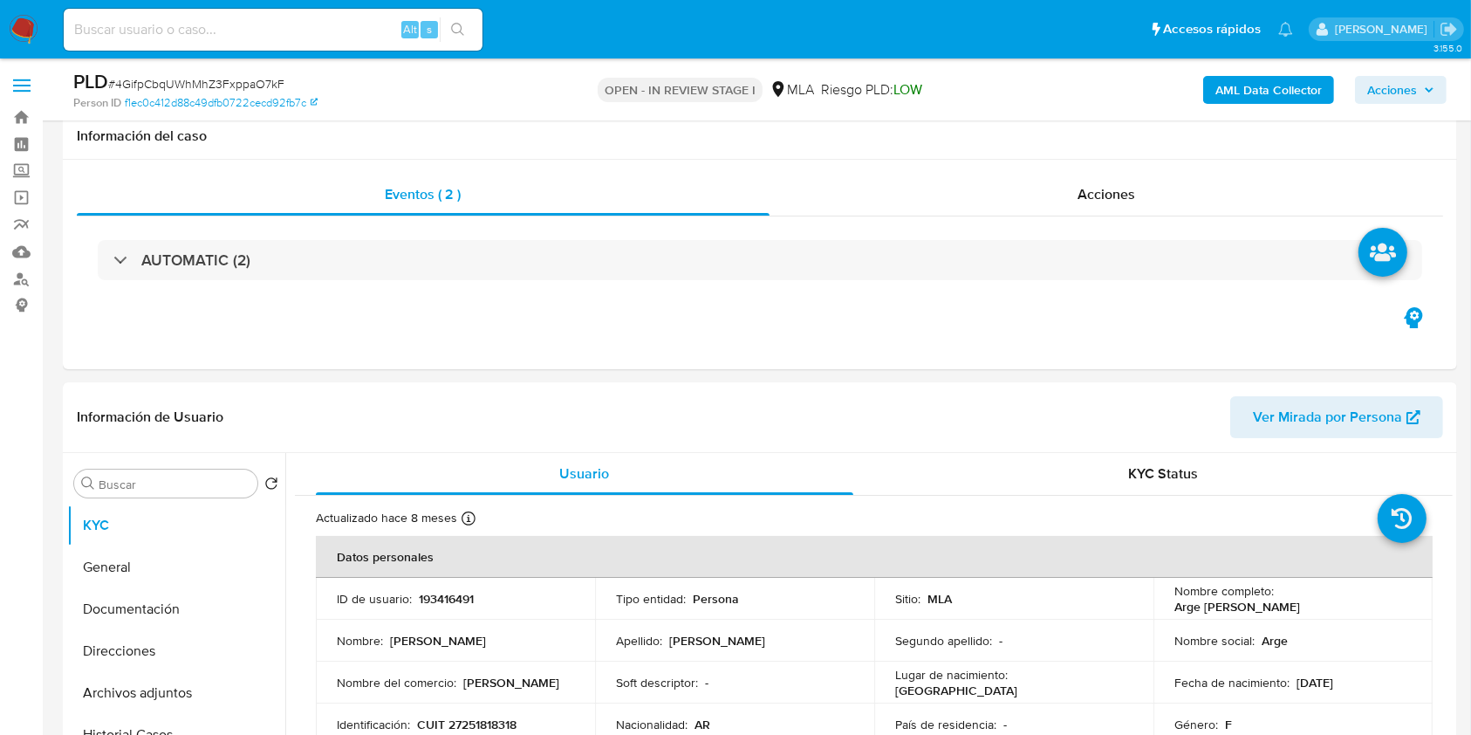
scroll to position [698, 0]
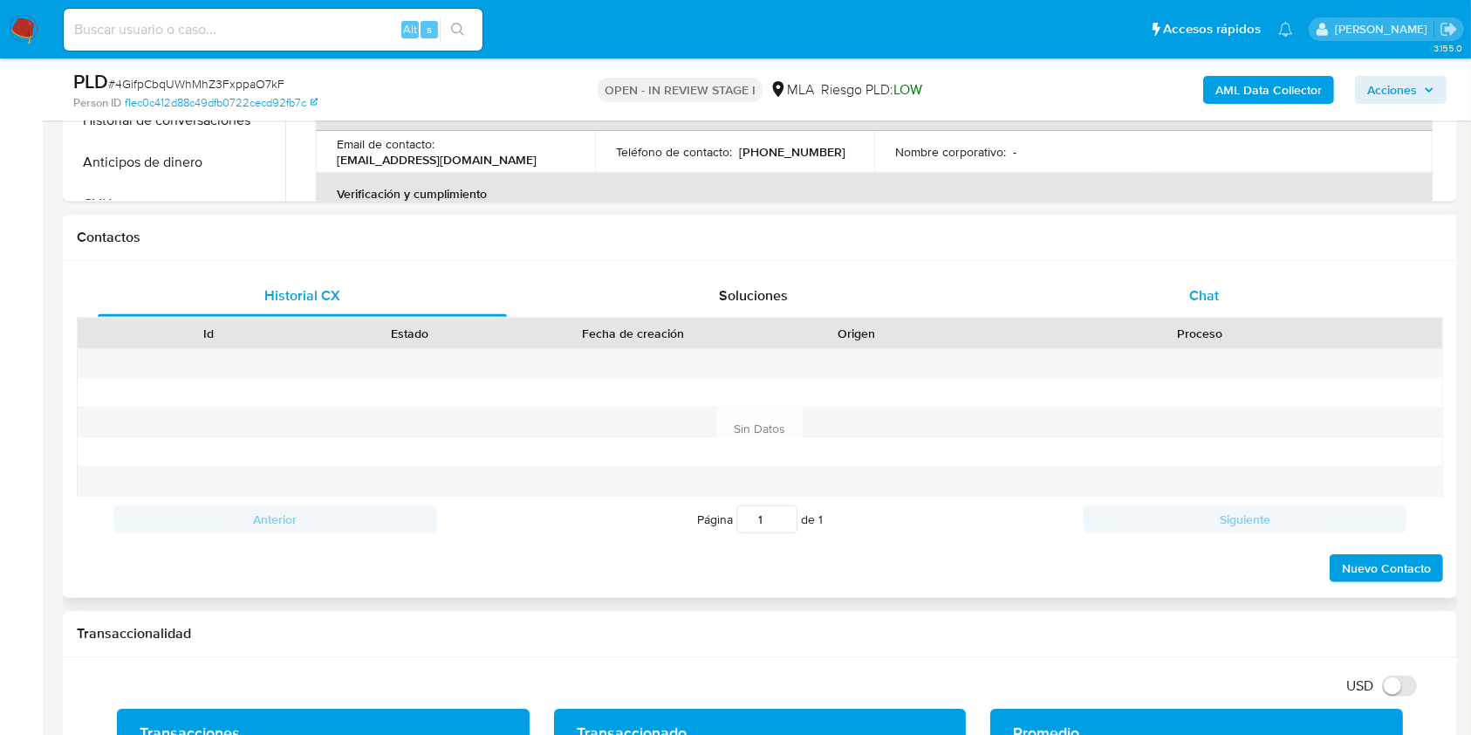
click at [1254, 303] on div "Chat" at bounding box center [1204, 296] width 409 height 42
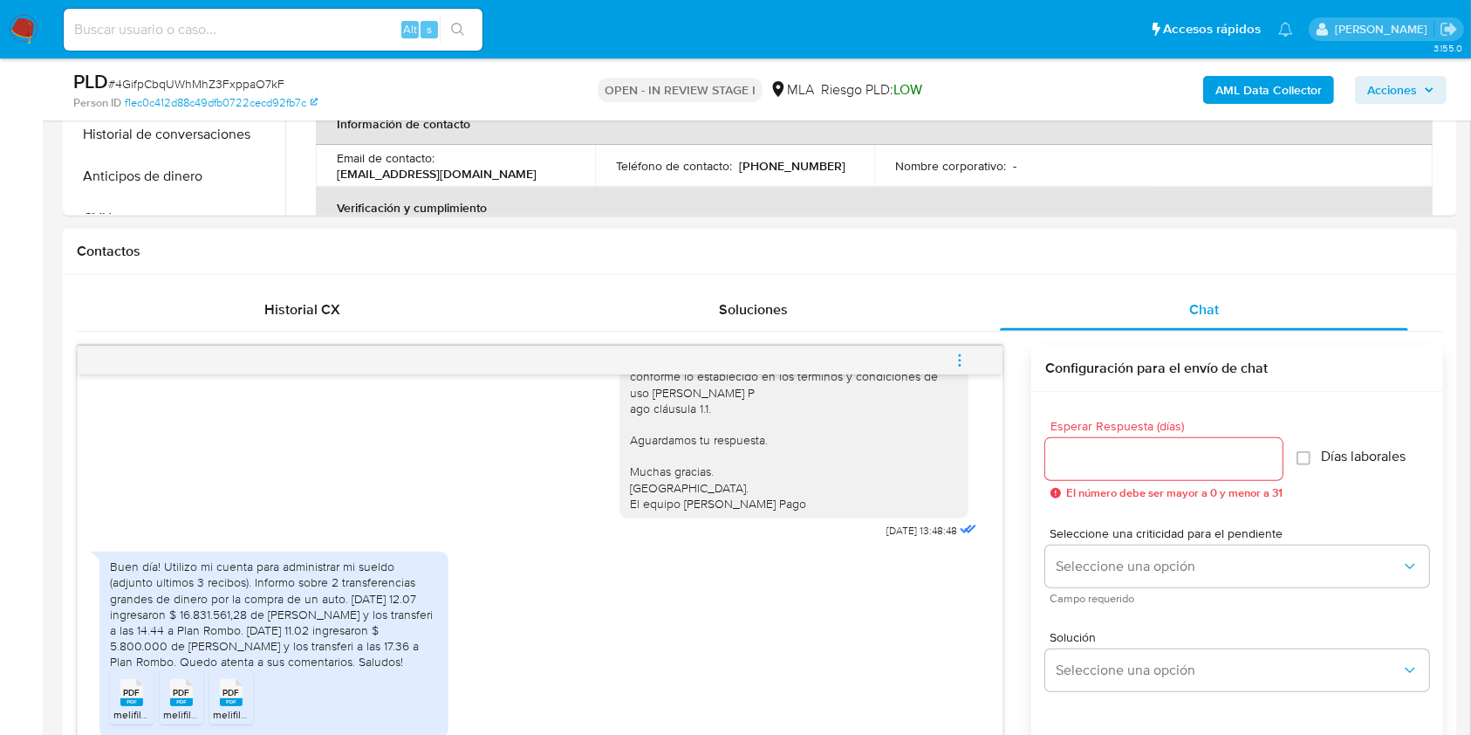
scroll to position [930, 0]
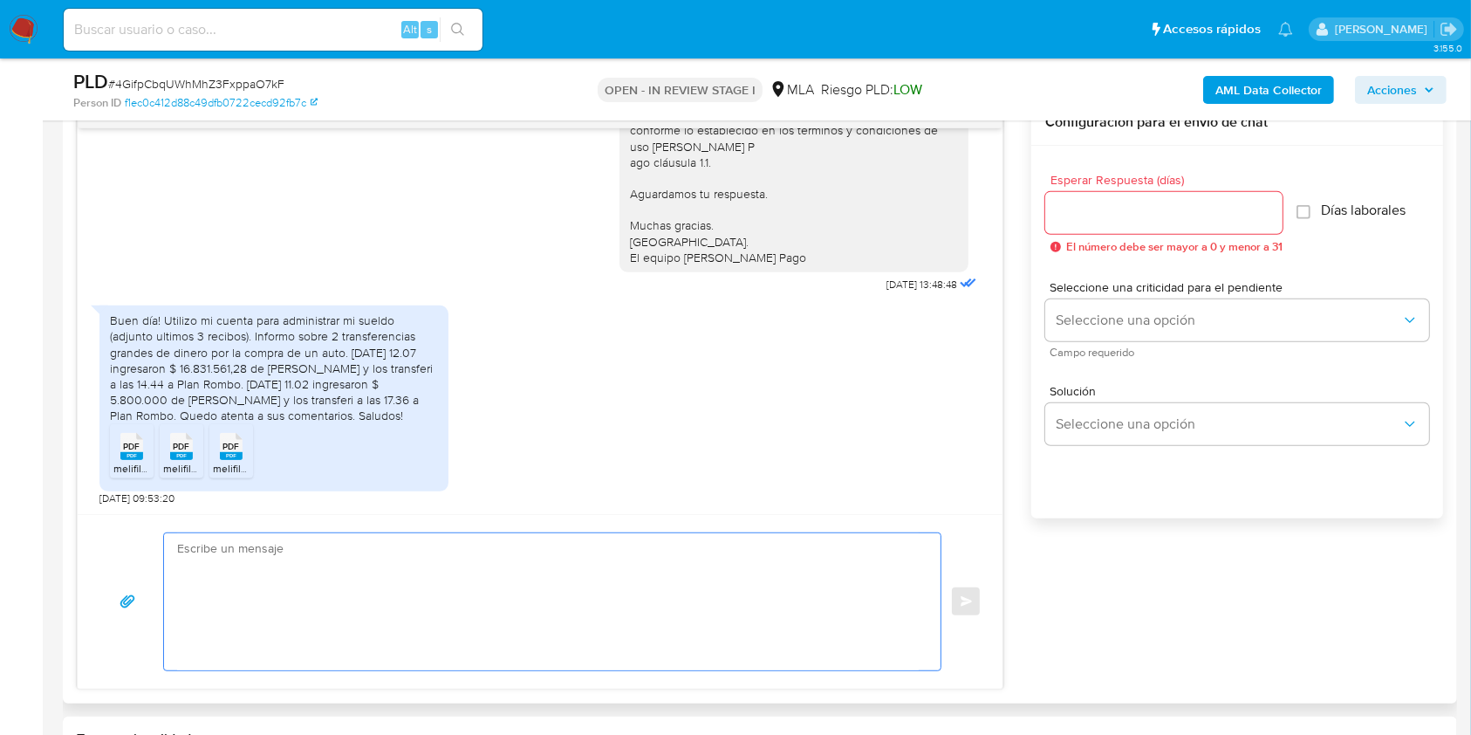
click at [623, 588] on textarea at bounding box center [548, 601] width 742 height 137
paste textarea "Hola. ¡Muchas gracias por tu respuesta! Confirmamos la recepción de la document…"
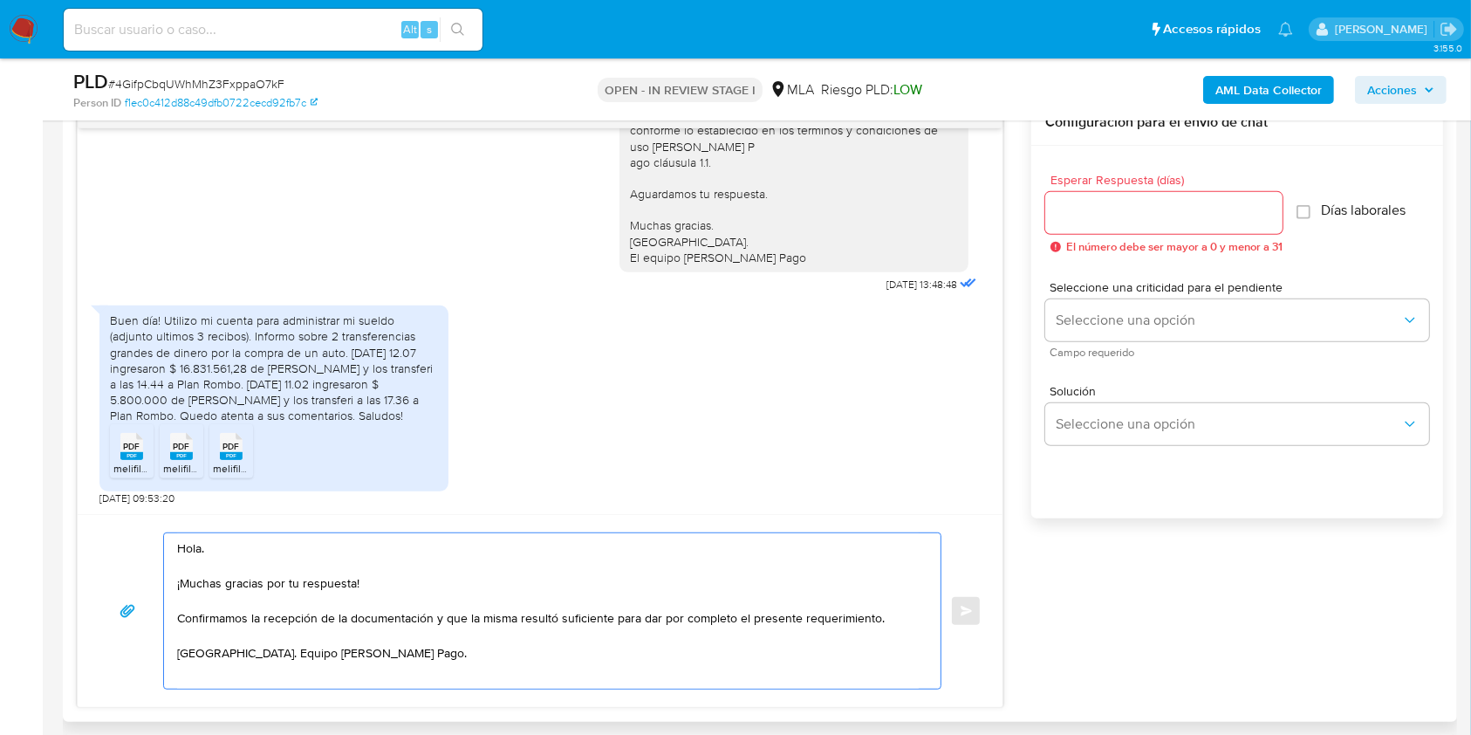
type textarea "Hola. ¡Muchas gracias por tu respuesta! Confirmamos la recepción de la document…"
click at [1186, 214] on input "Esperar Respuesta (días)" at bounding box center [1163, 213] width 237 height 23
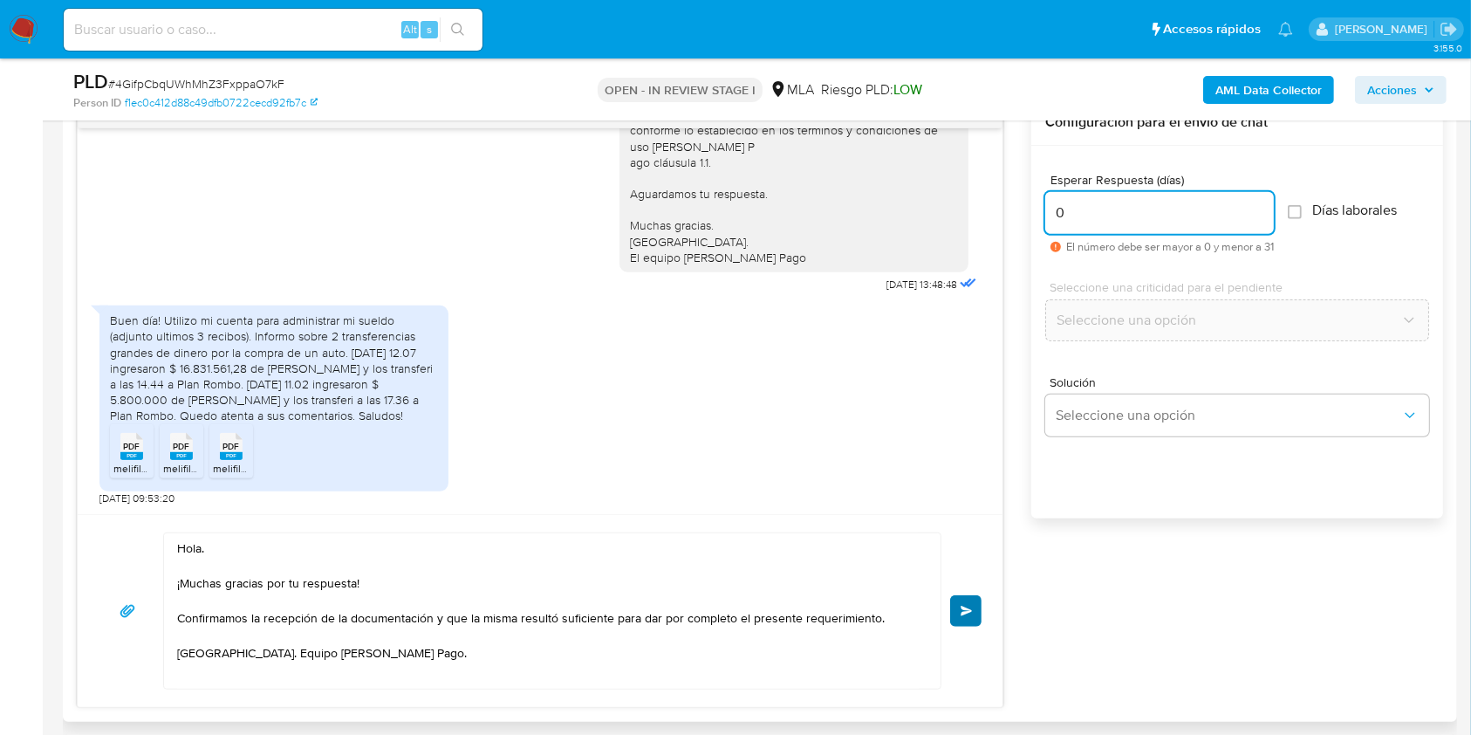
type input "0"
click at [964, 611] on span "Enviar" at bounding box center [966, 610] width 12 height 10
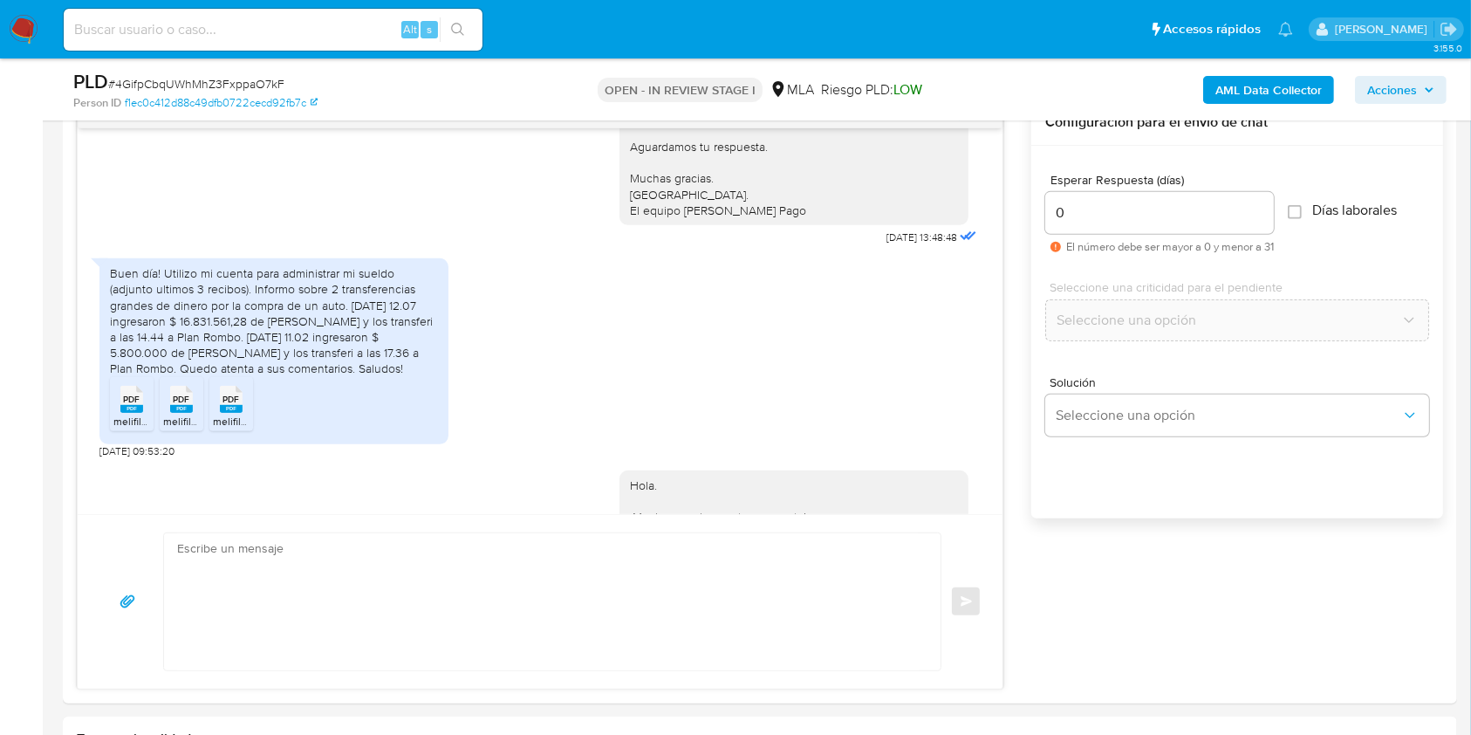
scroll to position [1388, 0]
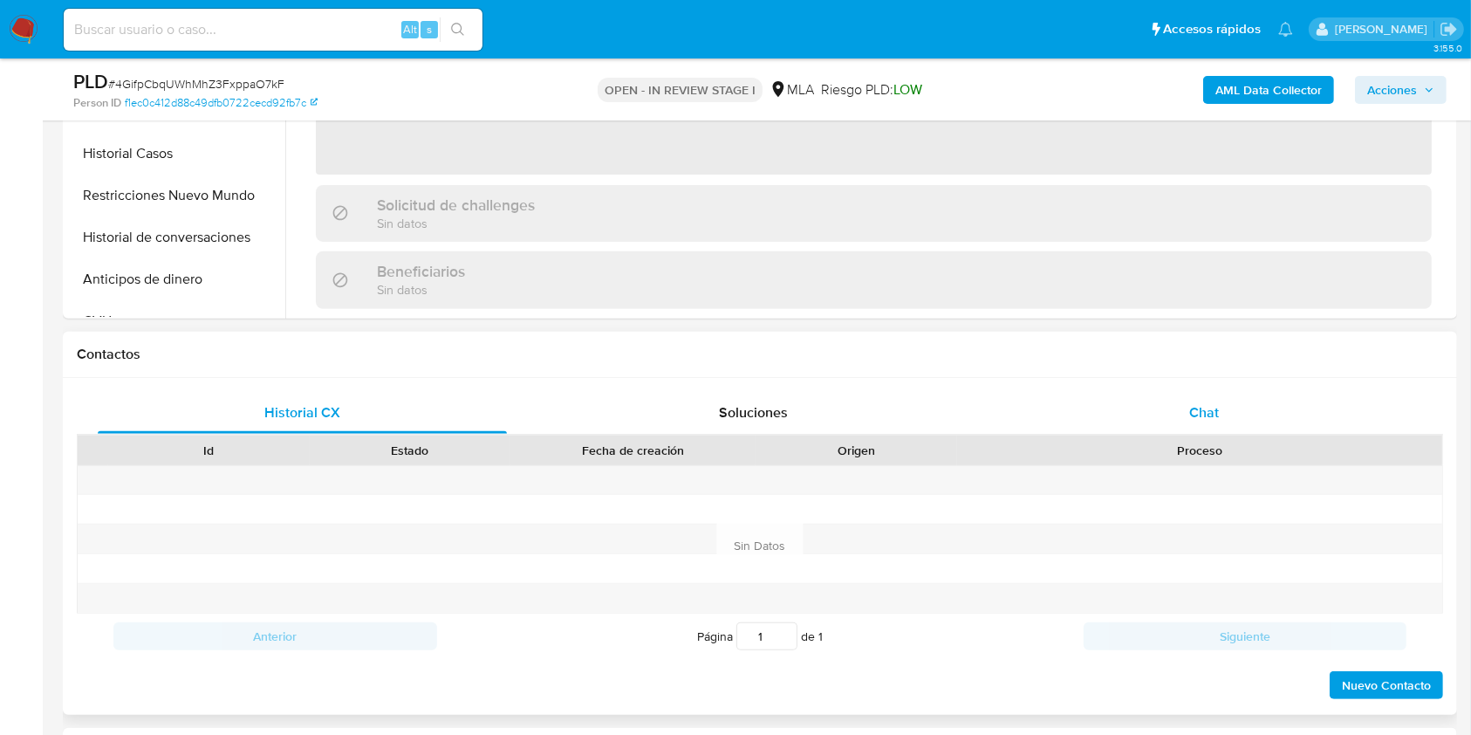
click at [1216, 395] on div "Chat" at bounding box center [1204, 413] width 409 height 42
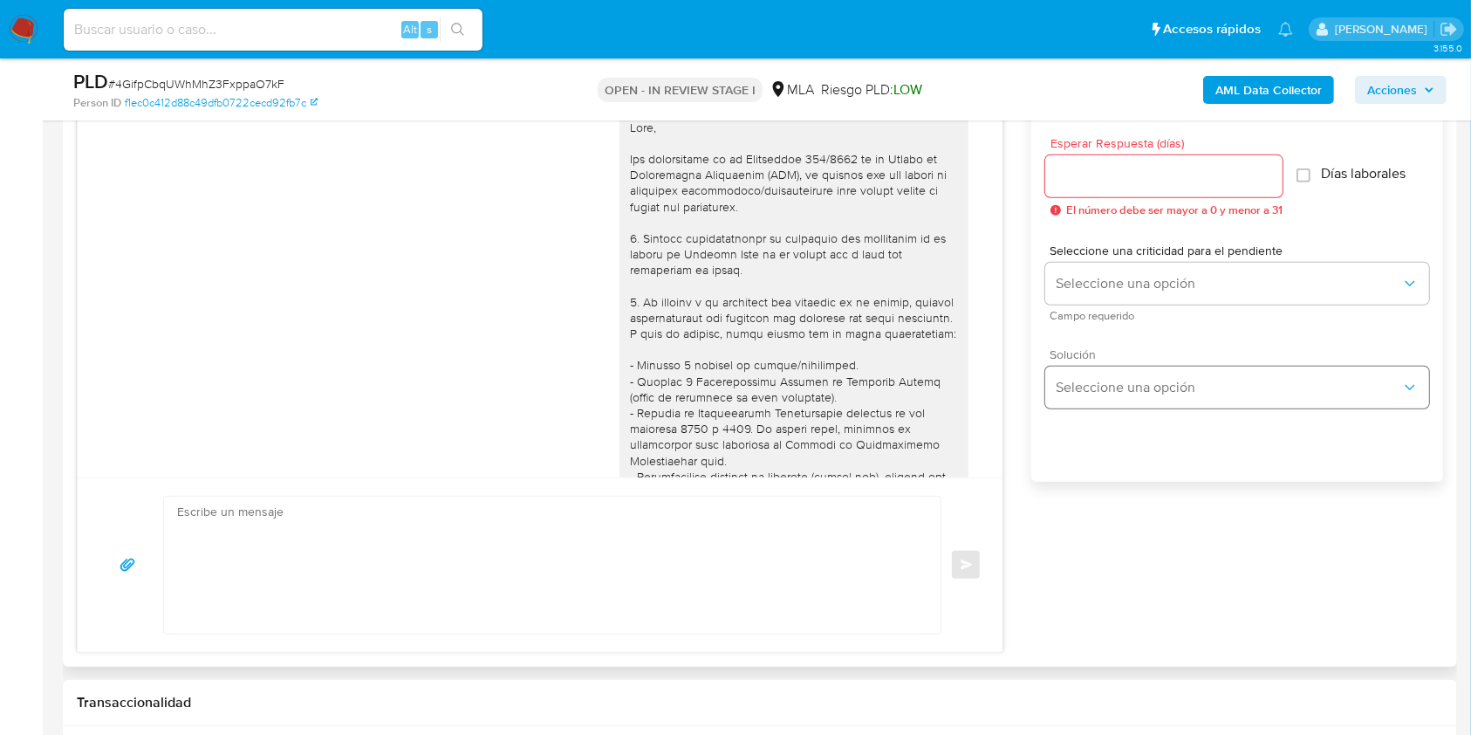
scroll to position [1388, 0]
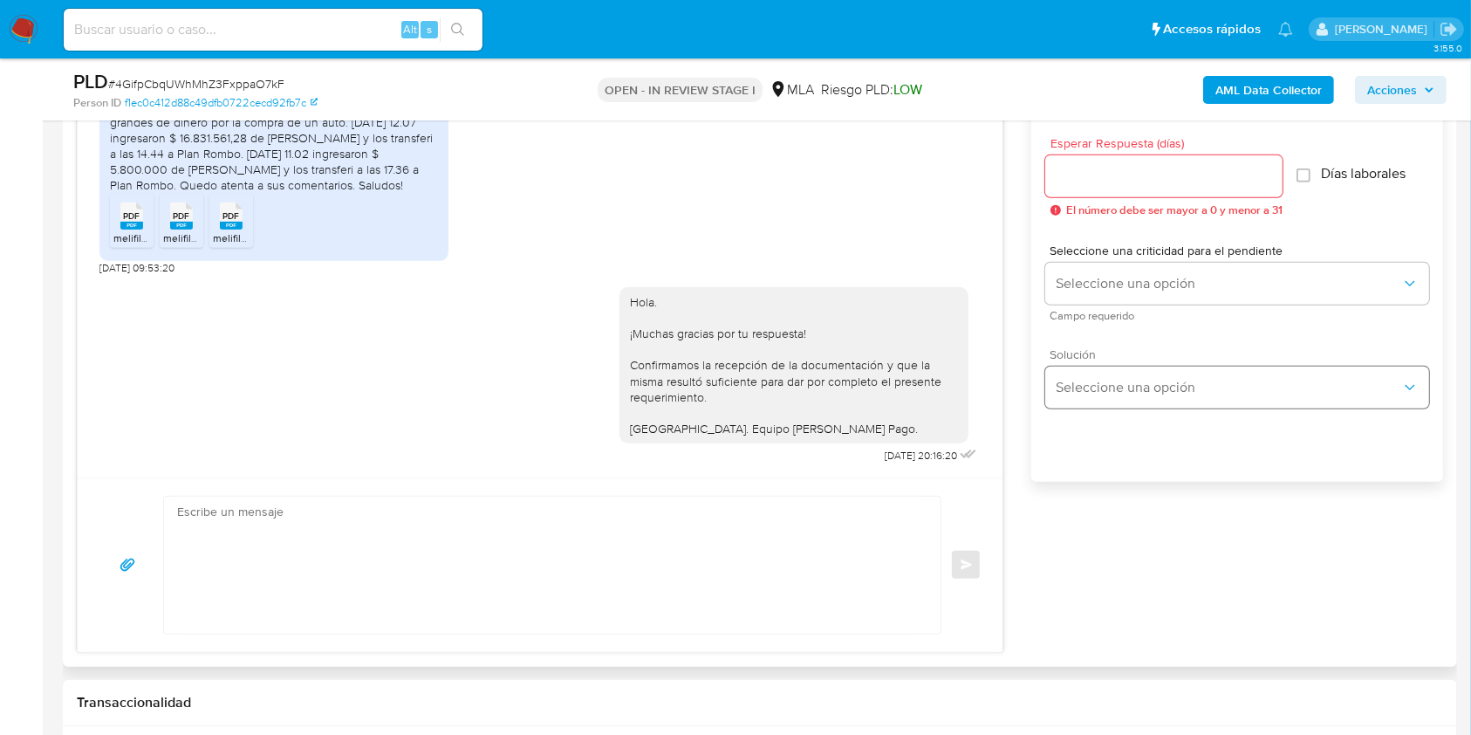
select select "10"
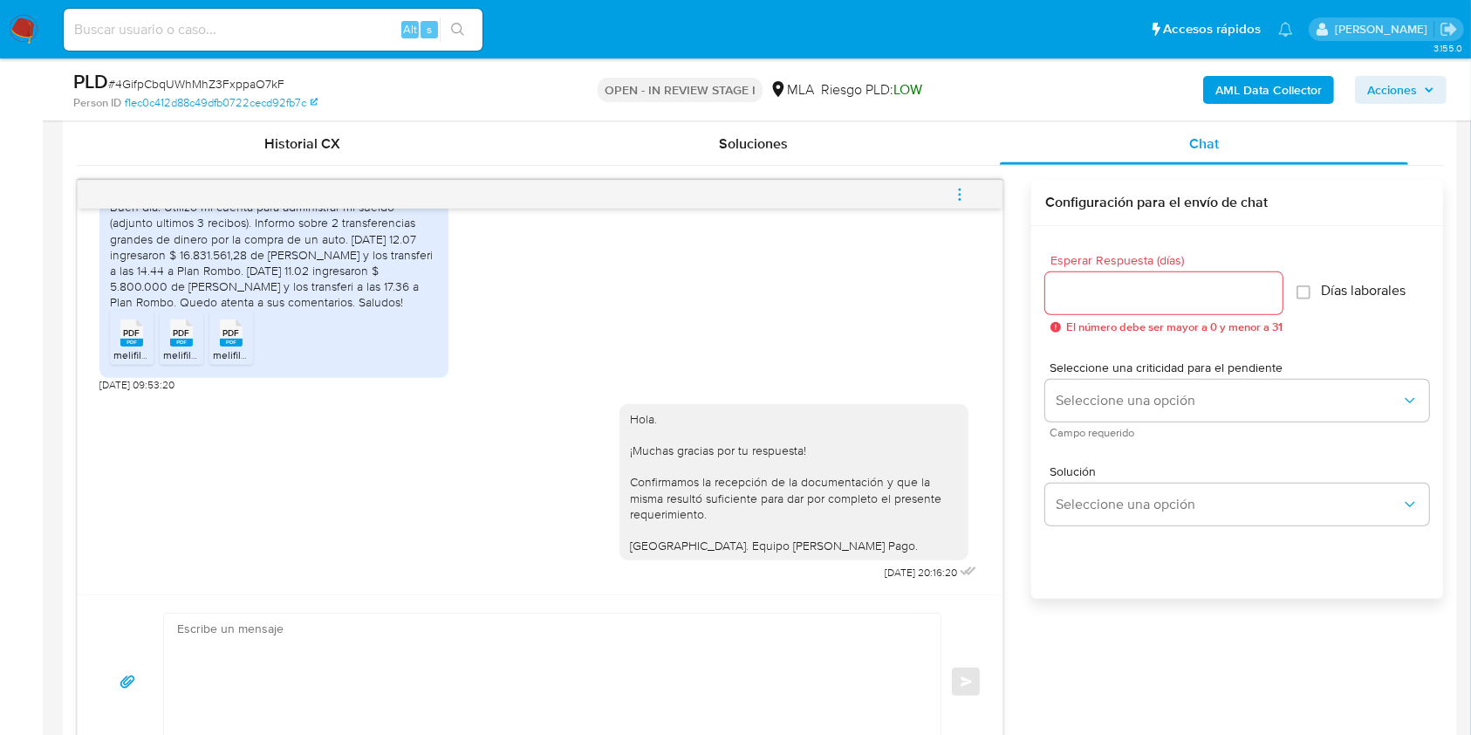
scroll to position [814, 0]
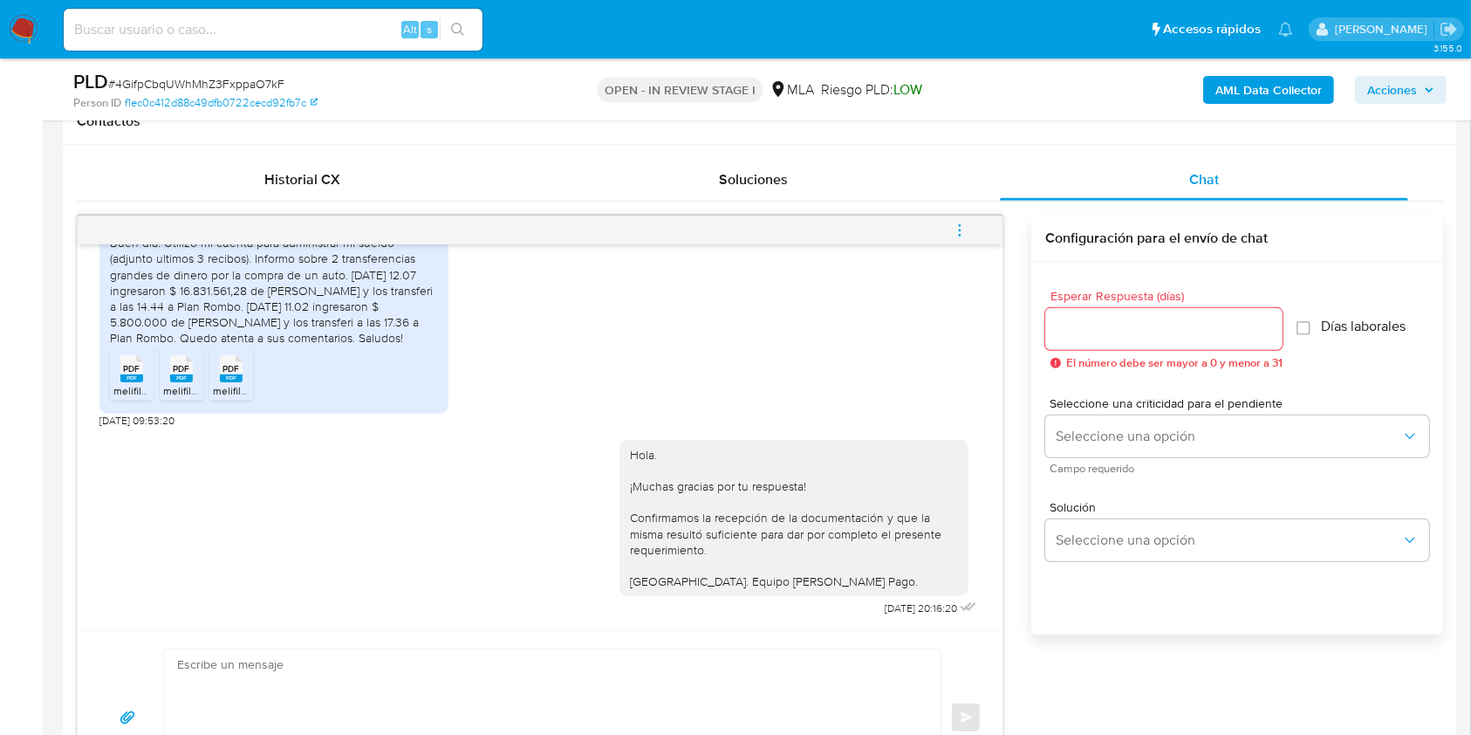
click at [956, 231] on icon "menu-action" at bounding box center [960, 230] width 16 height 16
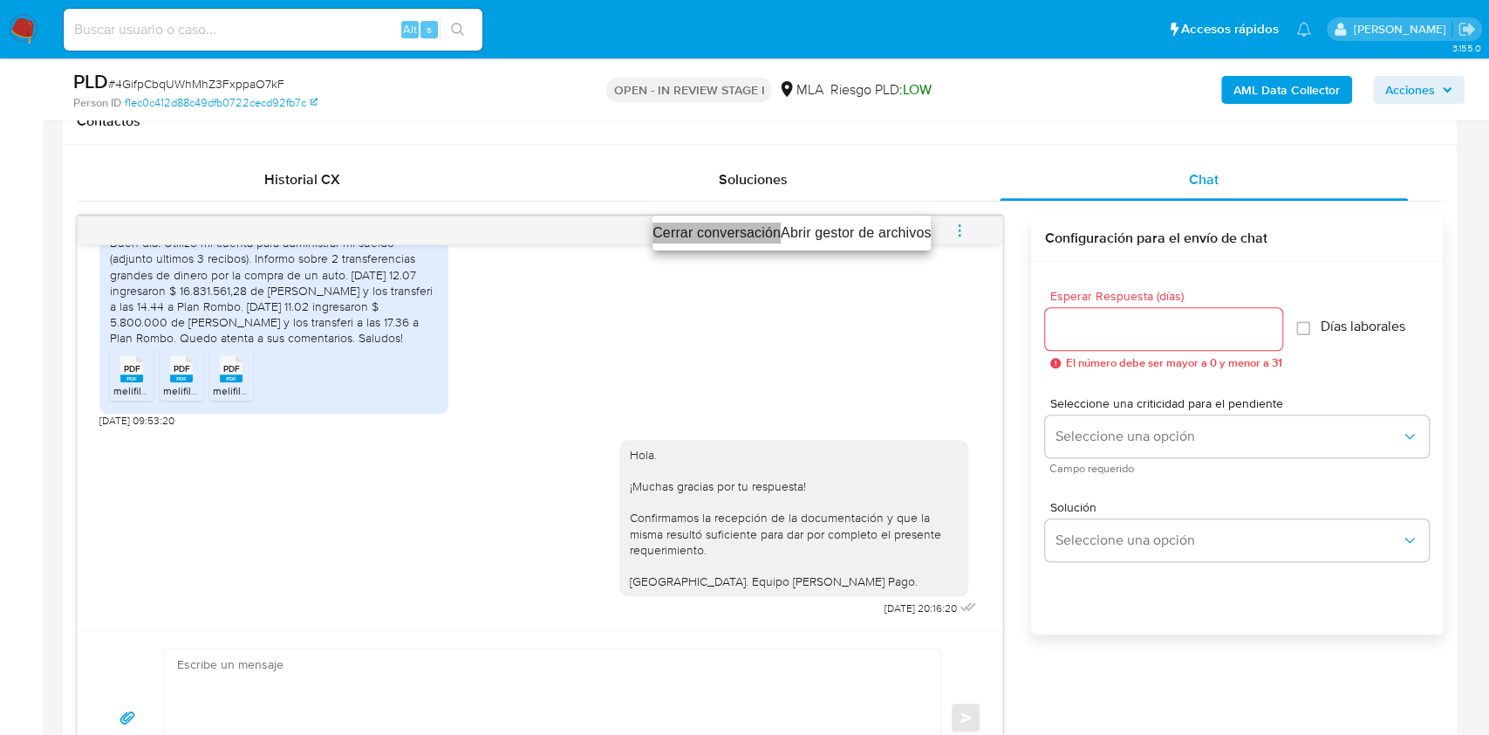
click at [742, 229] on li "Cerrar conversación" at bounding box center [717, 232] width 128 height 21
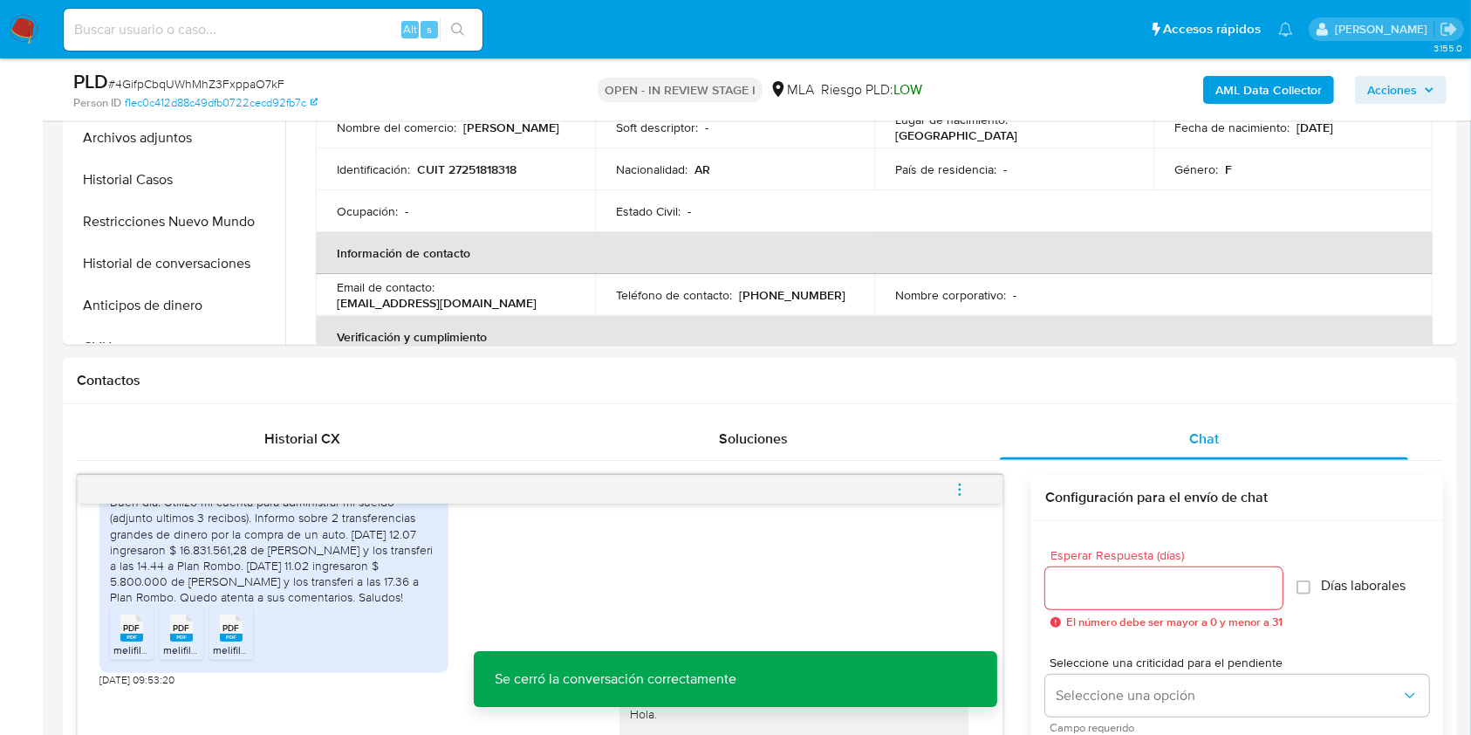
scroll to position [349, 0]
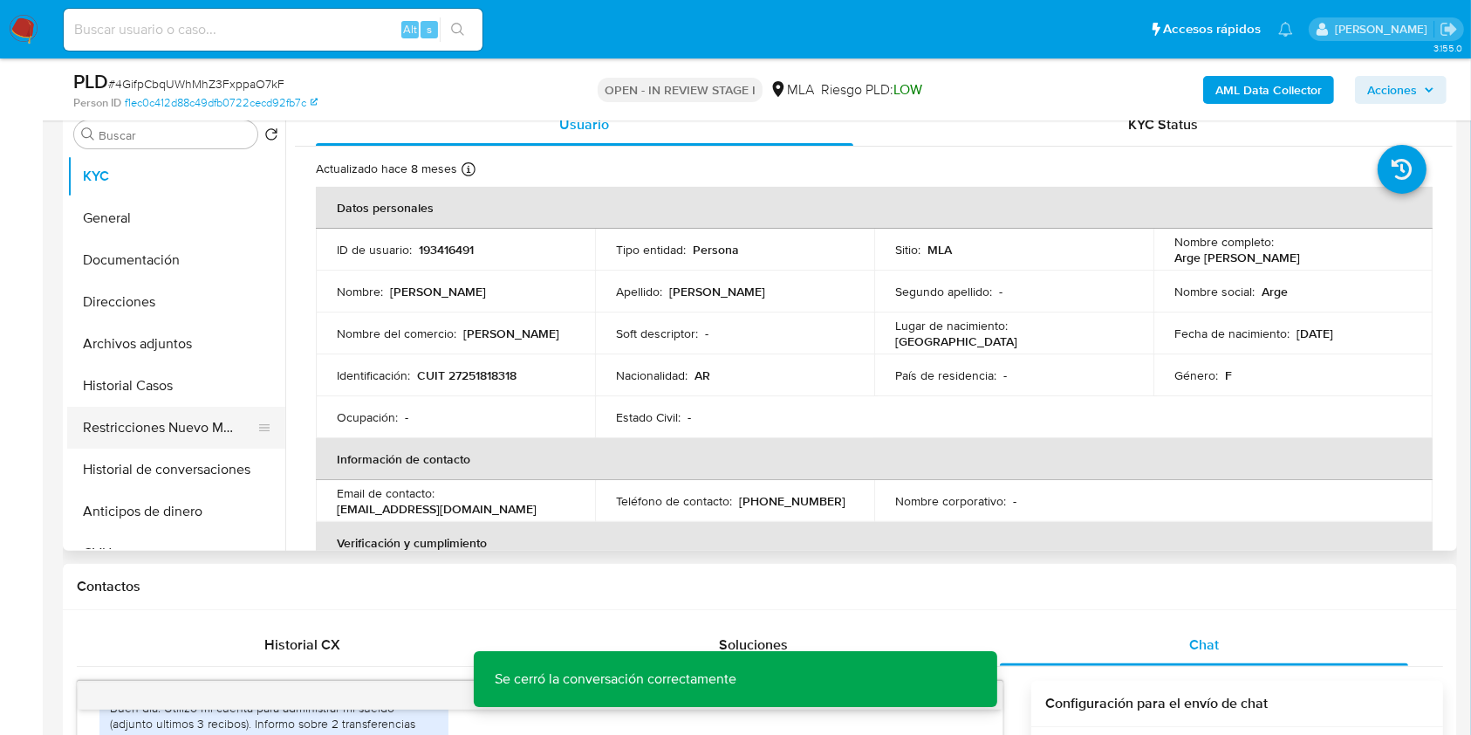
click at [108, 435] on button "Restricciones Nuevo Mundo" at bounding box center [169, 428] width 204 height 42
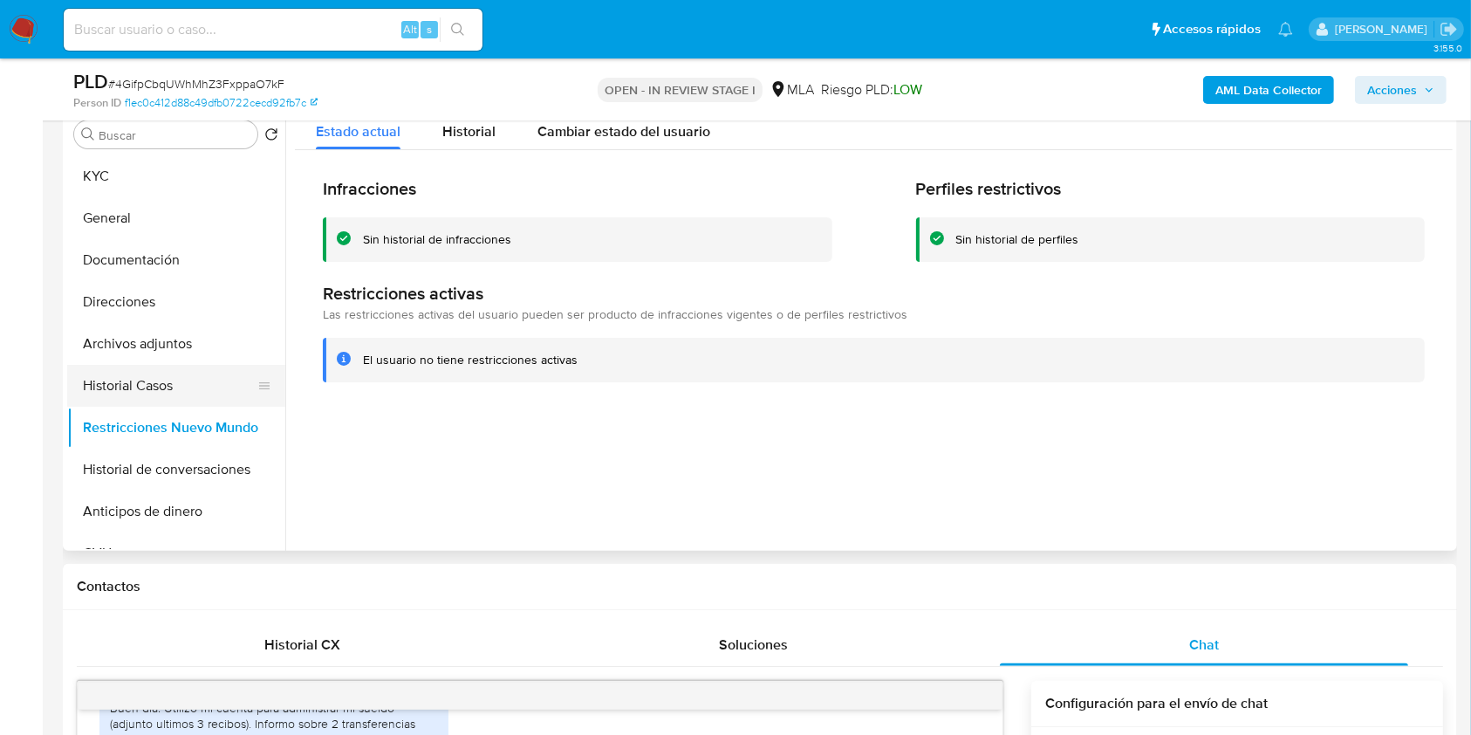
click at [127, 377] on button "Historial Casos" at bounding box center [169, 386] width 204 height 42
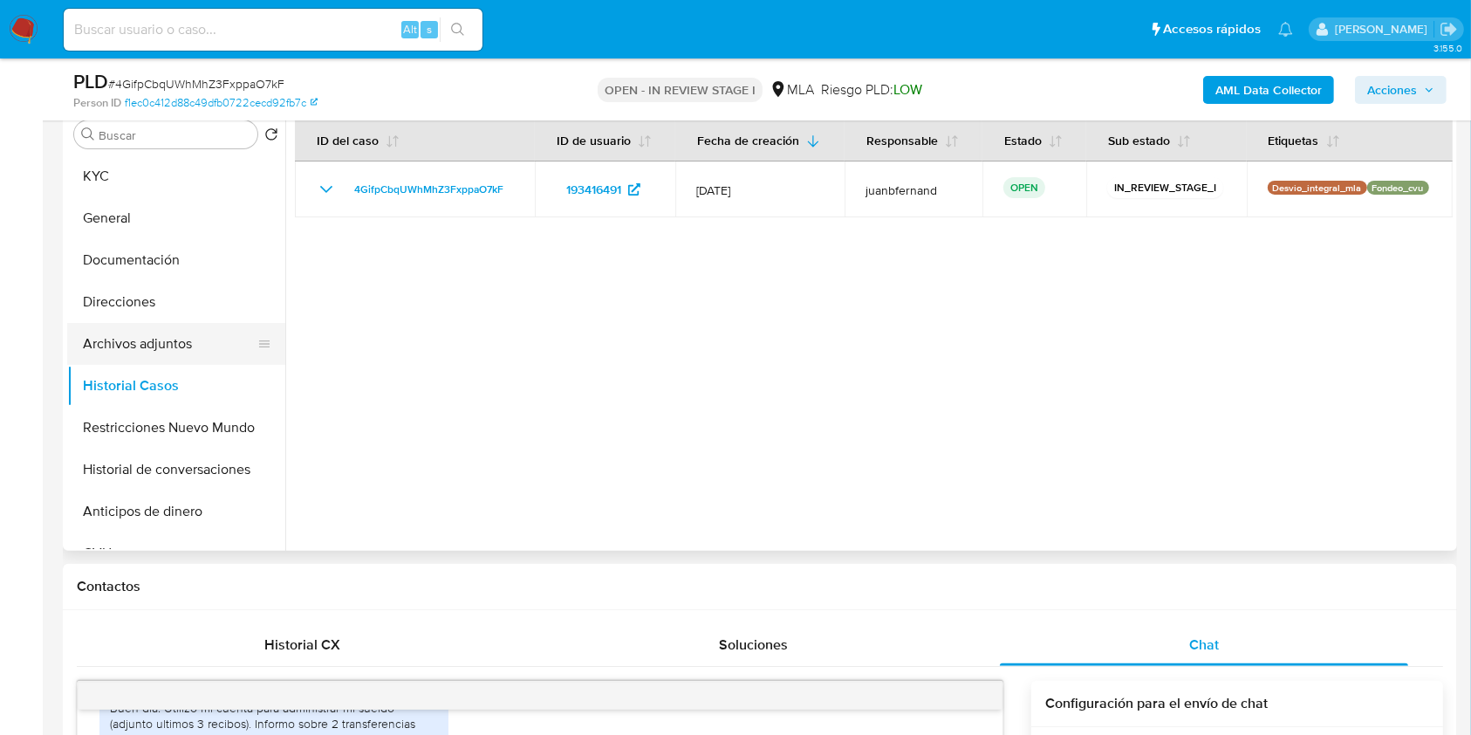
click at [133, 356] on button "Archivos adjuntos" at bounding box center [169, 344] width 204 height 42
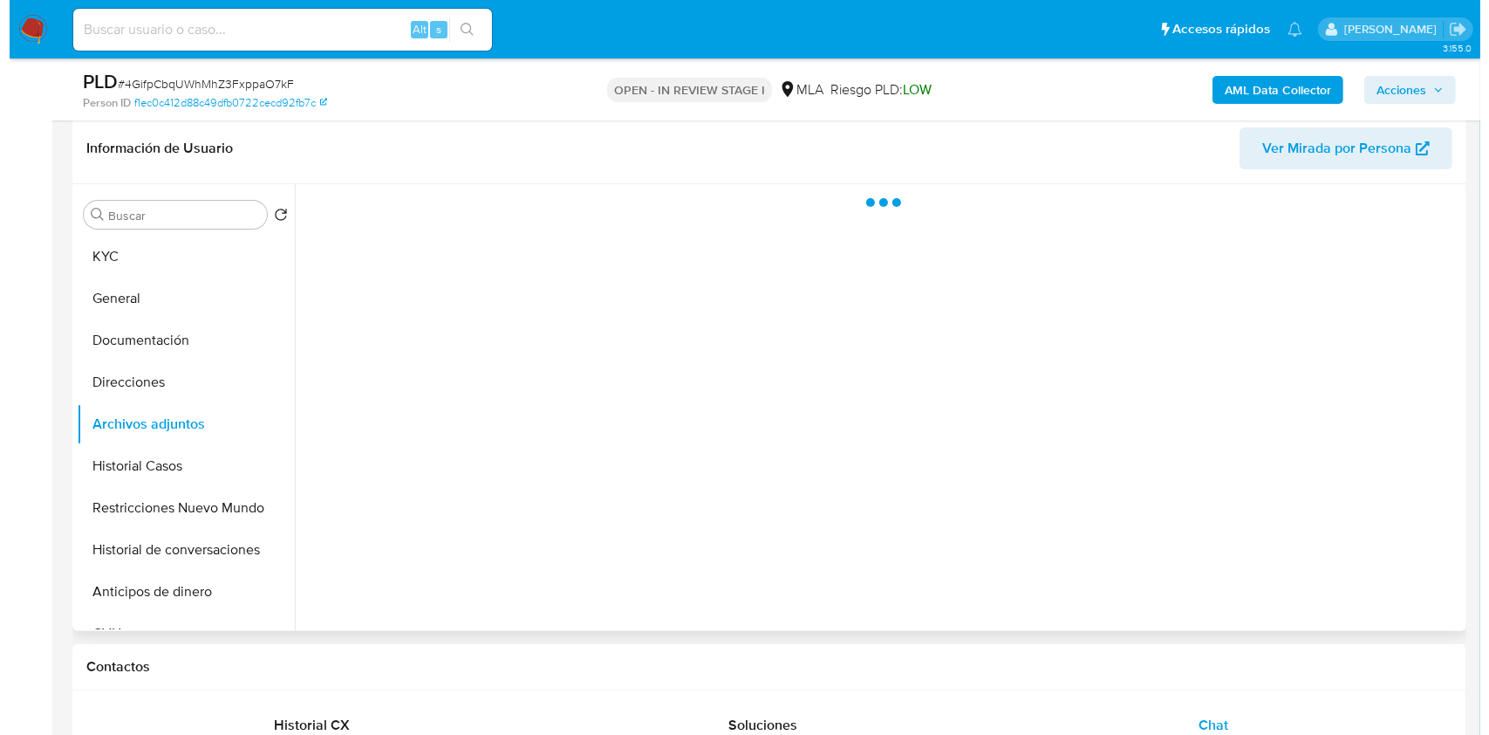
scroll to position [232, 0]
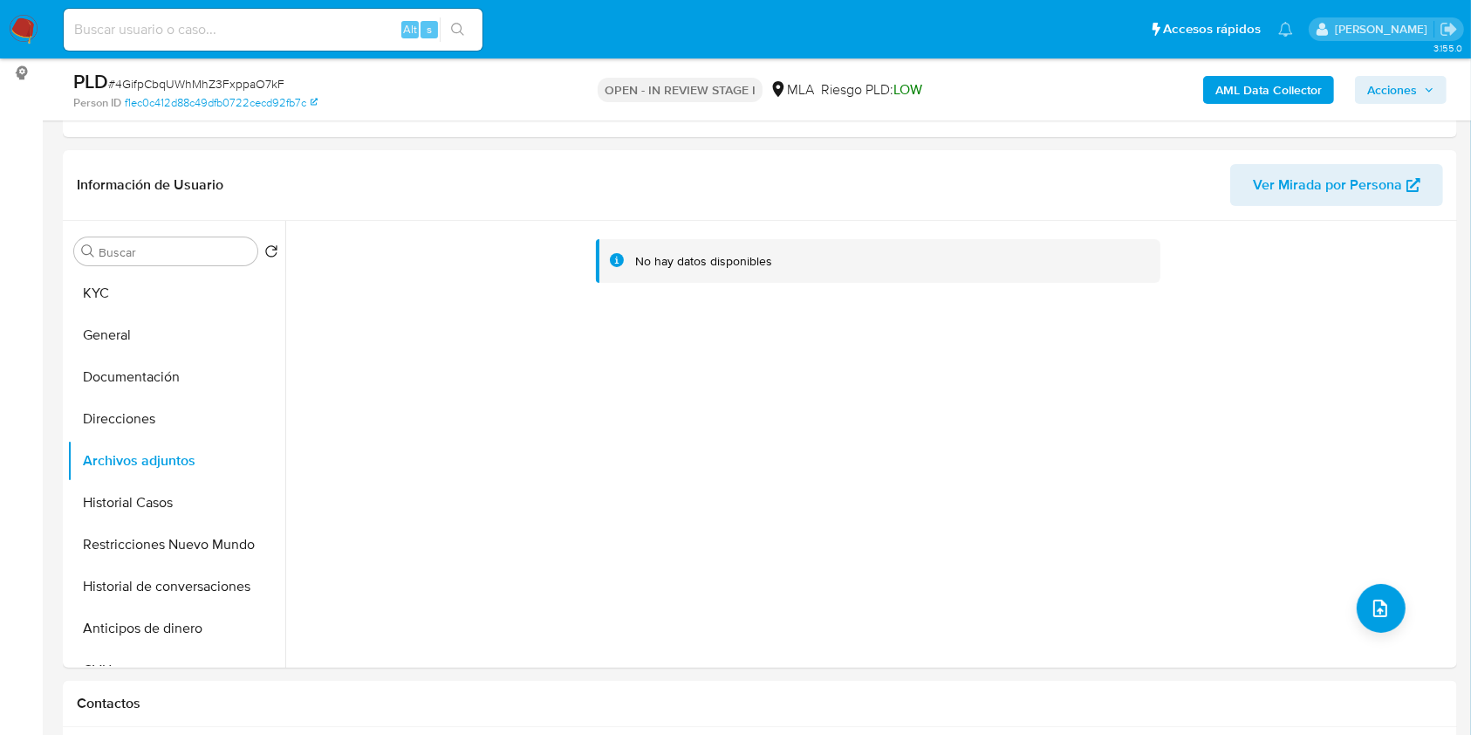
click at [1284, 91] on b "AML Data Collector" at bounding box center [1268, 90] width 106 height 28
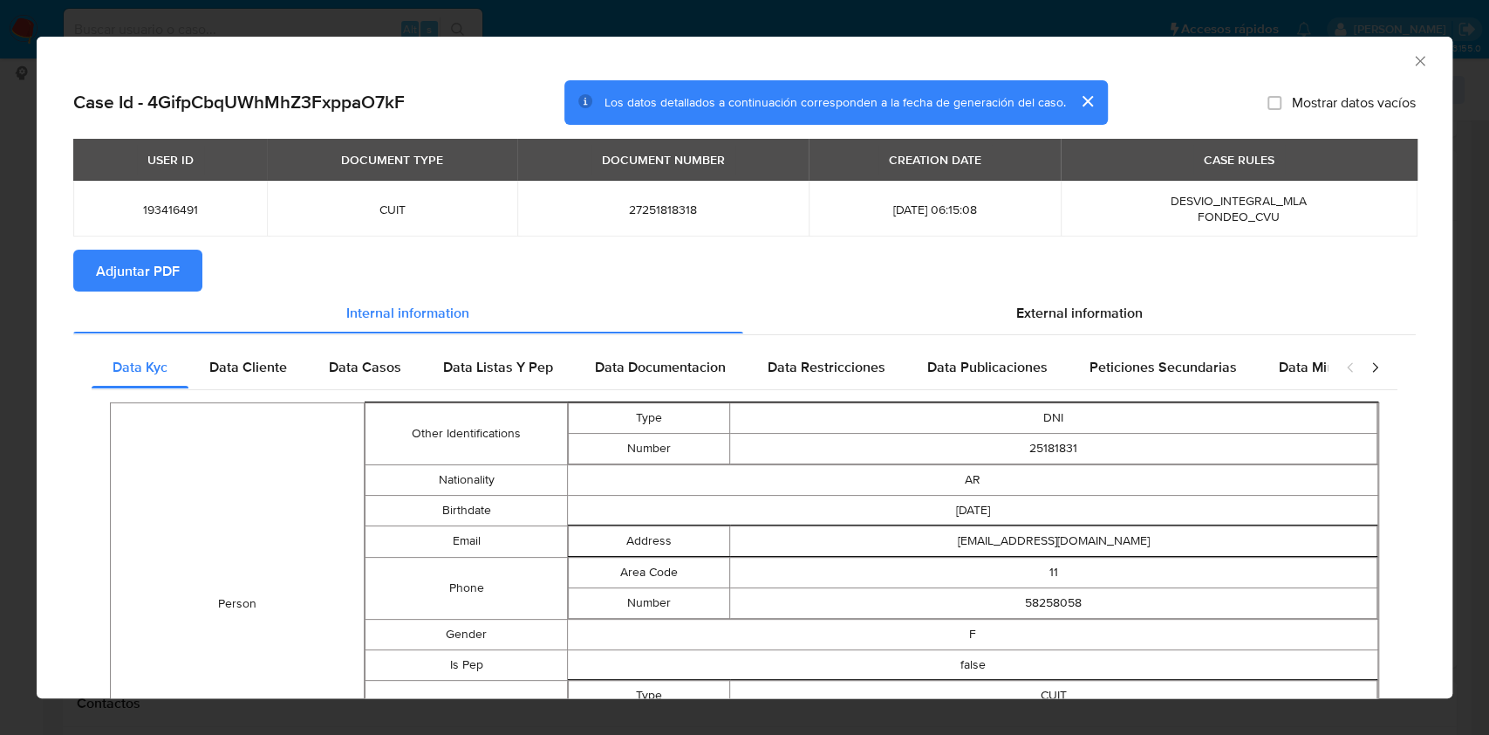
click at [126, 277] on span "Adjuntar PDF" at bounding box center [138, 270] width 84 height 38
click at [1415, 60] on icon "Cerrar ventana" at bounding box center [1420, 61] width 10 height 10
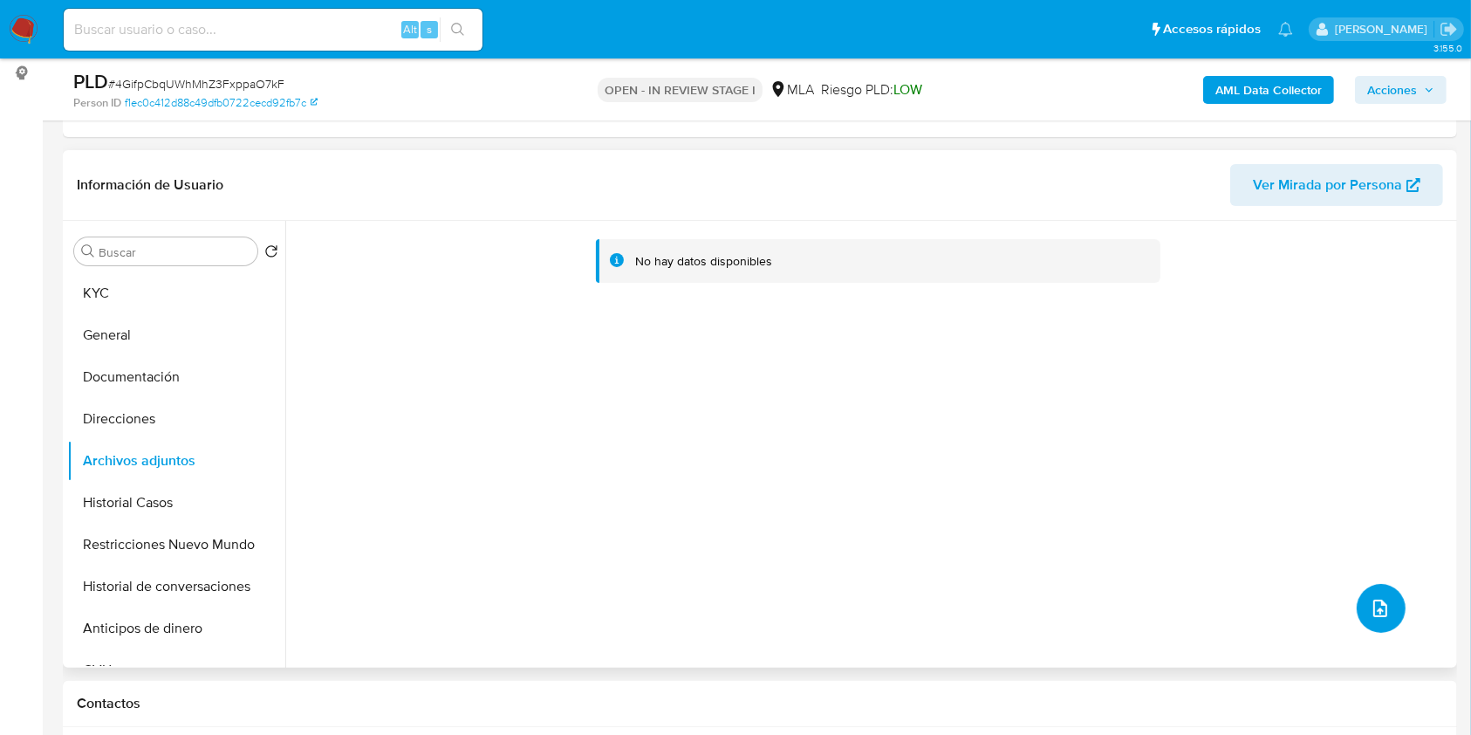
click at [1374, 612] on icon "upload-file" at bounding box center [1380, 608] width 21 height 21
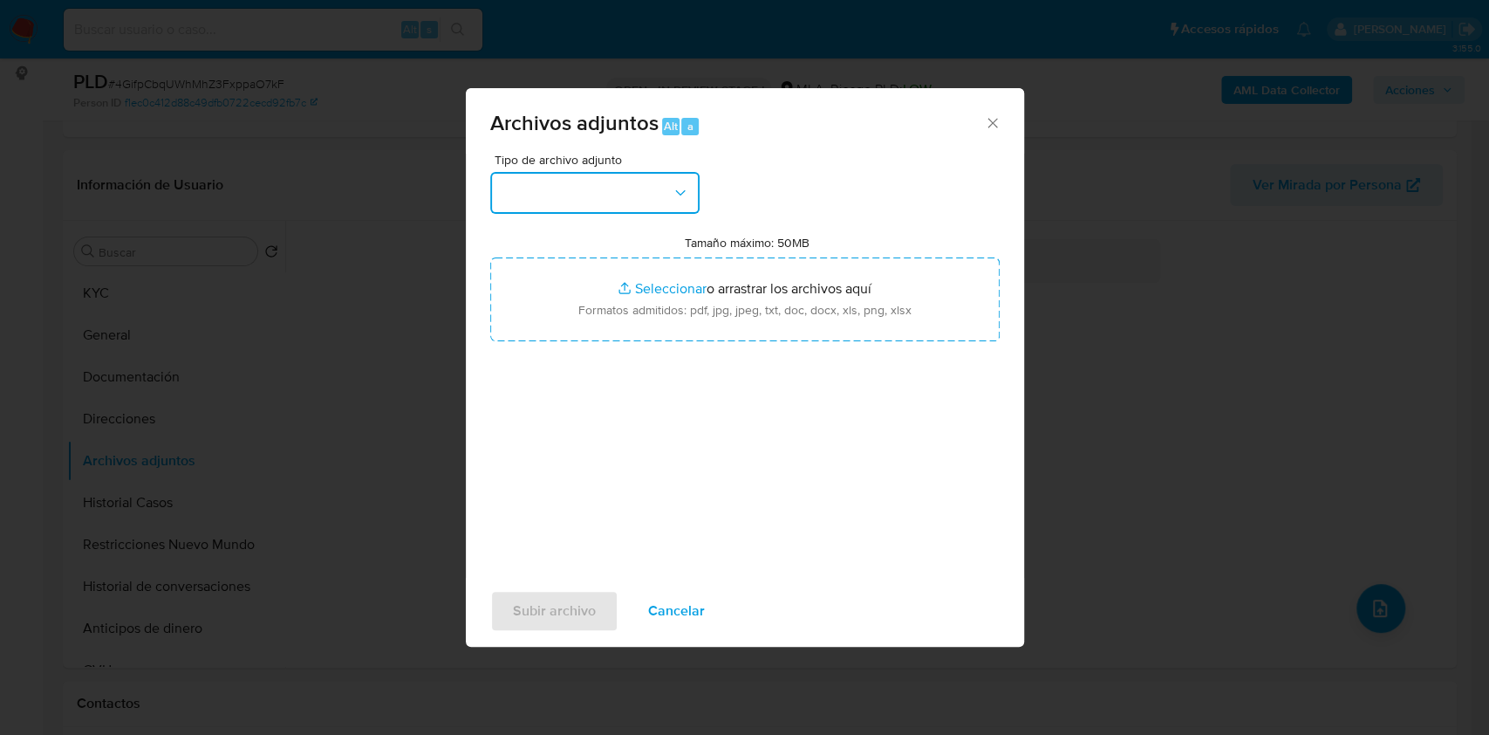
click at [578, 197] on button "button" at bounding box center [594, 193] width 209 height 42
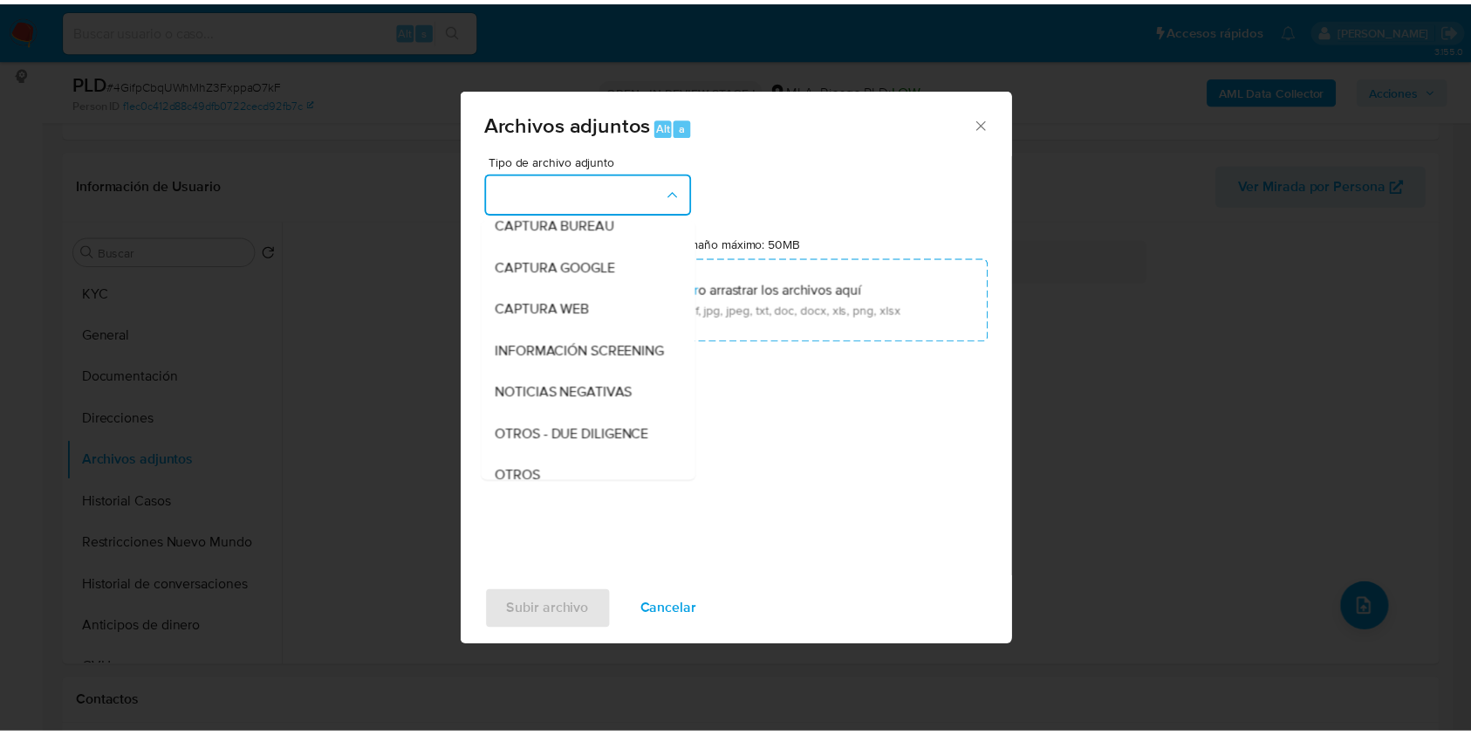
scroll to position [349, 0]
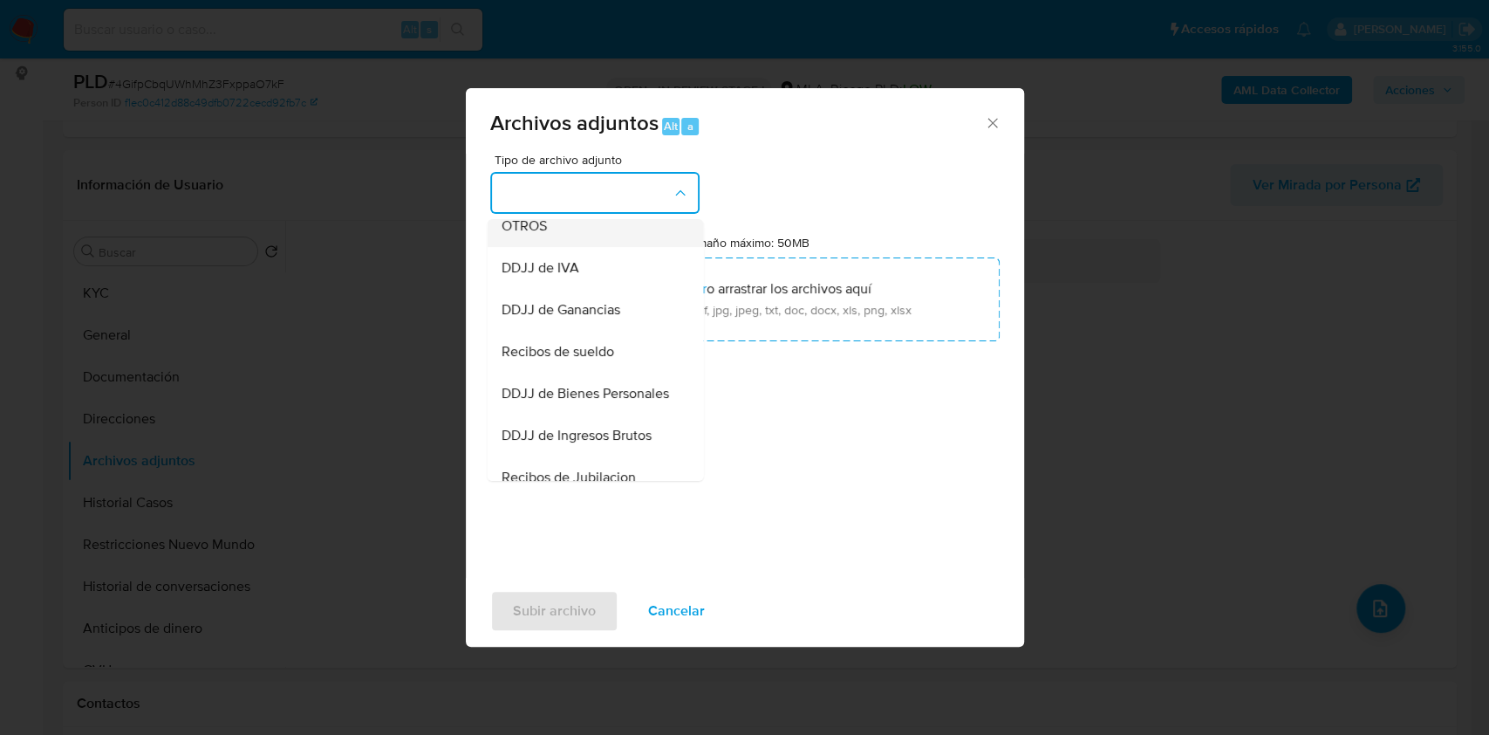
click at [583, 239] on div "OTROS" at bounding box center [590, 226] width 178 height 42
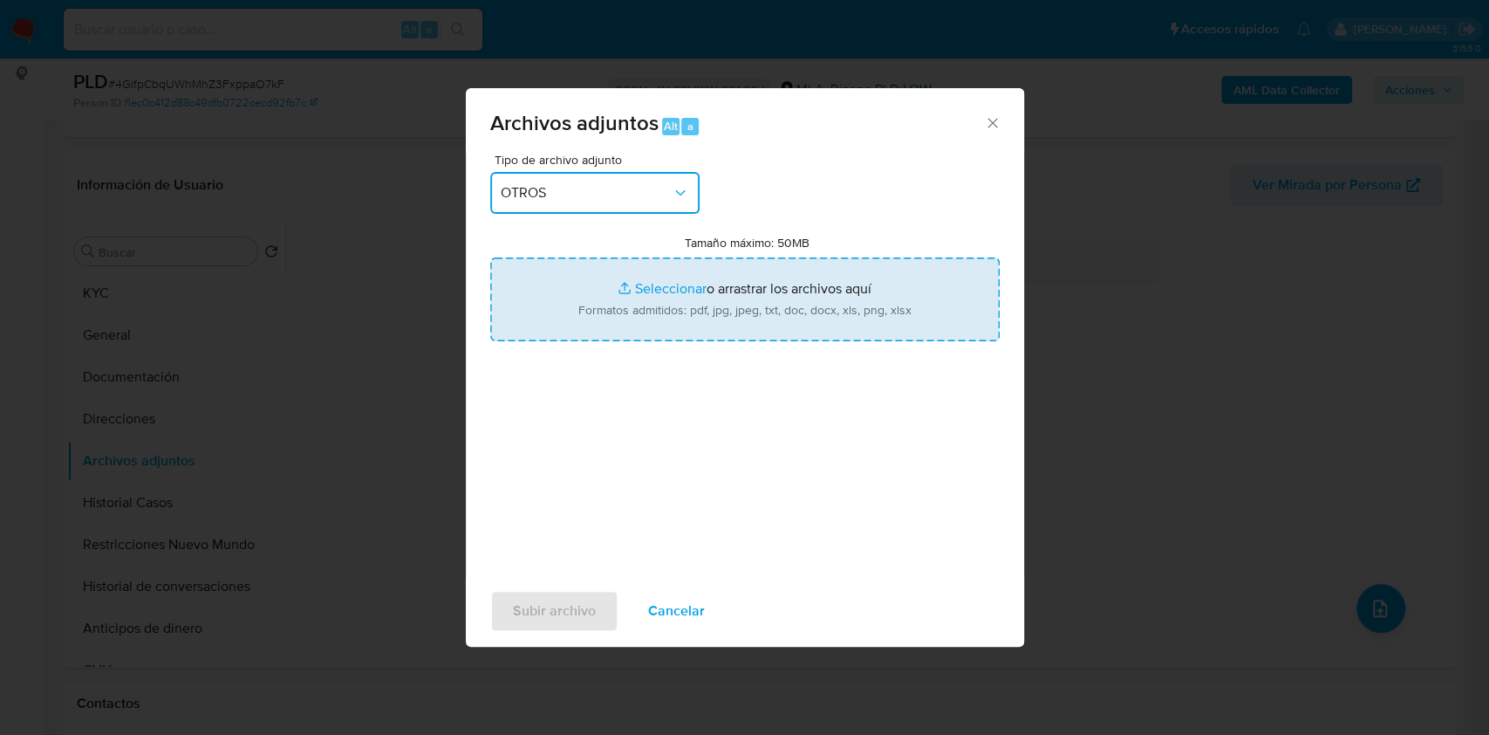
type input "C:\fakepath\Calculador de ingresos.xlsx"
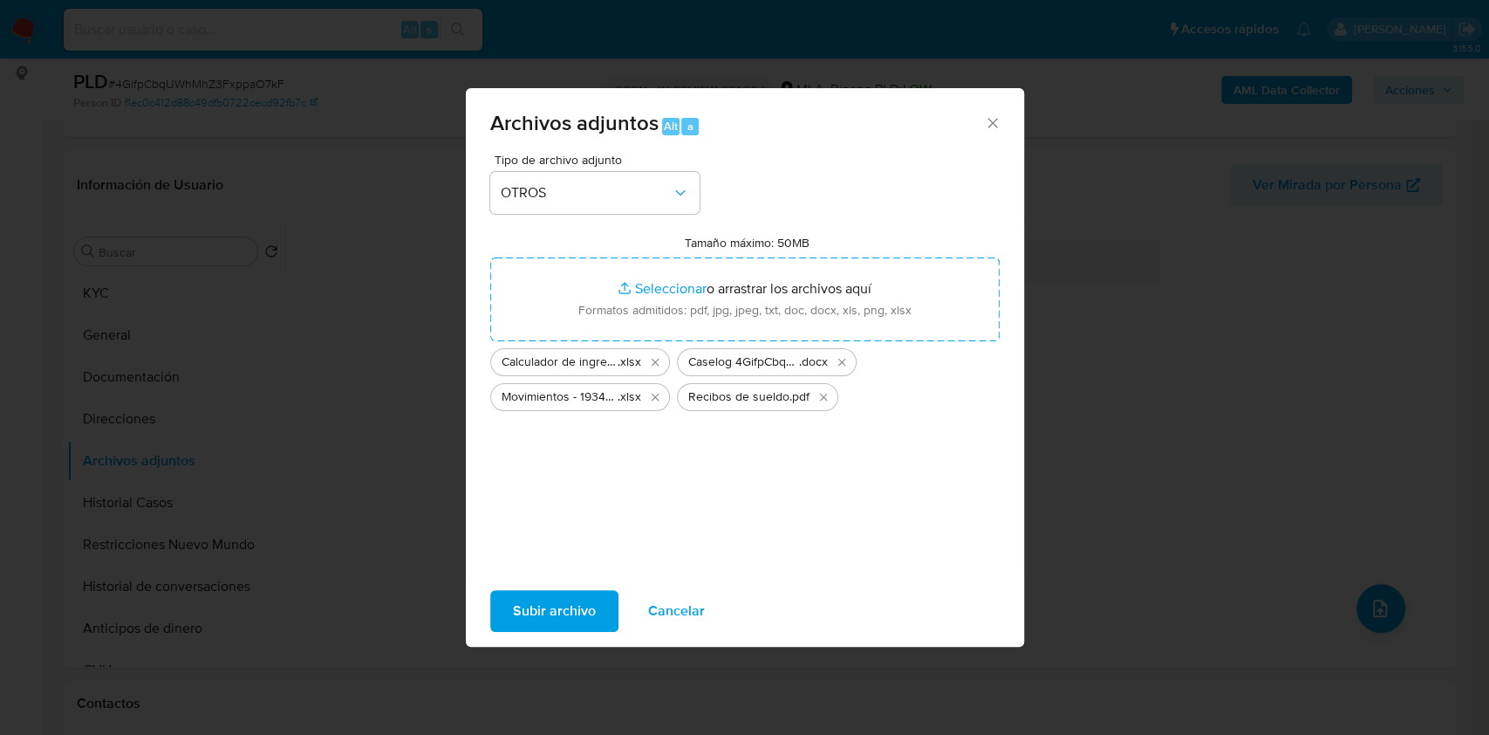
click at [564, 618] on span "Subir archivo" at bounding box center [554, 610] width 83 height 38
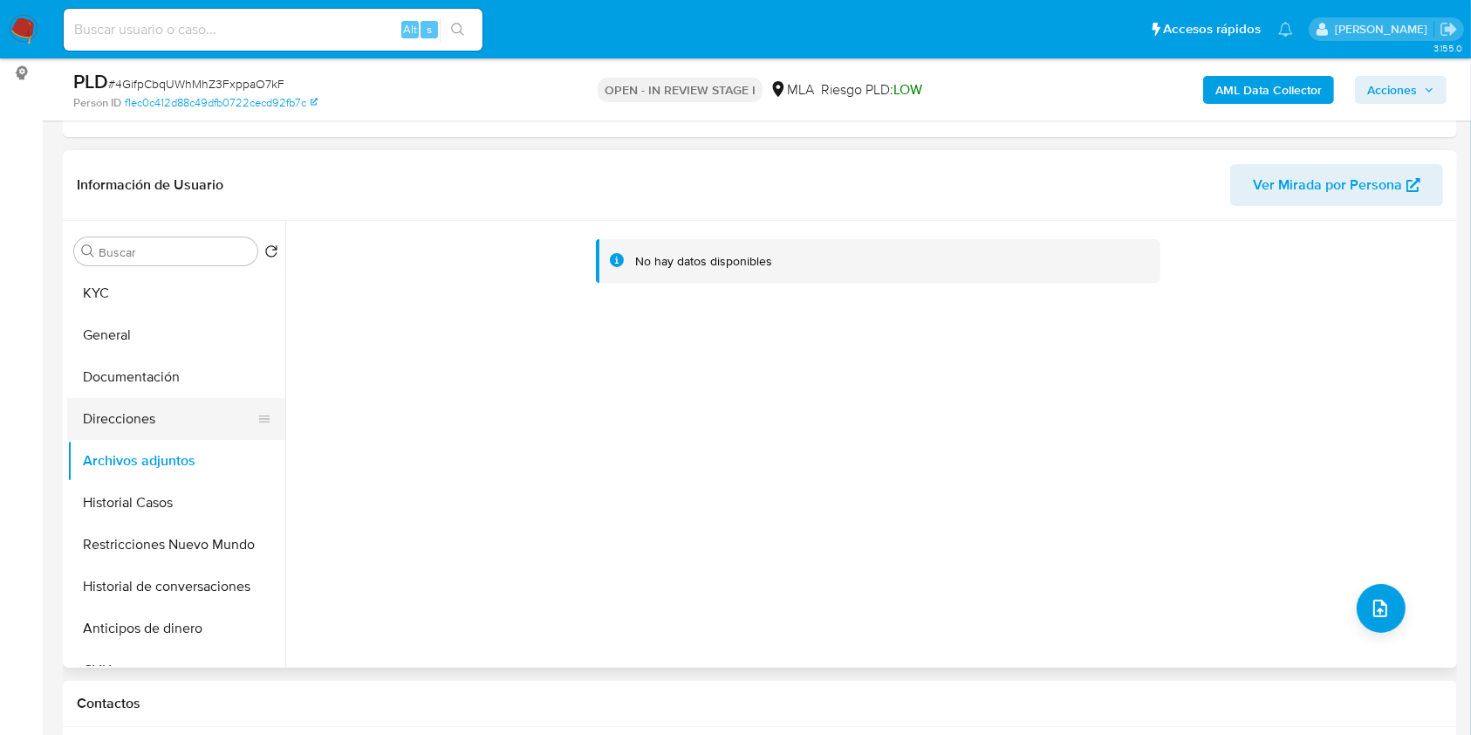
click at [154, 415] on button "Direcciones" at bounding box center [169, 419] width 204 height 42
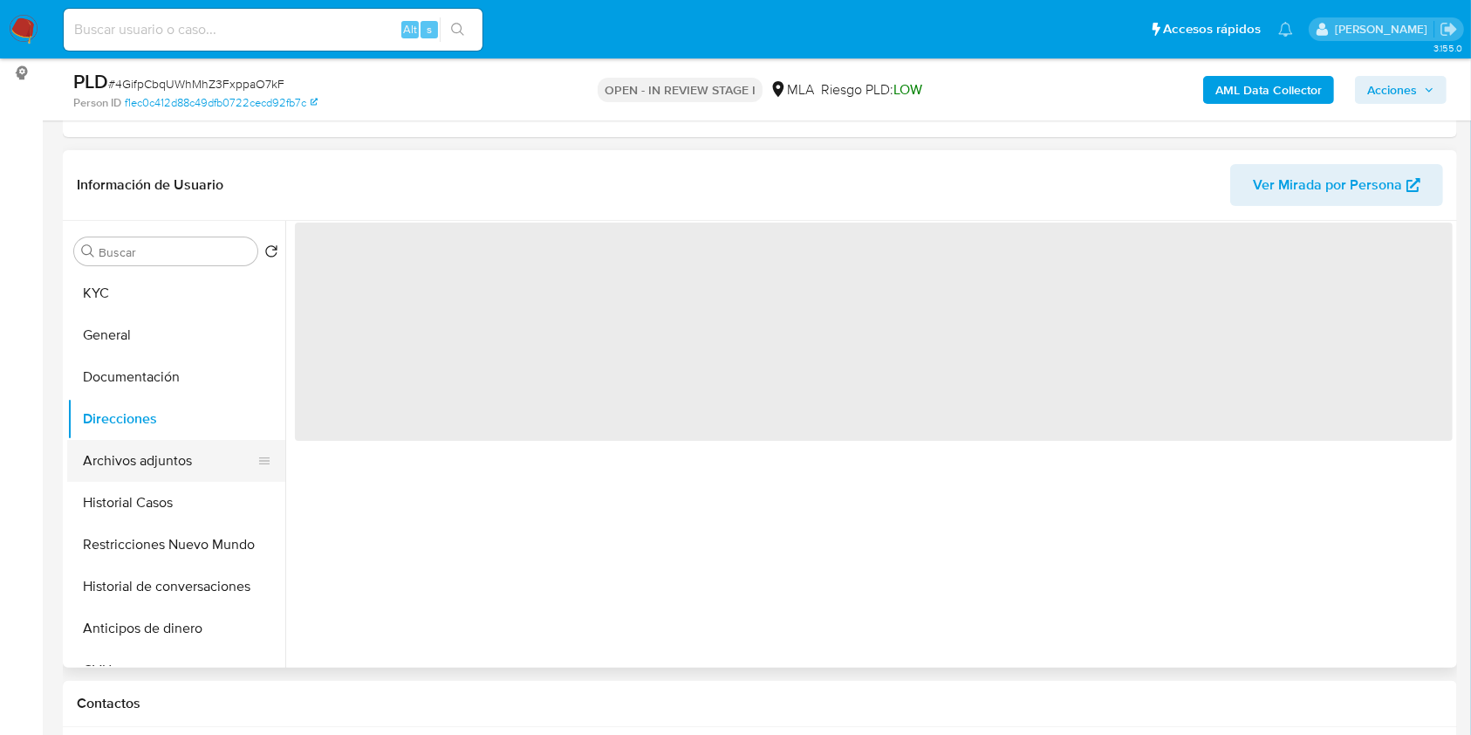
click at [155, 454] on button "Archivos adjuntos" at bounding box center [169, 461] width 204 height 42
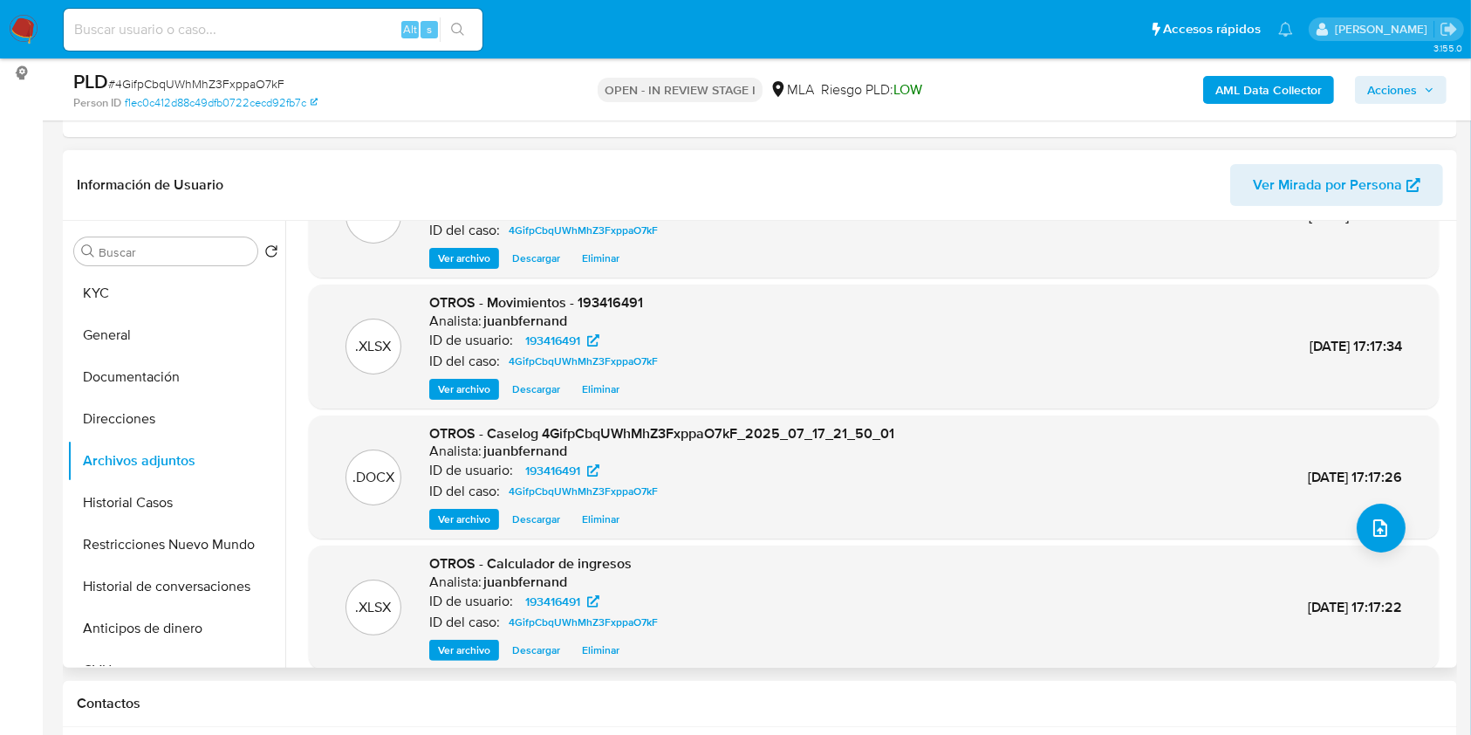
scroll to position [147, 0]
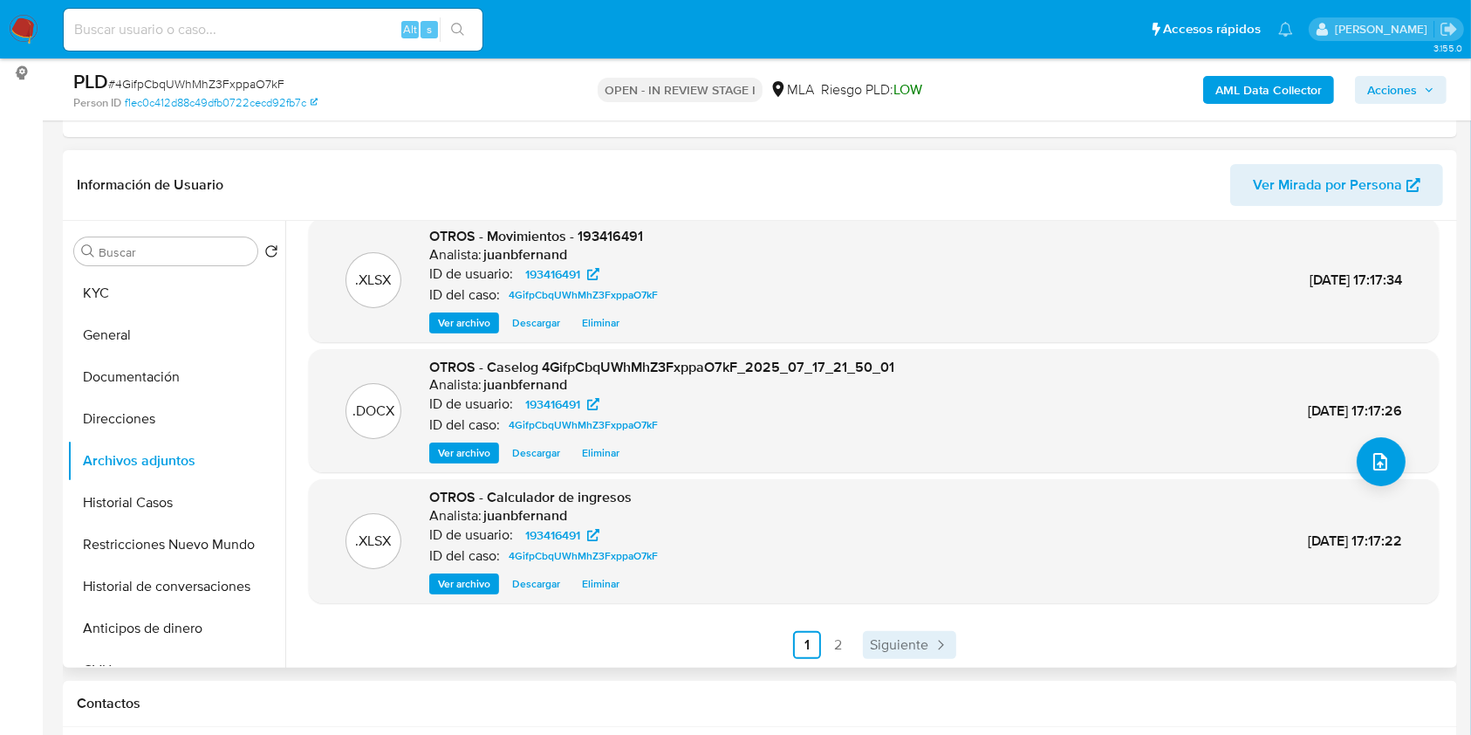
click at [870, 641] on span "Siguiente" at bounding box center [899, 645] width 58 height 14
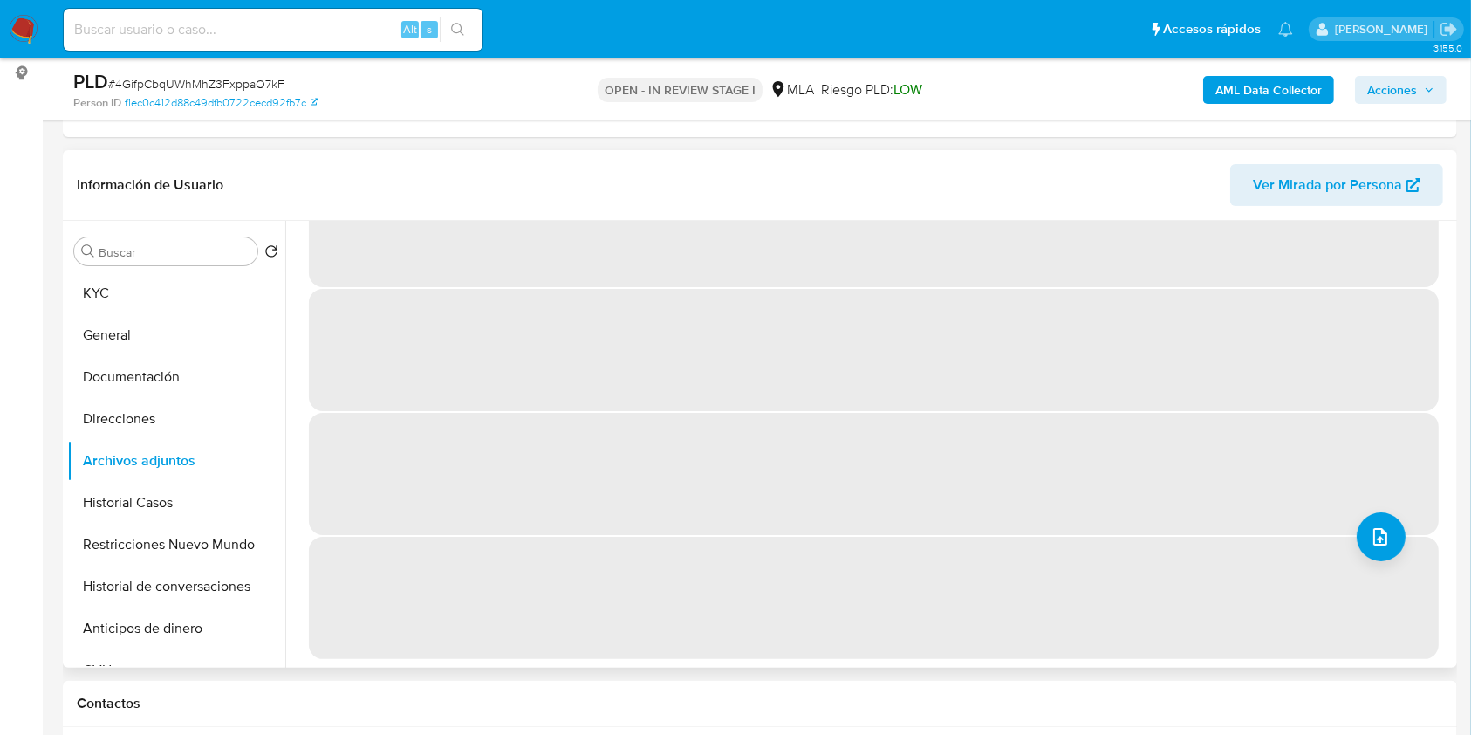
scroll to position [0, 0]
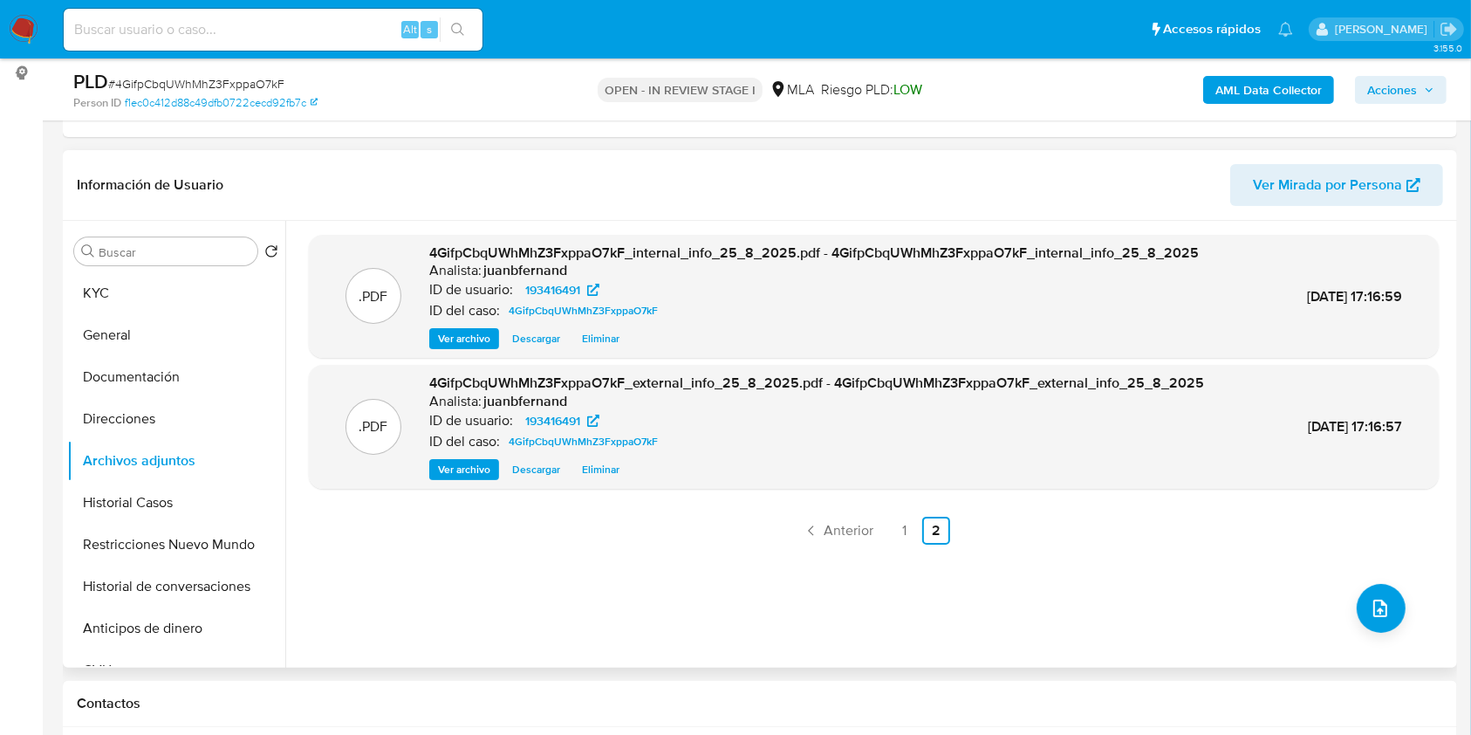
click at [1394, 91] on span "Acciones" at bounding box center [1392, 90] width 50 height 28
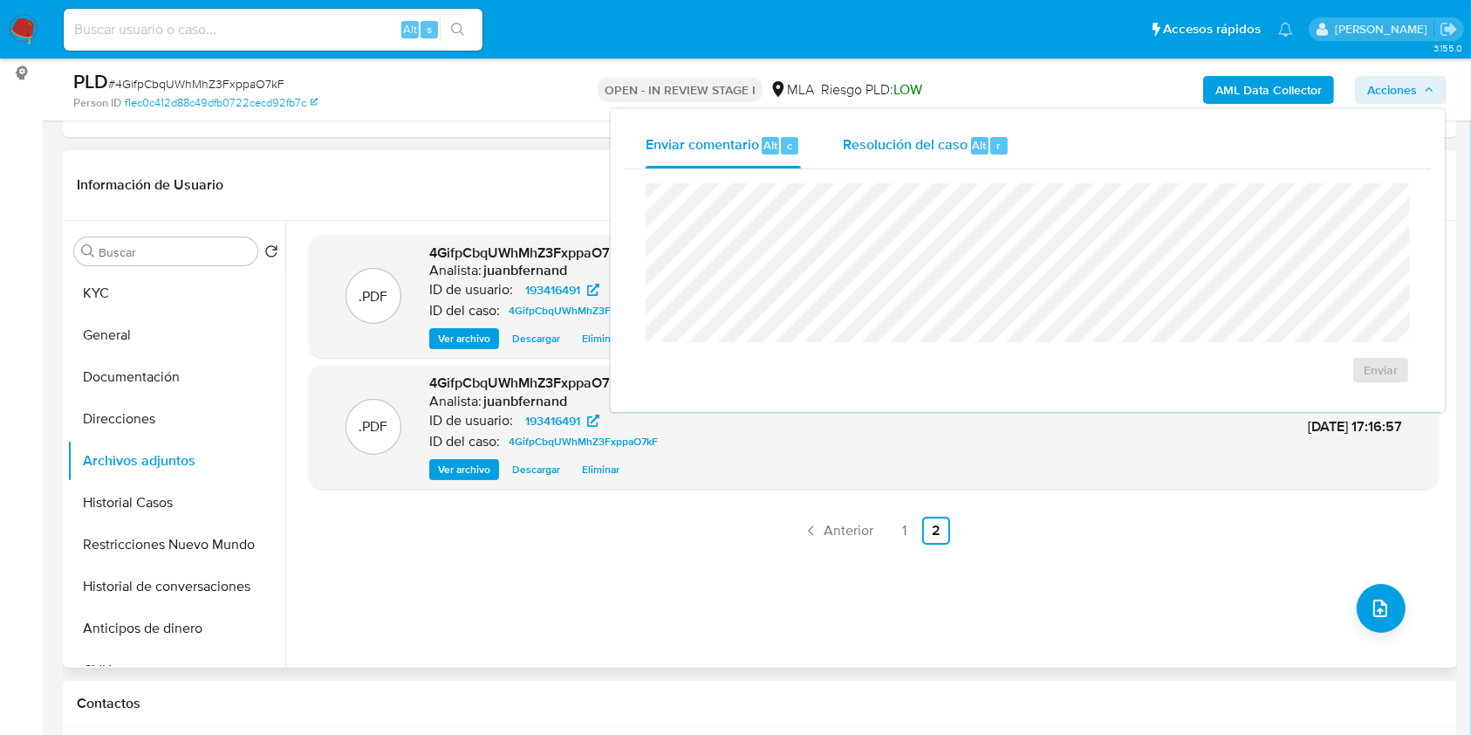
click at [844, 161] on div "Resolución del caso Alt r" at bounding box center [926, 145] width 167 height 45
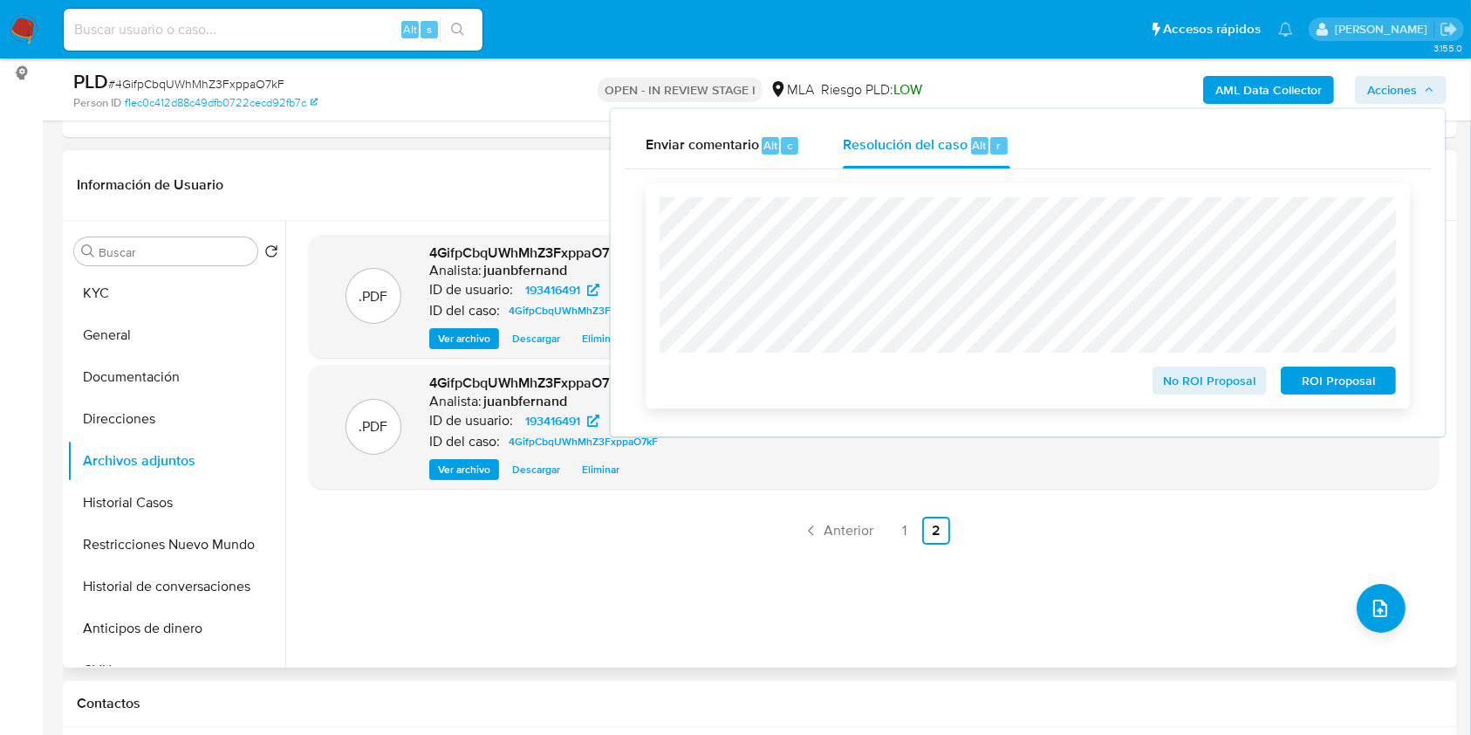
click at [1220, 381] on span "No ROI Proposal" at bounding box center [1210, 380] width 91 height 24
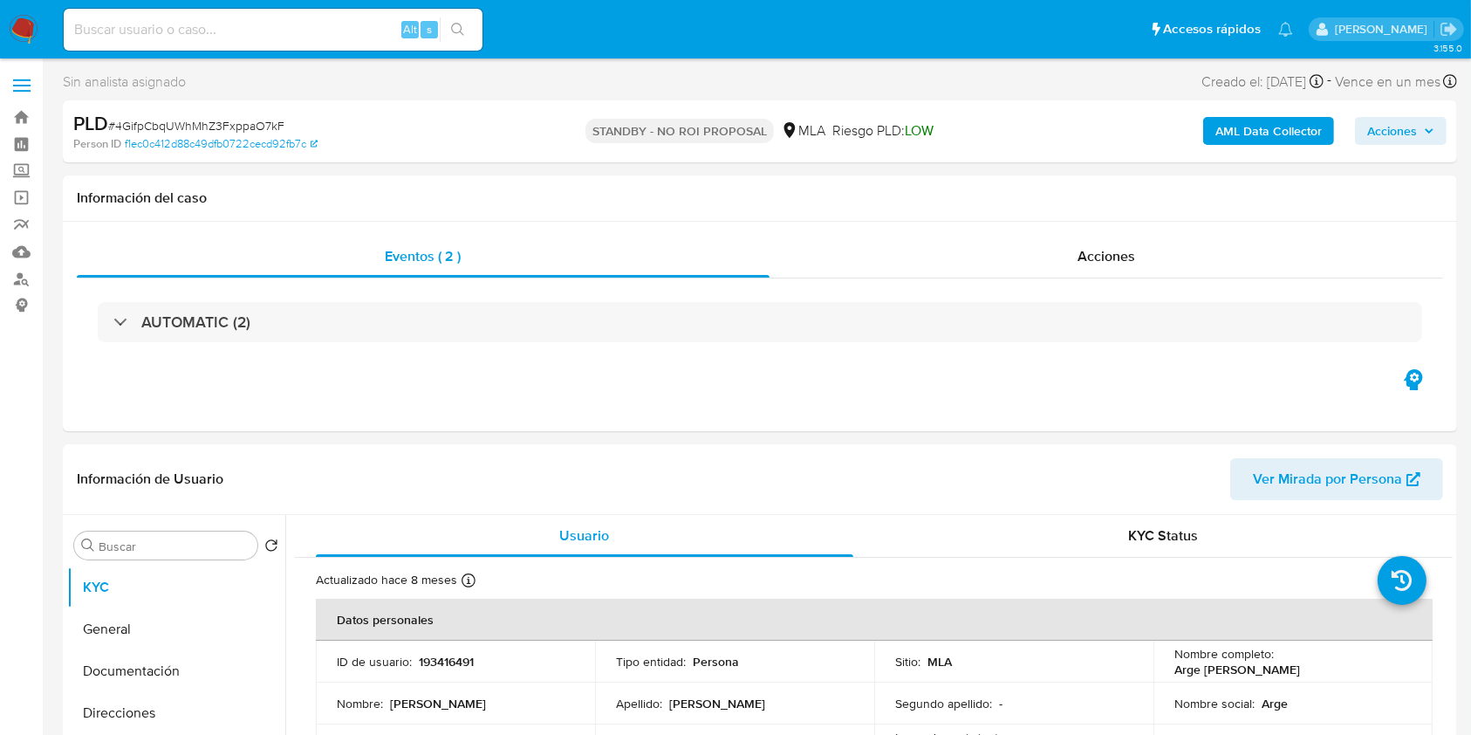
select select "10"
click at [323, 31] on input at bounding box center [273, 29] width 419 height 23
paste input "ExZY47psVThMX1TlXLC08ClS"
type input "ExZY47psVThMX1TlXLC08ClS"
click at [459, 21] on button "search-icon" at bounding box center [458, 29] width 36 height 24
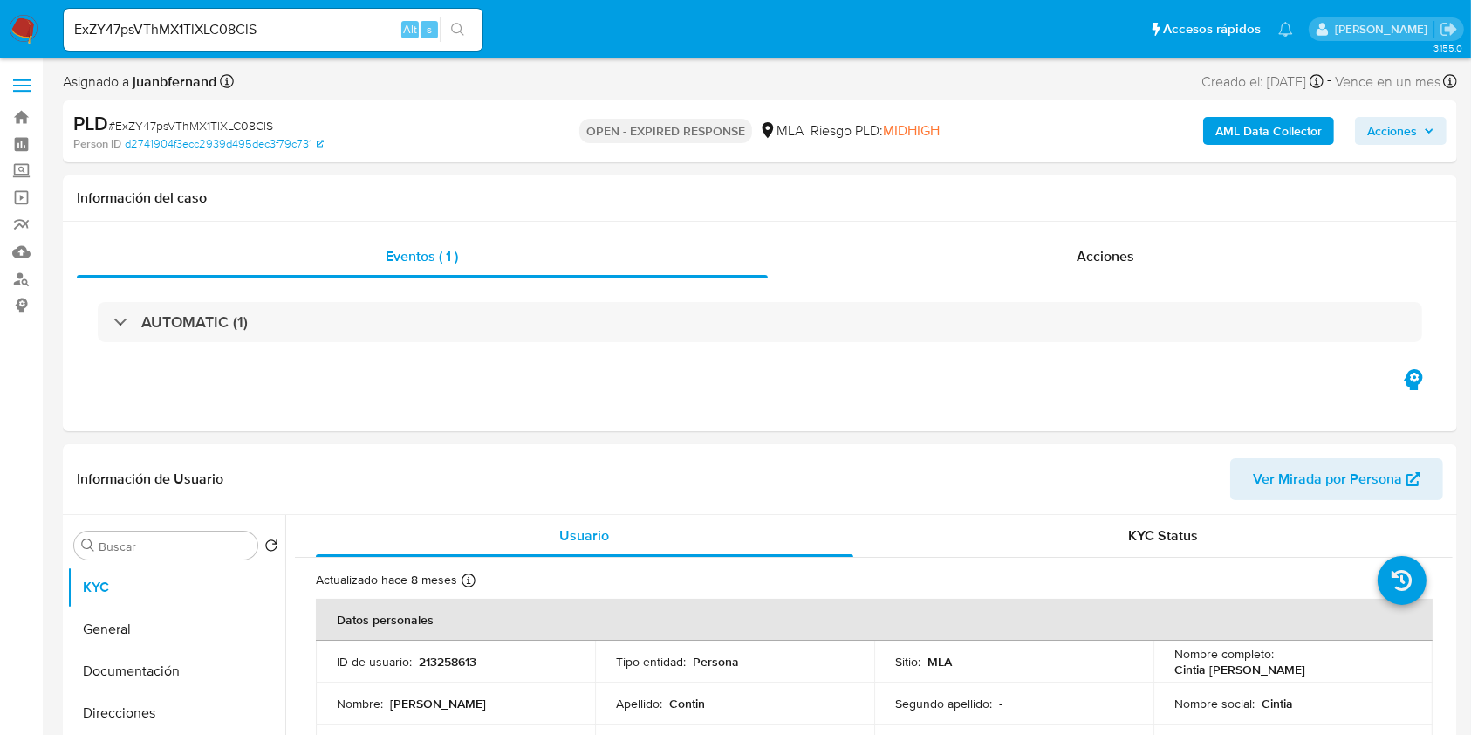
select select "10"
click at [358, 29] on input "ExZY47psVThMX1TlXLC08ClS" at bounding box center [273, 29] width 419 height 23
paste input "OXQoJXJu6STRVxcR1rQWVRRk"
click at [314, 38] on input "ExZY47psVThMX1TlXLC08ClSOXQoJXJu6STRVxcR1rQWVRRk" at bounding box center [273, 29] width 419 height 23
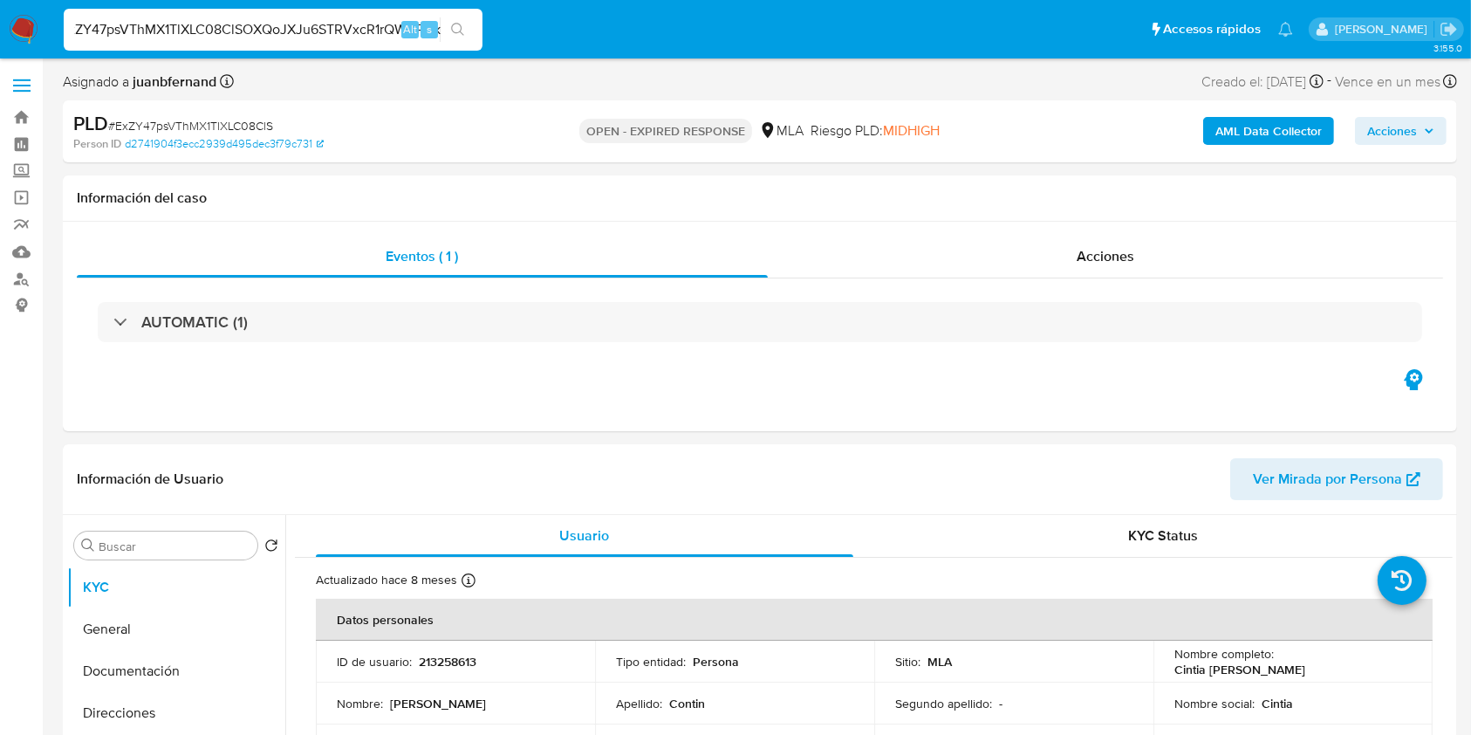
click at [314, 38] on input "ExZY47psVThMX1TlXLC08ClSOXQoJXJu6STRVxcR1rQWVRRk" at bounding box center [273, 29] width 419 height 23
paste input
type input "OXQoJXJu6STRVxcR1rQWVRRk"
click at [458, 24] on icon "search-icon" at bounding box center [458, 30] width 14 height 14
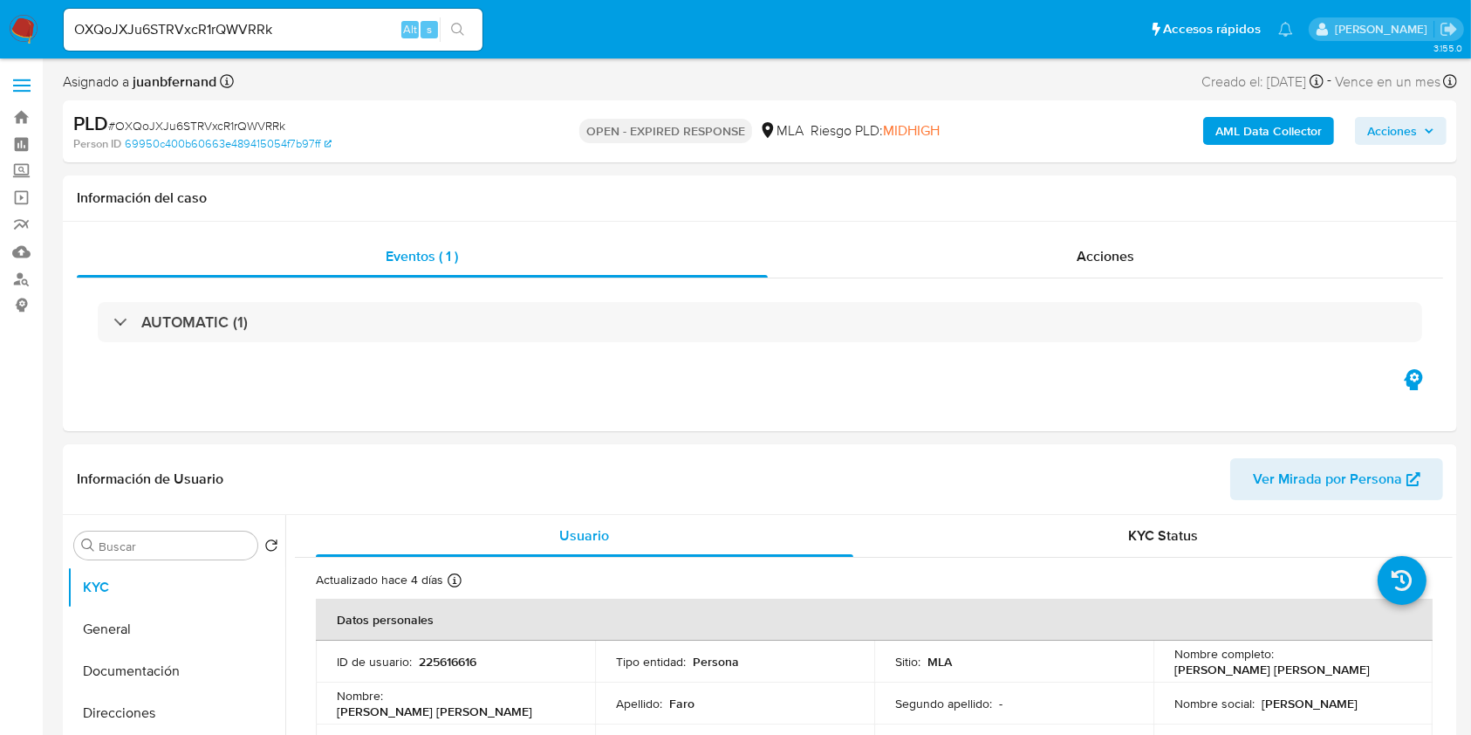
select select "10"
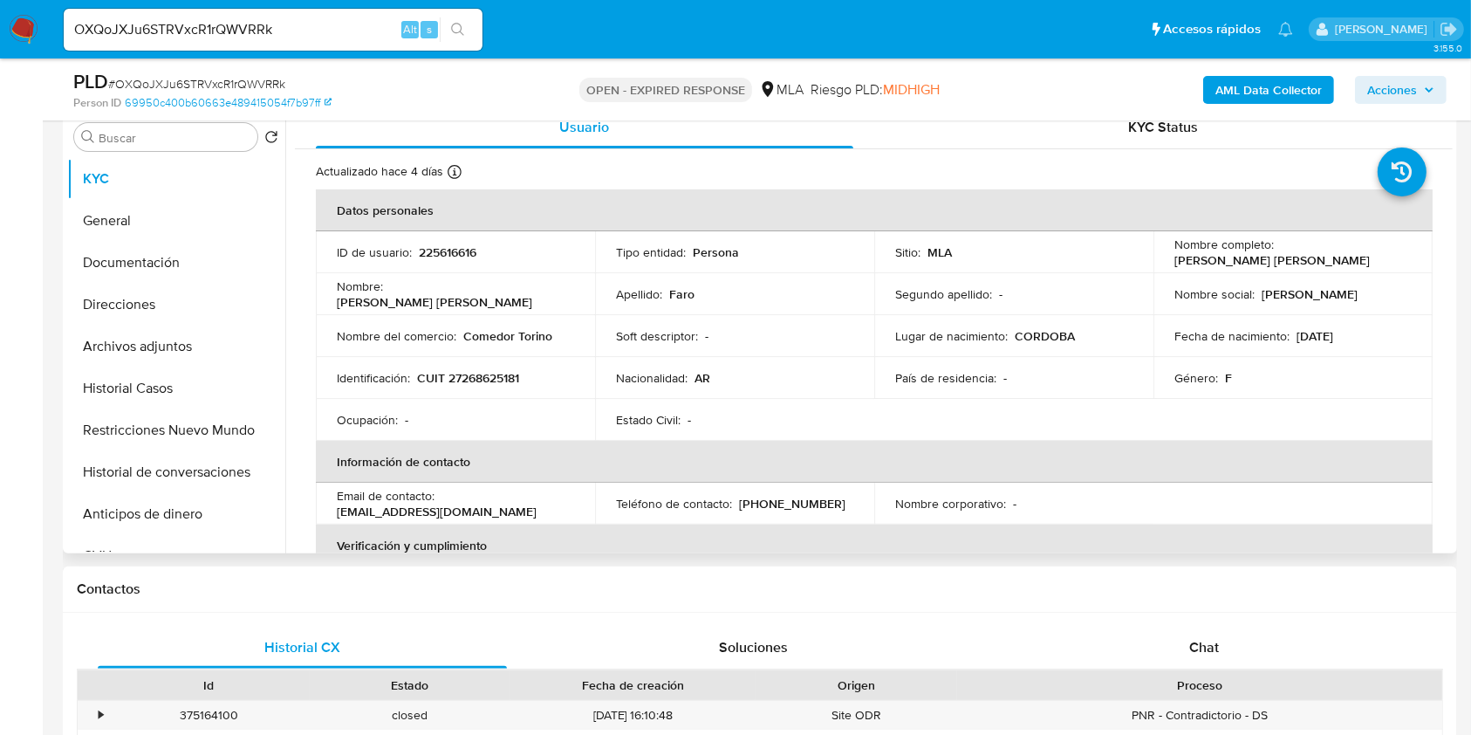
scroll to position [349, 0]
click at [537, 501] on p "[EMAIL_ADDRESS][DOMAIN_NAME]" at bounding box center [437, 509] width 200 height 16
click at [458, 502] on p "[EMAIL_ADDRESS][DOMAIN_NAME]" at bounding box center [437, 509] width 200 height 16
drag, startPoint x: 459, startPoint y: 502, endPoint x: 549, endPoint y: 502, distance: 89.9
click at [537, 502] on p "[EMAIL_ADDRESS][DOMAIN_NAME]" at bounding box center [437, 509] width 200 height 16
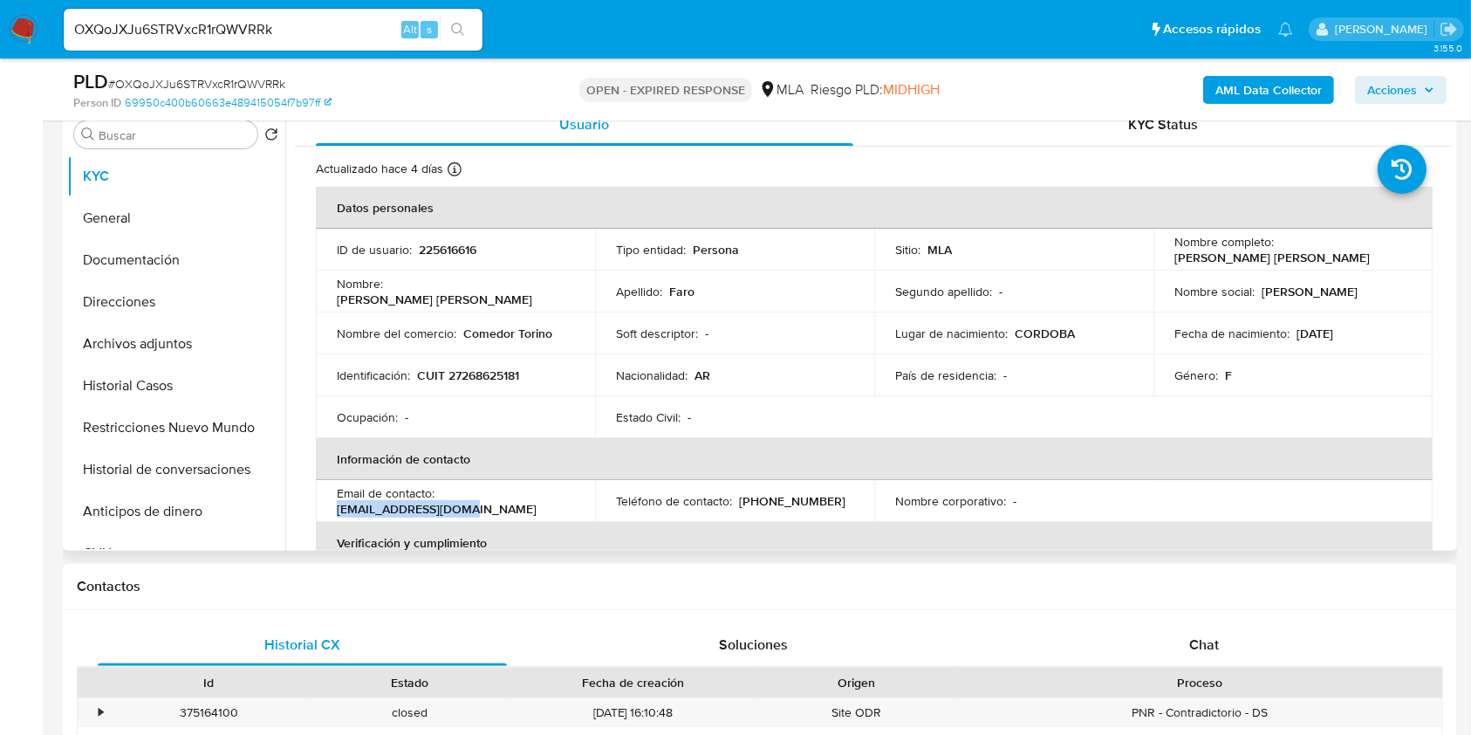
copy p "[EMAIL_ADDRESS][DOMAIN_NAME]"
click at [558, 424] on div "Ocupación : -" at bounding box center [455, 417] width 237 height 16
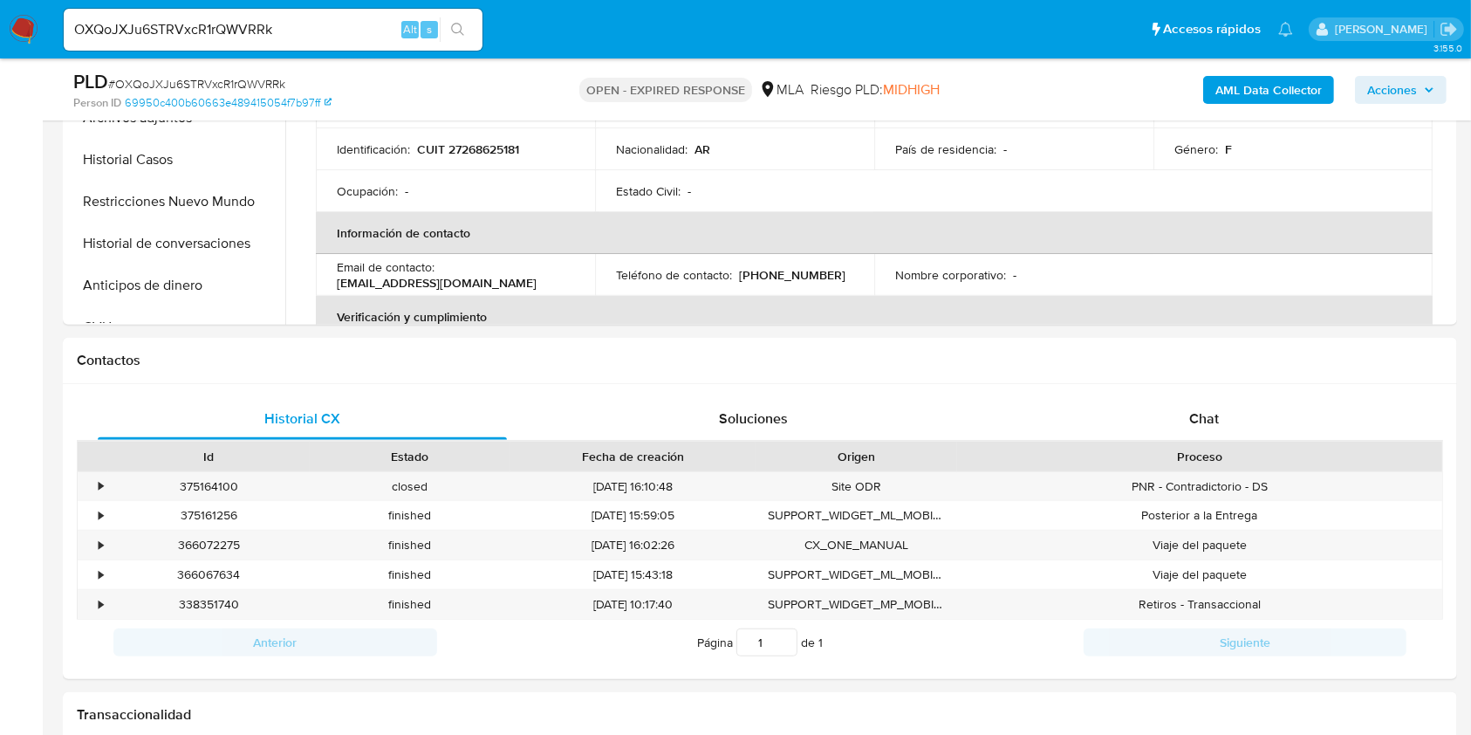
scroll to position [814, 0]
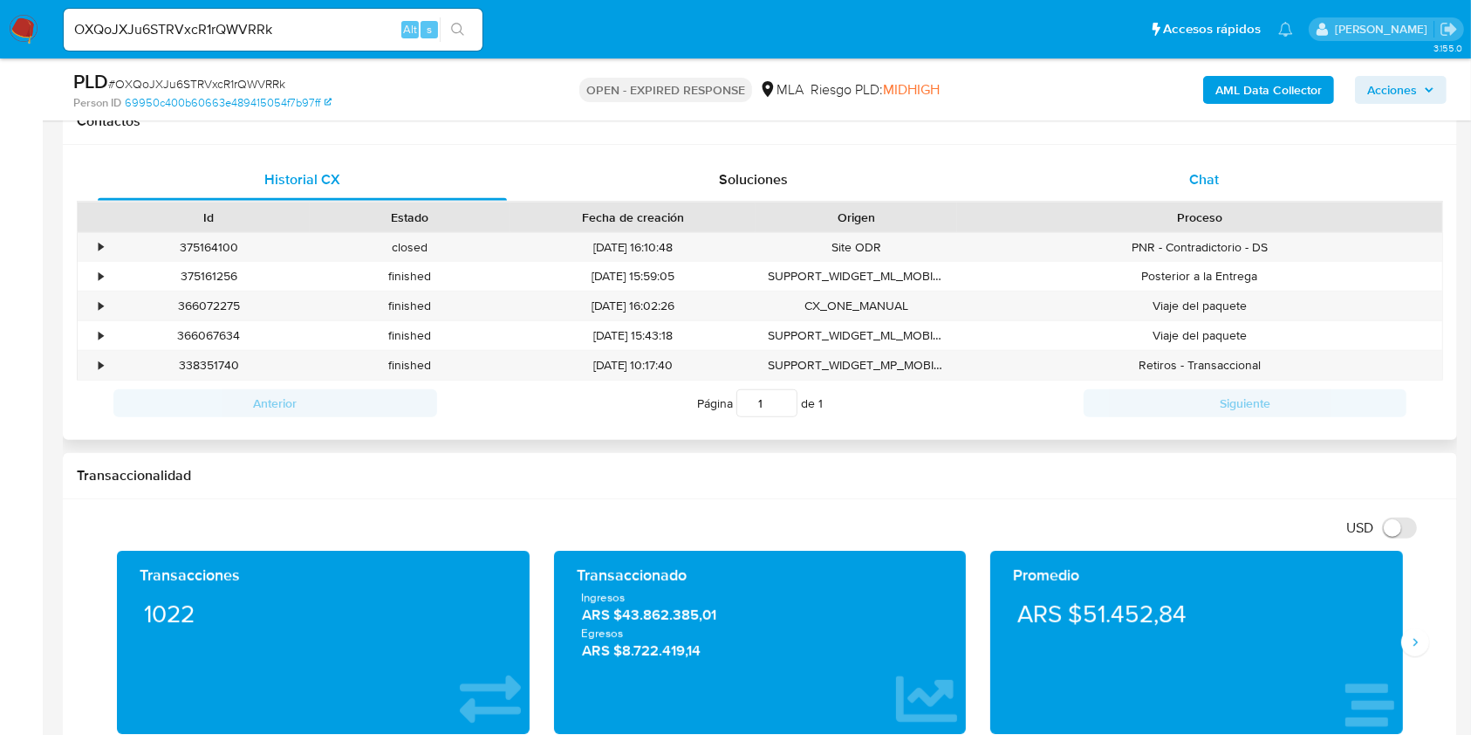
drag, startPoint x: 1263, startPoint y: 186, endPoint x: 1237, endPoint y: 195, distance: 27.6
click at [1263, 186] on div "Chat" at bounding box center [1204, 180] width 409 height 42
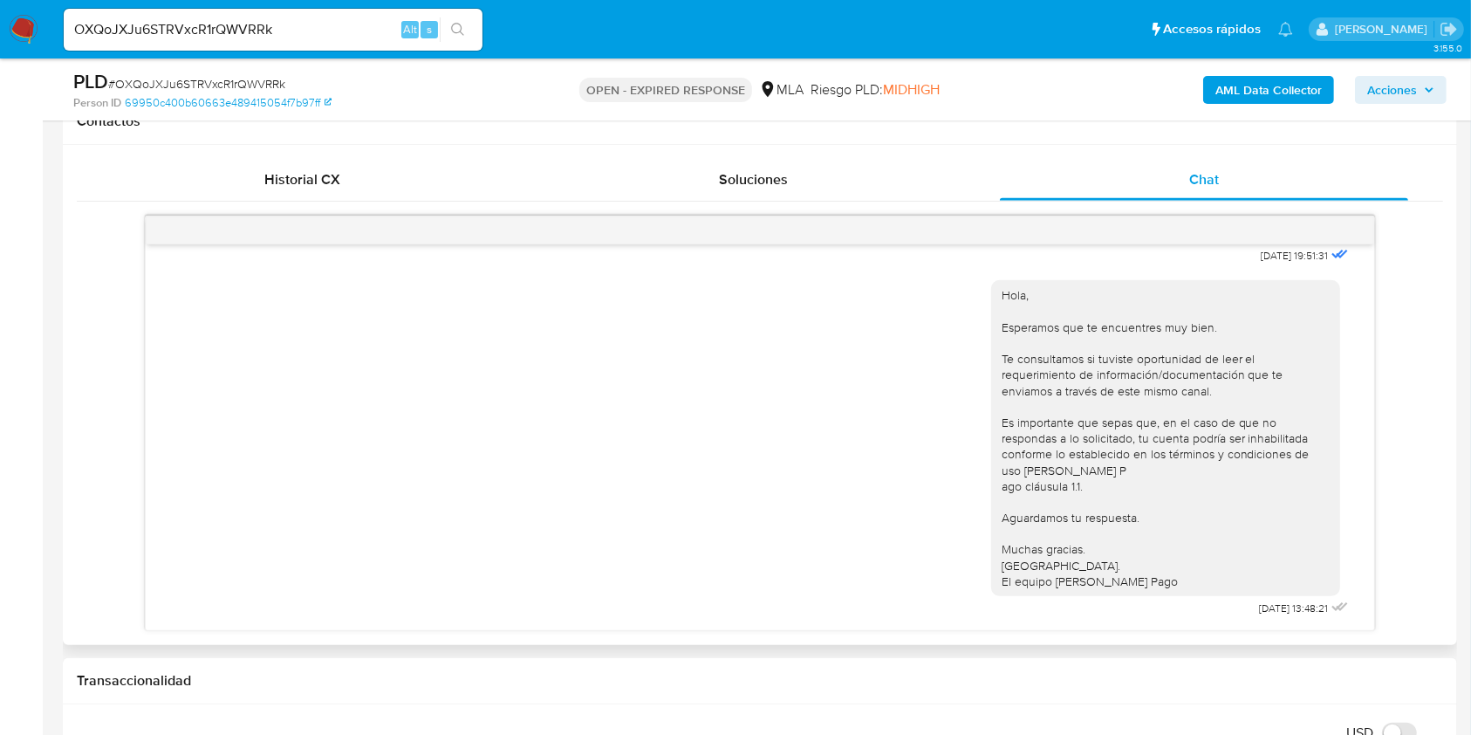
scroll to position [986, 0]
click at [350, 188] on div "Historial CX" at bounding box center [302, 180] width 409 height 42
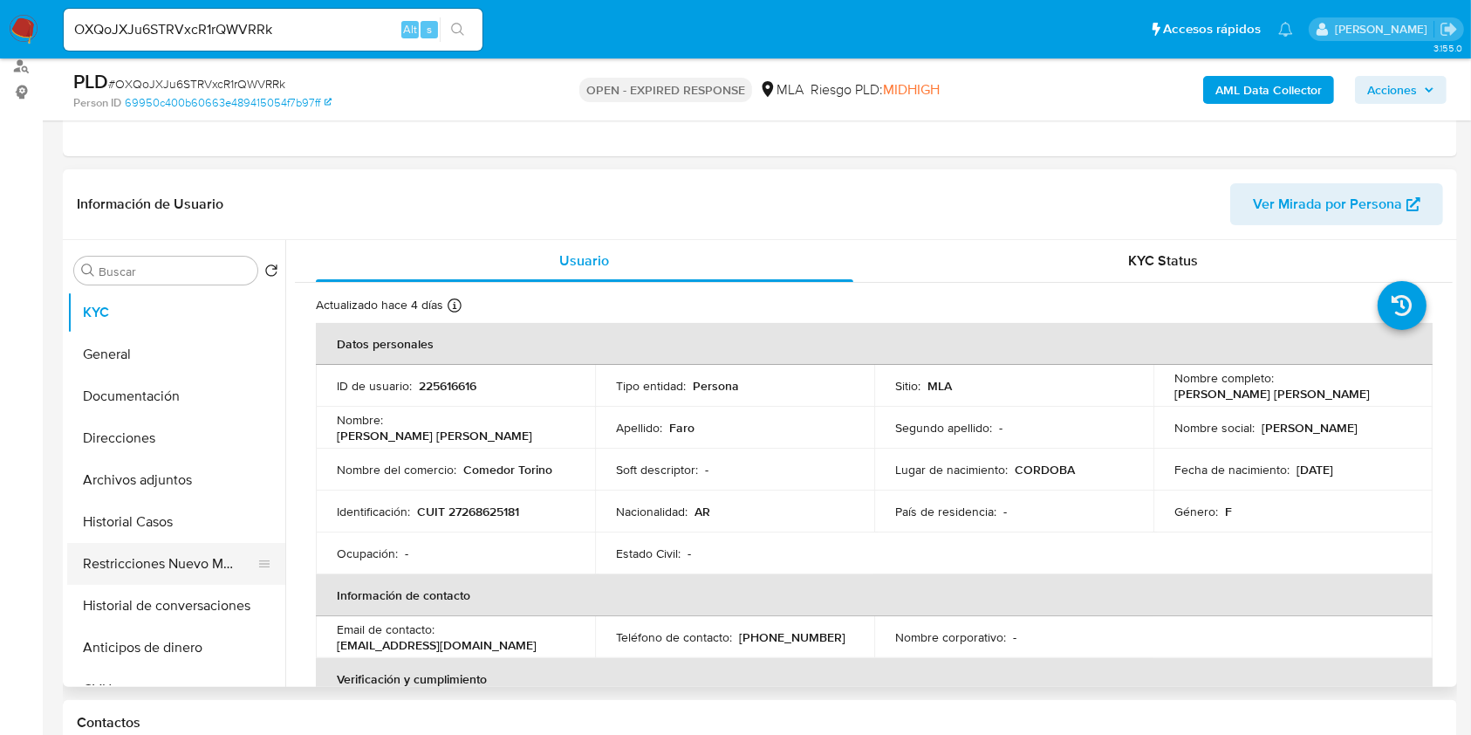
scroll to position [349, 0]
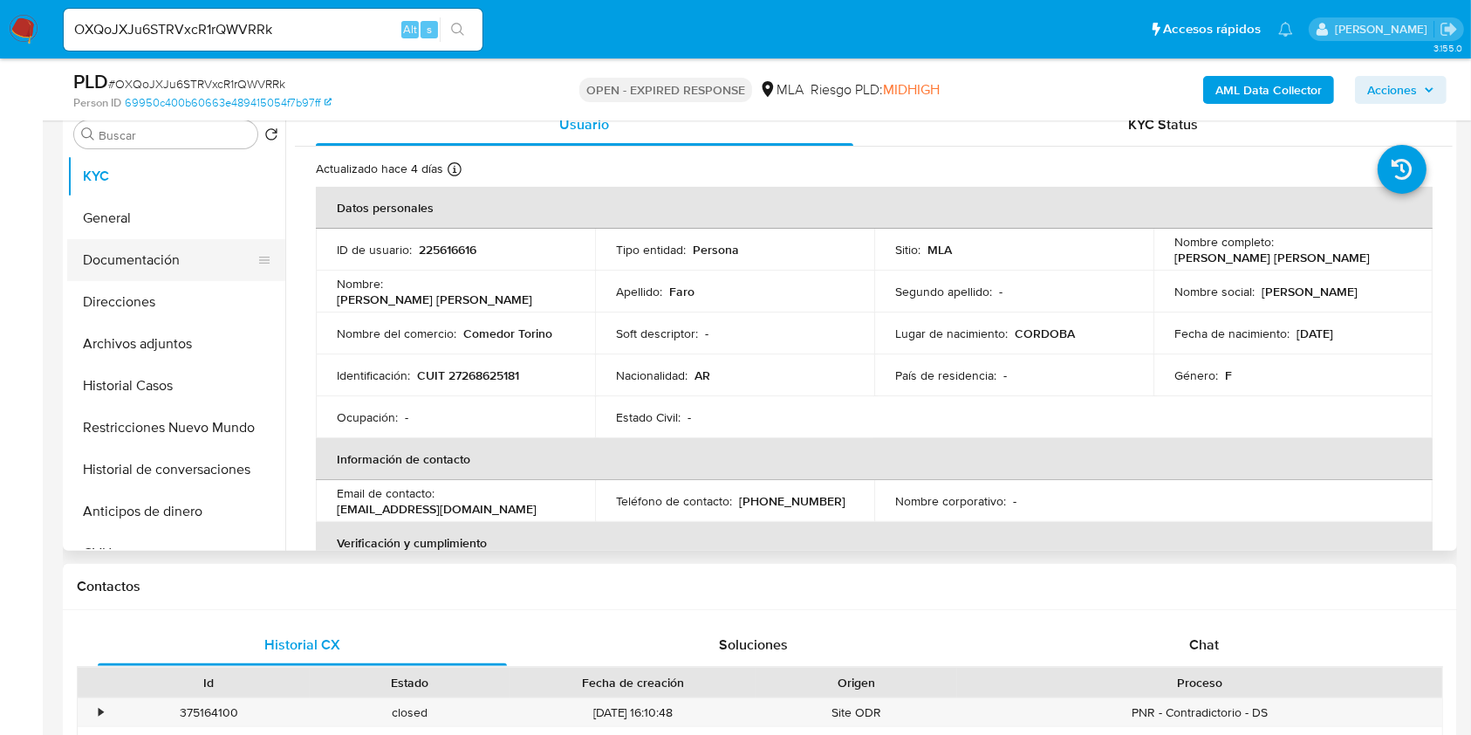
click at [162, 250] on button "Documentación" at bounding box center [169, 260] width 204 height 42
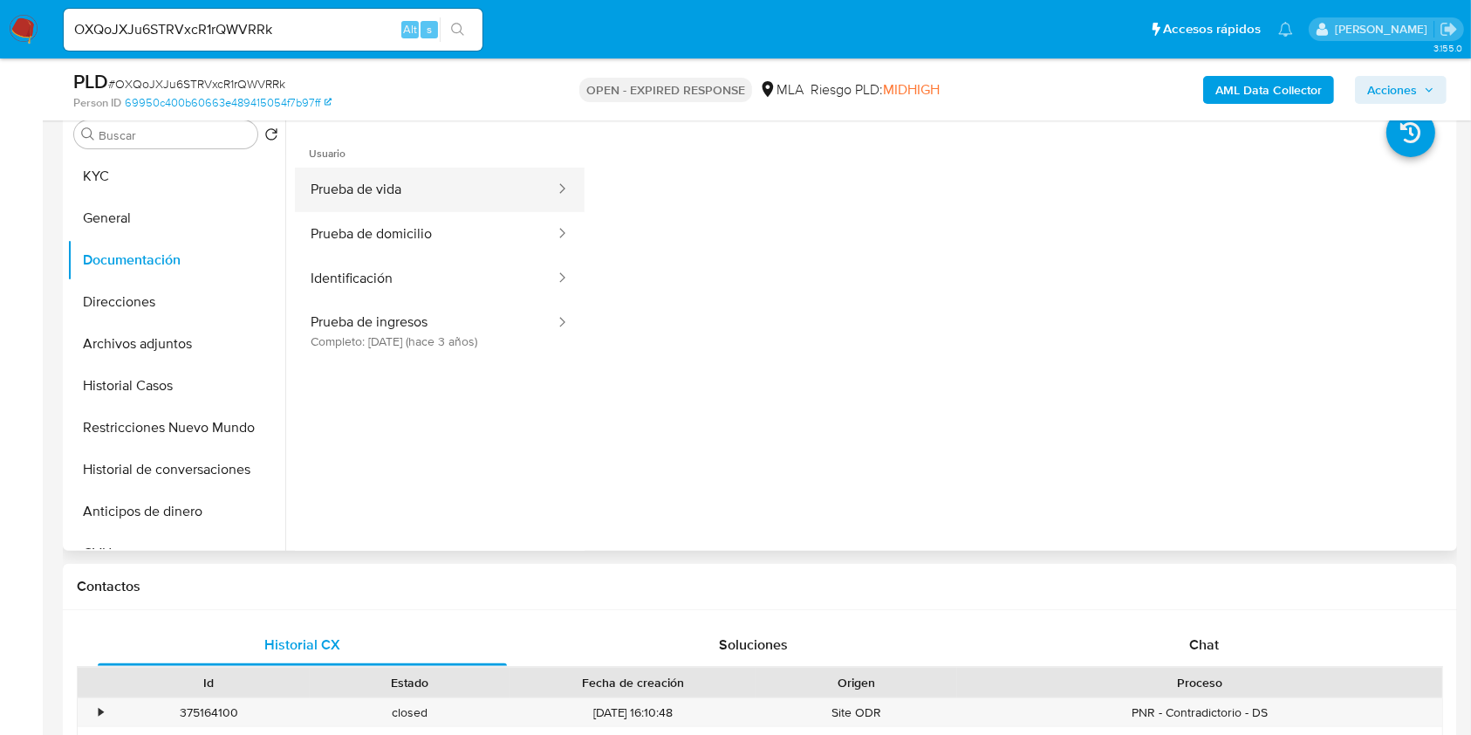
click at [471, 203] on button "Prueba de vida" at bounding box center [426, 189] width 262 height 44
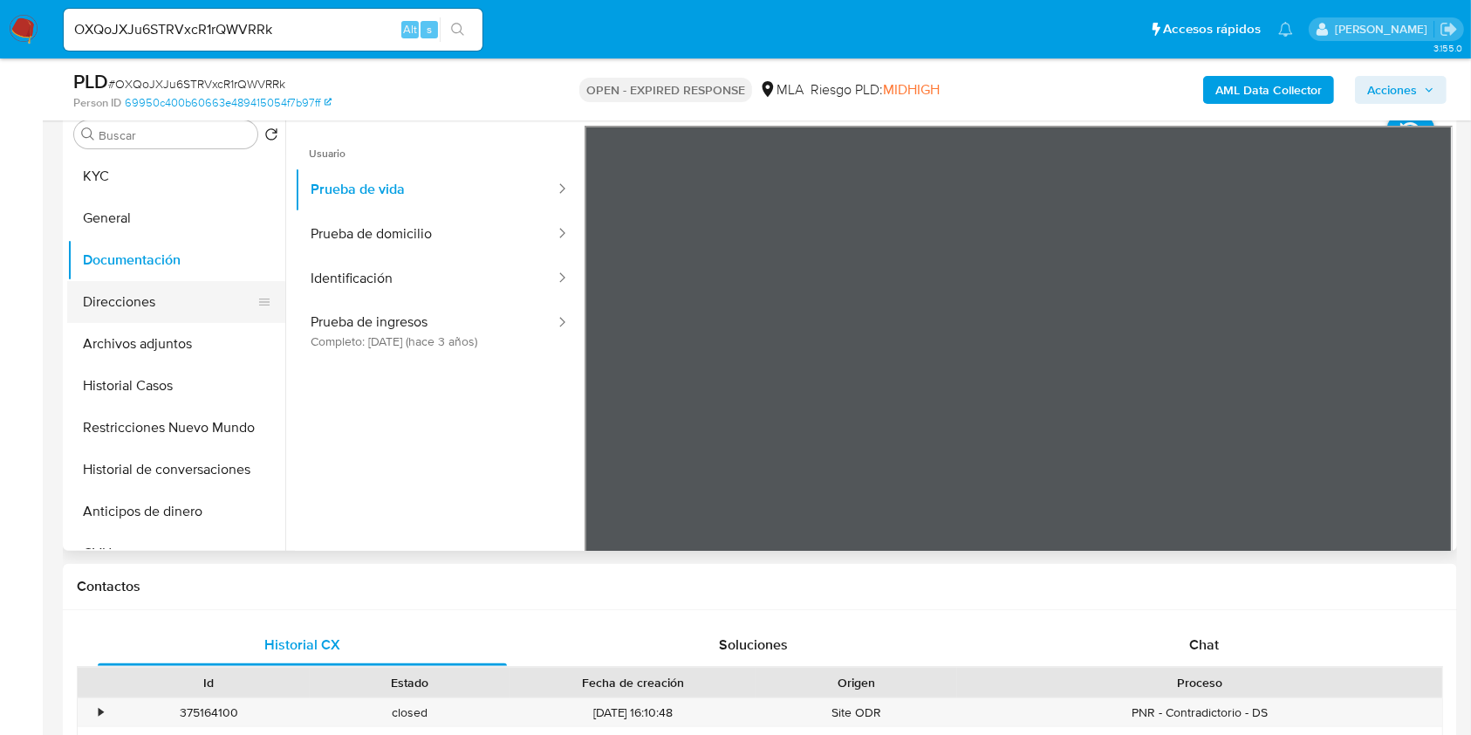
click at [164, 310] on button "Direcciones" at bounding box center [169, 302] width 204 height 42
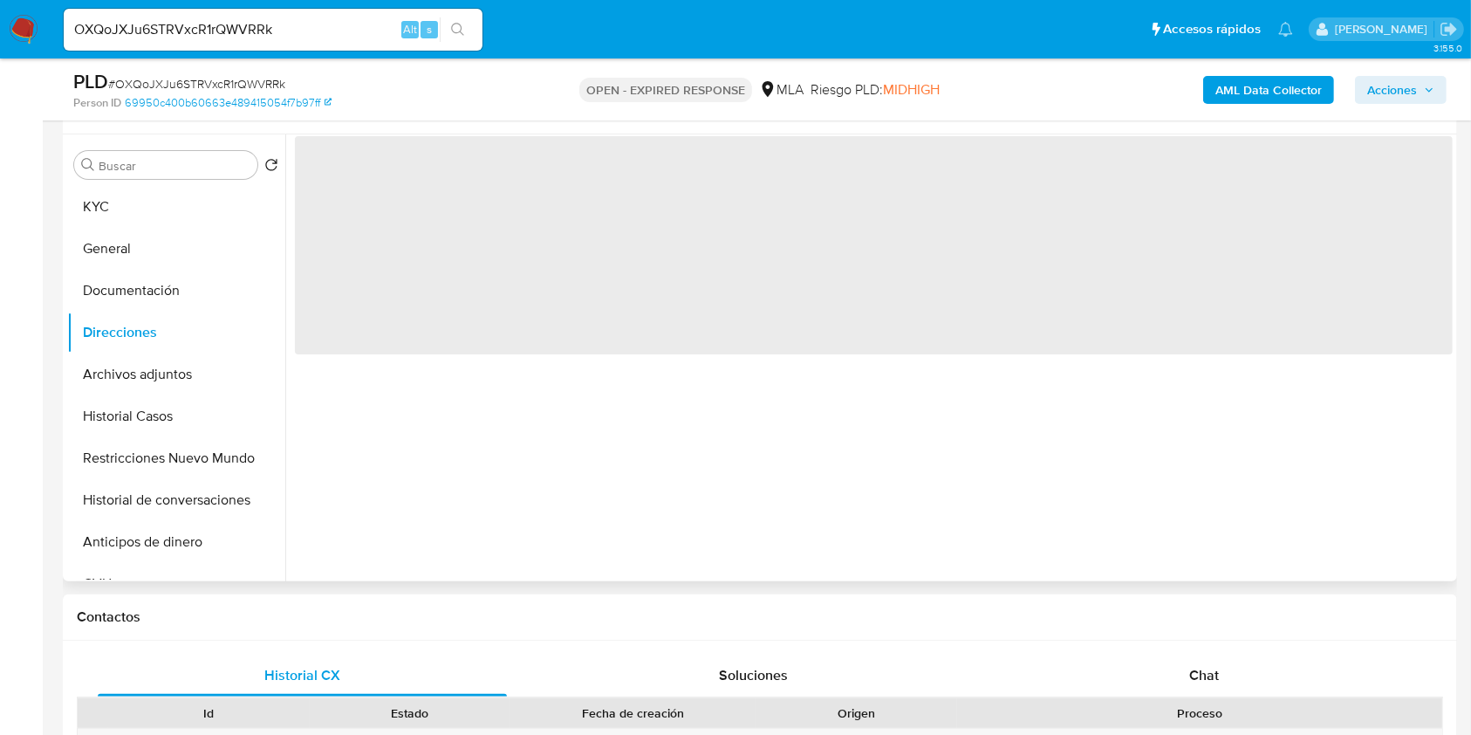
scroll to position [232, 0]
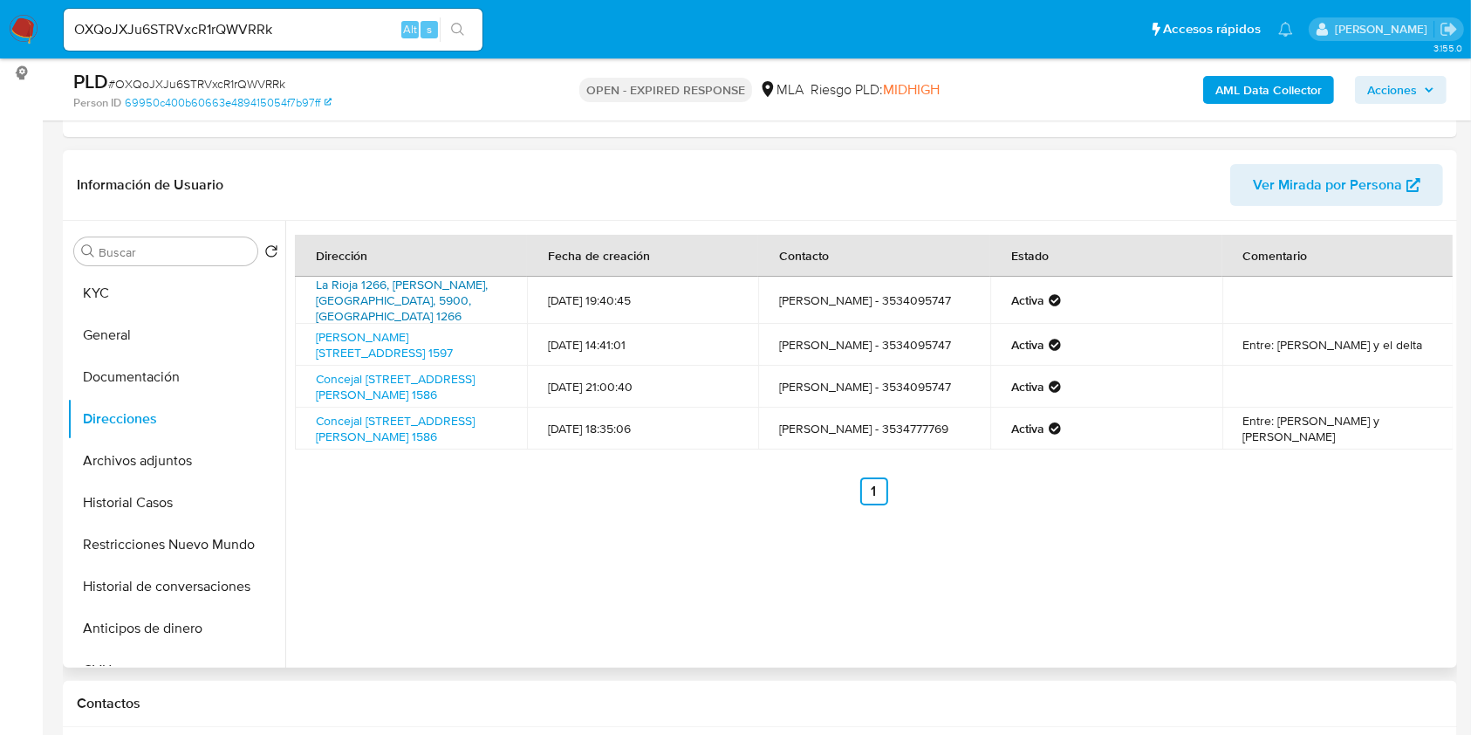
click at [389, 295] on link "La Rioja 1266, Villa María, Córdoba, 5900, Argentina 1266" at bounding box center [402, 300] width 172 height 49
click at [142, 293] on button "KYC" at bounding box center [169, 293] width 204 height 42
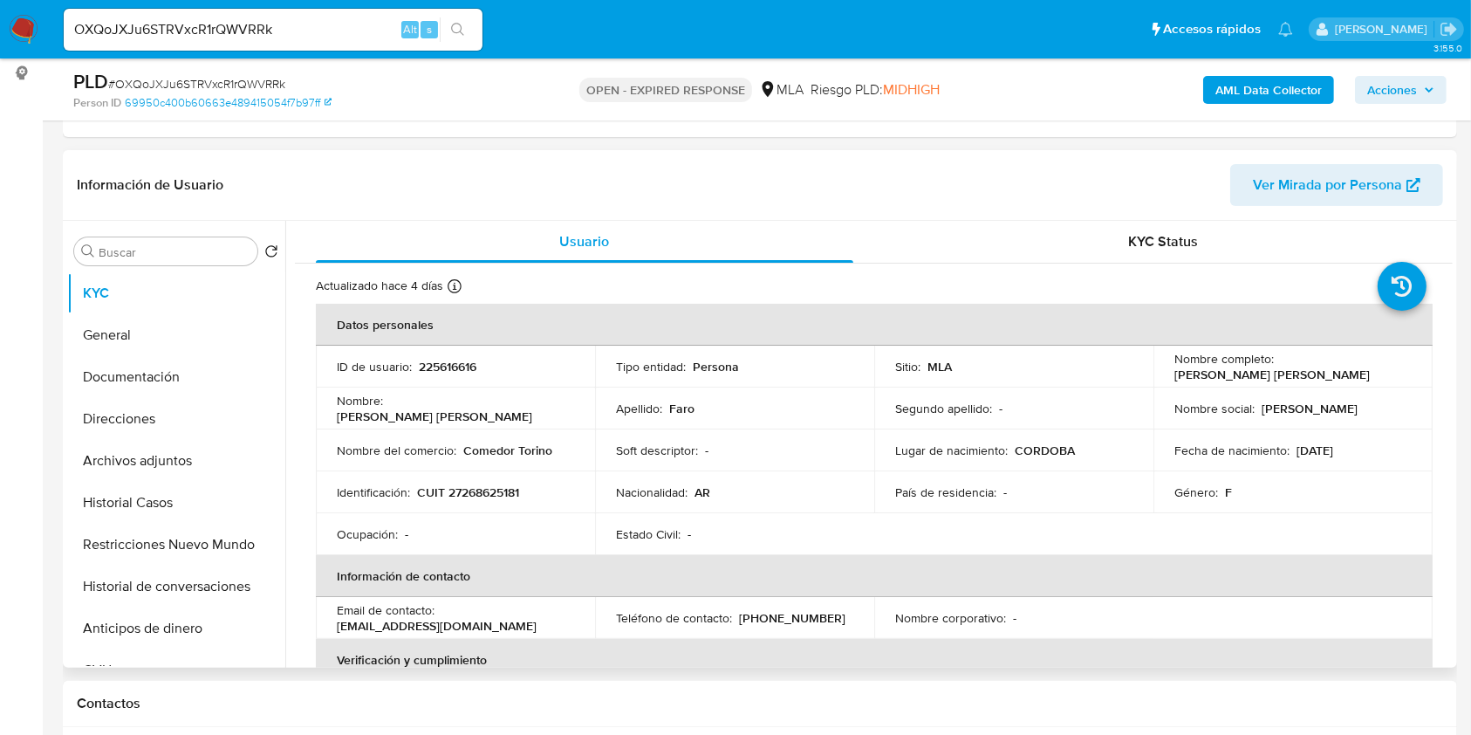
click at [496, 487] on p "CUIT 27268625181" at bounding box center [468, 492] width 102 height 16
click at [496, 486] on p "CUIT 27268625181" at bounding box center [468, 492] width 102 height 16
copy p "27268625181"
click at [326, 31] on input "OXQoJXJu6STRVxcR1rQWVRRk" at bounding box center [273, 29] width 419 height 23
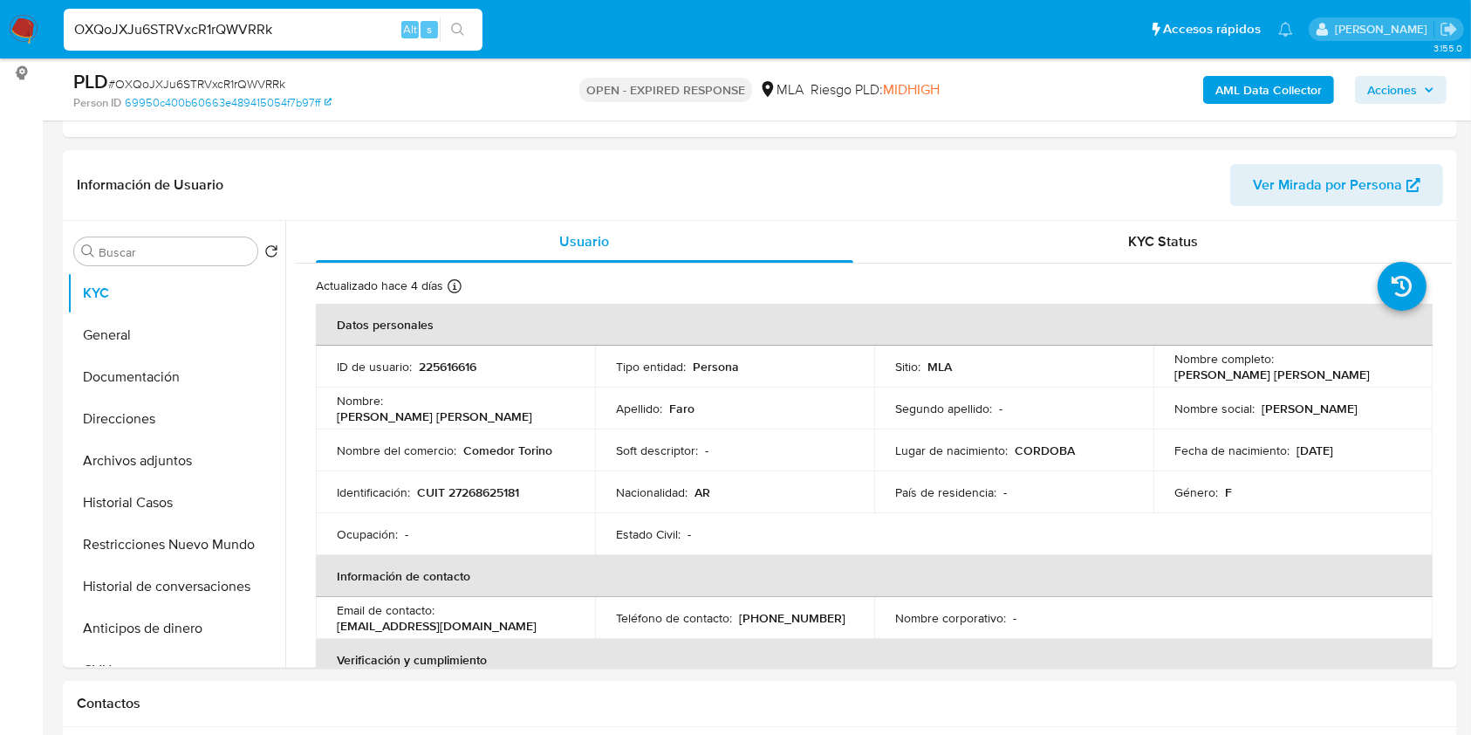
paste input "6QoKxGj72W4nNXZoNULeuBtT"
type input "6QoKxGj72W4nNXZoNULeuBtT"
click at [451, 31] on icon "search-icon" at bounding box center [458, 30] width 14 height 14
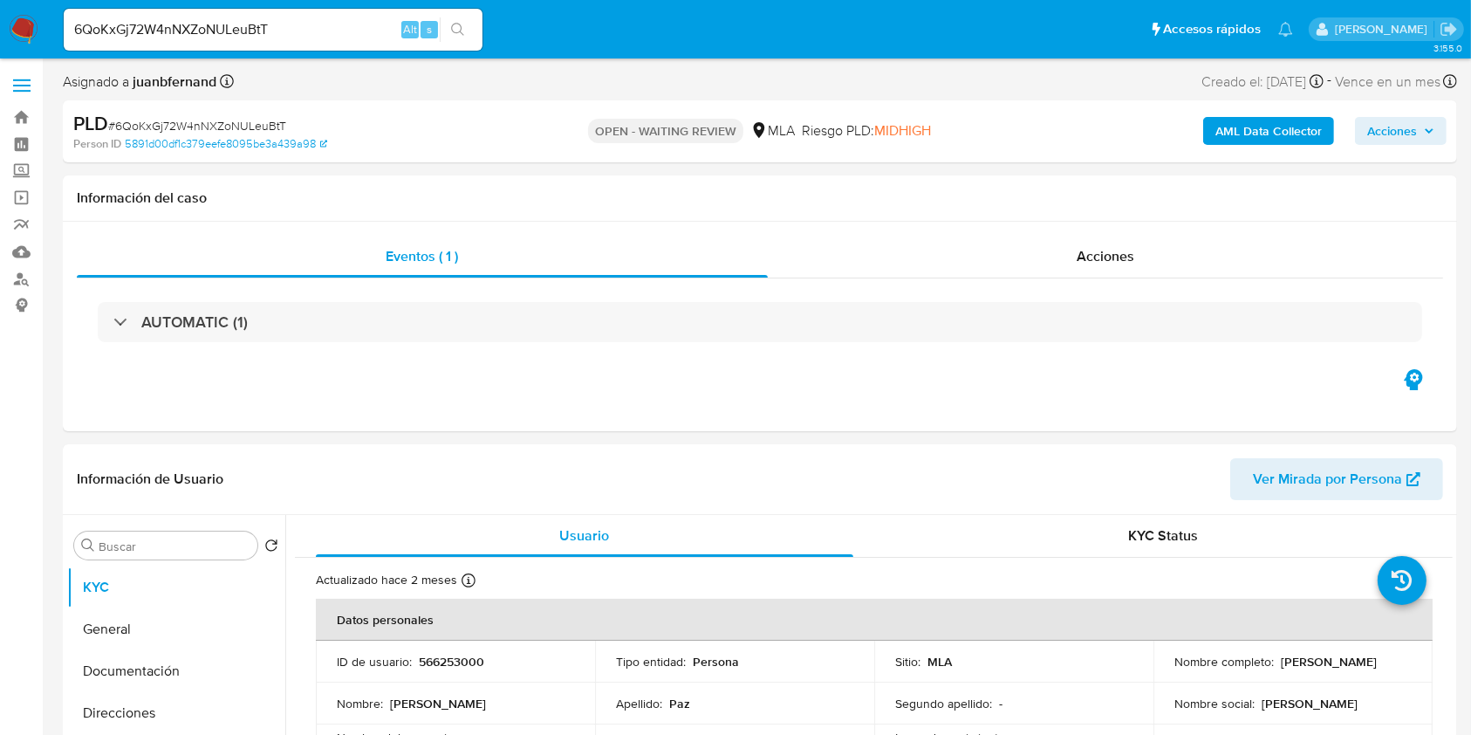
select select "10"
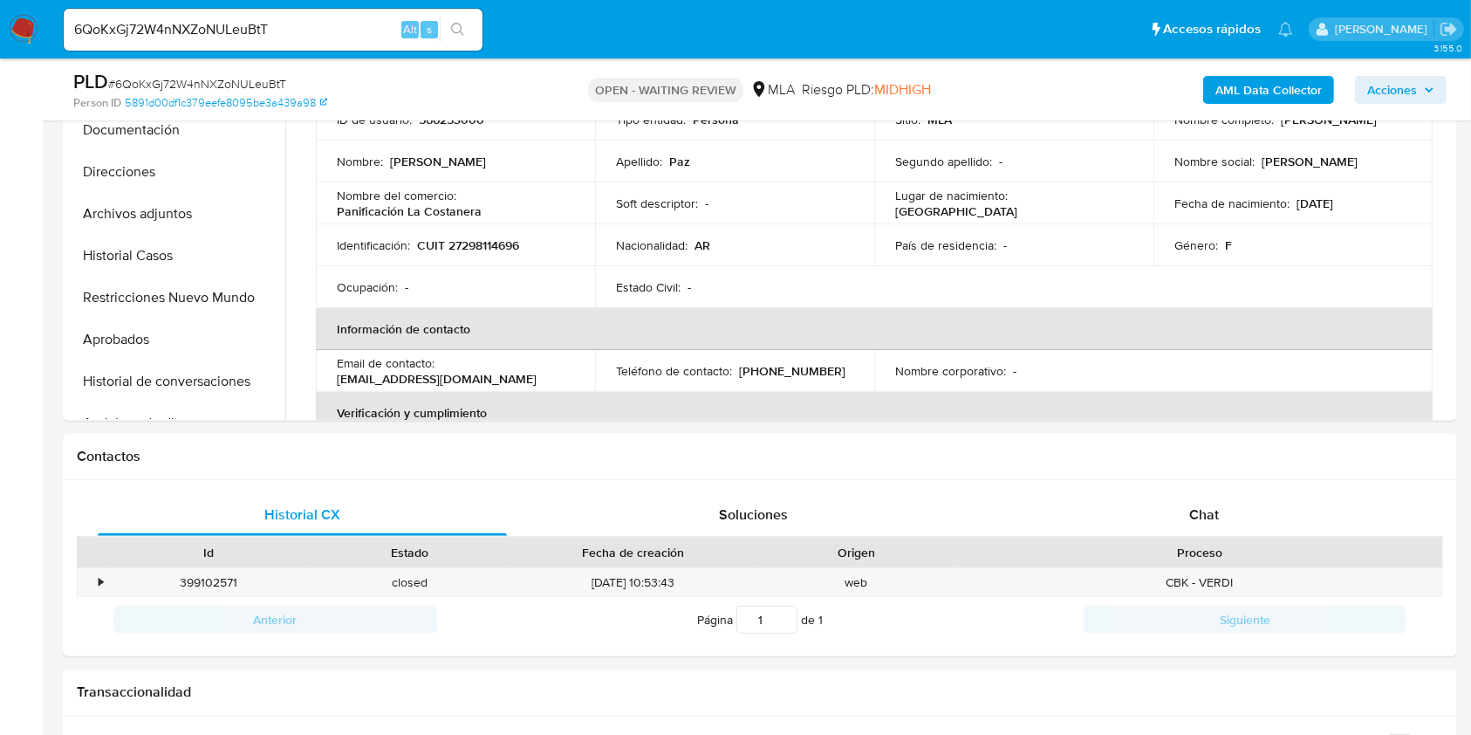
scroll to position [581, 0]
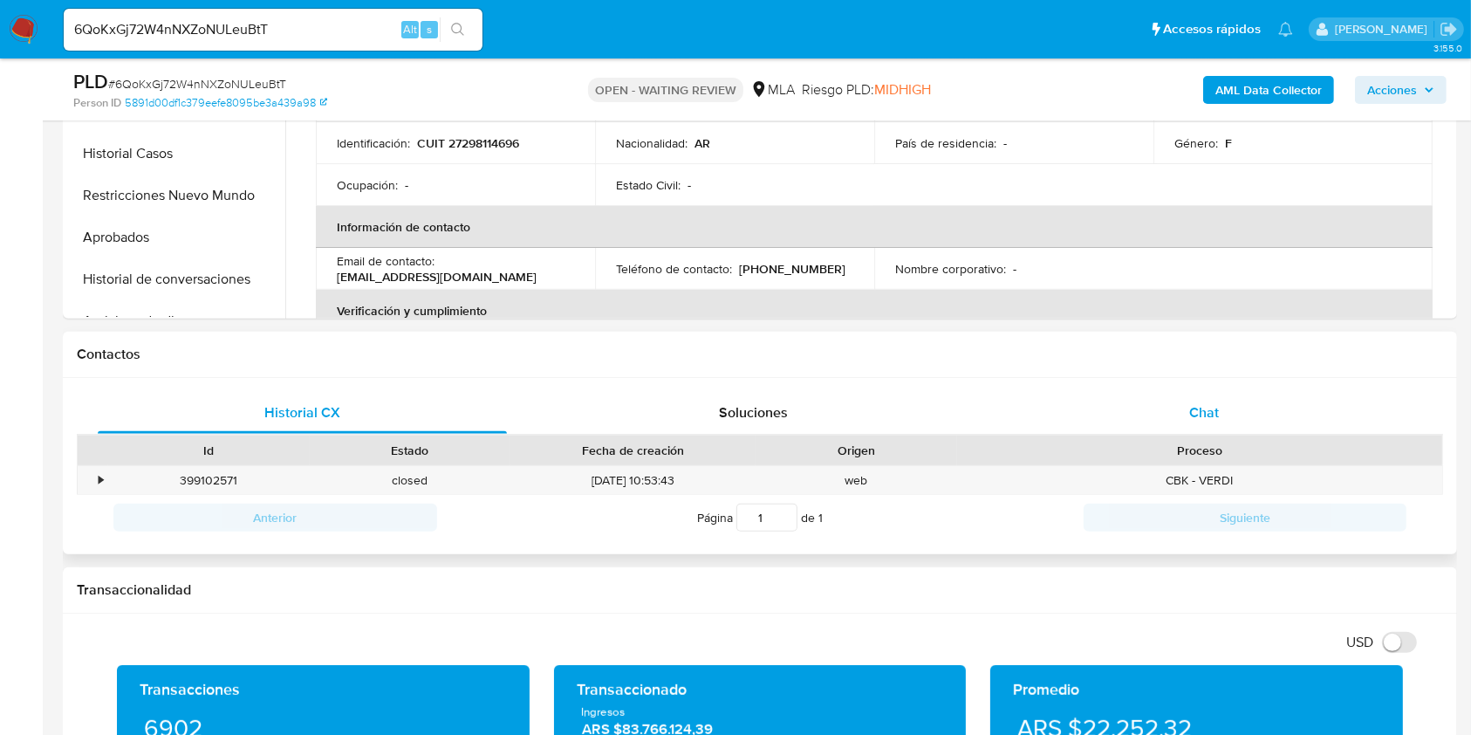
drag, startPoint x: 1281, startPoint y: 436, endPoint x: 1272, endPoint y: 428, distance: 11.7
click at [1281, 436] on div "Proceso" at bounding box center [1199, 450] width 485 height 30
click at [1267, 418] on div "Chat" at bounding box center [1204, 413] width 409 height 42
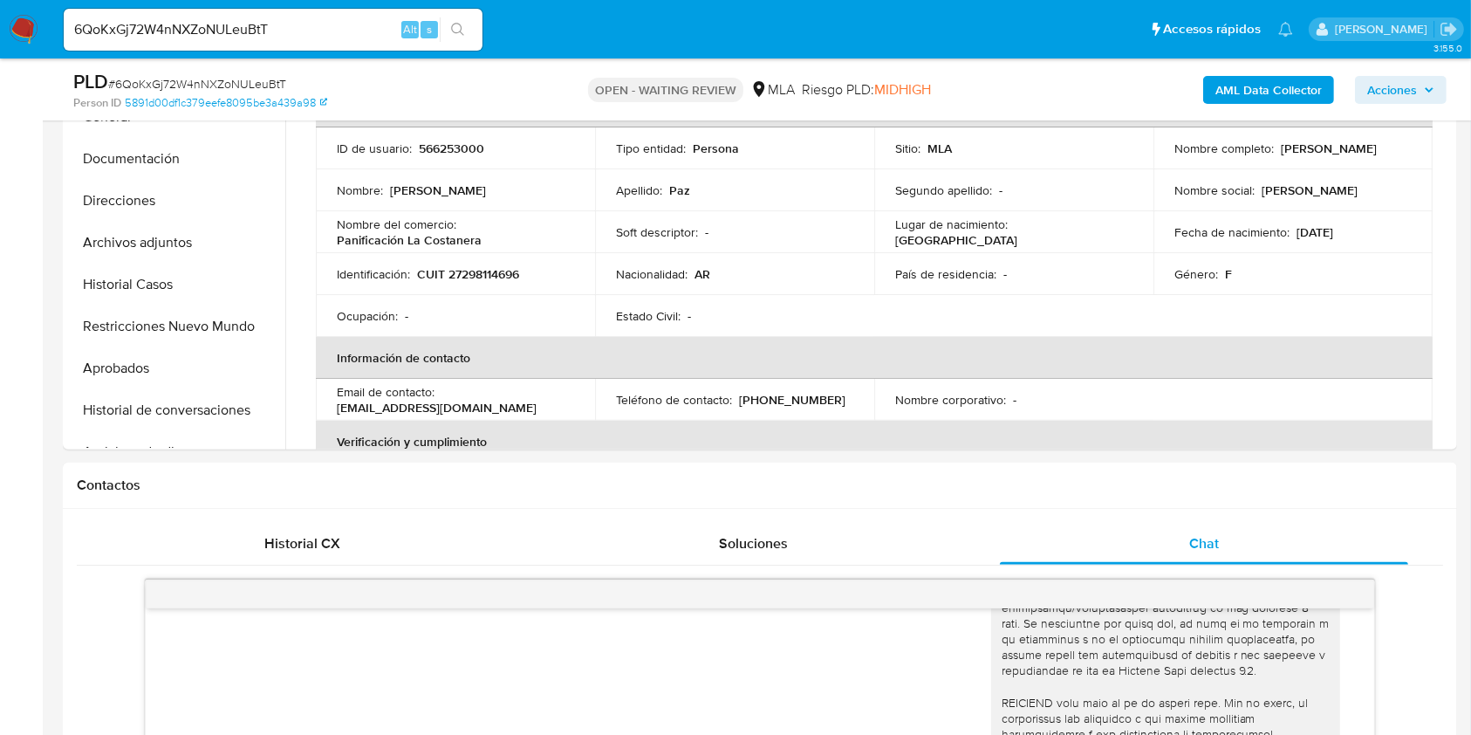
scroll to position [349, 0]
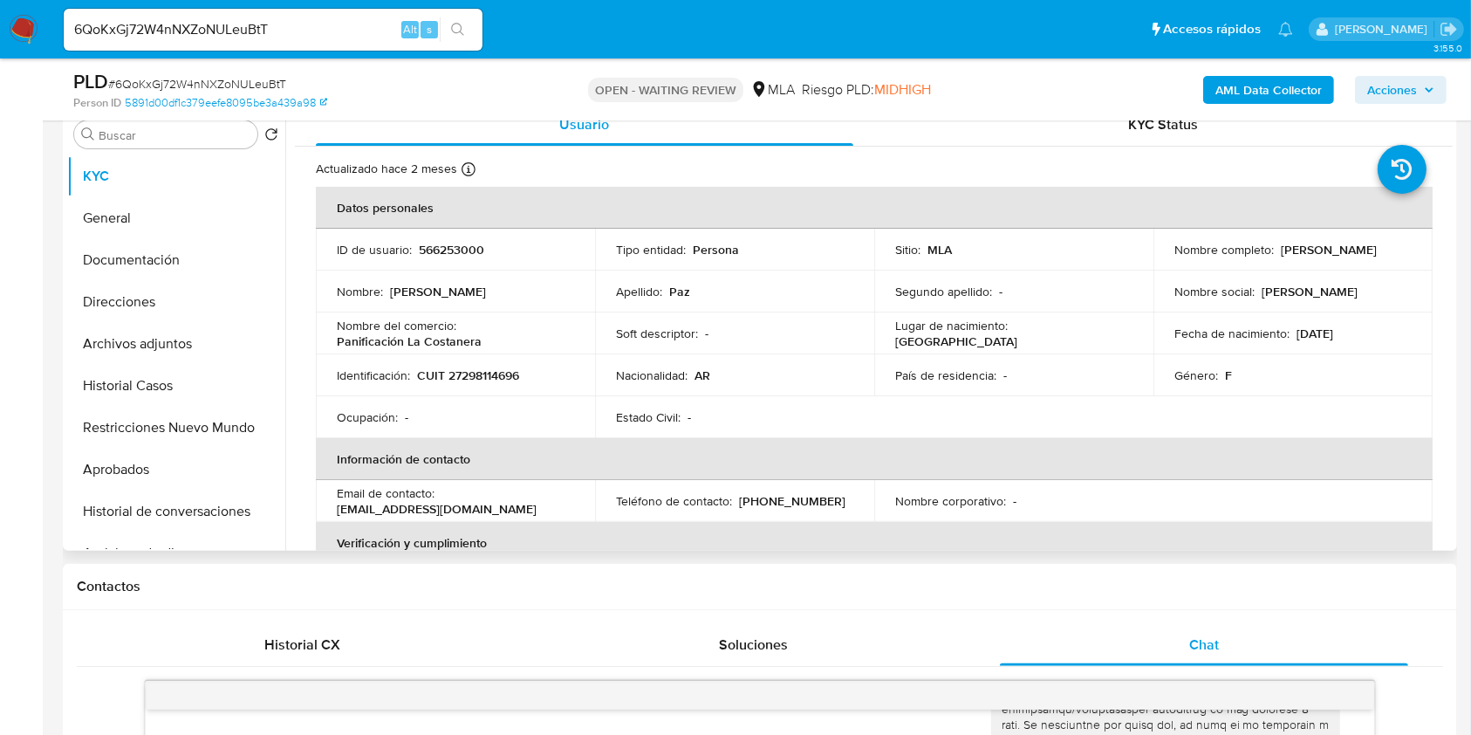
click at [484, 506] on p "anabellagpaz83@gmail.com" at bounding box center [437, 509] width 200 height 16
drag, startPoint x: 484, startPoint y: 506, endPoint x: 348, endPoint y: 507, distance: 136.1
click at [349, 507] on p "anabellagpaz83@gmail.com" at bounding box center [437, 509] width 200 height 16
click at [347, 506] on p "anabellagpaz83@gmail.com" at bounding box center [437, 509] width 200 height 16
drag, startPoint x: 347, startPoint y: 506, endPoint x: 474, endPoint y: 507, distance: 126.5
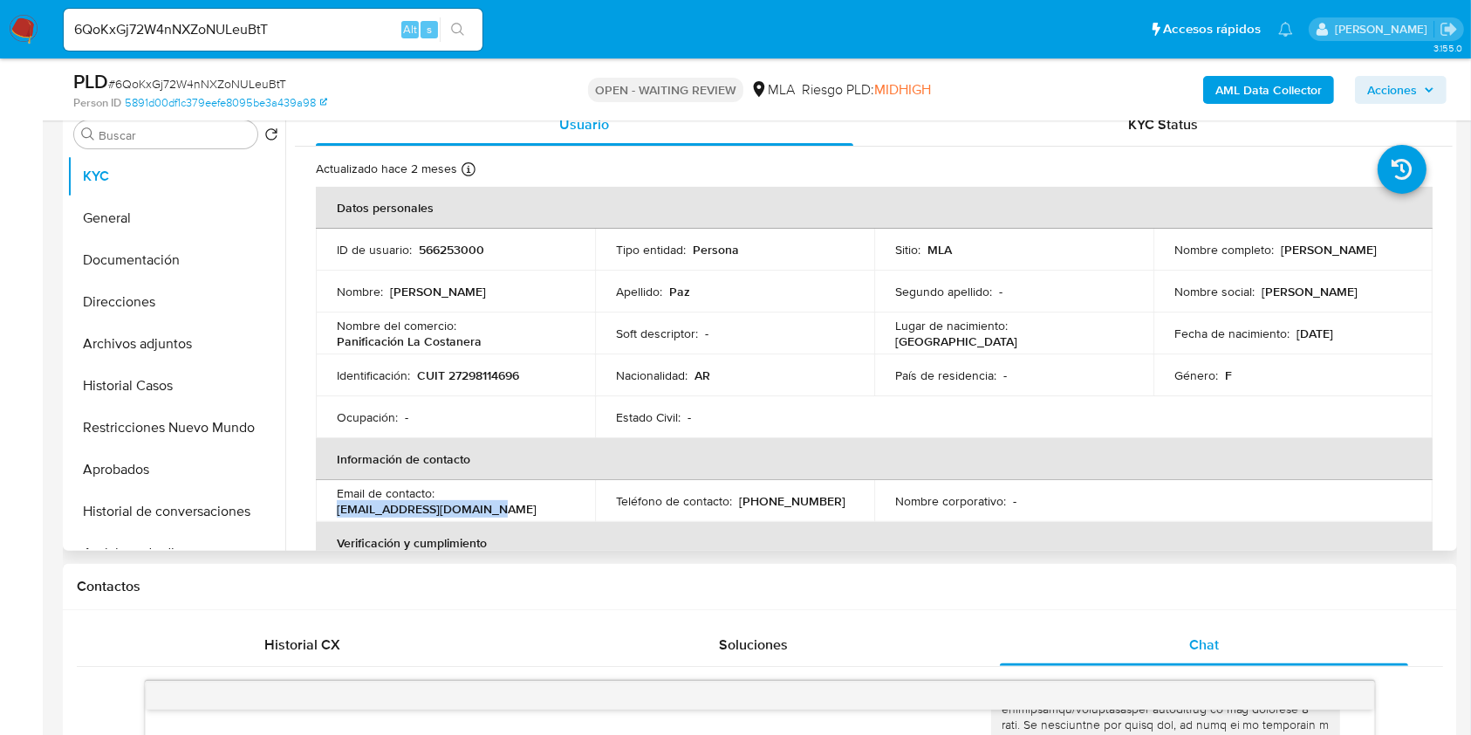
click at [474, 507] on p "anabellagpaz83@gmail.com" at bounding box center [437, 509] width 200 height 16
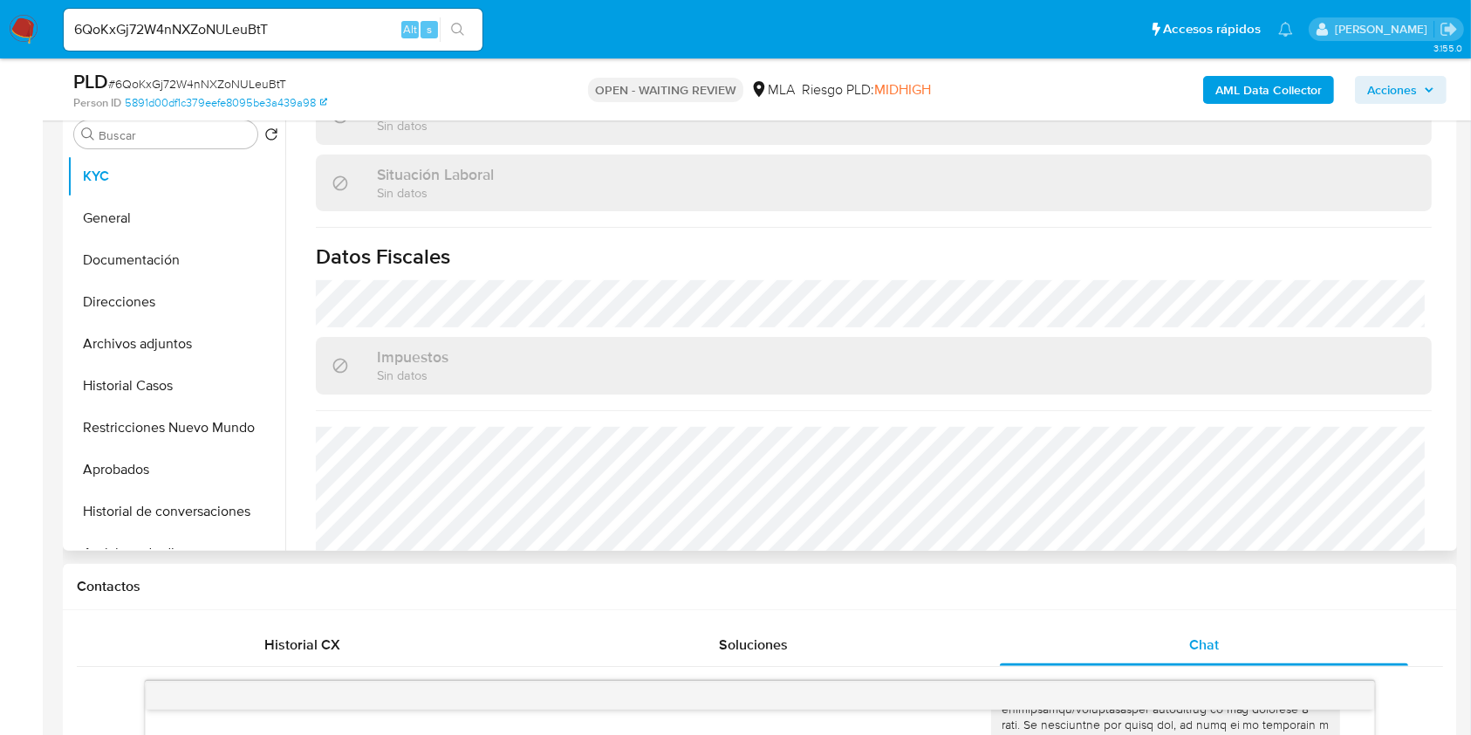
scroll to position [901, 0]
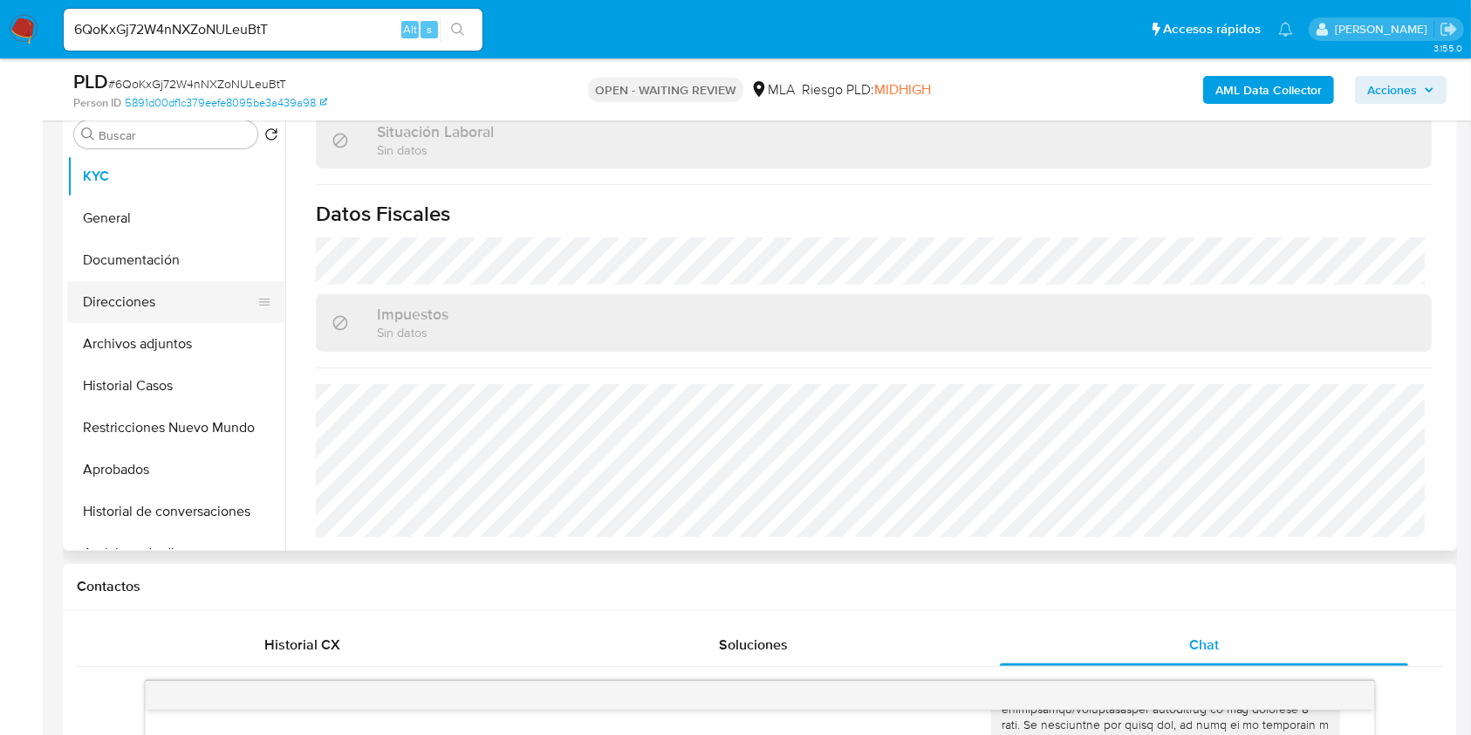
click at [105, 290] on button "Direcciones" at bounding box center [169, 302] width 204 height 42
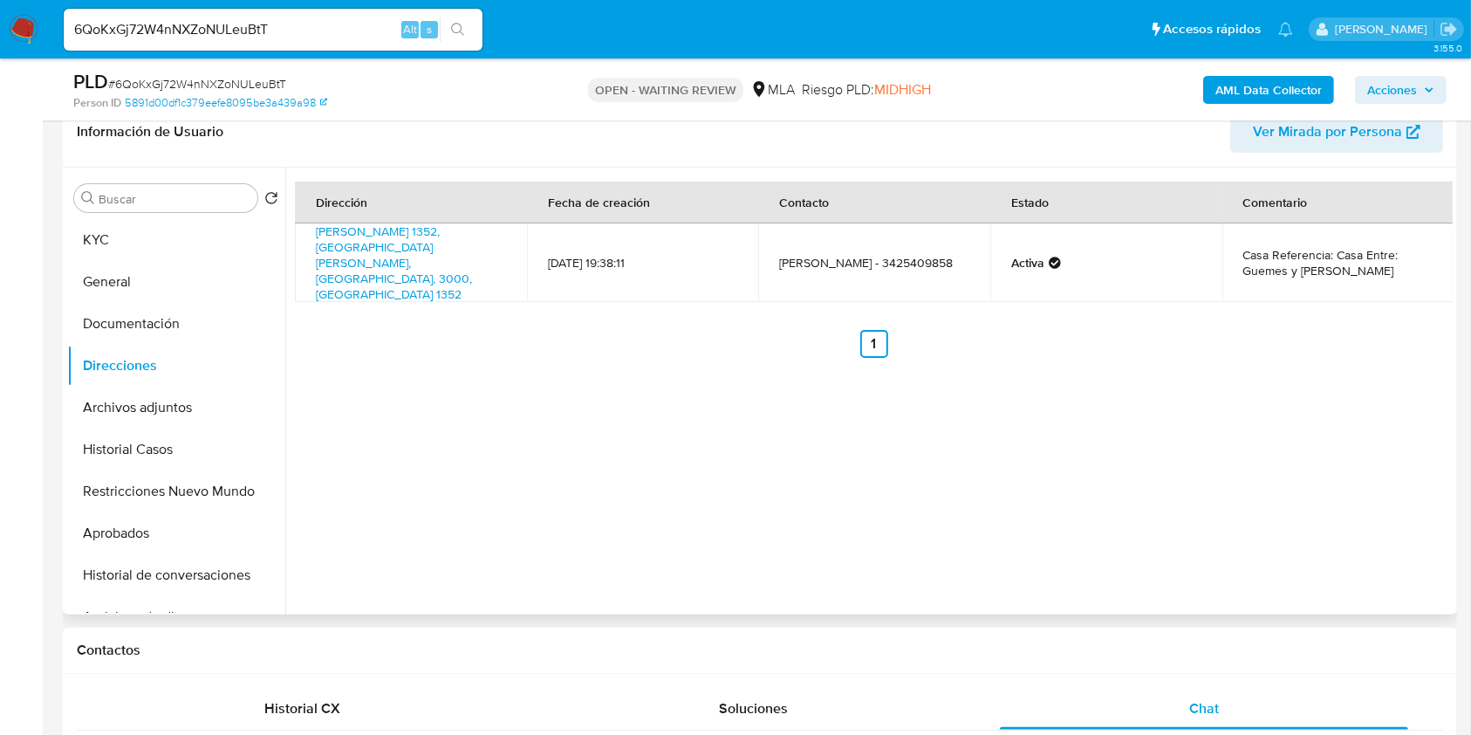
scroll to position [232, 0]
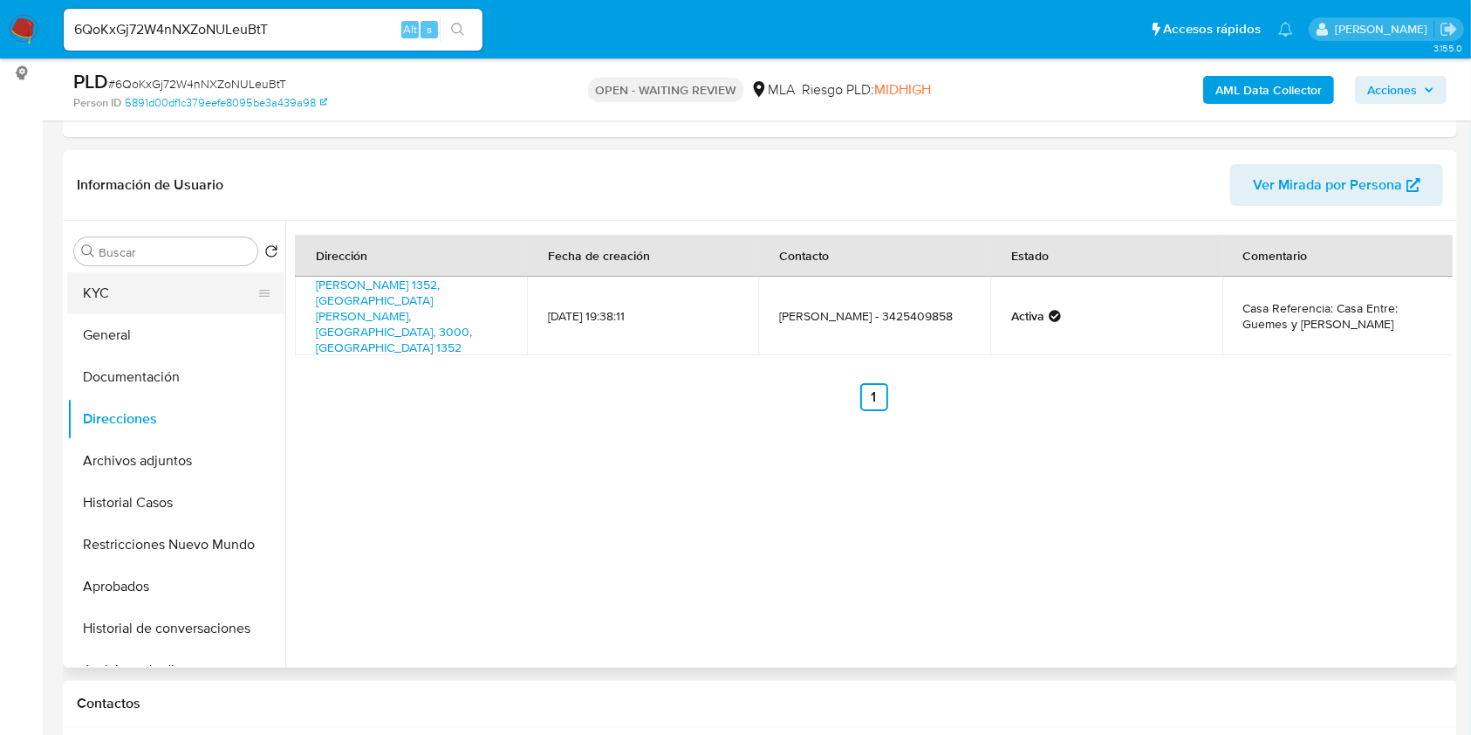
click at [107, 290] on button "KYC" at bounding box center [169, 293] width 204 height 42
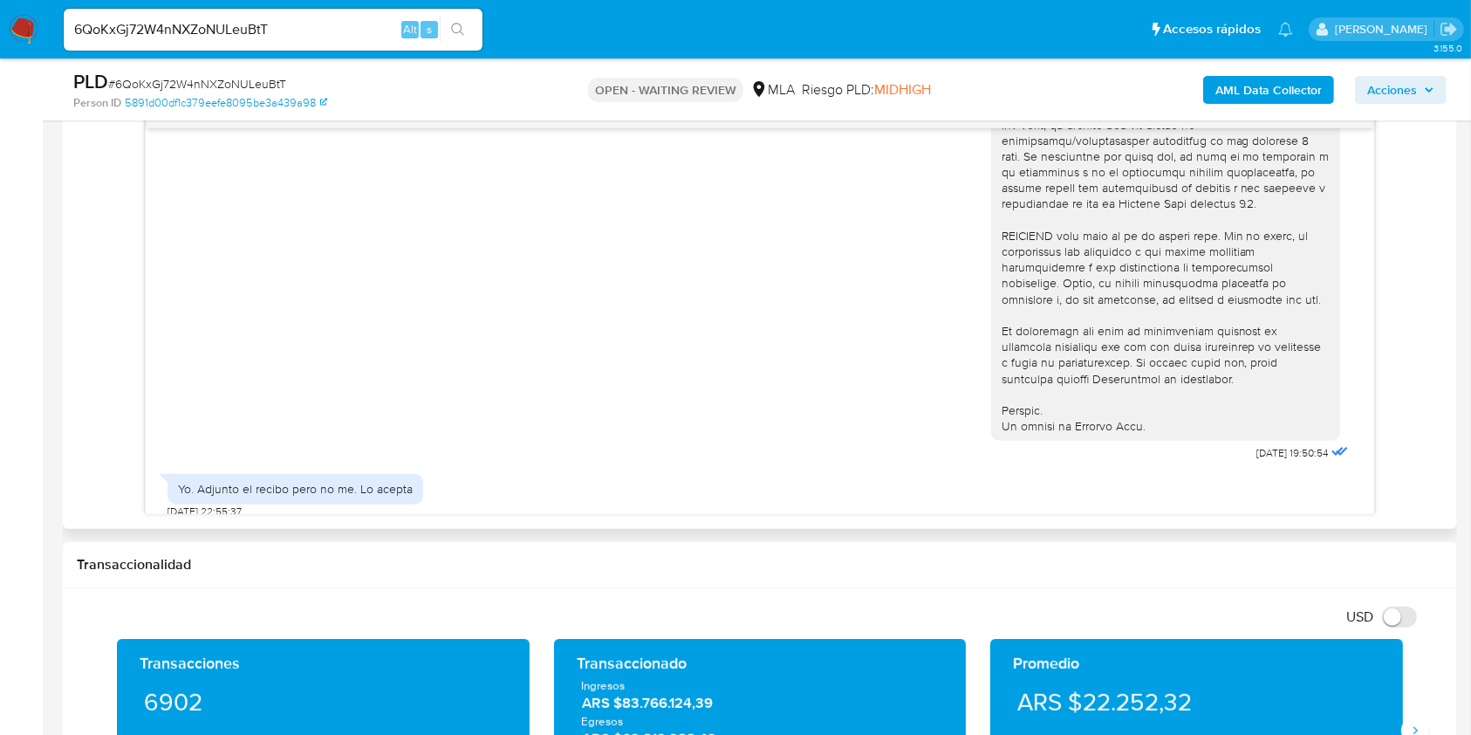
scroll to position [671, 0]
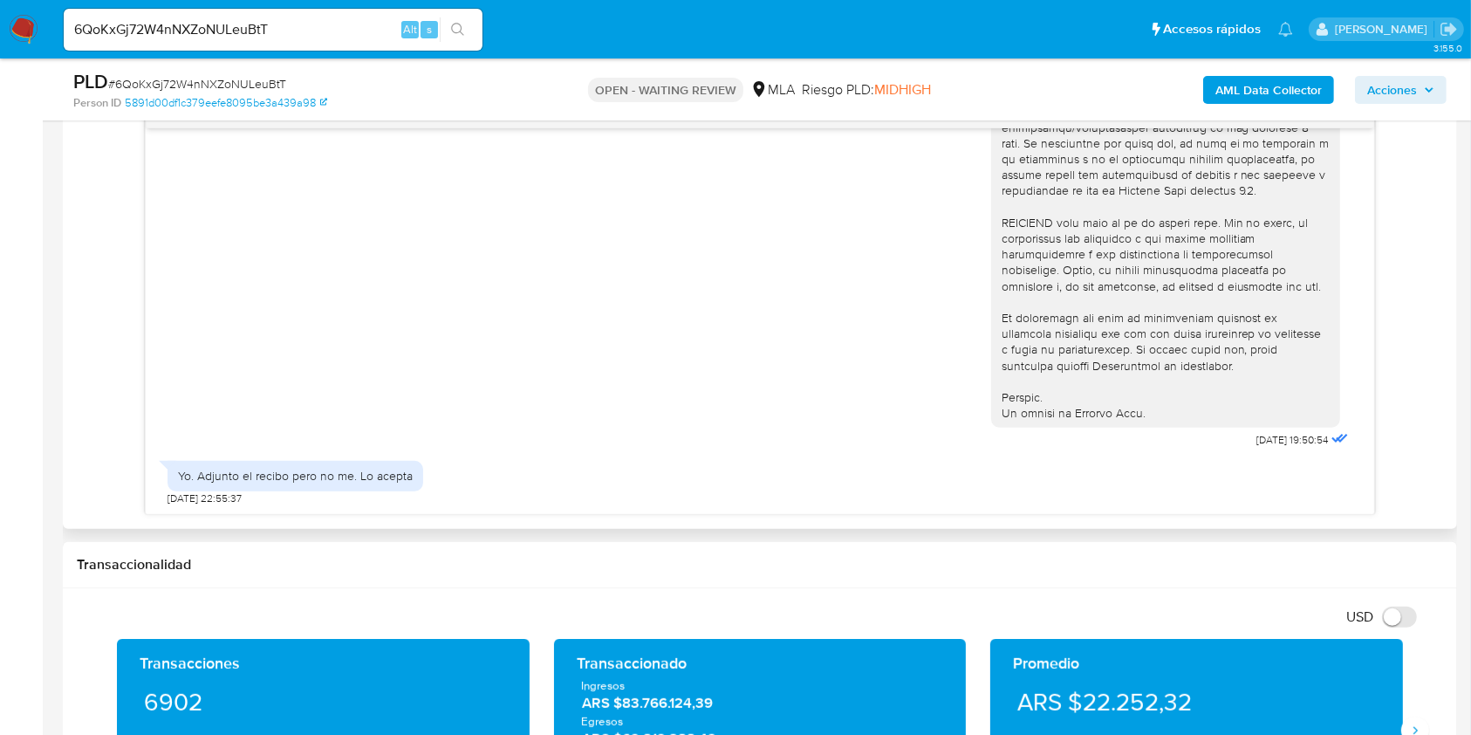
click at [1257, 436] on span "17/07/2025 19:50:54" at bounding box center [1293, 440] width 72 height 14
drag, startPoint x: 1220, startPoint y: 436, endPoint x: 1260, endPoint y: 440, distance: 39.4
click at [1260, 440] on span "17/07/2025 19:50:54" at bounding box center [1293, 440] width 72 height 14
copy span "17/07/2025"
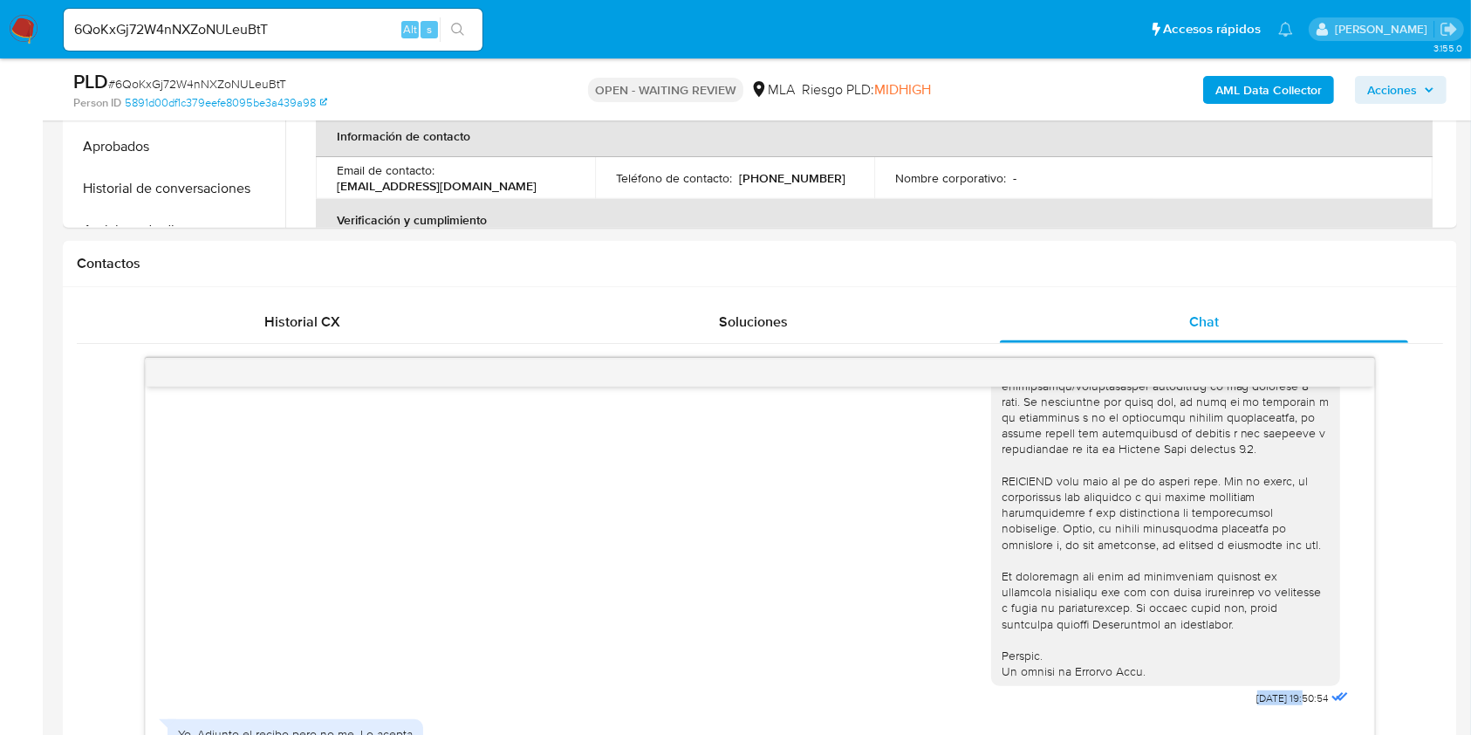
scroll to position [465, 0]
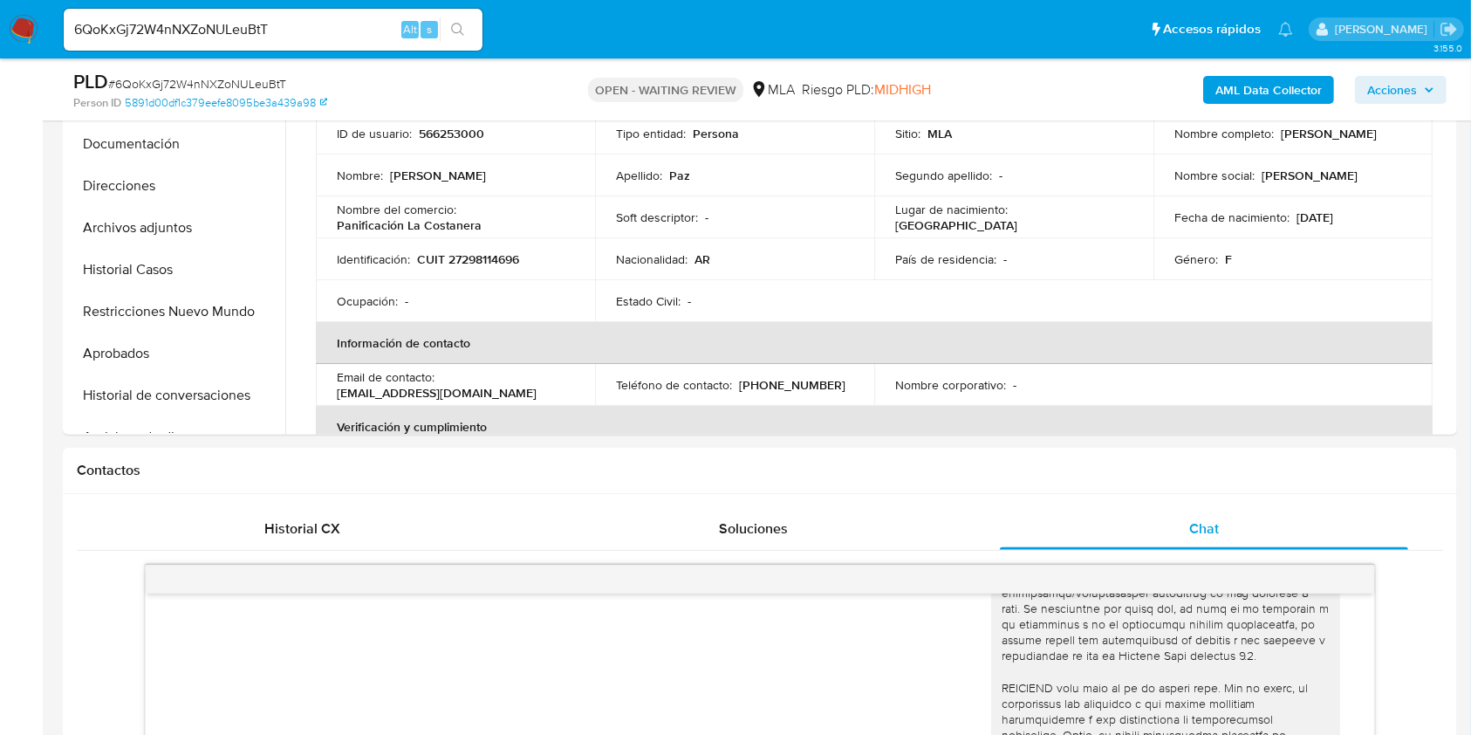
click at [317, 33] on input "6QoKxGj72W4nNXZoNULeuBtT" at bounding box center [273, 29] width 419 height 23
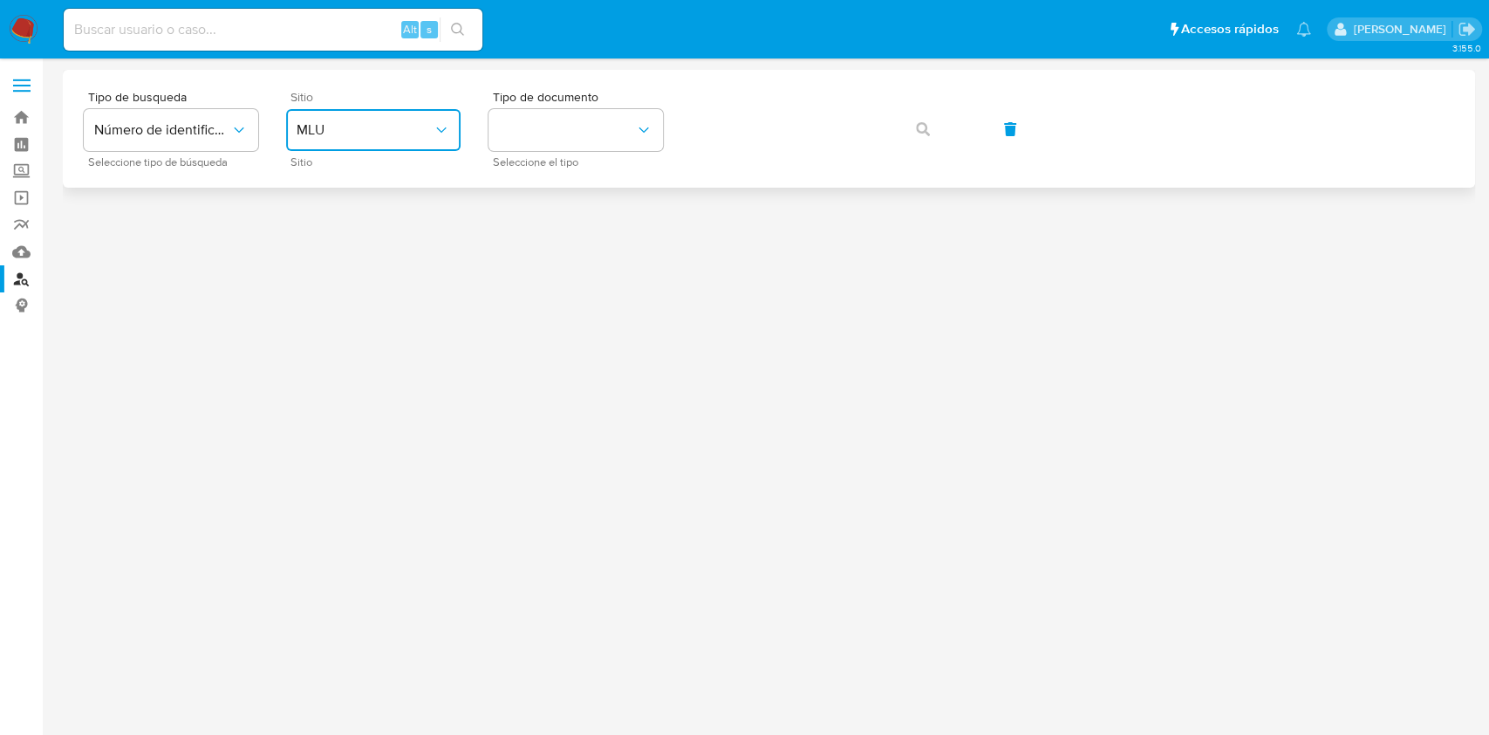
click at [407, 150] on button "MLU" at bounding box center [373, 130] width 174 height 42
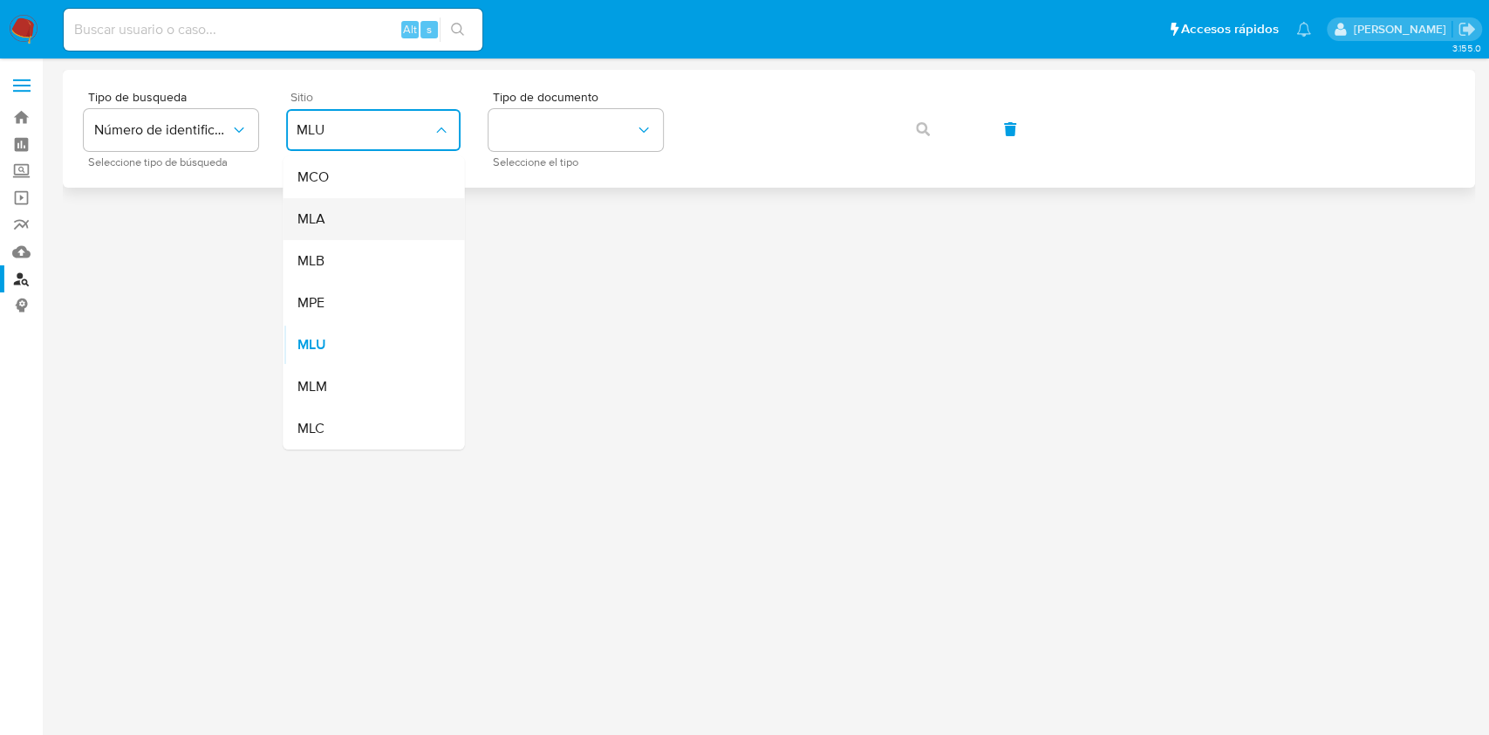
click at [387, 199] on div "MLA" at bounding box center [368, 219] width 143 height 42
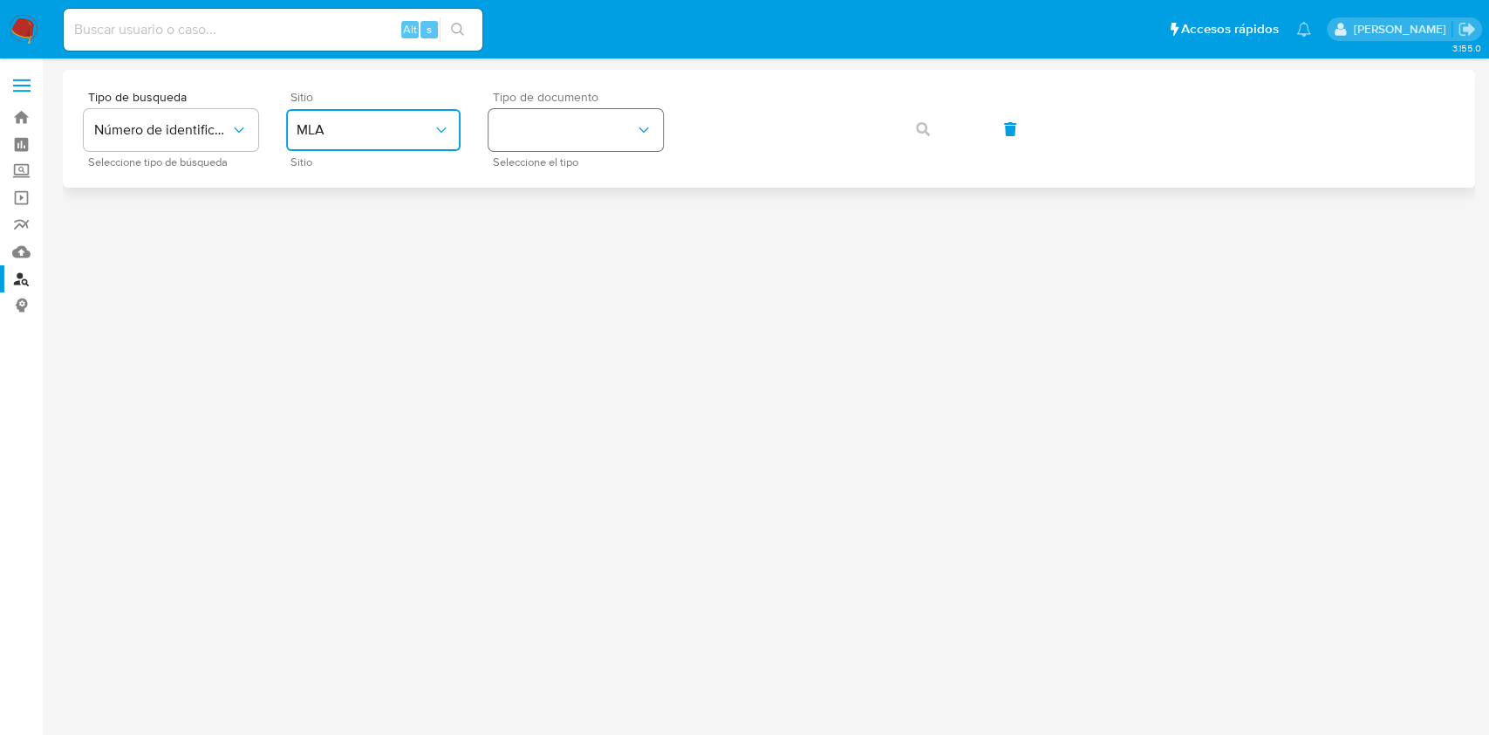
click at [597, 127] on button "identificationType" at bounding box center [576, 130] width 174 height 42
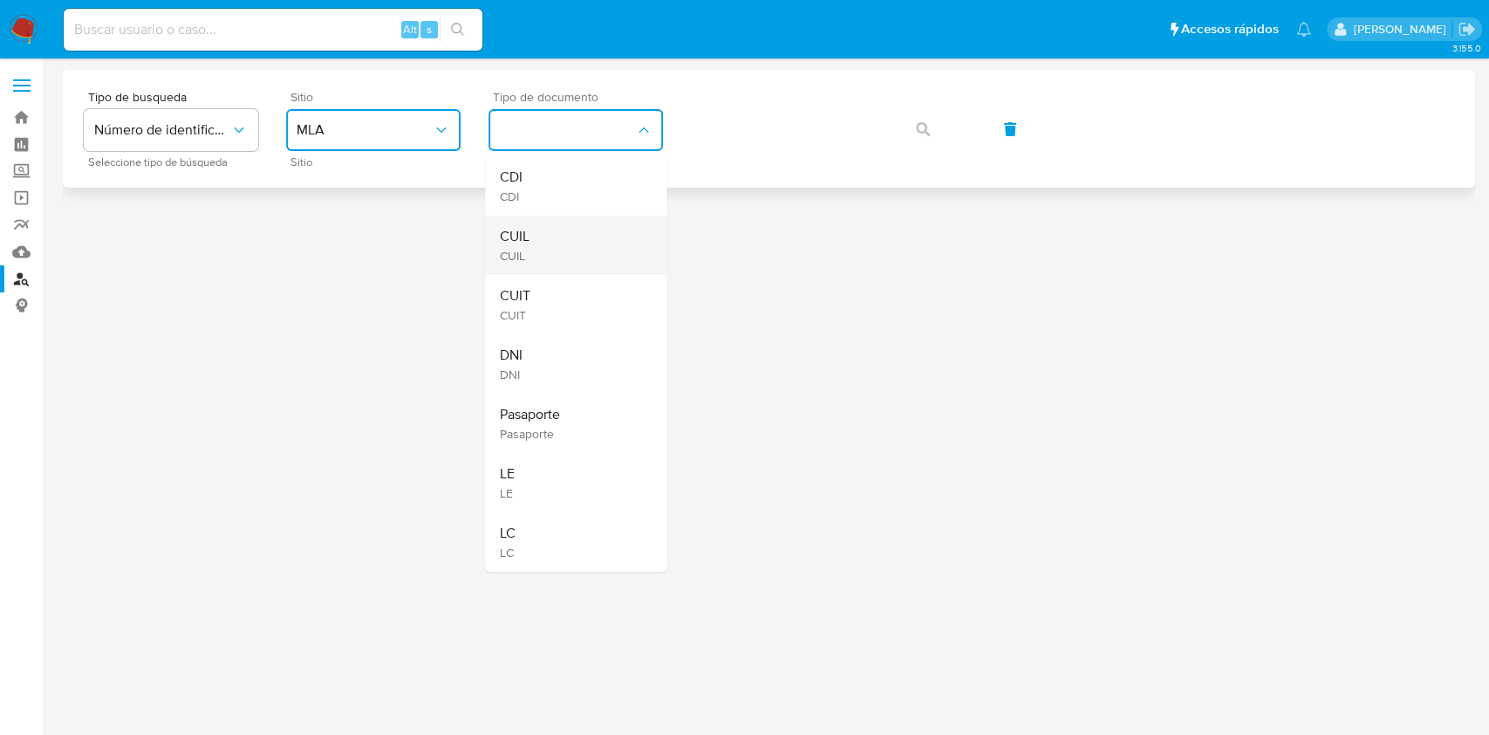
click at [585, 246] on div "CUIL CUIL" at bounding box center [570, 244] width 143 height 59
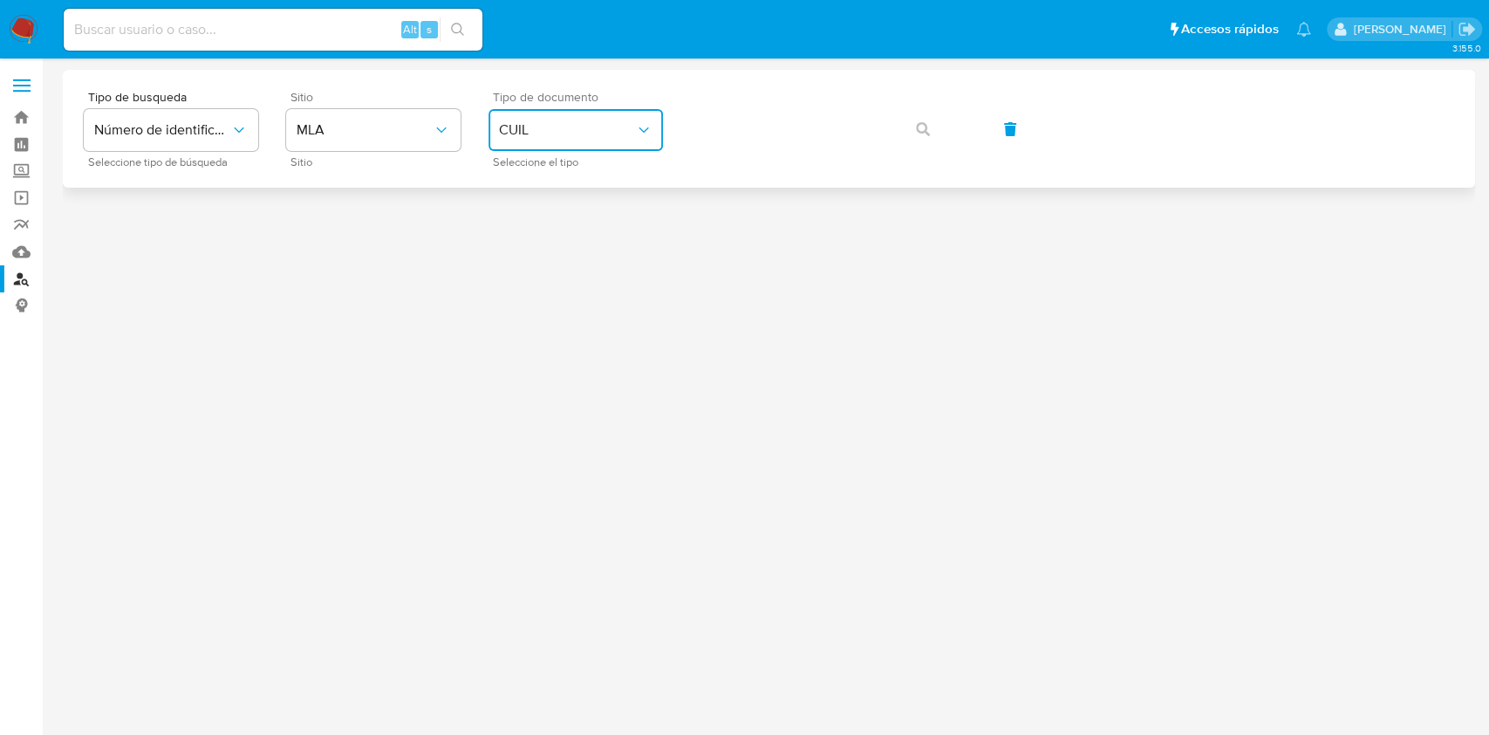
drag, startPoint x: 607, startPoint y: 136, endPoint x: 604, endPoint y: 146, distance: 10.2
click at [606, 137] on span "CUIL" at bounding box center [567, 129] width 136 height 17
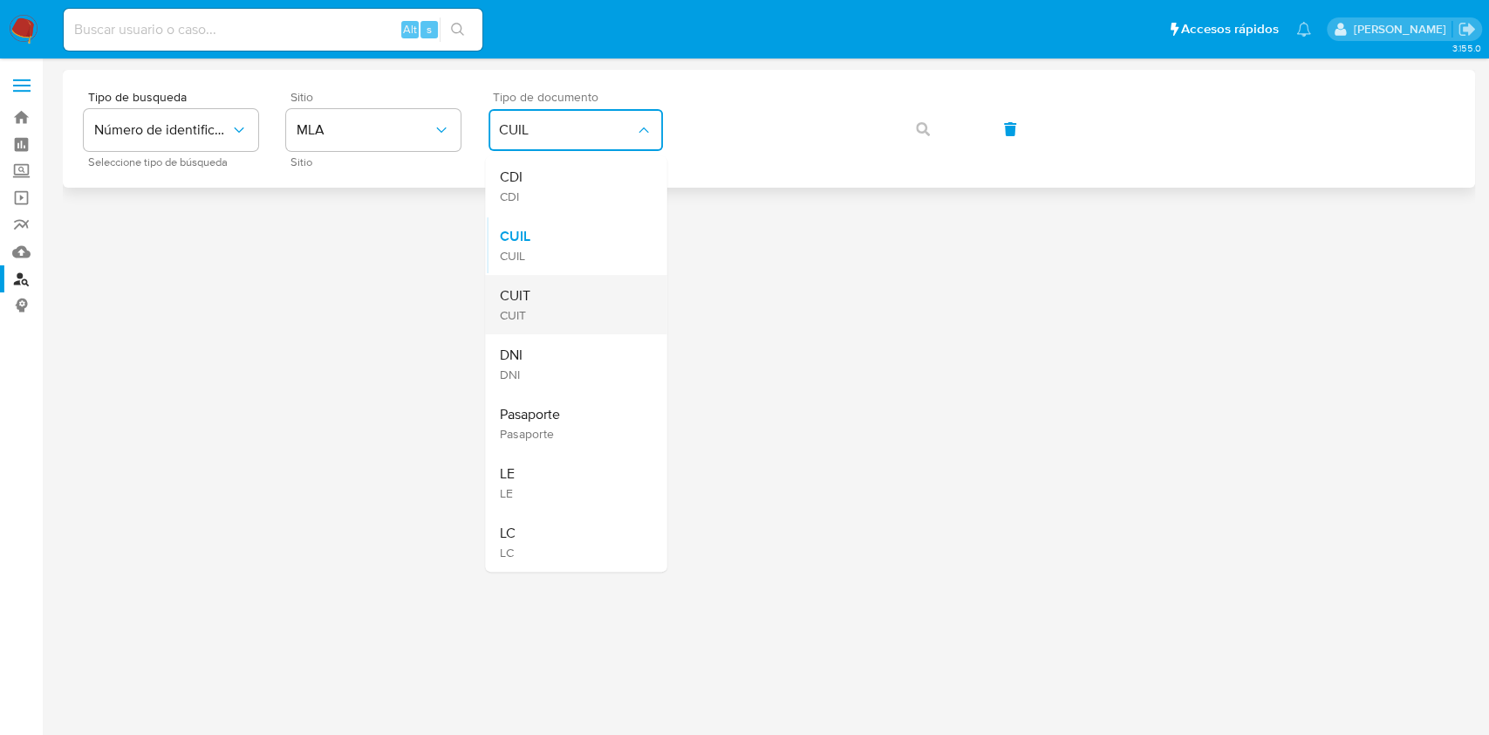
click at [598, 299] on div "CUIT CUIT" at bounding box center [570, 304] width 143 height 59
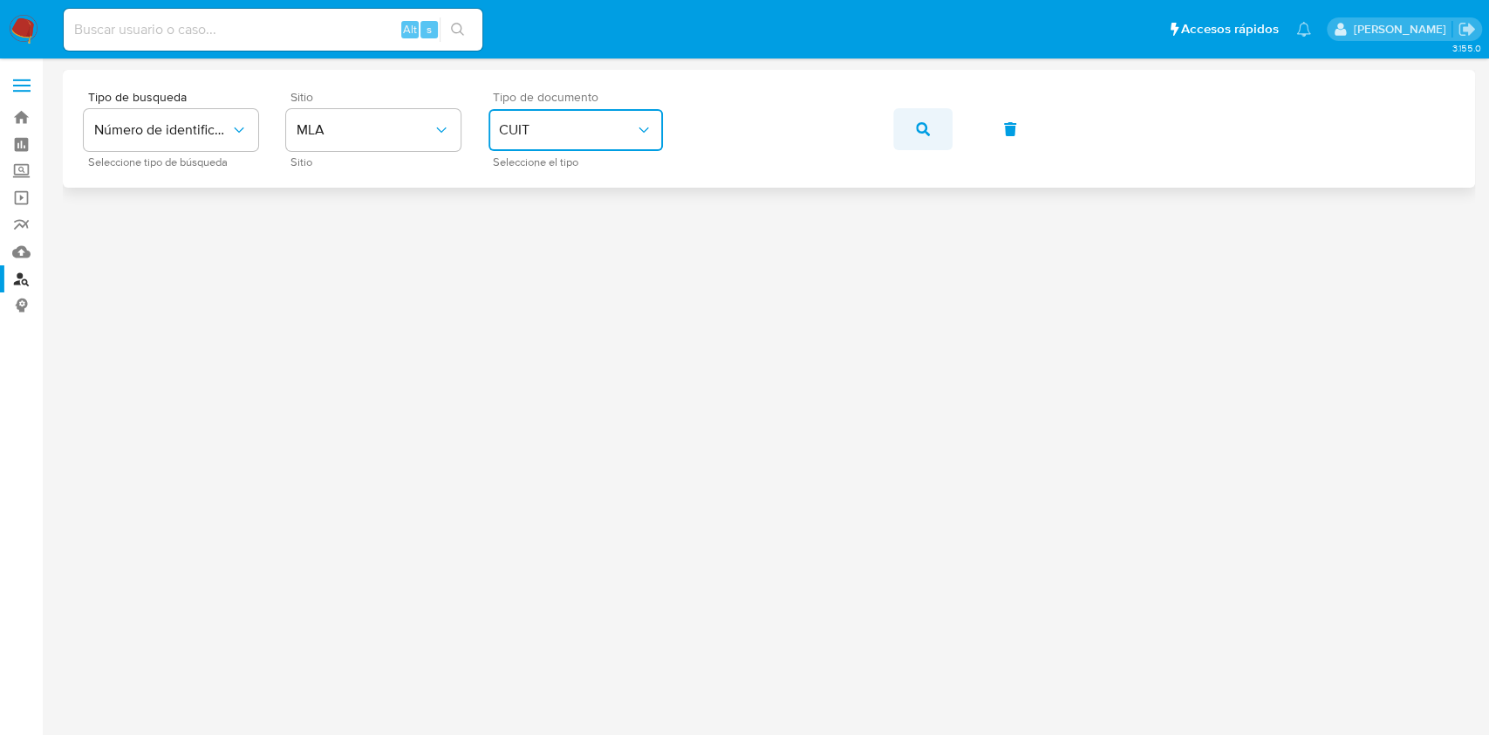
click at [897, 130] on button "button" at bounding box center [922, 129] width 59 height 42
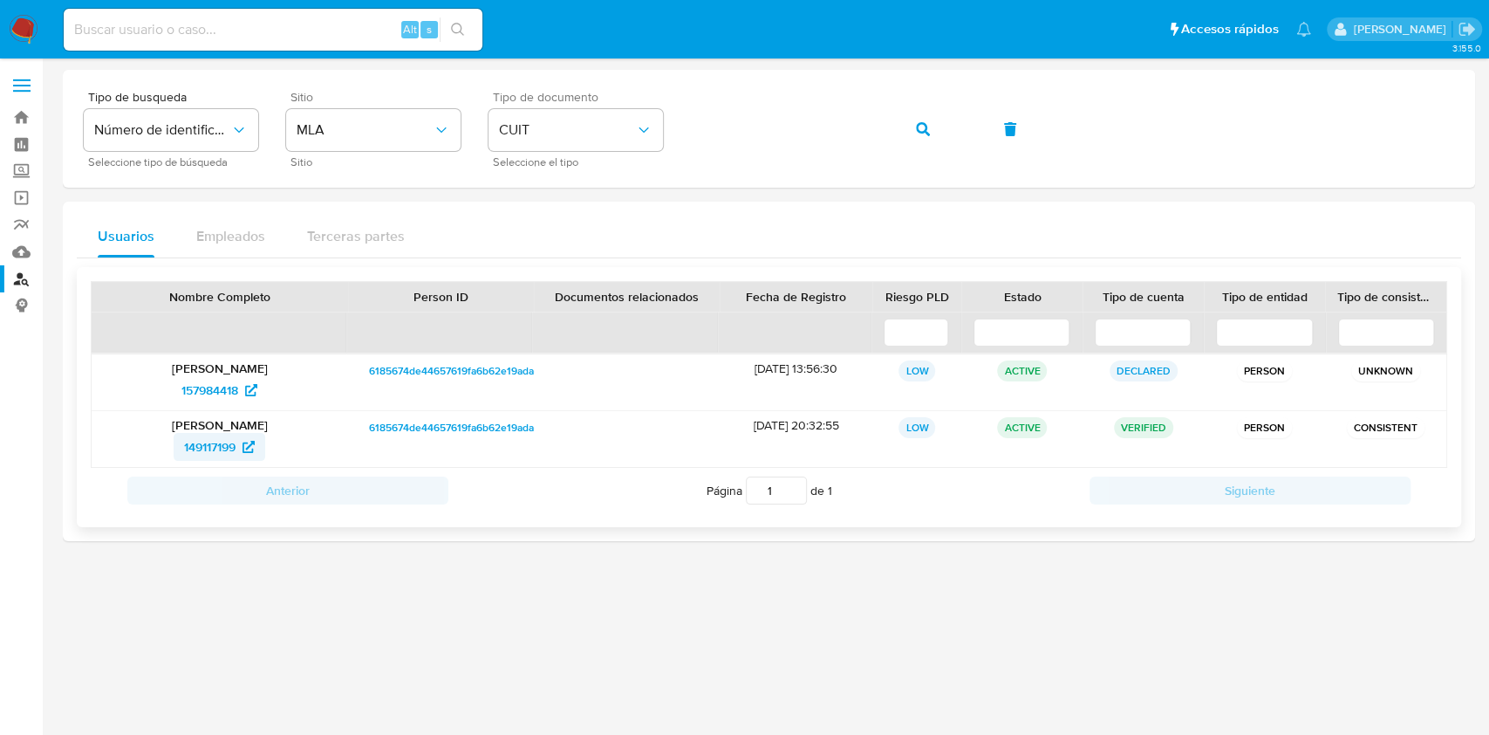
click at [230, 442] on span "149117199" at bounding box center [209, 447] width 51 height 28
click at [900, 133] on button "button" at bounding box center [922, 129] width 59 height 42
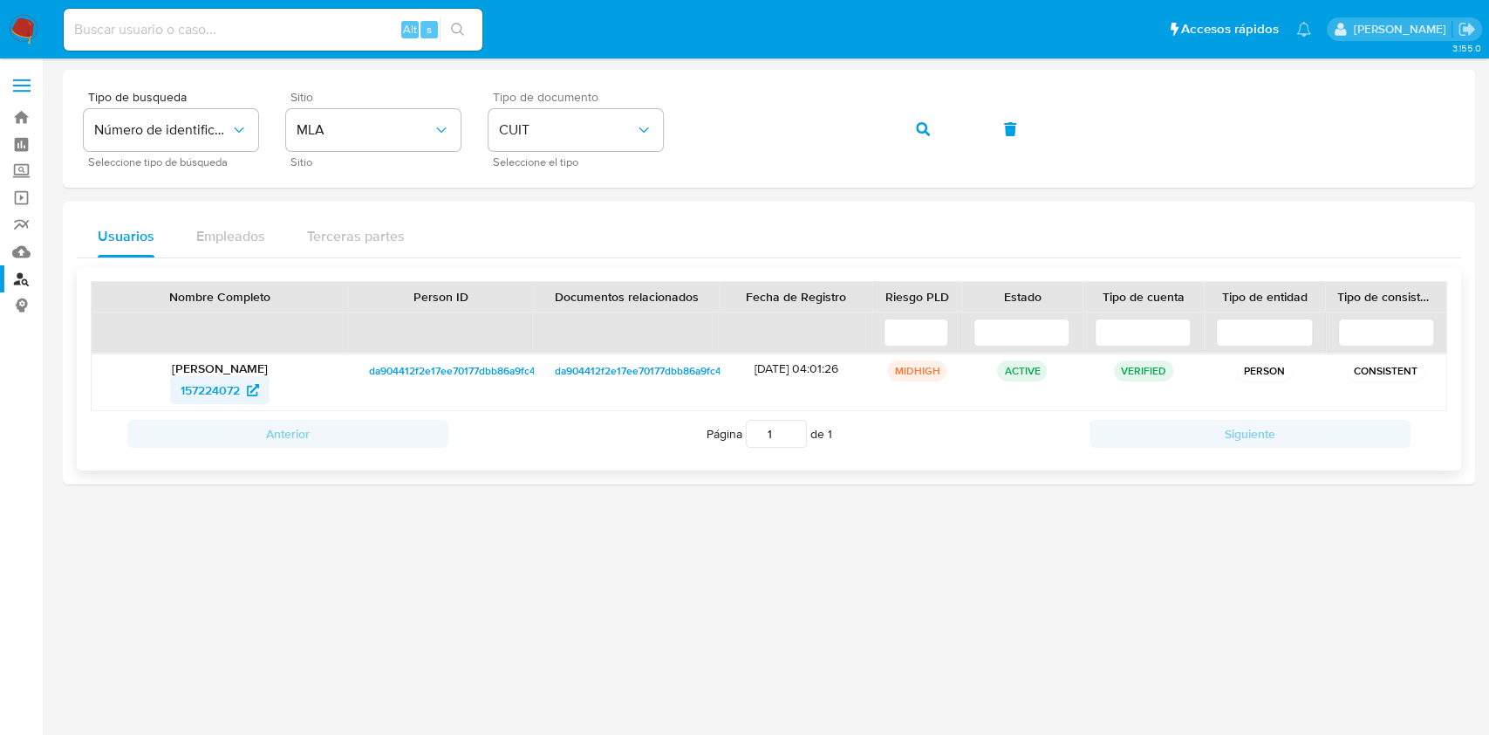
click at [223, 388] on span "157224072" at bounding box center [210, 390] width 59 height 28
click at [926, 128] on icon "button" at bounding box center [923, 129] width 14 height 14
click at [237, 395] on span "549593243" at bounding box center [210, 390] width 63 height 28
click at [909, 127] on button "button" at bounding box center [922, 129] width 59 height 42
click at [217, 379] on span "1691446360" at bounding box center [209, 390] width 65 height 28
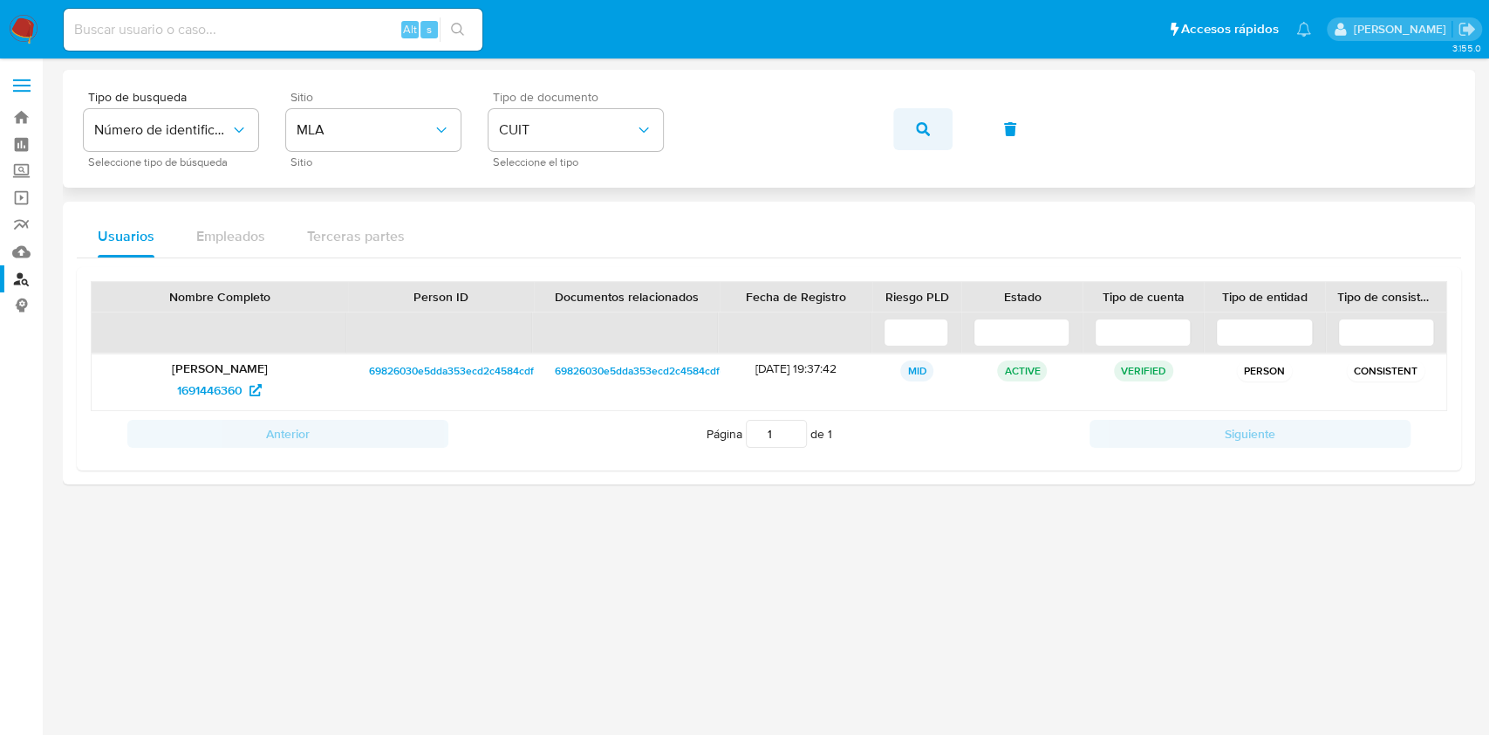
click at [925, 133] on icon "button" at bounding box center [923, 129] width 14 height 14
click at [242, 391] on span "17242733" at bounding box center [219, 390] width 71 height 28
click at [913, 133] on button "button" at bounding box center [922, 129] width 59 height 42
click at [254, 387] on icon at bounding box center [253, 390] width 12 height 12
click at [932, 137] on button "button" at bounding box center [922, 129] width 59 height 42
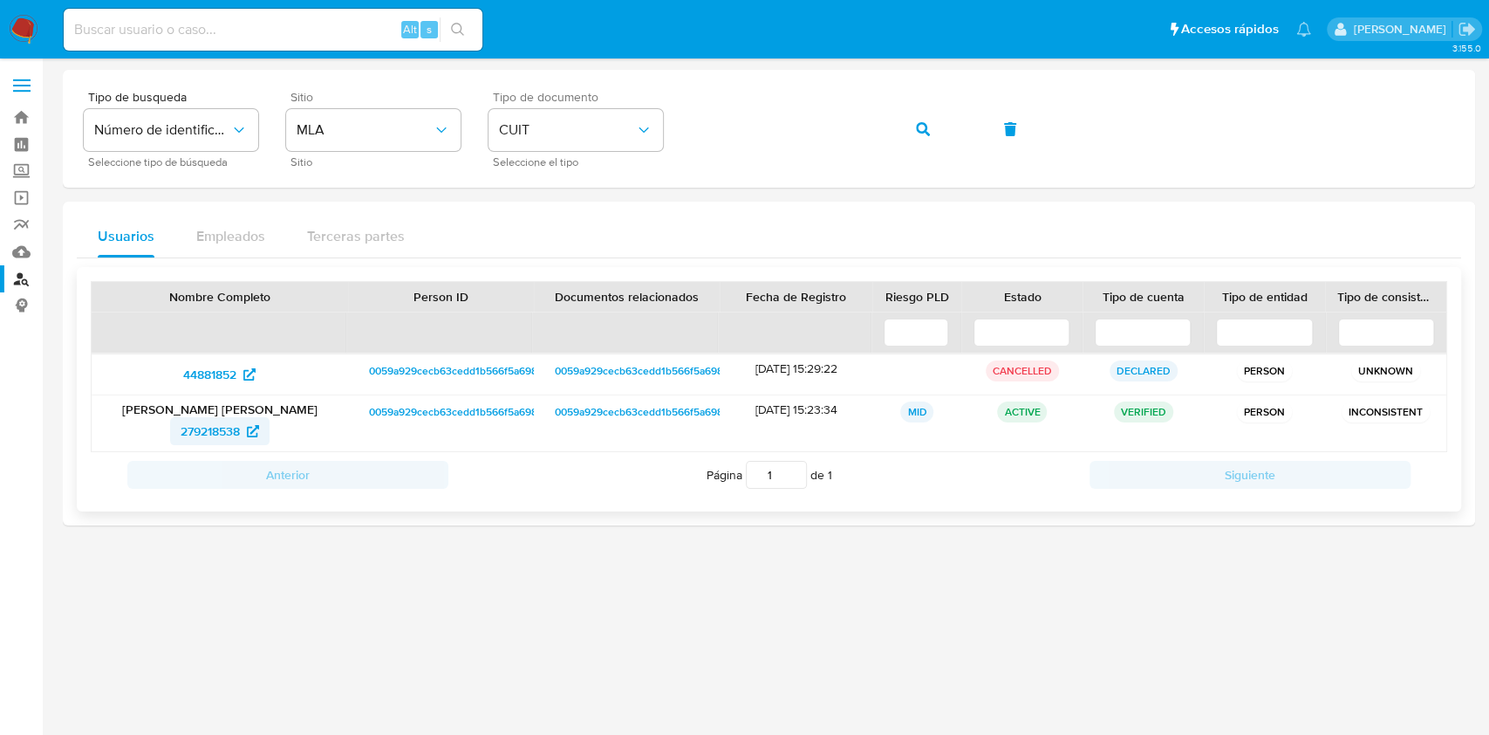
click at [232, 431] on span "279218538" at bounding box center [210, 431] width 59 height 28
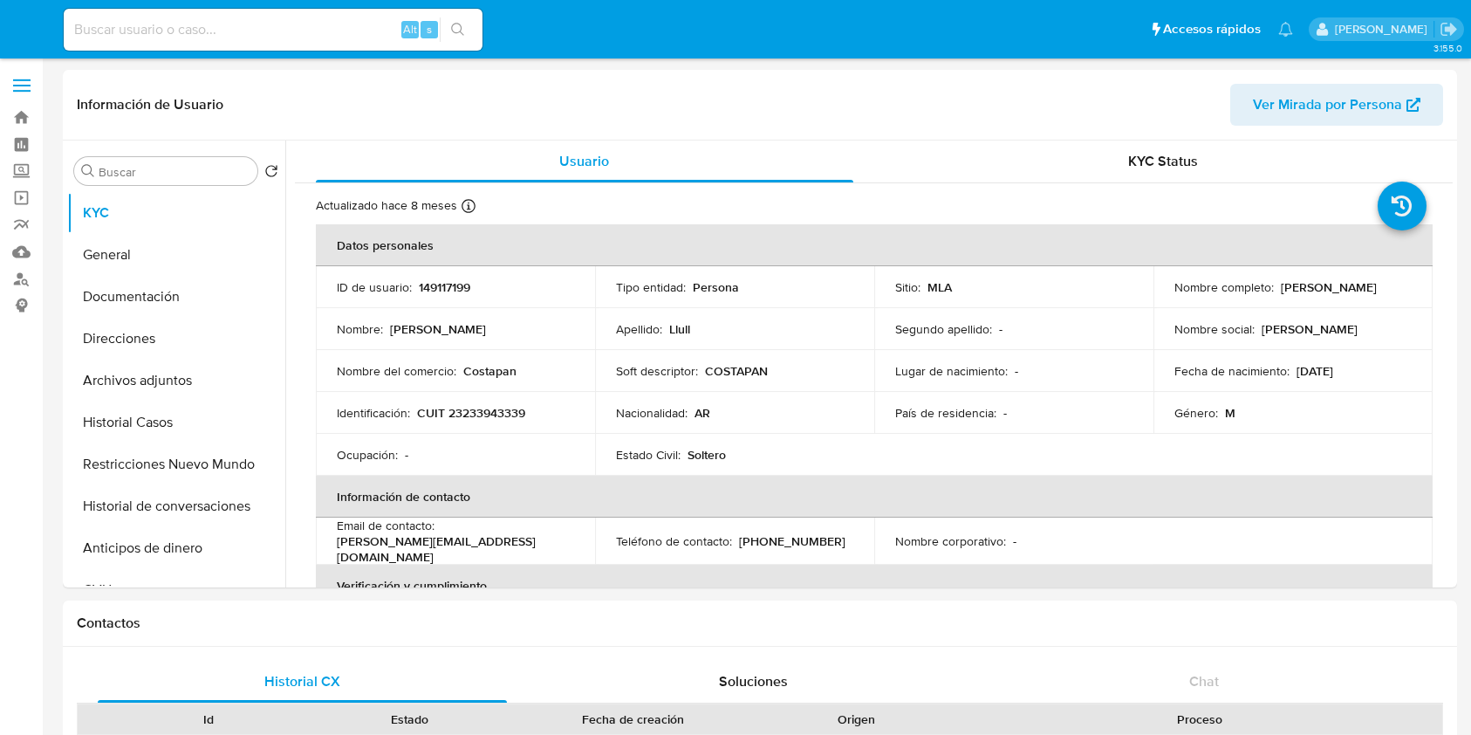
select select "10"
click at [119, 408] on button "Historial Casos" at bounding box center [169, 422] width 204 height 42
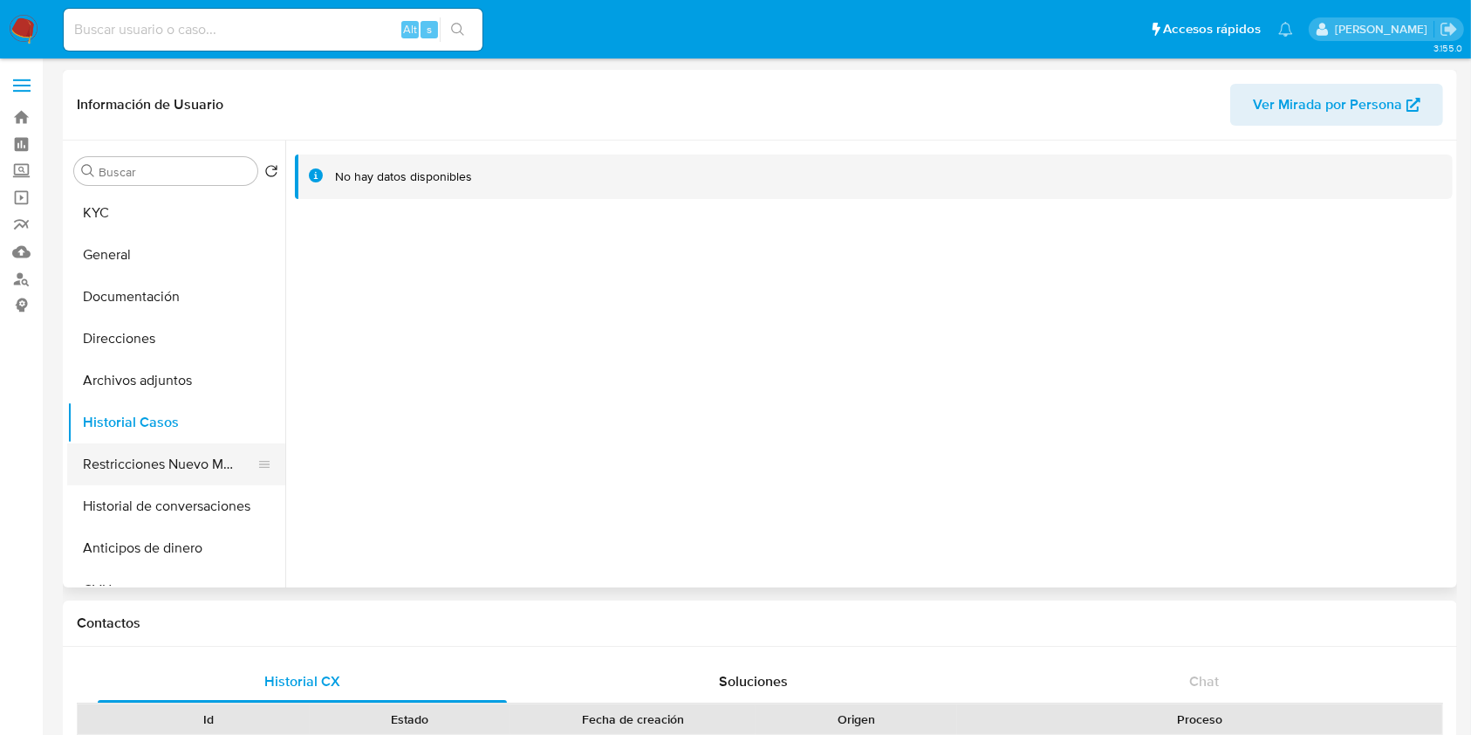
click at [150, 457] on button "Restricciones Nuevo Mundo" at bounding box center [169, 464] width 204 height 42
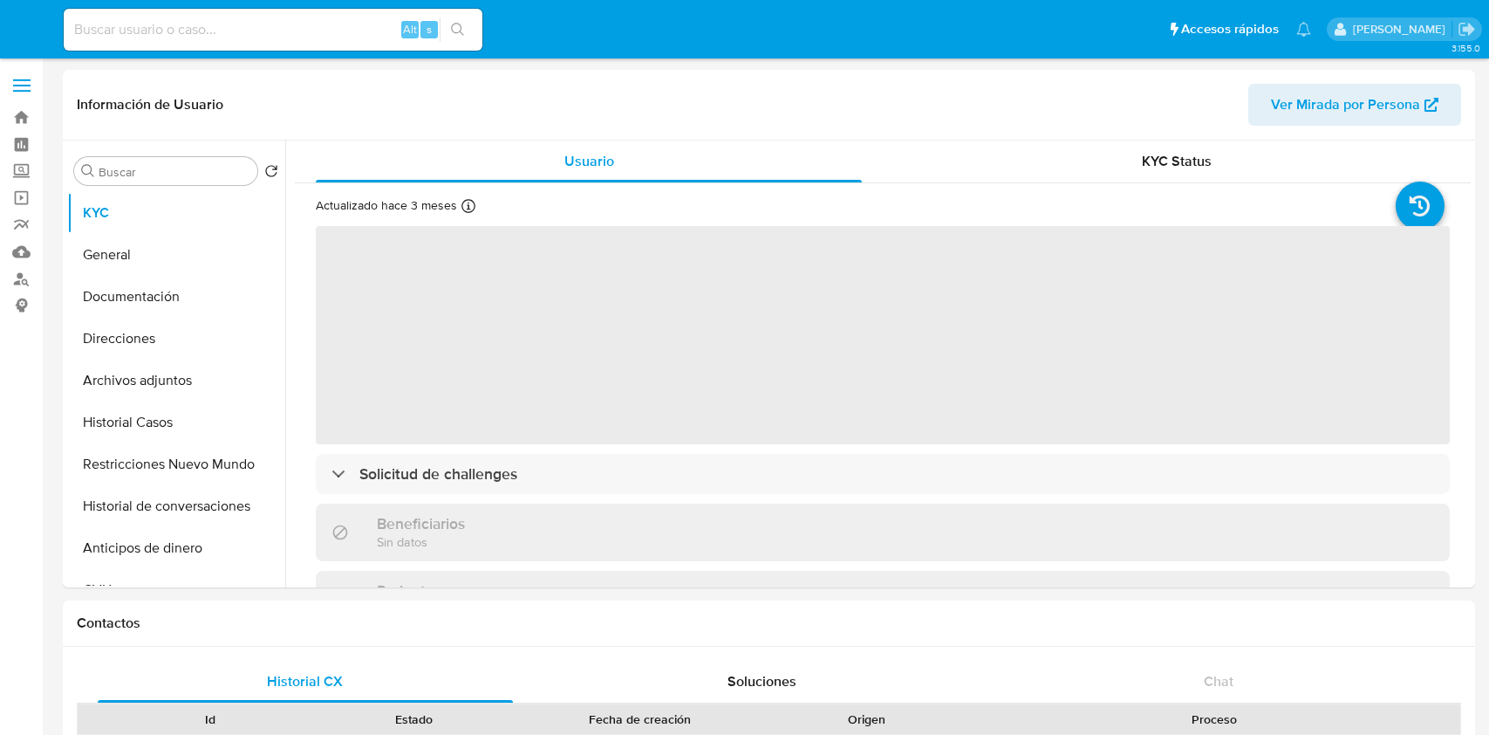
select select "10"
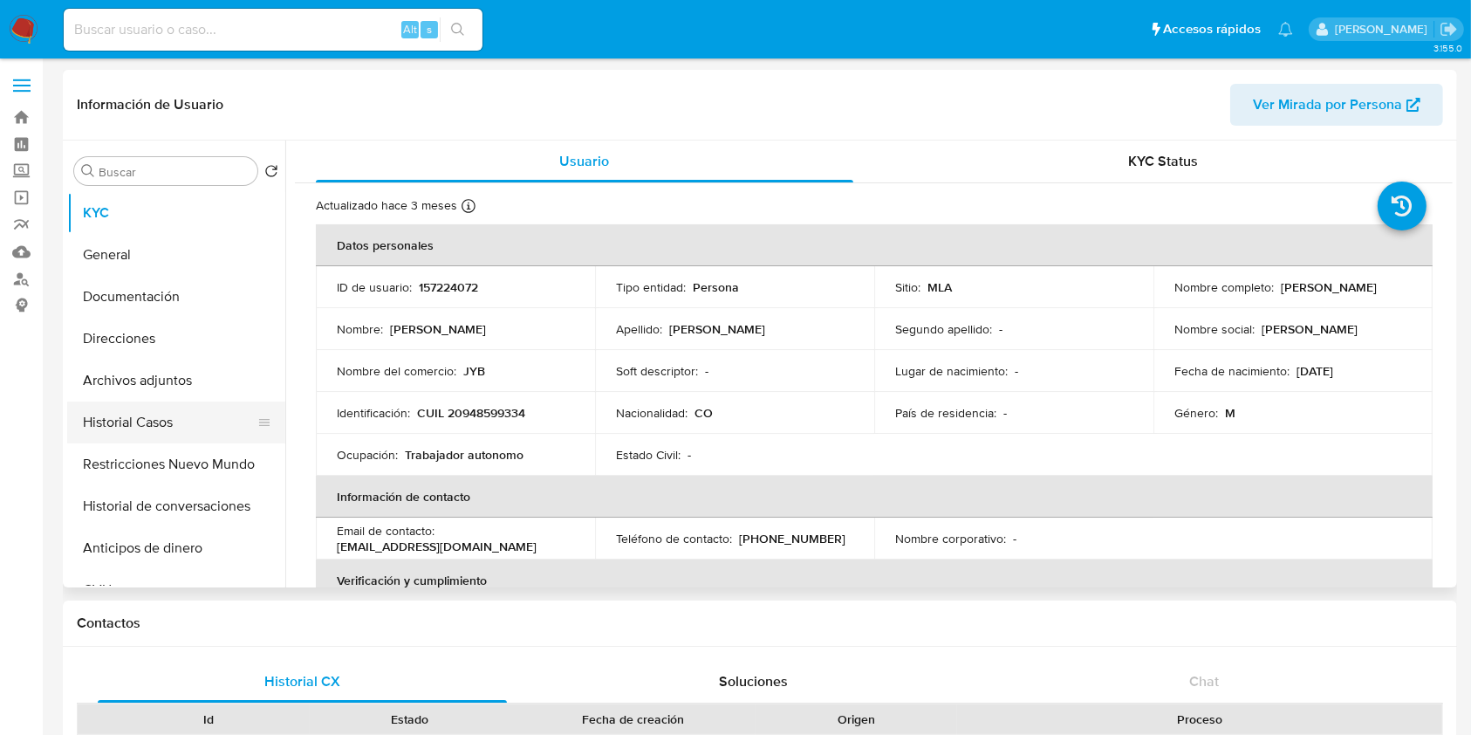
click at [146, 431] on button "Historial Casos" at bounding box center [169, 422] width 204 height 42
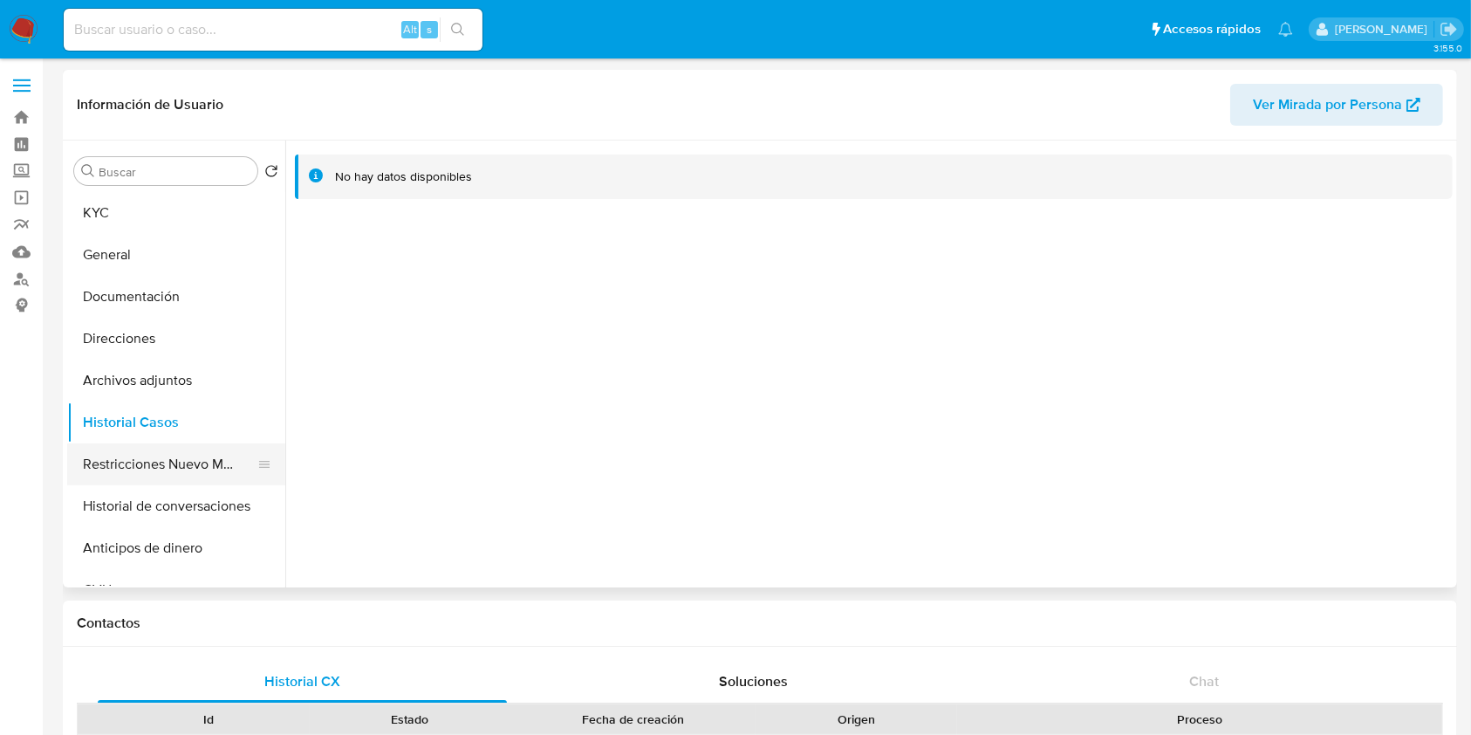
click at [128, 446] on button "Restricciones Nuevo Mundo" at bounding box center [169, 464] width 204 height 42
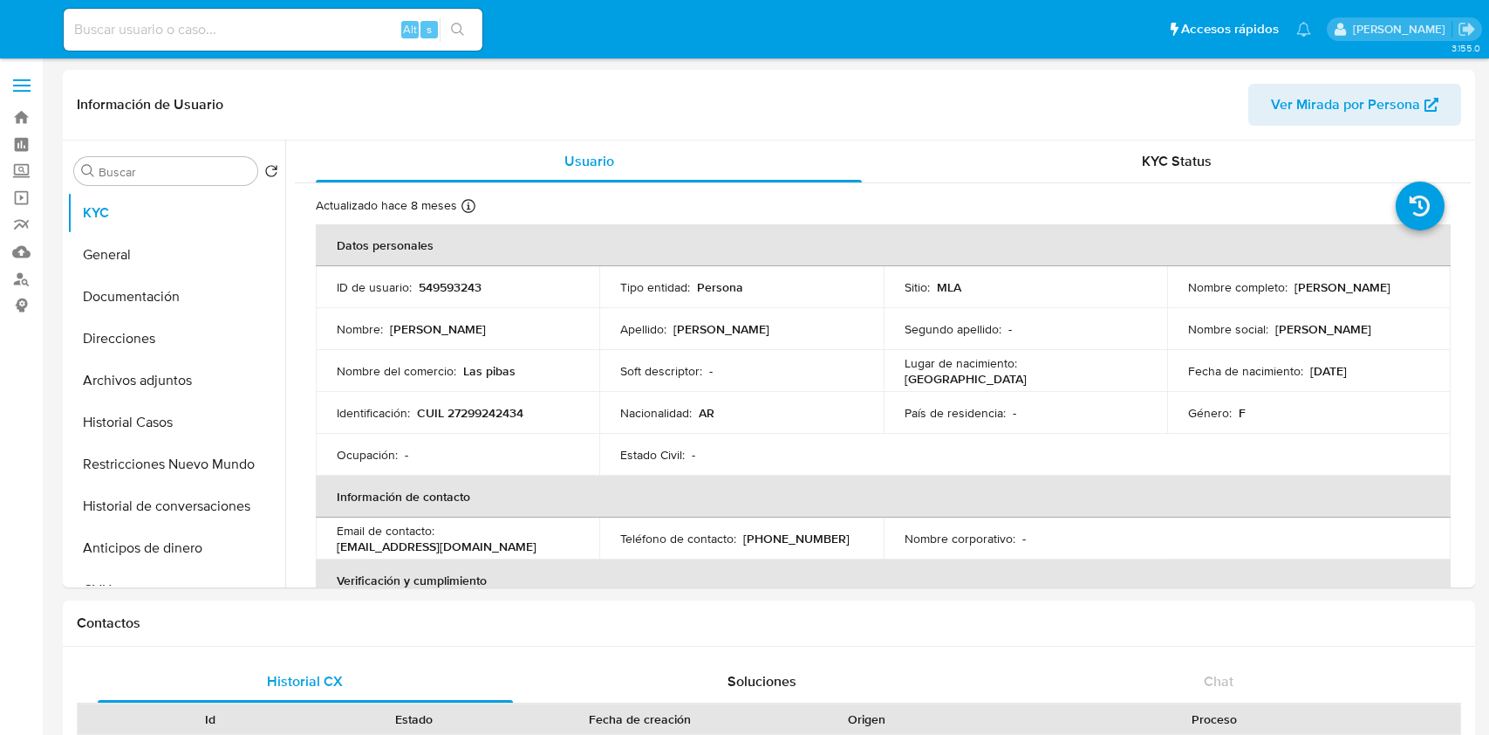
select select "10"
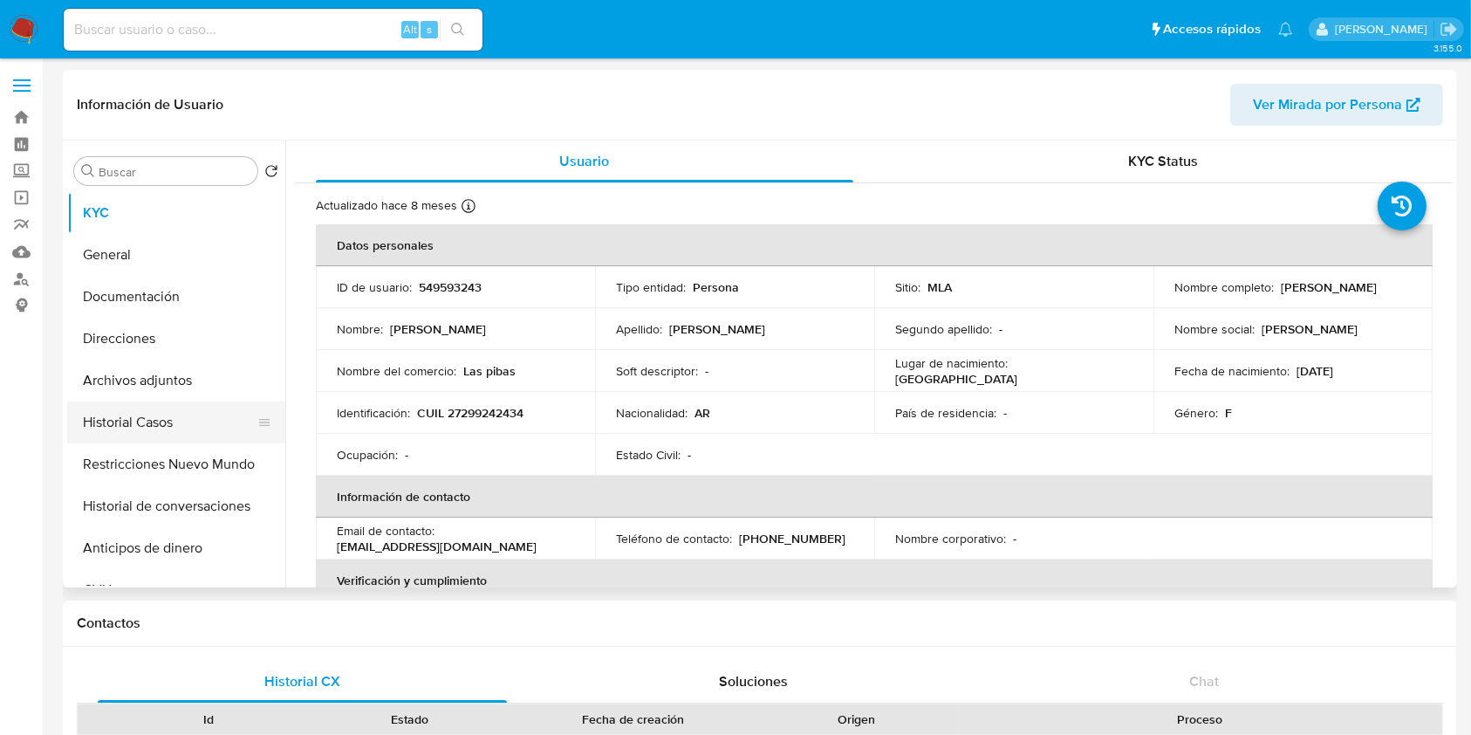
click at [144, 408] on button "Historial Casos" at bounding box center [169, 422] width 204 height 42
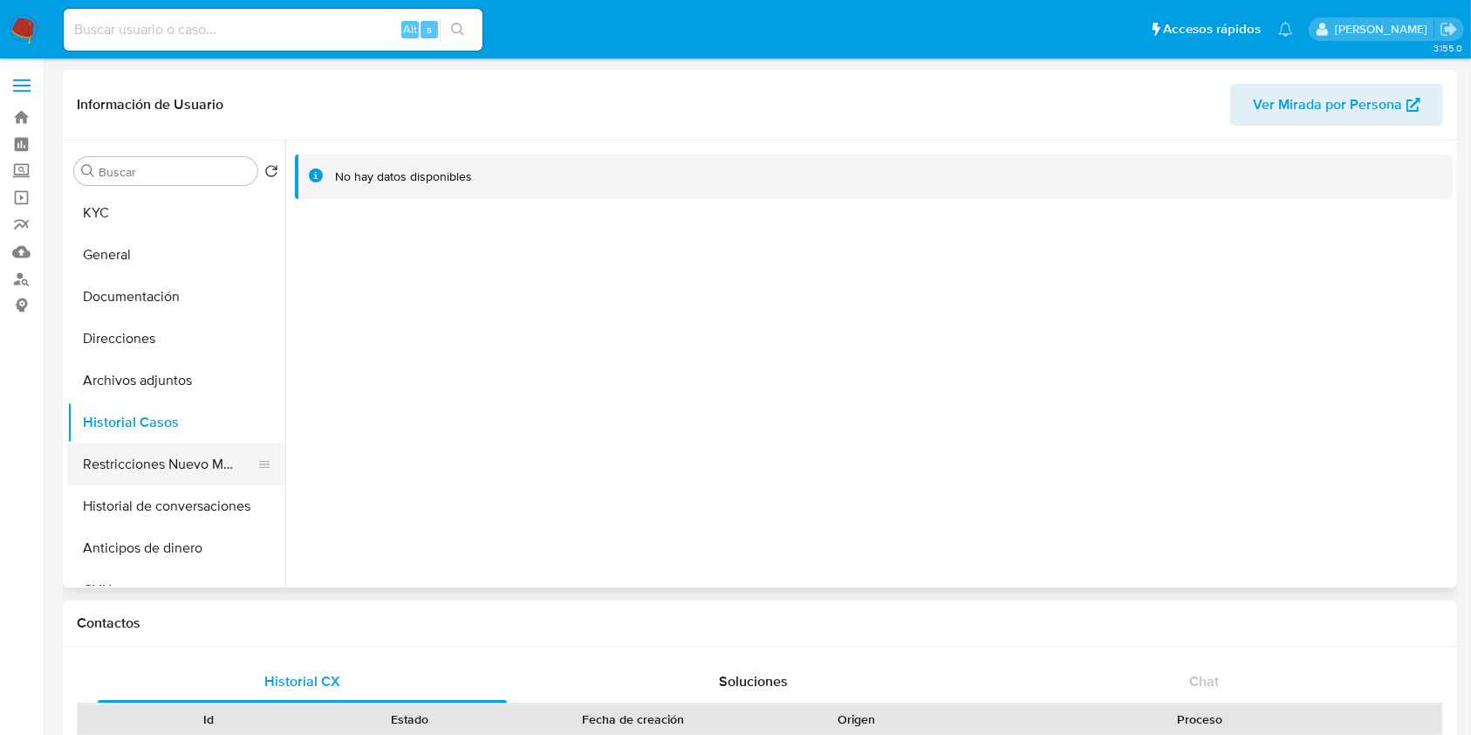
click at [124, 458] on button "Restricciones Nuevo Mundo" at bounding box center [169, 464] width 204 height 42
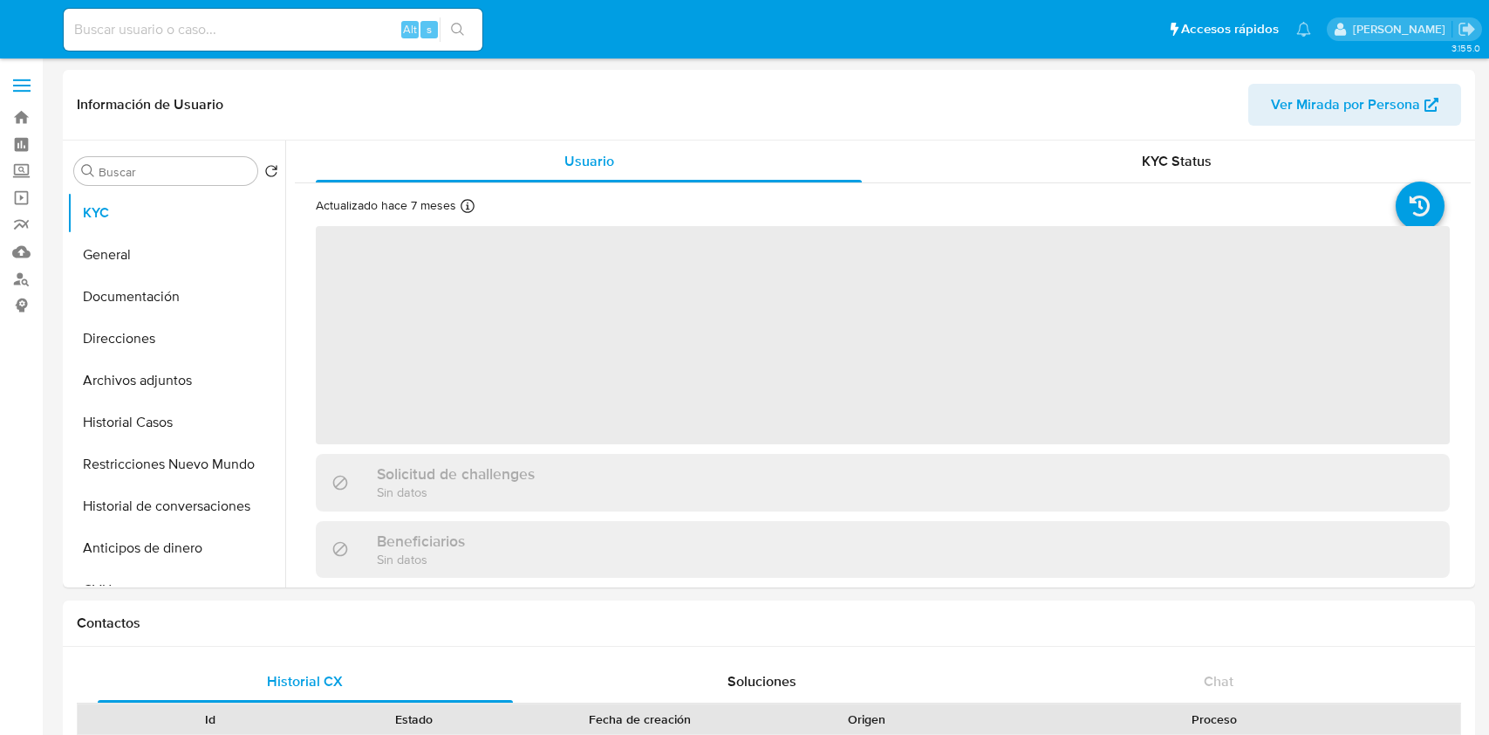
select select "10"
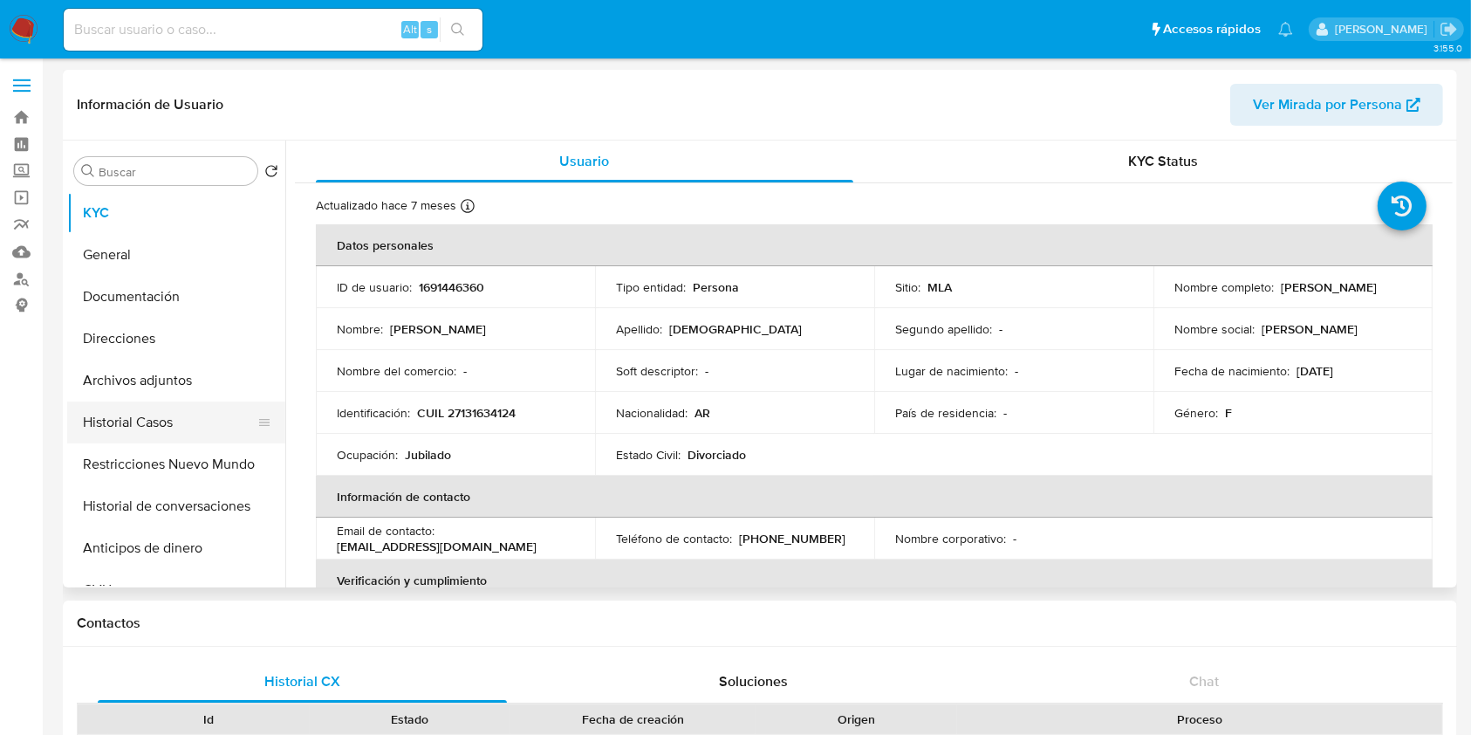
click at [162, 424] on button "Historial Casos" at bounding box center [169, 422] width 204 height 42
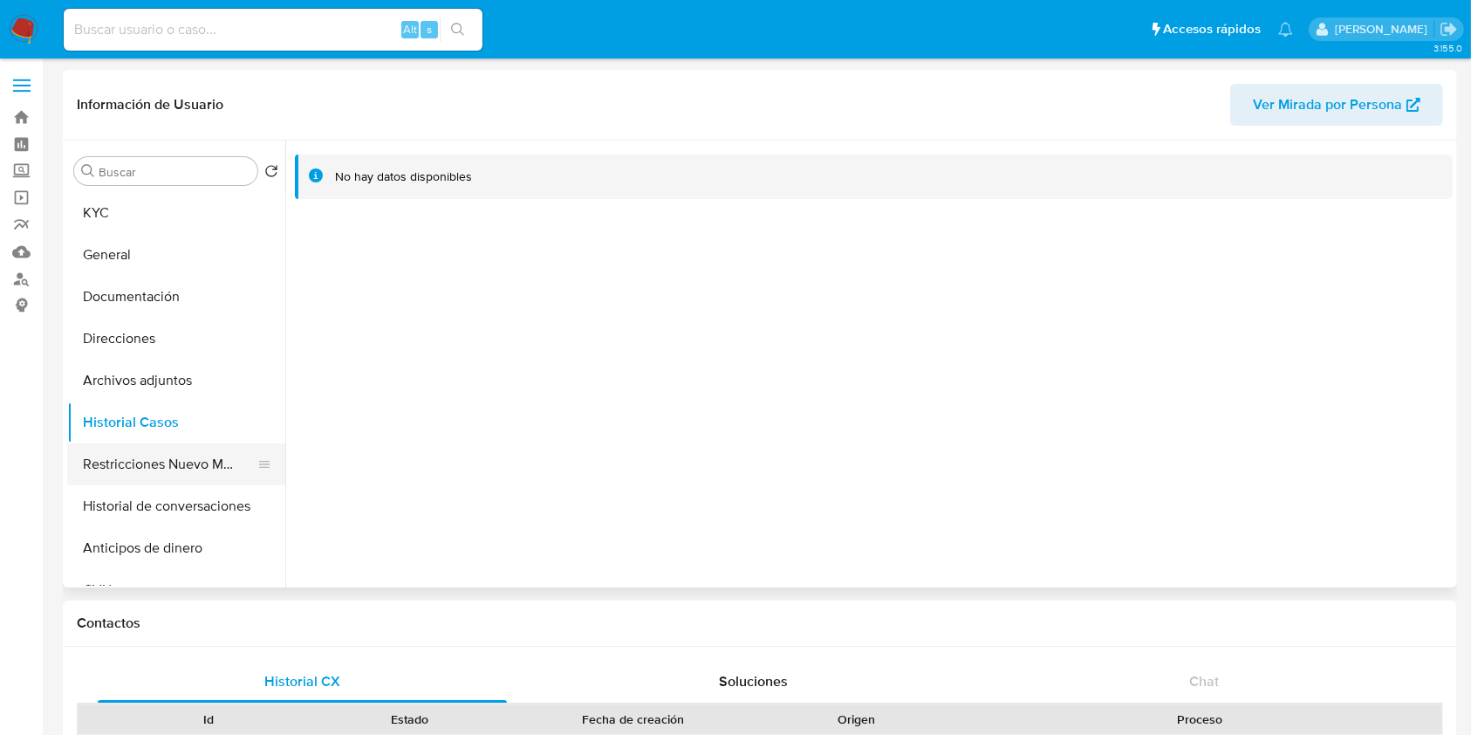
click at [123, 468] on button "Restricciones Nuevo Mundo" at bounding box center [169, 464] width 204 height 42
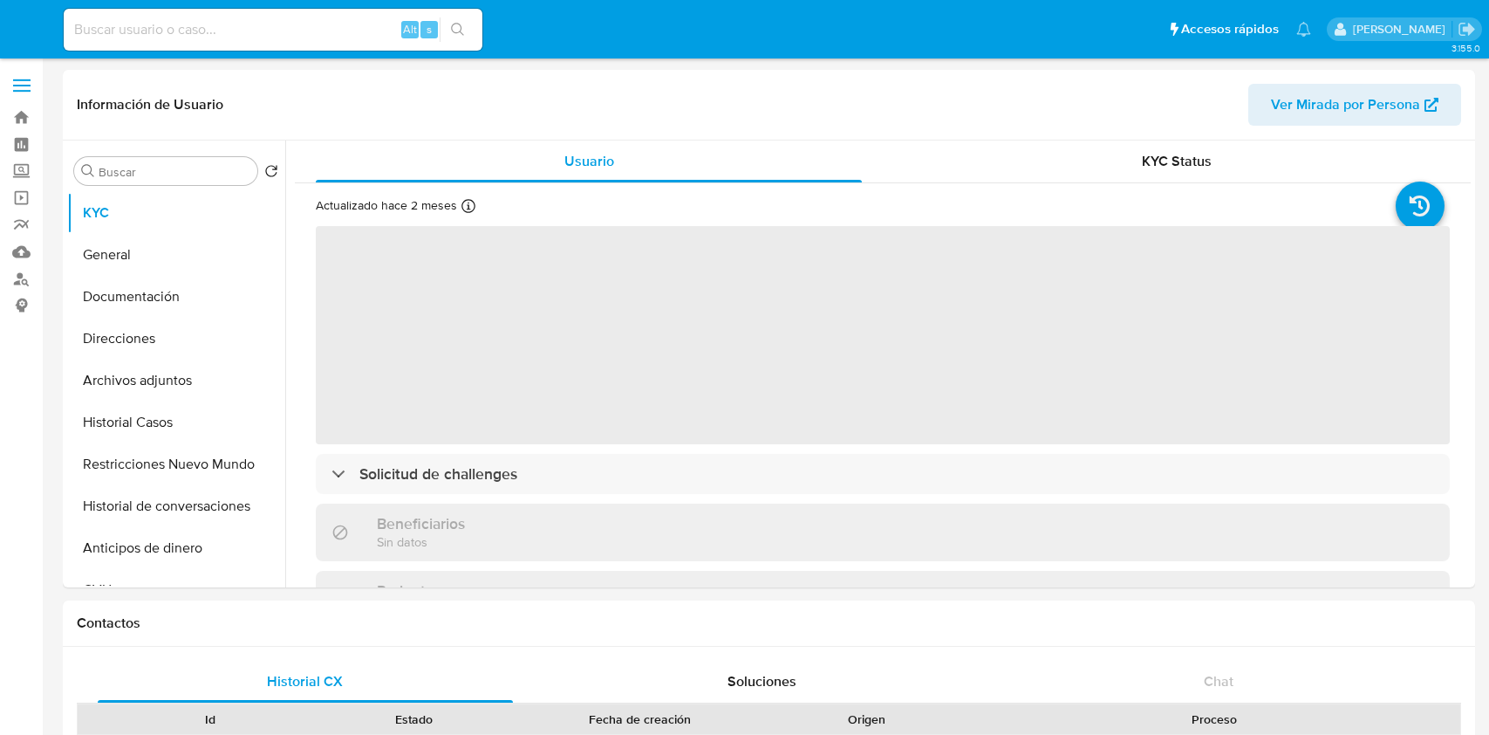
select select "10"
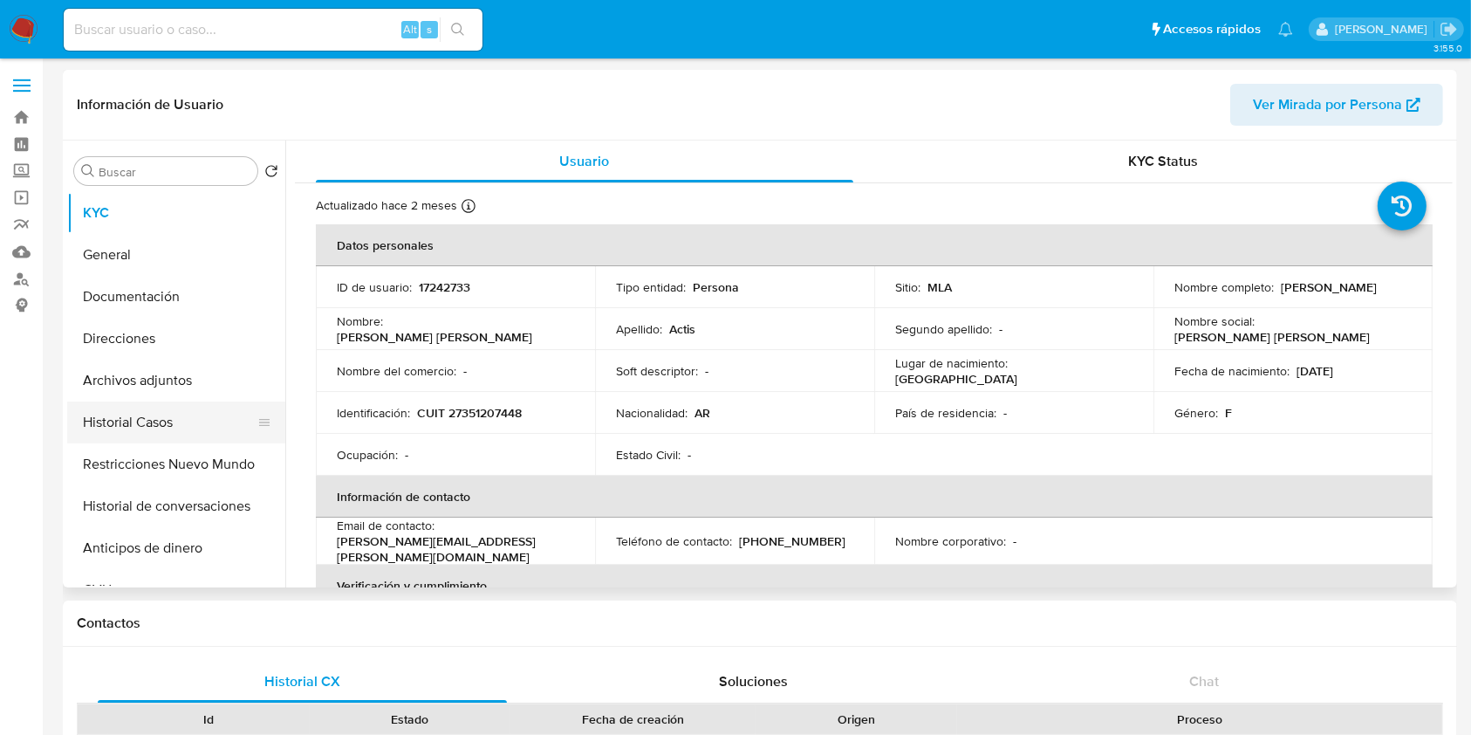
click at [119, 441] on button "Historial Casos" at bounding box center [169, 422] width 204 height 42
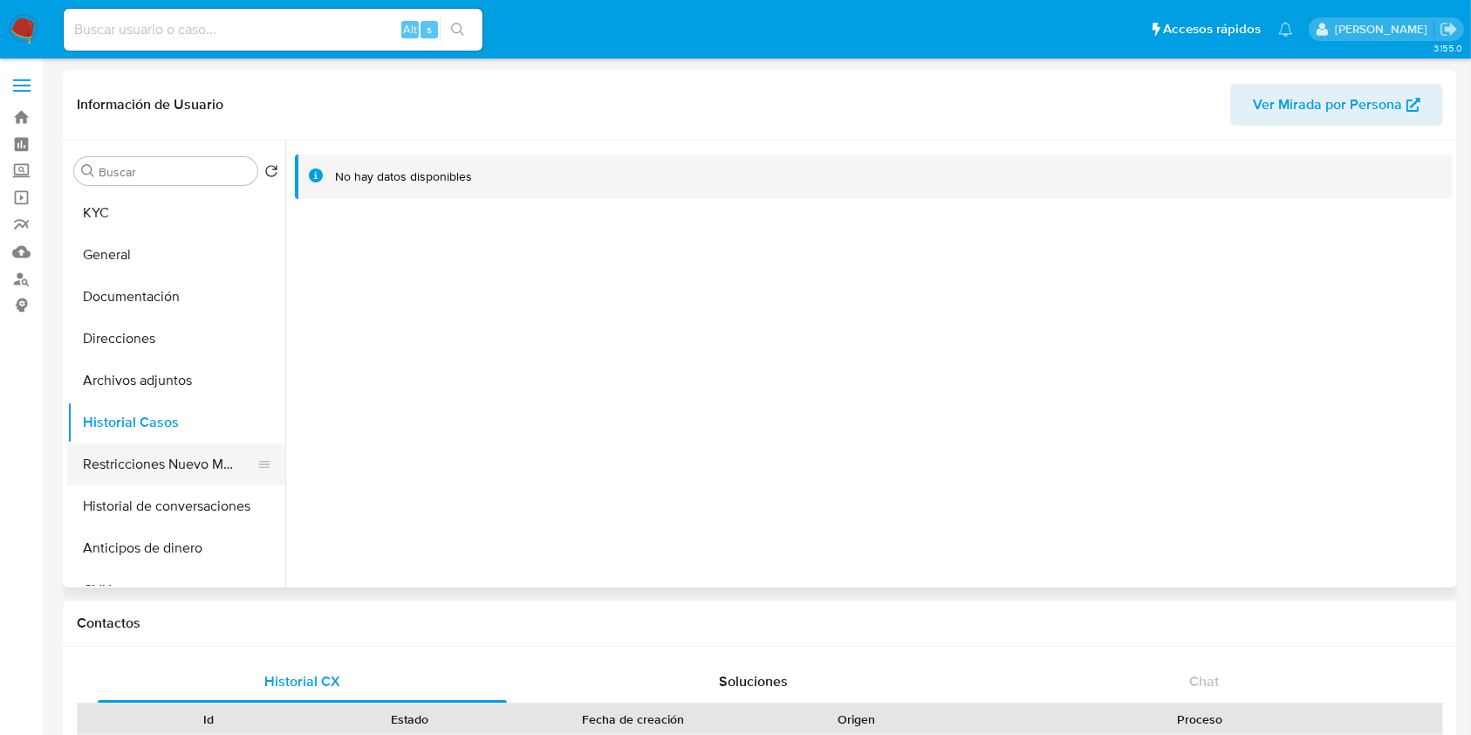
click at [154, 477] on button "Restricciones Nuevo Mundo" at bounding box center [169, 464] width 204 height 42
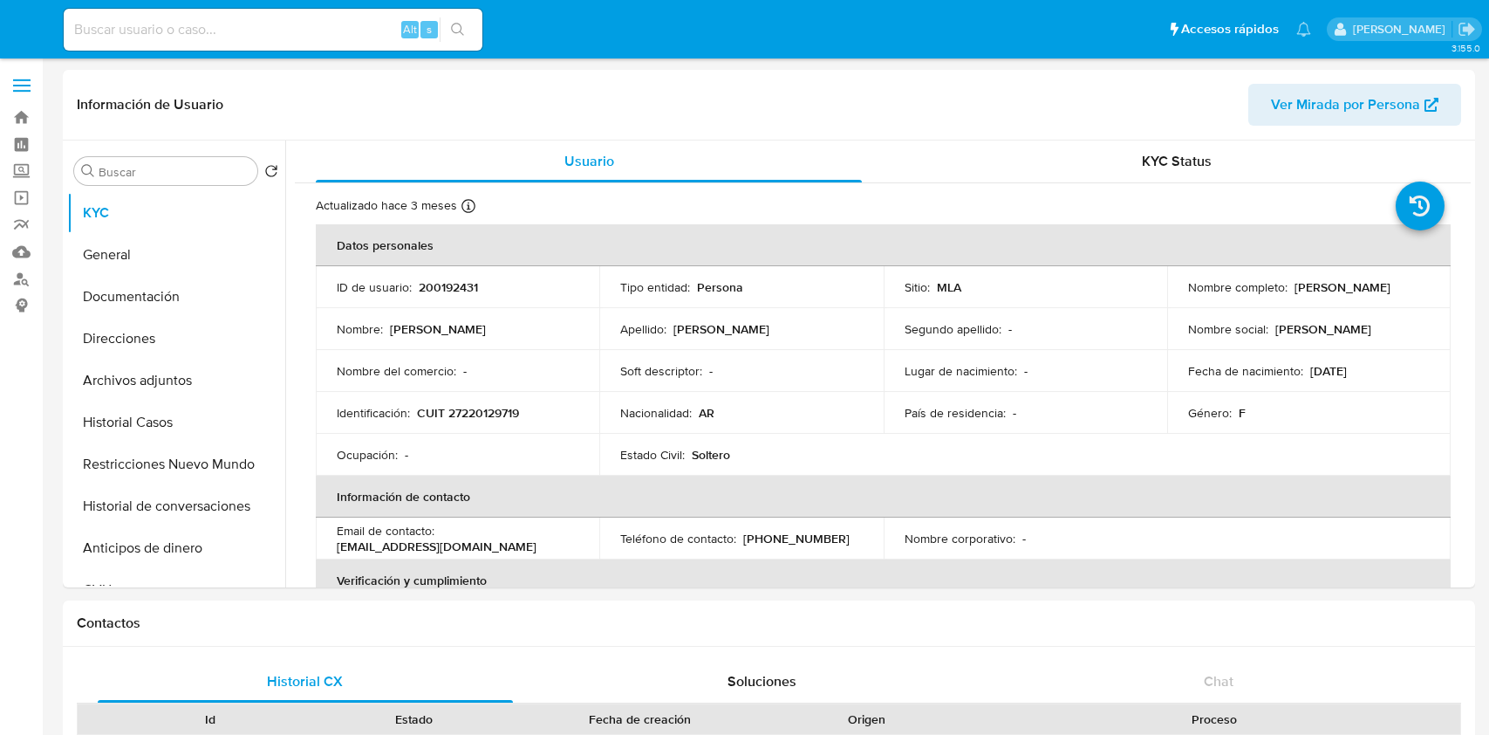
select select "10"
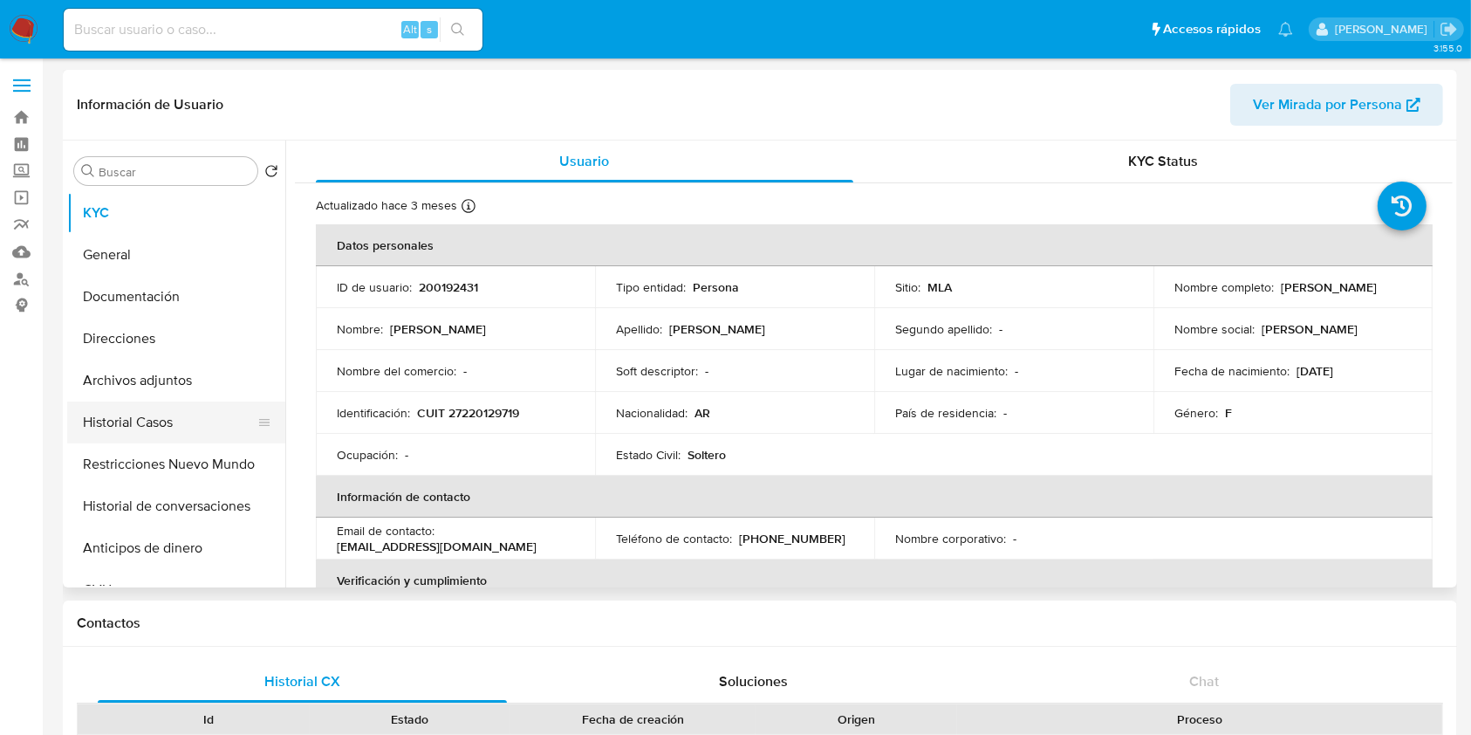
click at [127, 439] on button "Historial Casos" at bounding box center [169, 422] width 204 height 42
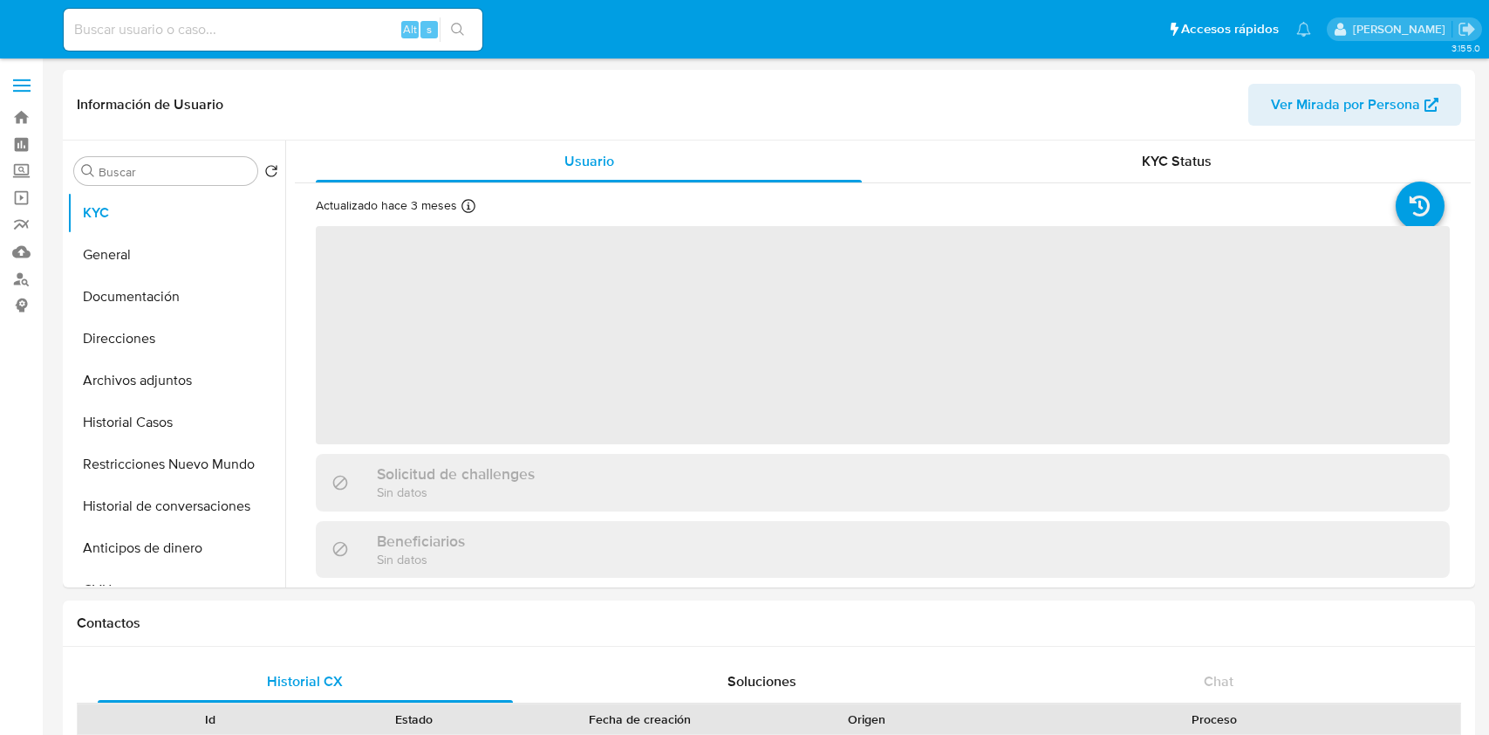
select select "10"
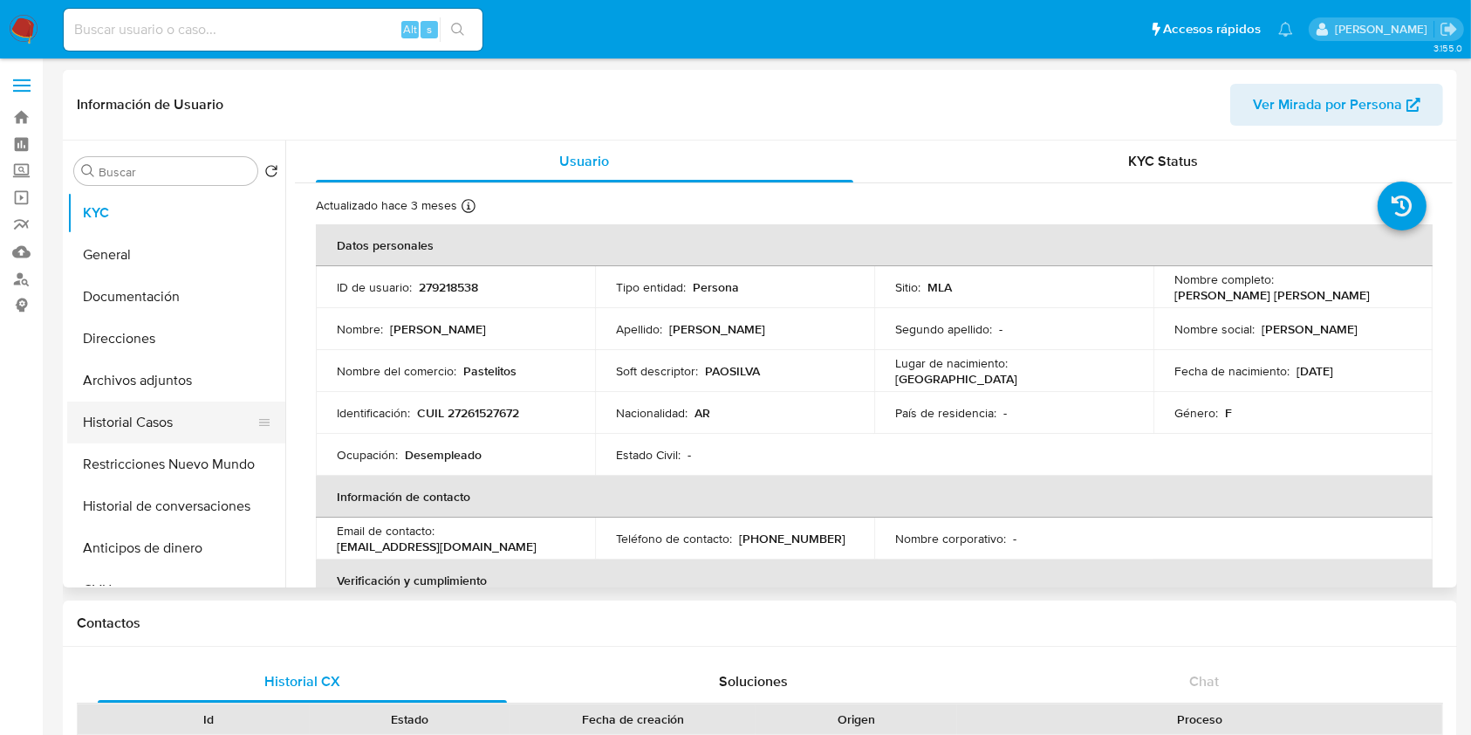
click at [139, 406] on button "Historial Casos" at bounding box center [169, 422] width 204 height 42
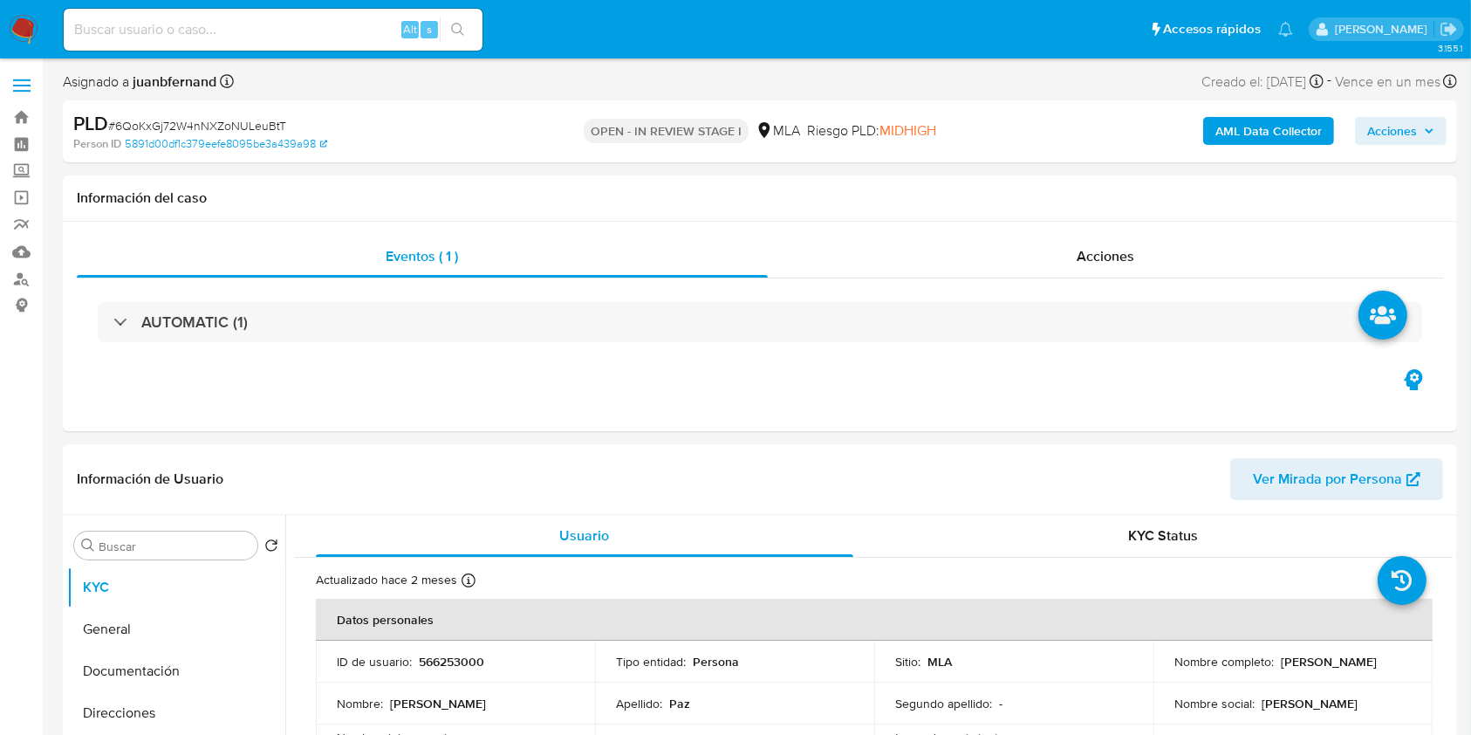
select select "10"
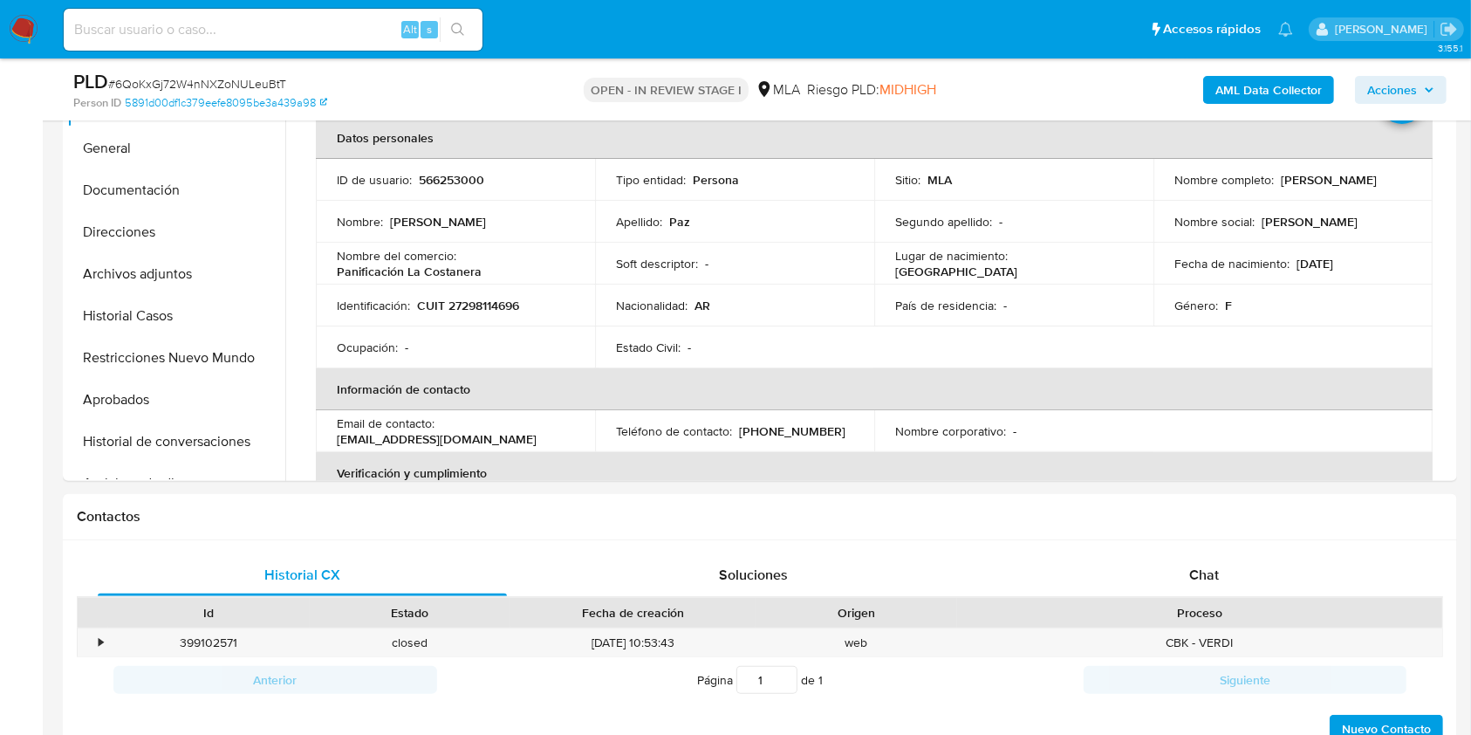
scroll to position [698, 0]
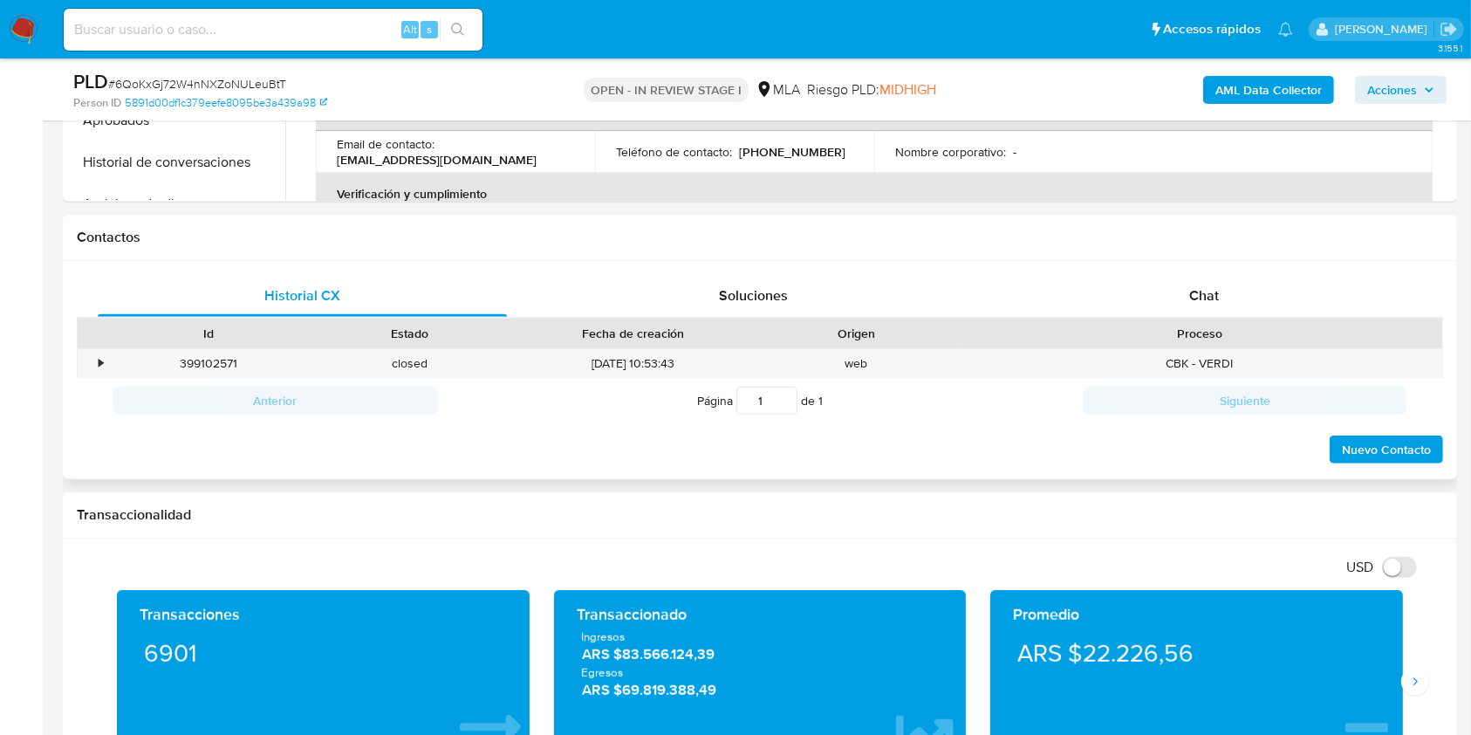
click at [1242, 318] on div "Proceso" at bounding box center [1199, 333] width 485 height 30
click at [1237, 296] on div "Chat" at bounding box center [1204, 296] width 409 height 42
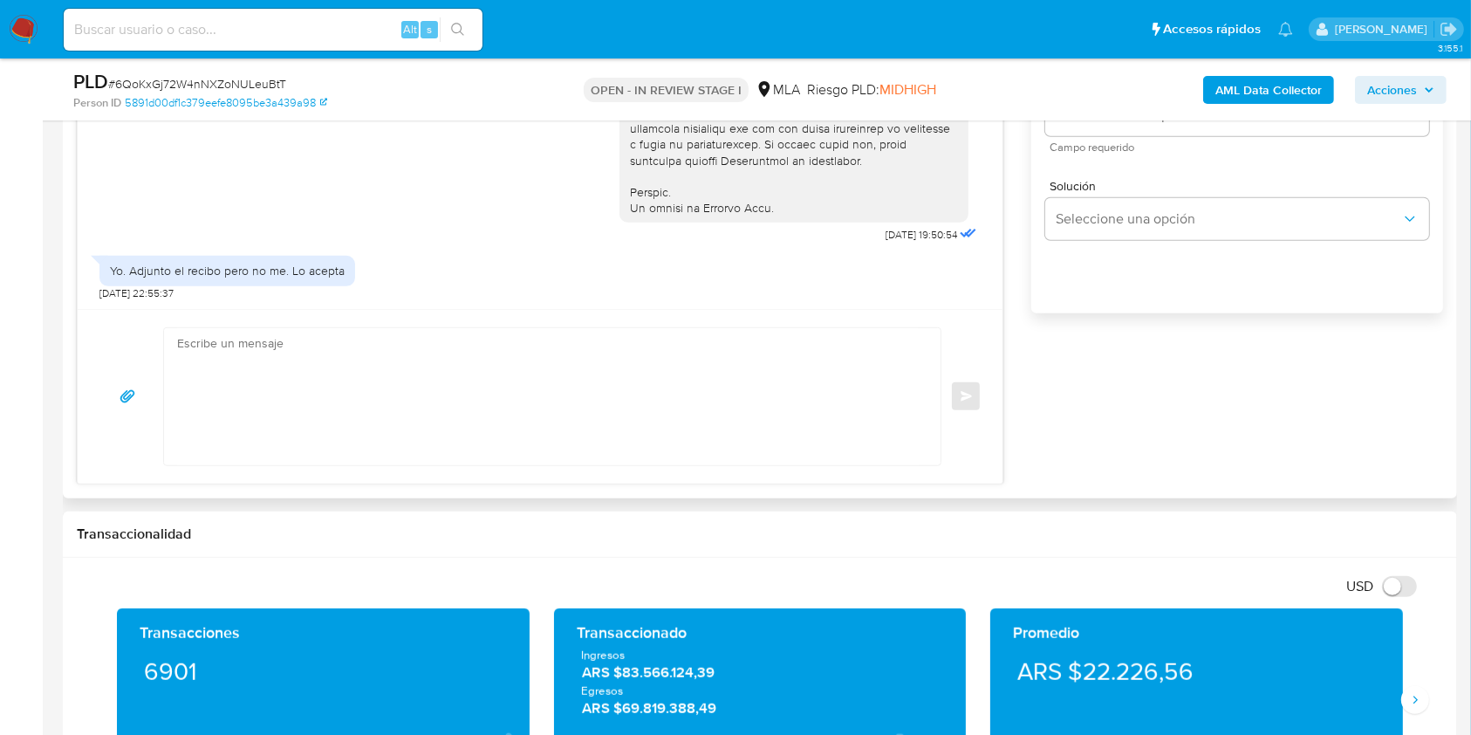
scroll to position [1163, 0]
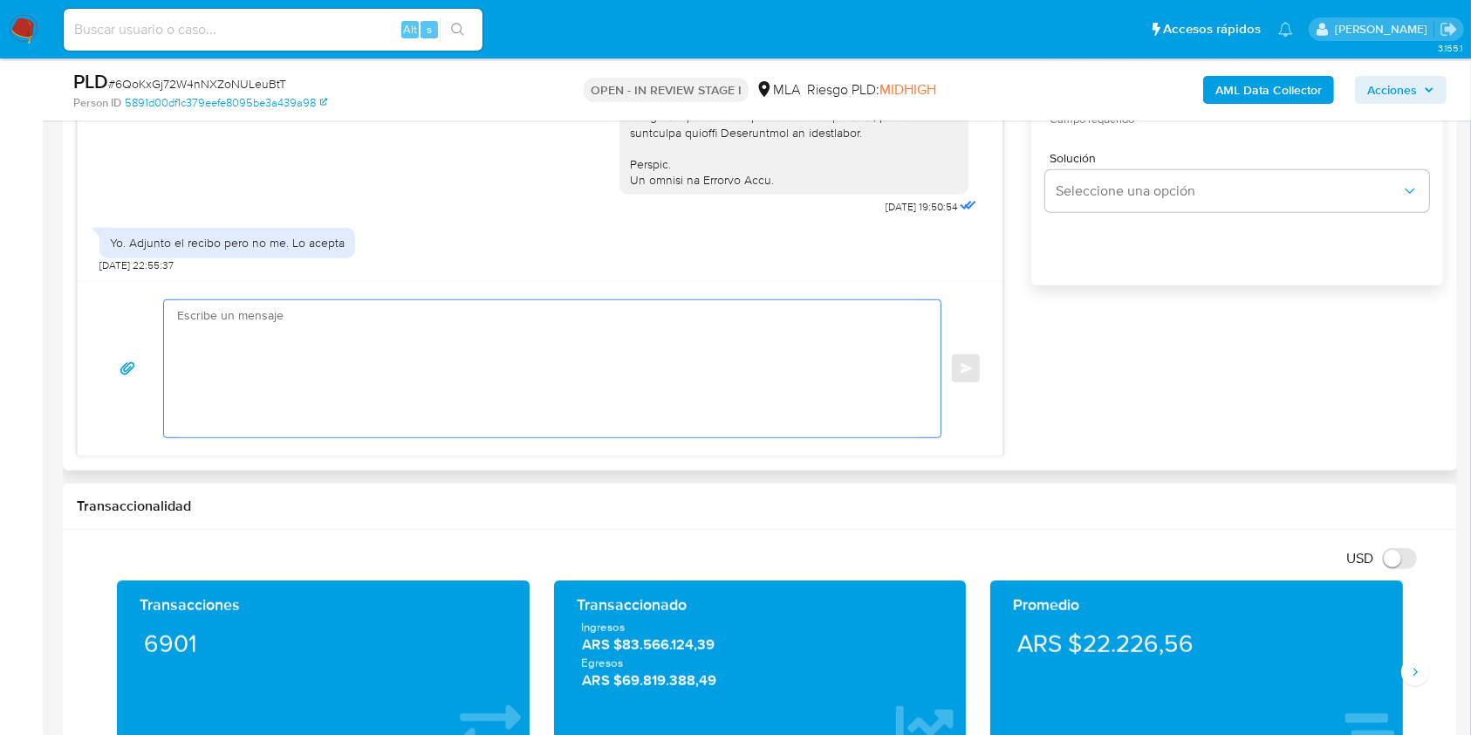
drag, startPoint x: 520, startPoint y: 368, endPoint x: 261, endPoint y: 419, distance: 264.0
click at [517, 367] on textarea at bounding box center [548, 368] width 742 height 137
paste textarea "Hola XXX, Muchas gracias por tu respuesta. Analizamos tu caso y verificamos que…"
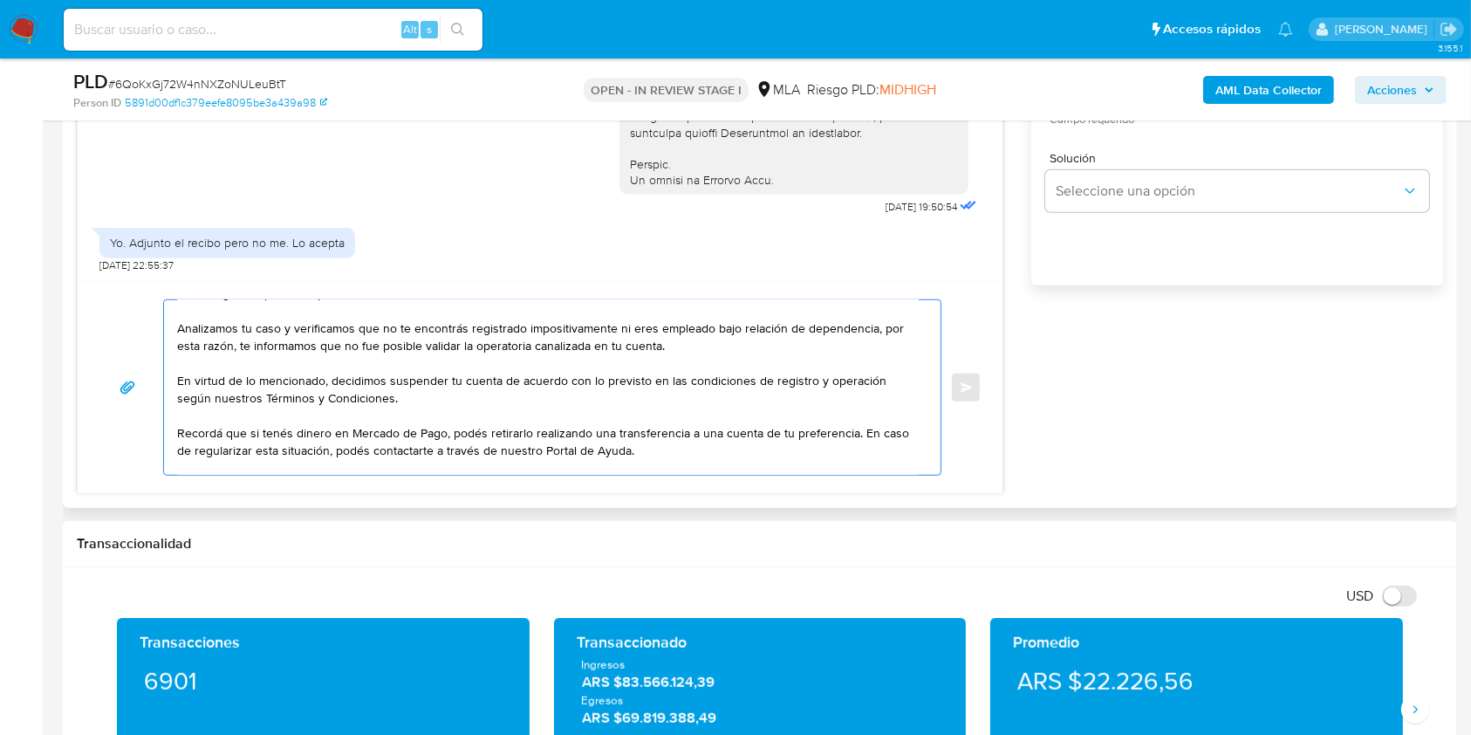
scroll to position [0, 0]
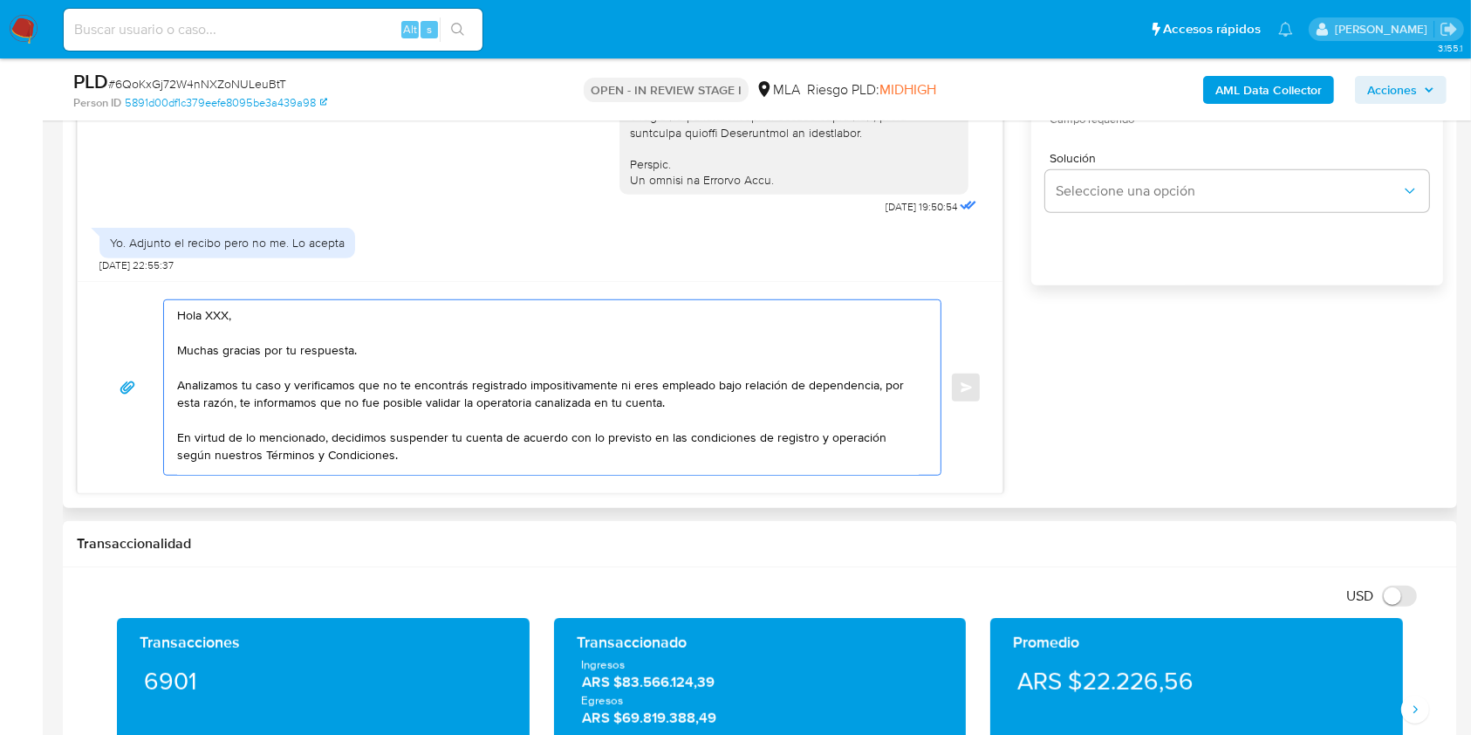
click at [215, 316] on textarea "Hola XXX, Muchas gracias por tu respuesta. Analizamos tu caso y verificamos que…" at bounding box center [548, 387] width 742 height 174
drag, startPoint x: 378, startPoint y: 346, endPoint x: 117, endPoint y: 348, distance: 260.8
click at [117, 348] on div "Hola. Muchas gracias por tu respuesta. Analizamos tu caso y verificamos que no …" at bounding box center [540, 387] width 883 height 176
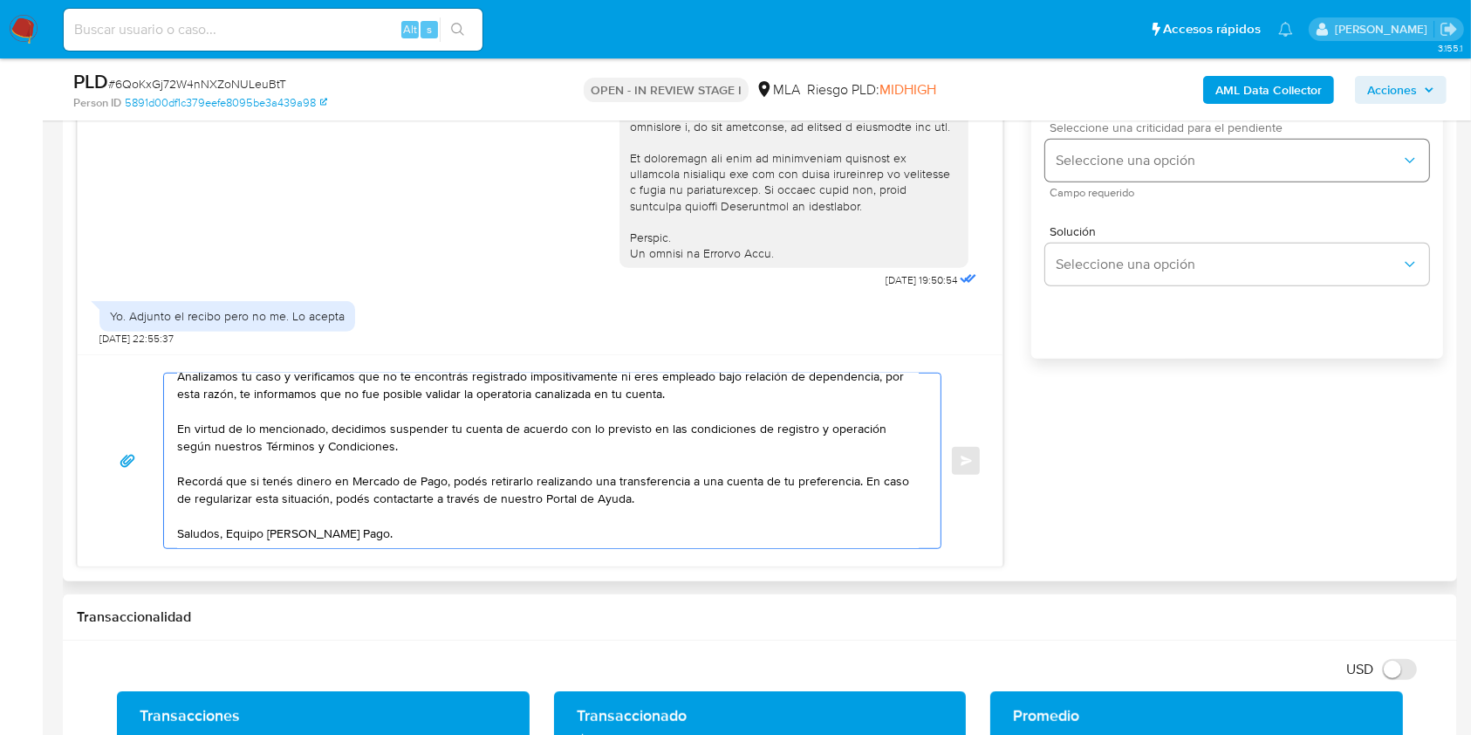
scroll to position [930, 0]
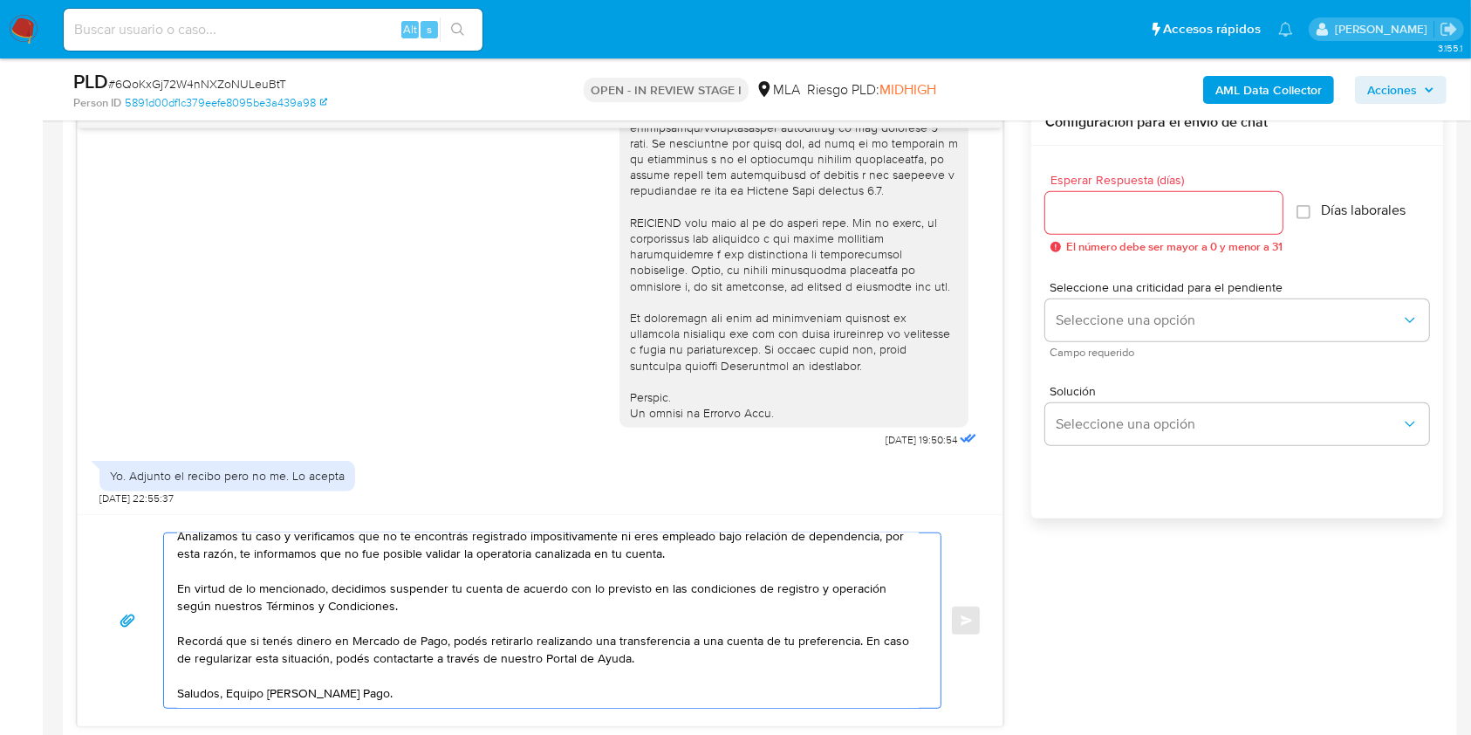
type textarea "Hola. Analizamos tu caso y verificamos que no te encontrás registrado impositiv…"
click at [1127, 207] on input "Esperar Respuesta (días)" at bounding box center [1163, 213] width 237 height 23
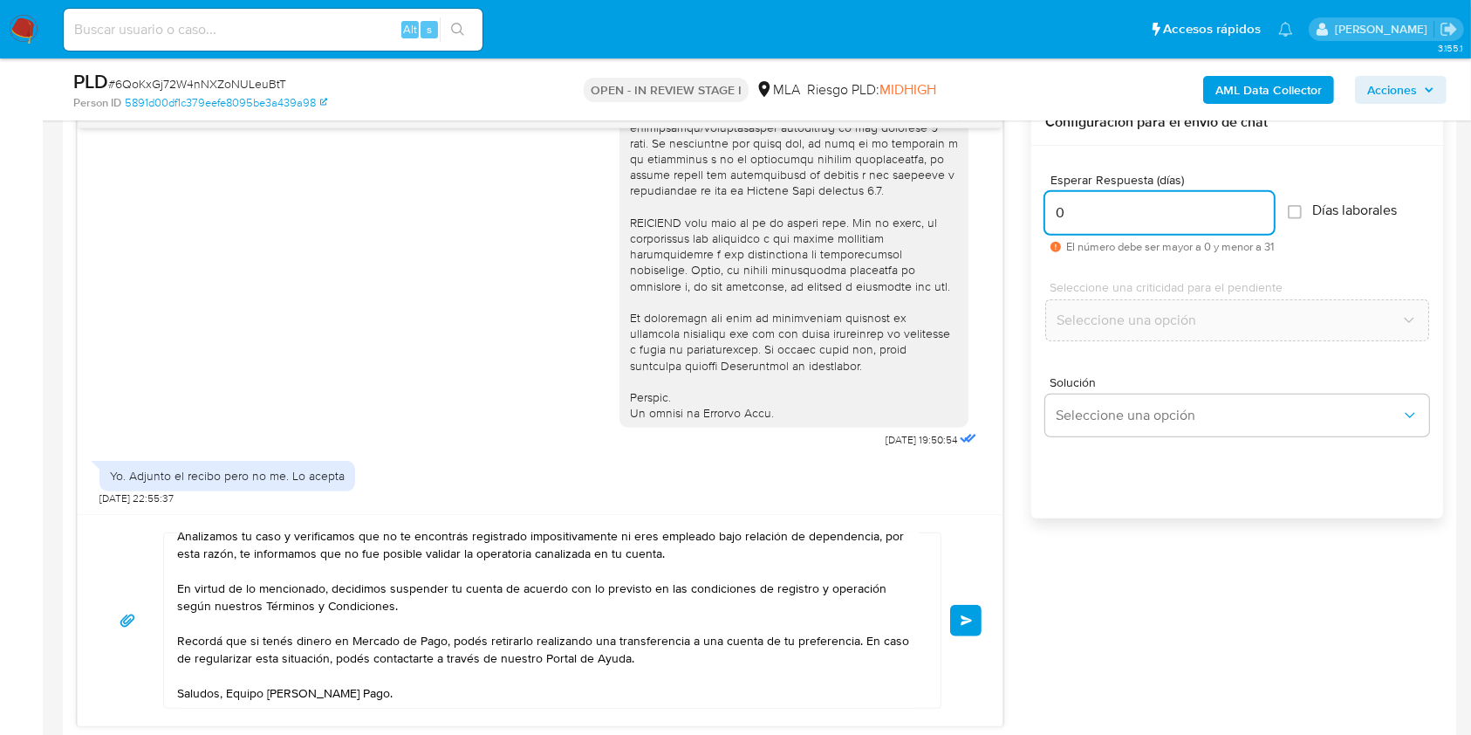
type input "0"
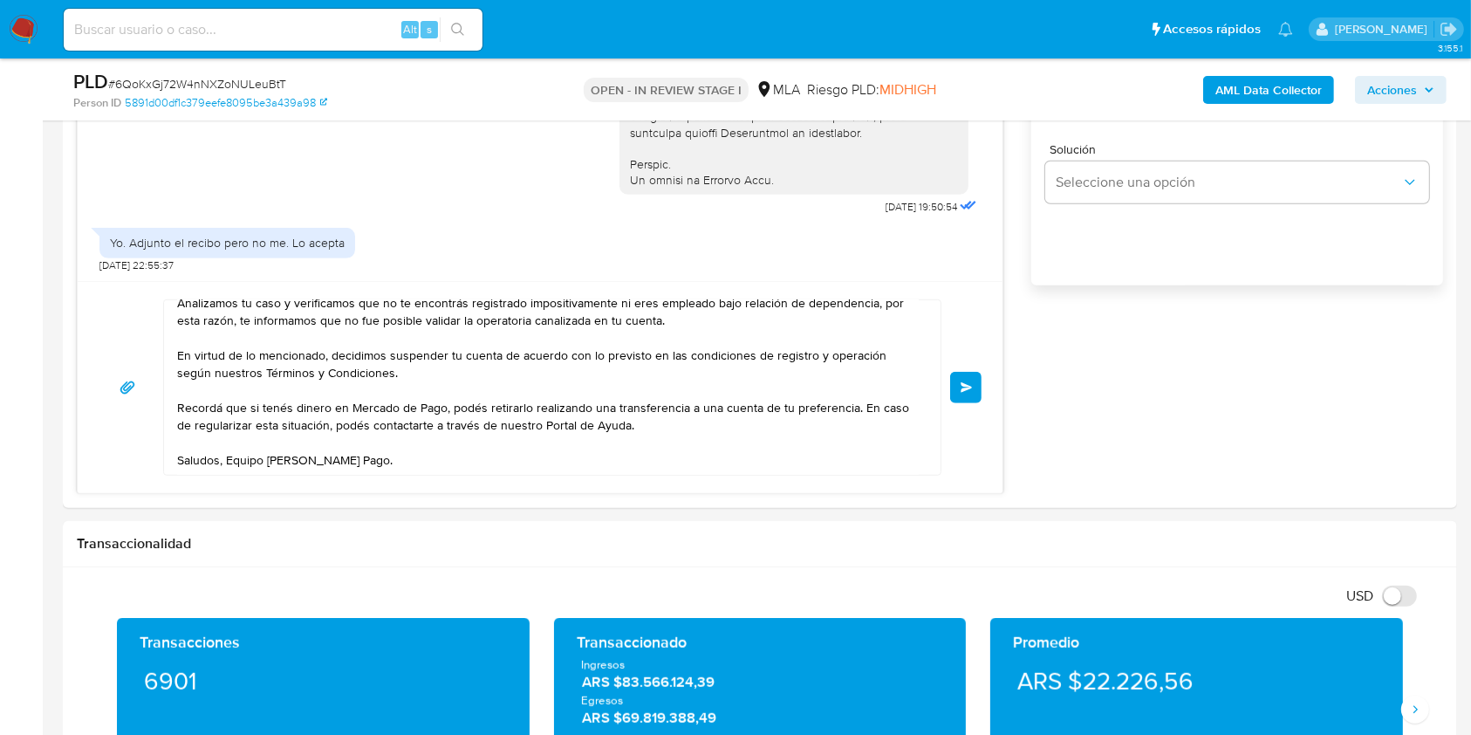
scroll to position [1279, 0]
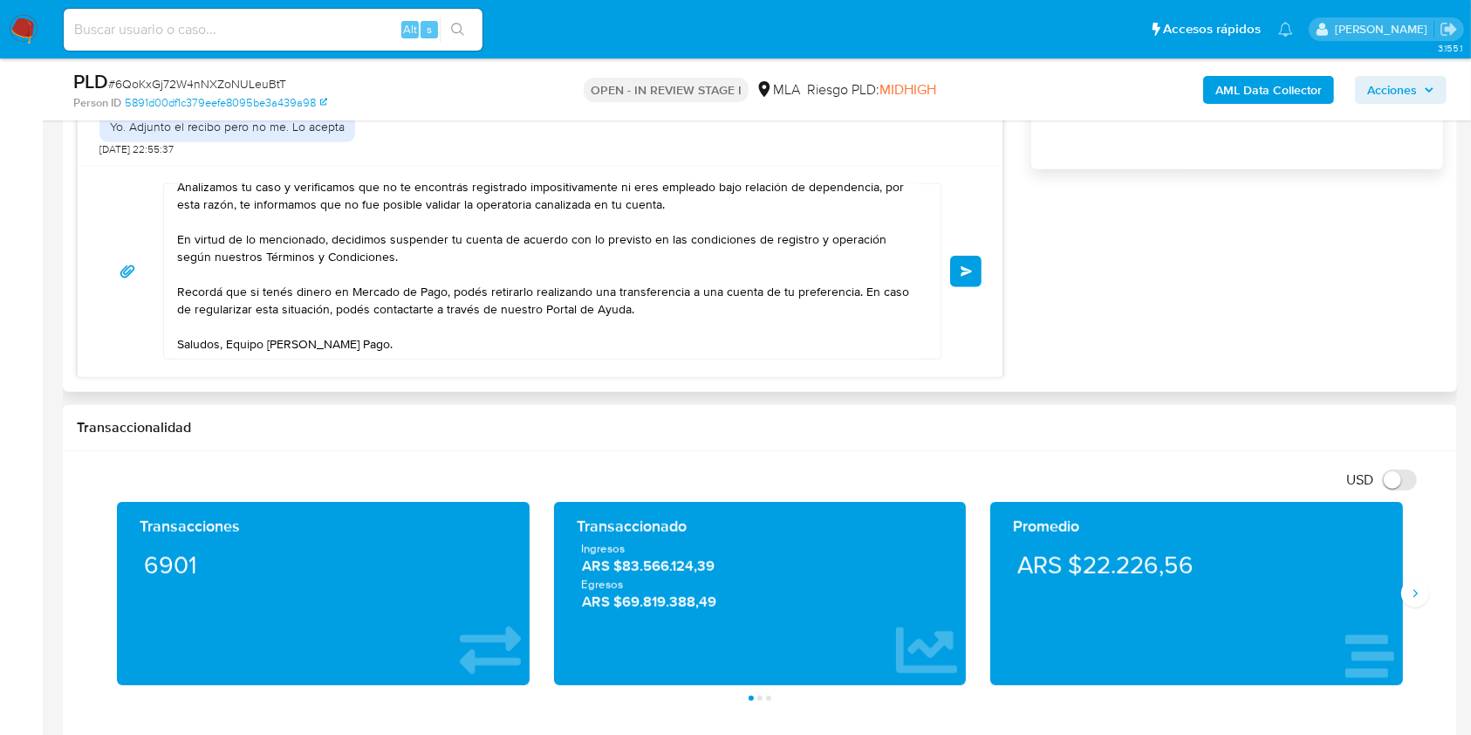
click at [970, 269] on span "Enviar" at bounding box center [966, 271] width 12 height 10
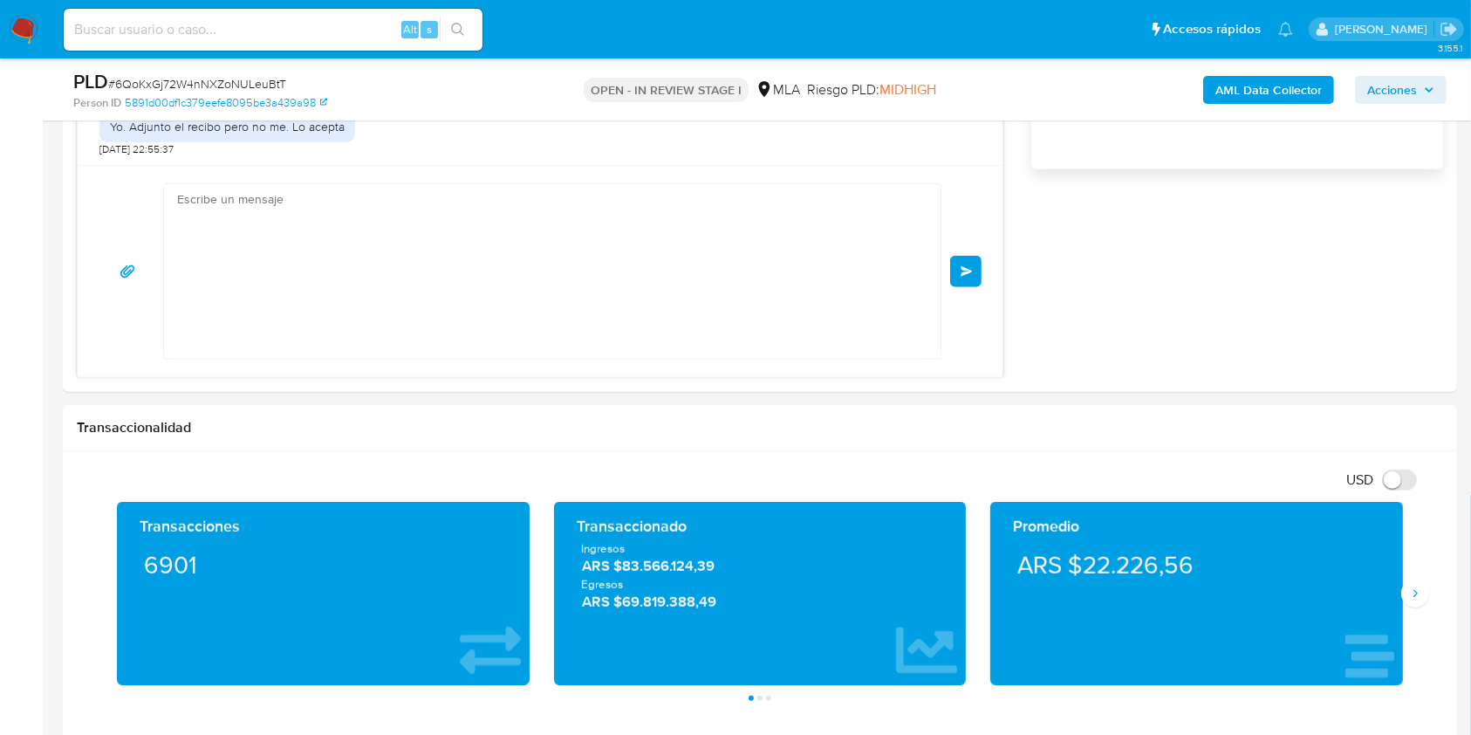
scroll to position [991, 0]
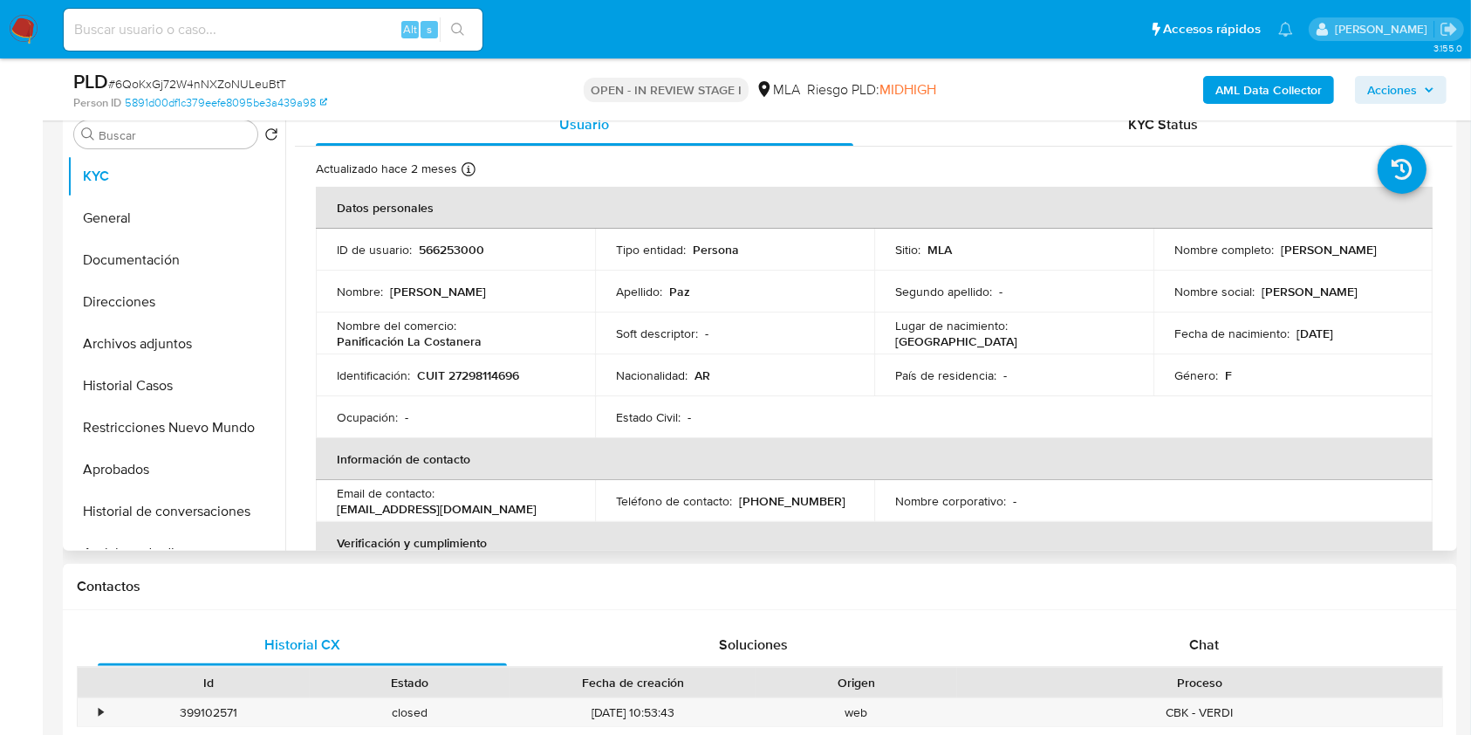
scroll to position [581, 0]
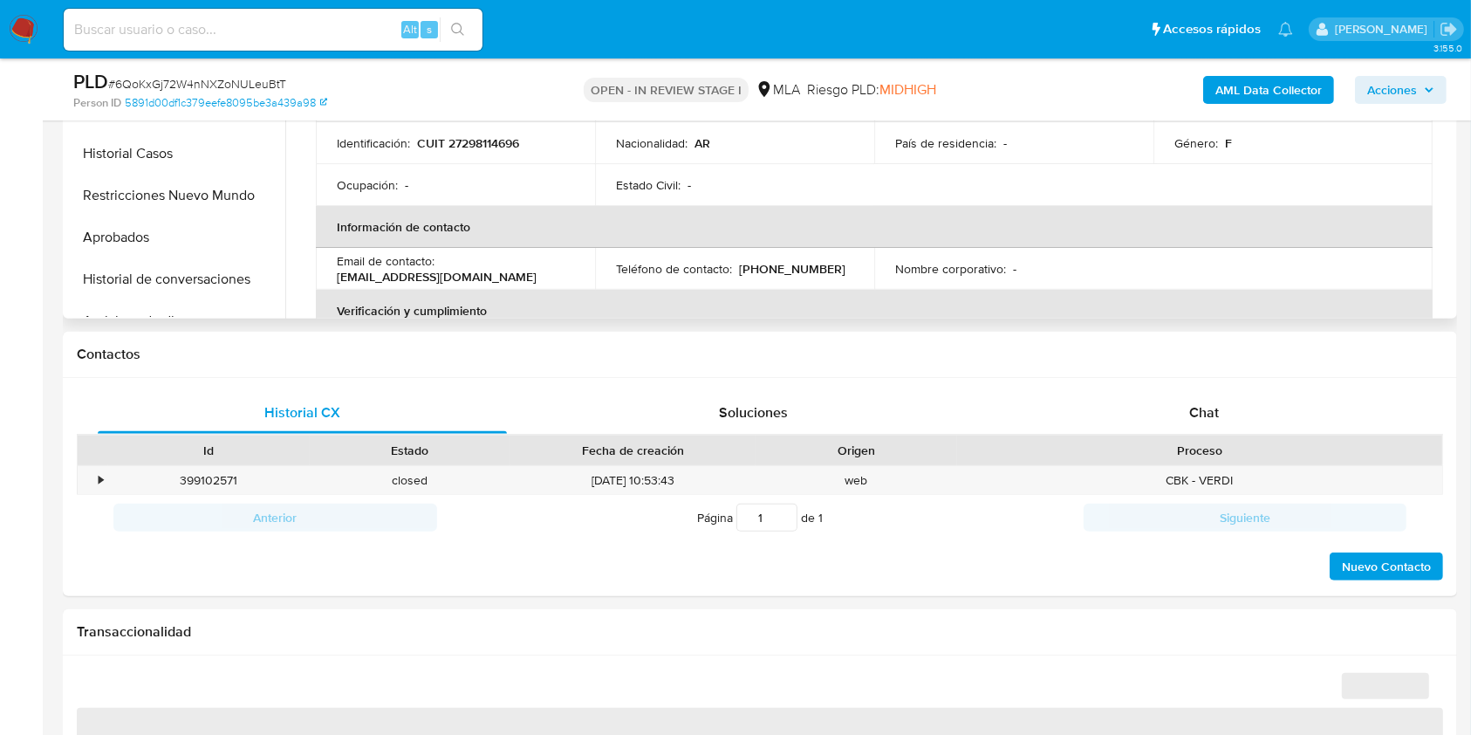
select select "10"
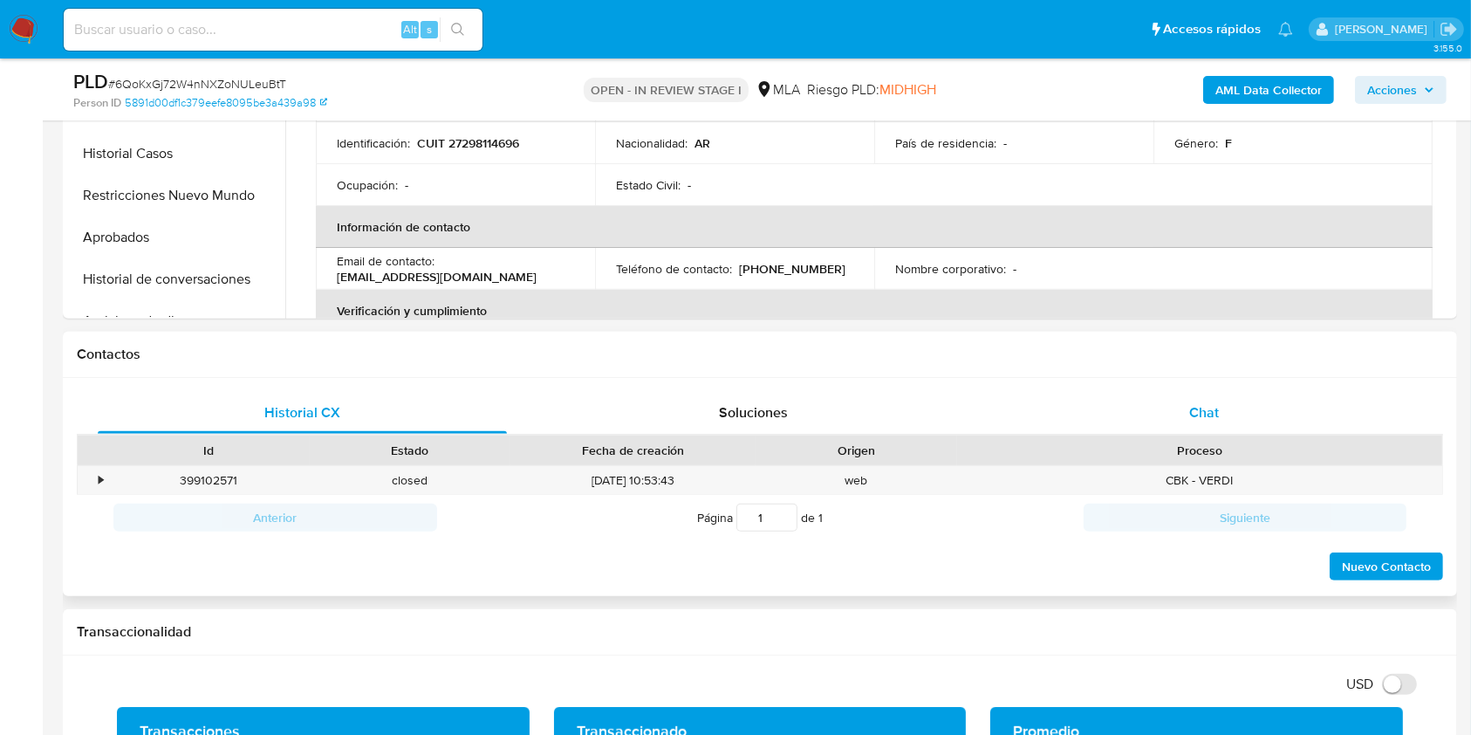
click at [1219, 415] on div "Chat" at bounding box center [1204, 413] width 409 height 42
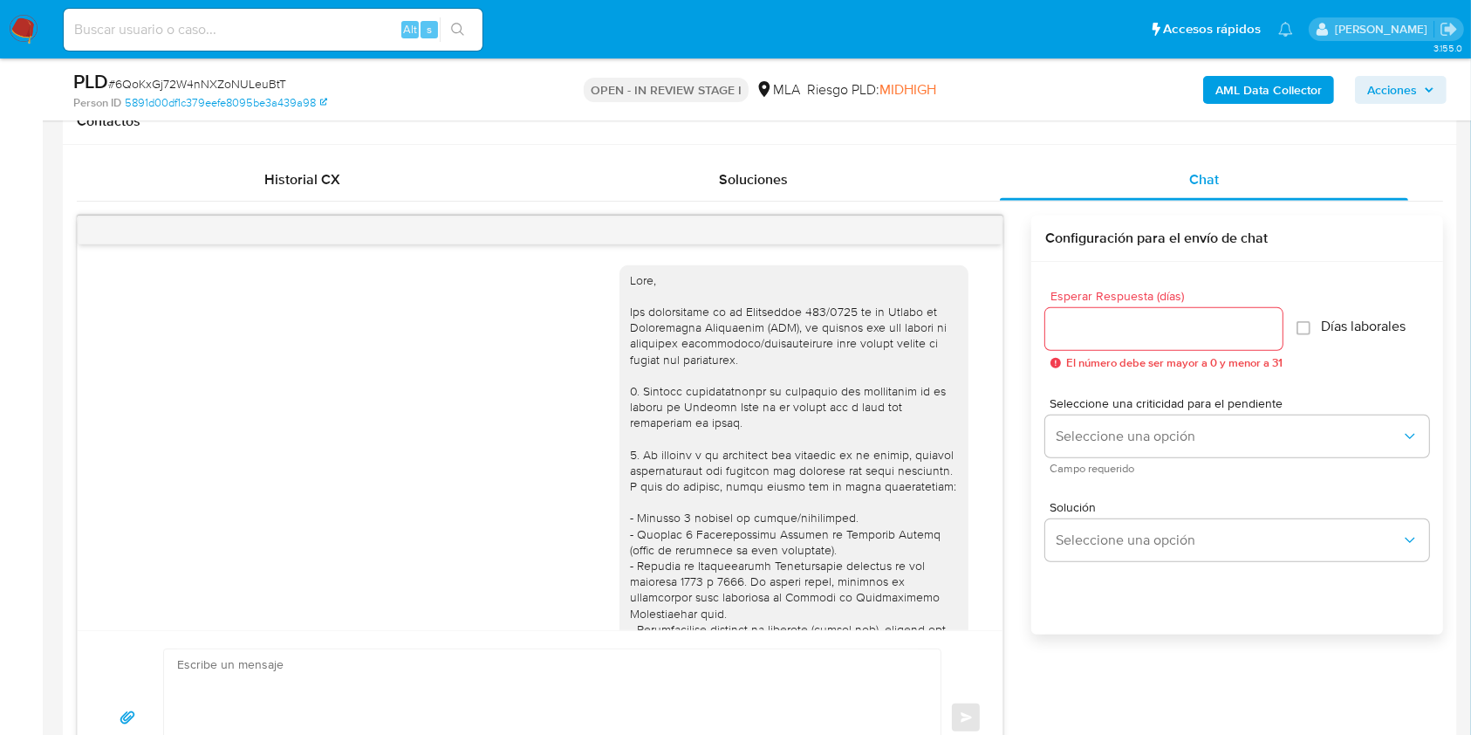
scroll to position [991, 0]
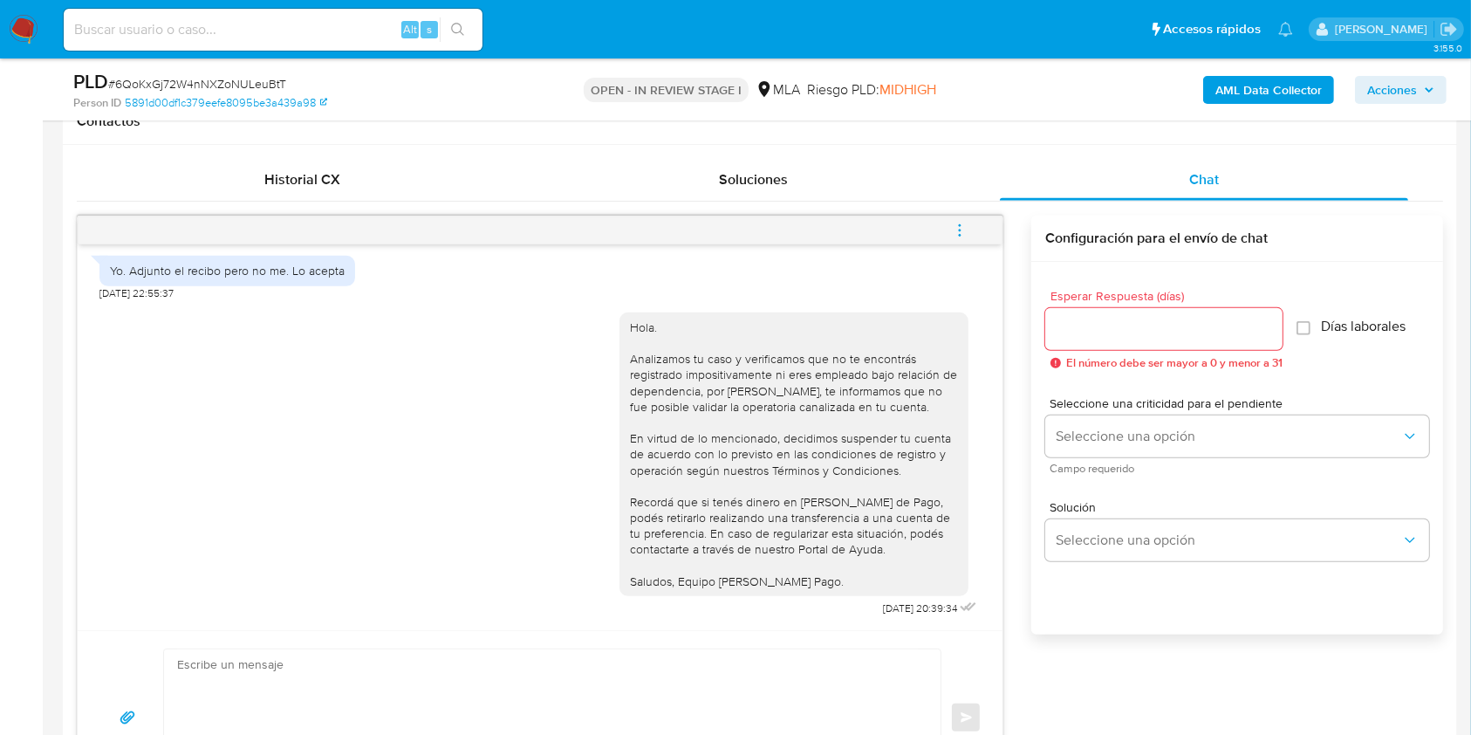
click at [960, 224] on icon "menu-action" at bounding box center [960, 225] width 2 height 2
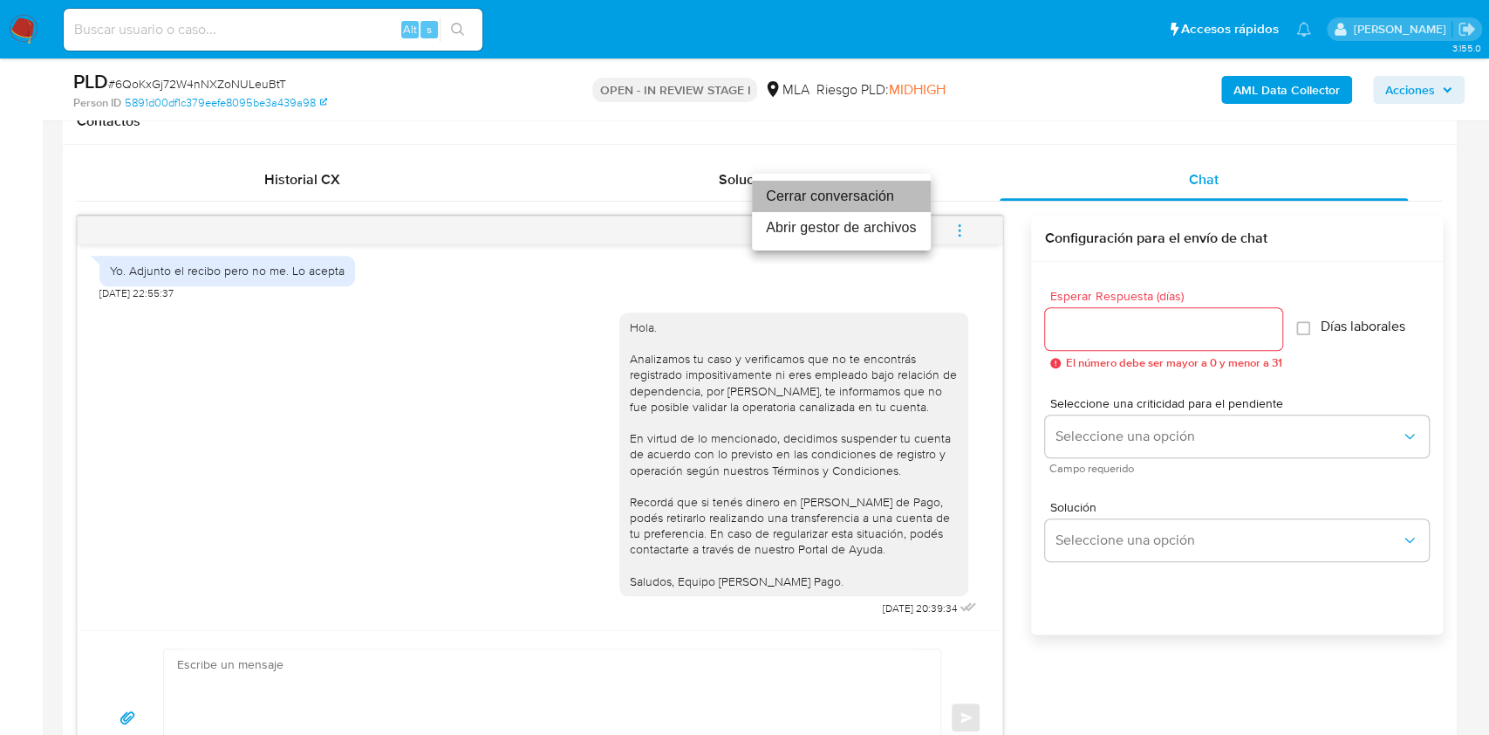
click at [837, 200] on li "Cerrar conversación" at bounding box center [841, 196] width 179 height 31
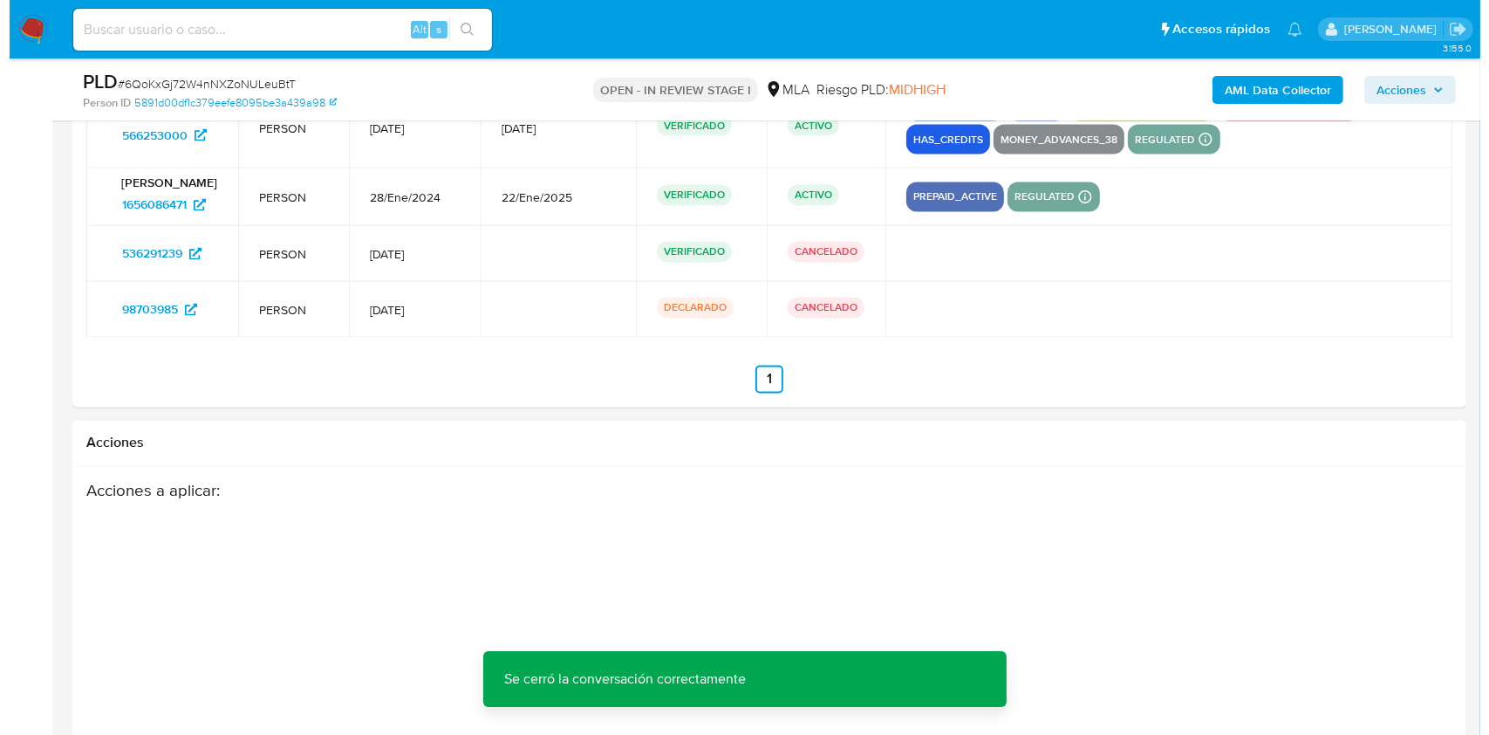
scroll to position [3279, 0]
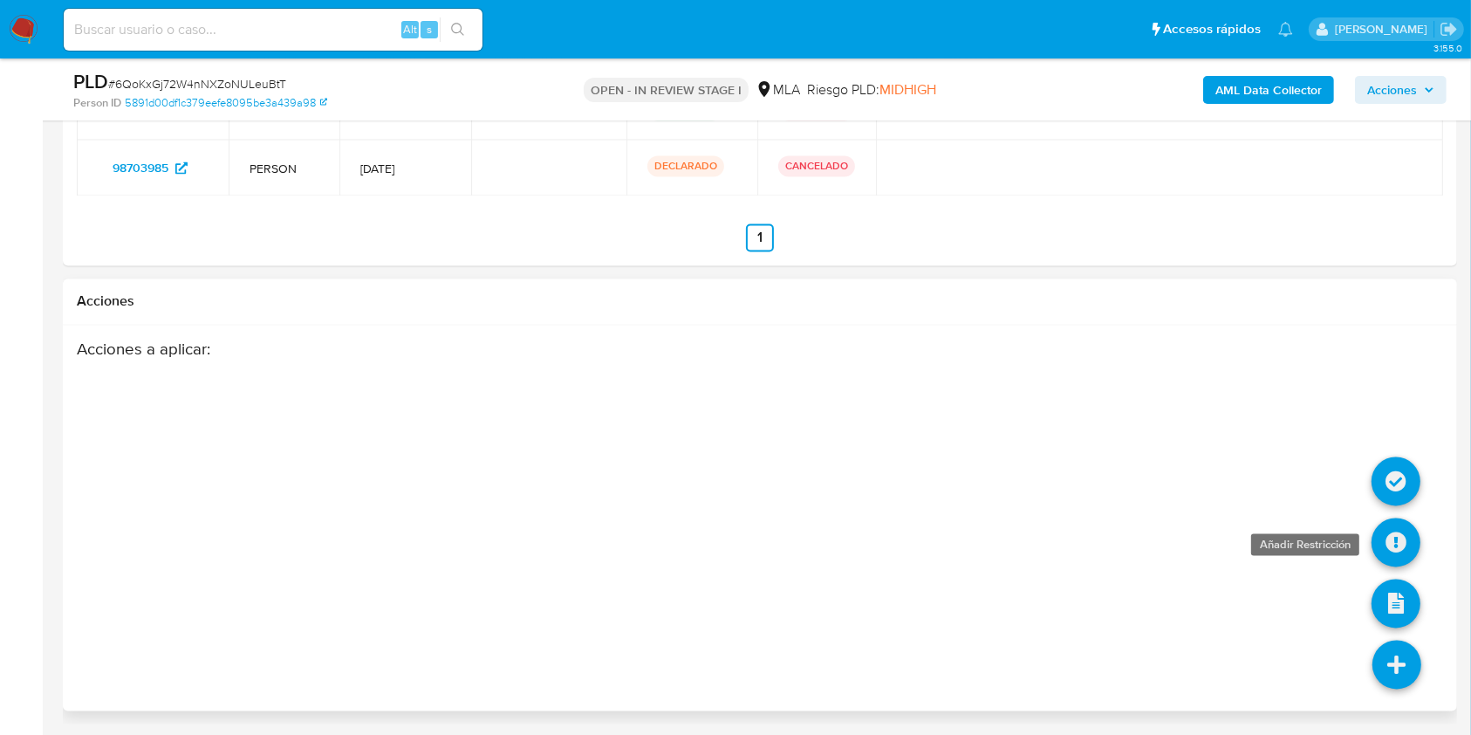
click at [1400, 541] on icon at bounding box center [1395, 542] width 49 height 49
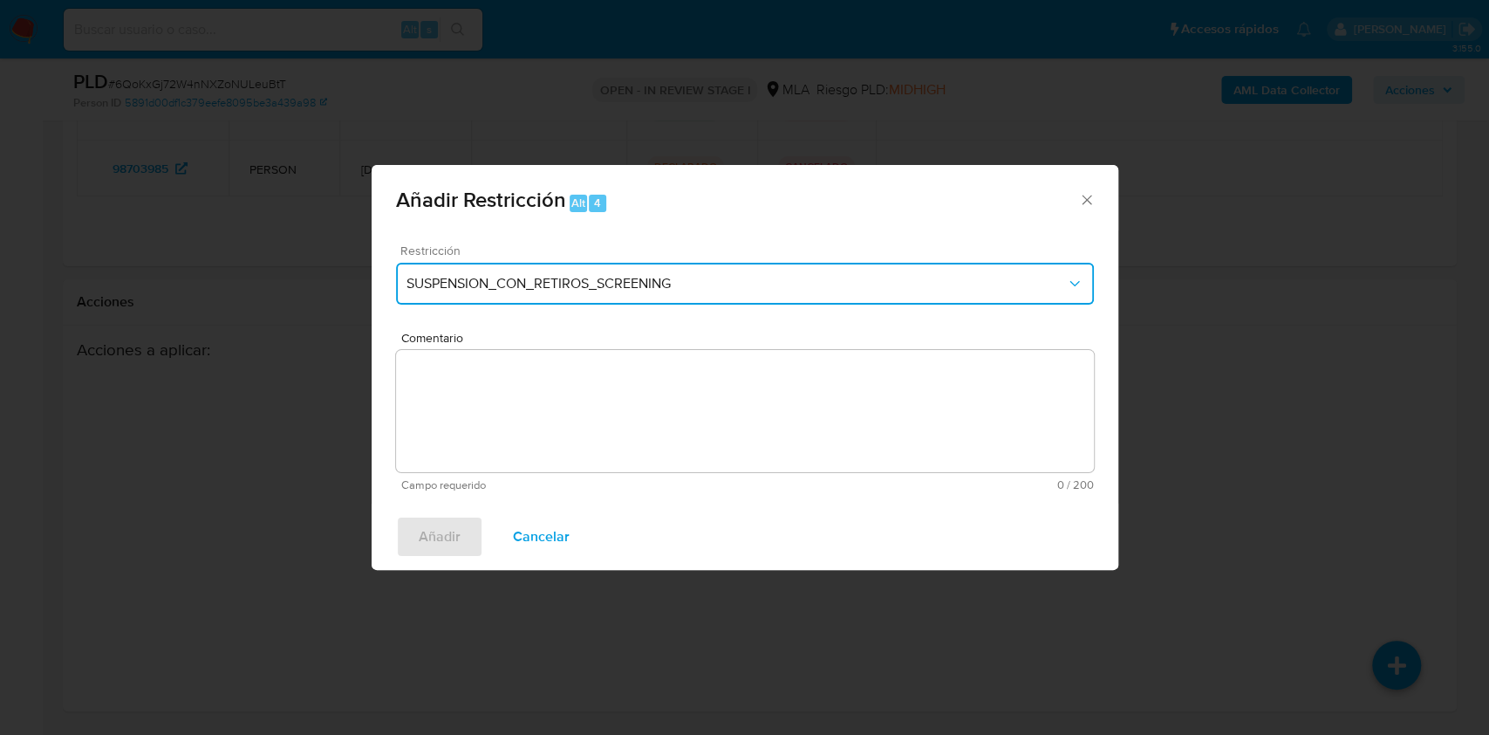
drag, startPoint x: 604, startPoint y: 280, endPoint x: 584, endPoint y: 291, distance: 22.3
click at [603, 280] on span "SUSPENSION_CON_RETIROS_SCREENING" at bounding box center [737, 283] width 660 height 17
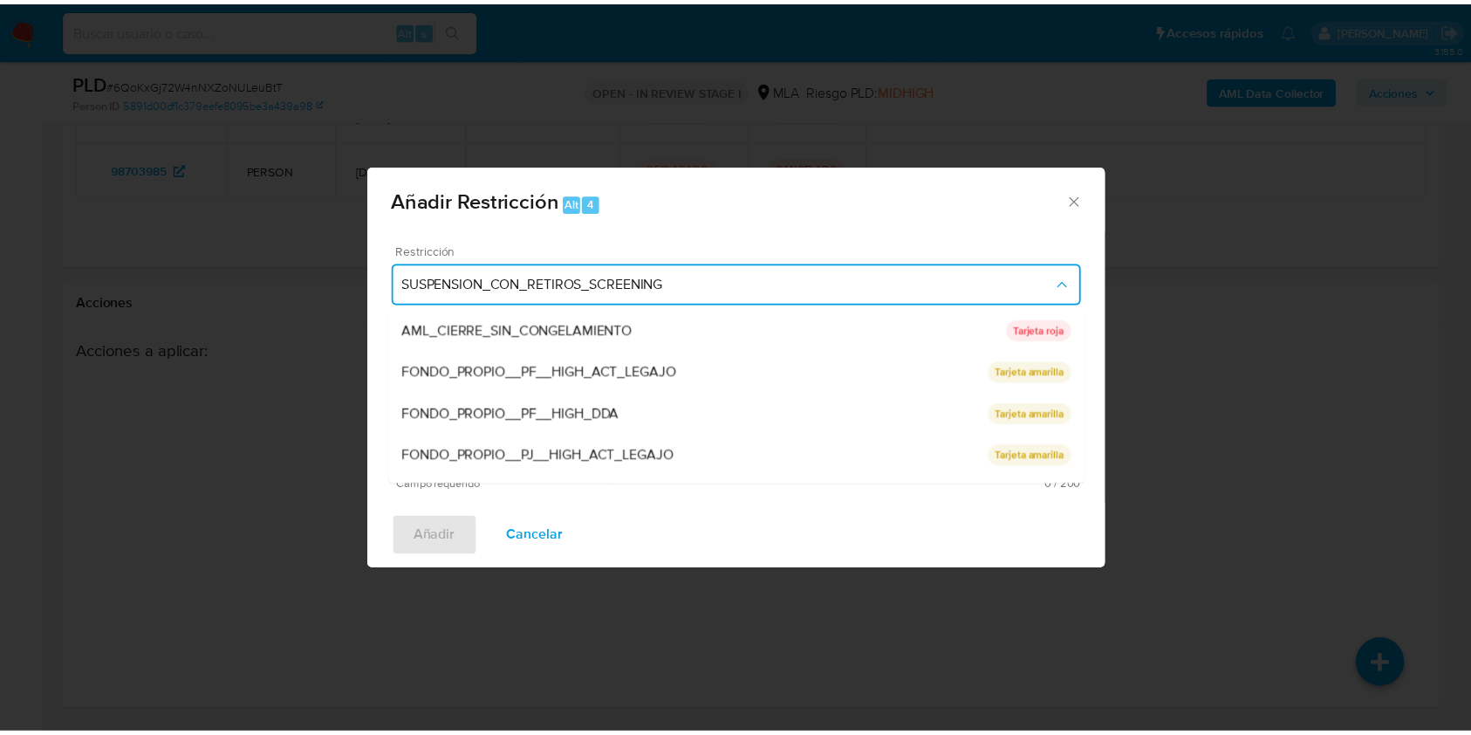
scroll to position [370, 0]
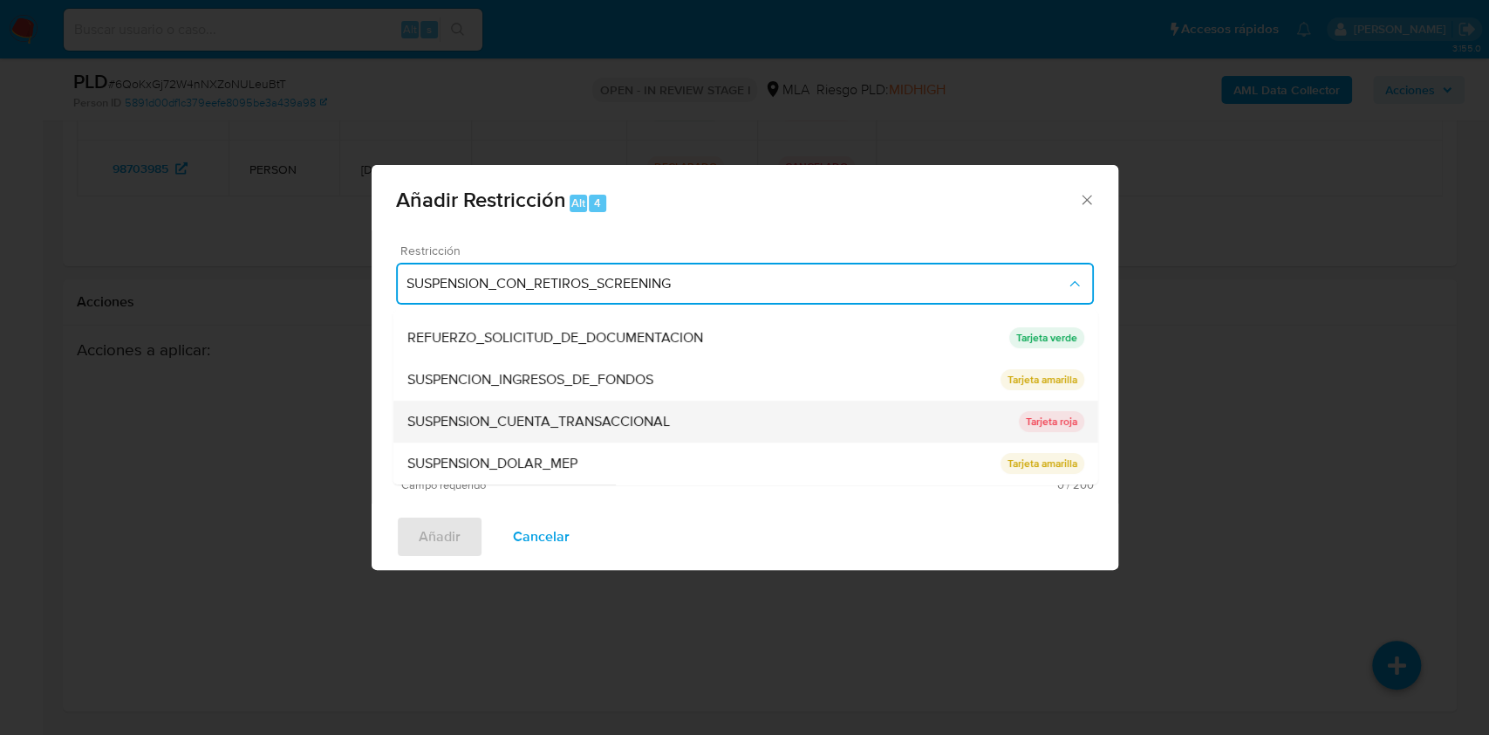
click at [556, 417] on span "SUSPENSION_CUENTA_TRANSACCIONAL" at bounding box center [538, 421] width 263 height 17
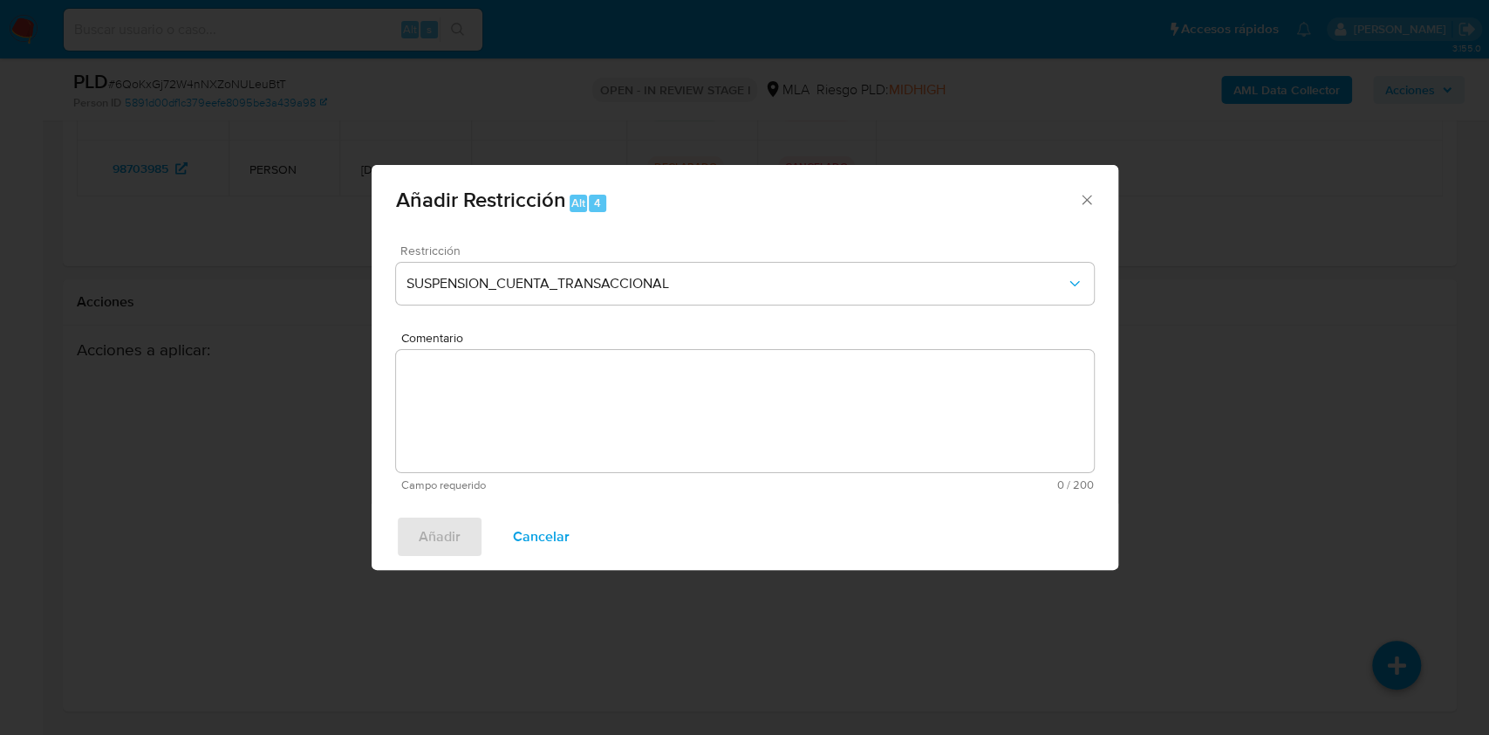
click at [577, 443] on textarea "Comentario" at bounding box center [745, 411] width 698 height 122
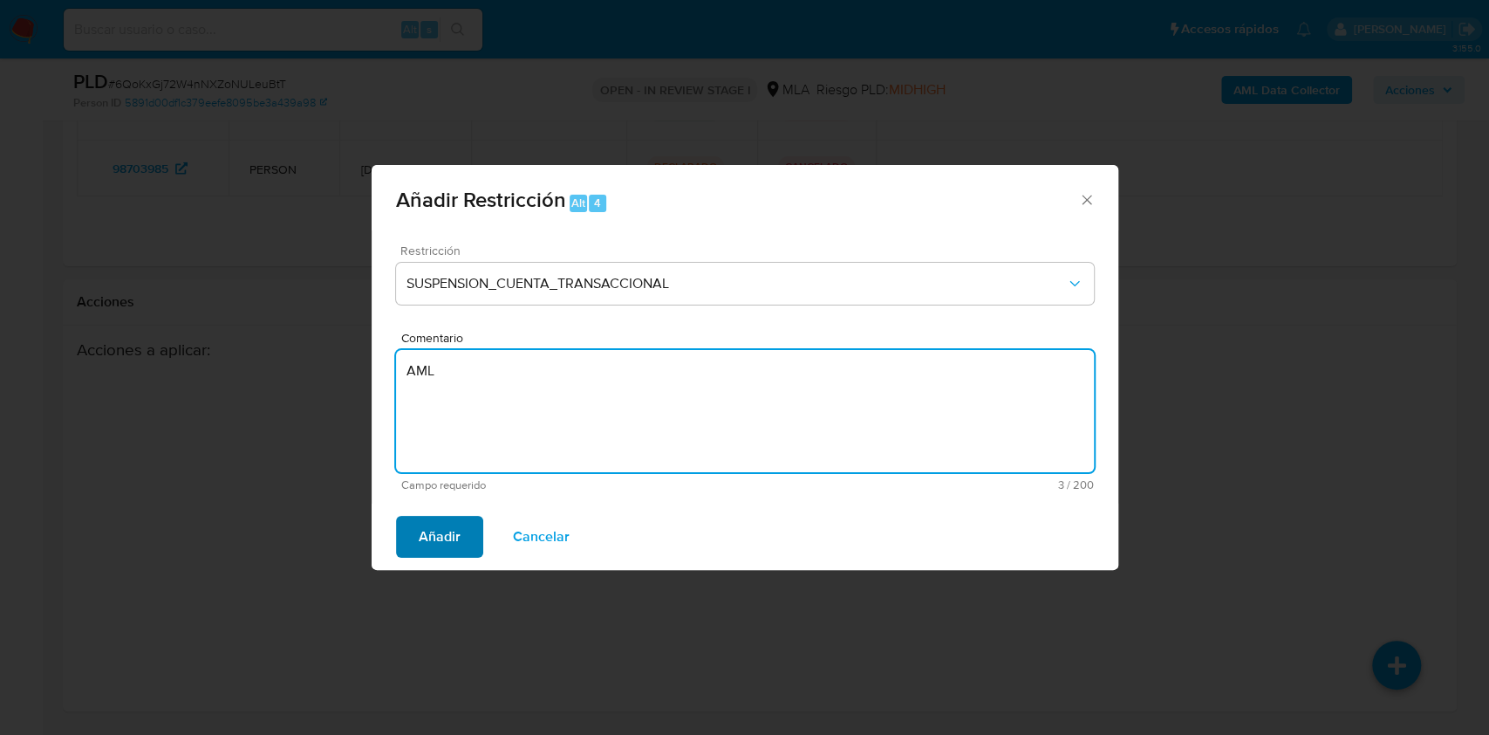
type textarea "AML"
click at [442, 530] on span "Añadir" at bounding box center [440, 536] width 42 height 38
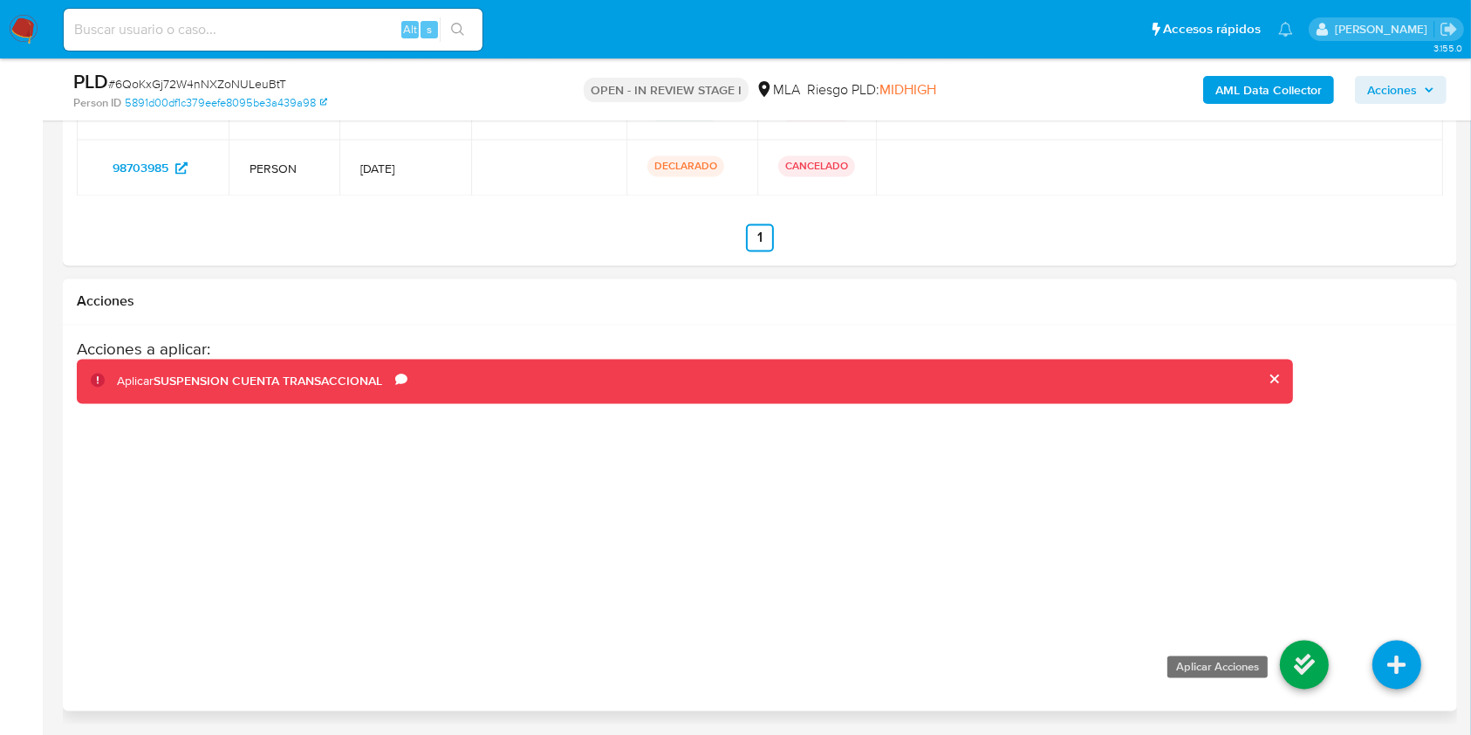
click at [1290, 655] on icon at bounding box center [1304, 664] width 49 height 49
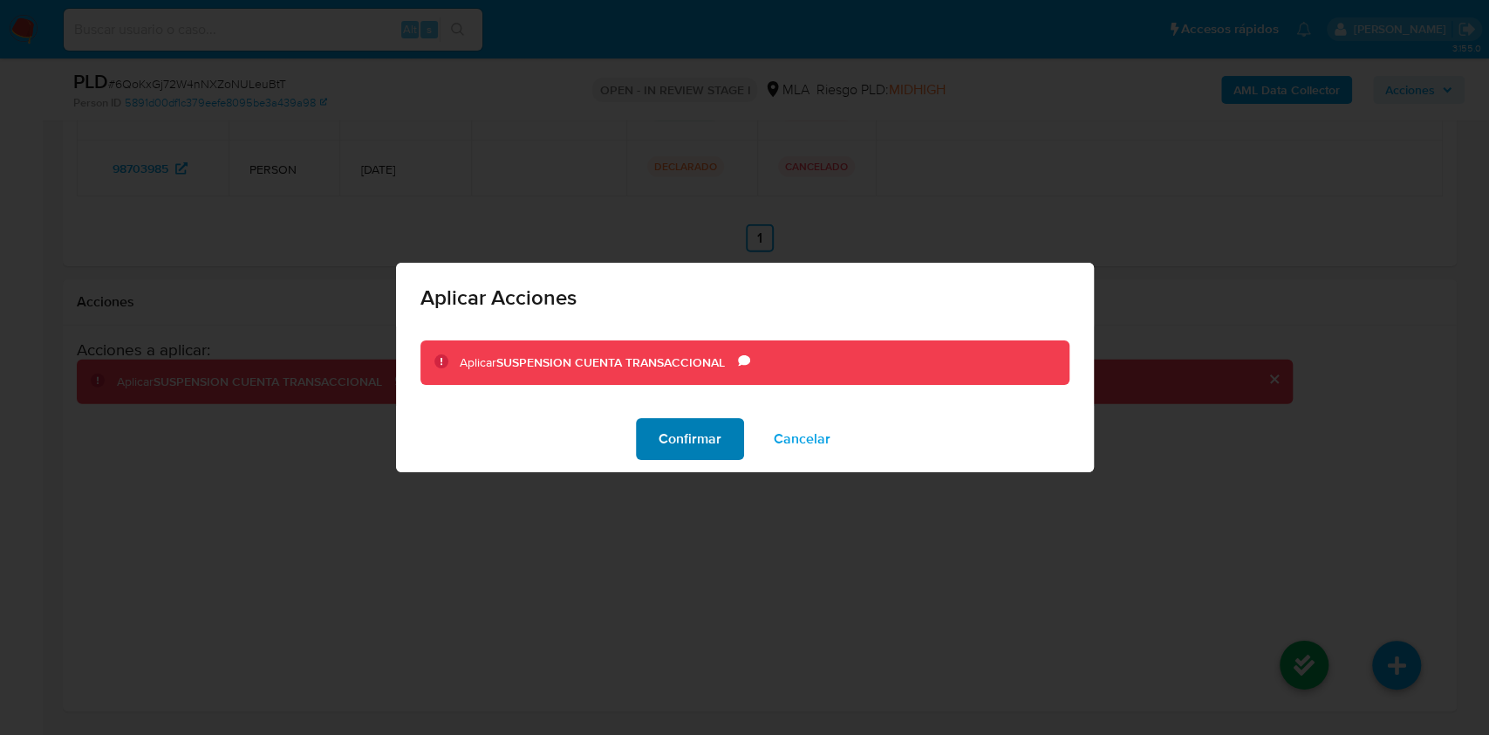
click at [705, 443] on span "Confirmar" at bounding box center [690, 439] width 63 height 38
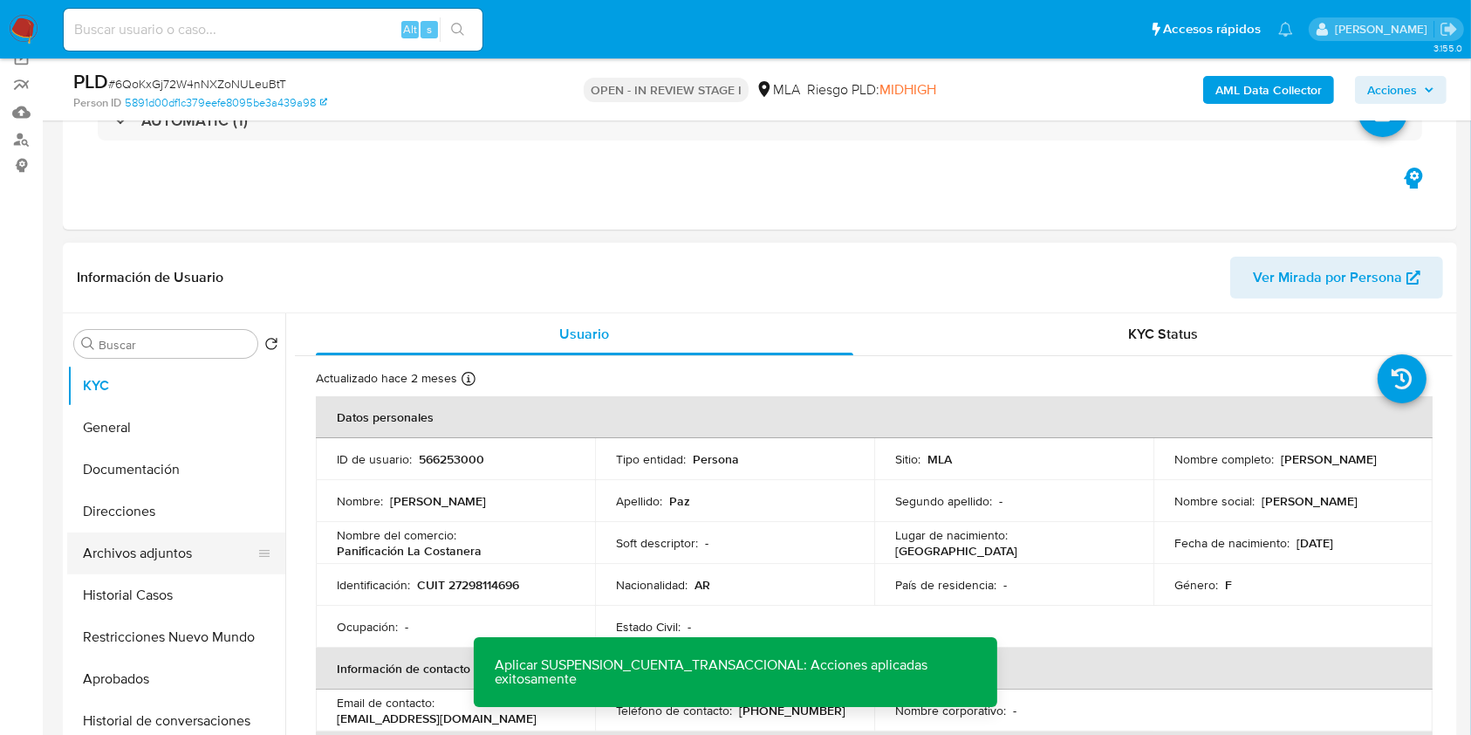
scroll to position [139, 0]
click at [117, 614] on button "Historial Casos" at bounding box center [169, 596] width 204 height 42
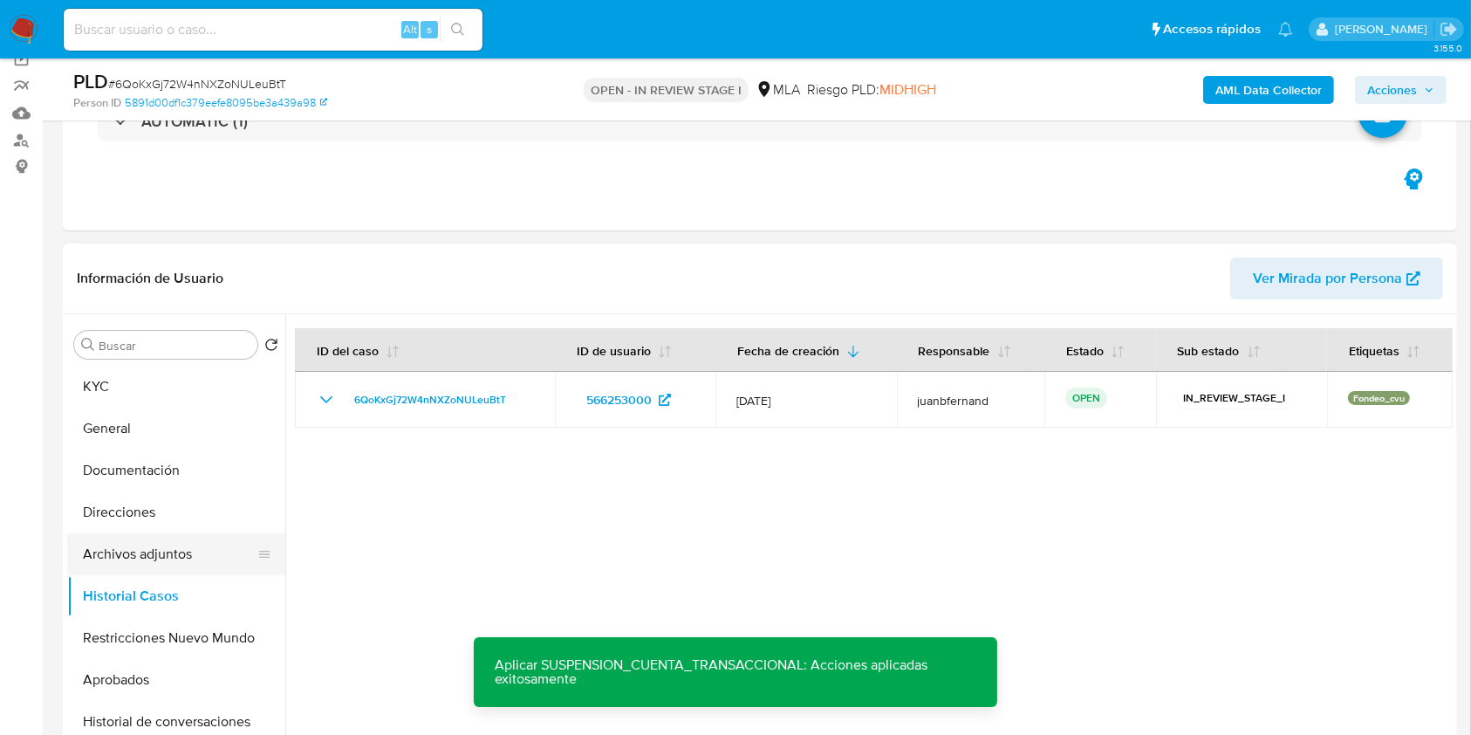
click at [134, 555] on button "Archivos adjuntos" at bounding box center [169, 554] width 204 height 42
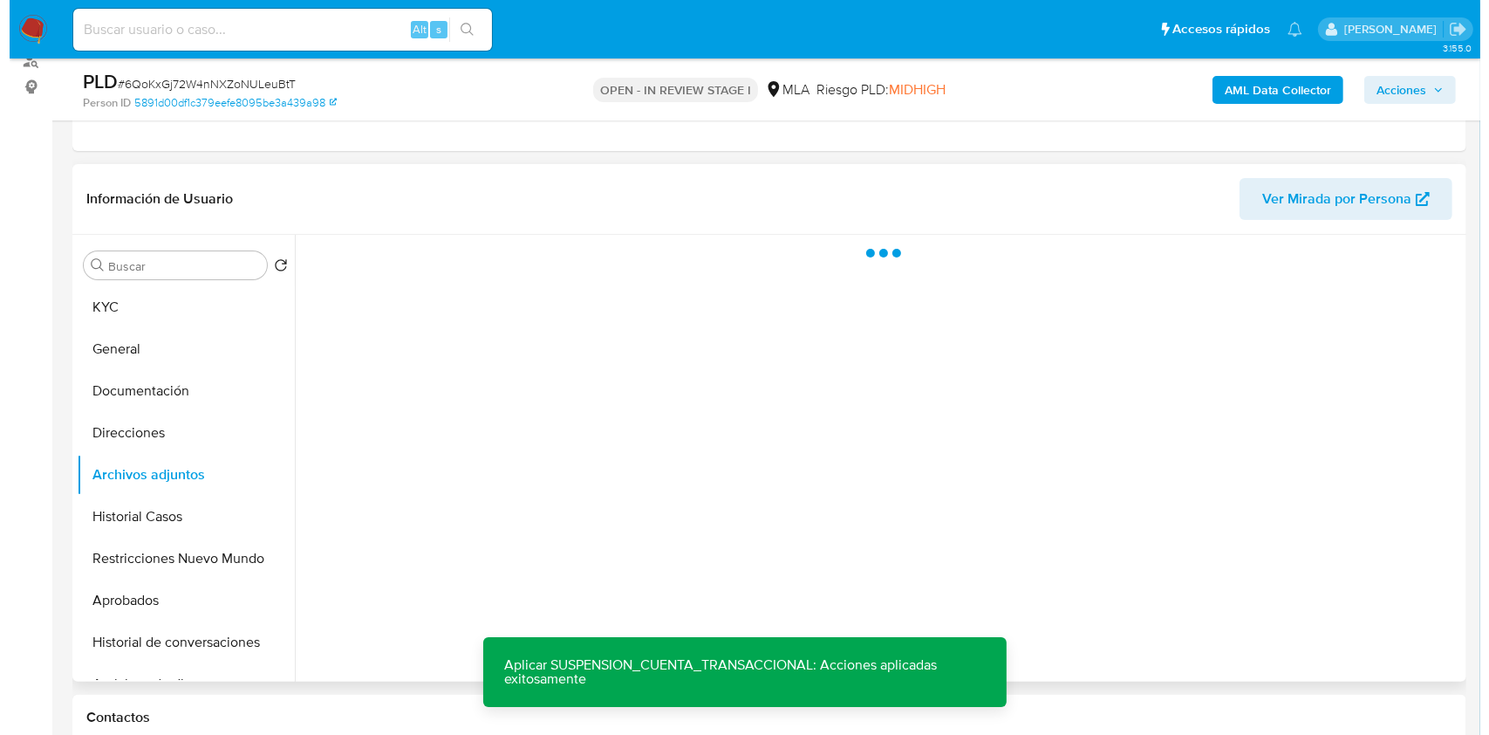
scroll to position [255, 0]
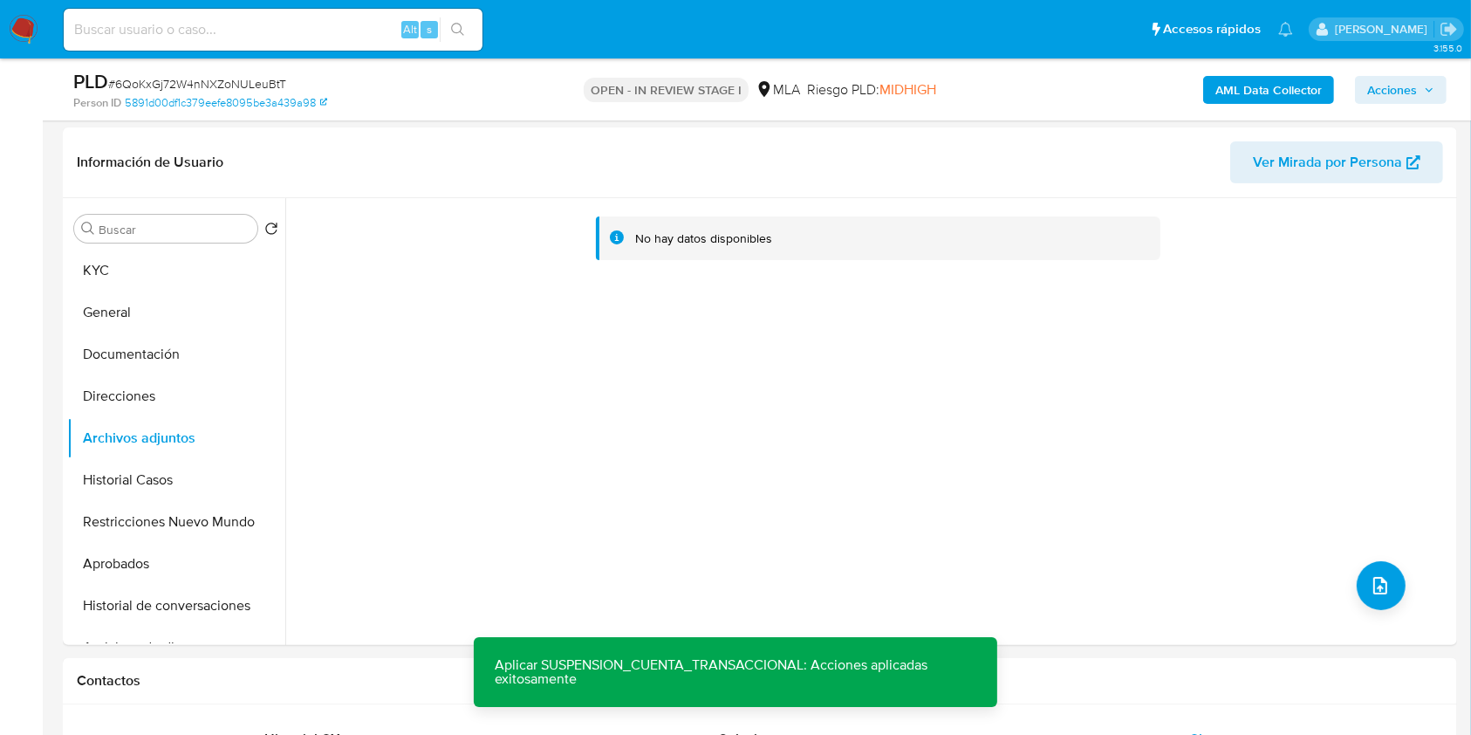
click at [1245, 85] on b "AML Data Collector" at bounding box center [1268, 90] width 106 height 28
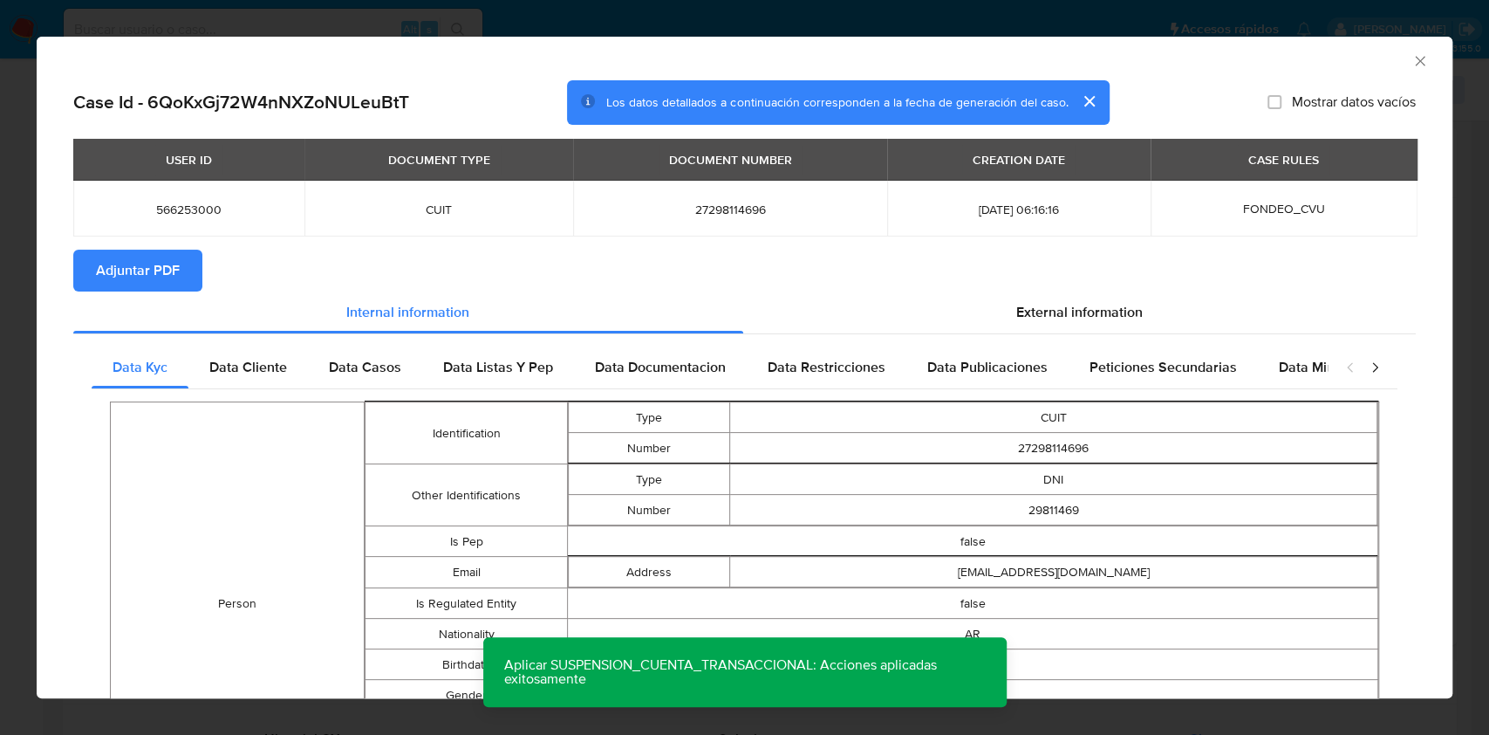
click at [145, 266] on span "Adjuntar PDF" at bounding box center [138, 270] width 84 height 38
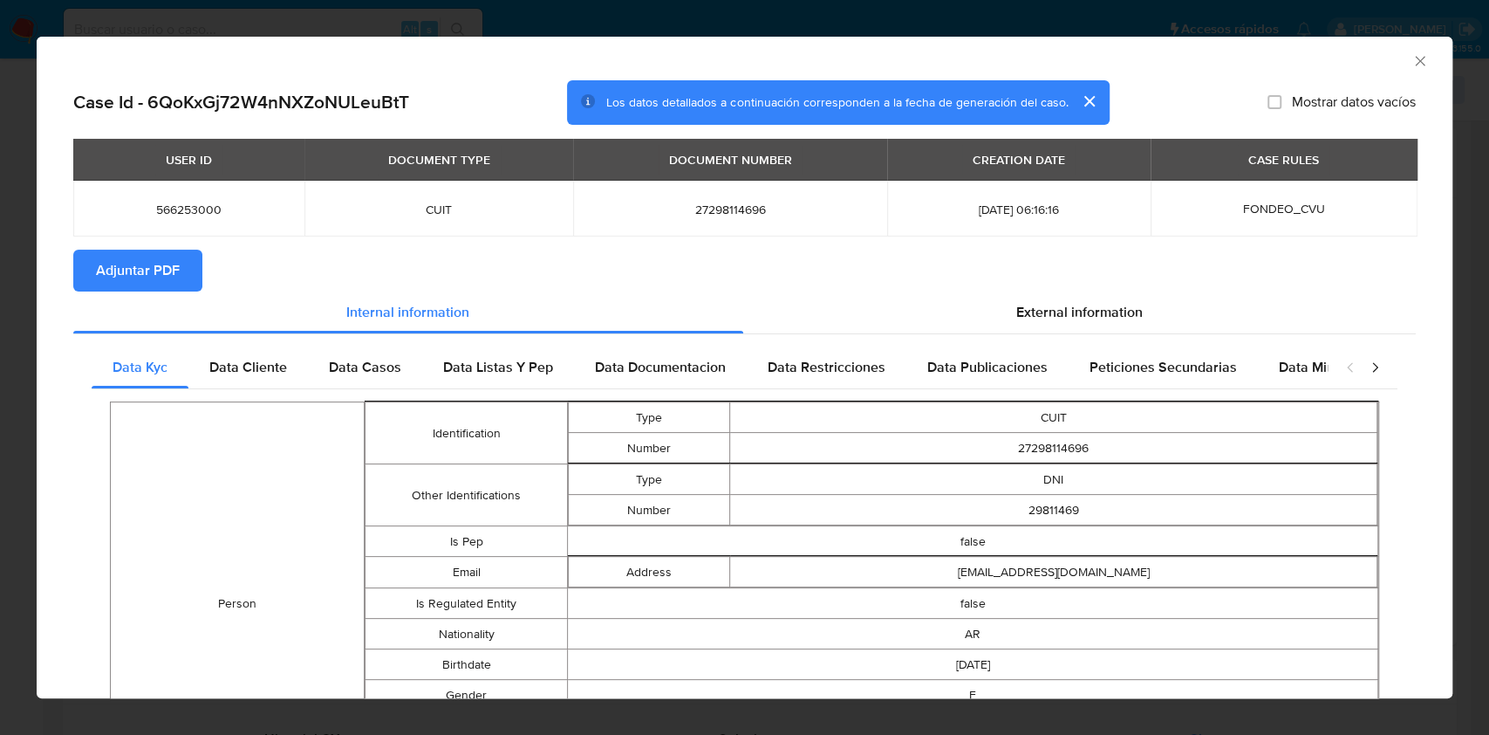
click at [1412, 66] on icon "Cerrar ventana" at bounding box center [1420, 60] width 17 height 17
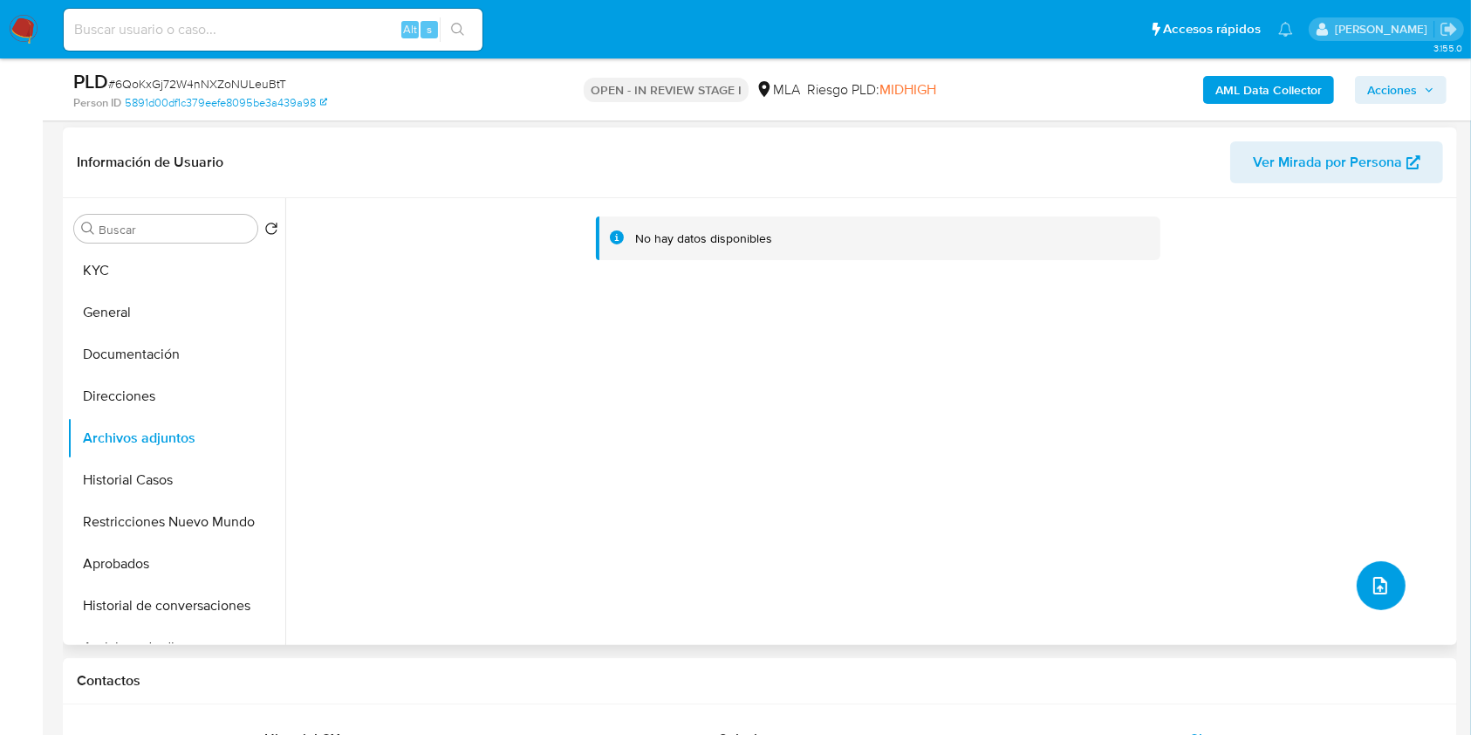
click at [1387, 589] on button "upload-file" at bounding box center [1381, 585] width 49 height 49
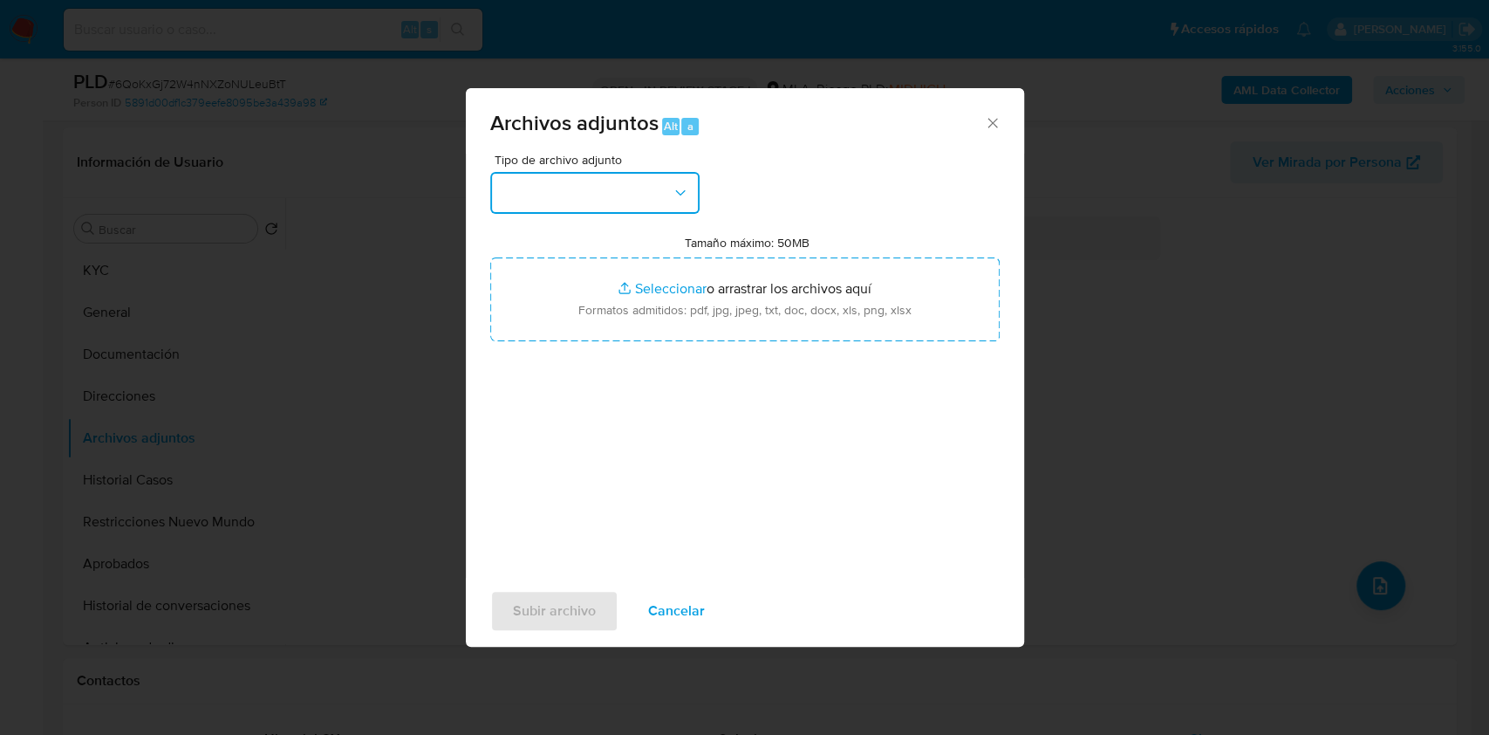
click at [559, 188] on button "button" at bounding box center [594, 193] width 209 height 42
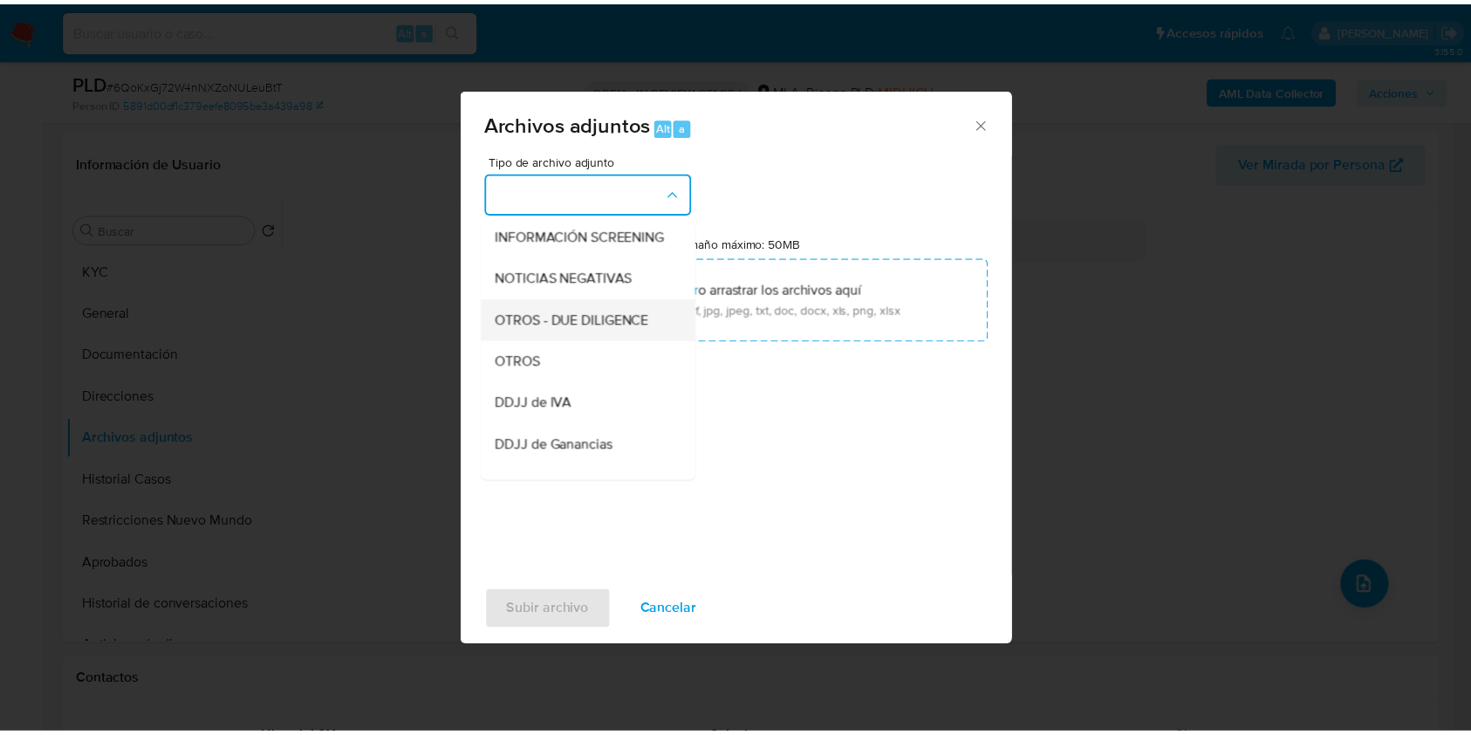
scroll to position [232, 0]
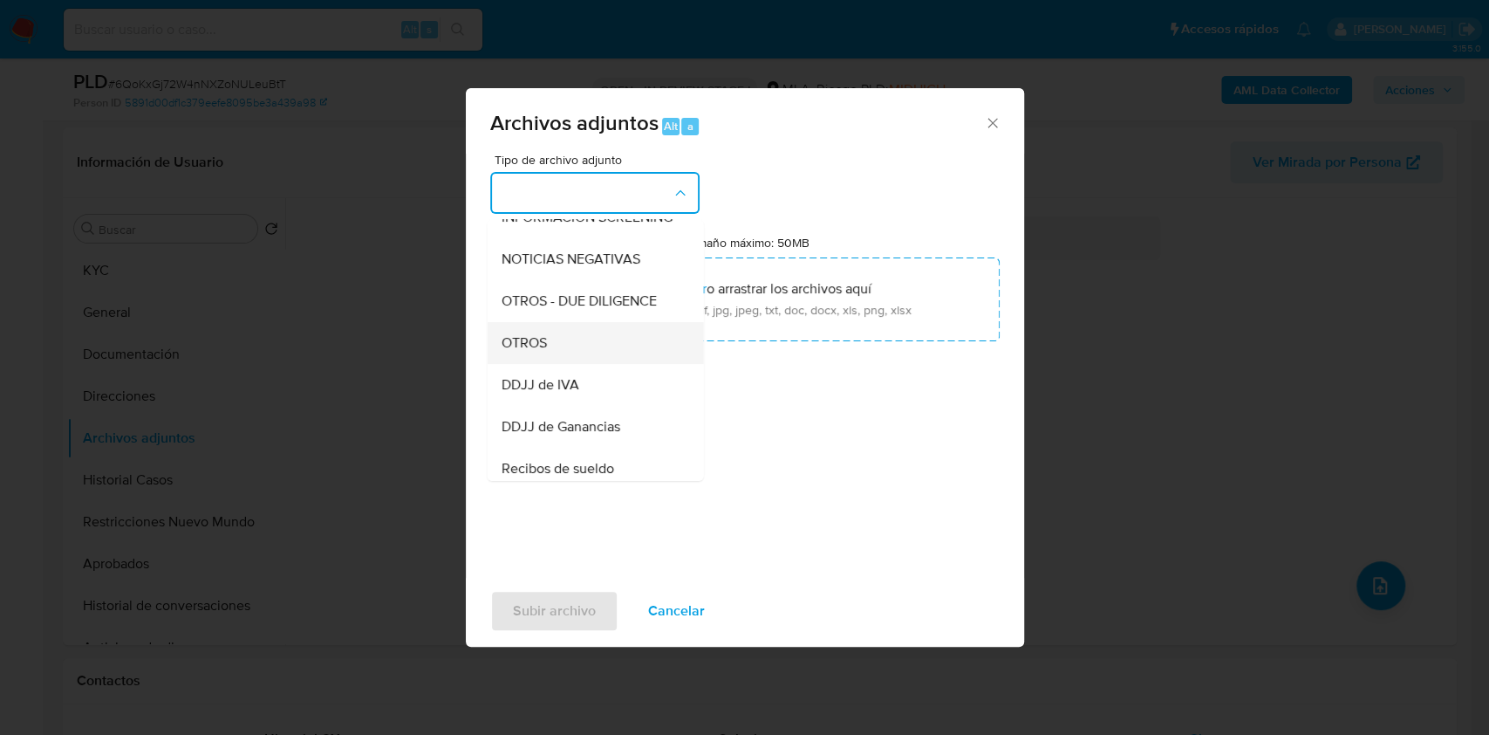
click at [565, 360] on div "OTROS" at bounding box center [590, 343] width 178 height 42
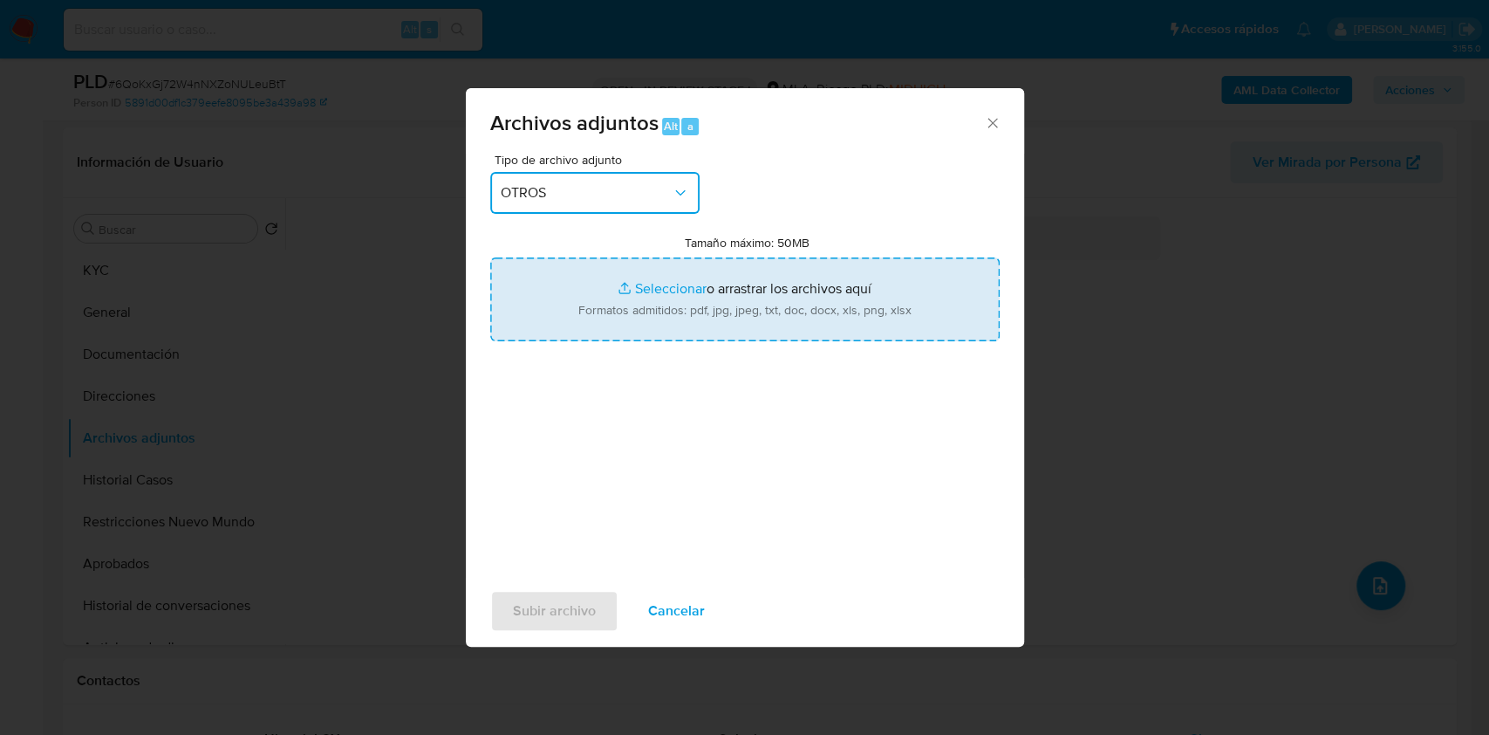
type input "C:\fakepath\Caselog 6QoKxGj72W4nNXZoNULeuBtT_2025_07_17_18_58_29.docx"
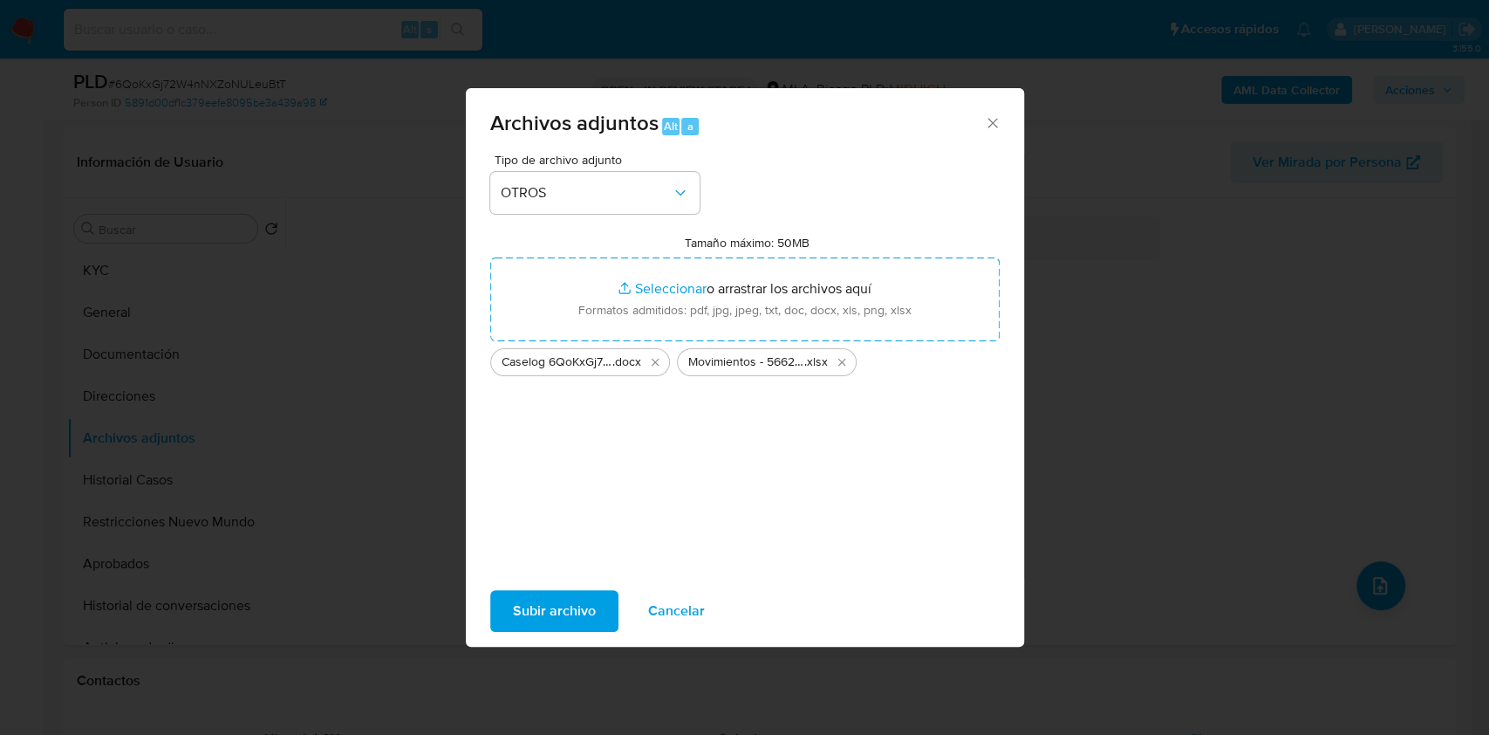
click at [530, 618] on span "Subir archivo" at bounding box center [554, 610] width 83 height 38
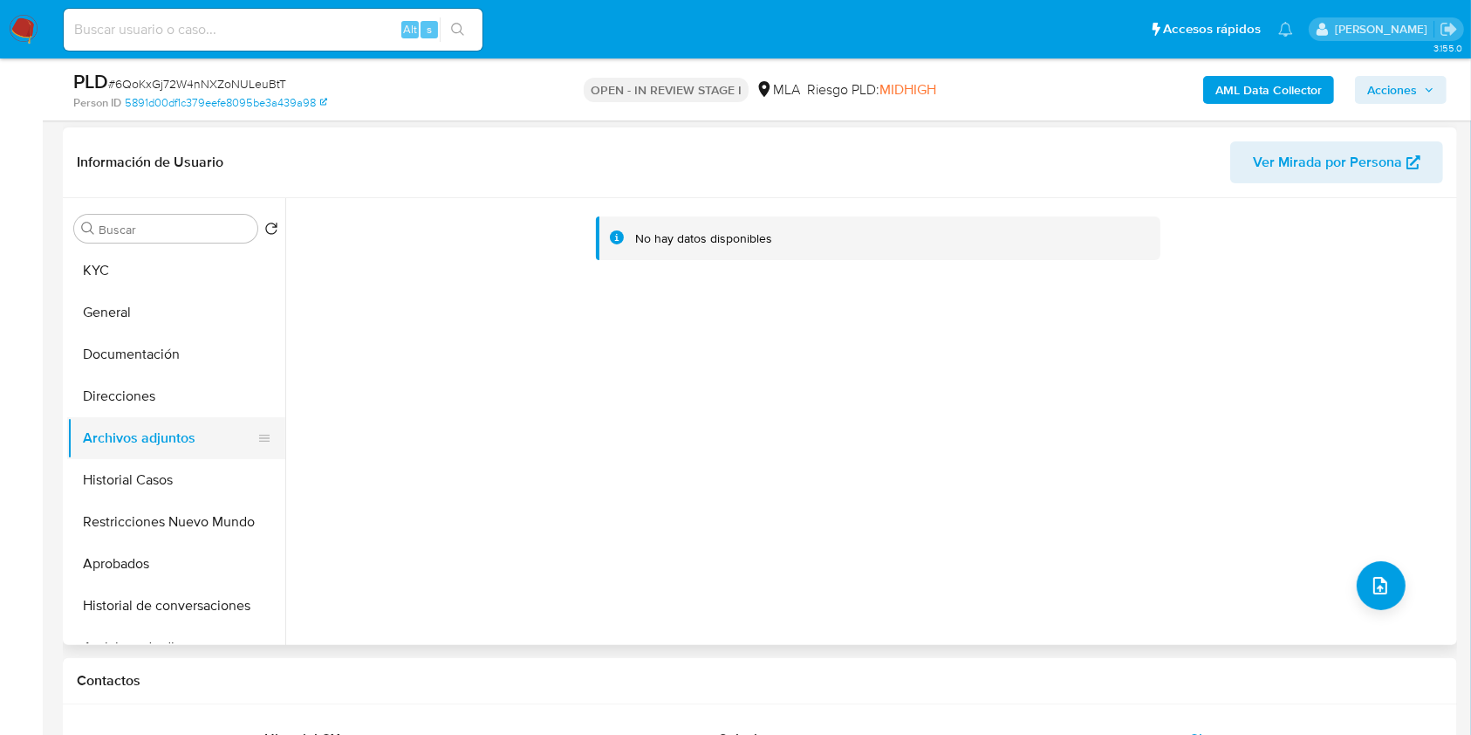
click at [129, 456] on button "Archivos adjuntos" at bounding box center [169, 438] width 204 height 42
click at [131, 467] on button "Historial Casos" at bounding box center [169, 480] width 204 height 42
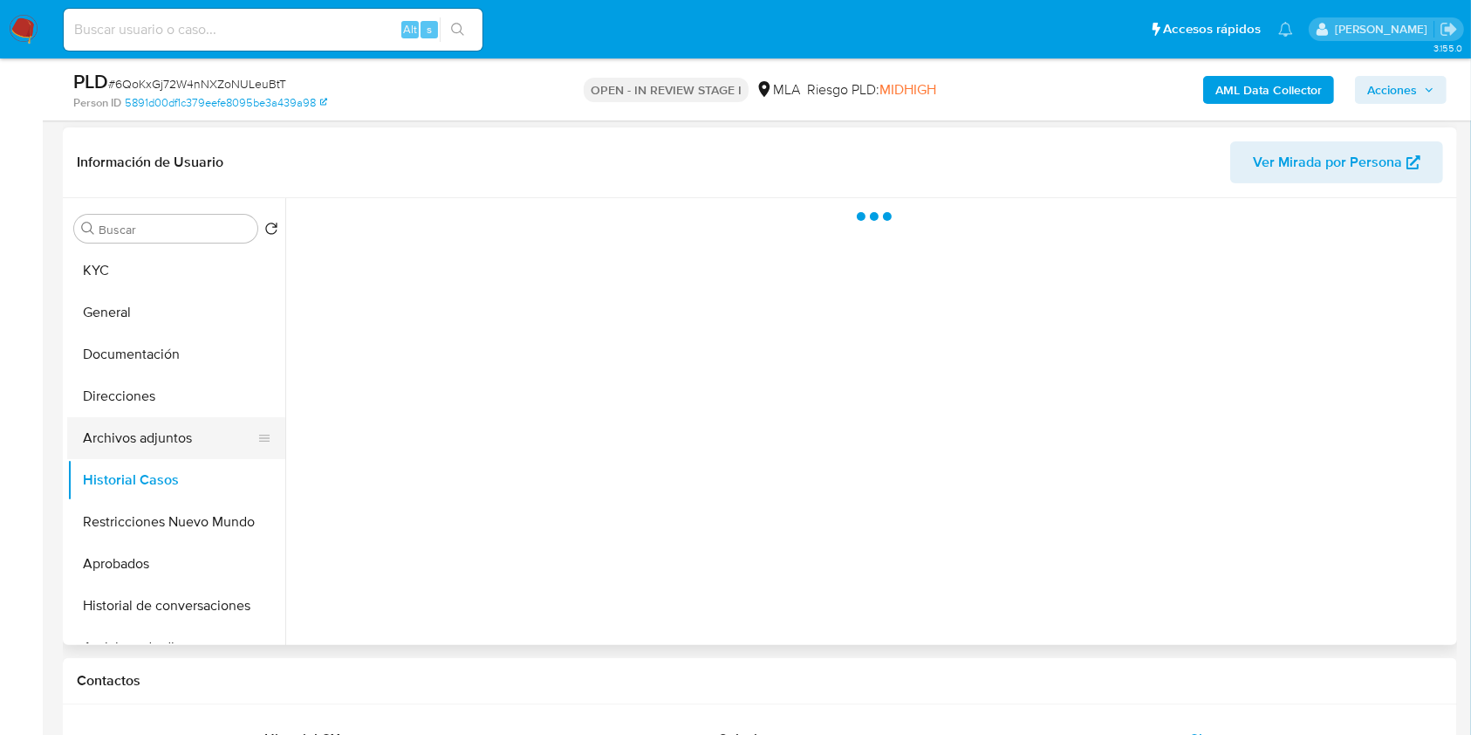
click at [140, 443] on button "Archivos adjuntos" at bounding box center [169, 438] width 204 height 42
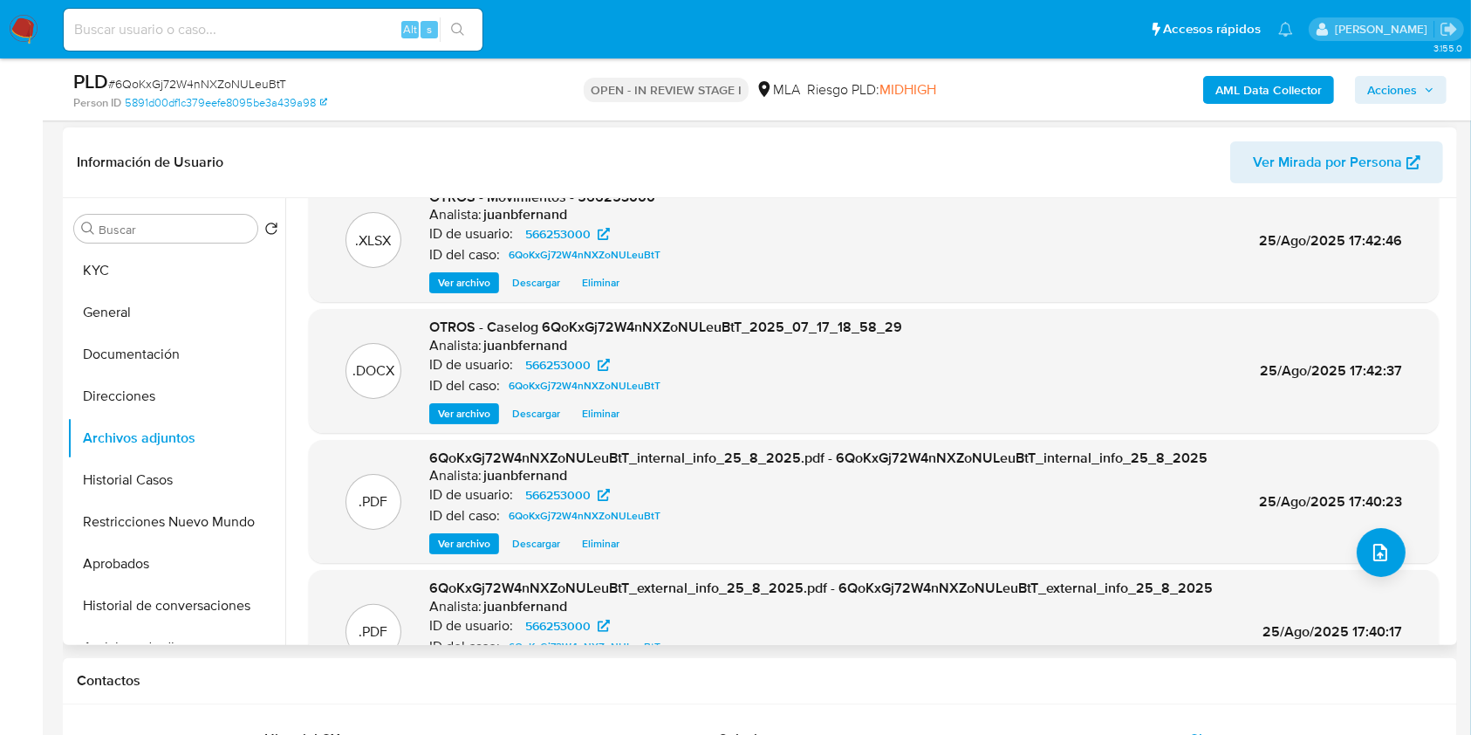
scroll to position [0, 0]
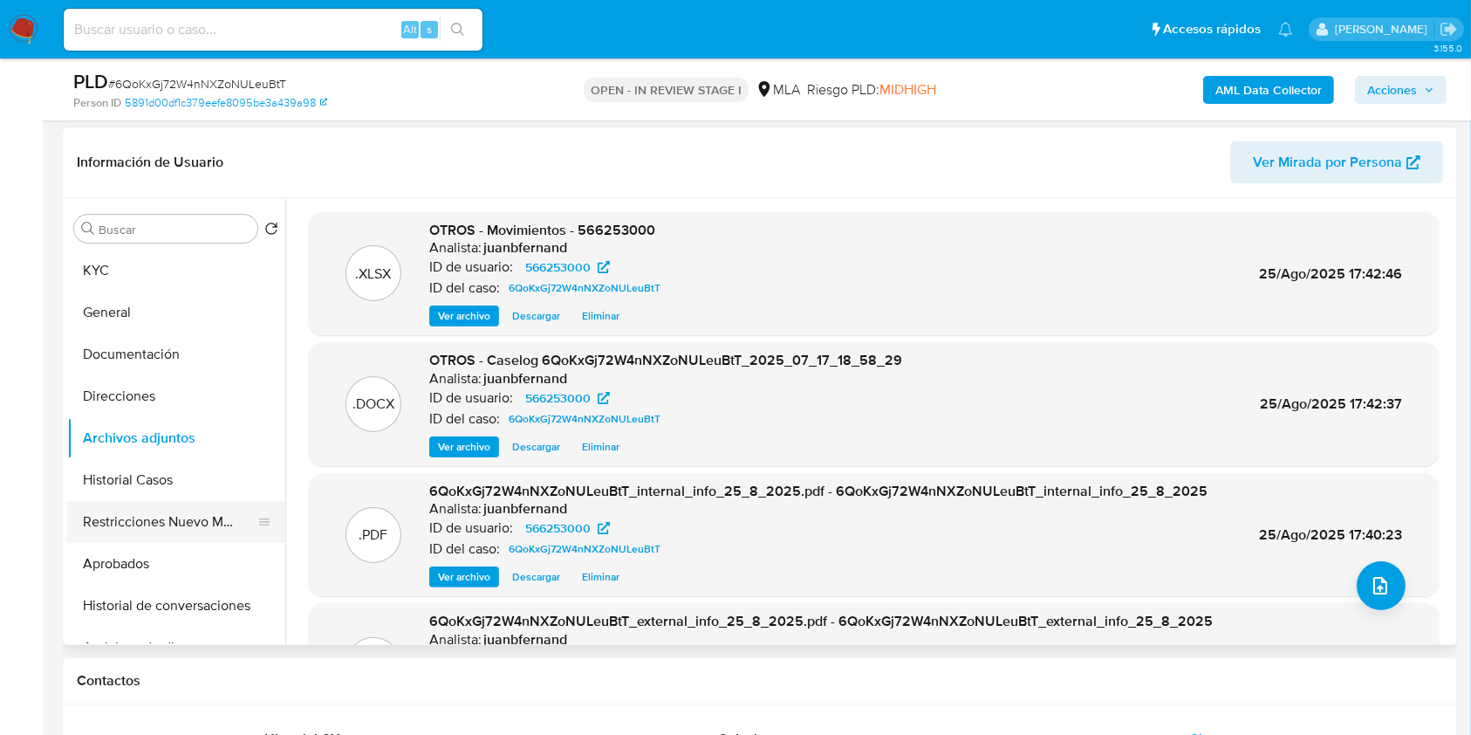
click at [161, 523] on button "Restricciones Nuevo Mundo" at bounding box center [169, 522] width 204 height 42
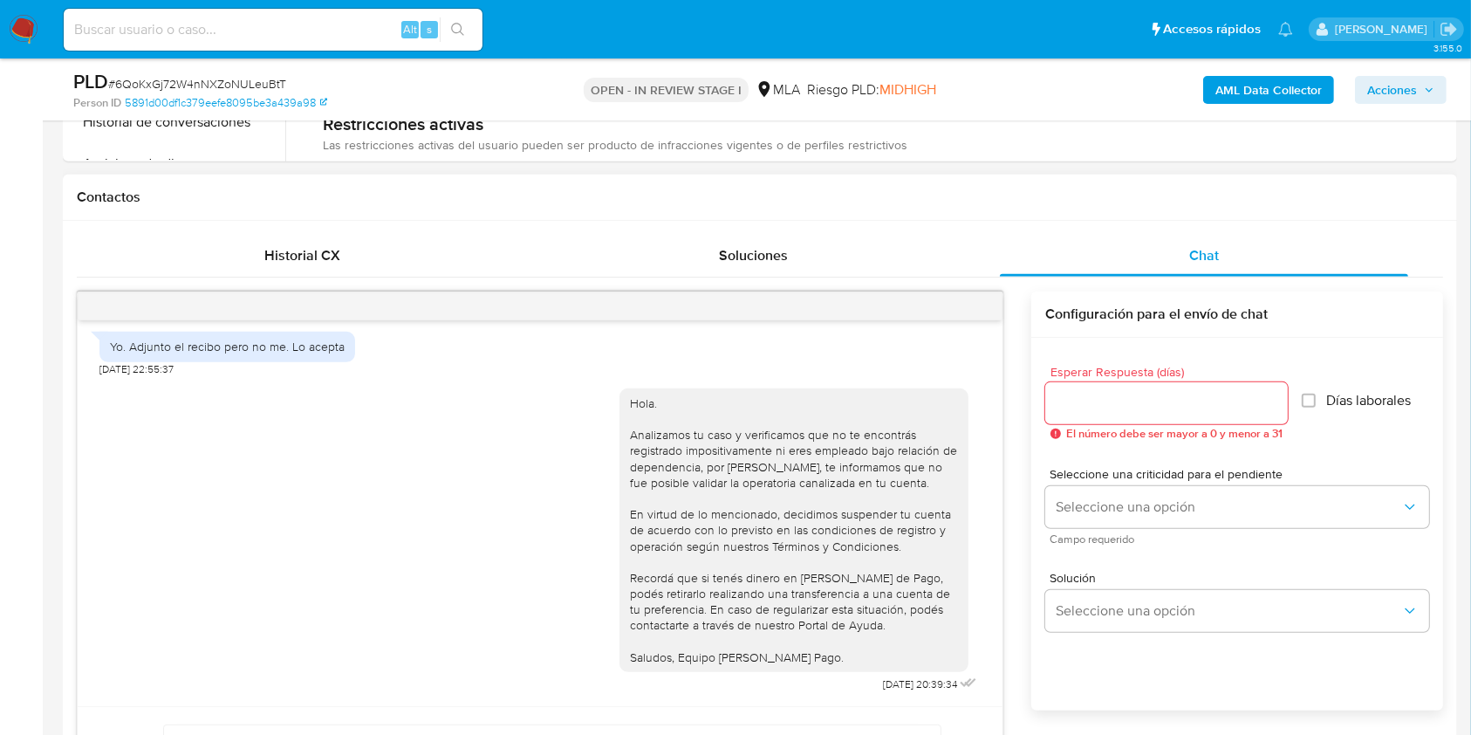
scroll to position [953, 0]
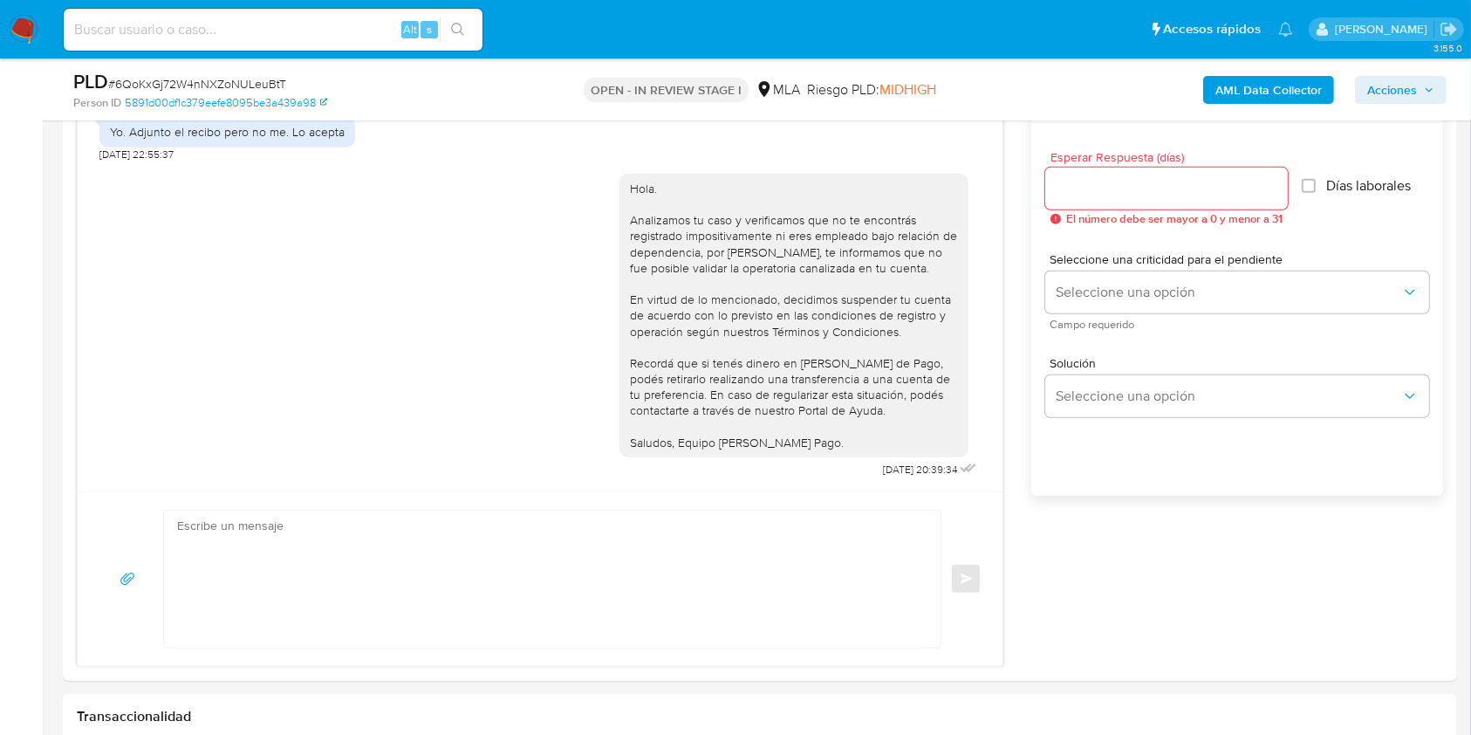
click at [1417, 79] on span "Acciones" at bounding box center [1400, 90] width 67 height 24
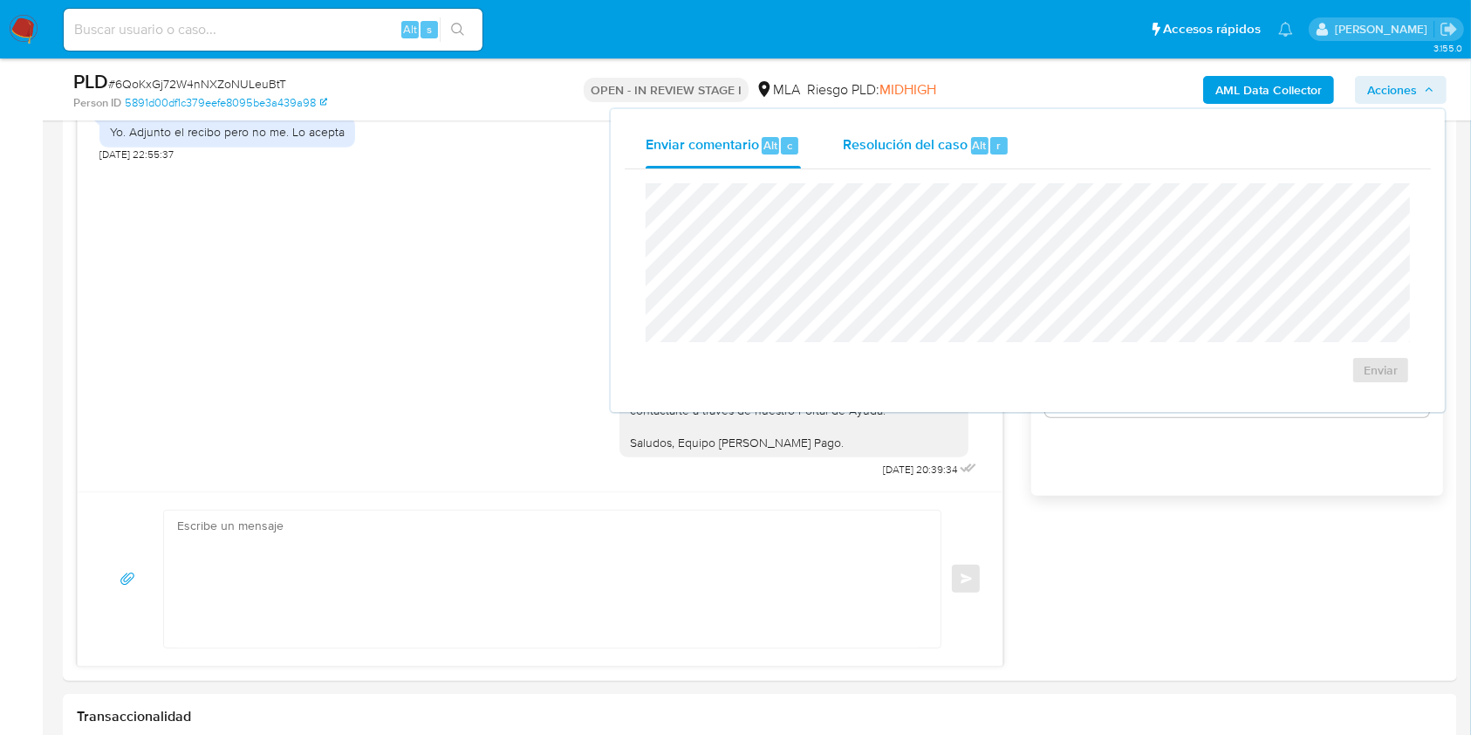
click at [1001, 148] on div "r" at bounding box center [998, 145] width 17 height 17
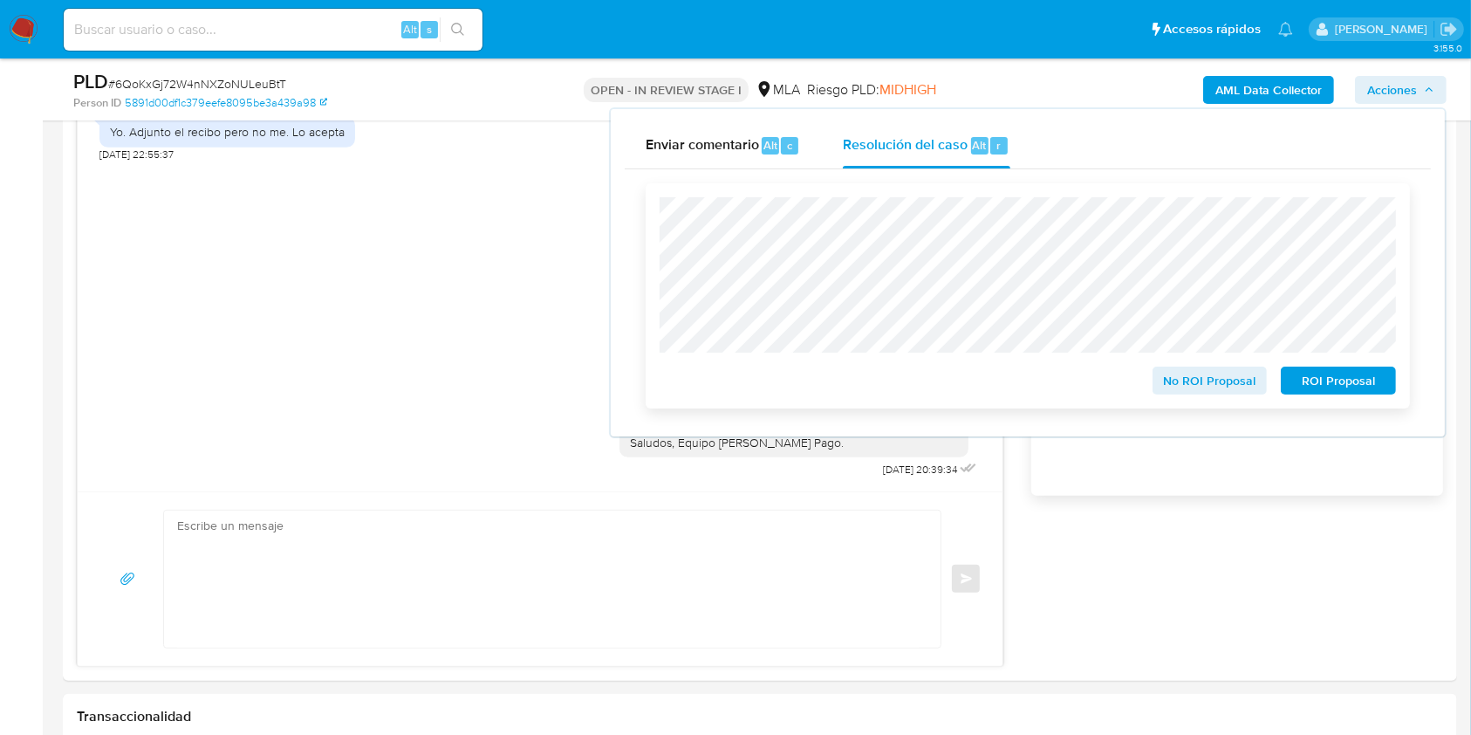
click at [1309, 386] on span "ROI Proposal" at bounding box center [1338, 380] width 91 height 24
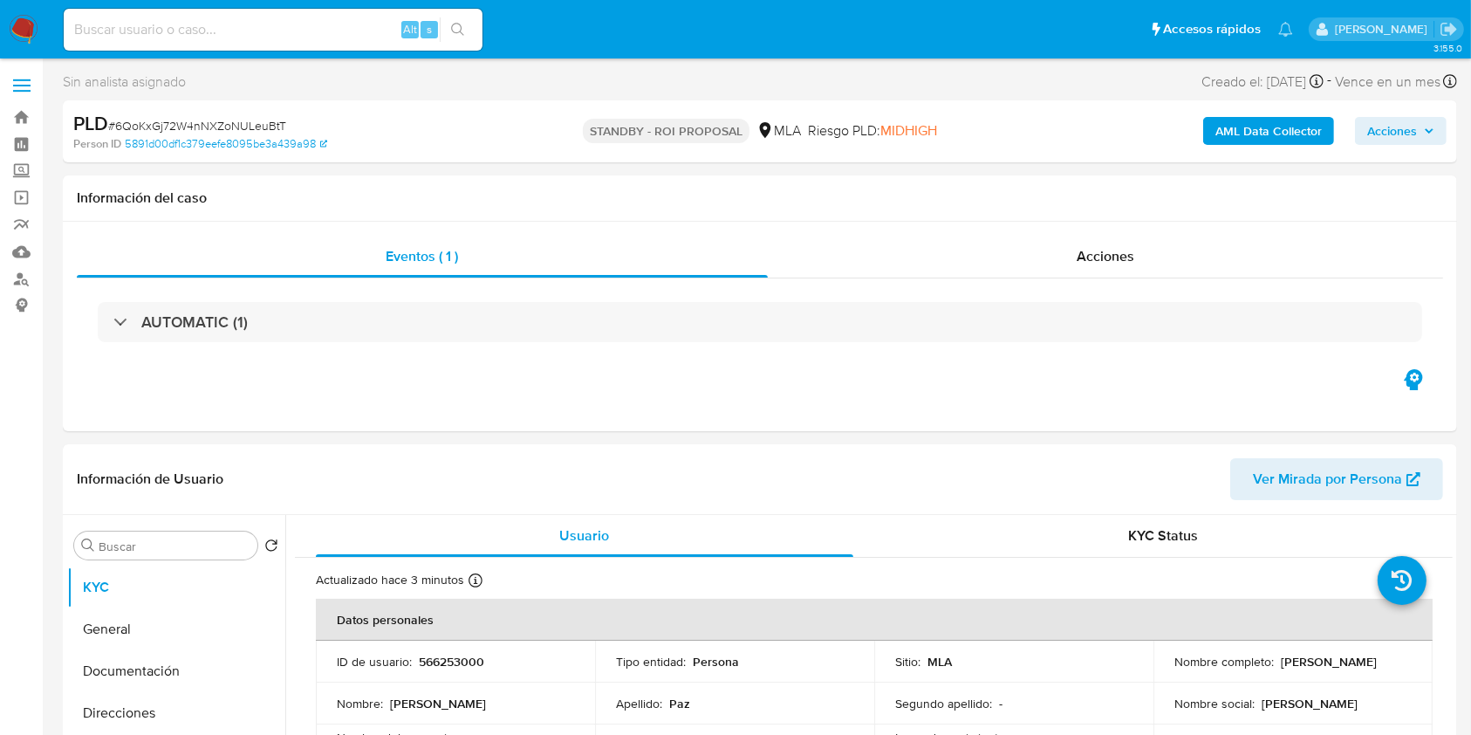
select select "10"
